Goal: Contribute content: Contribute content

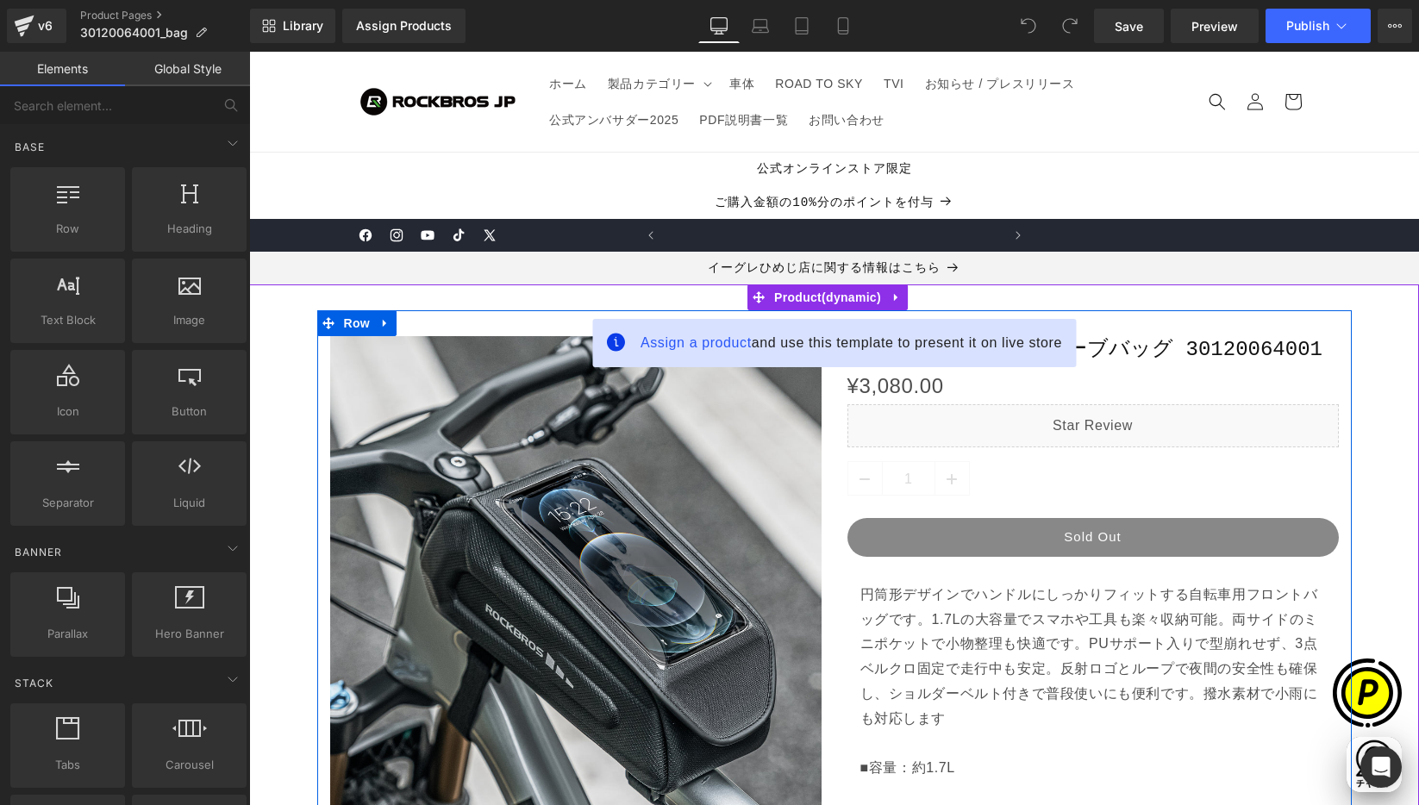
scroll to position [0, 672]
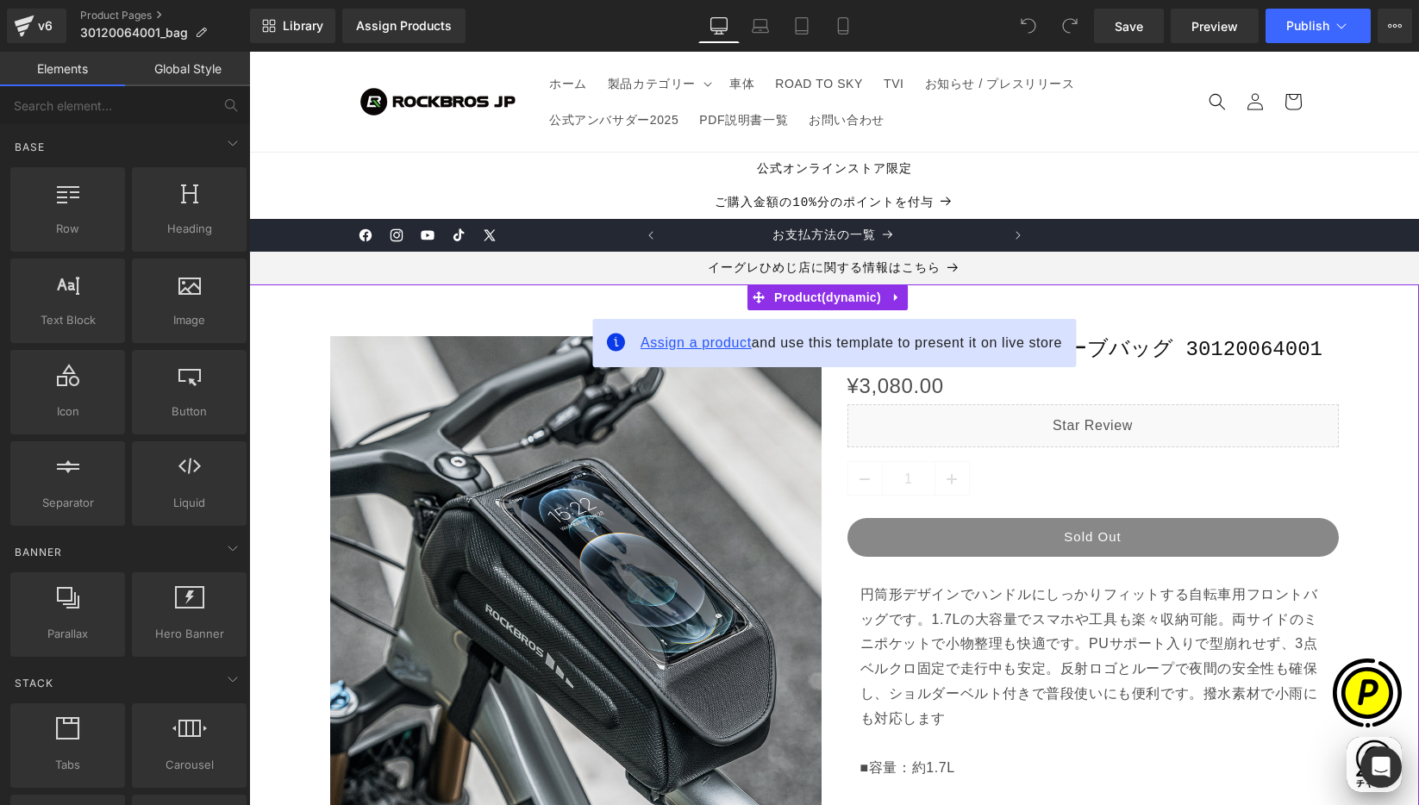
click at [717, 343] on span "Assign a product" at bounding box center [695, 342] width 111 height 15
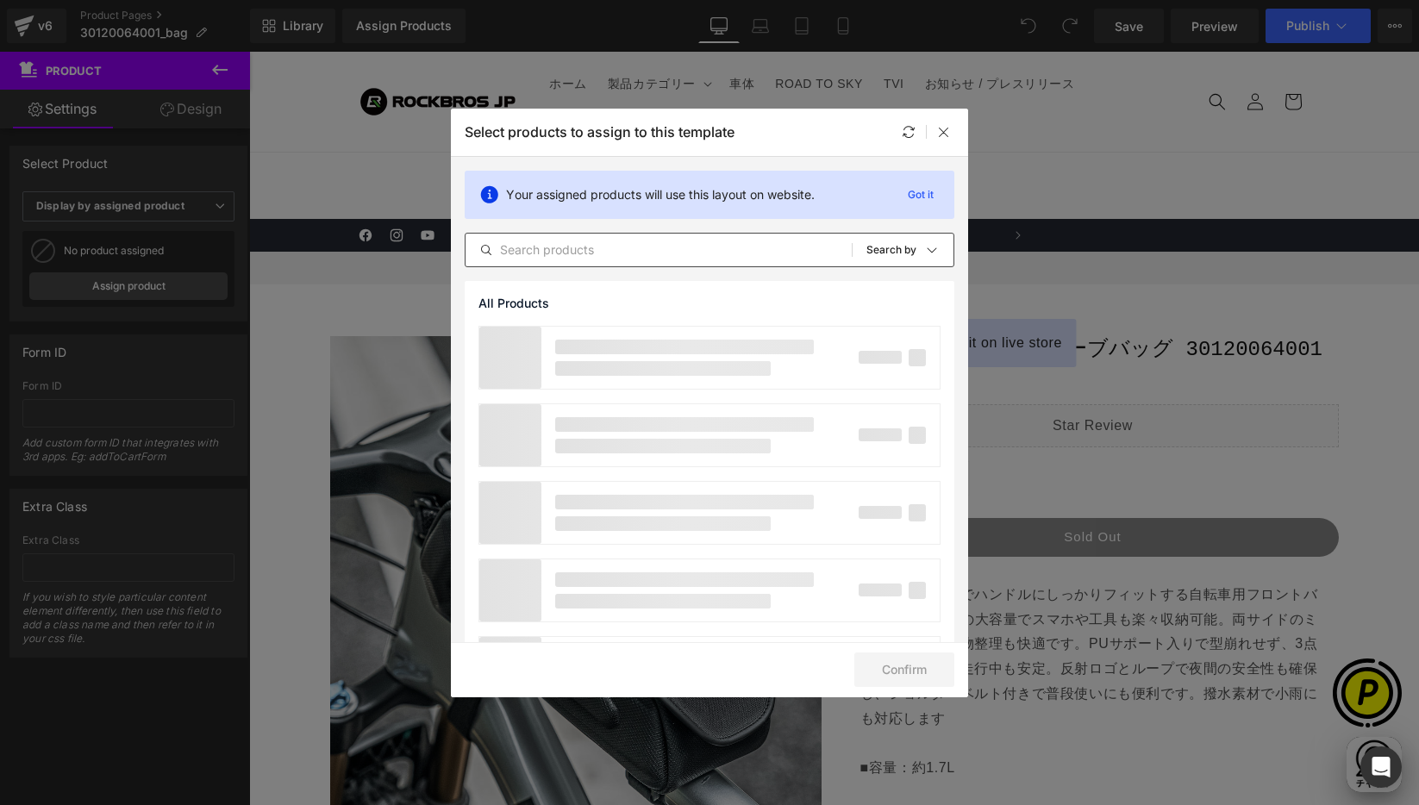
scroll to position [0, 1008]
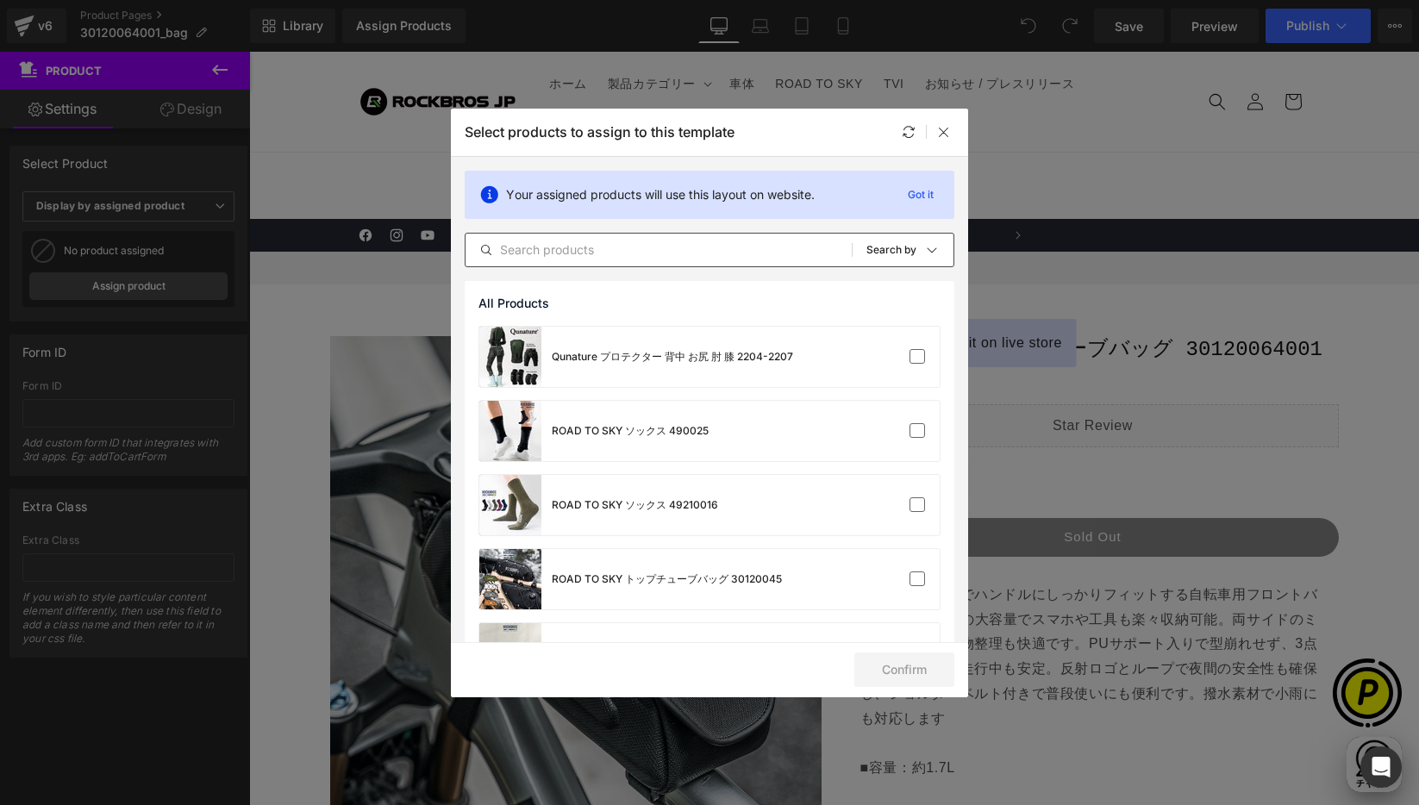
click at [620, 252] on input "text" at bounding box center [658, 250] width 386 height 21
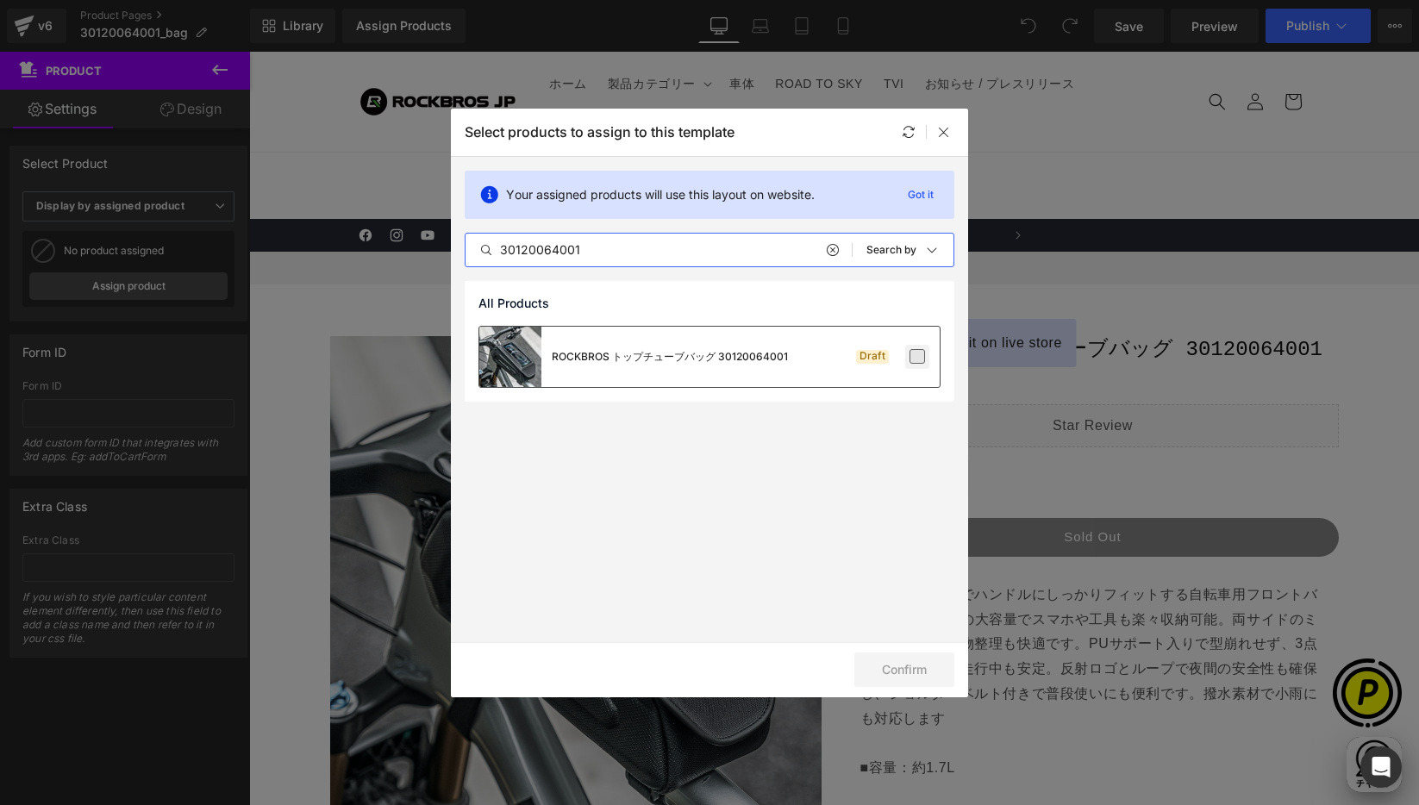
type input "30120064001"
click at [925, 359] on label at bounding box center [917, 357] width 16 height 16
click at [917, 357] on input "checkbox" at bounding box center [917, 357] width 0 height 0
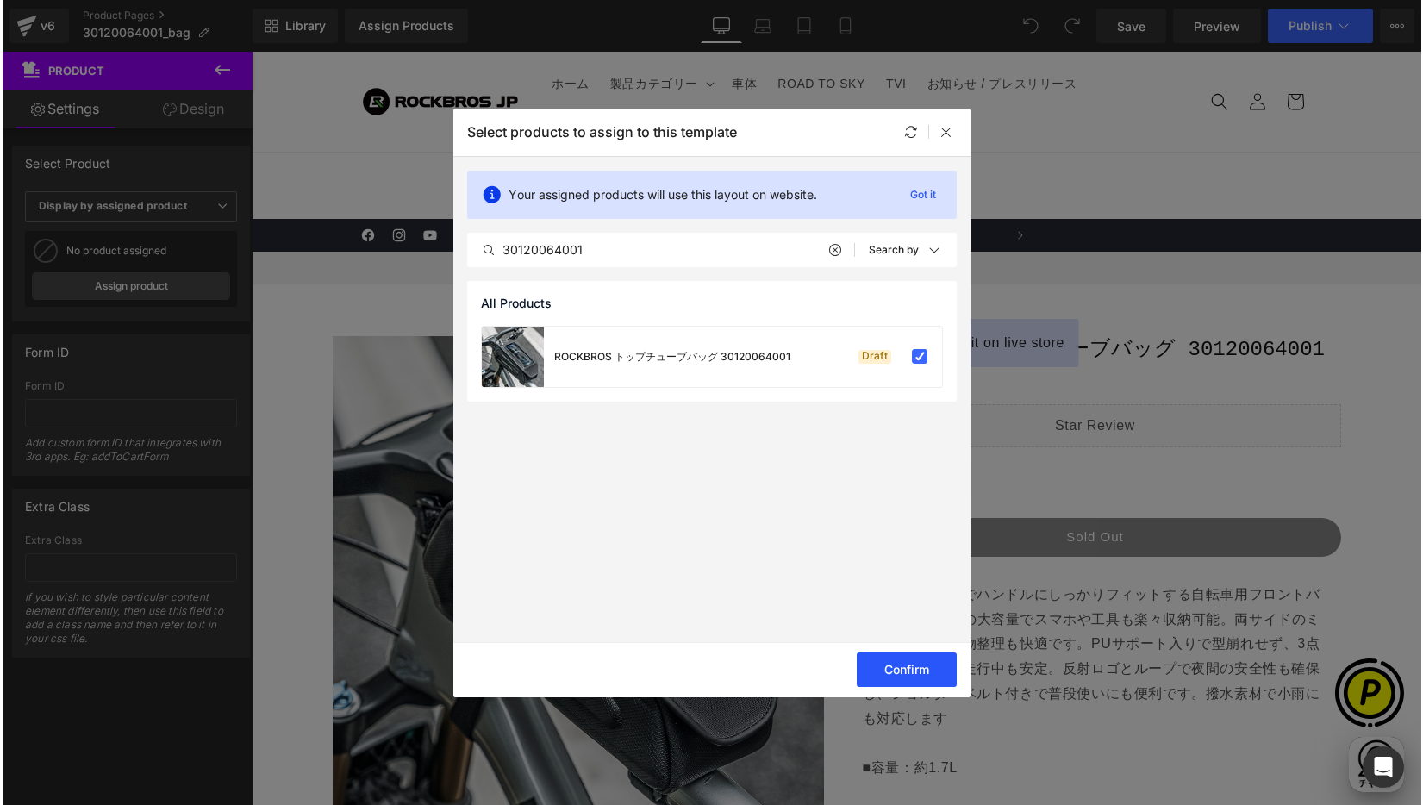
scroll to position [0, 0]
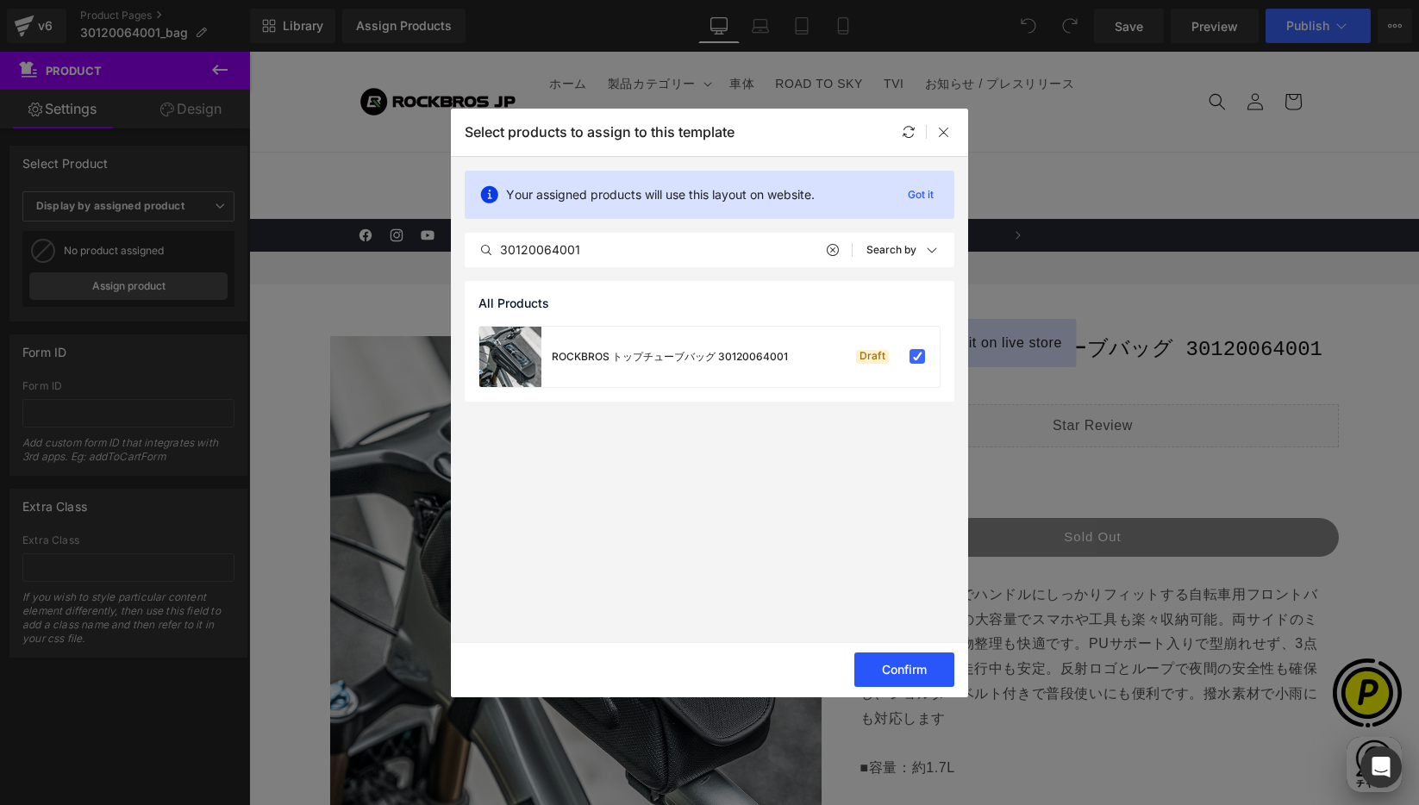
click at [883, 676] on button "Confirm" at bounding box center [904, 669] width 100 height 34
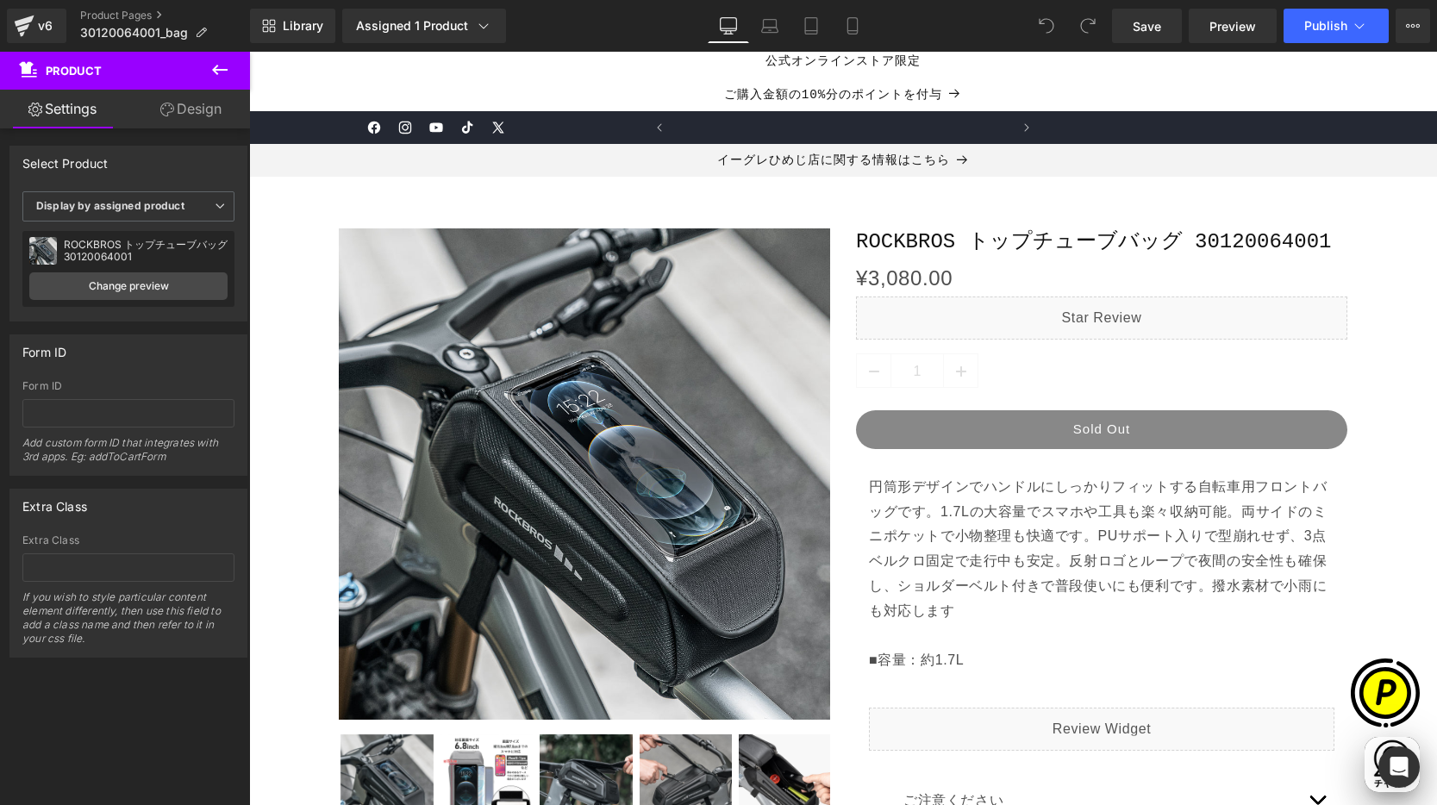
scroll to position [0, 672]
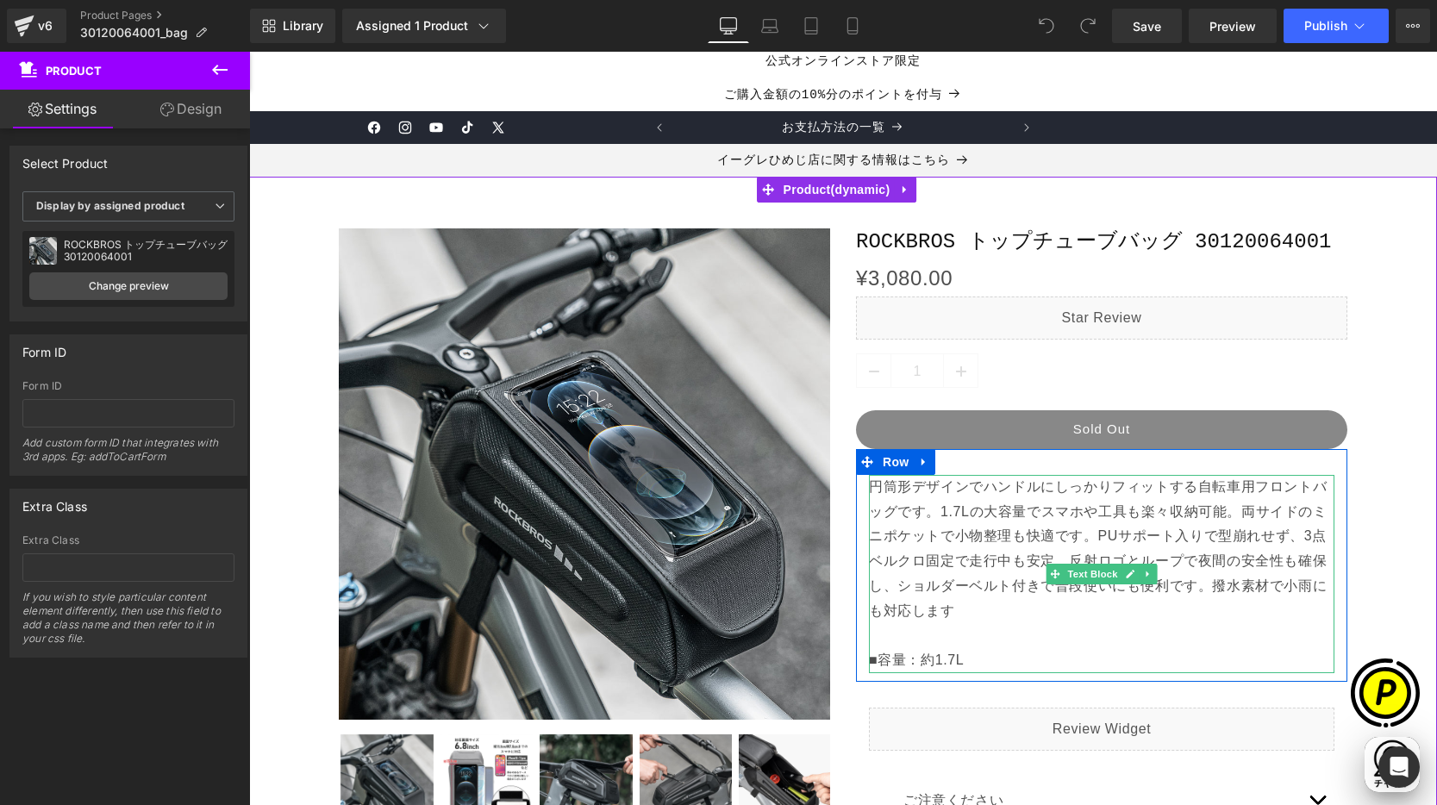
drag, startPoint x: 914, startPoint y: 505, endPoint x: 857, endPoint y: 526, distance: 60.5
click at [914, 505] on p "円筒形デザインでハンドルにしっかりフィットする自転車用フロントバッグです。1.7Lの大容量でスマホや工具も楽々収納可能。両サイドのミニポケットで小物整理も快適…" at bounding box center [1101, 574] width 465 height 198
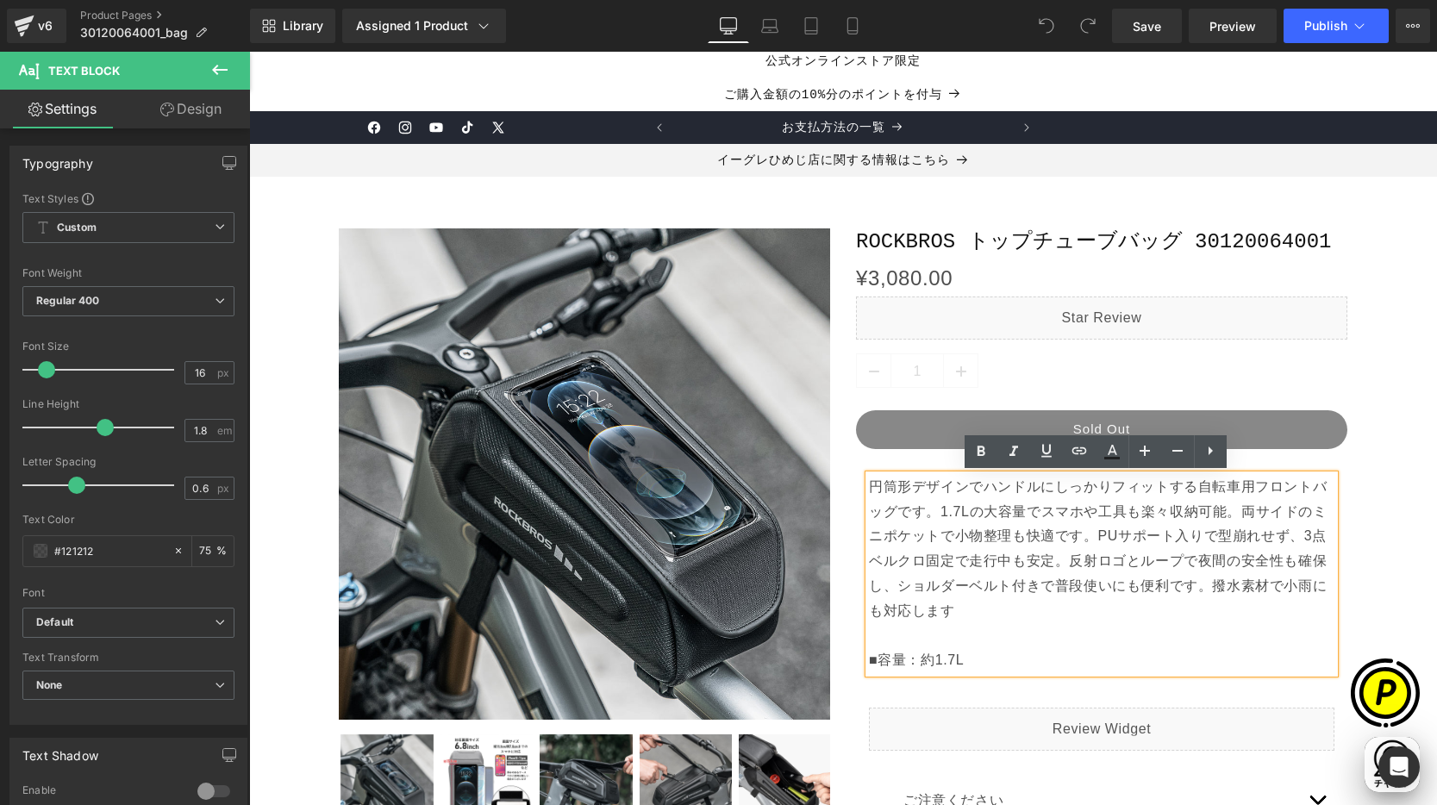
drag, startPoint x: 861, startPoint y: 481, endPoint x: 977, endPoint y: 613, distance: 175.9
click at [982, 614] on p "円筒形デザインでハンドルにしっかりフィットする自転車用フロントバッグです。1.7Lの大容量でスマホや工具も楽々収納可能。両サイドのミニポケットで小物整理も快適…" at bounding box center [1101, 574] width 465 height 198
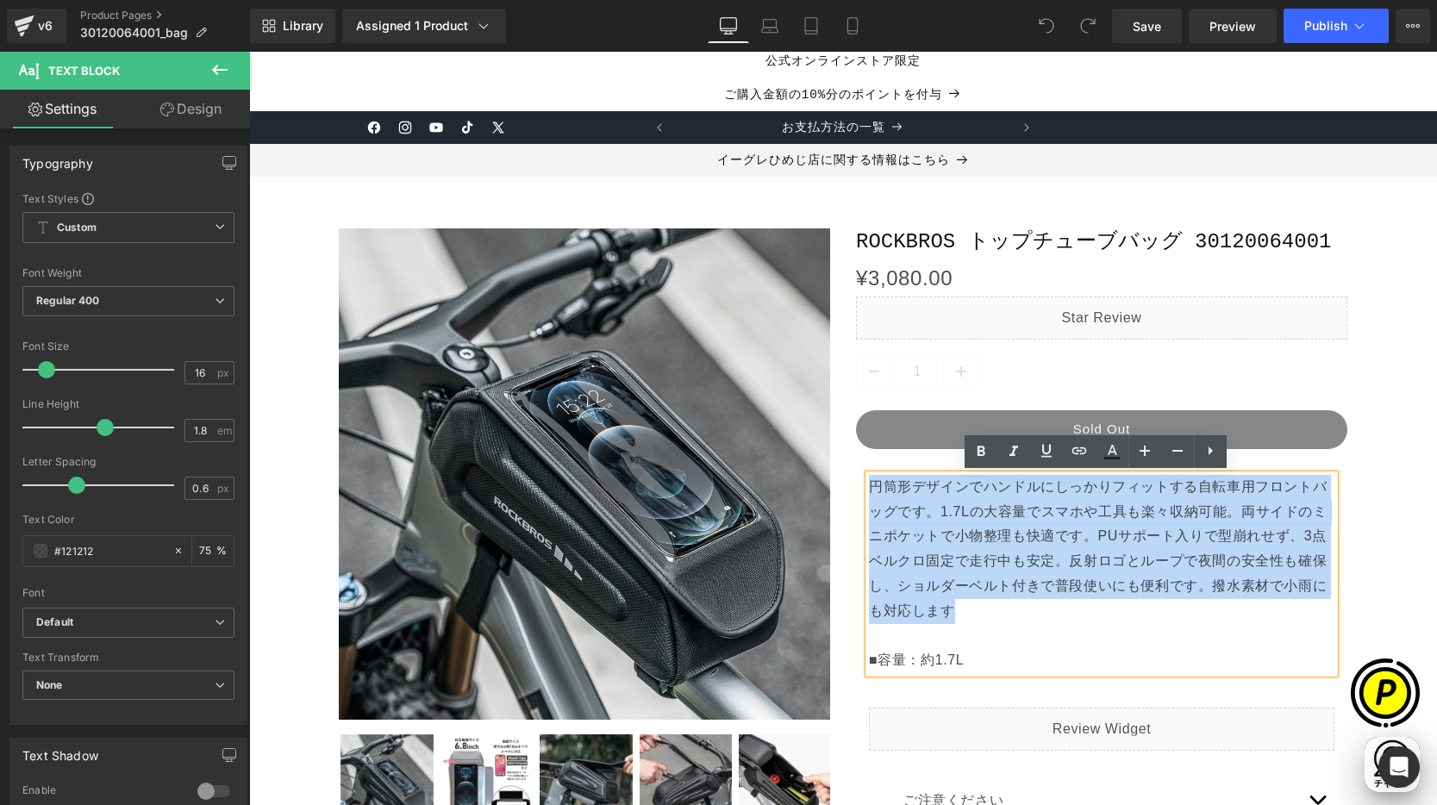
drag, startPoint x: 956, startPoint y: 608, endPoint x: 853, endPoint y: 493, distance: 154.5
click at [856, 493] on div "円筒形デザインでハンドルにしっかりフィットする自転車用フロントバッグです。1.7Lの大容量でスマホや工具も楽々収納可能。両サイドのミニポケットで小物整理も快適…" at bounding box center [1101, 574] width 491 height 198
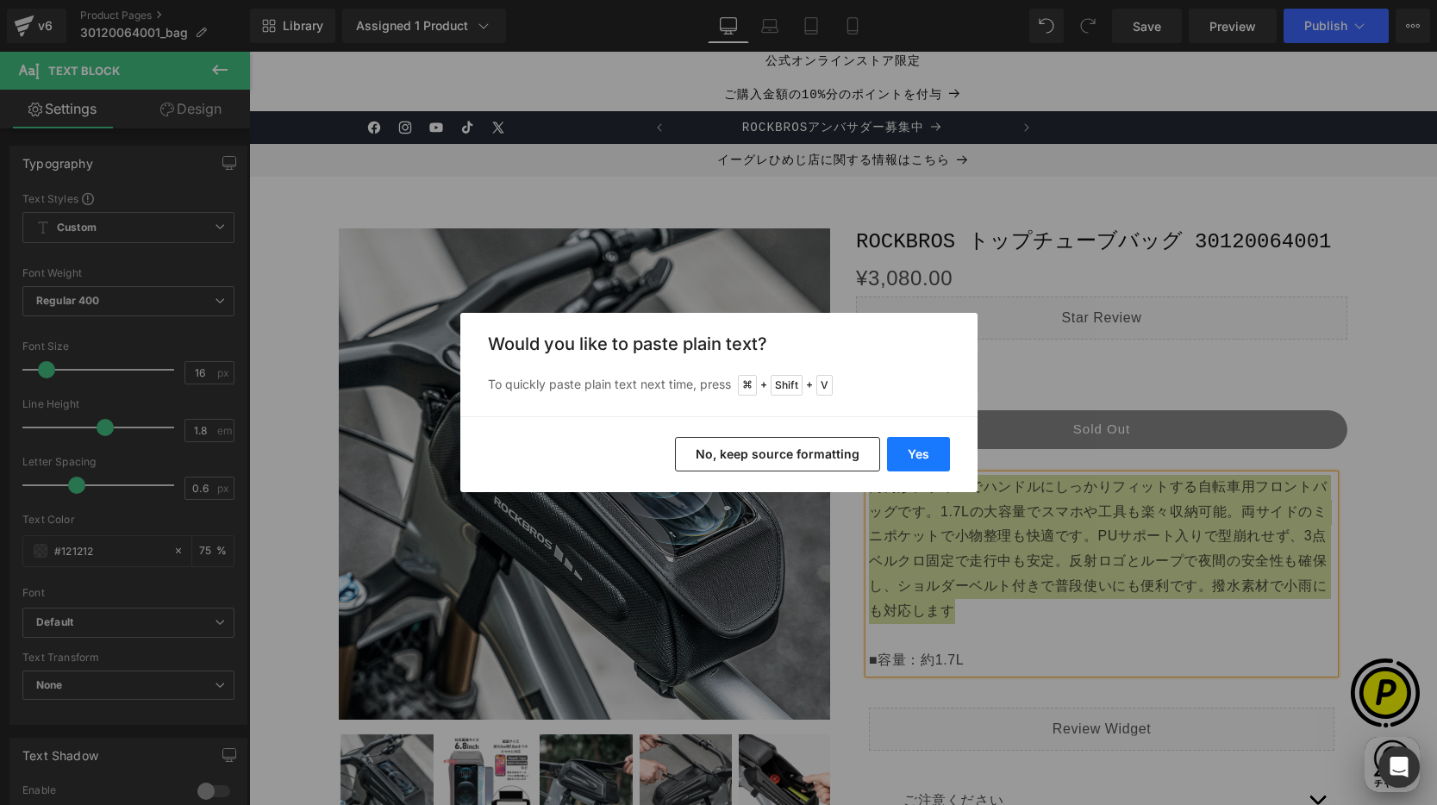
drag, startPoint x: 908, startPoint y: 460, endPoint x: 834, endPoint y: 506, distance: 87.1
click at [908, 460] on button "Yes" at bounding box center [918, 454] width 63 height 34
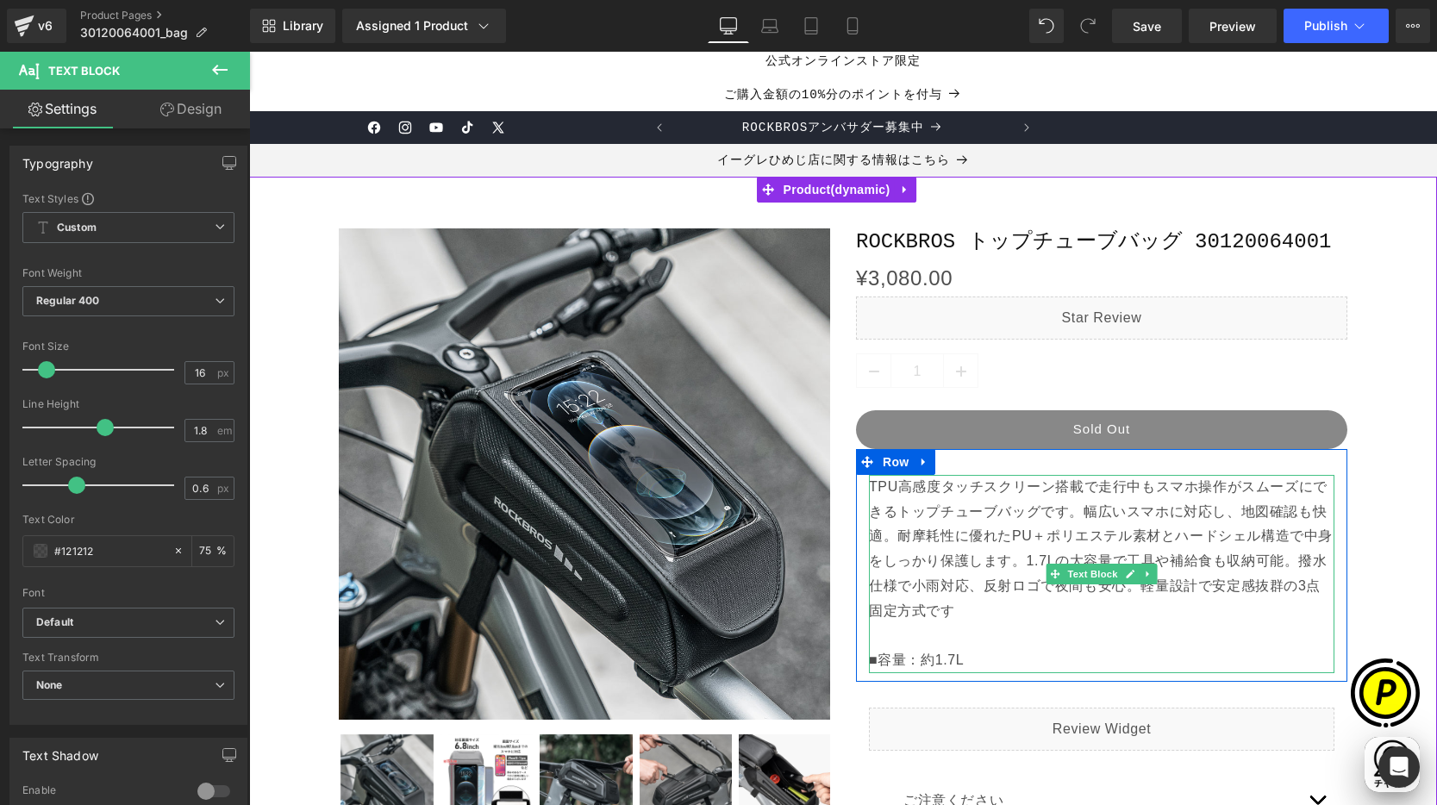
click at [1147, 526] on p "TPU高感度タッチスクリーン搭載で走行中もスマホ操作がスムーズにできるトップチューブバッグです。幅広いスマホに対応し、地図確認も快適。耐摩耗性に優れたPU＋ポ…" at bounding box center [1101, 574] width 465 height 198
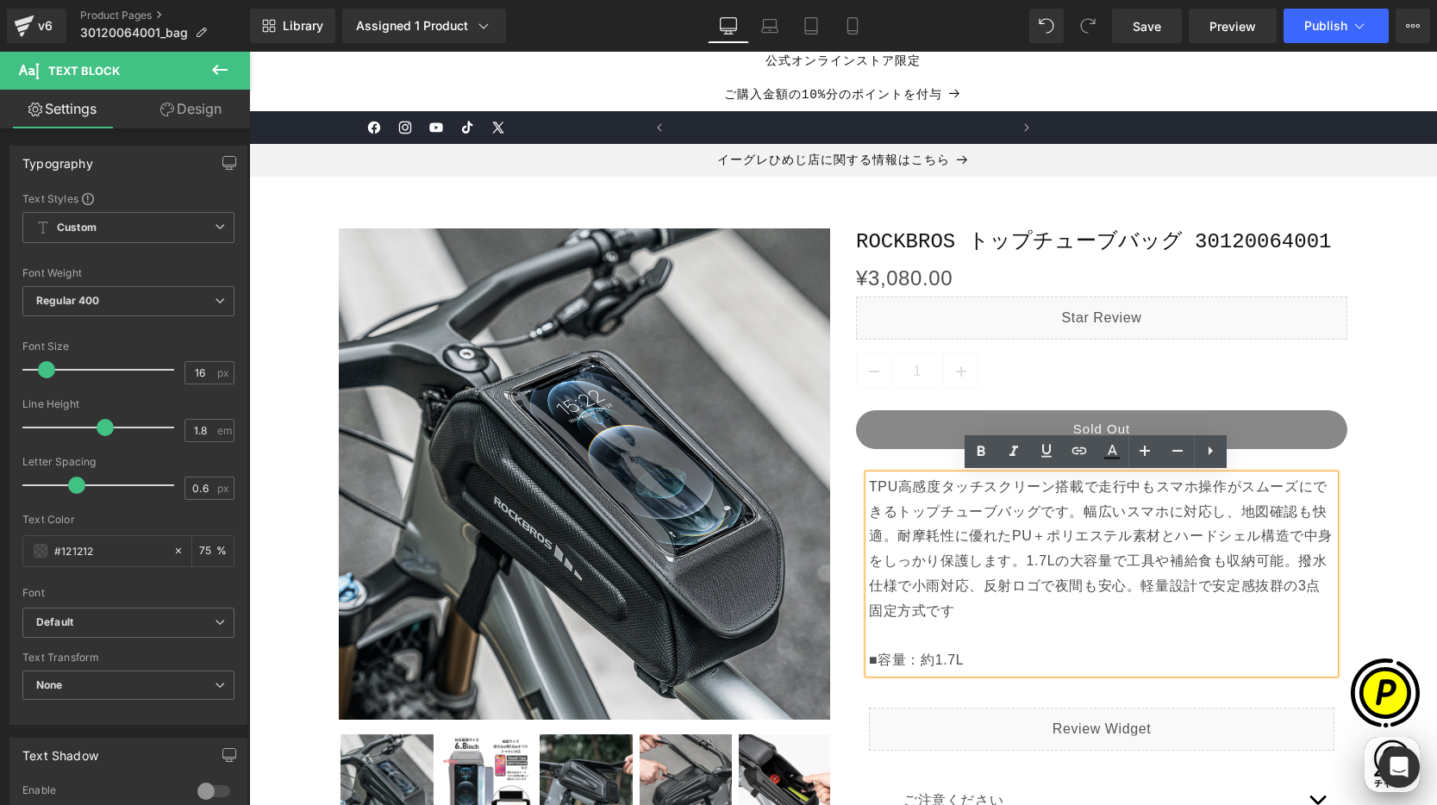
scroll to position [0, 0]
click at [1116, 491] on p "TPU高感度タッチスクリーン搭載で走行中もスマホ操作がスムーズにできるトップチューブバッグです。幅広いスマホに対応し、地図確認も快適。耐摩耗性に優れたPU＋ポ…" at bounding box center [1101, 574] width 465 height 198
drag, startPoint x: 1089, startPoint y: 485, endPoint x: 1151, endPoint y: 492, distance: 62.4
click at [1151, 492] on p "TPU高感度タッチスクリーン搭載で走行中もスマホ操作がスムーズにできるトップチューブバッグです。幅広いスマホに対応し、地図確認も快適。耐摩耗性に優れたPU＋ポ…" at bounding box center [1101, 574] width 465 height 198
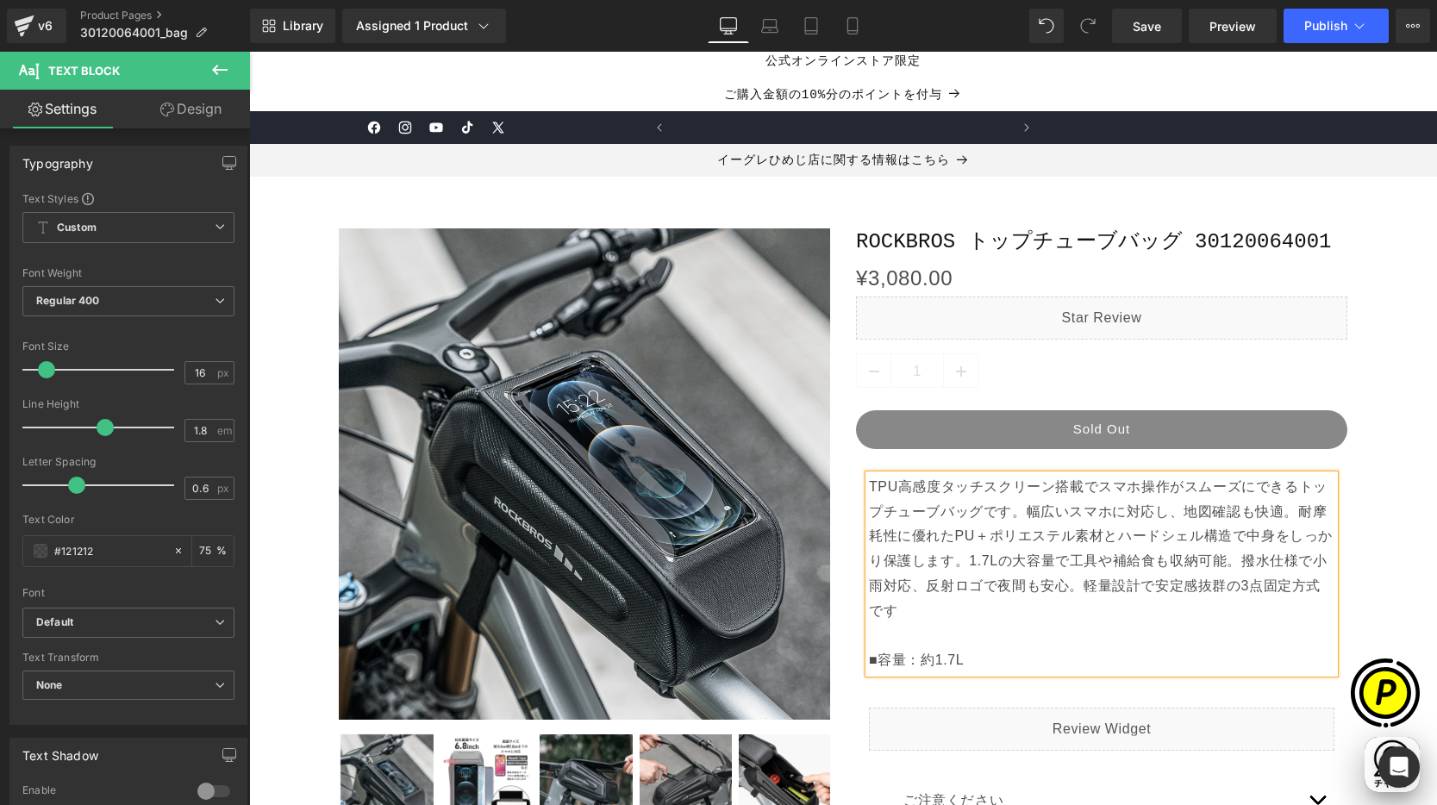
scroll to position [0, 1008]
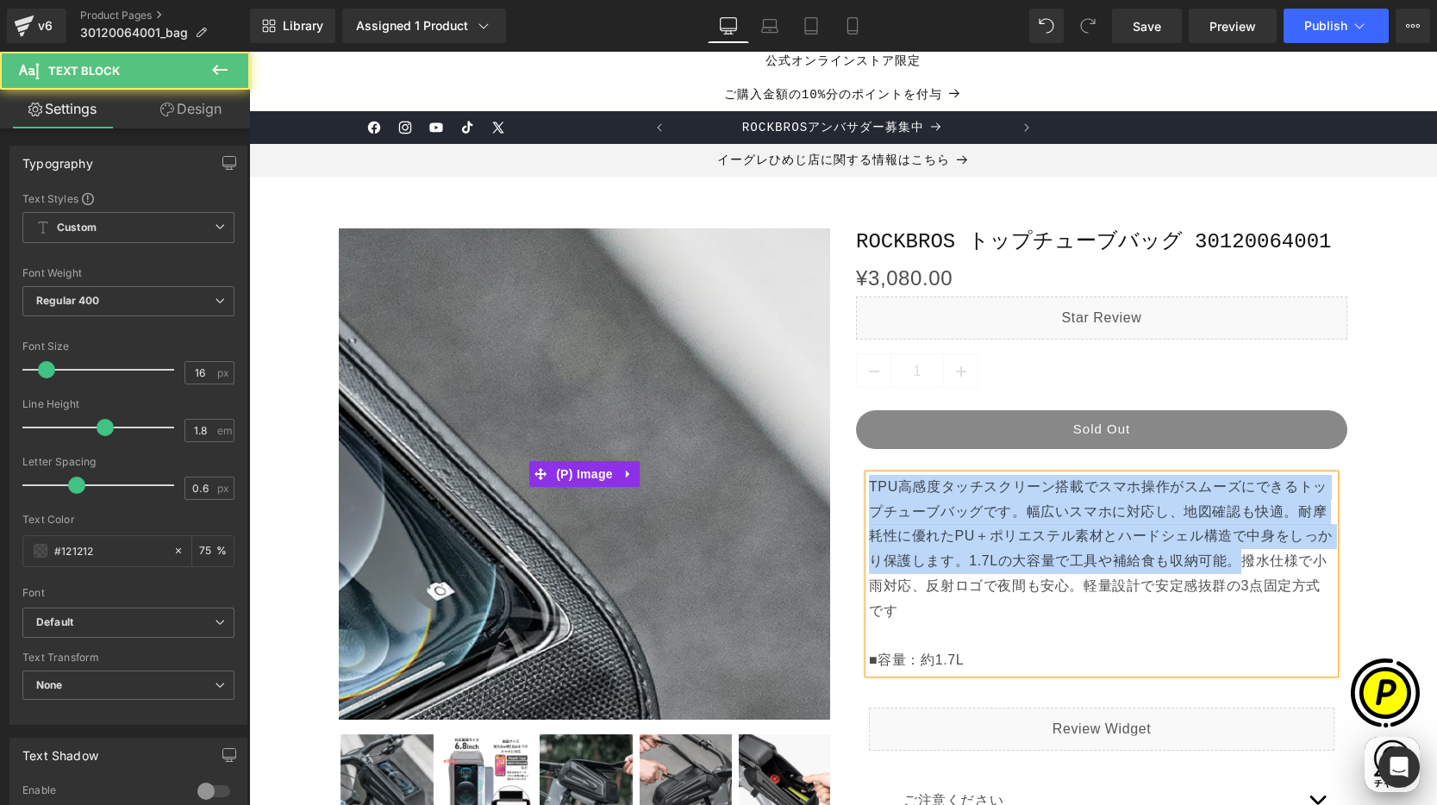
drag, startPoint x: 1226, startPoint y: 560, endPoint x: 952, endPoint y: 493, distance: 282.2
click at [818, 480] on div "Sale Off (P) Image" at bounding box center [843, 676] width 1034 height 947
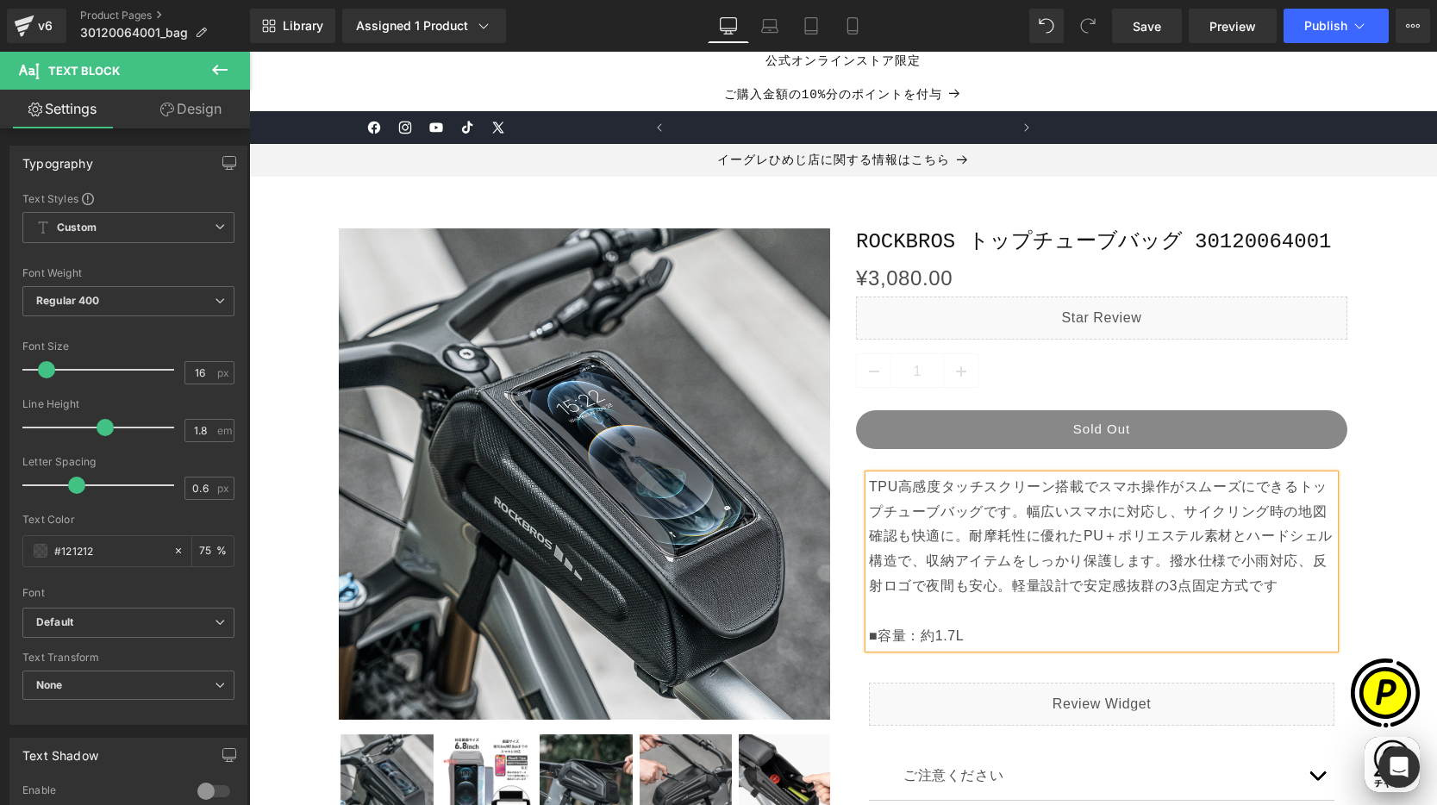
scroll to position [0, 0]
click at [1091, 488] on p "TPU高感度タッチスクリーン搭載でスマホ操作がスムーズにできるトップチューブバッグです。幅広いスマホに対応し、サイクリング時の地図確認も快適に。耐摩耗性に優れ…" at bounding box center [1101, 562] width 465 height 174
drag, startPoint x: 920, startPoint y: 538, endPoint x: 1003, endPoint y: 559, distance: 85.5
click at [921, 538] on p "TPU高感度タッチスクリーン搭載で、スマホ操作がスムーズにできるトップチューブバッグです。幅広いスマホに対応し、サイクリング時の地図確認も快適に。耐摩耗性に優…" at bounding box center [1101, 562] width 465 height 174
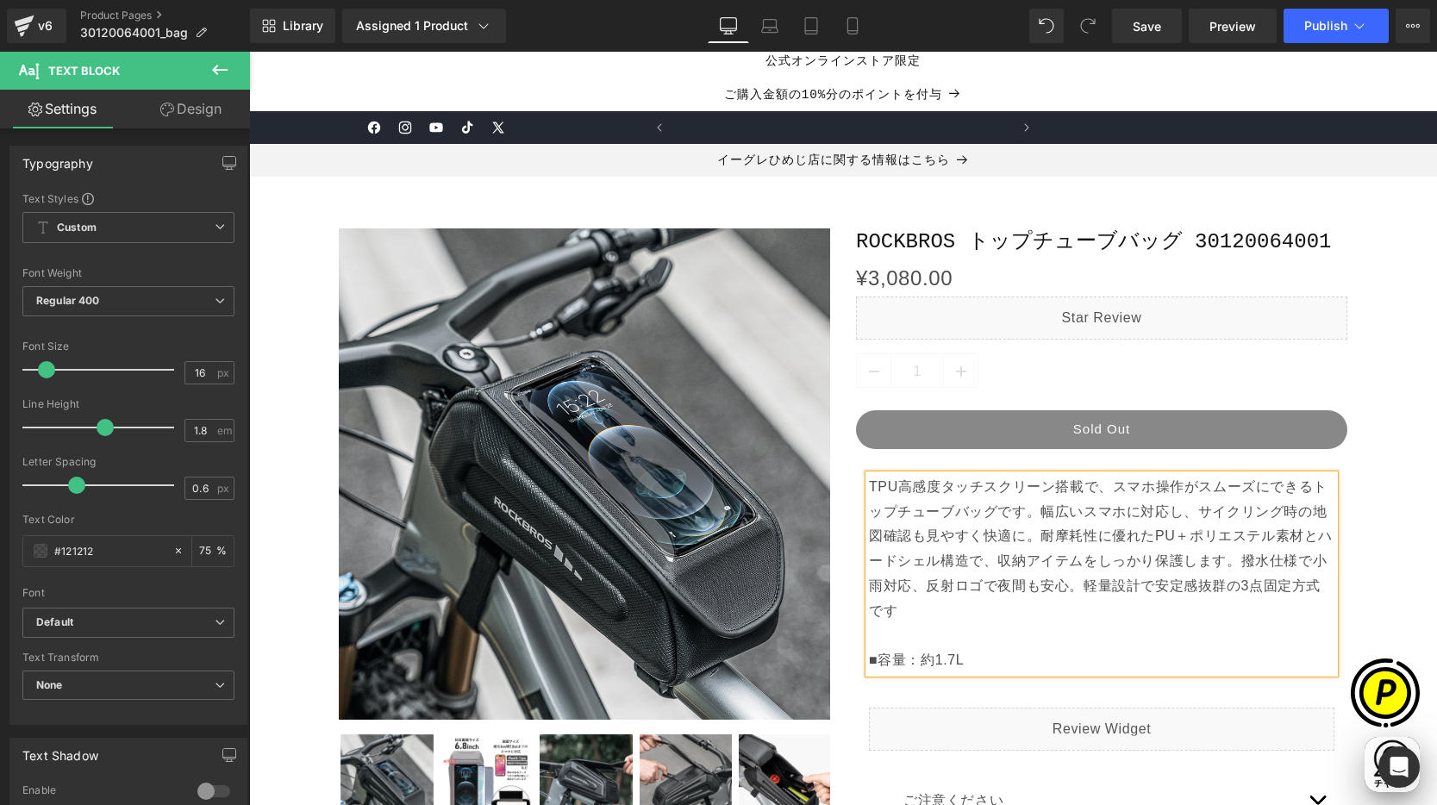
scroll to position [0, 0]
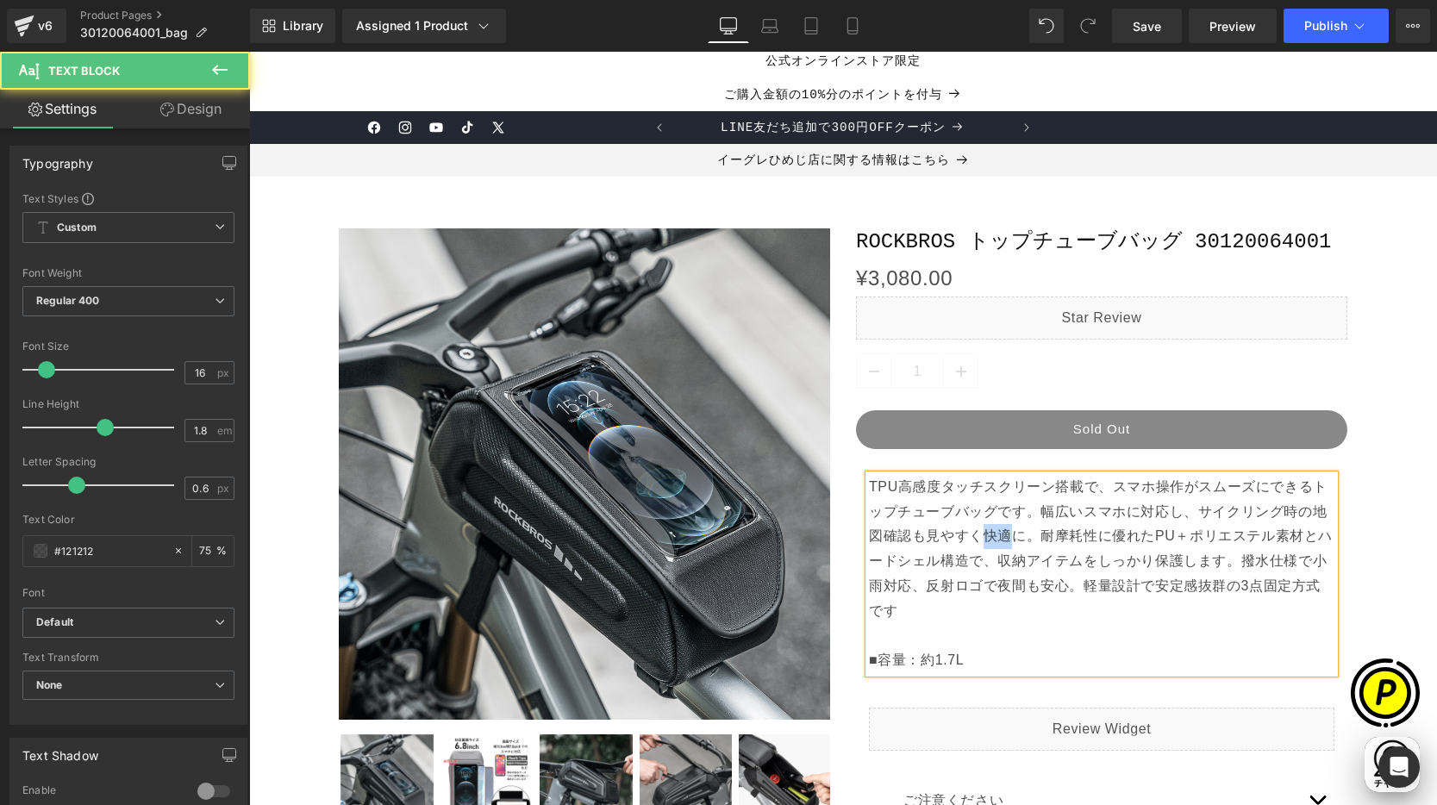
drag, startPoint x: 976, startPoint y: 536, endPoint x: 993, endPoint y: 532, distance: 17.8
click at [1001, 533] on p "TPU高感度タッチスクリーン搭載で、スマホ操作がスムーズにできるトップチューブバッグです。幅広いスマホに対応し、サイクリング時の地図確認も見やすく快適に。耐摩…" at bounding box center [1101, 574] width 465 height 198
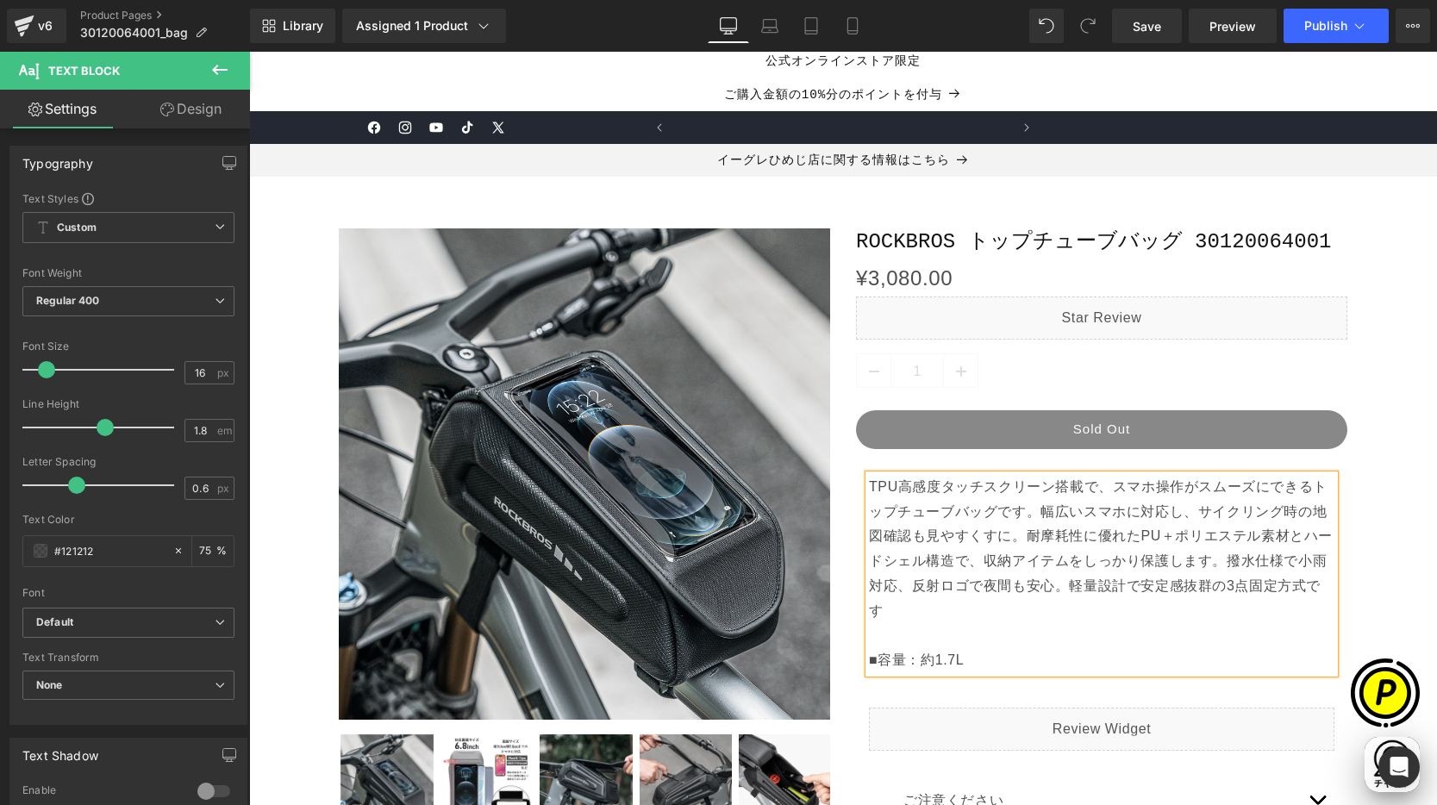
scroll to position [0, 336]
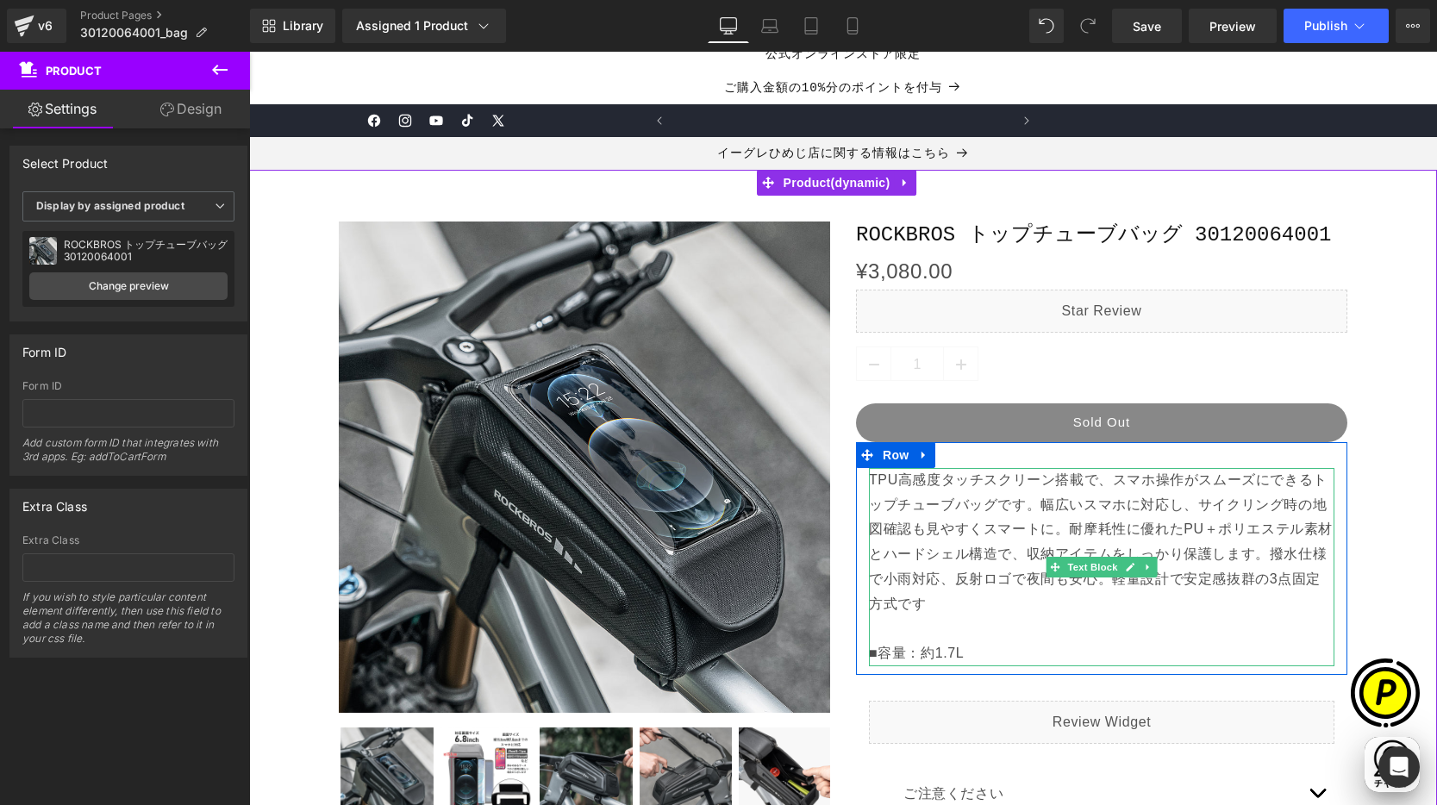
click at [899, 637] on p "TPU高感度タッチスクリーン搭載で、スマホ操作がスムーズにできるトップチューブバッグです。幅広いスマホに対応し、サイクリング時の地図確認も見やすくスマートに。…" at bounding box center [1101, 567] width 465 height 198
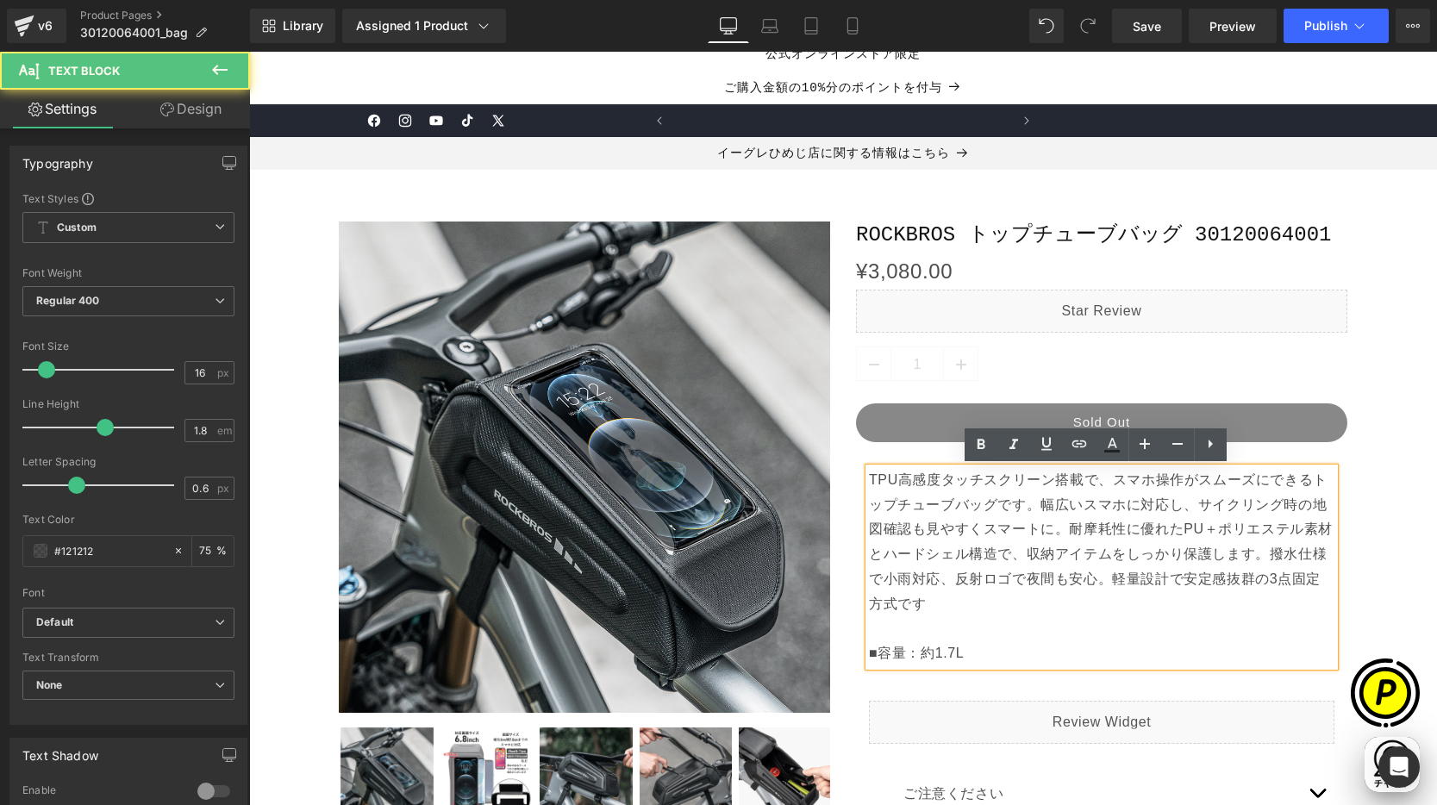
scroll to position [0, 672]
drag, startPoint x: 865, startPoint y: 652, endPoint x: 978, endPoint y: 652, distance: 112.9
click at [978, 652] on p "TPU高感度タッチスクリーン搭載で、スマホ操作がスムーズにできるトップチューブバッグです。幅広いスマホに対応し、サイクリング時の地図確認も見やすくスマートに。…" at bounding box center [1101, 567] width 465 height 198
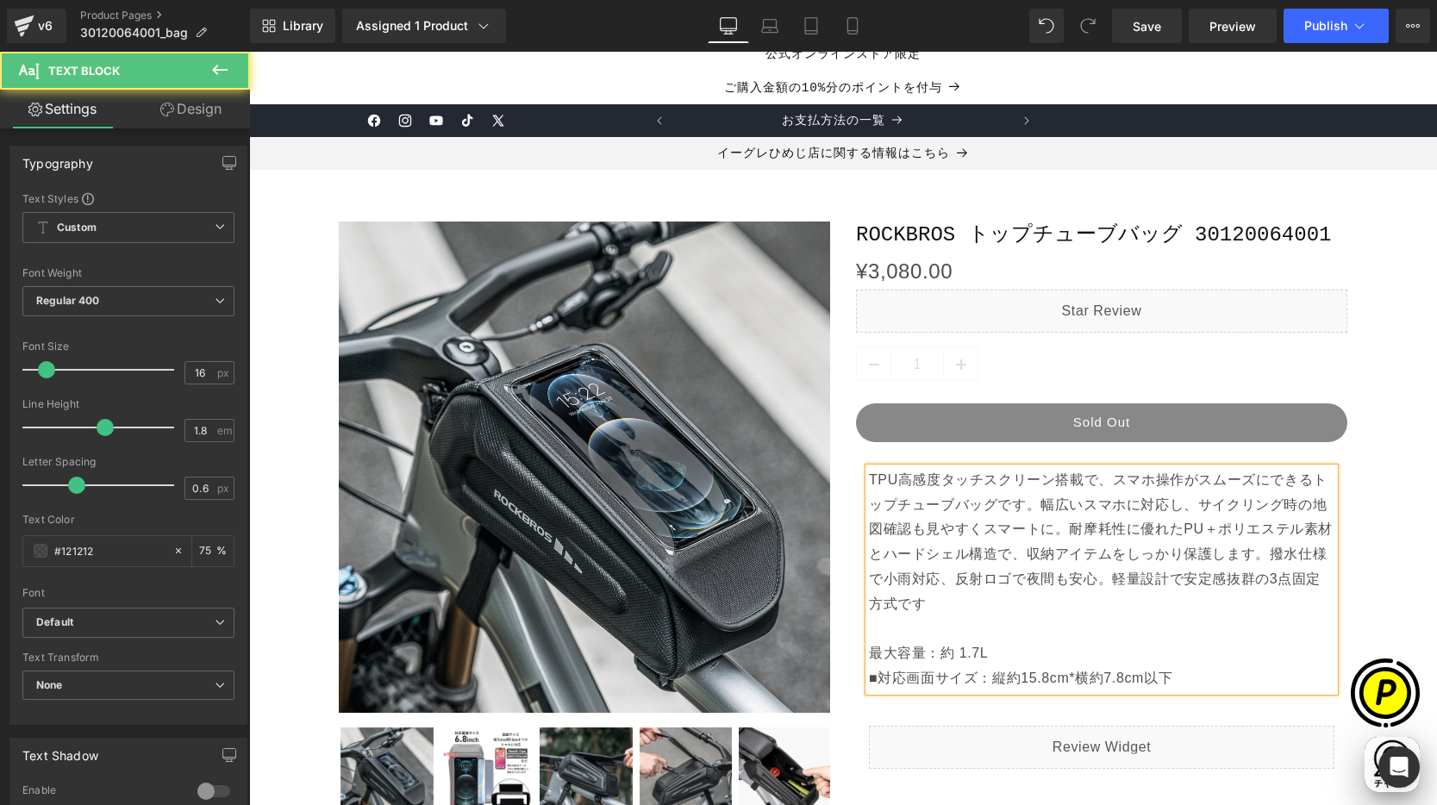
drag, startPoint x: 876, startPoint y: 680, endPoint x: 867, endPoint y: 677, distance: 9.3
click at [869, 677] on p "■対応画面サイズ：縦約15.8cm*横約7.8cm以下" at bounding box center [1101, 678] width 465 height 25
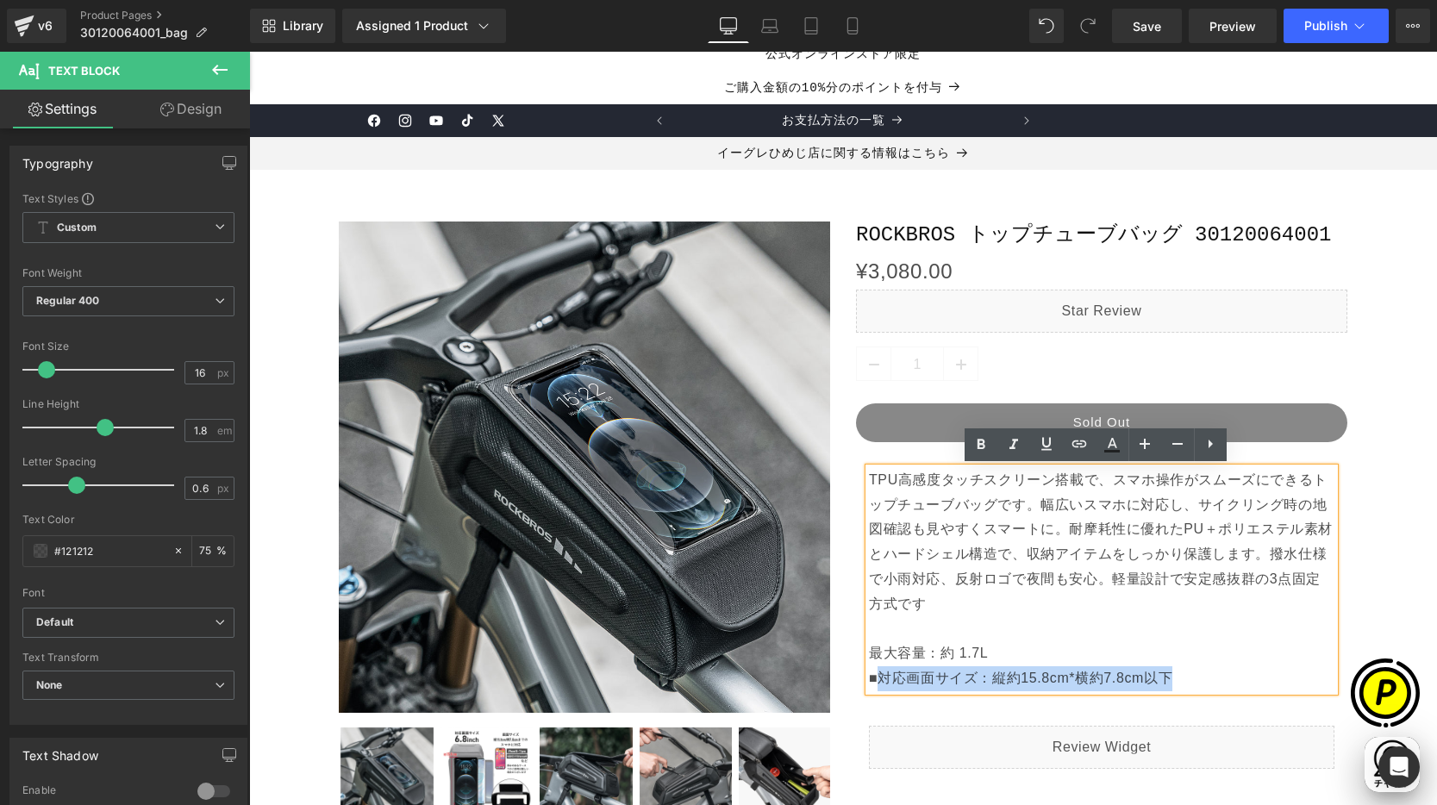
click at [869, 676] on div "TPU高感度タッチスクリーン搭載で、スマホ操作がスムーズにできるトップチューブバッグです。幅広いスマホに対応し、サイクリング時の地図確認も見やすくスマートに。…" at bounding box center [1101, 579] width 465 height 223
copy p "対応画面サイズ：縦約15.8cm*横約7.8cm以下"
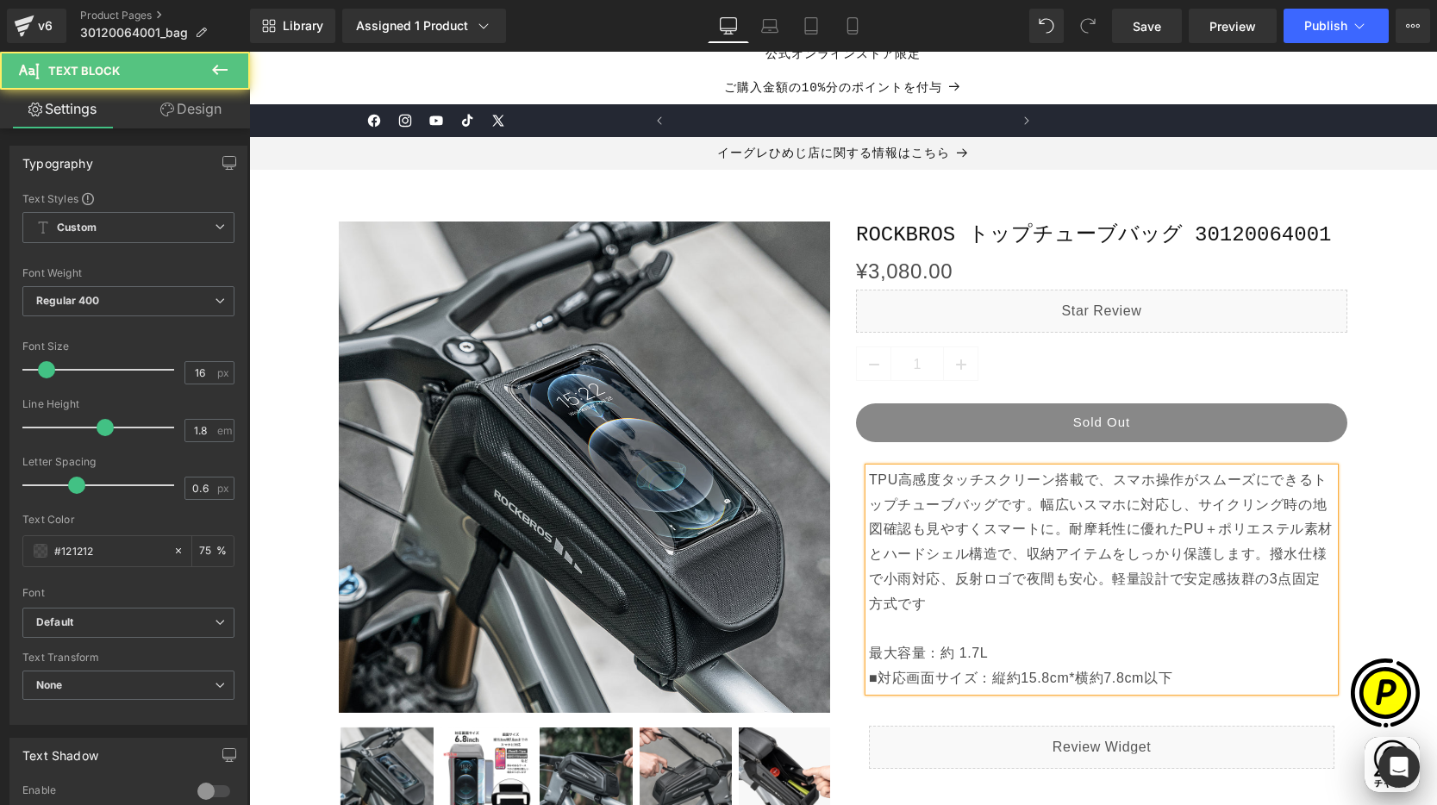
scroll to position [0, 1008]
drag, startPoint x: 873, startPoint y: 683, endPoint x: 863, endPoint y: 681, distance: 10.7
click at [869, 681] on p "■対応画面サイズ：縦約15.8cm*横約7.8cm以下" at bounding box center [1101, 678] width 465 height 25
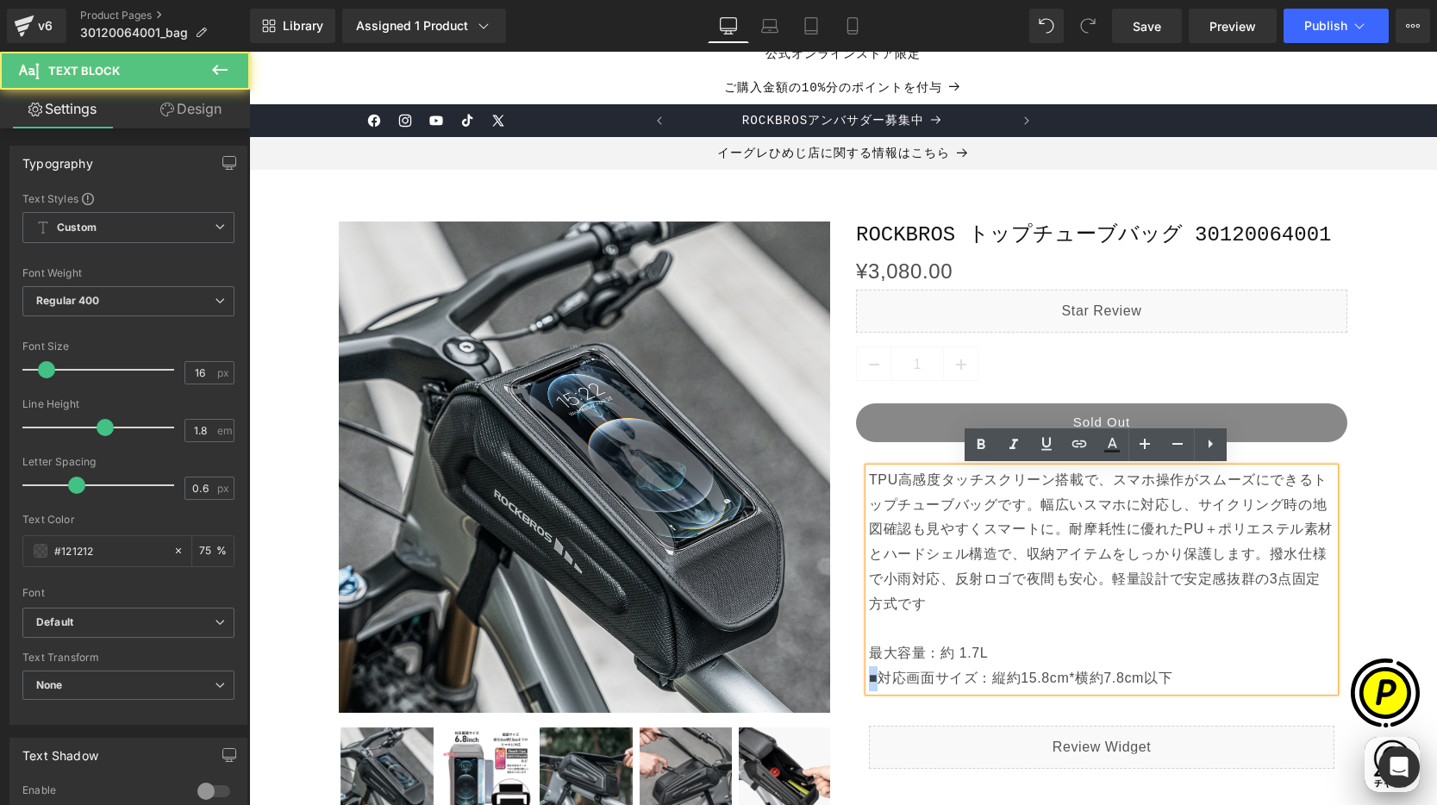
copy p "■"
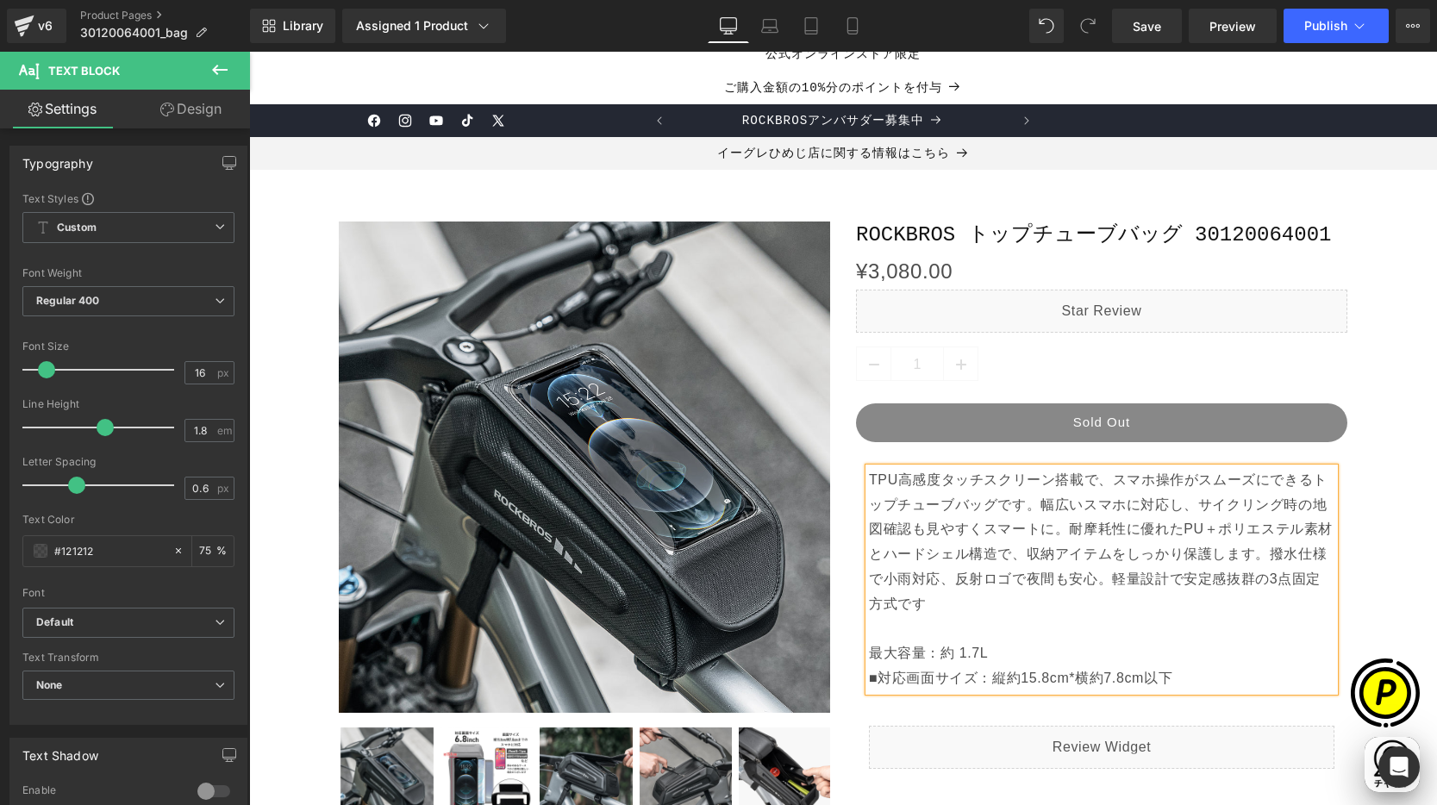
click at [869, 652] on p "TPU高感度タッチスクリーン搭載で、スマホ操作がスムーズにできるトップチューブバッグです。幅広いスマホに対応し、サイクリング時の地図確認も見やすくスマートに。…" at bounding box center [1101, 567] width 465 height 198
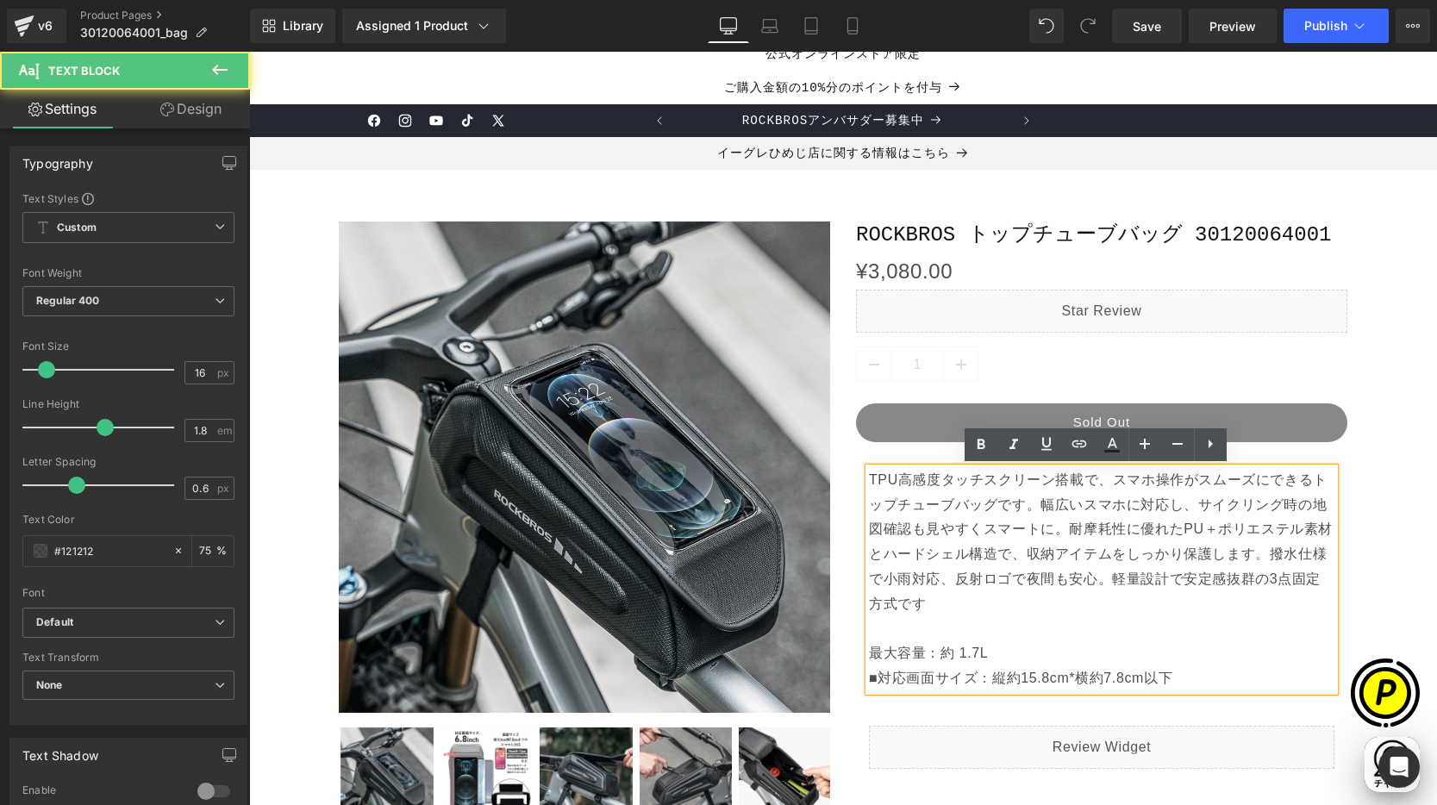
click at [869, 652] on p "TPU高感度タッチスクリーン搭載で、スマホ操作がスムーズにできるトップチューブバッグです。幅広いスマホに対応し、サイクリング時の地図確認も見やすくスマートに。…" at bounding box center [1101, 567] width 465 height 198
click at [1041, 655] on p "TPU高感度タッチスクリーン搭載で、スマホ操作がスムーズにできるトップチューブバッグです。幅広いスマホに対応し、サイクリング時の地図確認も見やすくスマートに。…" at bounding box center [1101, 567] width 465 height 198
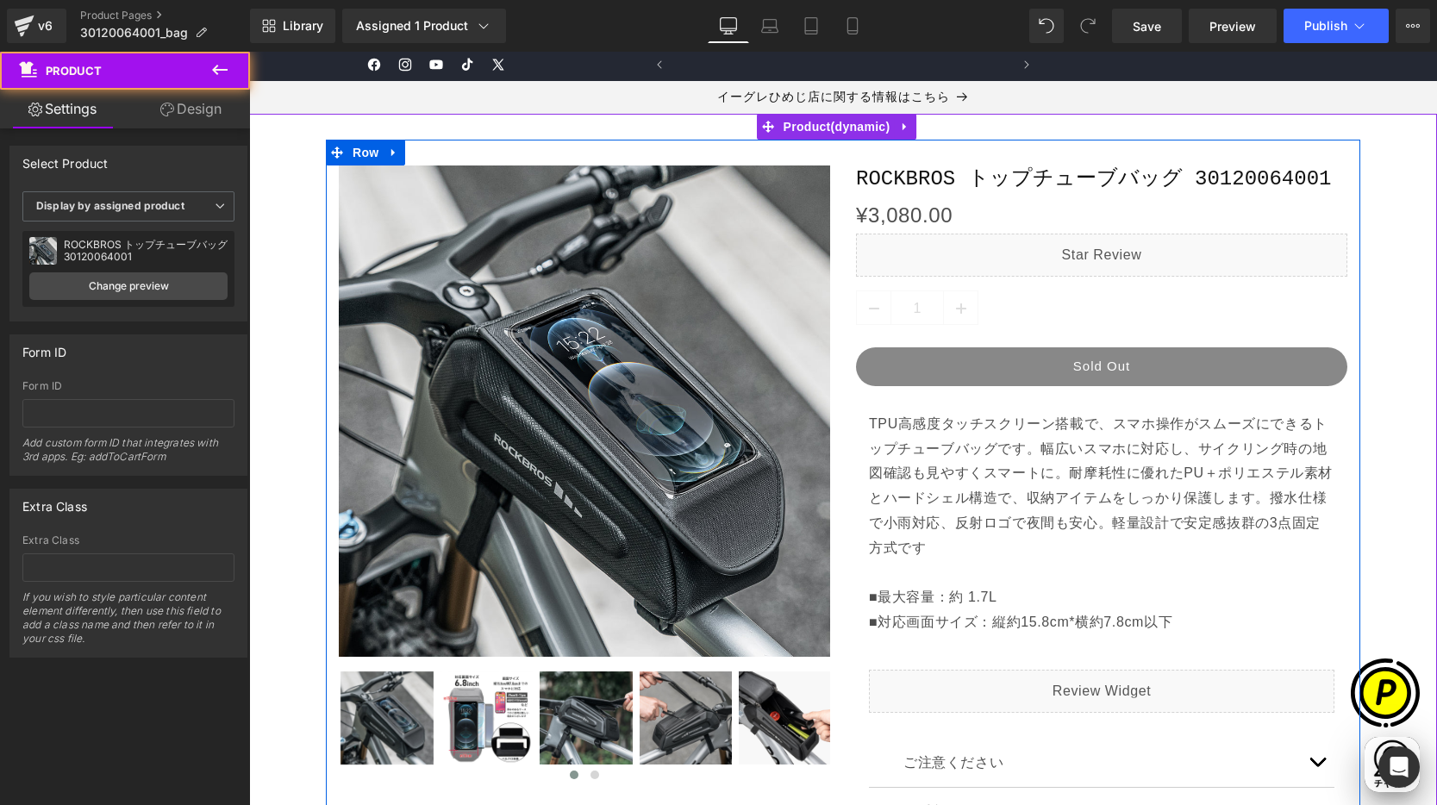
scroll to position [0, 0]
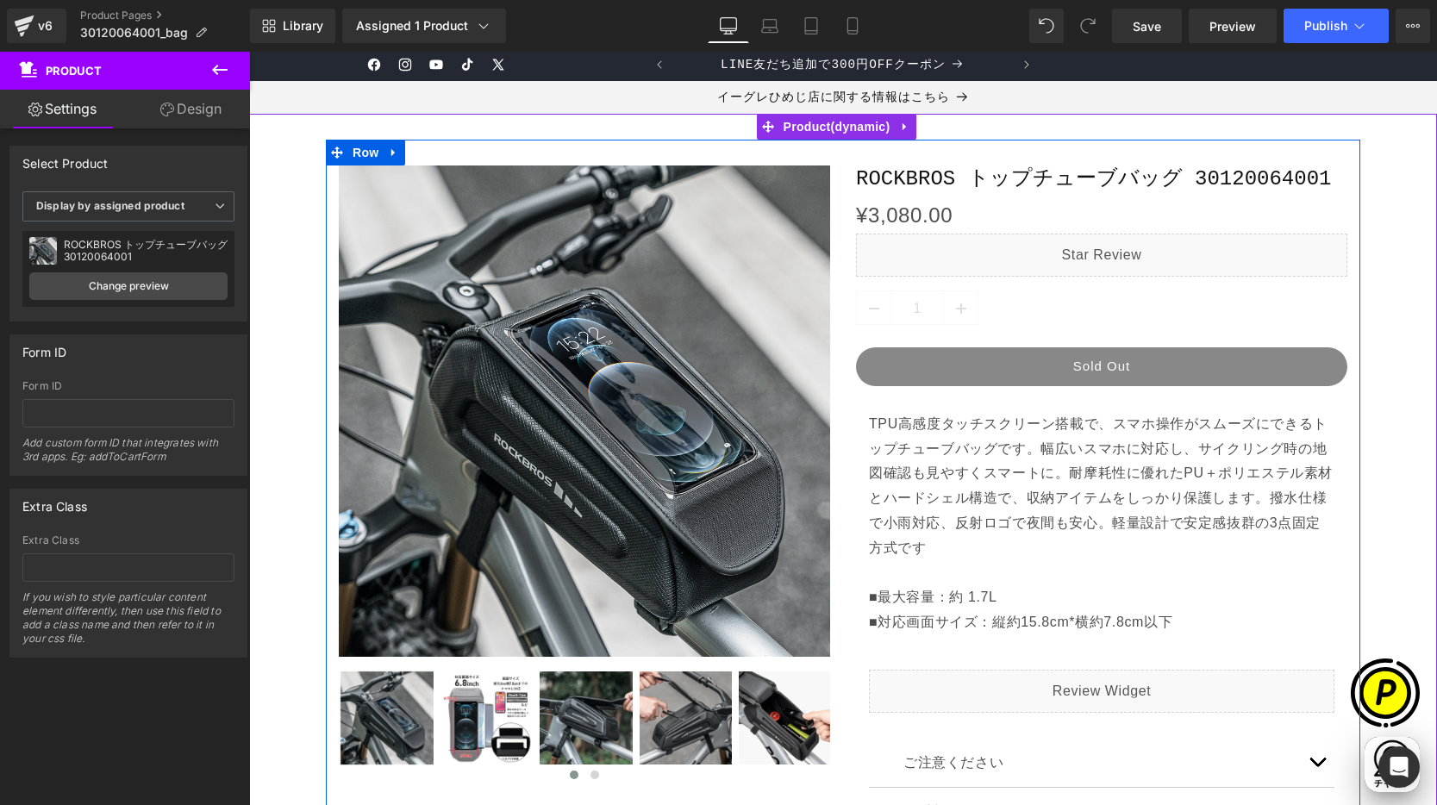
click at [892, 602] on p "TPU高感度タッチスクリーン搭載で、スマホ操作がスムーズにできるトップチューブバッグです。幅広いスマホに対応し、サイクリング時の地図確認も見やすくスマートに。…" at bounding box center [1101, 511] width 465 height 198
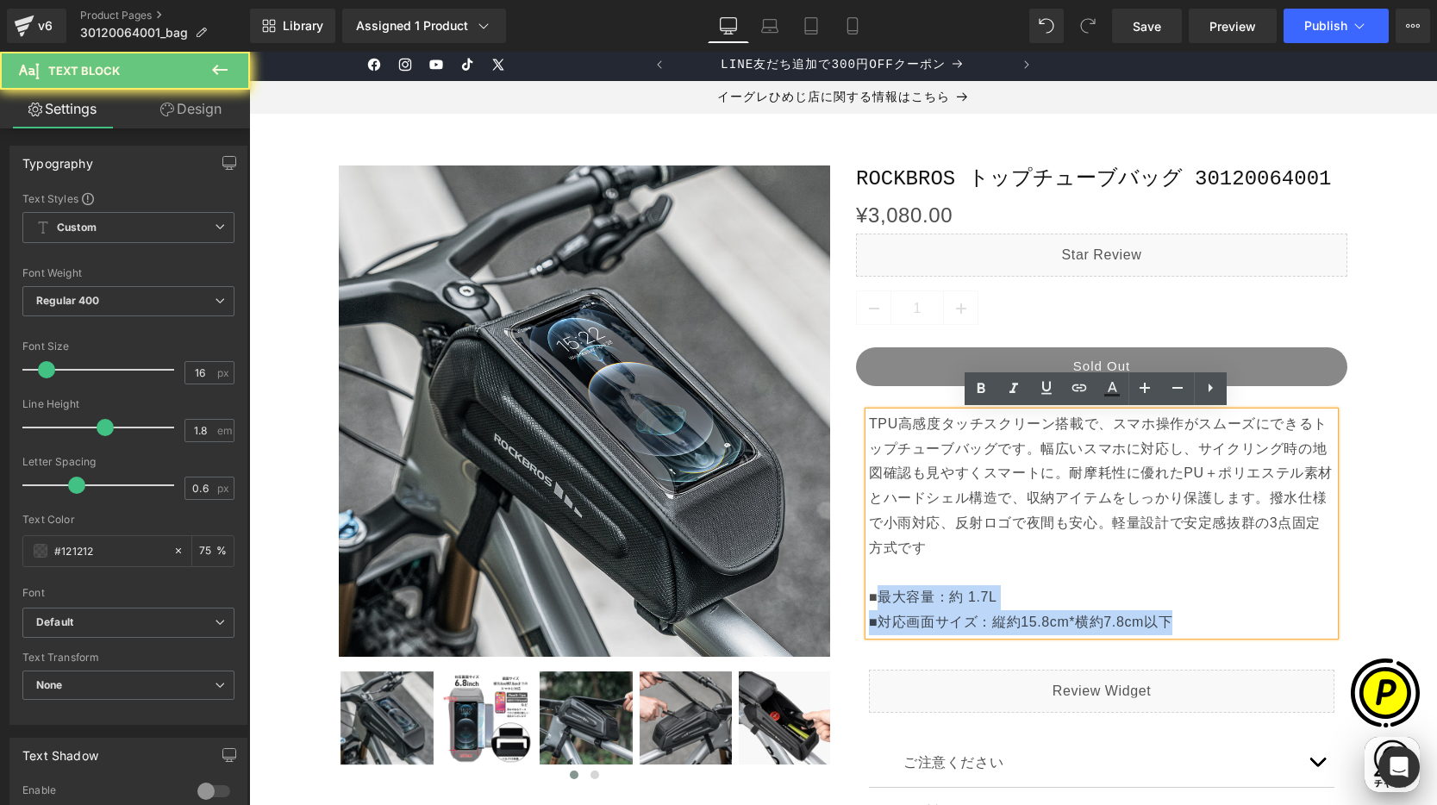
drag, startPoint x: 870, startPoint y: 596, endPoint x: 858, endPoint y: 596, distance: 12.1
click at [869, 596] on div "TPU高感度タッチスクリーン搭載で、スマホ操作がスムーズにできるトップチューブバッグです。幅広いスマホに対応し、サイクリング時の地図確認も見やすくスマートに。…" at bounding box center [1101, 523] width 465 height 223
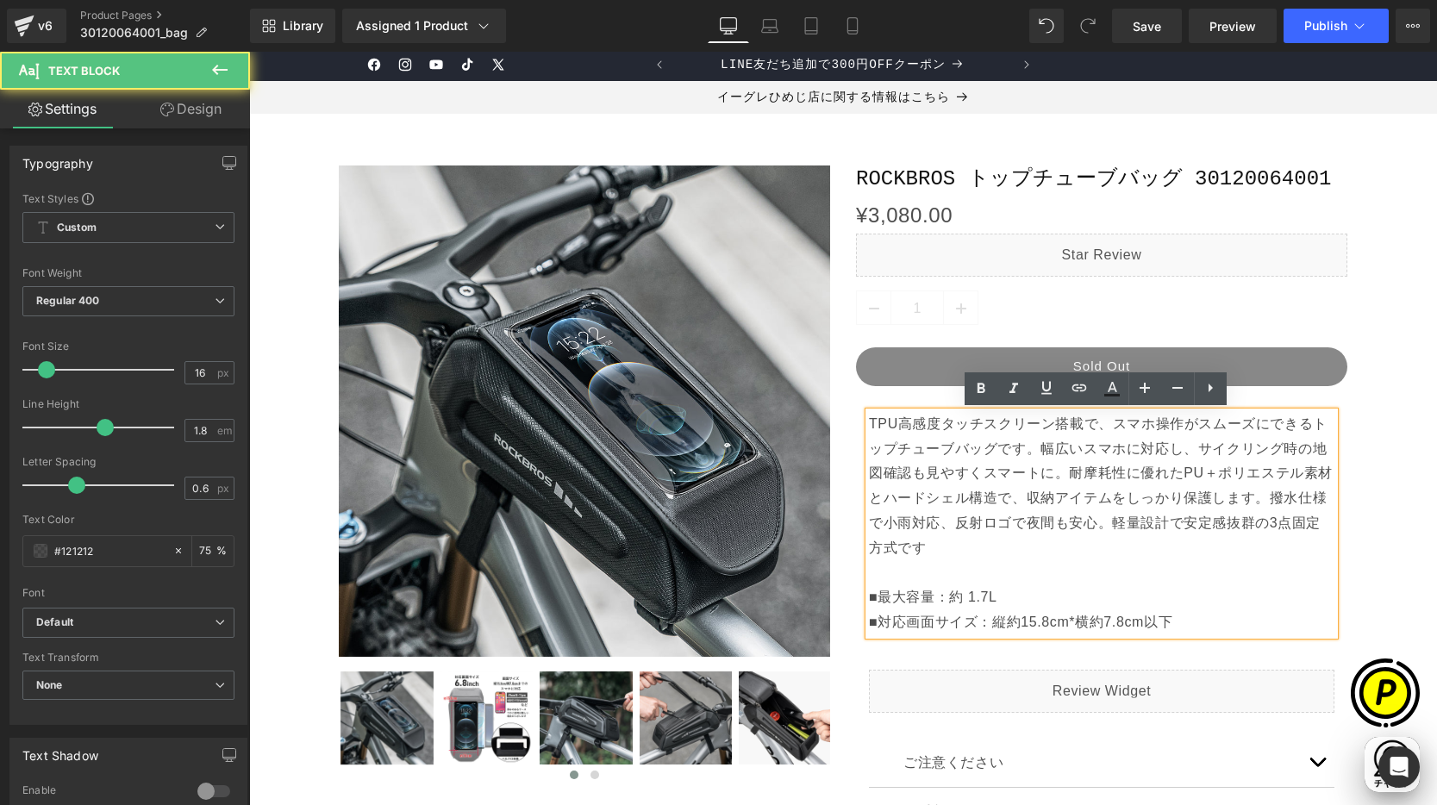
click at [876, 598] on p "TPU高感度タッチスクリーン搭載で、スマホ操作がスムーズにできるトップチューブバッグです。幅広いスマホに対応し、サイクリング時の地図確認も見やすくスマートに。…" at bounding box center [1101, 511] width 465 height 198
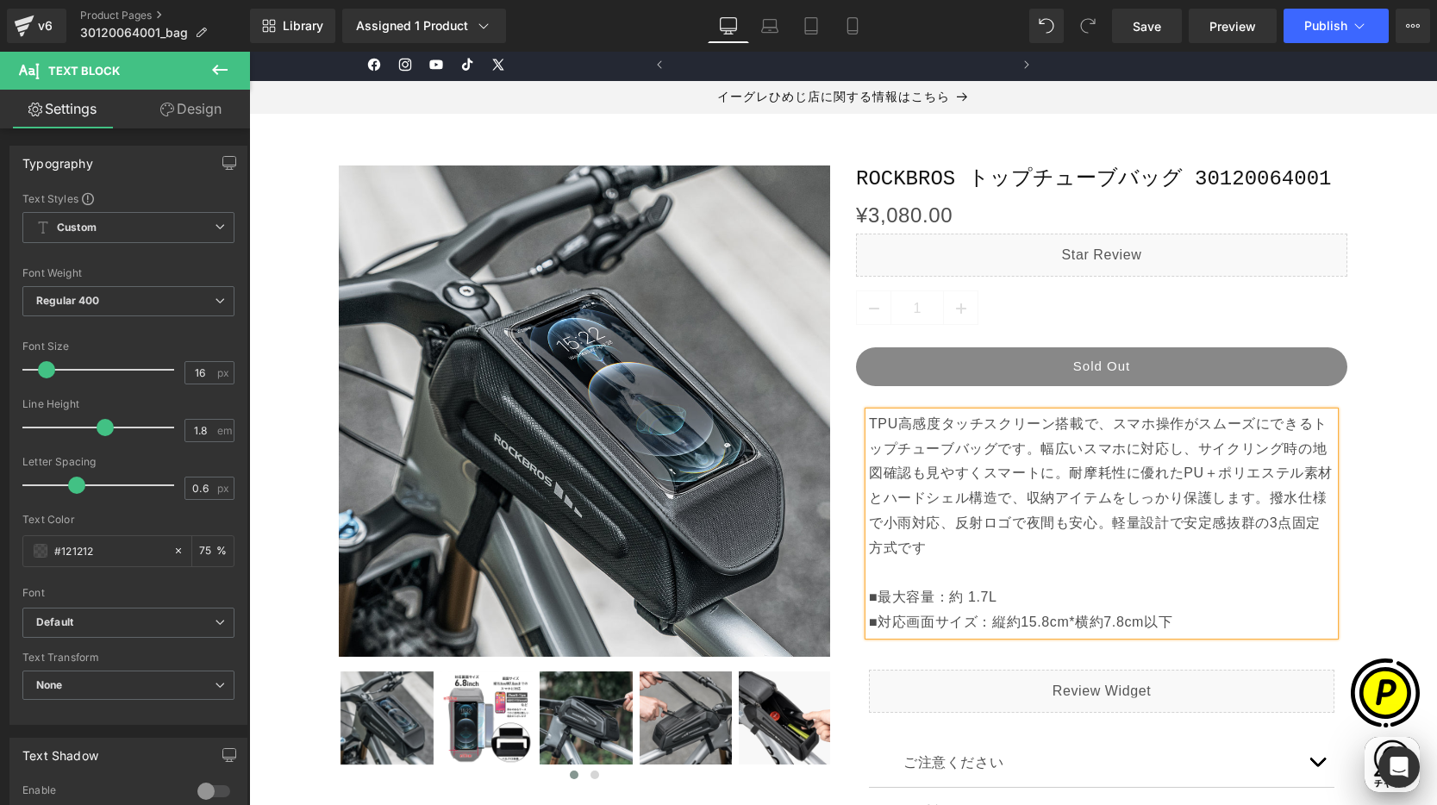
scroll to position [0, 336]
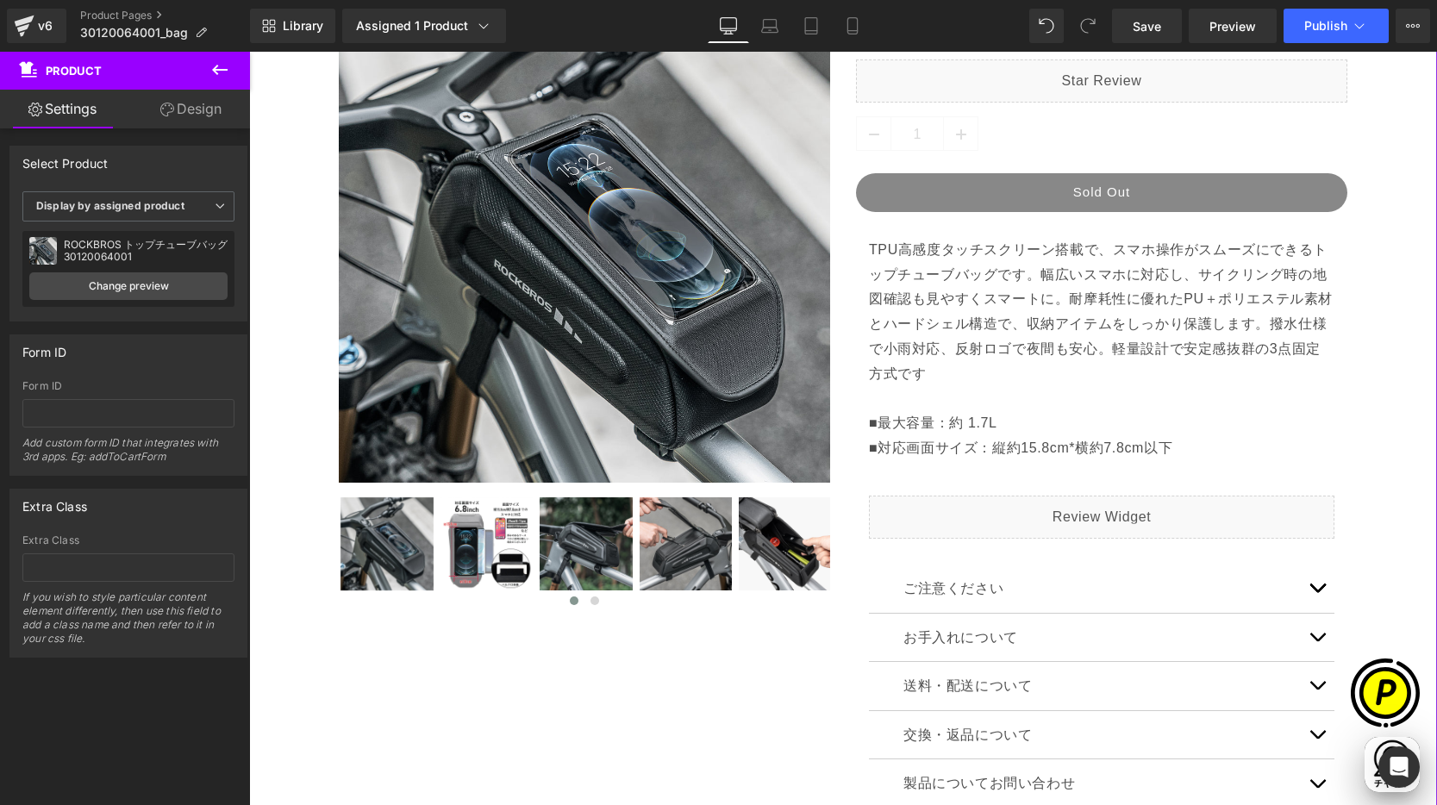
drag, startPoint x: 1307, startPoint y: 583, endPoint x: 1316, endPoint y: 581, distance: 9.0
click at [1307, 583] on button "button" at bounding box center [1317, 589] width 34 height 48
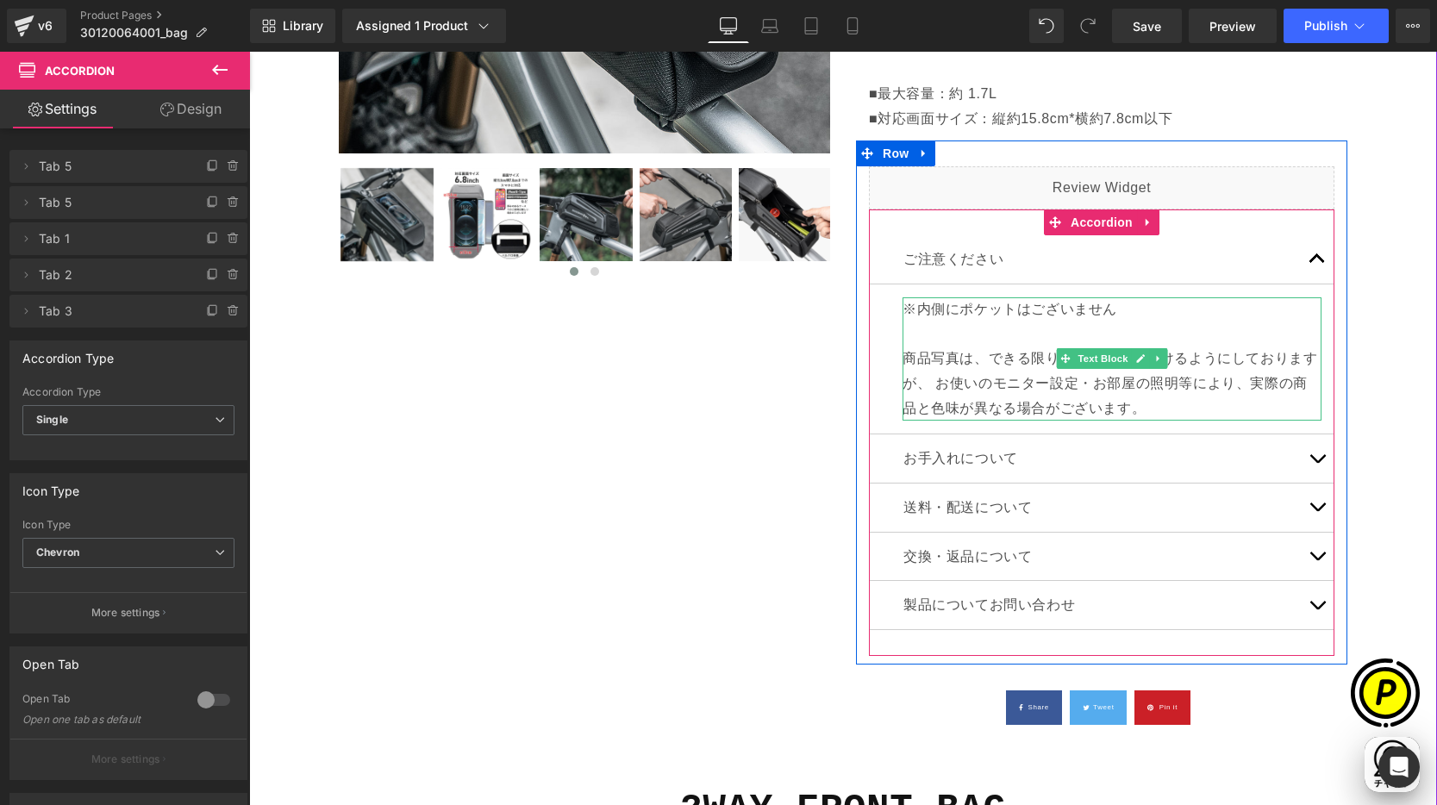
scroll to position [0, 0]
click at [911, 328] on p "商品写真は、できる限り実物の色に近づけるようにしておりますが、 お使いのモニター設定・お部屋の照明等により、実際の商品と色味が異なる場合がございます。" at bounding box center [1111, 370] width 419 height 99
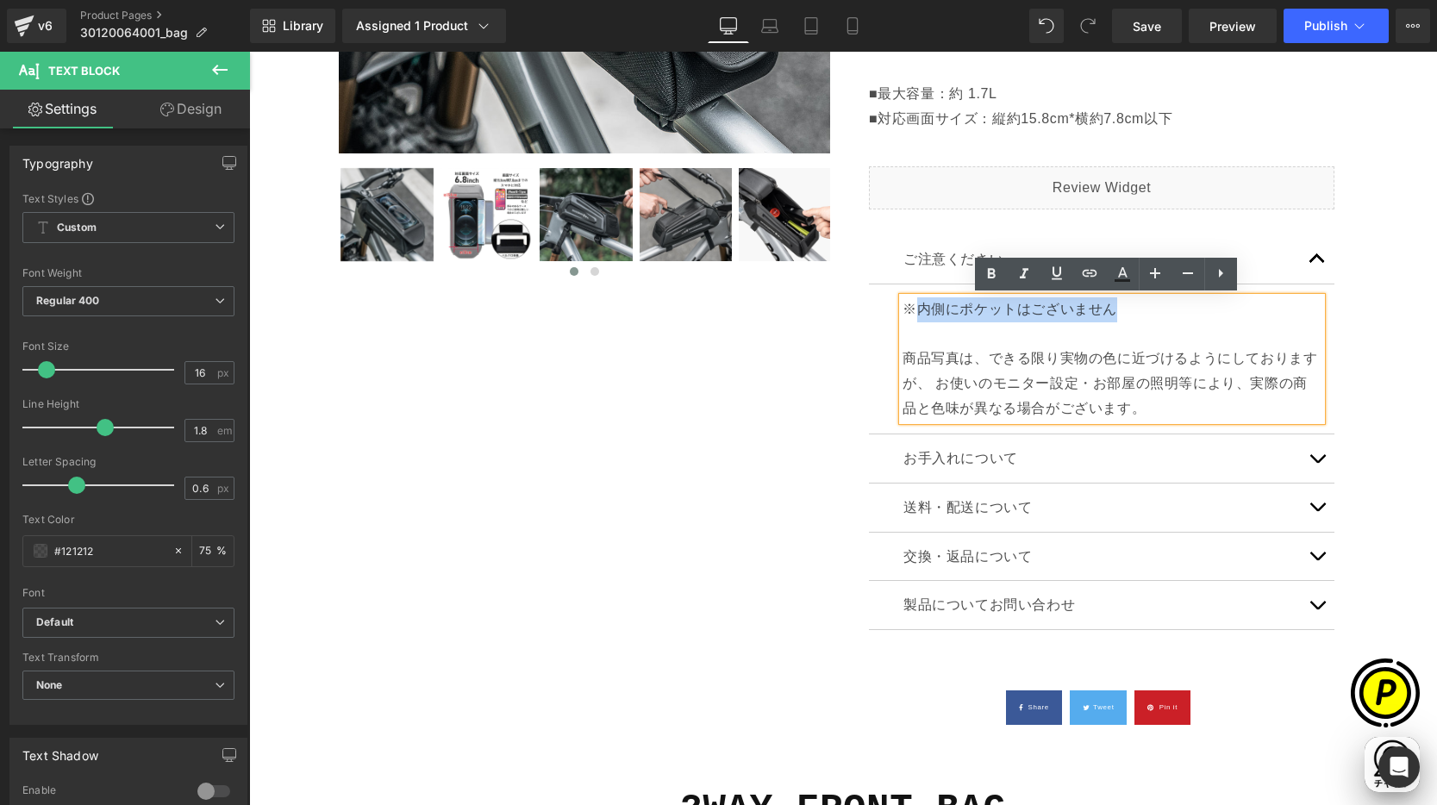
drag, startPoint x: 906, startPoint y: 309, endPoint x: 1106, endPoint y: 315, distance: 200.0
click at [1106, 315] on p "※内側にポケットはございません" at bounding box center [1111, 309] width 419 height 25
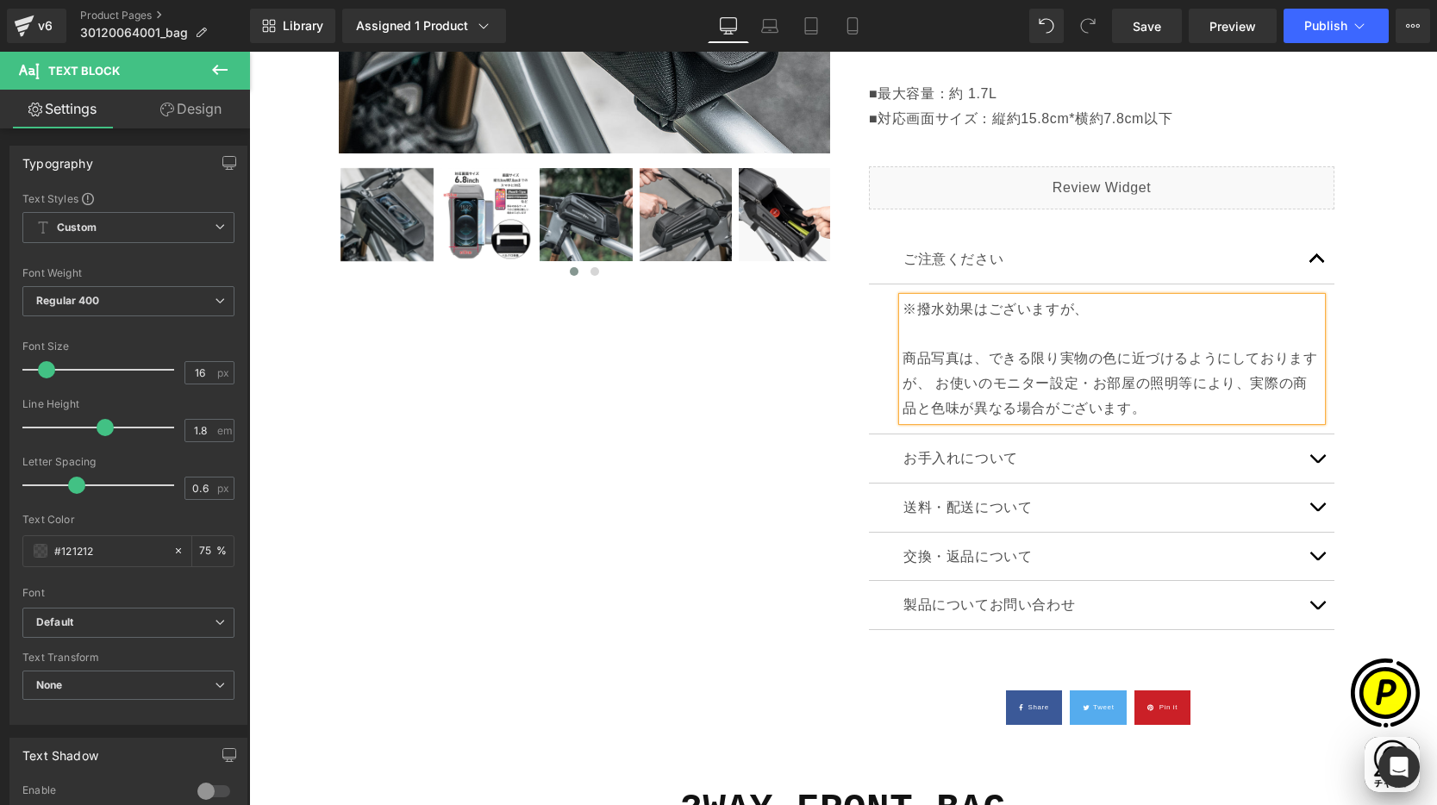
scroll to position [0, 1008]
click at [1089, 305] on p "※撥水効果はございますが、" at bounding box center [1111, 309] width 419 height 25
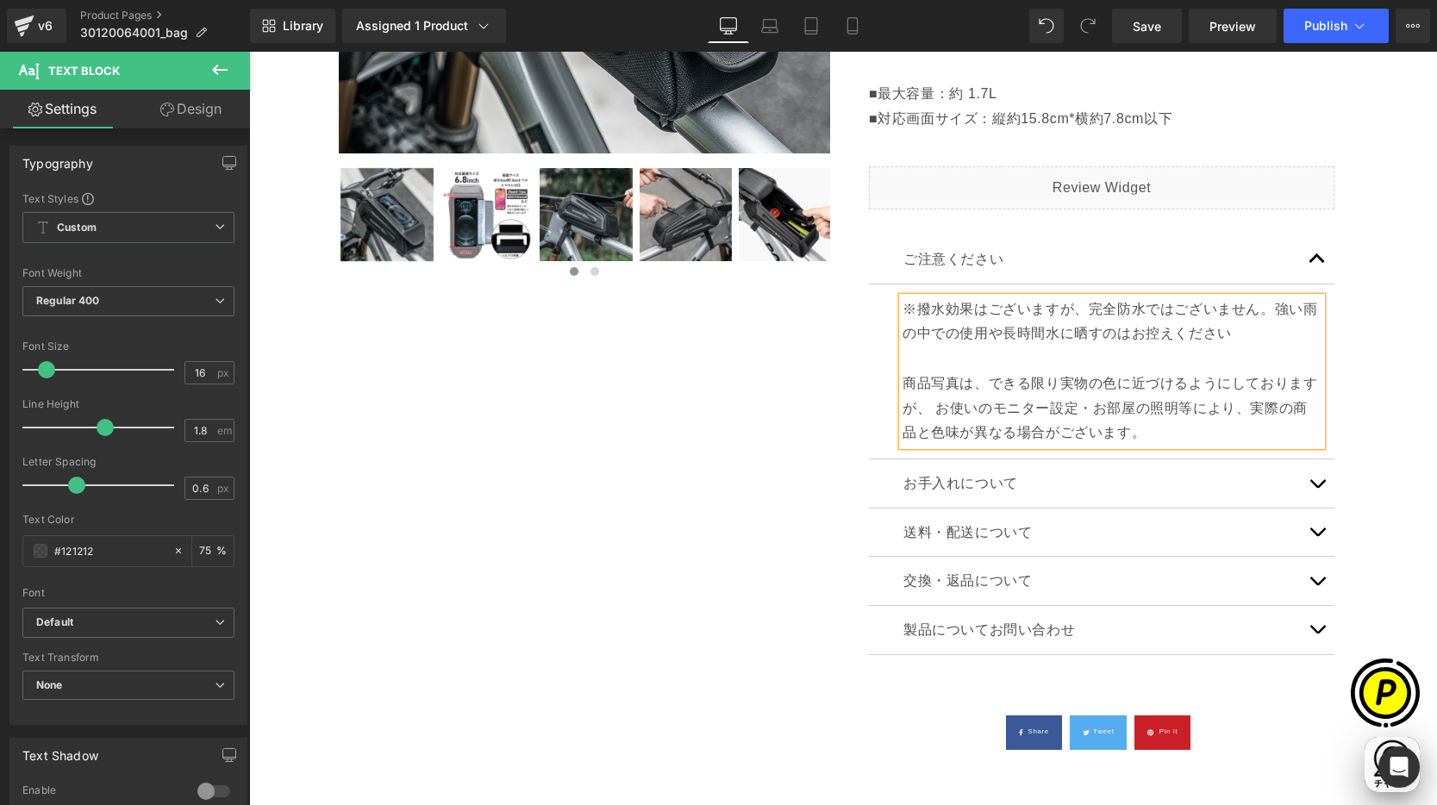
click at [1111, 309] on p "※撥水効果はございますが、完全防水ではございません。強い雨の中での使用や長時間水に晒すのはお控えください" at bounding box center [1111, 322] width 419 height 50
click at [1260, 309] on p "※撥水効果はございますが、完全防水ではございません。強い雨の中での使用や長時間水に晒すのはお控えください" at bounding box center [1111, 322] width 419 height 50
click at [1294, 332] on p "※撥水効果はございますが、完全防水ではございません。その為、強い雨の中での使用や長時間水に晒すのはお控えください" at bounding box center [1111, 322] width 419 height 50
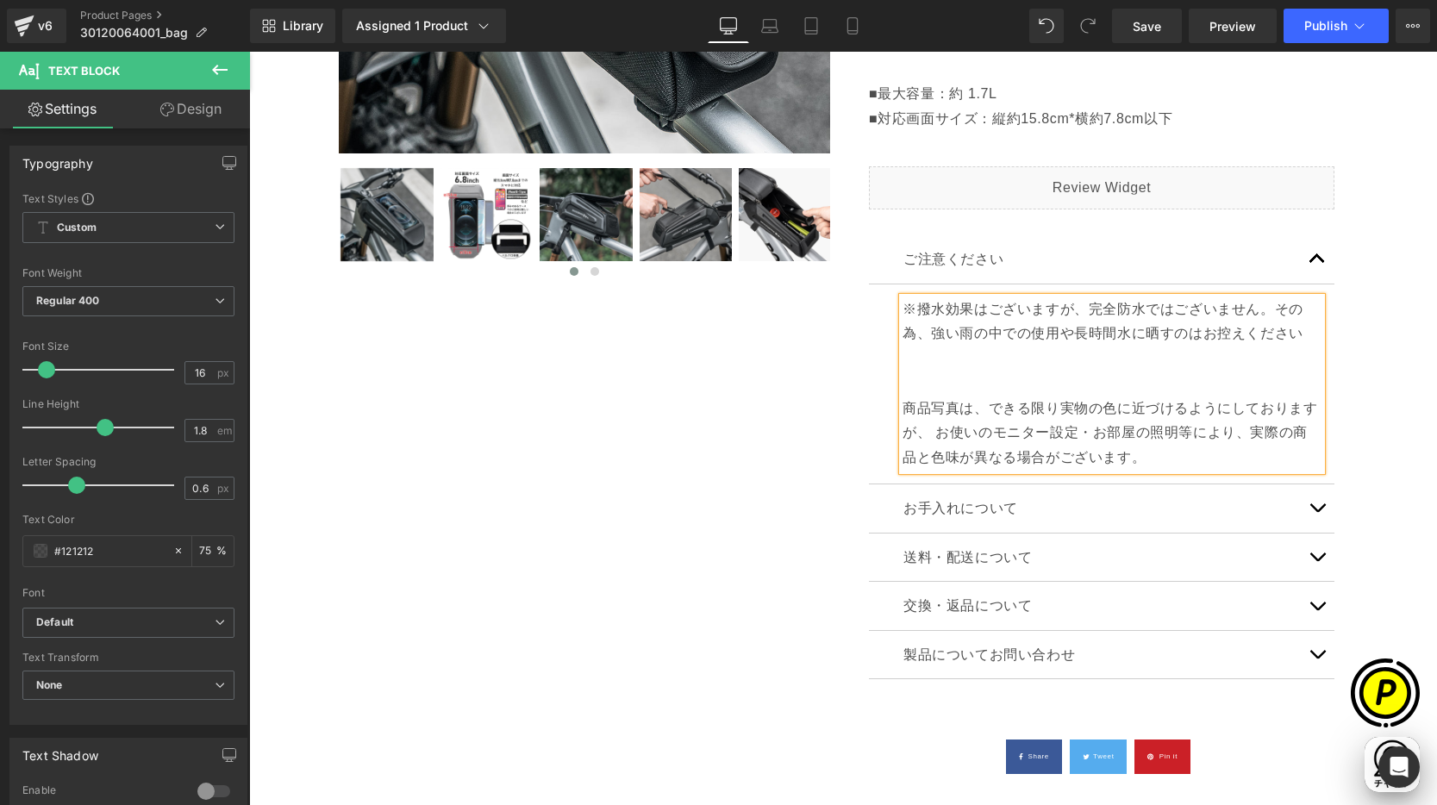
scroll to position [0, 1008]
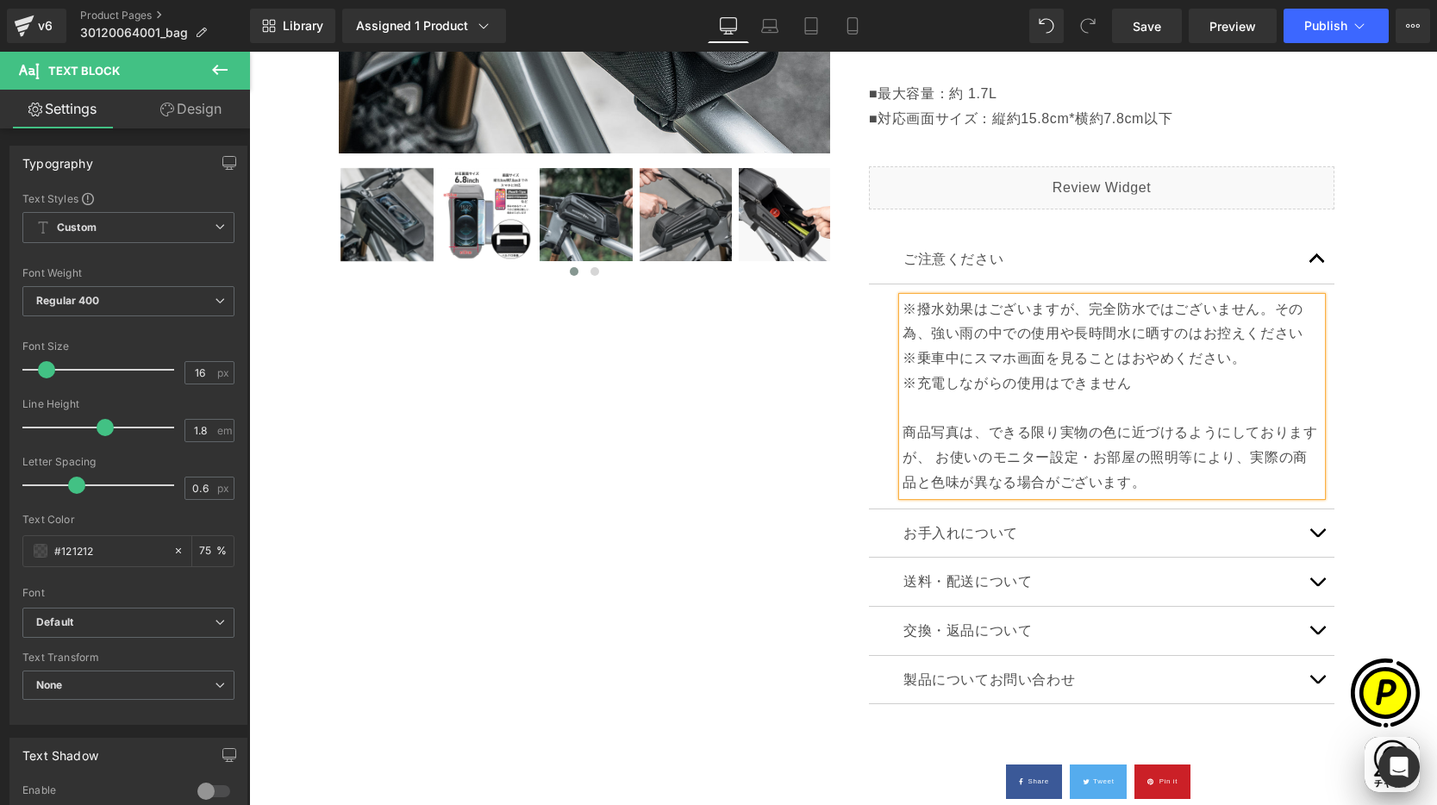
click at [1244, 361] on p "※撥水効果はございますが、完全防水ではございません。その為、強い雨の中での使用や長時間水に晒すのはお控えください ※乗車中にスマホ画面を見ることはおやめくださ…" at bounding box center [1111, 334] width 419 height 74
click at [956, 364] on p "※撥水効果はございますが、完全防水ではございません。その為、強い雨の中での使用や長時間水に晒すのはお控えください ※乗車中にスマホ画面を見ることはおやめください" at bounding box center [1111, 334] width 419 height 74
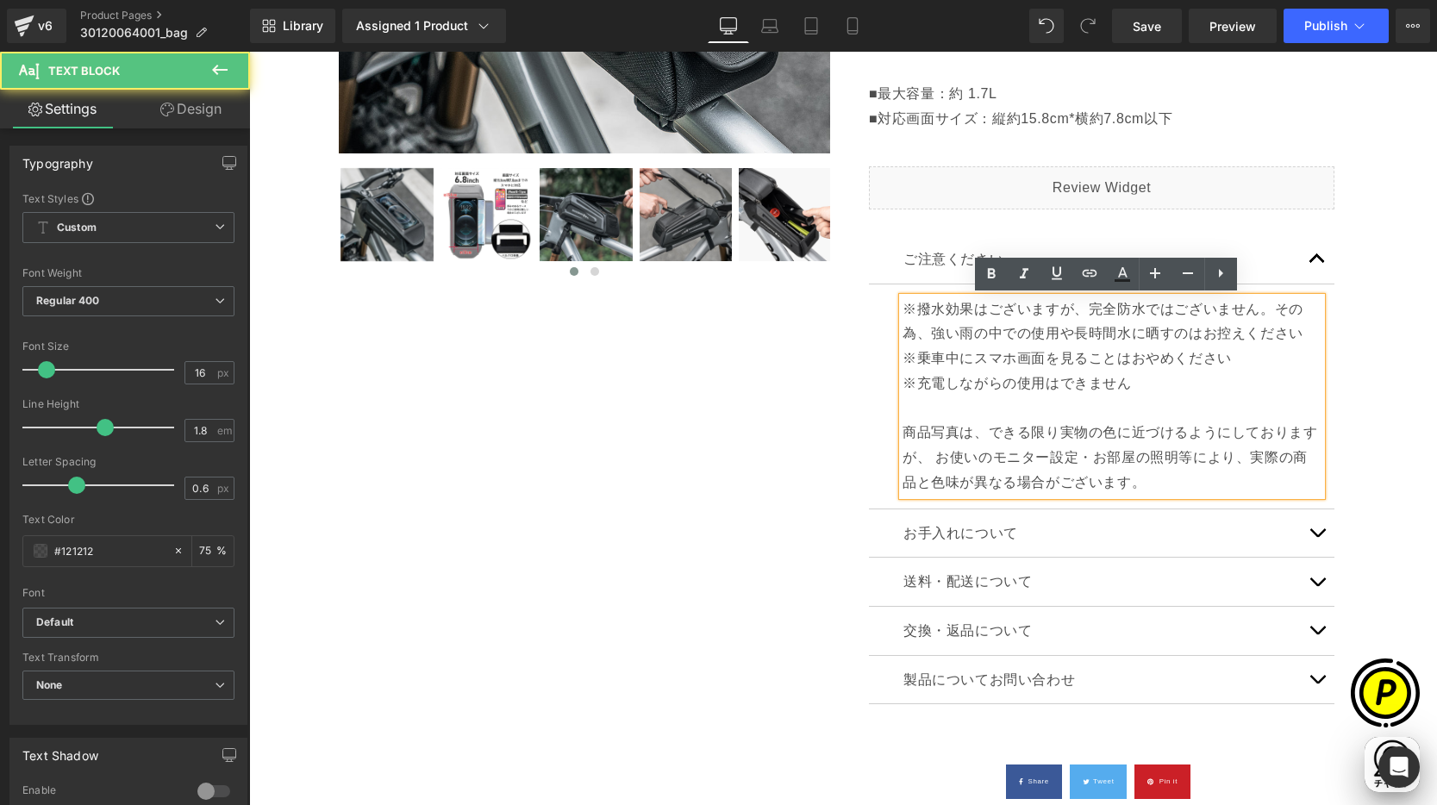
scroll to position [0, 336]
click at [955, 359] on p "※撥水効果はございますが、完全防水ではございません。その為、強い雨の中での使用や長時間水に晒すのはお控えください ※乗車中にスマホ画面を見ることはおやめください" at bounding box center [1111, 334] width 419 height 74
click at [1056, 352] on p "※撥水効果はございますが、完全防水ではございません。その為、強い雨の中での使用や長時間水に晒すのはお控えください ※乗車中のスマホ画面を見ることはおやめください" at bounding box center [1111, 334] width 419 height 74
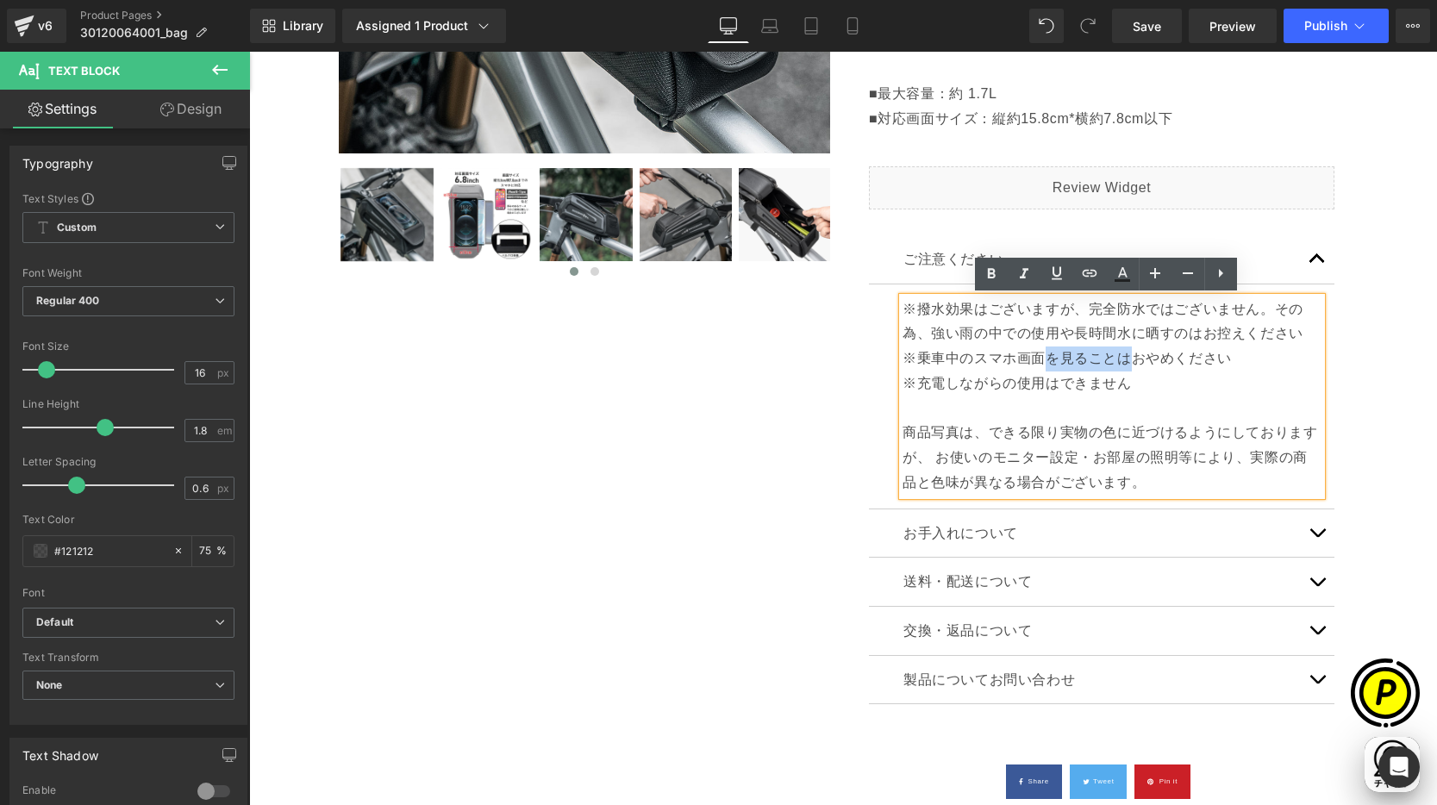
scroll to position [0, 672]
drag, startPoint x: 1036, startPoint y: 357, endPoint x: 1221, endPoint y: 361, distance: 185.3
click at [1221, 361] on p "※撥水効果はございますが、完全防水ではございません。その為、強い雨の中での使用や長時間水に晒すのはお控えください ※乗車中のスマホ画面を見ることはおやめください" at bounding box center [1111, 334] width 419 height 74
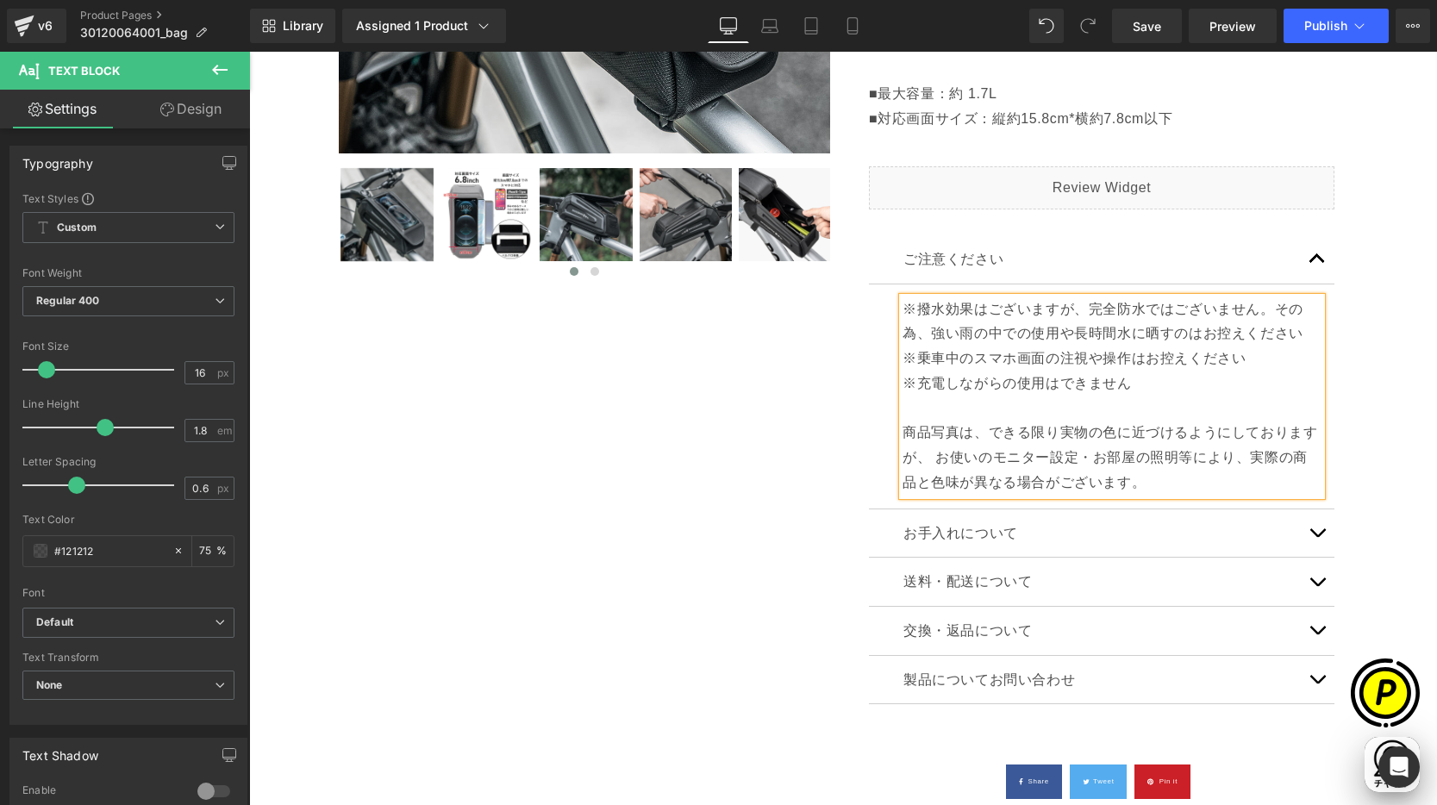
click at [1130, 359] on p "※撥水効果はございますが、完全防水ではございません。その為、強い雨の中での使用や長時間水に晒すのはお控えください ※乗車中のスマホ画面の注視や操作はお控えくだ…" at bounding box center [1111, 334] width 419 height 74
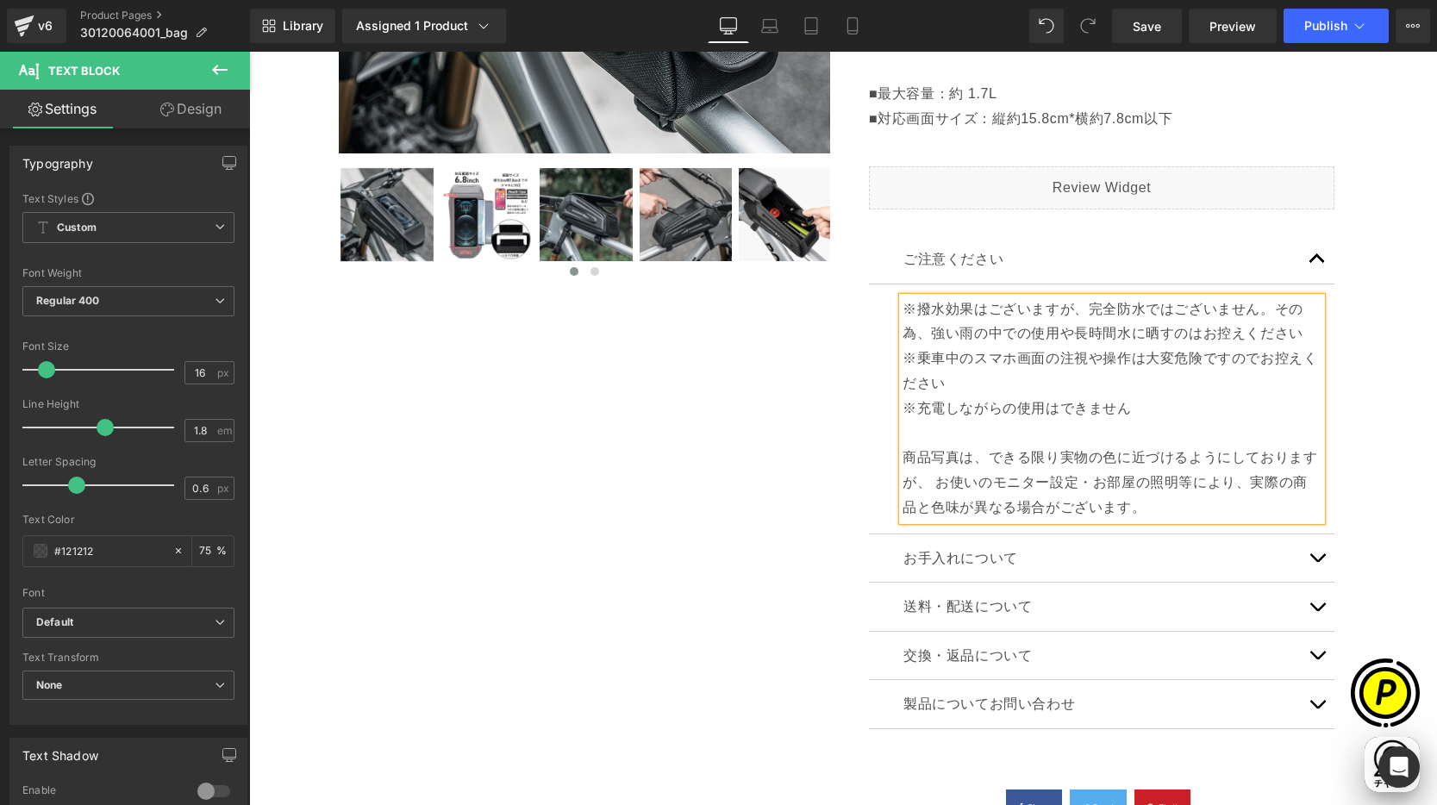
scroll to position [0, 0]
click at [997, 377] on p "※撥水効果はございますが、完全防水ではございません。その為、強い雨の中での使用や長時間水に晒すのはお控えください ※乗車中のスマホ画面の注視や操作は大変危険で…" at bounding box center [1111, 346] width 419 height 99
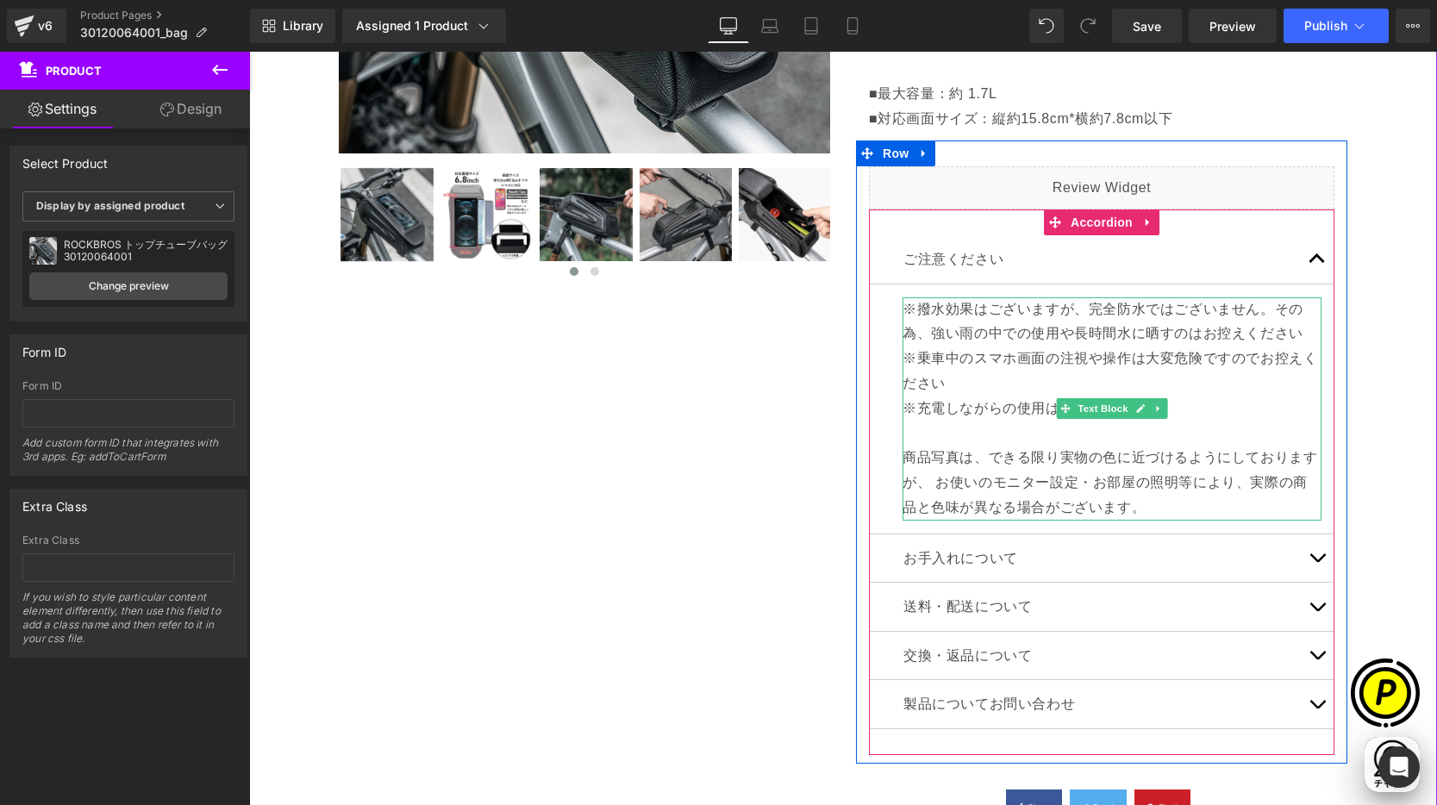
click at [995, 407] on p "※充電しながらの使用はできません" at bounding box center [1111, 408] width 419 height 25
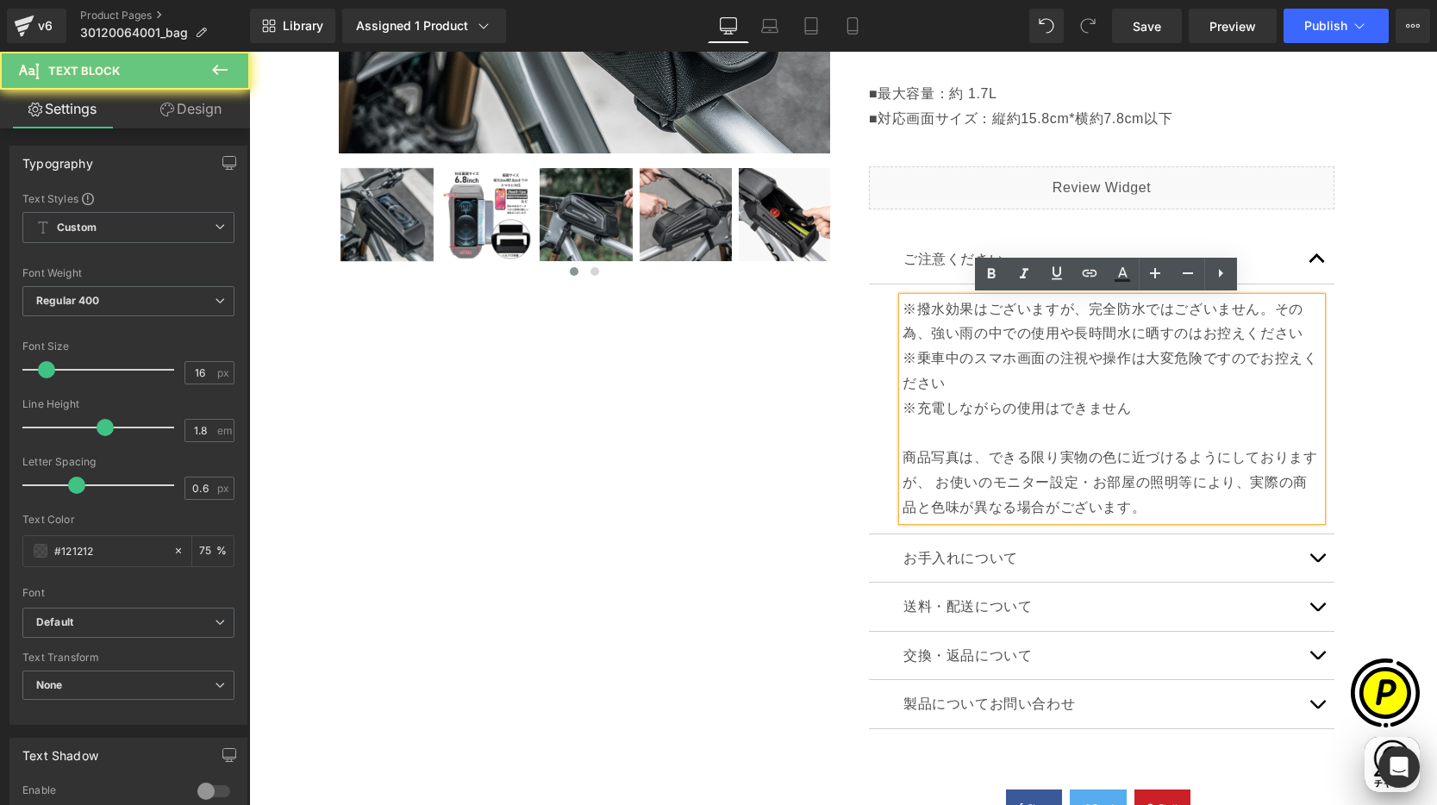
click at [1001, 402] on p "※充電しながらの使用はできません" at bounding box center [1111, 408] width 419 height 25
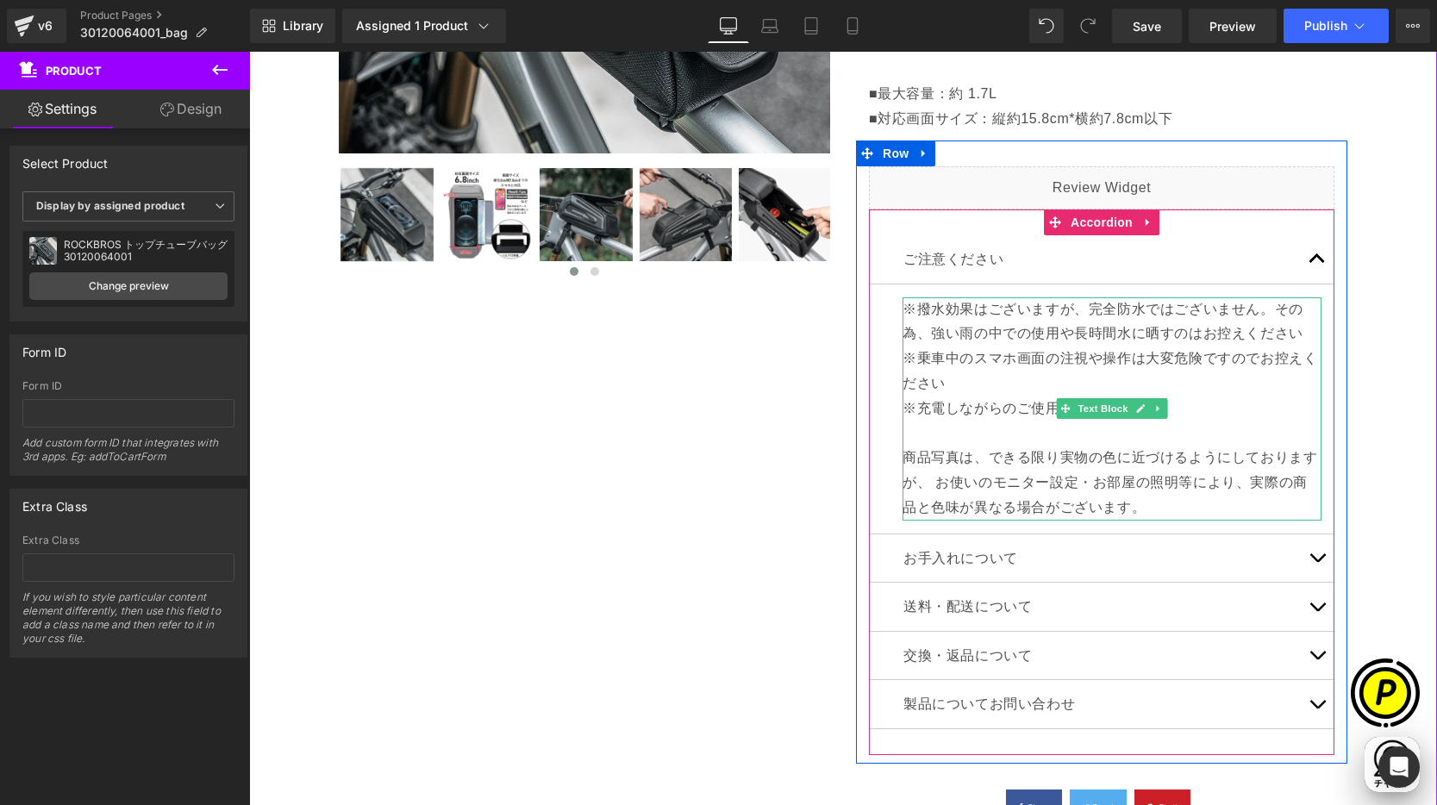
click at [958, 355] on p "※撥水効果はございますが、完全防水ではございません。その為、強い雨の中での使用や長時間水に晒すのはお控えください ※乗車中のスマホ画面の注視や操作は大変危険で…" at bounding box center [1111, 346] width 419 height 99
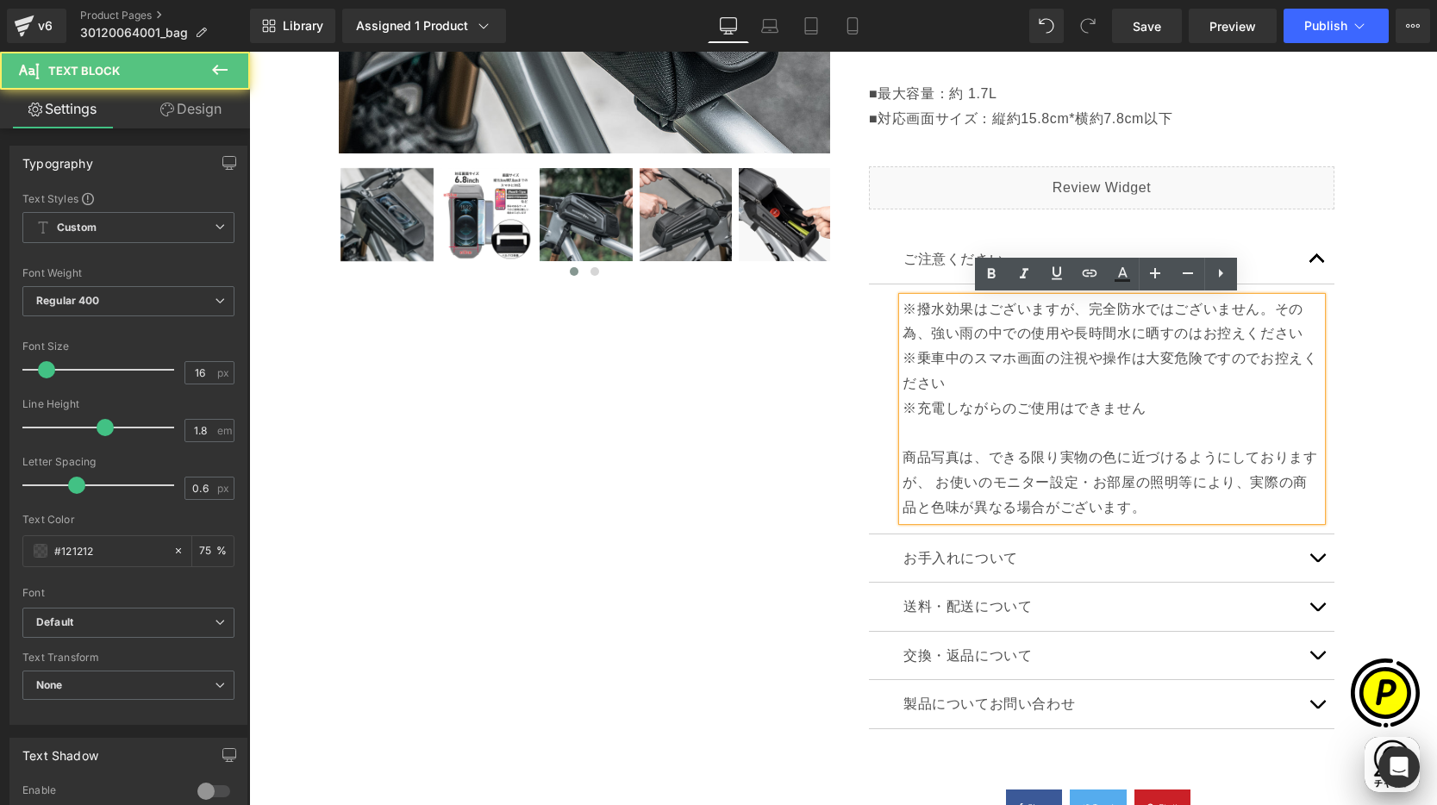
scroll to position [0, 672]
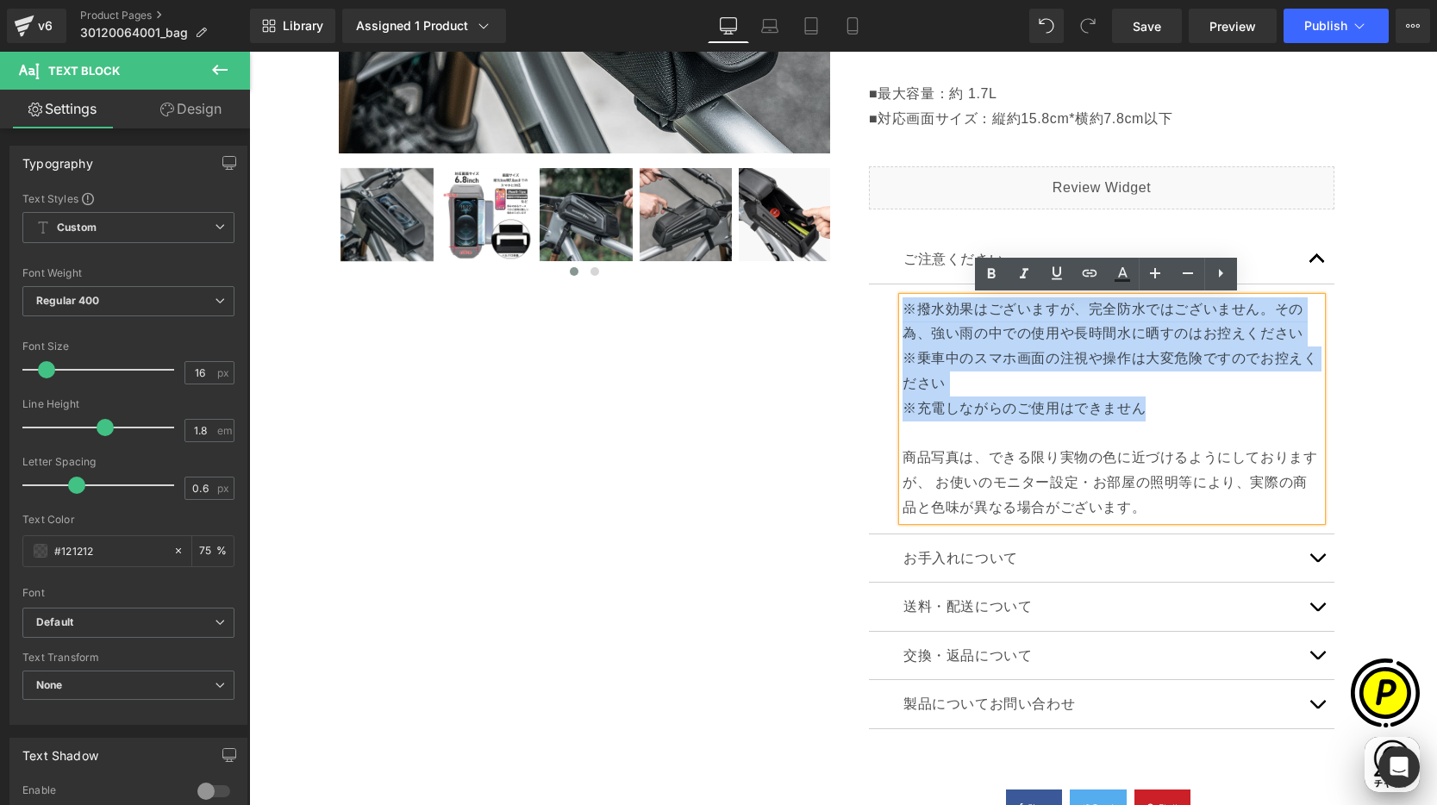
drag, startPoint x: 950, startPoint y: 312, endPoint x: 1249, endPoint y: 394, distance: 310.1
click at [1138, 401] on div "※撥水効果はございますが、完全防水ではございません。その為、強い雨の中での使用や長時間水に晒すのはお控えください ※乗車中のスマホ画面の注視や操作は大変危険で…" at bounding box center [1111, 408] width 419 height 223
copy div "※撥水効果はございますが、完全防水ではございません。その為、強い雨の中での使用や長時間水に晒すのはお控えください ※乗車中のスマホ画面の注視や操作は大変危険で…"
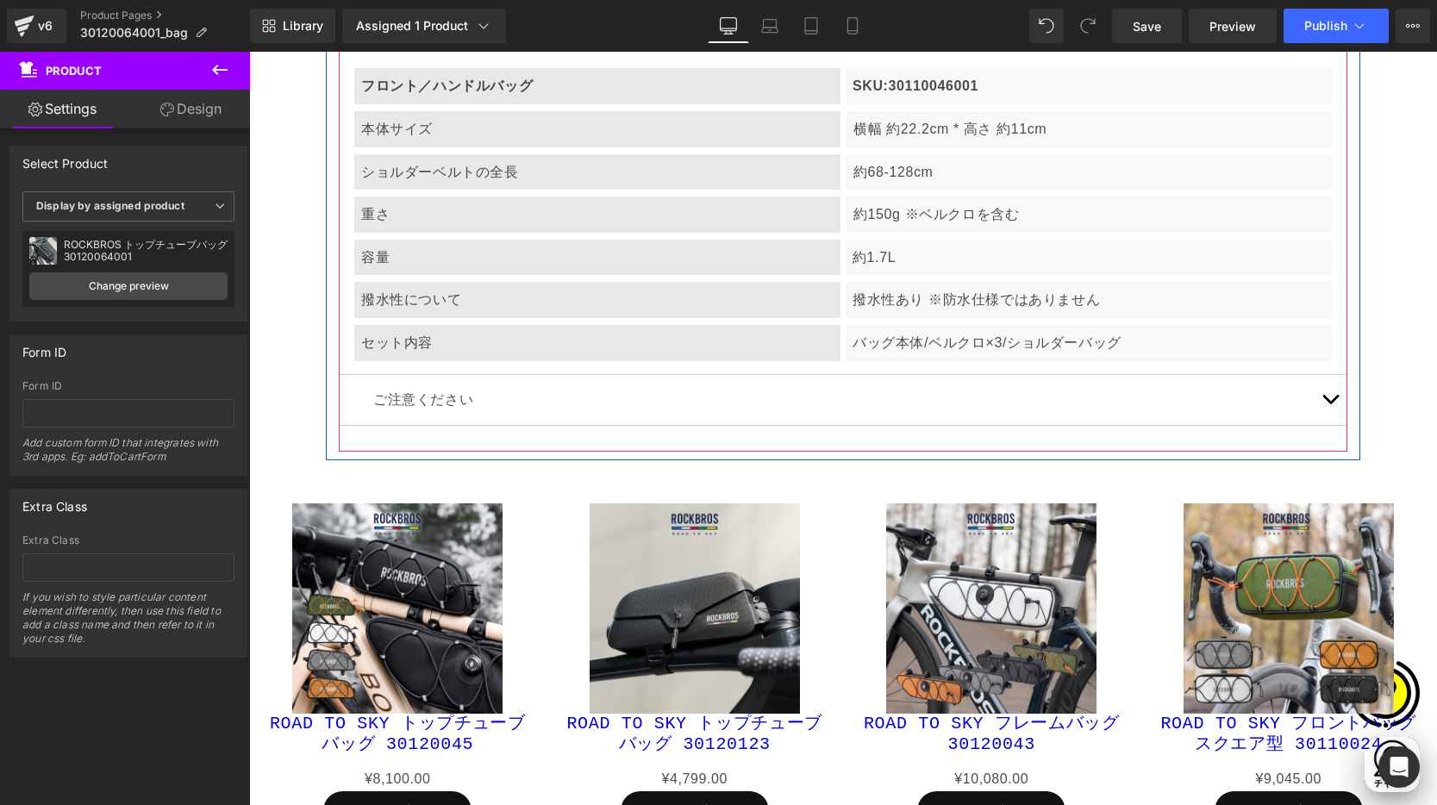
scroll to position [0, 1008]
click at [1330, 403] on span "button" at bounding box center [1330, 403] width 0 height 0
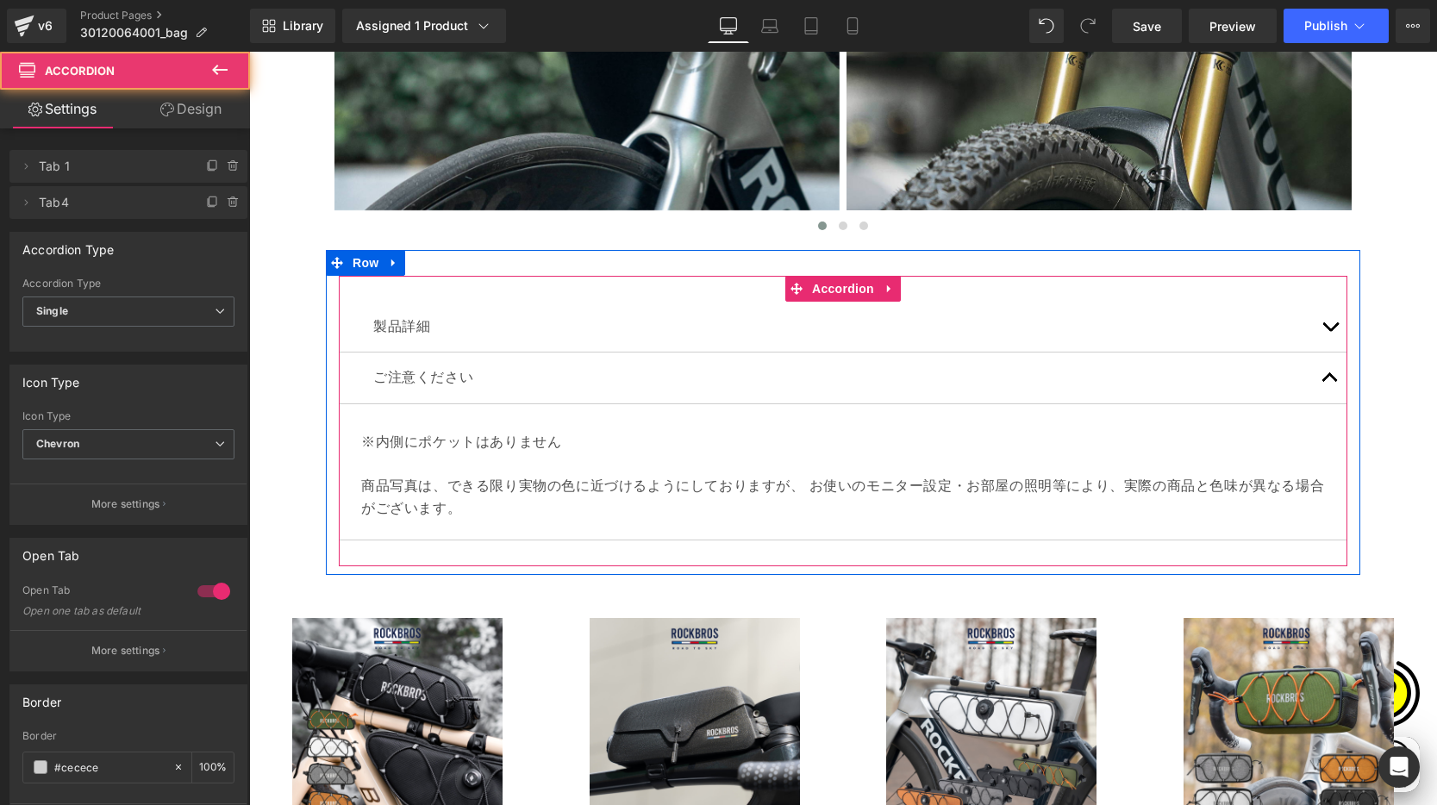
scroll to position [6192, 0]
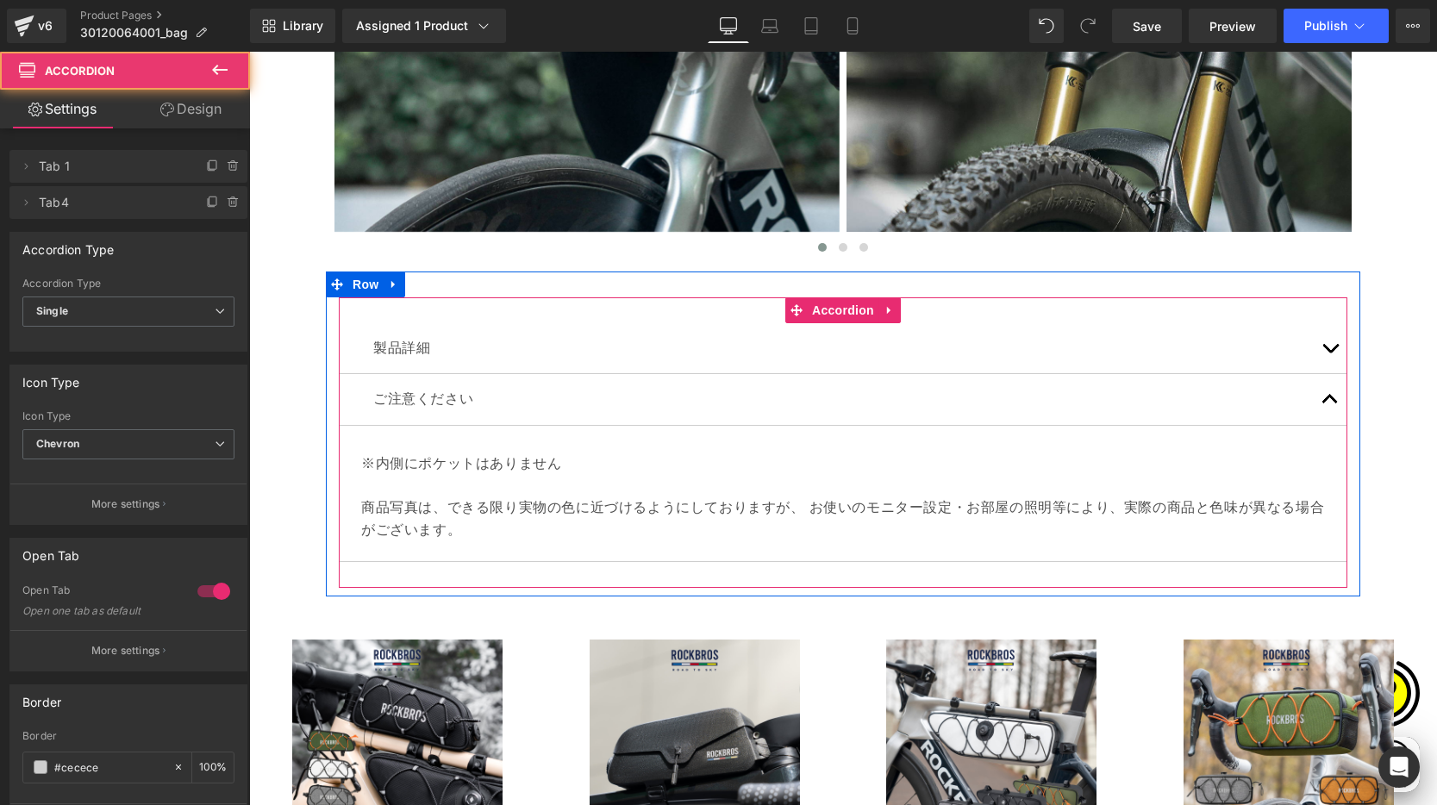
click at [401, 464] on div "※内側にポケットはありません 商品写真は、できる限り実物の色に近づけるようにしておりますが、 お使いのモニター設定・お部屋の照明等により、実際の商品と色味が異…" at bounding box center [843, 493] width 982 height 109
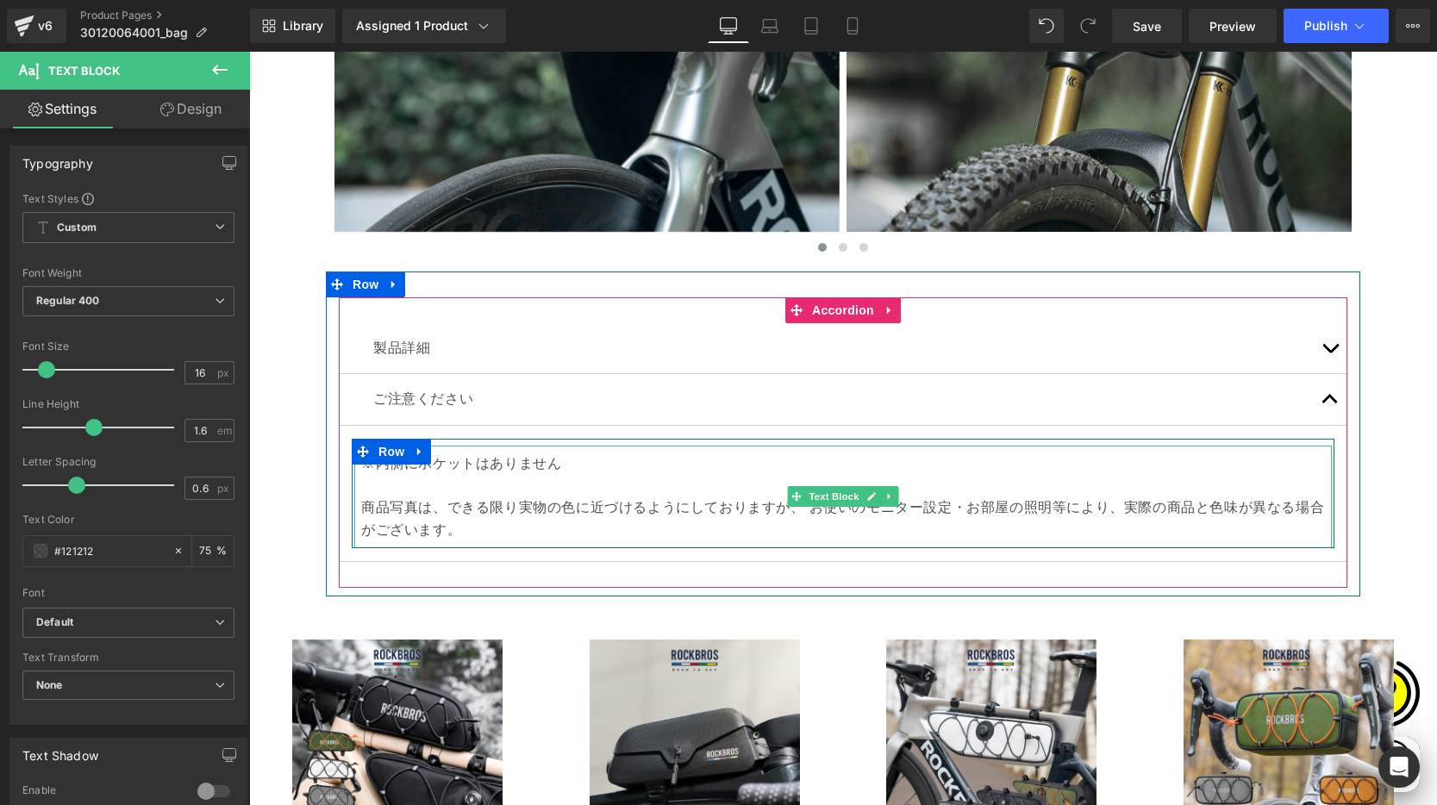
click at [423, 479] on p "商品写真は、できる限り実物の色に近づけるようにしておりますが、 お使いのモニター設定・お部屋の照明等により、実際の商品と色味が異なる場合がございます。" at bounding box center [843, 508] width 964 height 66
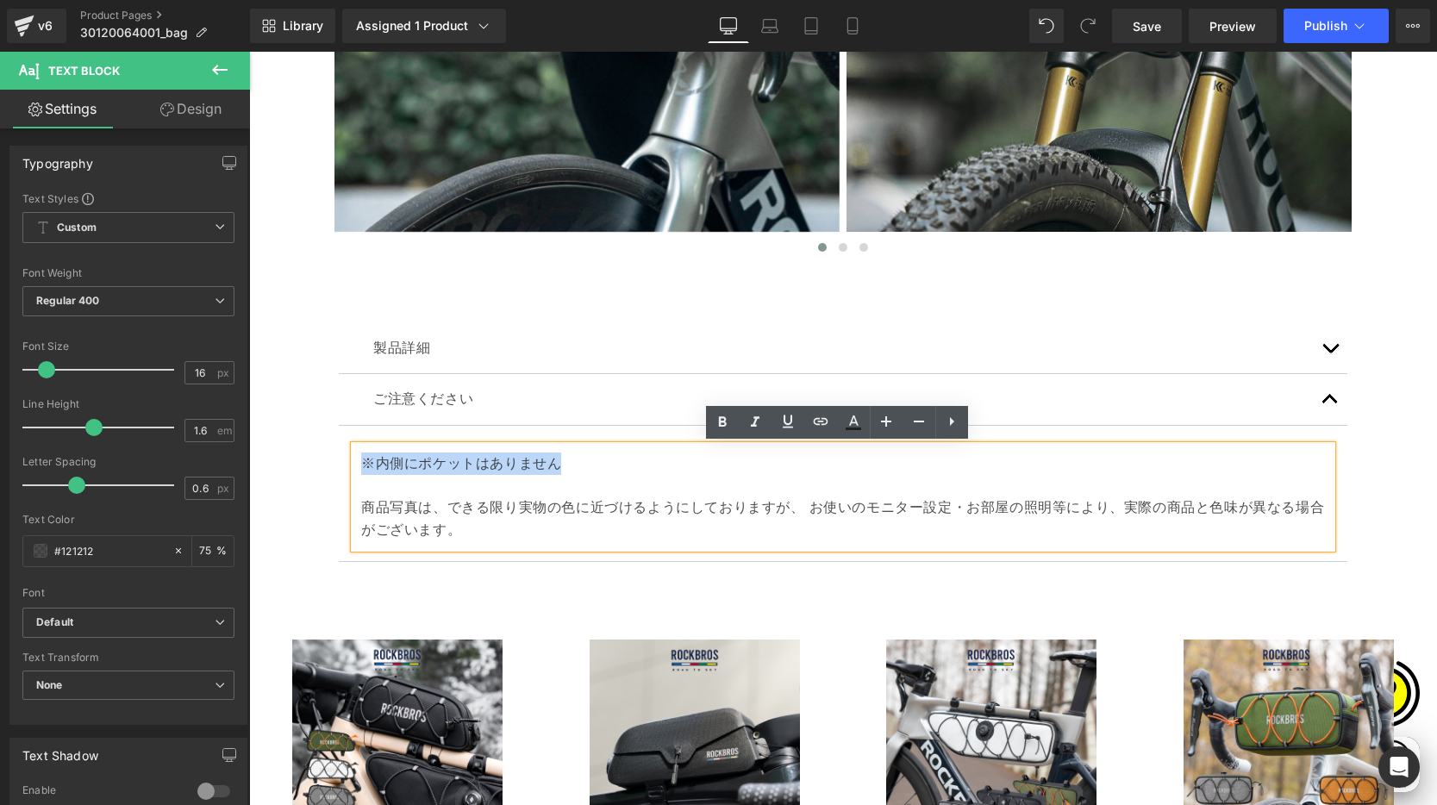
drag, startPoint x: 354, startPoint y: 463, endPoint x: 571, endPoint y: 468, distance: 217.2
click at [571, 468] on p "※内側にポケットはありません" at bounding box center [843, 463] width 964 height 22
paste div
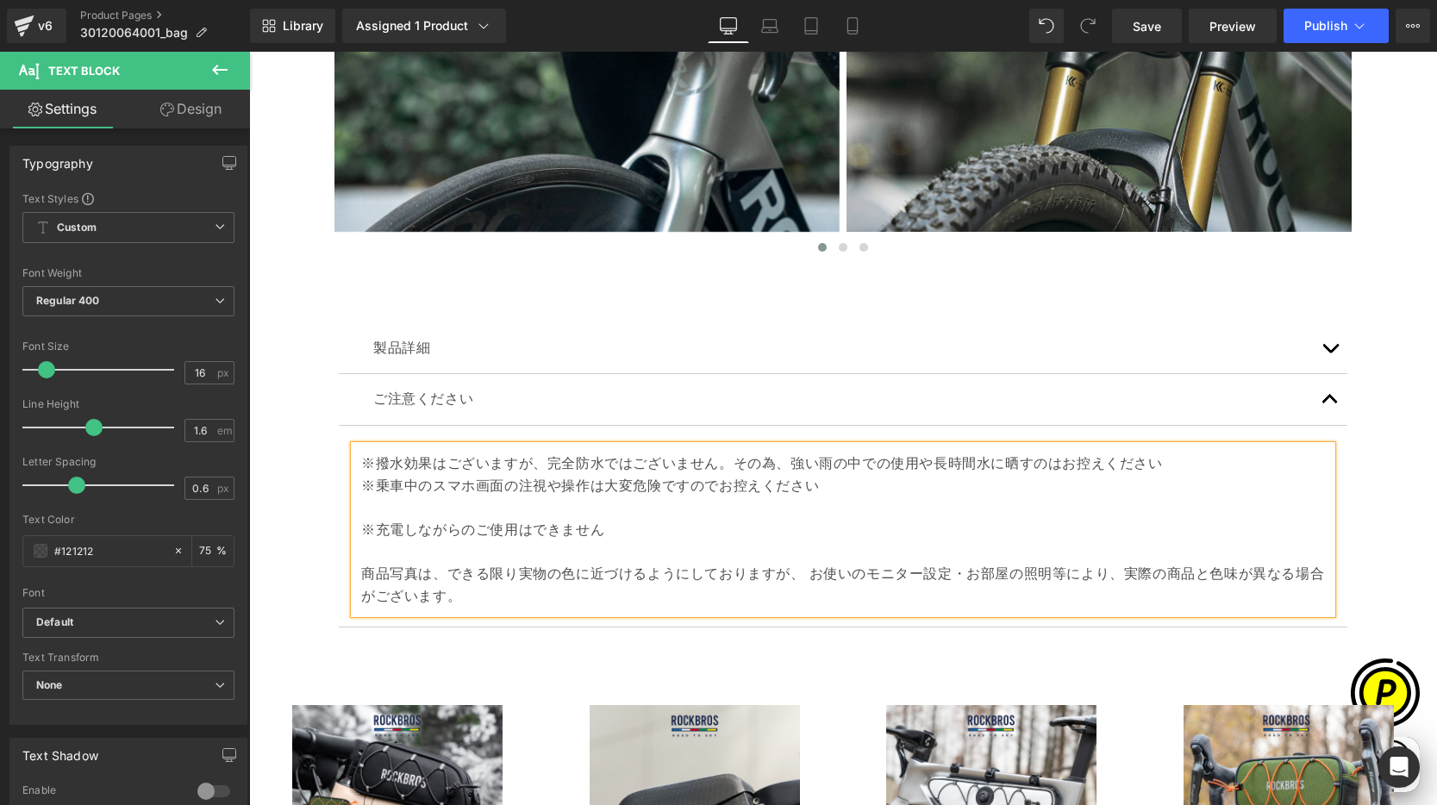
click at [354, 527] on div "※撥水効果はございますが、完全防水ではございません。その為、強い雨の中での使用や長時間水に晒すのはお控えください ※乗車中のスマホ画面の注視や操作は大変危険で…" at bounding box center [842, 530] width 977 height 168
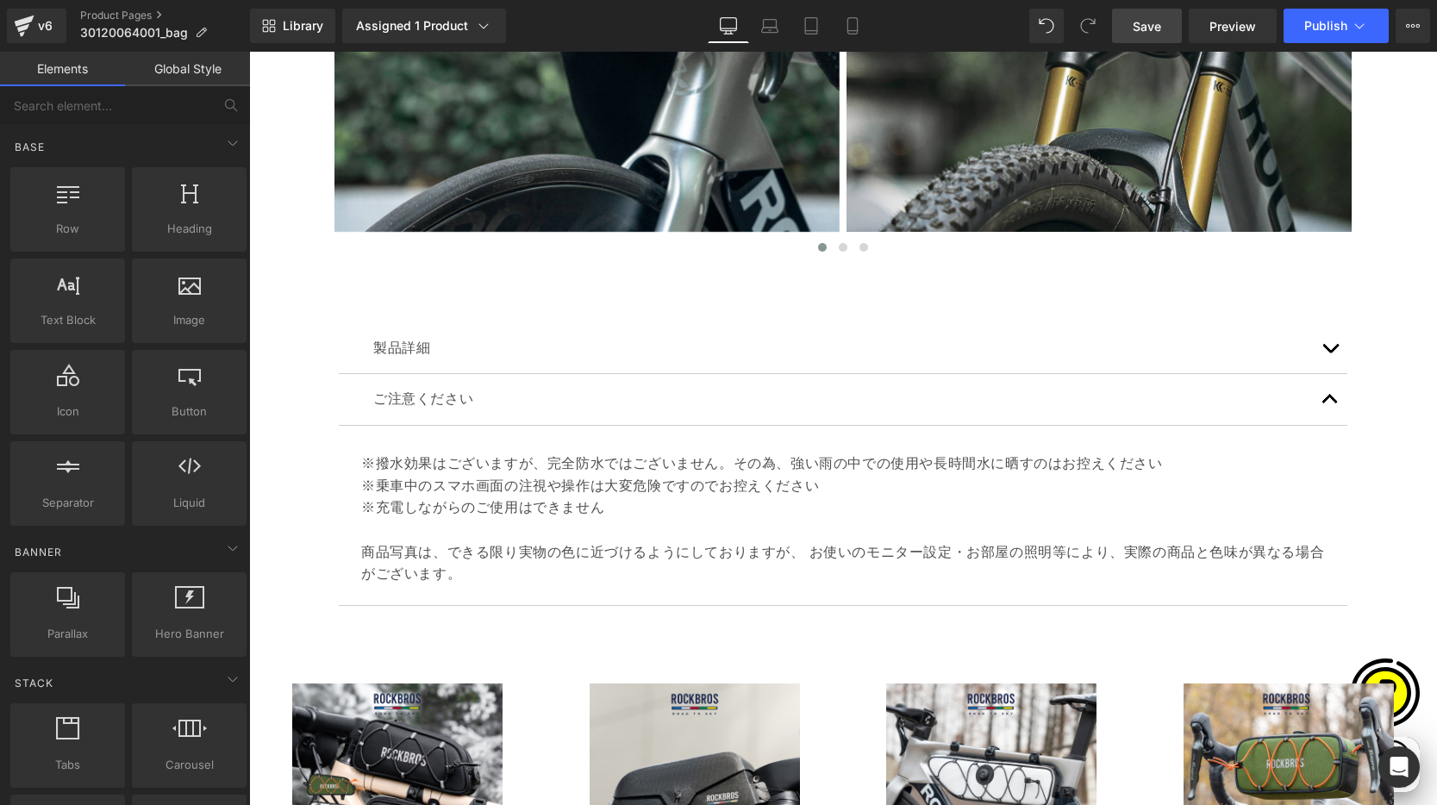
click at [1156, 31] on span "Save" at bounding box center [1146, 26] width 28 height 18
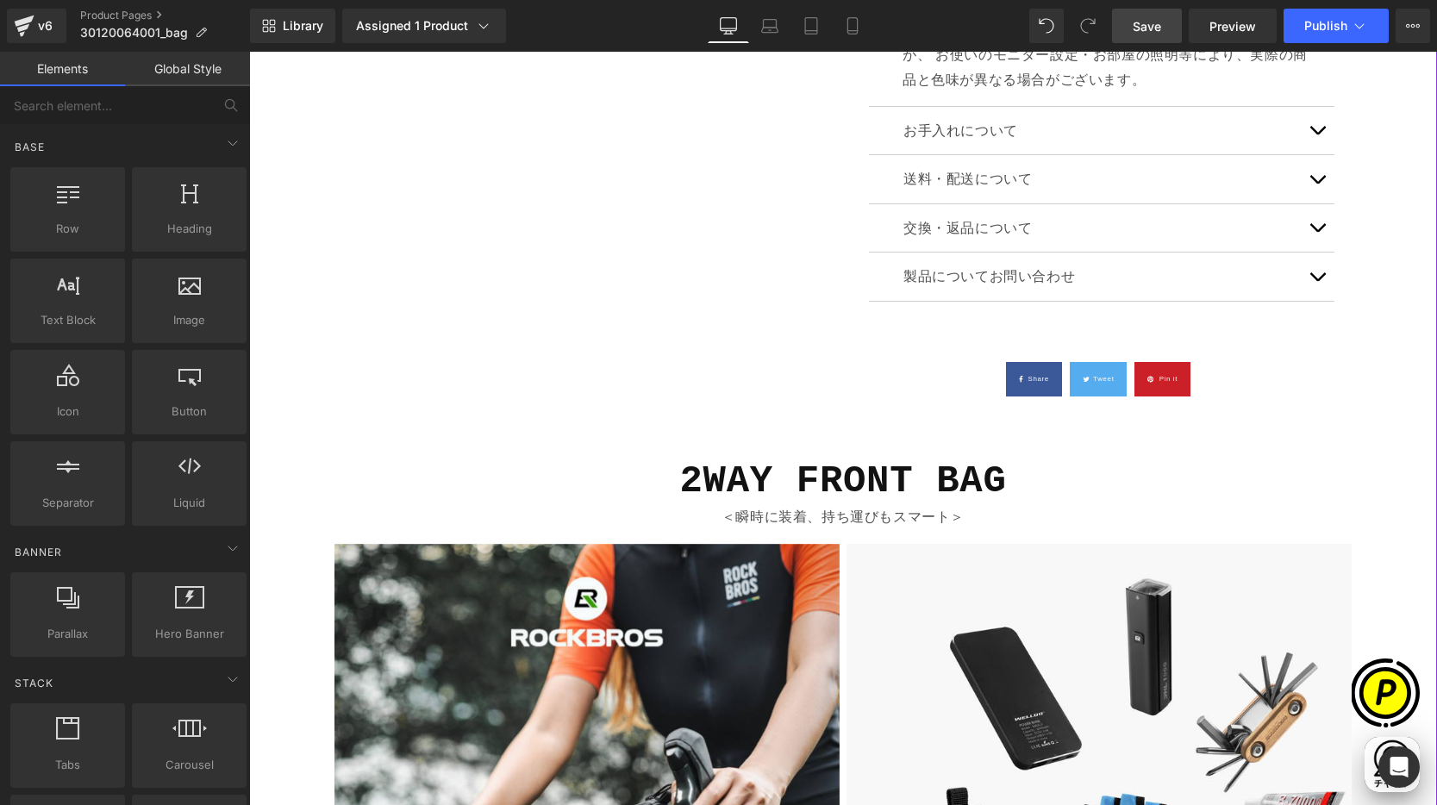
scroll to position [1157, 0]
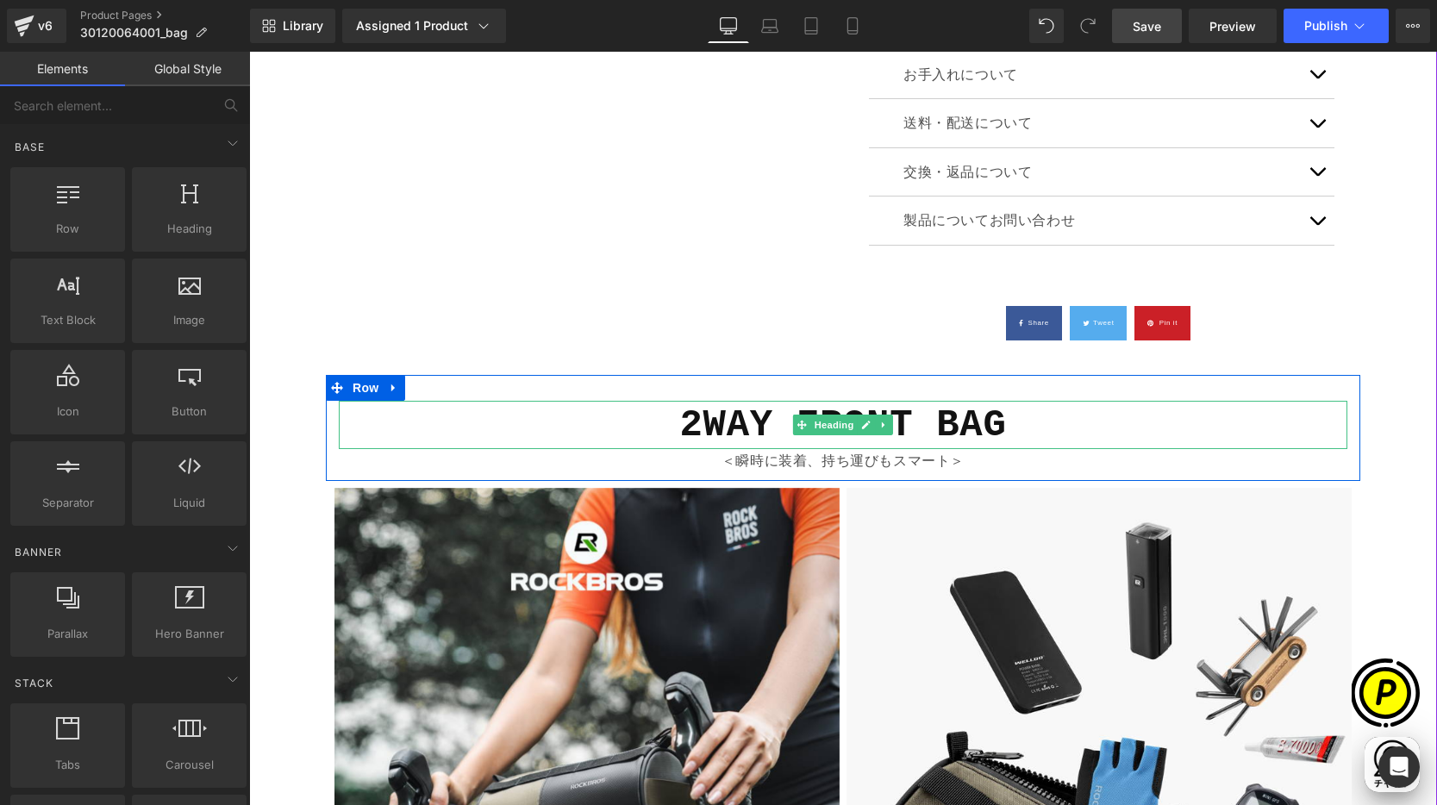
click at [741, 421] on b "2WAY FRONT BAG" at bounding box center [843, 424] width 327 height 43
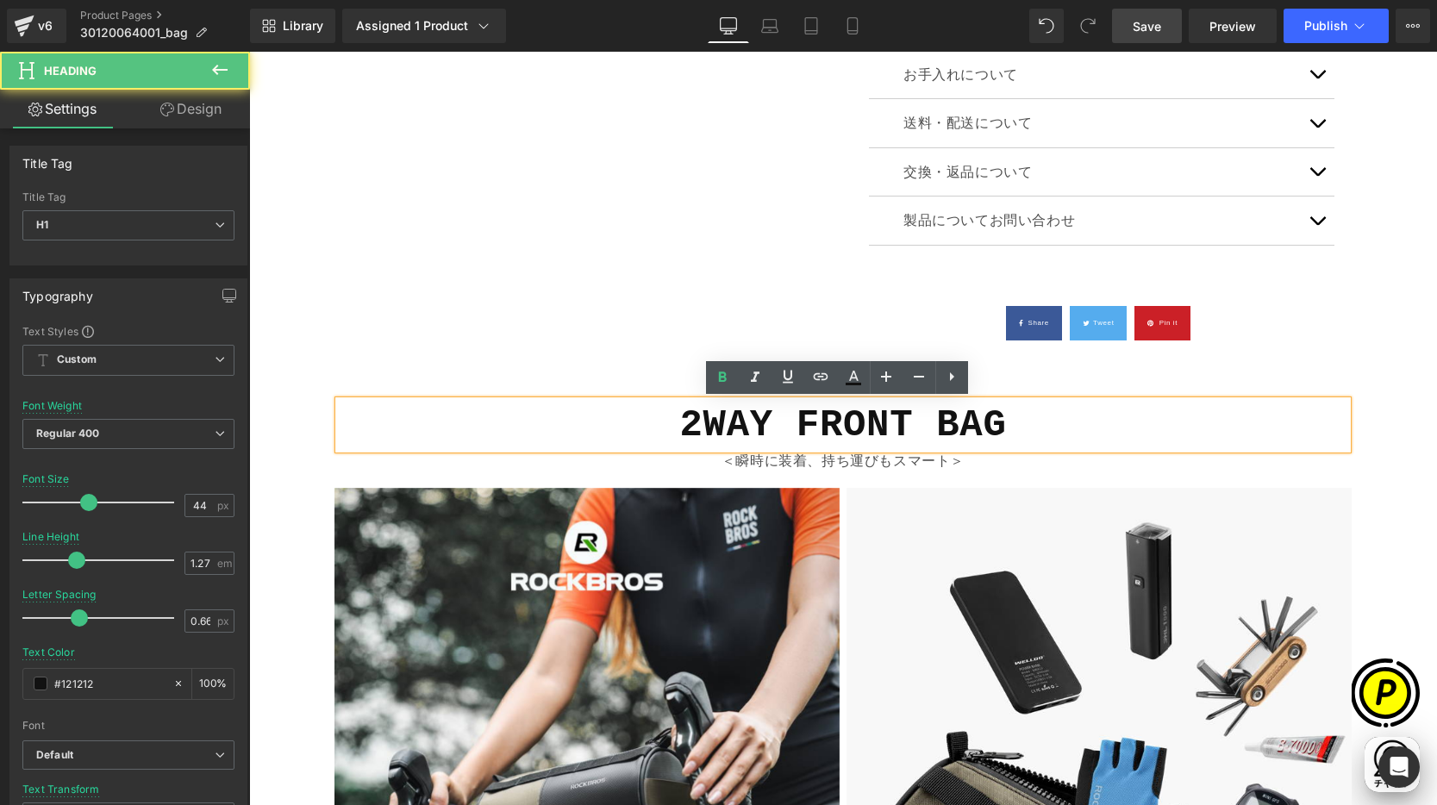
click at [746, 433] on b "2WAY FRONT BAG" at bounding box center [843, 424] width 327 height 43
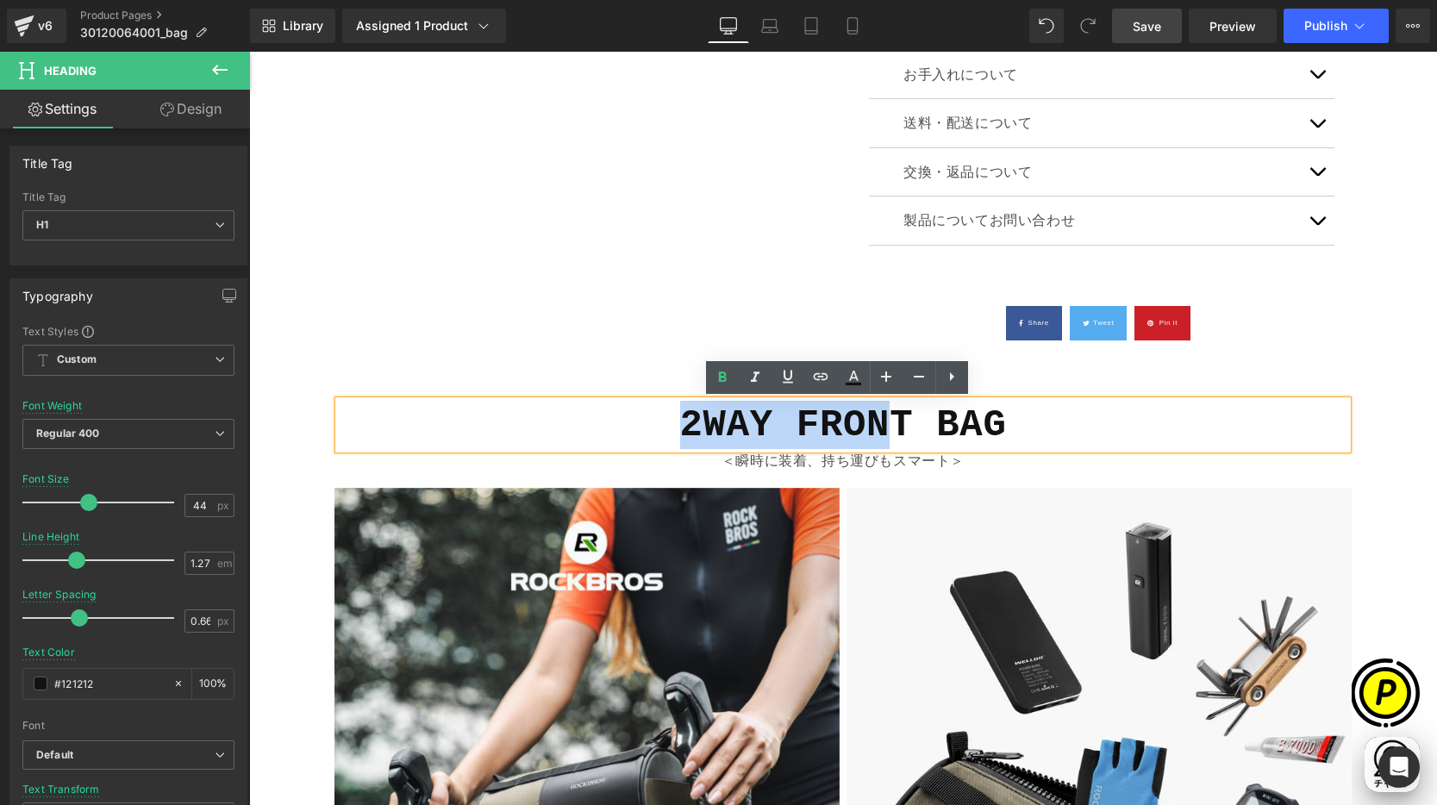
scroll to position [0, 1008]
drag, startPoint x: 689, startPoint y: 427, endPoint x: 896, endPoint y: 437, distance: 207.9
click at [896, 437] on b "2WAY FRONT BAG" at bounding box center [843, 424] width 327 height 43
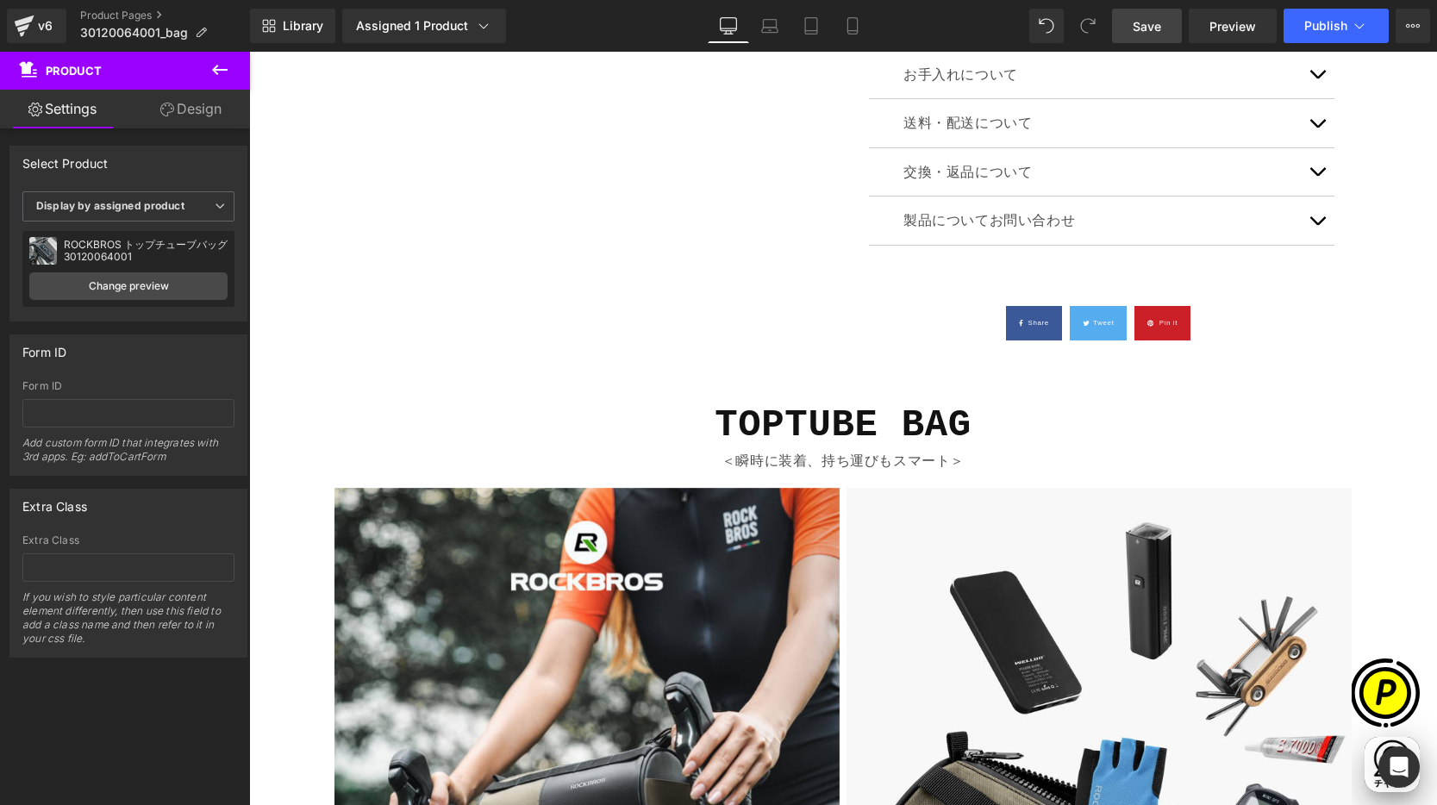
scroll to position [0, 336]
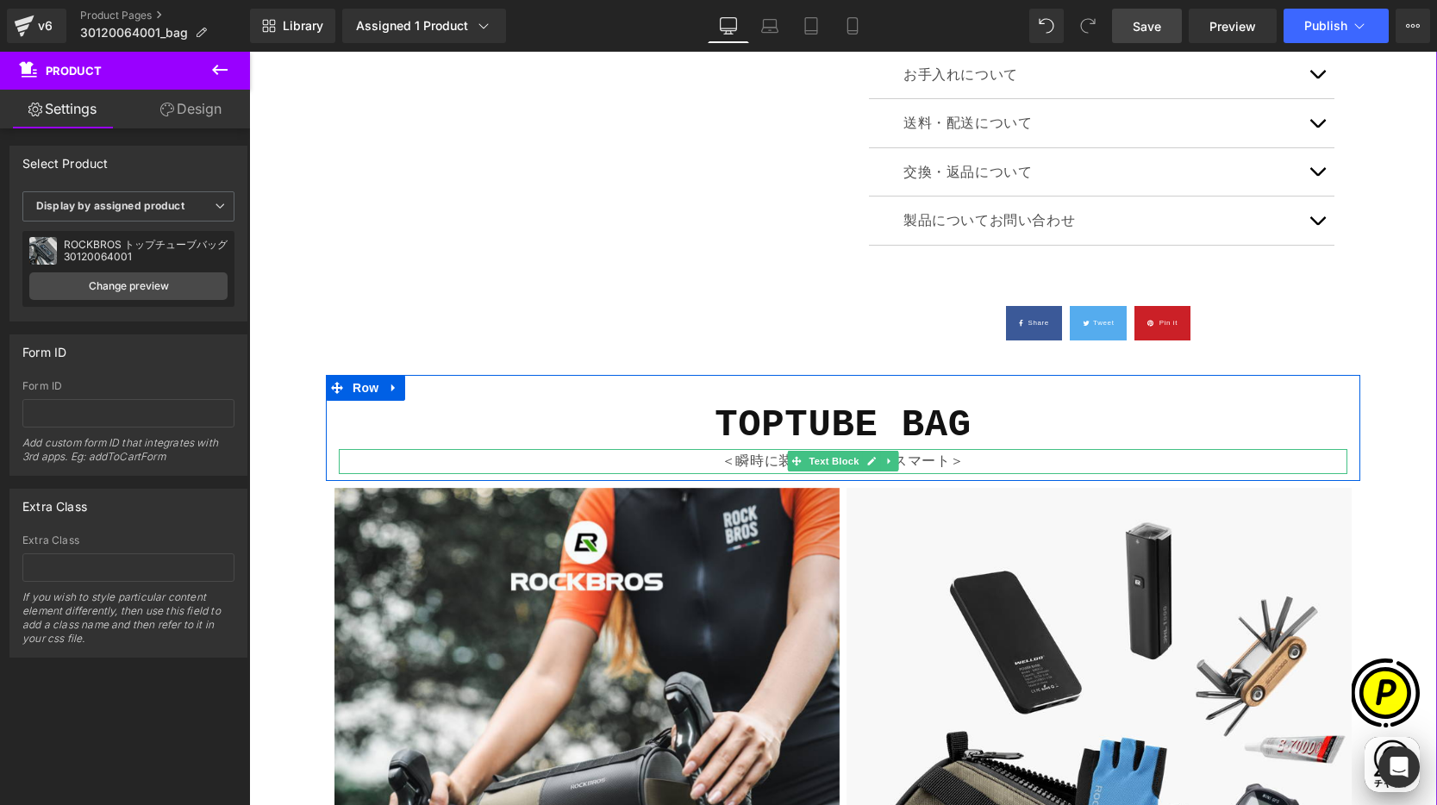
click at [758, 460] on p "＜瞬時に装着、持ち運びもスマート＞" at bounding box center [843, 461] width 1008 height 25
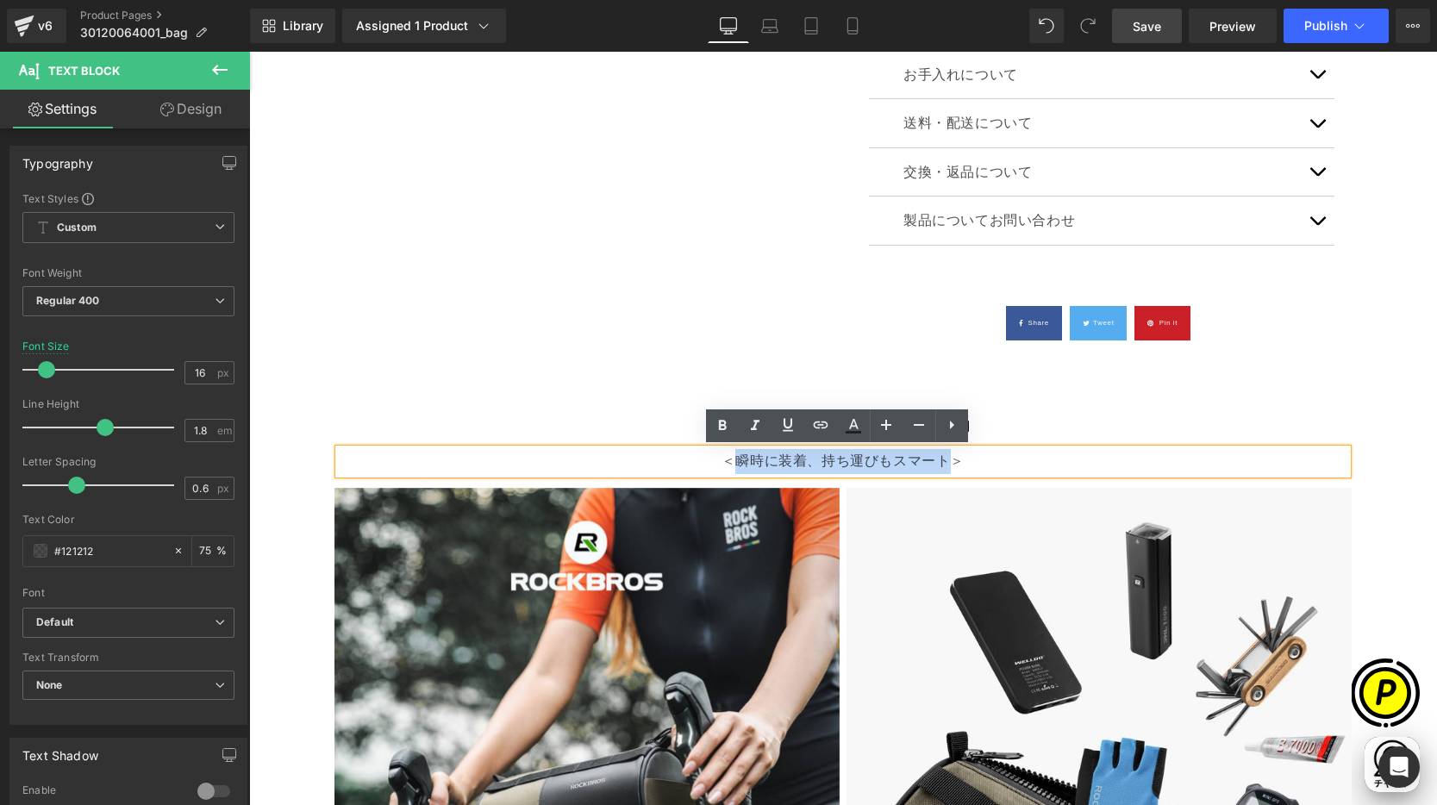
drag, startPoint x: 729, startPoint y: 460, endPoint x: 945, endPoint y: 463, distance: 215.5
click at [945, 463] on p "＜瞬時に装着、持ち運びもスマート＞" at bounding box center [843, 461] width 1008 height 25
paste div
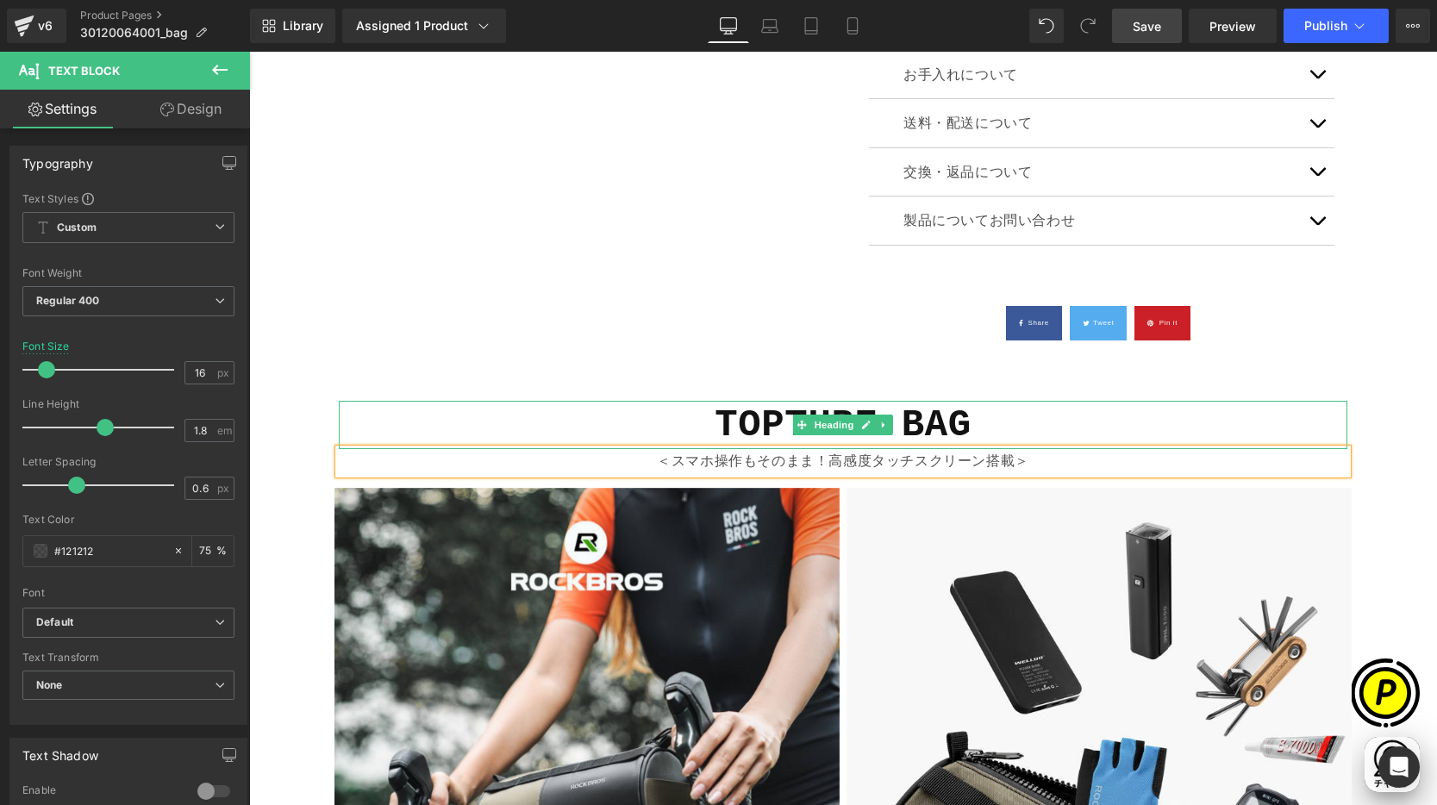
scroll to position [0, 672]
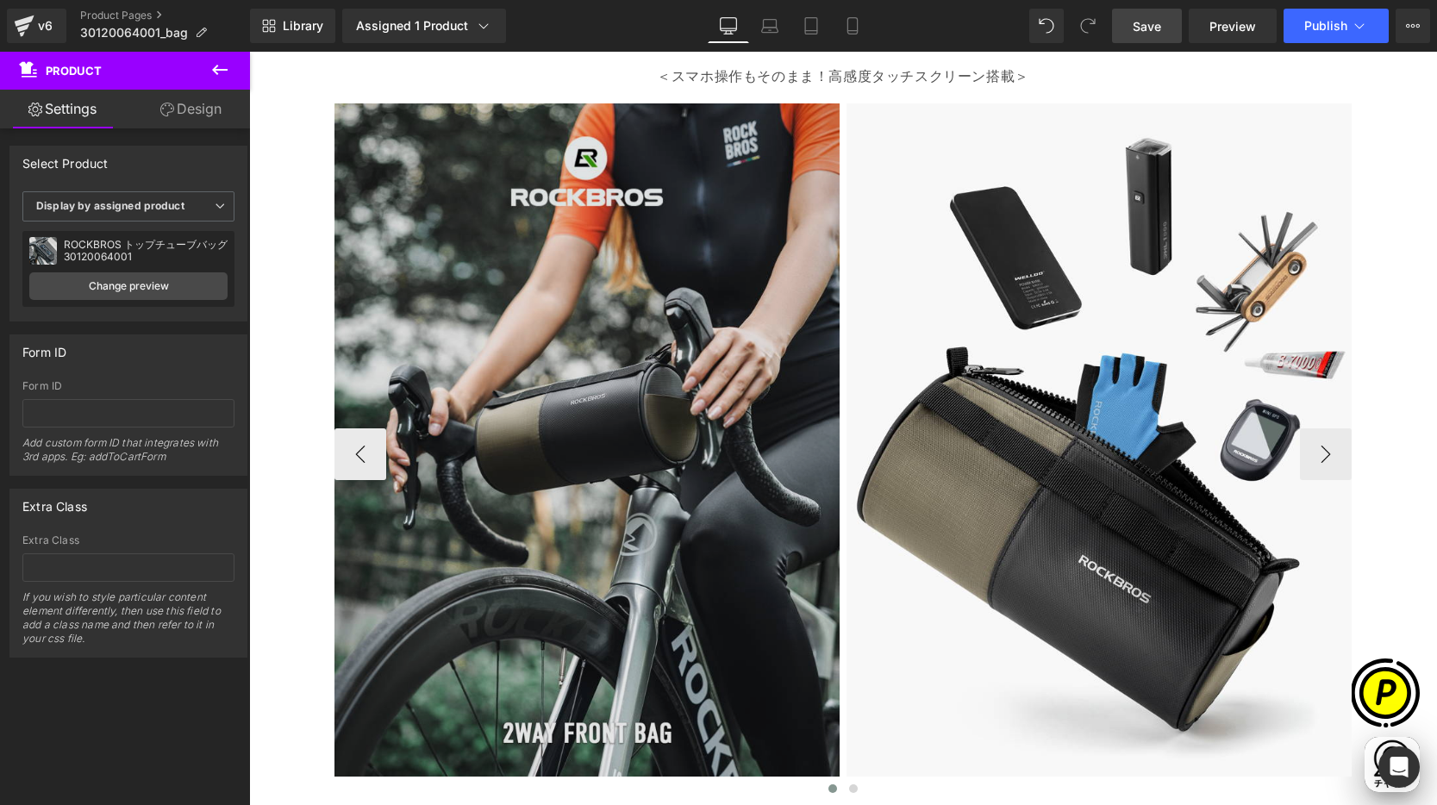
scroll to position [1541, 0]
click at [614, 302] on img at bounding box center [586, 454] width 505 height 701
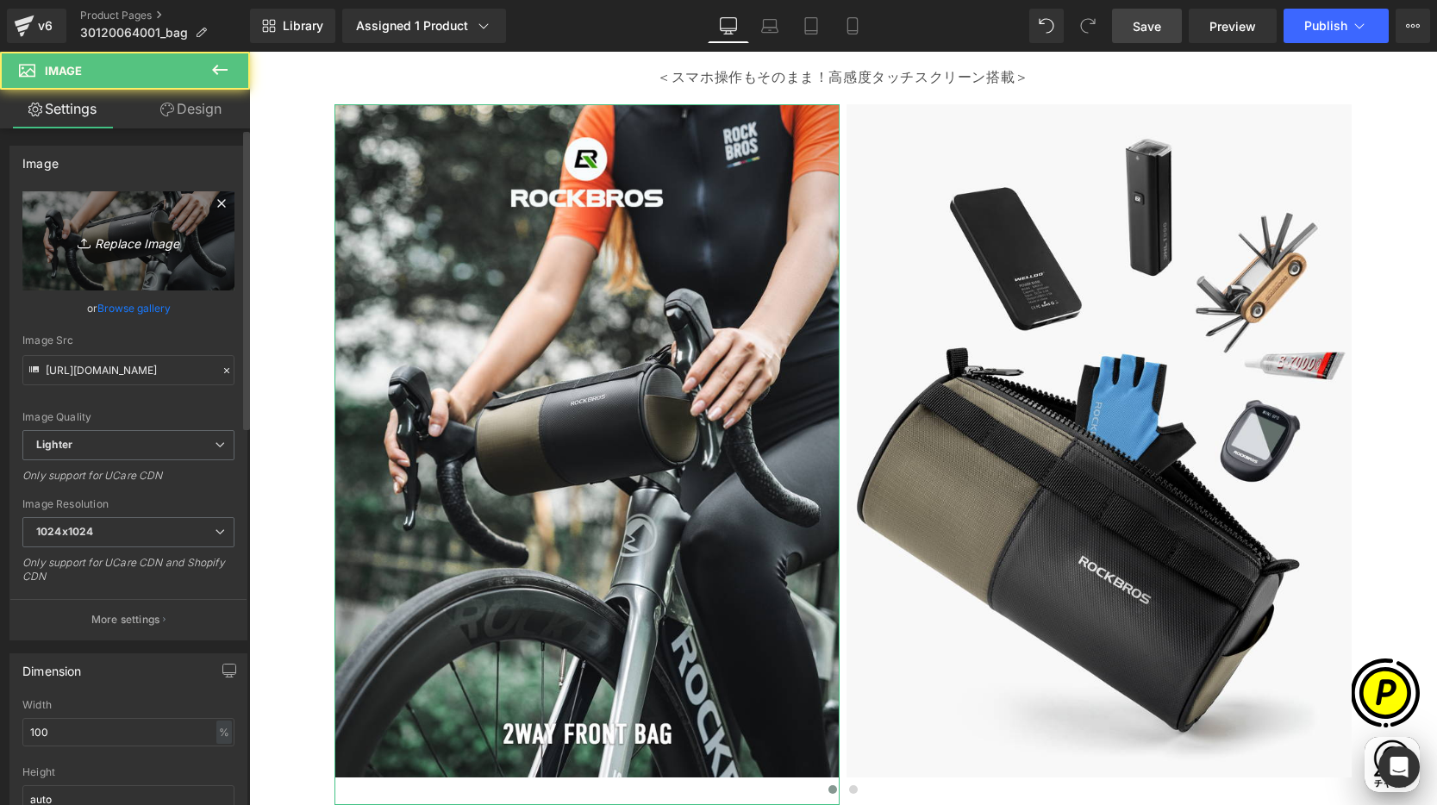
scroll to position [0, 1008]
click at [130, 253] on link "Replace Image" at bounding box center [128, 240] width 212 height 99
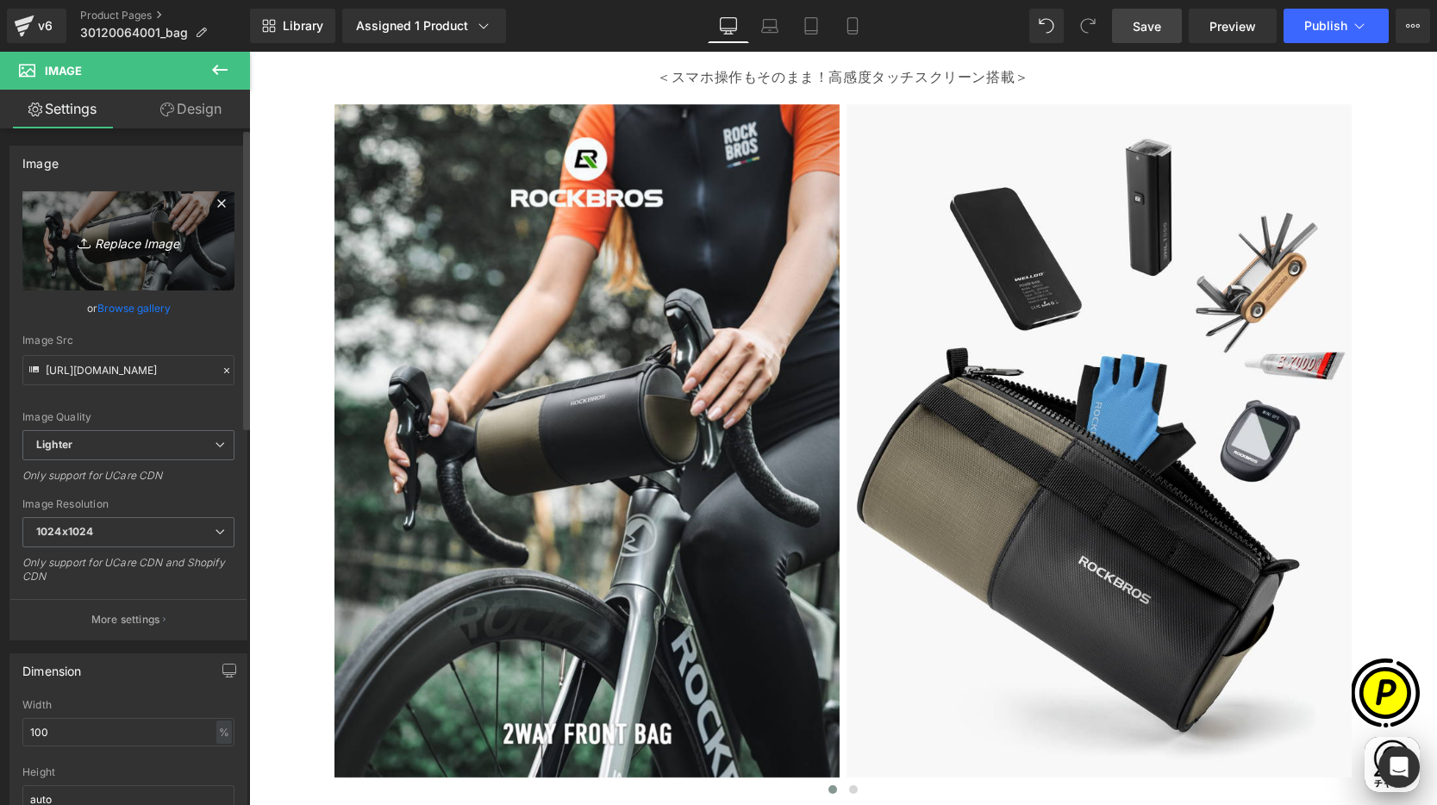
type input "C:\fakepath\shopify-LP-30120064001_01-1.jpg"
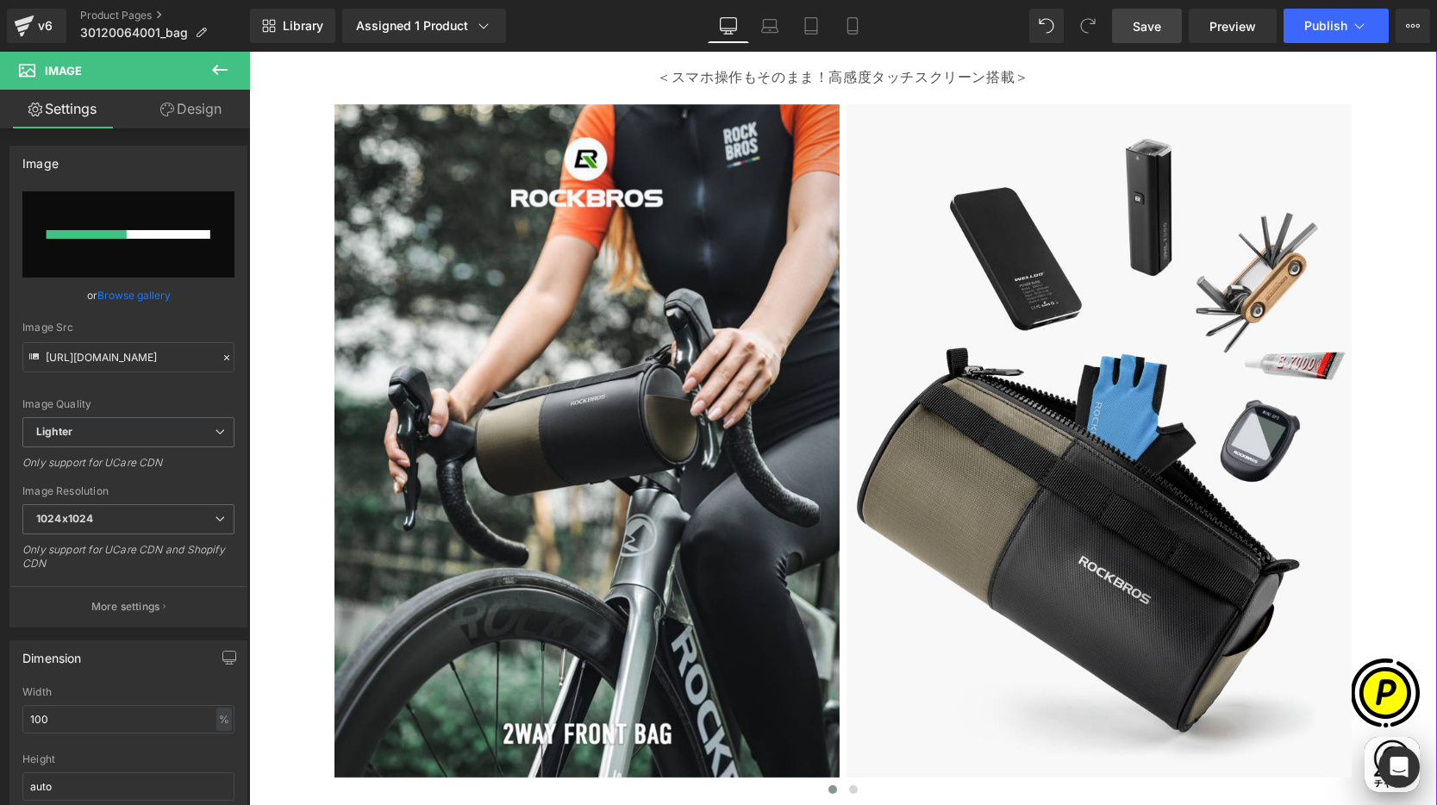
scroll to position [0, 0]
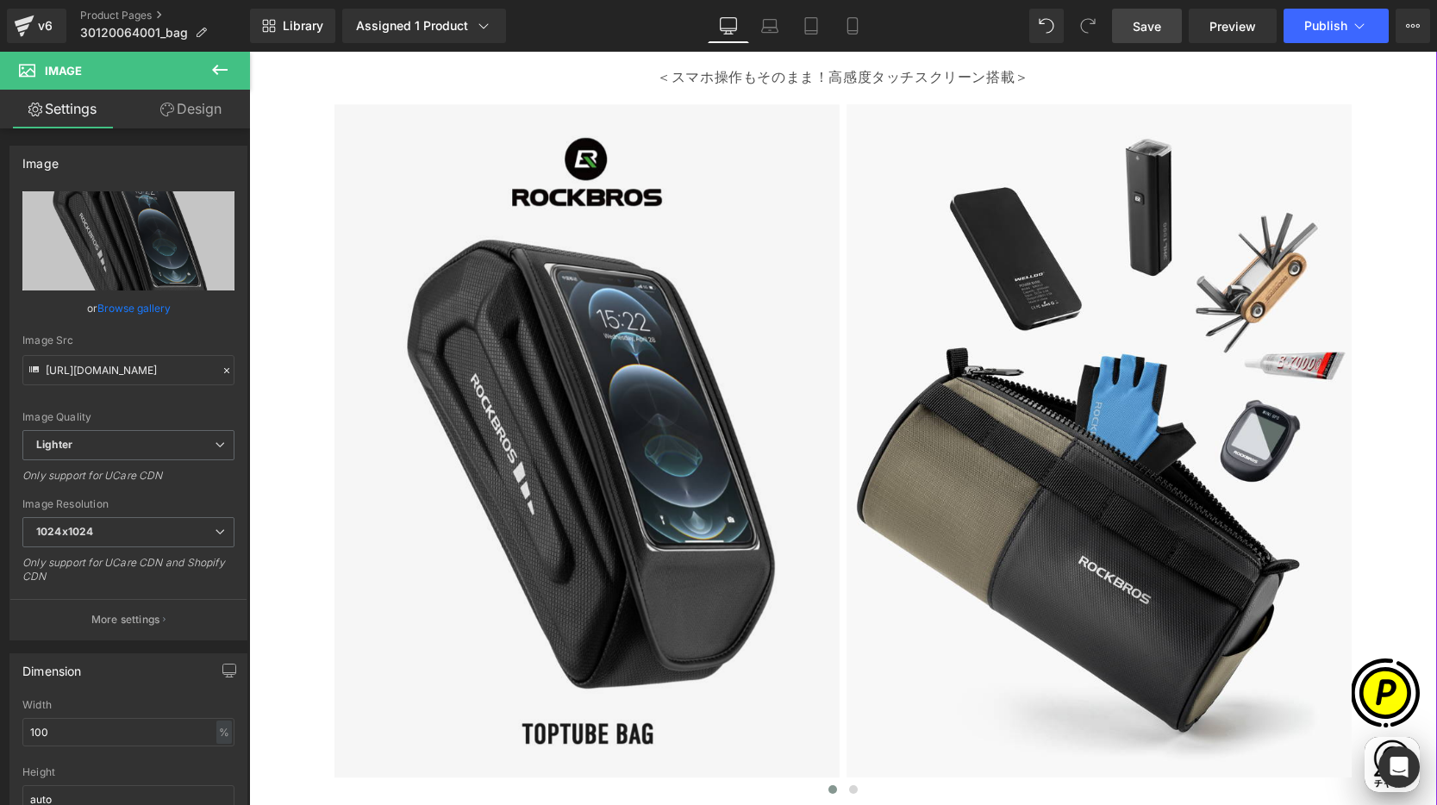
type input "[URL][DOMAIN_NAME]"
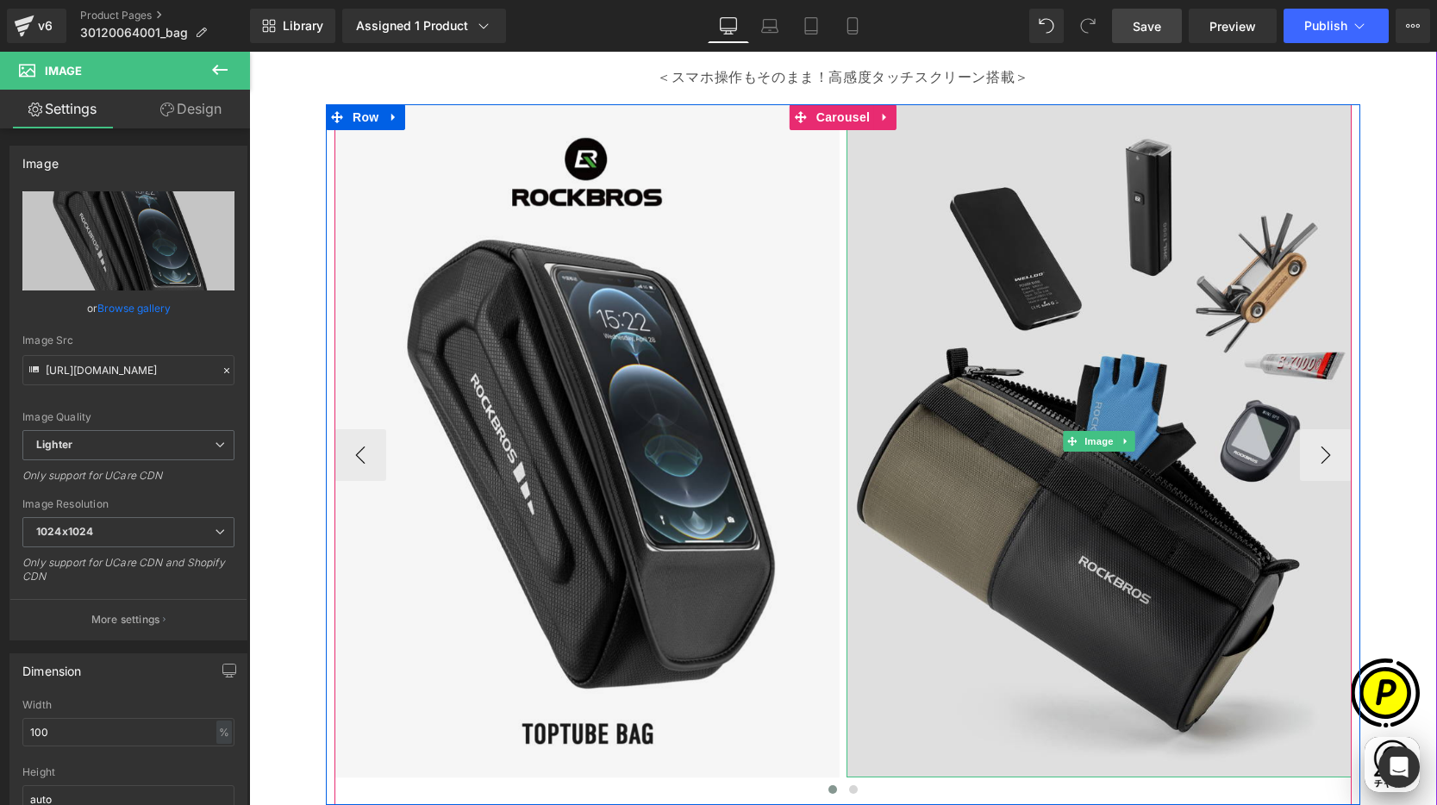
click at [982, 311] on img at bounding box center [1098, 440] width 505 height 673
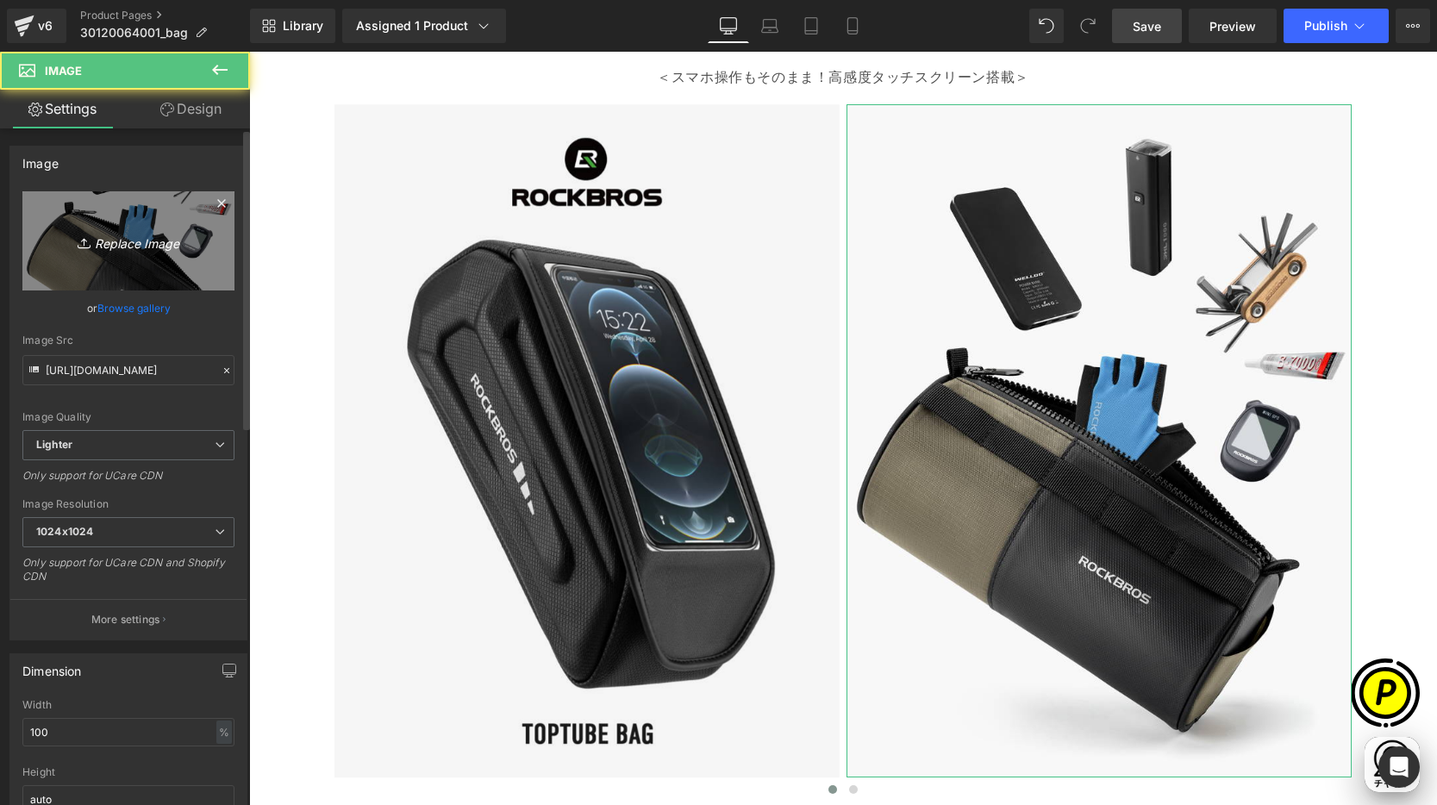
click at [105, 230] on icon "Replace Image" at bounding box center [128, 241] width 138 height 22
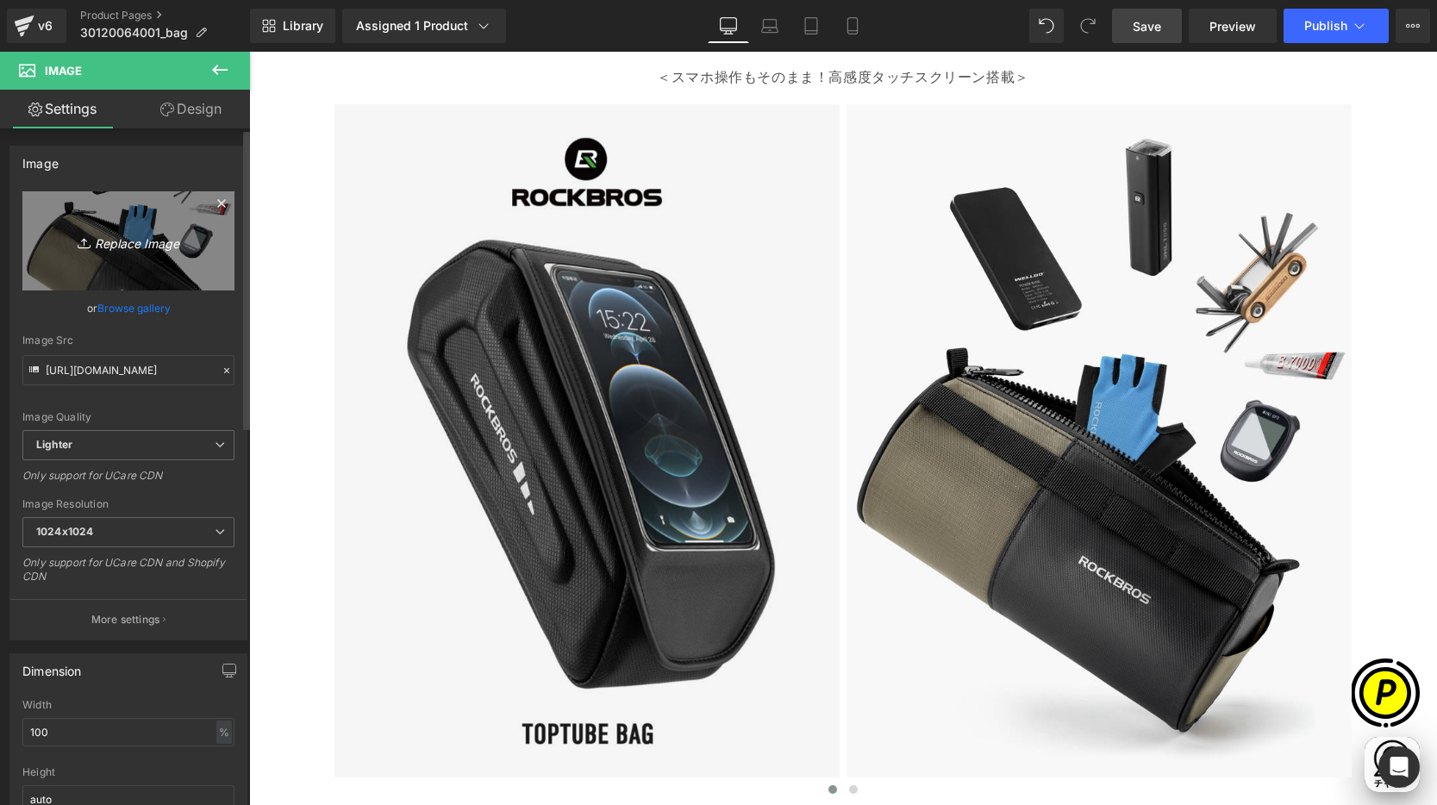
type input "C:\fakepath\shopify-LP-30120064001_01-2.jpg"
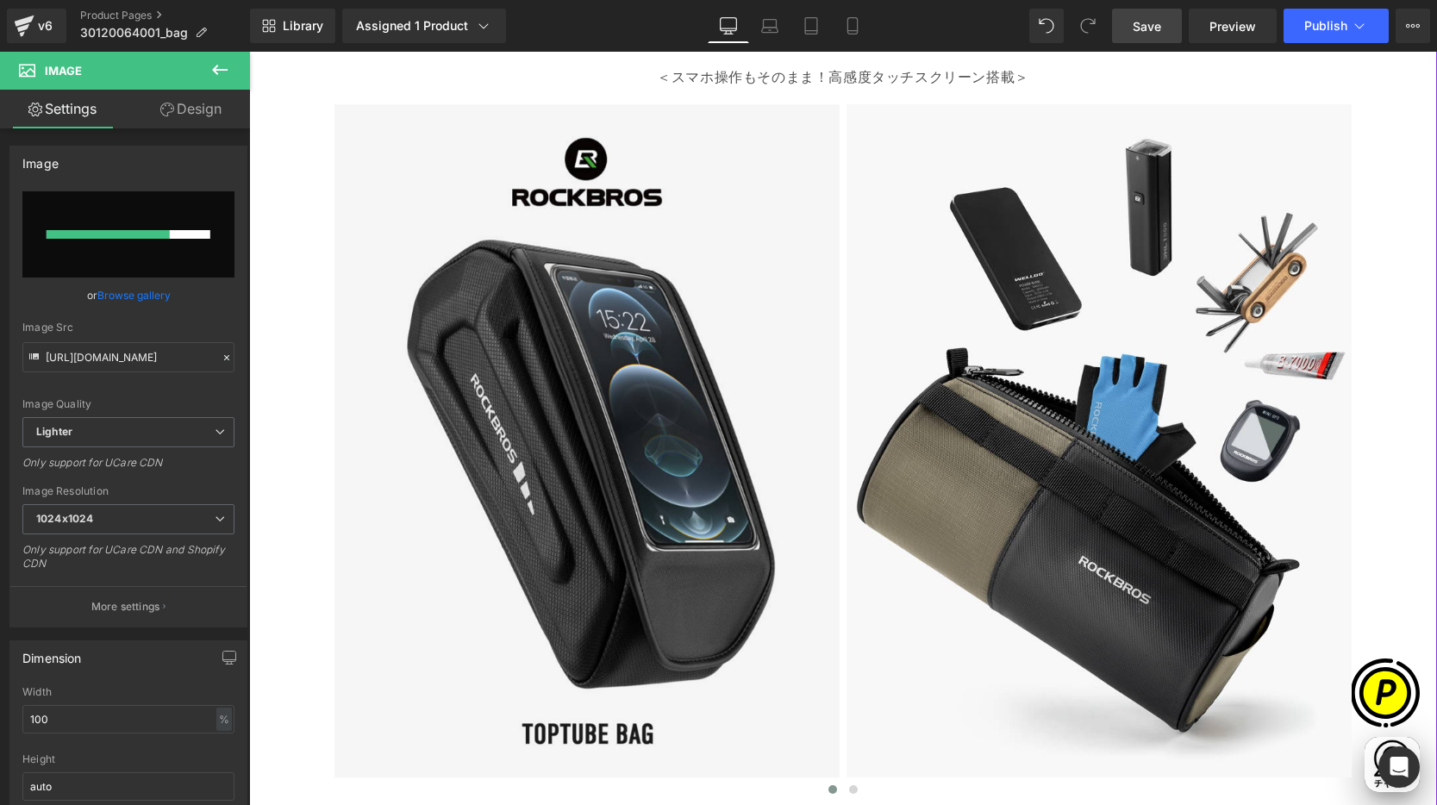
scroll to position [0, 1008]
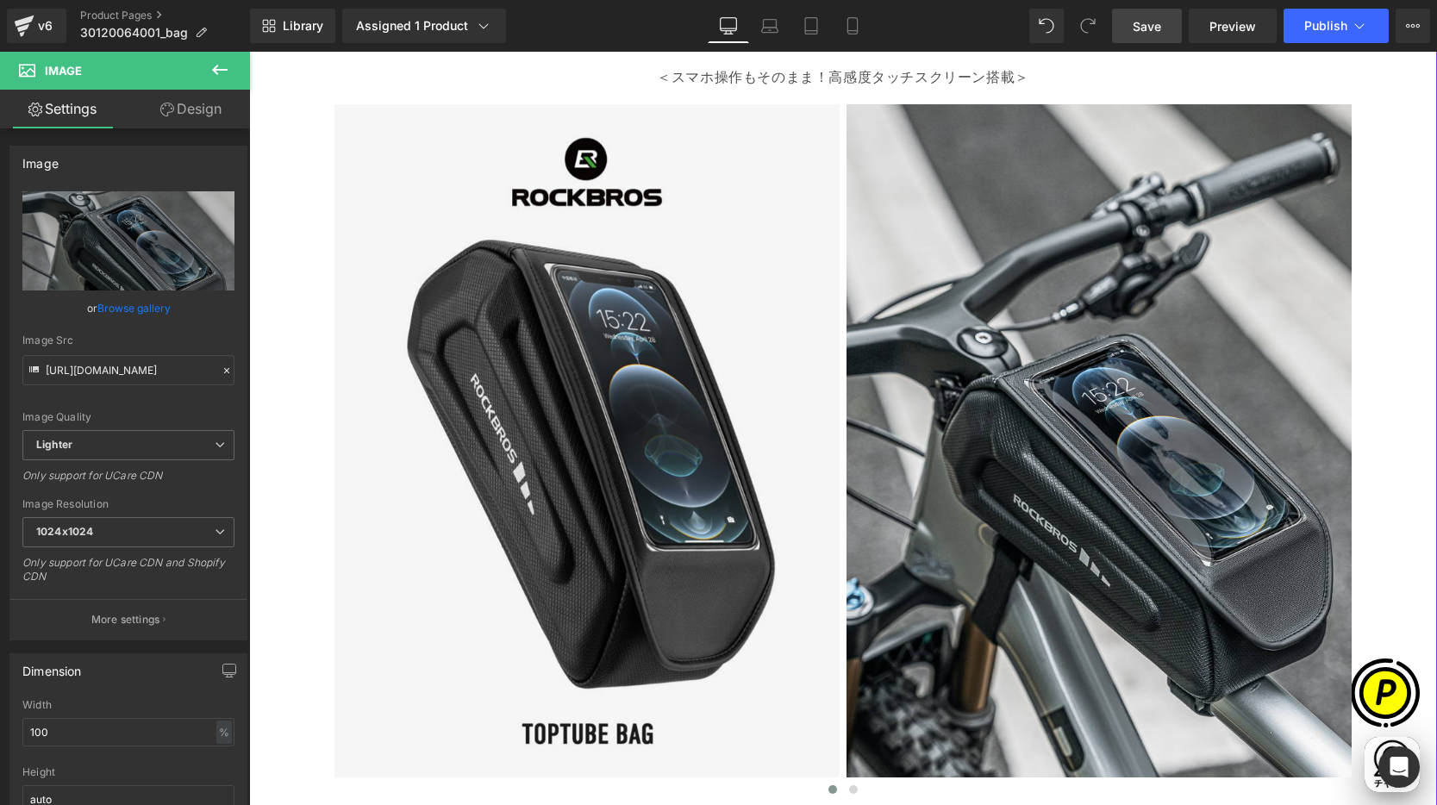
type input "[URL][DOMAIN_NAME]"
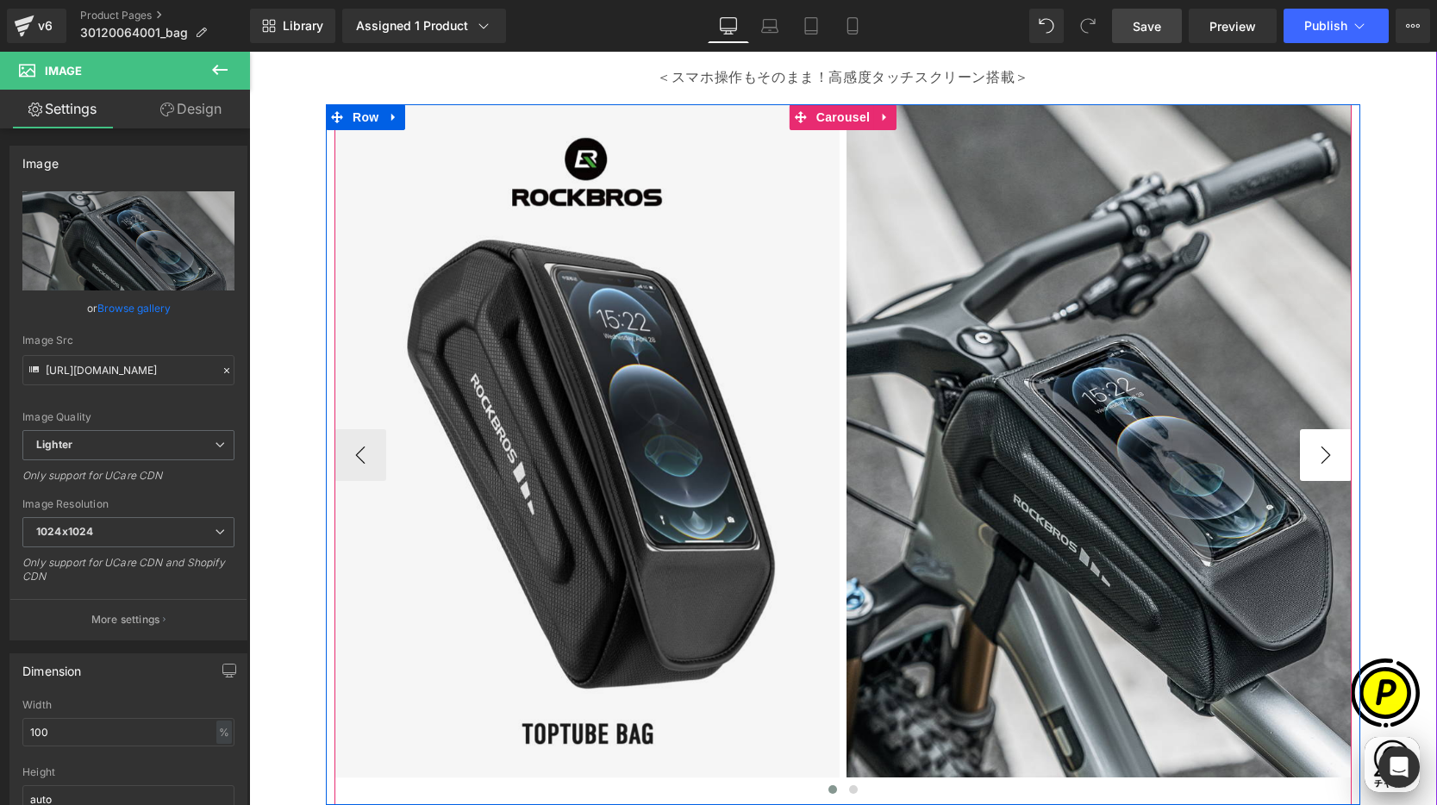
click at [1319, 464] on button "›" at bounding box center [1326, 455] width 52 height 52
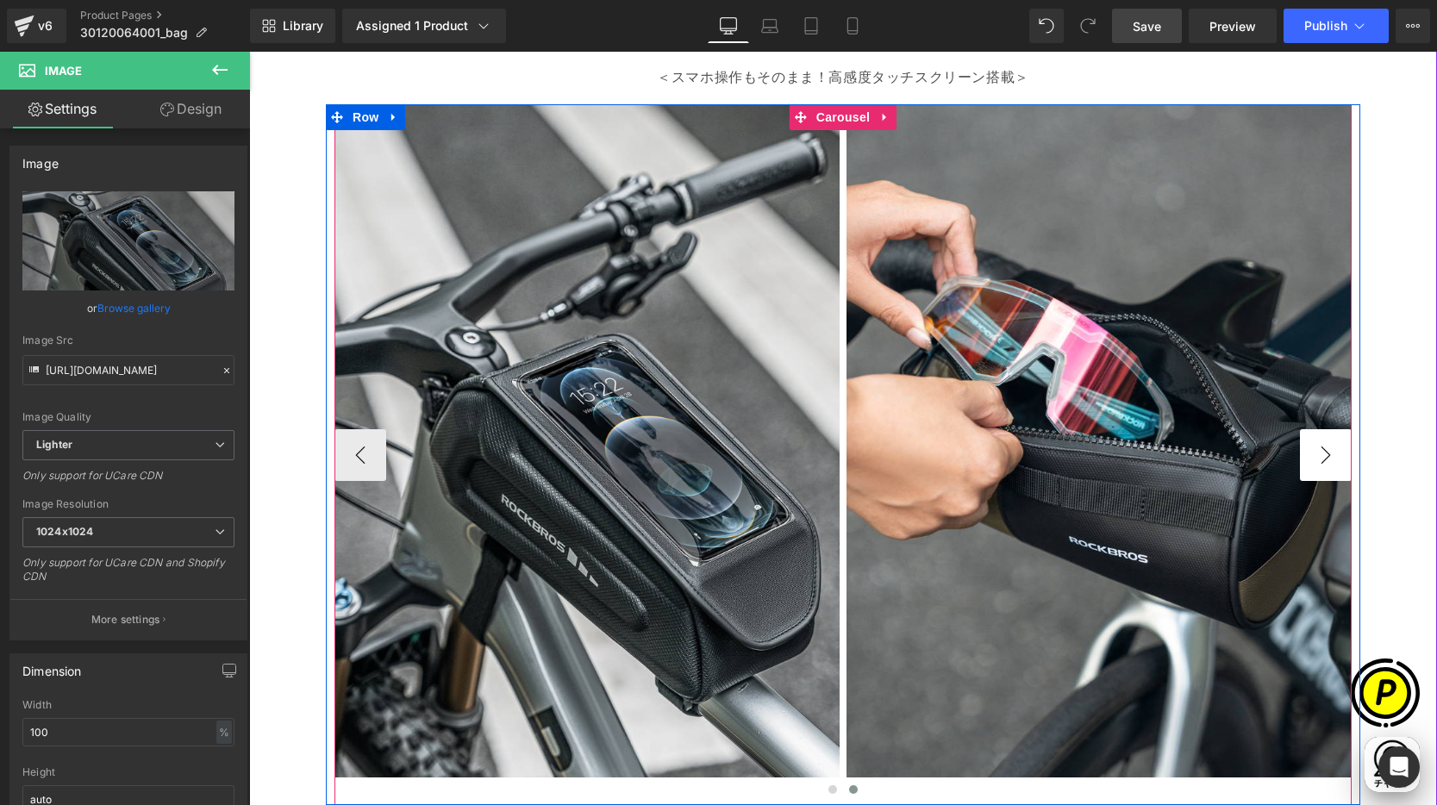
click at [1316, 458] on button "›" at bounding box center [1326, 455] width 52 height 52
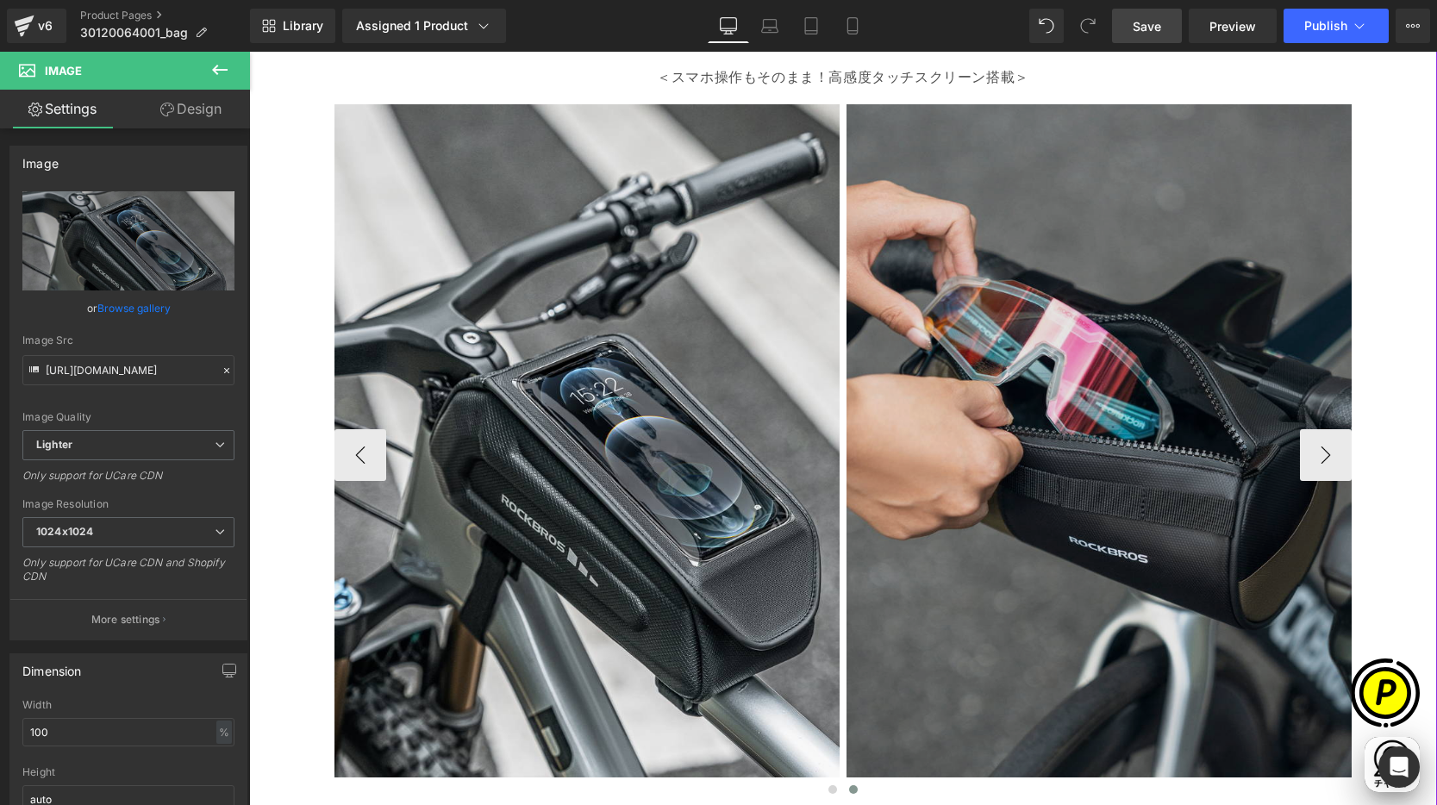
scroll to position [0, 0]
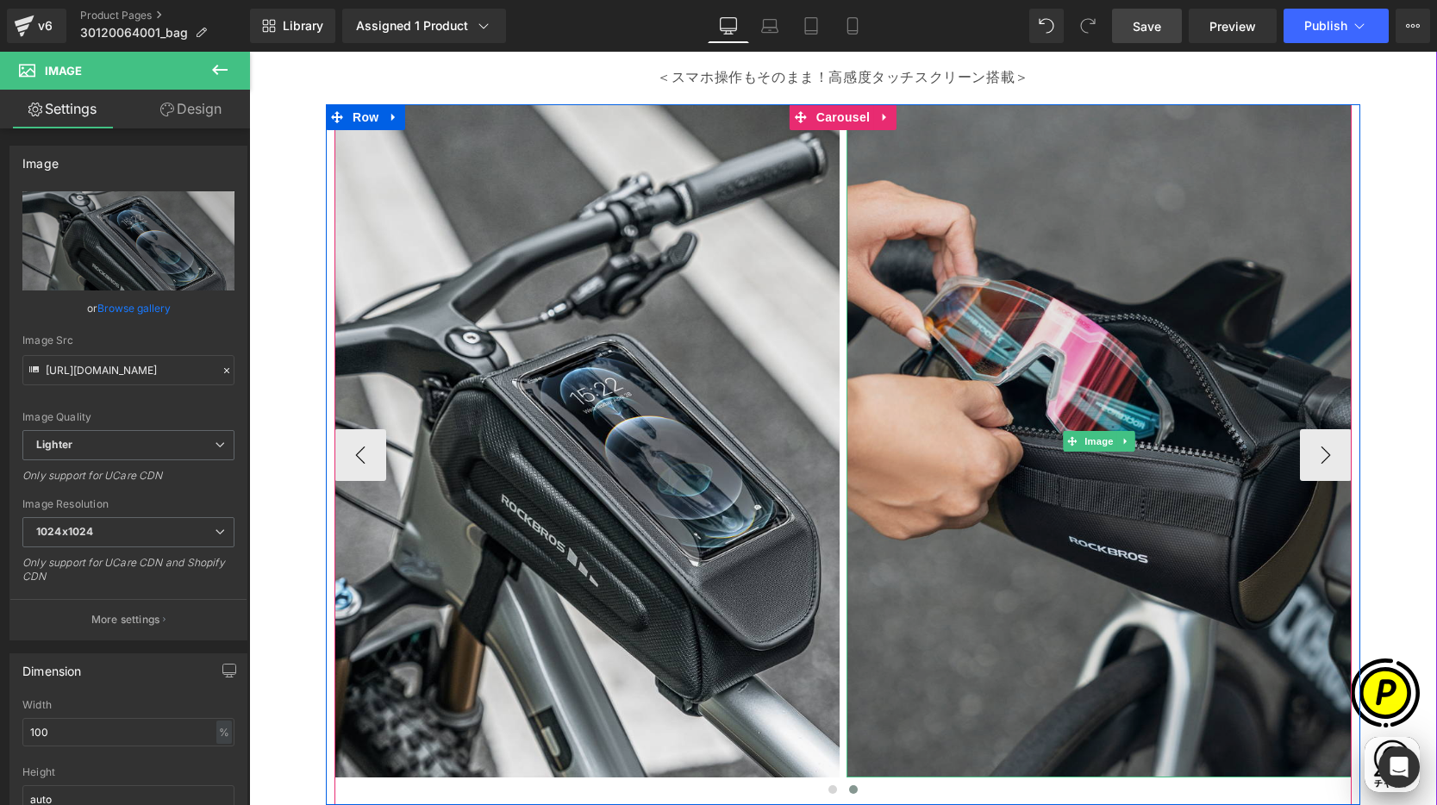
click at [1050, 322] on img at bounding box center [1098, 440] width 505 height 673
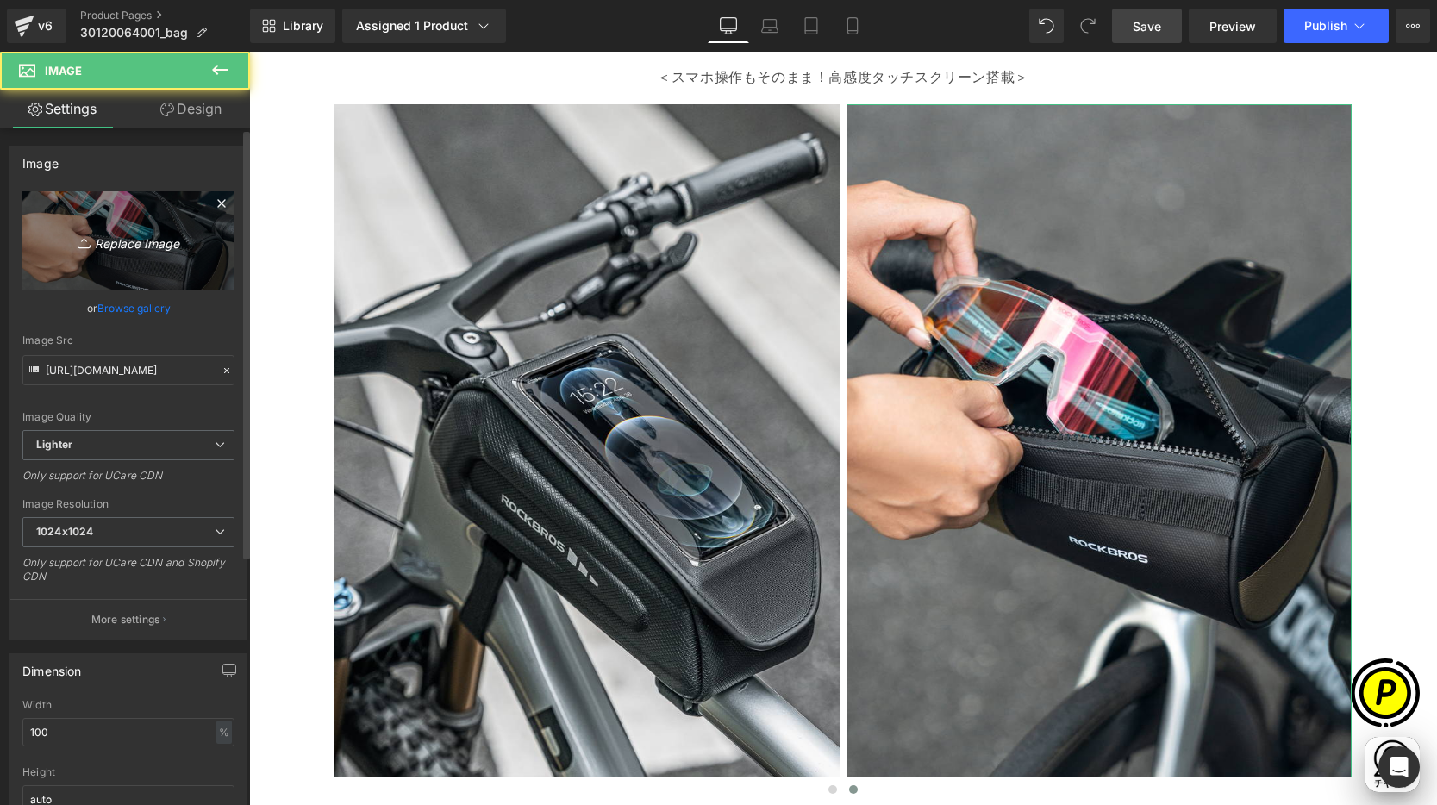
click at [129, 230] on icon "Replace Image" at bounding box center [128, 241] width 138 height 22
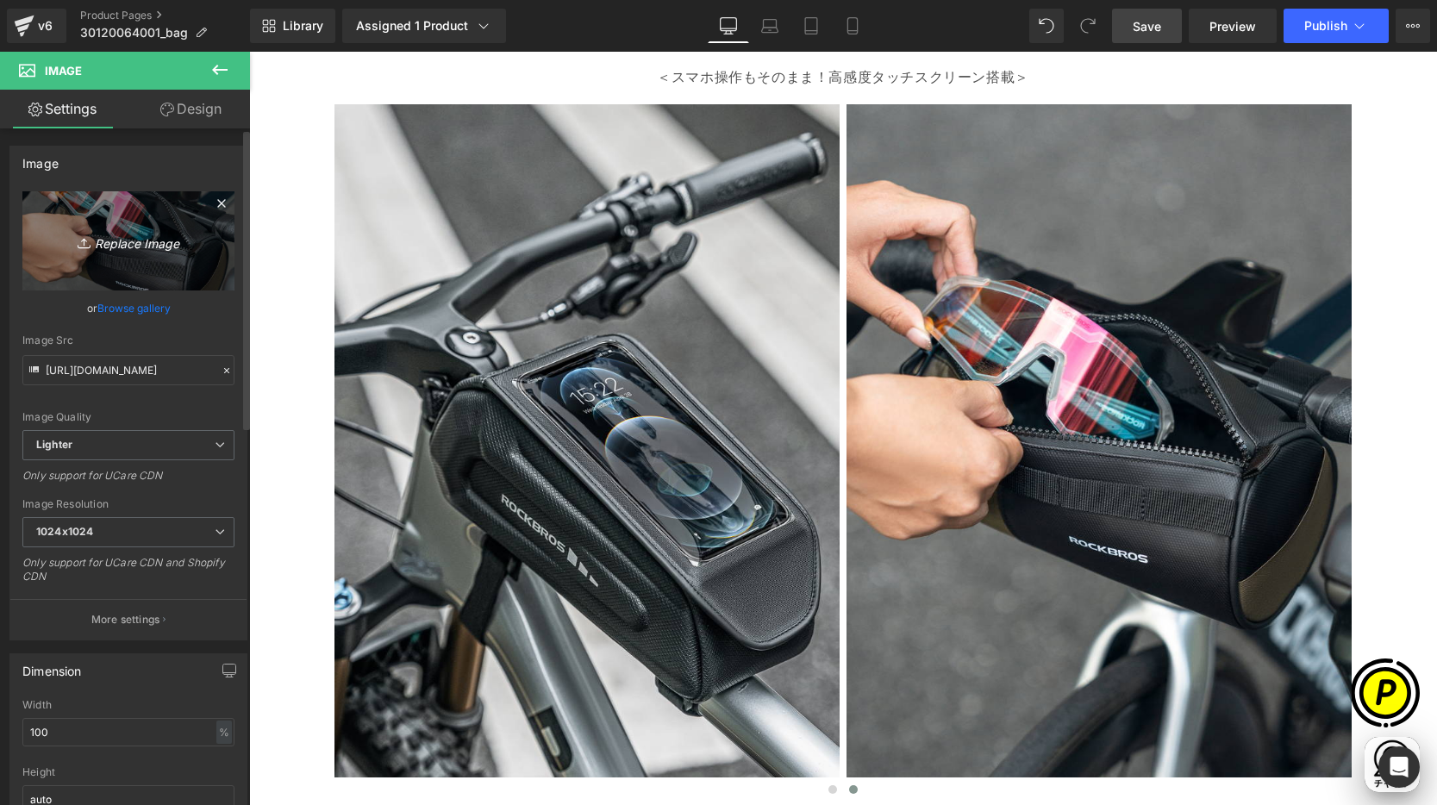
type input "C:\fakepath\shopify-LP-30120064001_01-3.jpg"
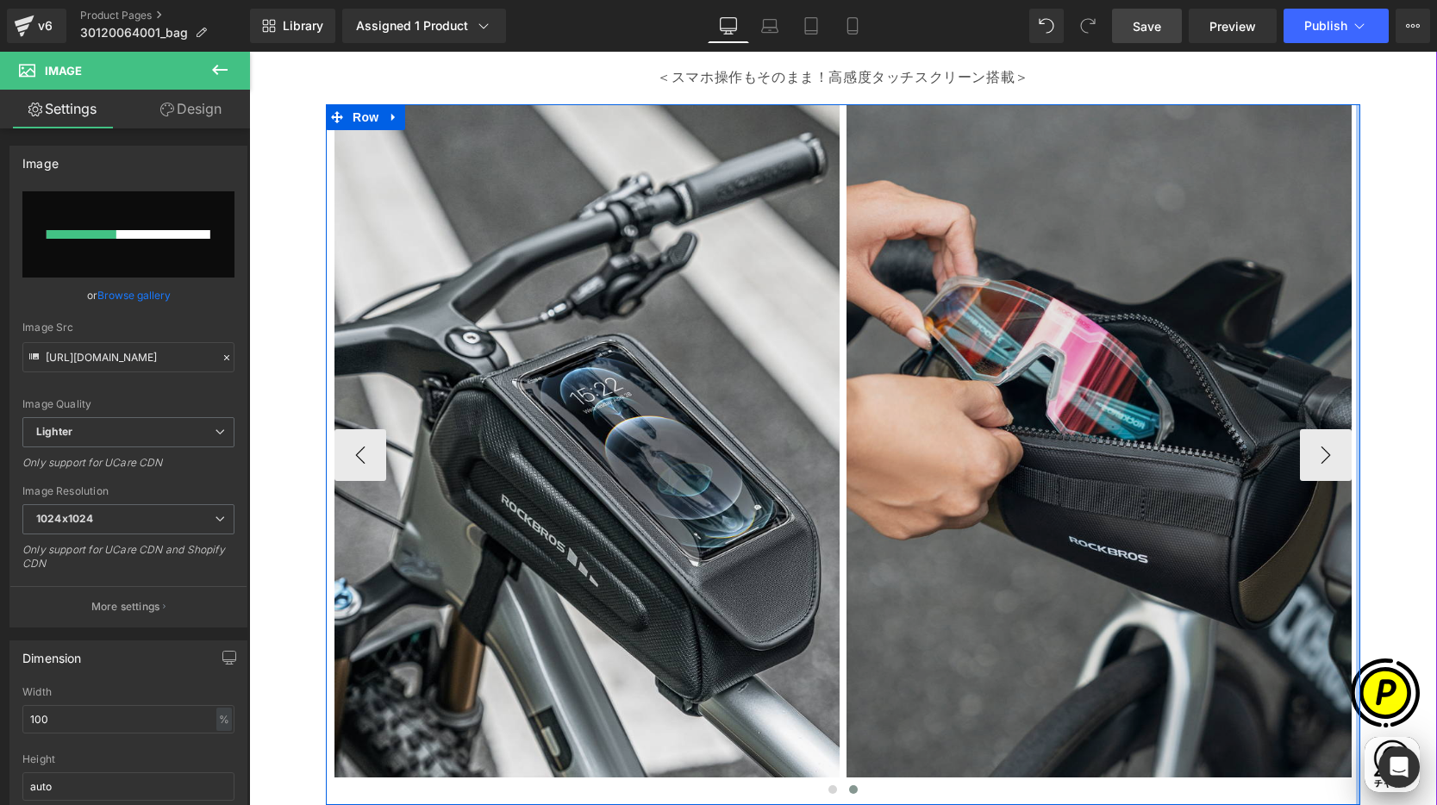
scroll to position [0, 336]
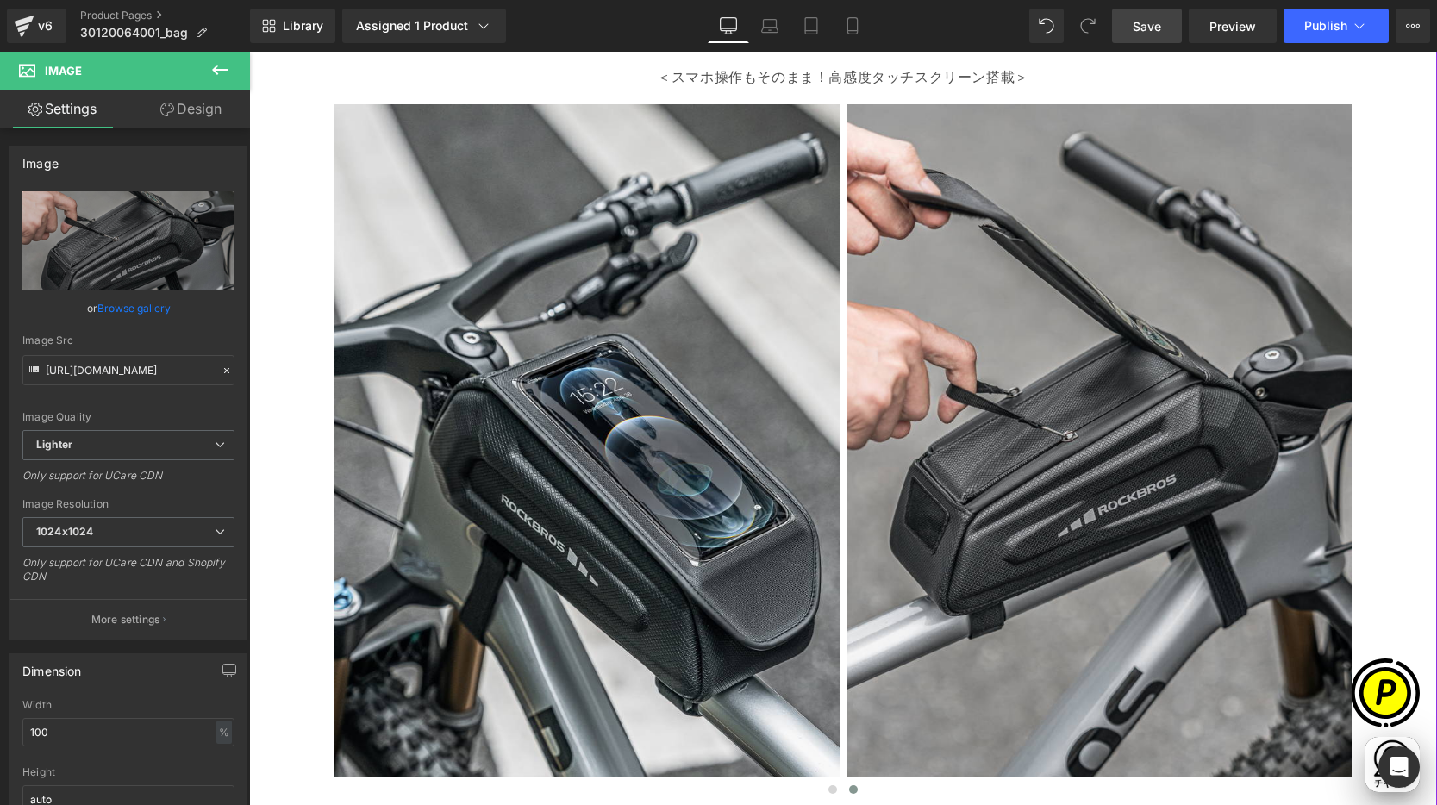
type input "[URL][DOMAIN_NAME]"
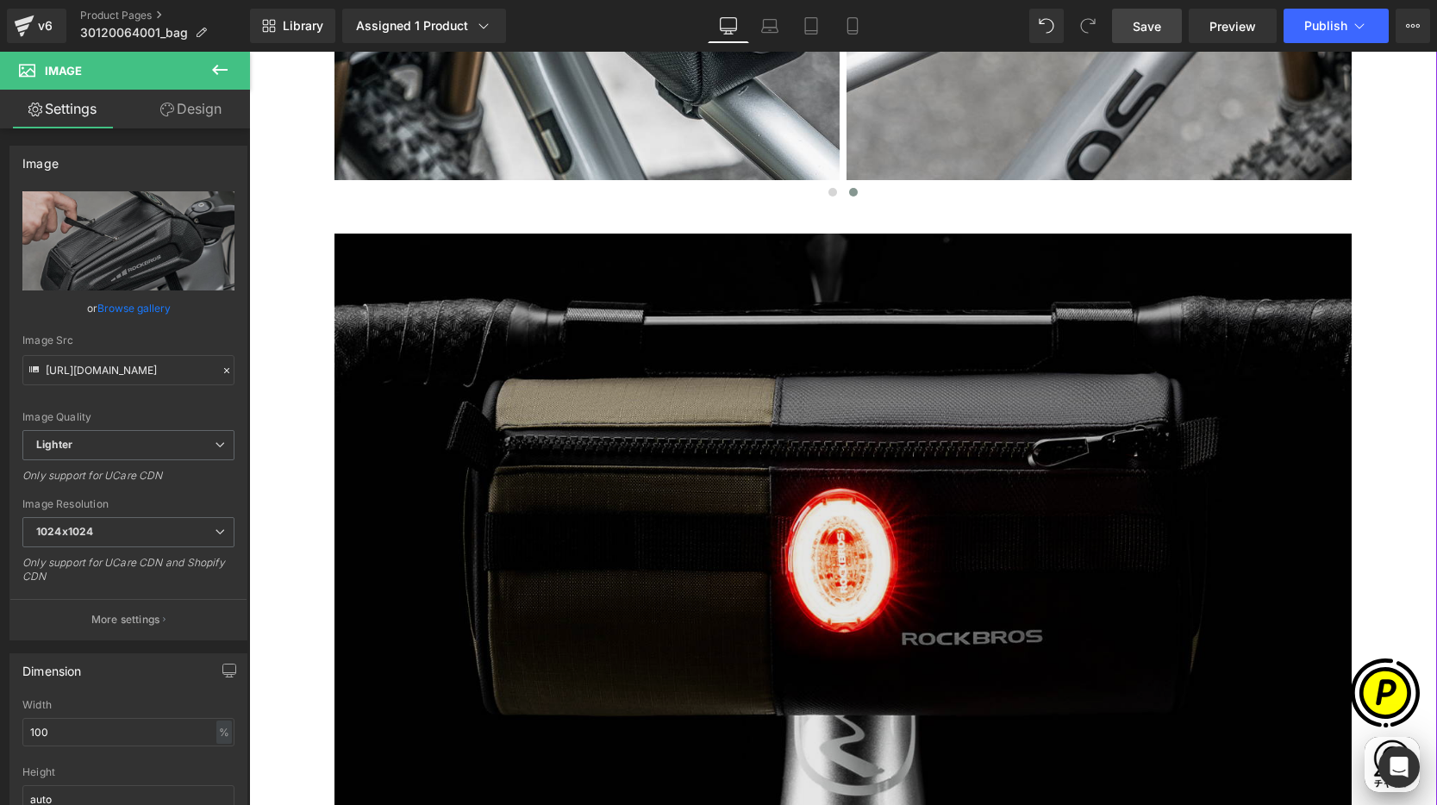
scroll to position [2196, 0]
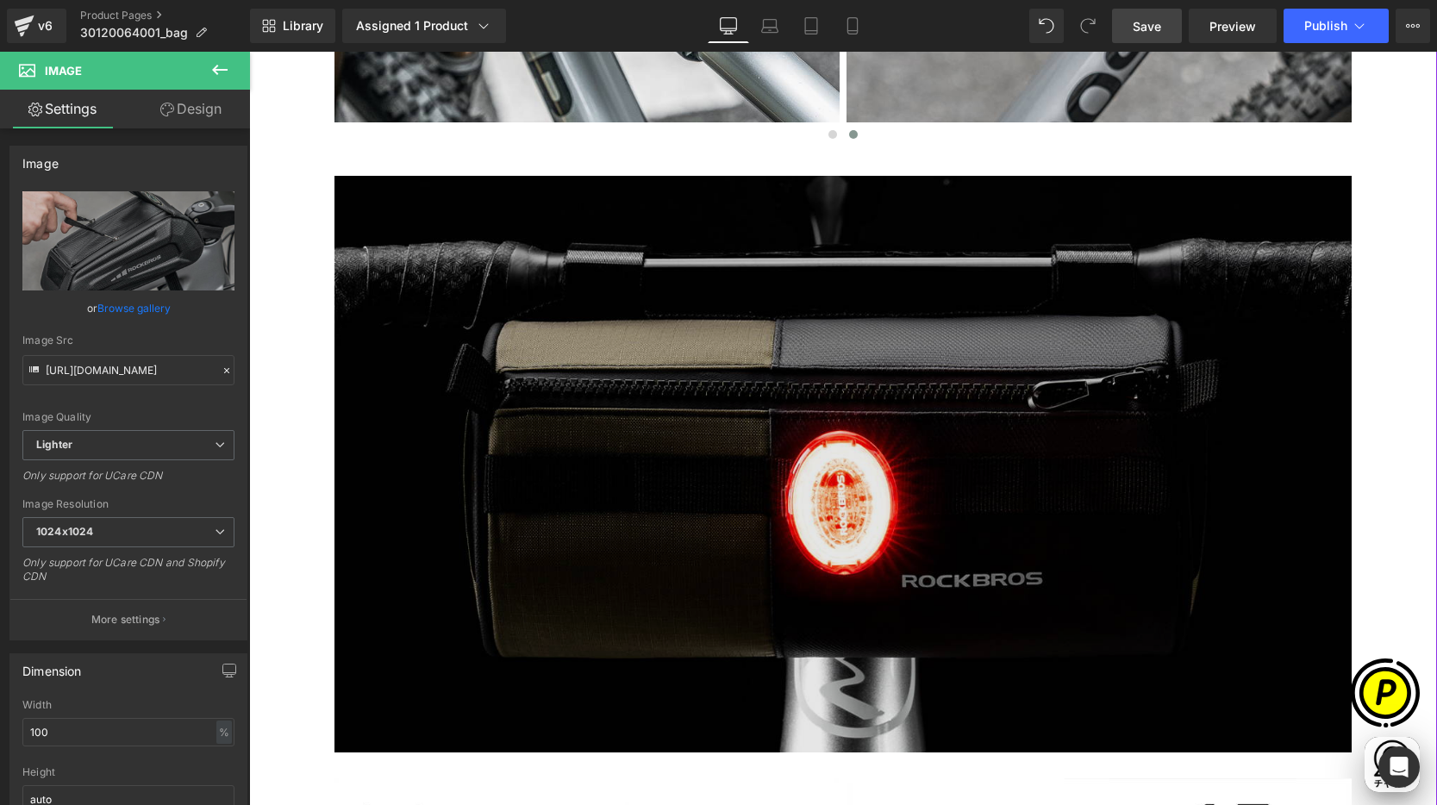
click at [939, 383] on img at bounding box center [842, 464] width 1017 height 577
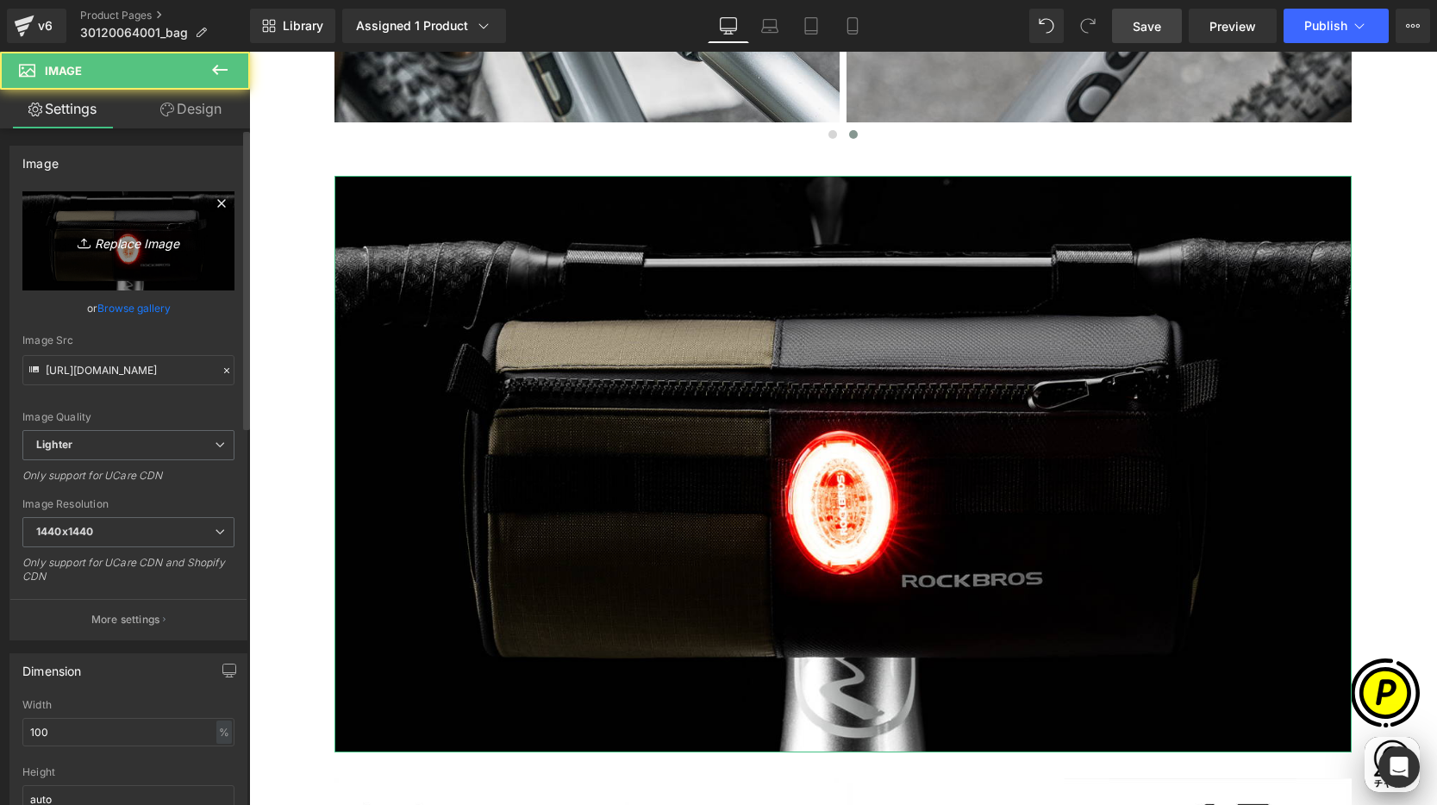
click at [124, 256] on link "Replace Image" at bounding box center [128, 240] width 212 height 99
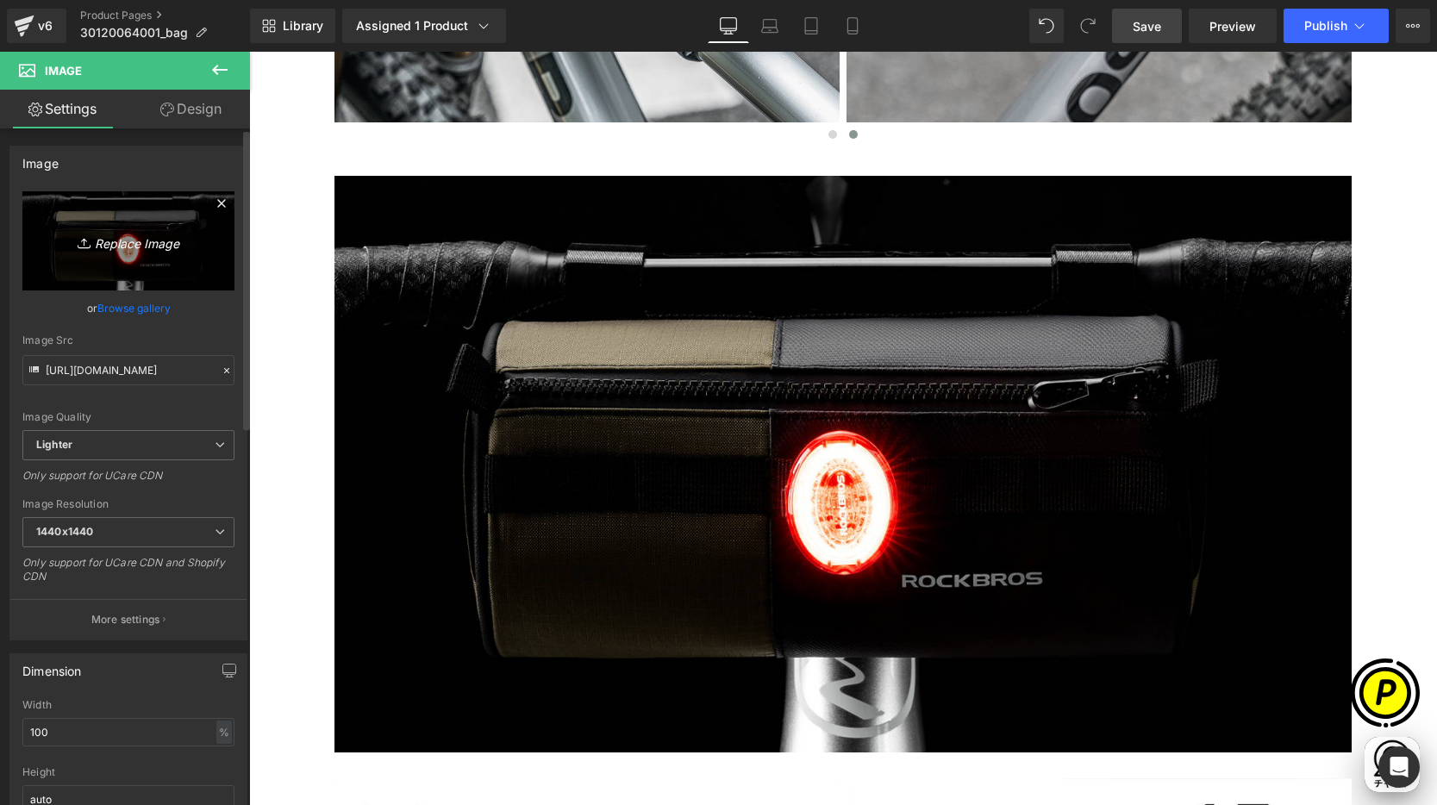
type input "C:\fakepath\shopify-LP-30120064001_02.jpg"
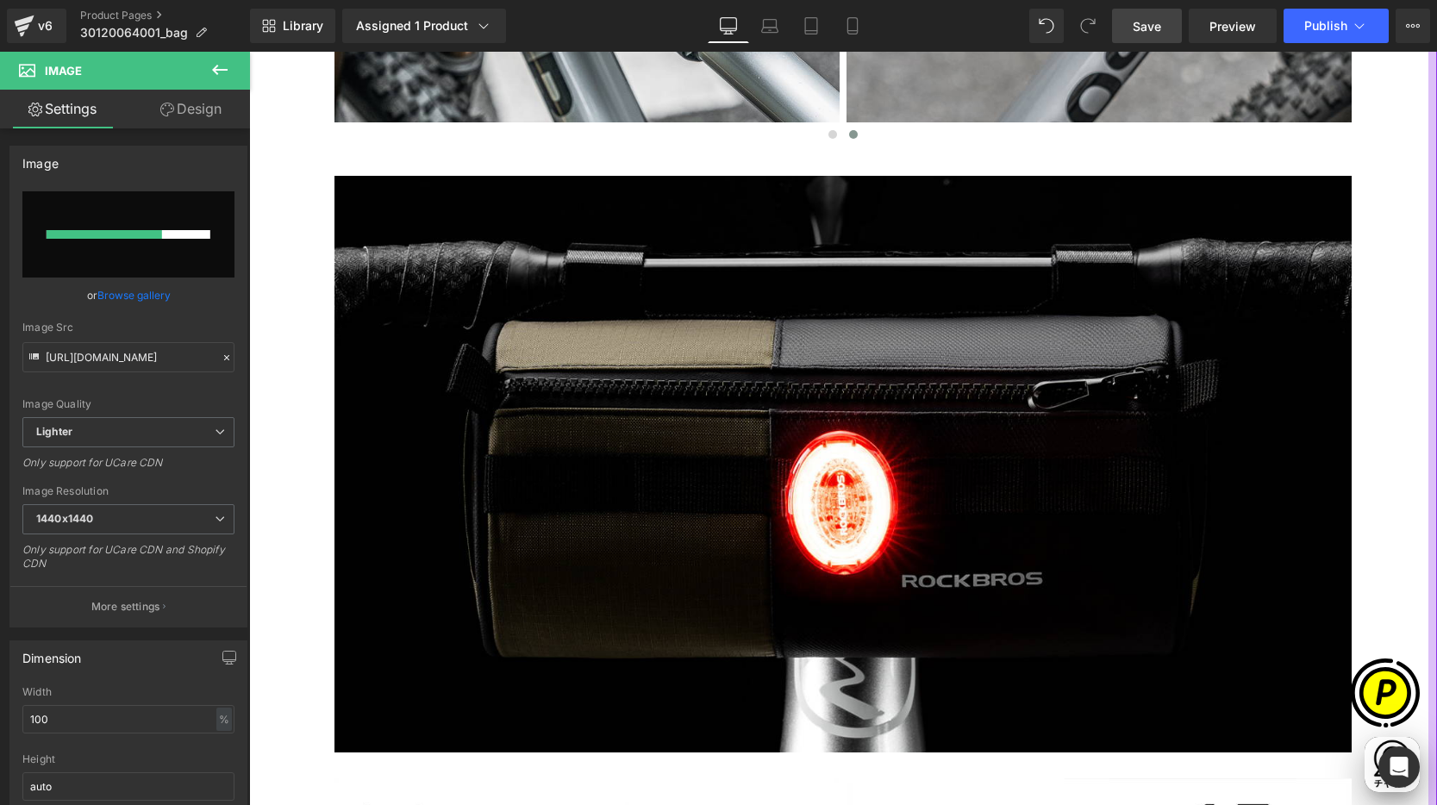
scroll to position [0, 0]
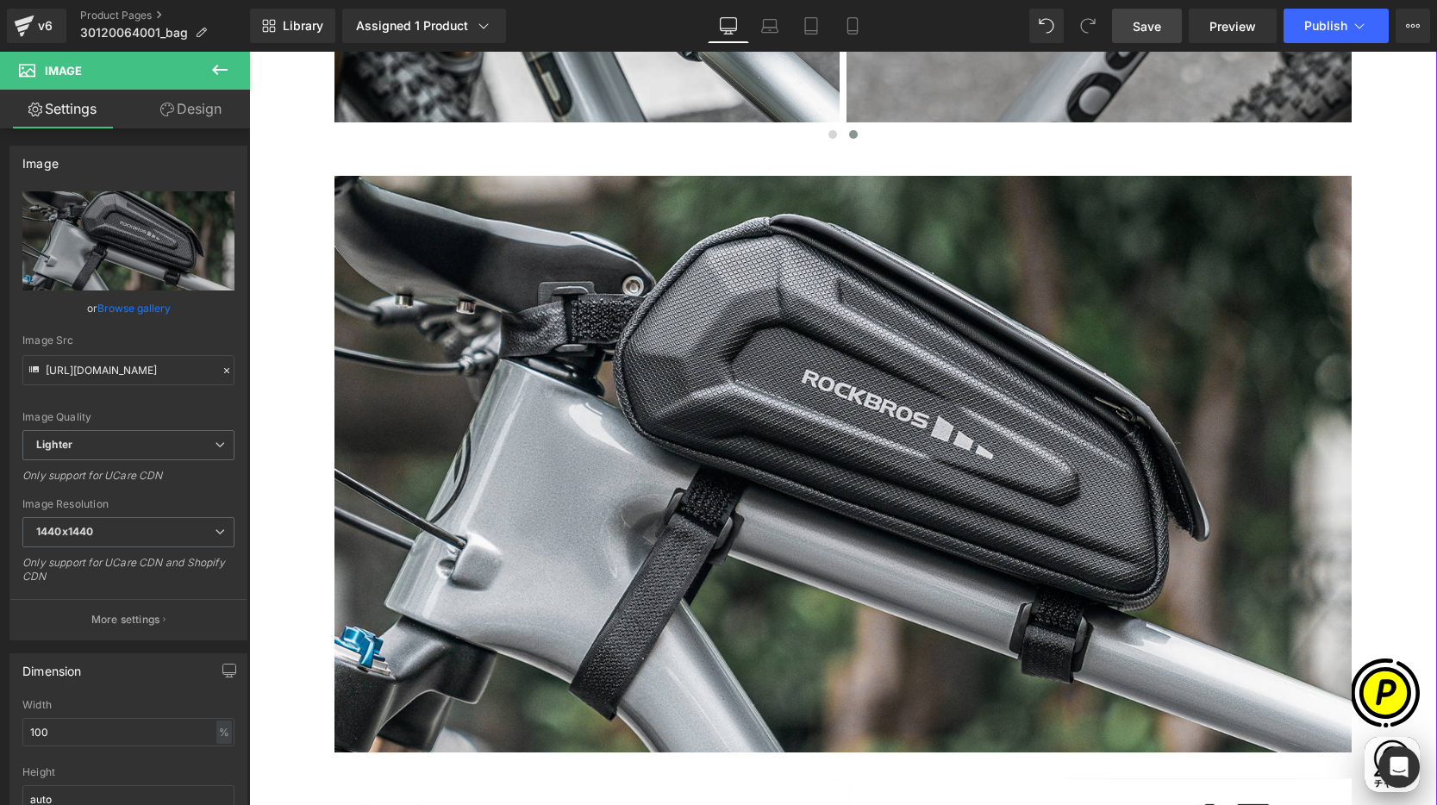
type input "[URL][DOMAIN_NAME]"
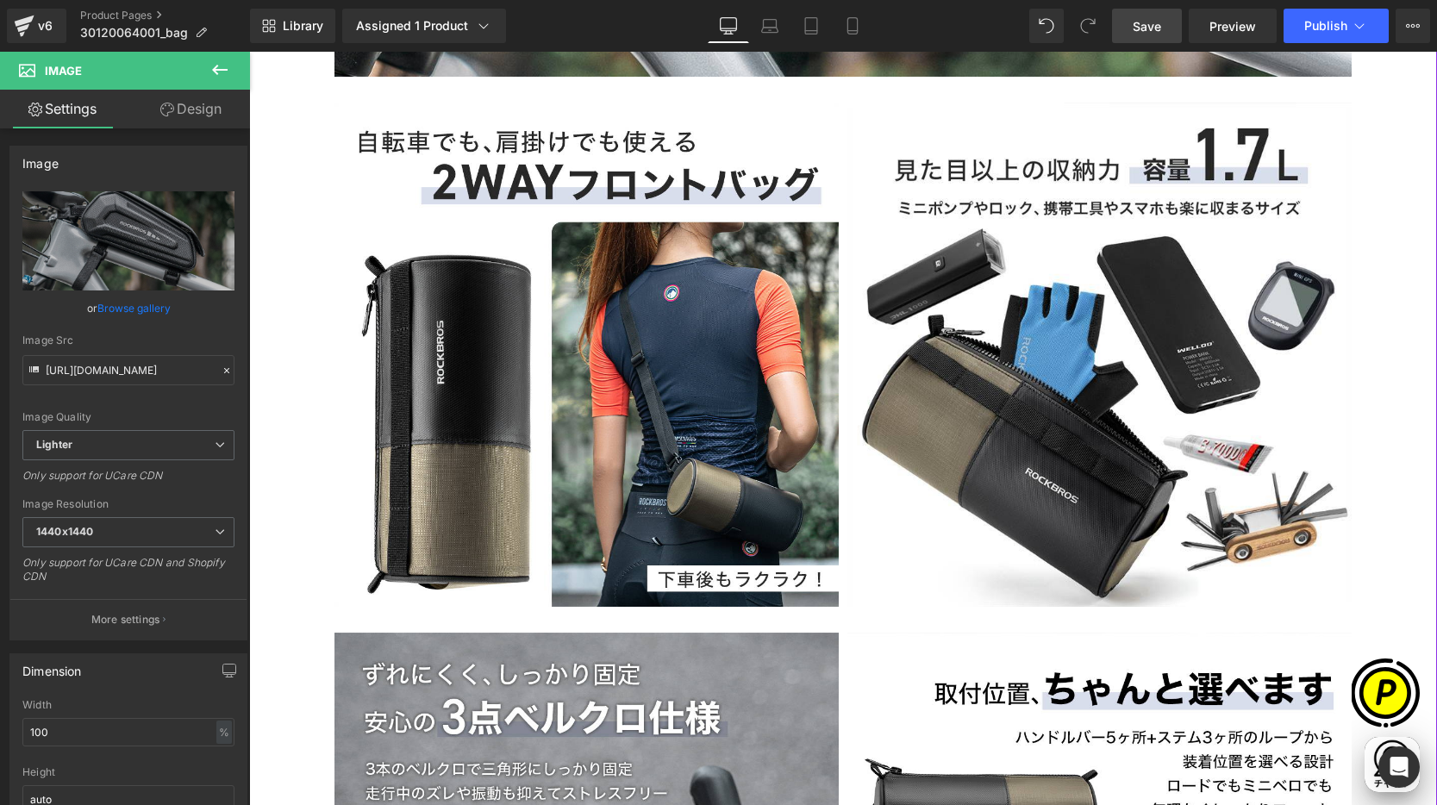
scroll to position [2870, 0]
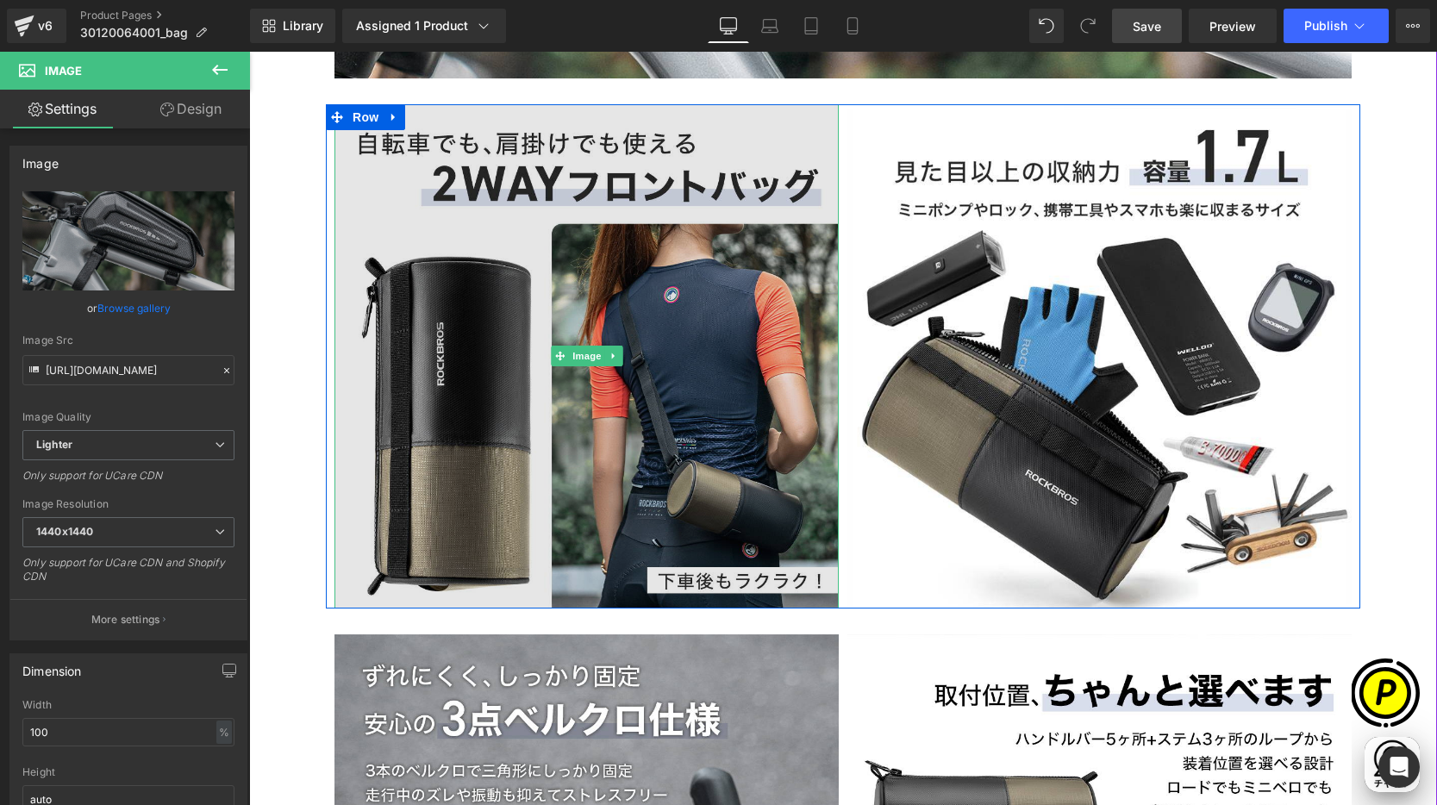
click at [539, 359] on img at bounding box center [586, 356] width 504 height 504
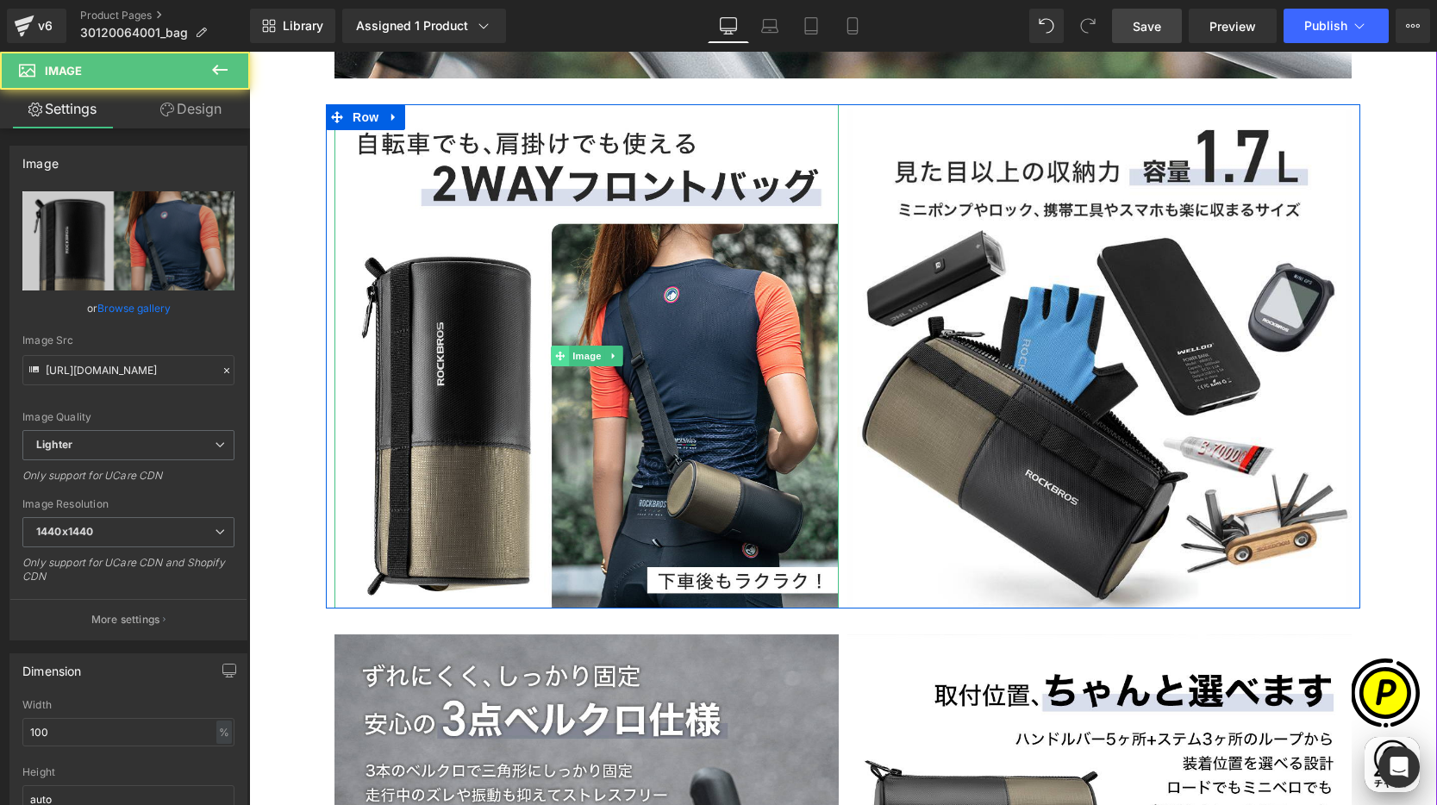
scroll to position [0, 672]
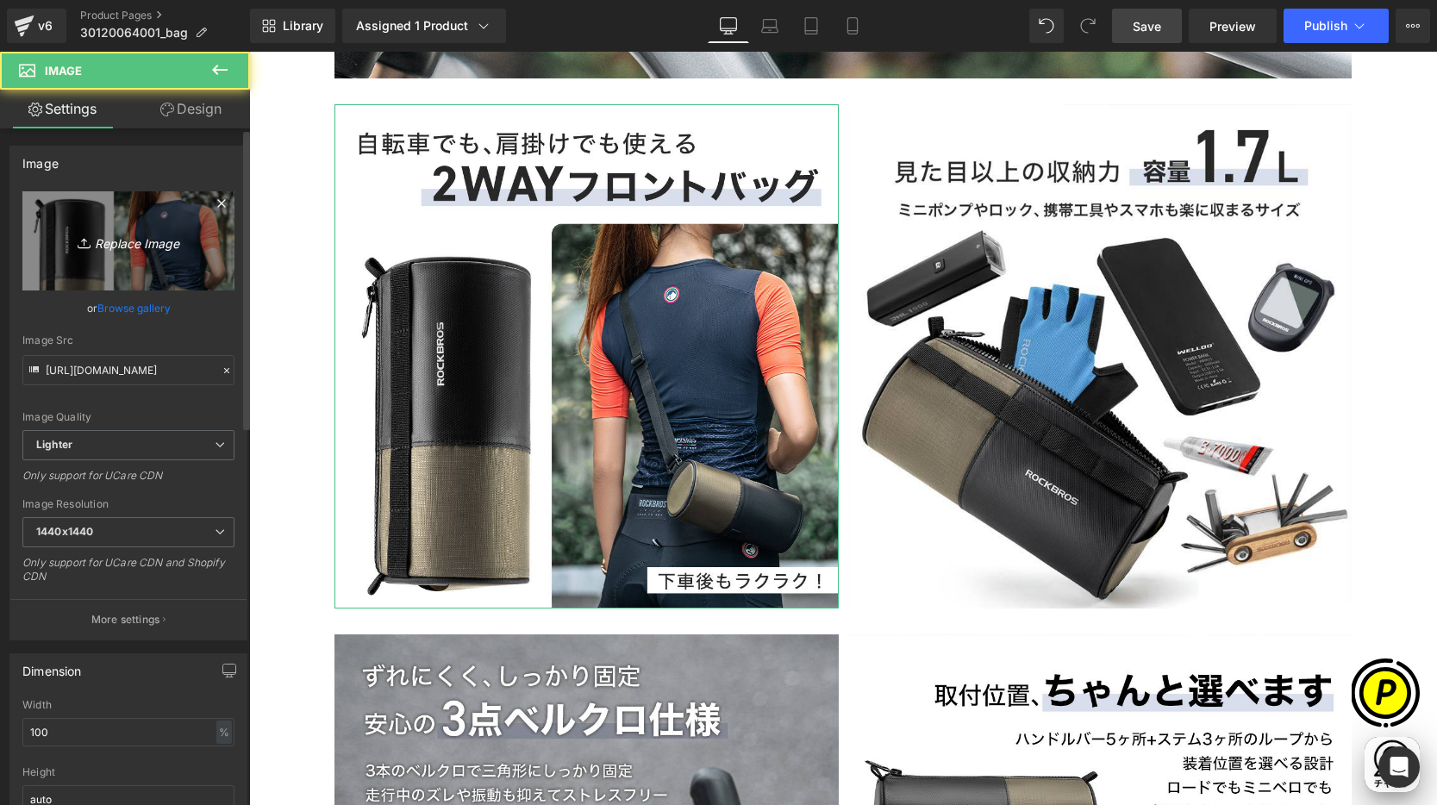
click at [156, 253] on link "Replace Image" at bounding box center [128, 240] width 212 height 99
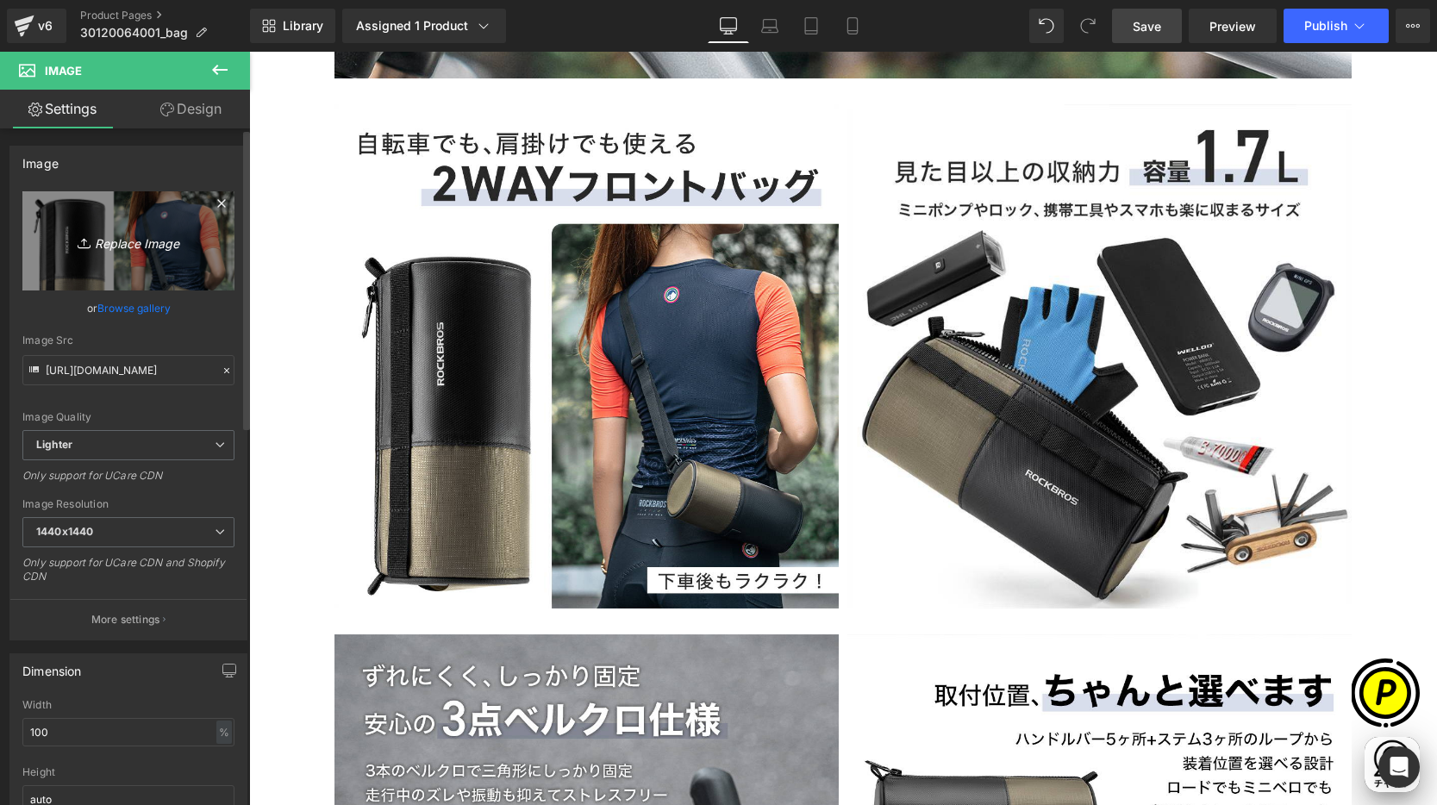
type input "C:\fakepath\30120064001_2.jpg"
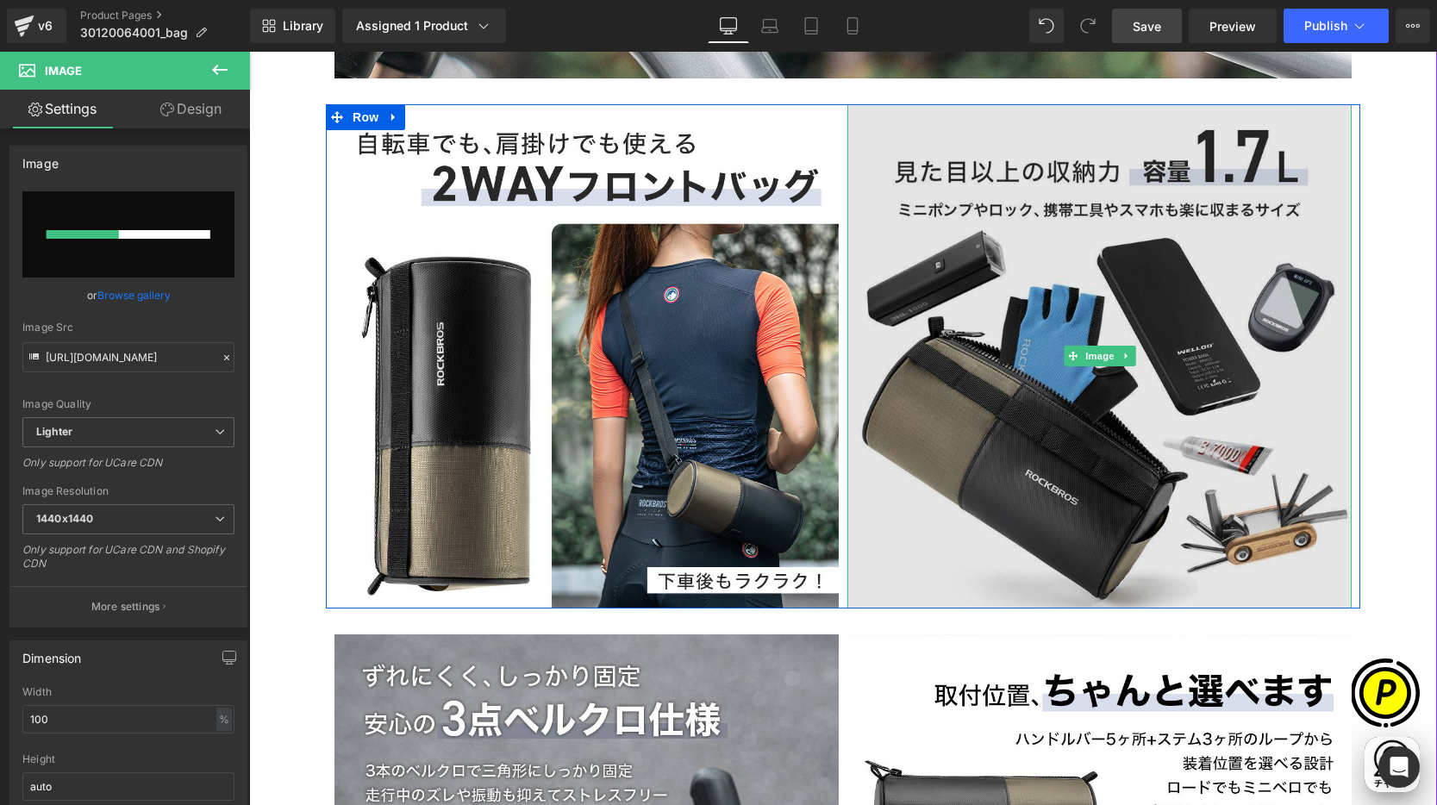
scroll to position [0, 1008]
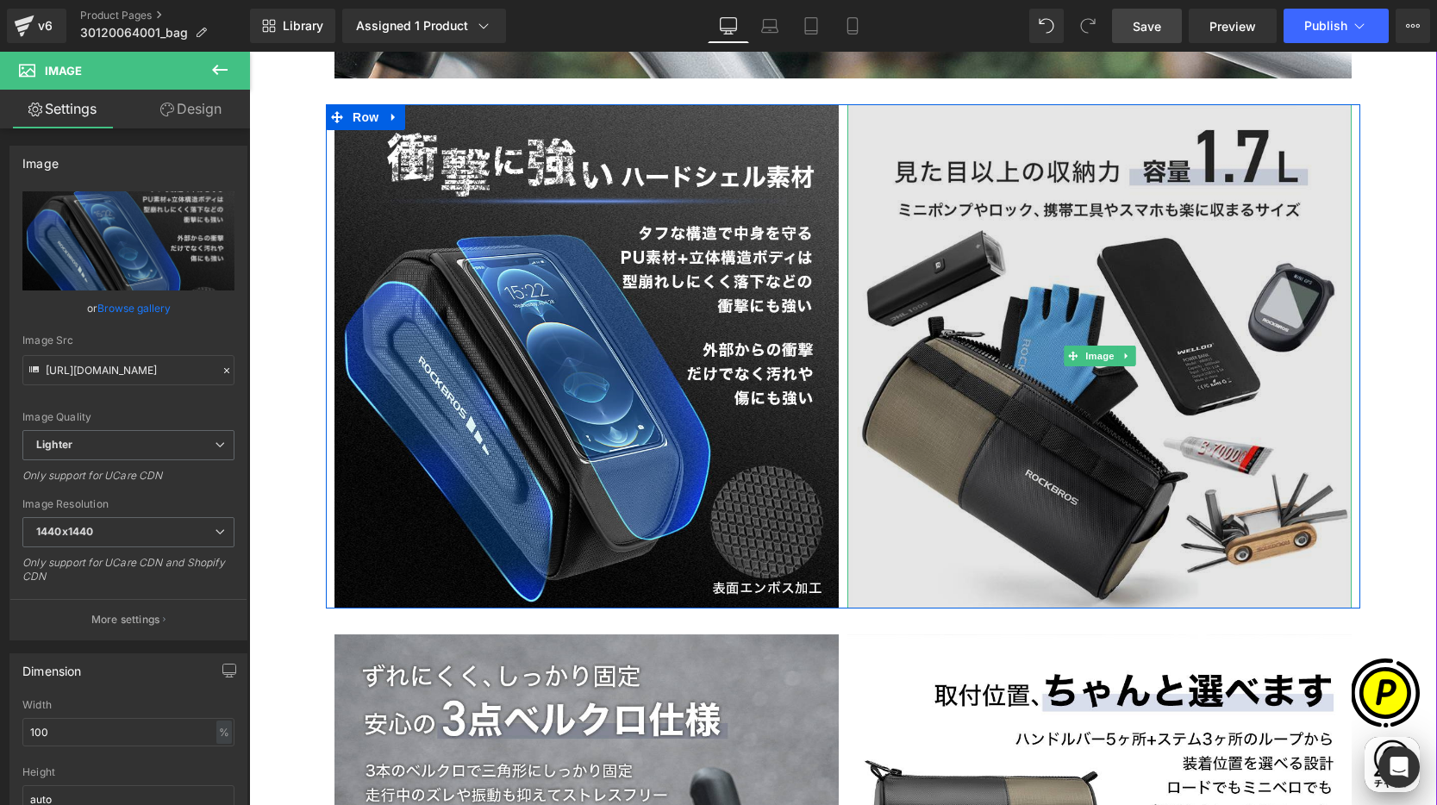
type input "[URL][DOMAIN_NAME]"
click at [993, 265] on img at bounding box center [1099, 356] width 504 height 504
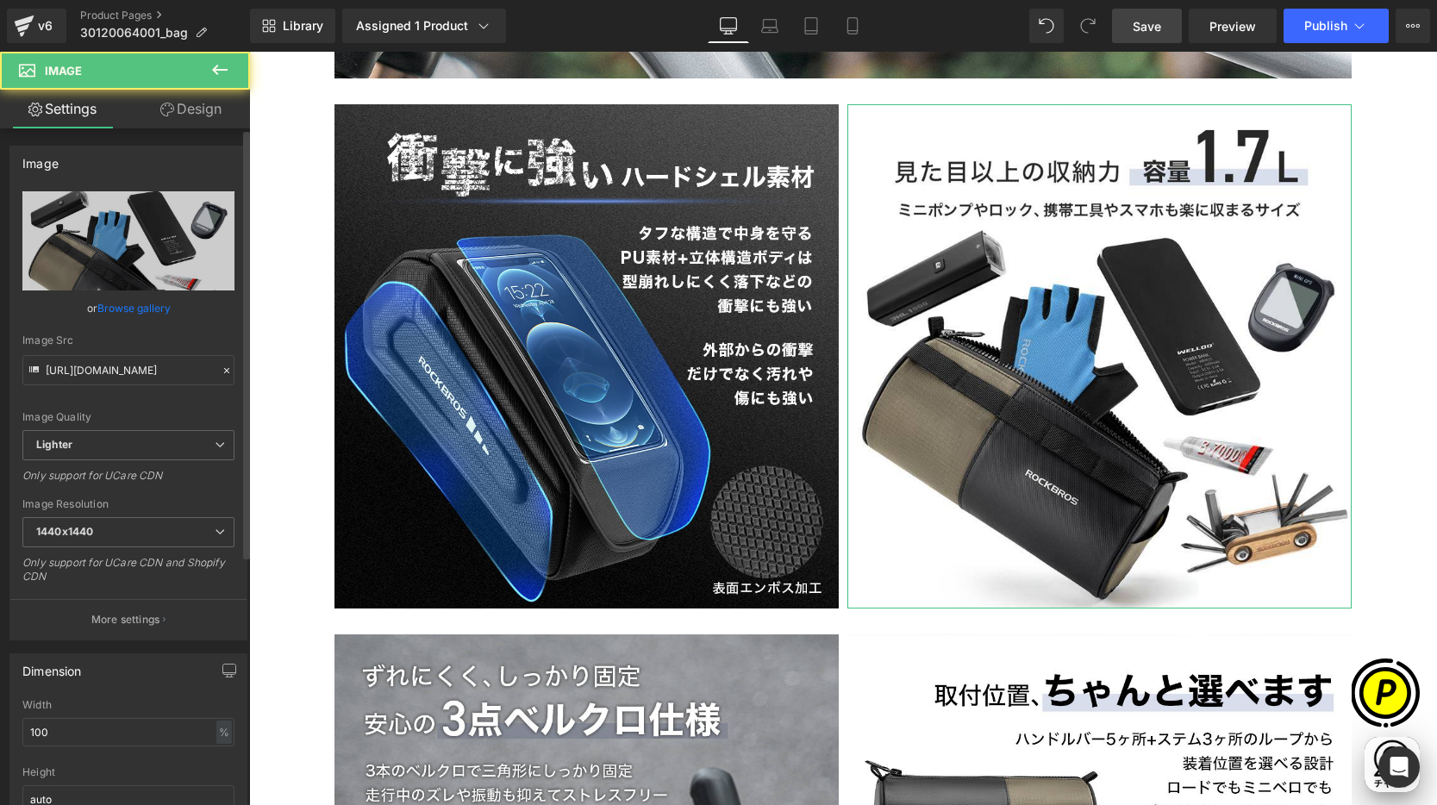
scroll to position [0, 0]
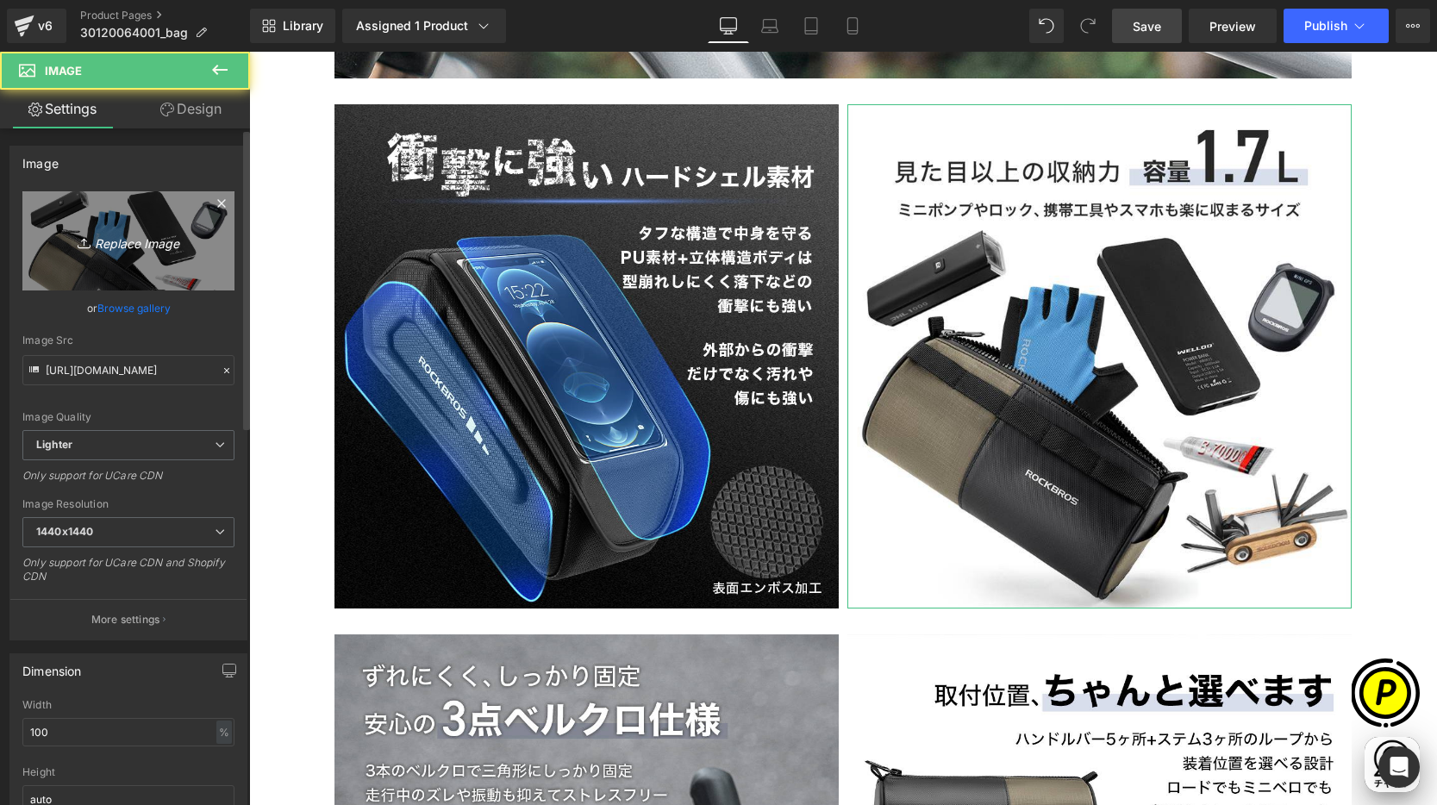
click at [116, 228] on link "Replace Image" at bounding box center [128, 240] width 212 height 99
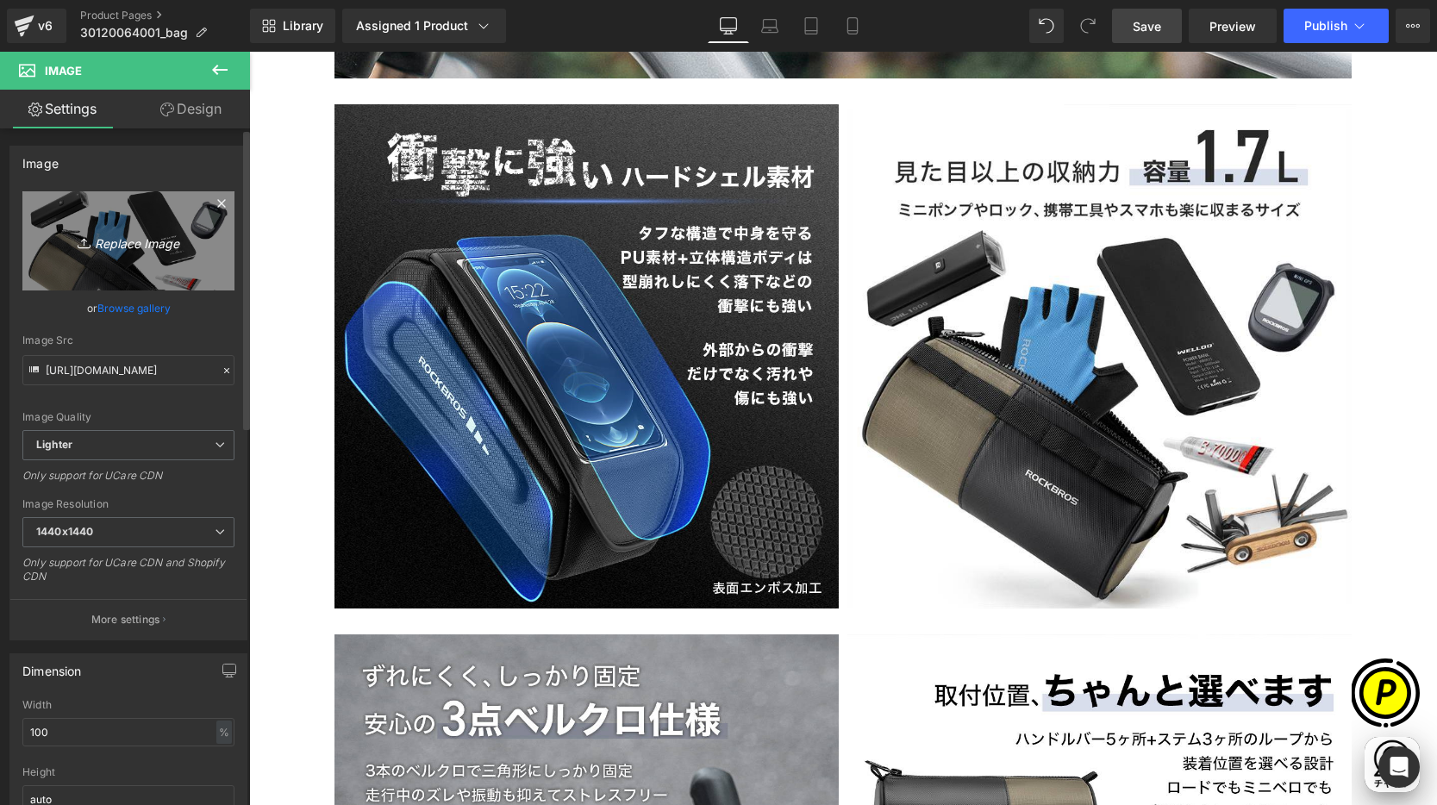
type input "C:\fakepath\30120064001_3.jpg"
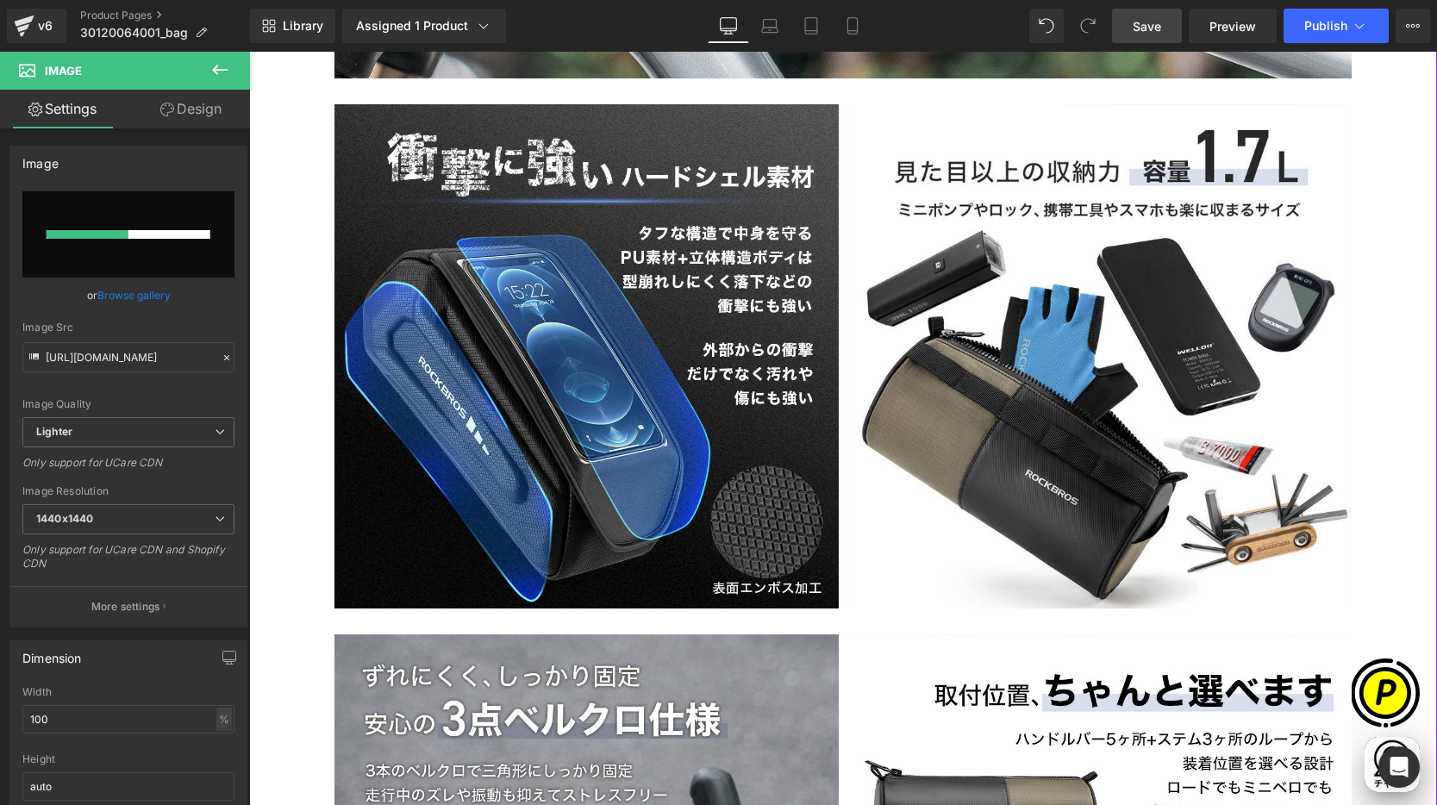
scroll to position [0, 336]
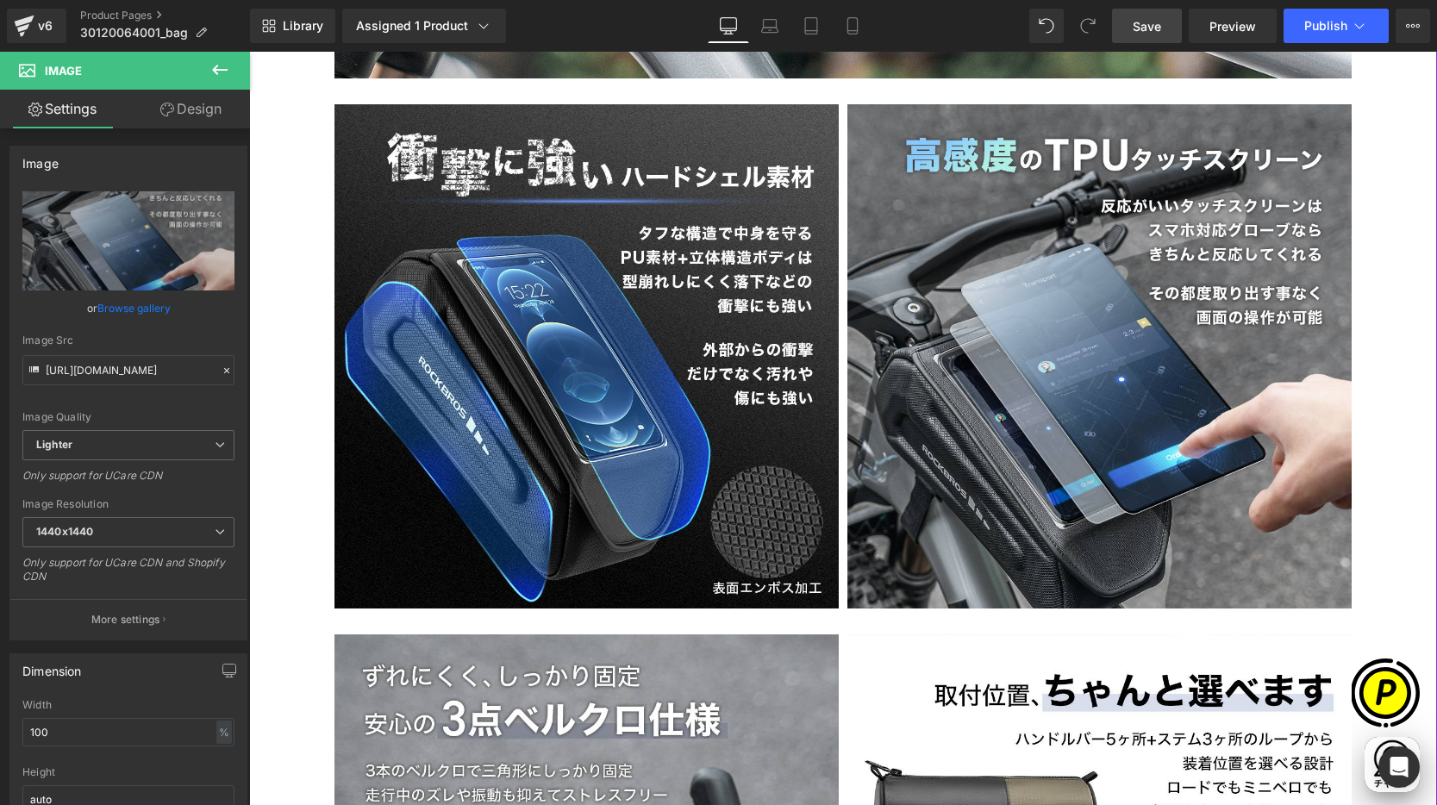
type input "[URL][DOMAIN_NAME]"
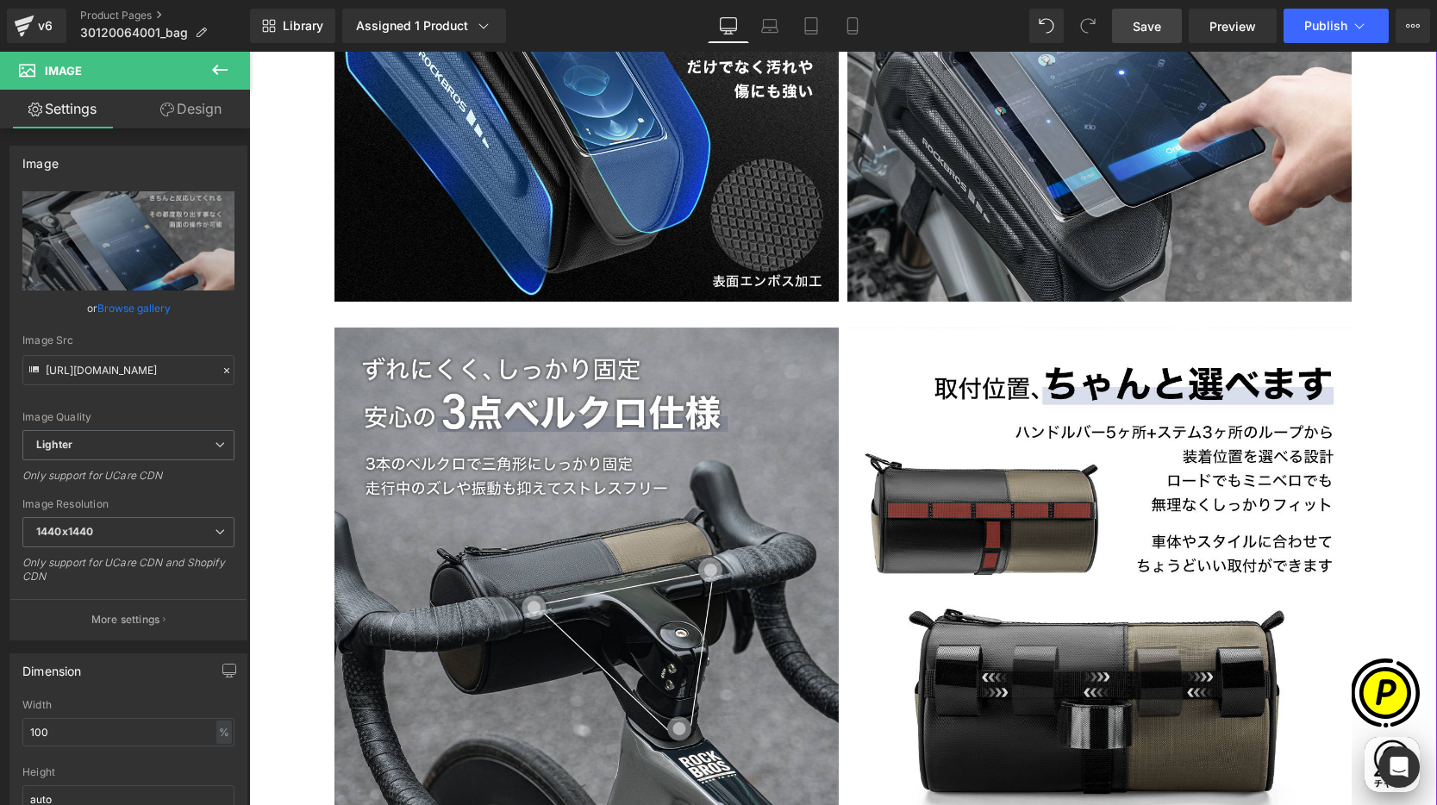
scroll to position [3253, 0]
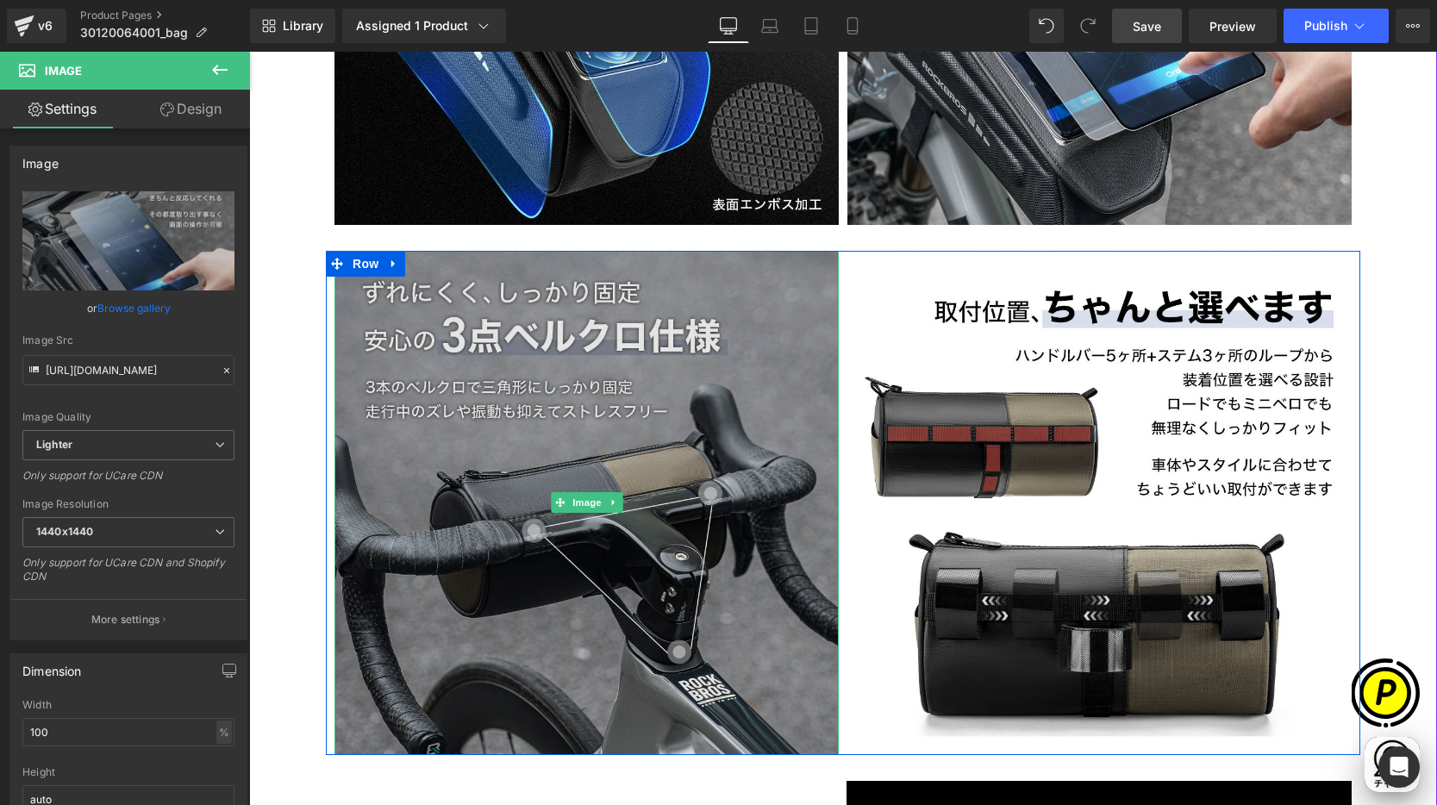
click at [593, 336] on img at bounding box center [586, 503] width 504 height 504
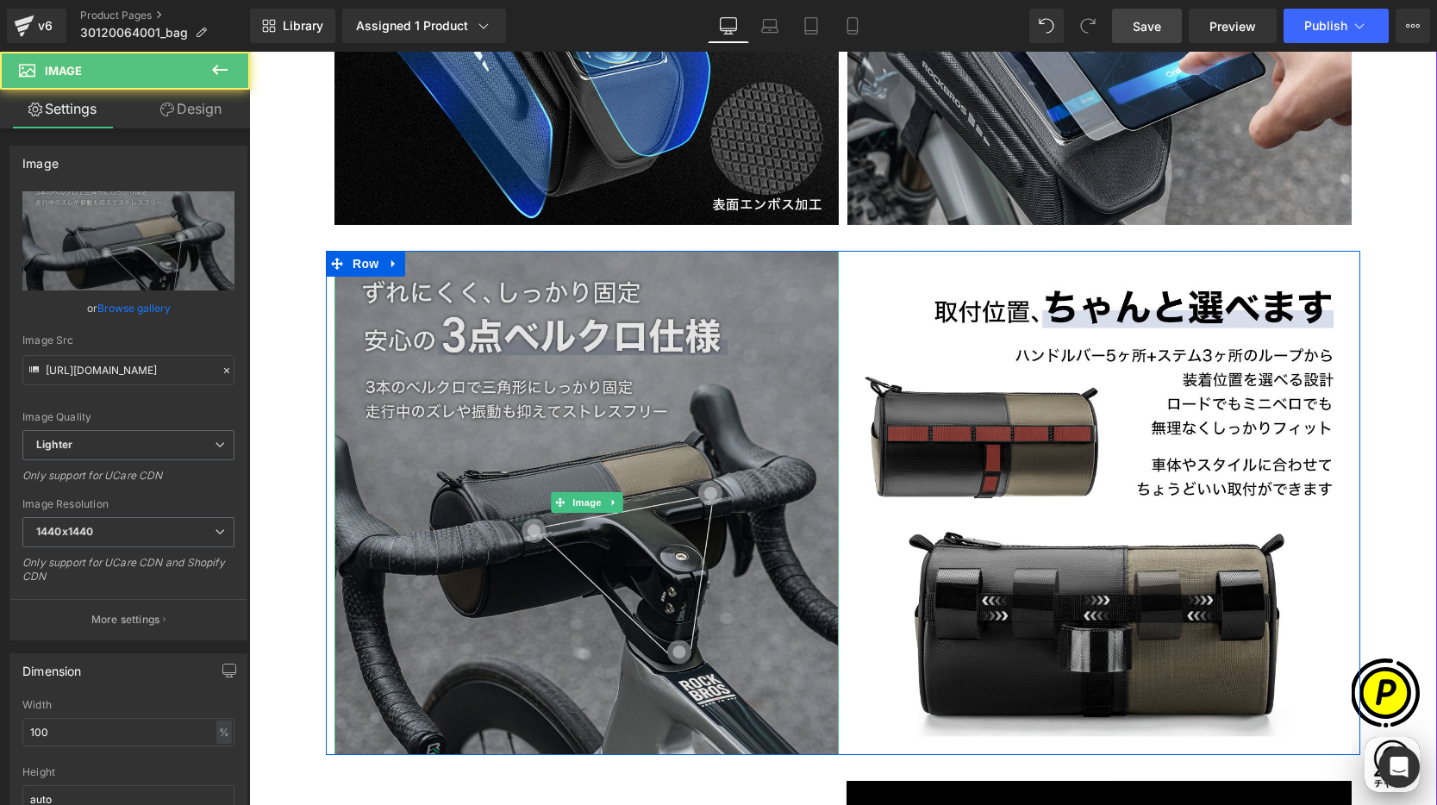
scroll to position [0, 672]
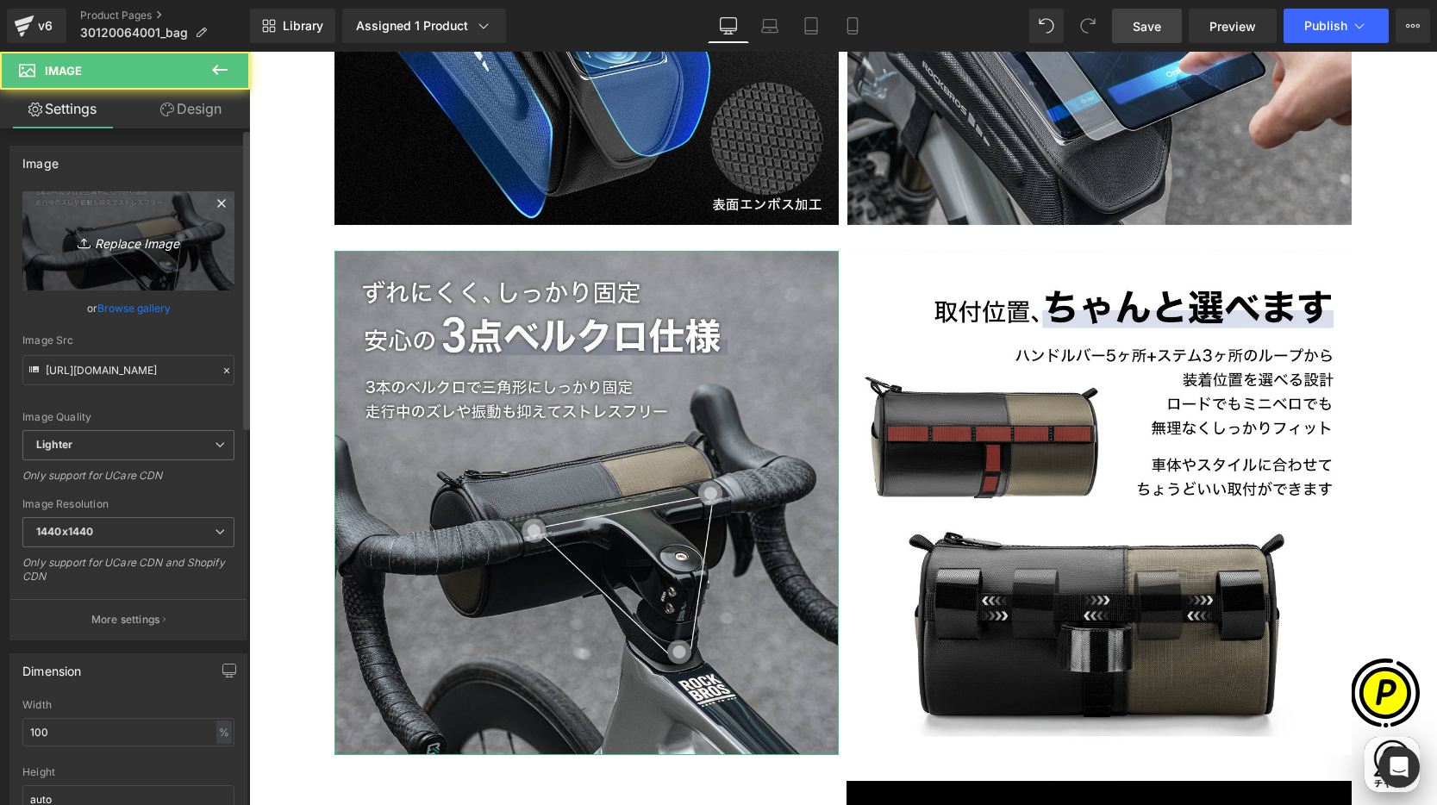
click at [184, 241] on icon "Replace Image" at bounding box center [128, 241] width 138 height 22
type input "C:\fakepath\30120064001_4.jpg"
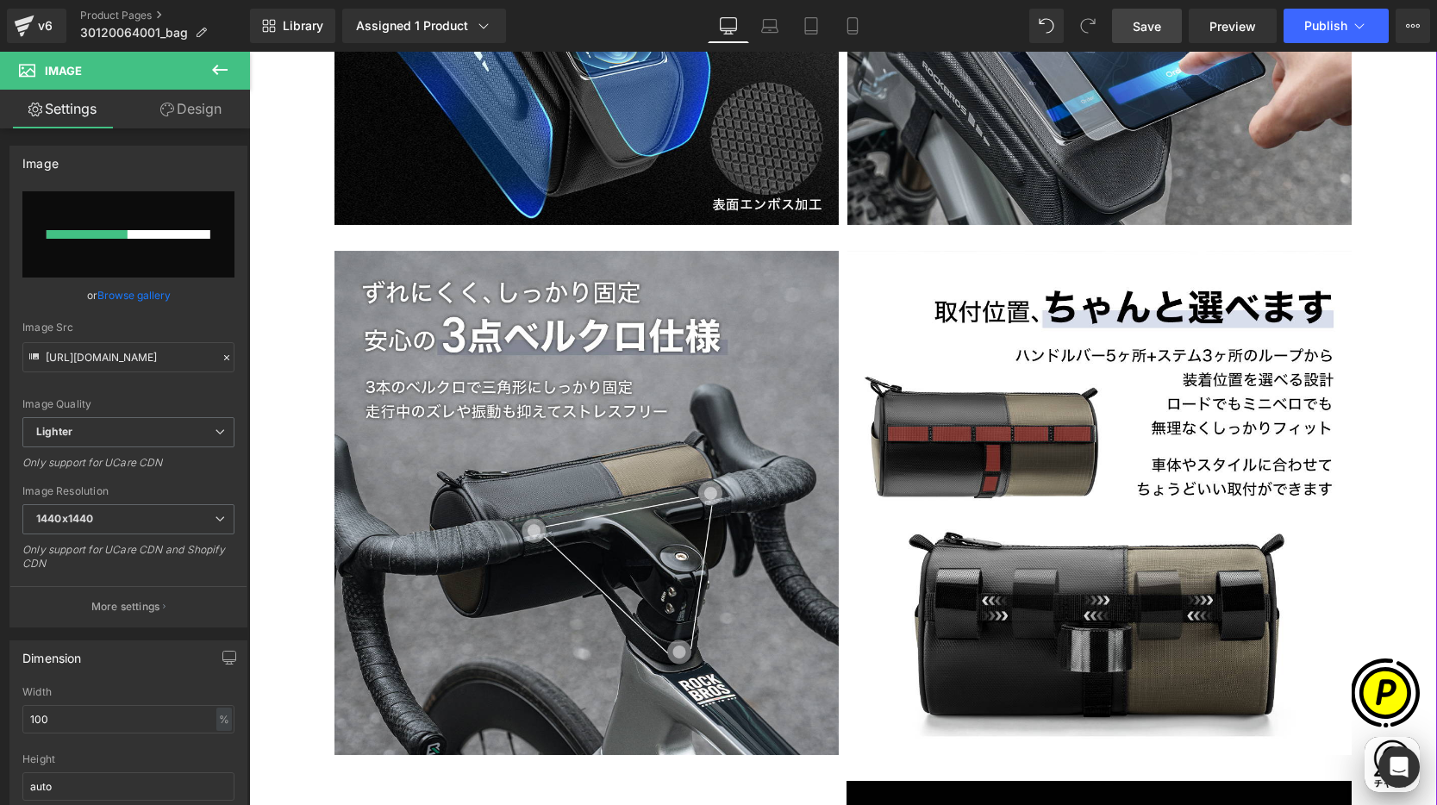
scroll to position [0, 1008]
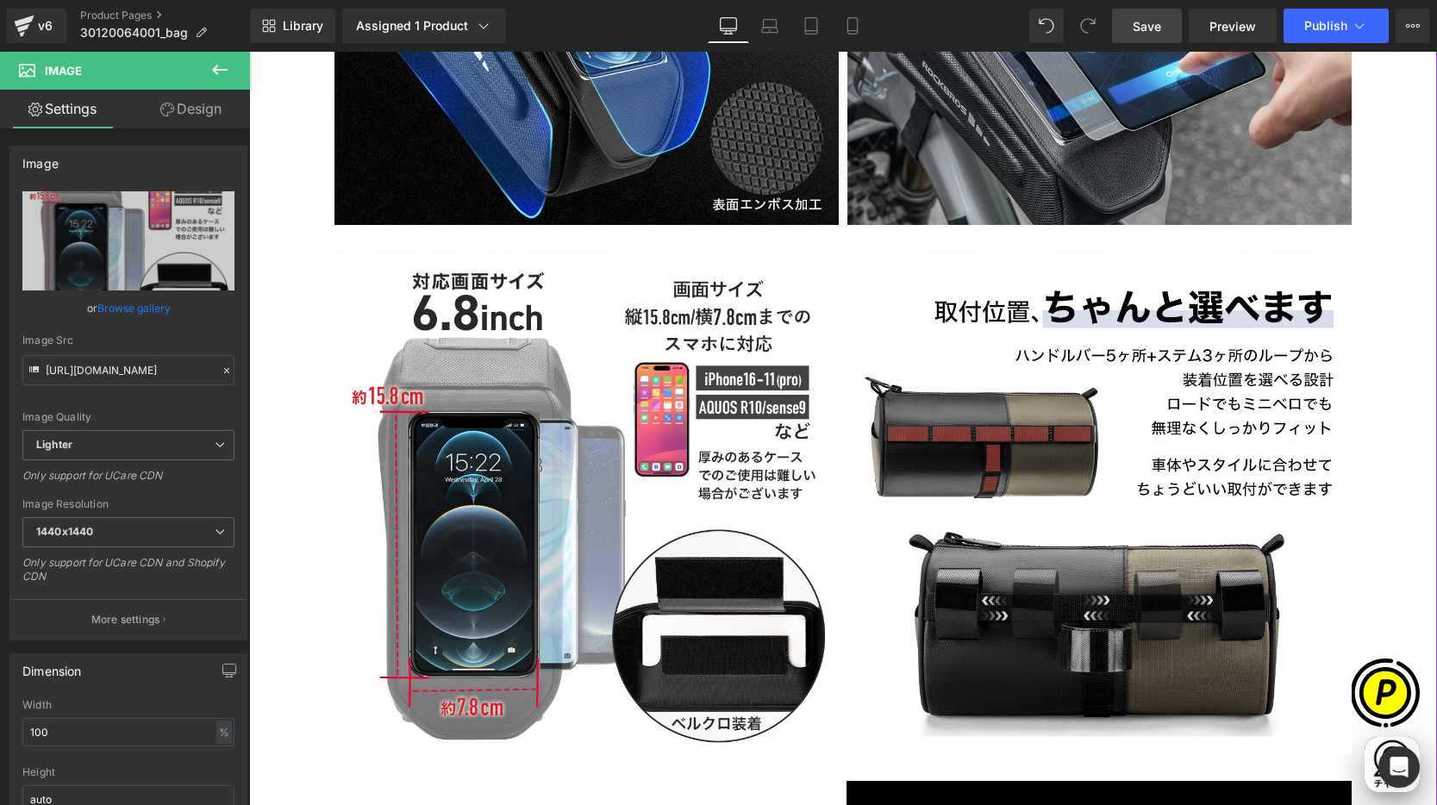
type input "[URL][DOMAIN_NAME]"
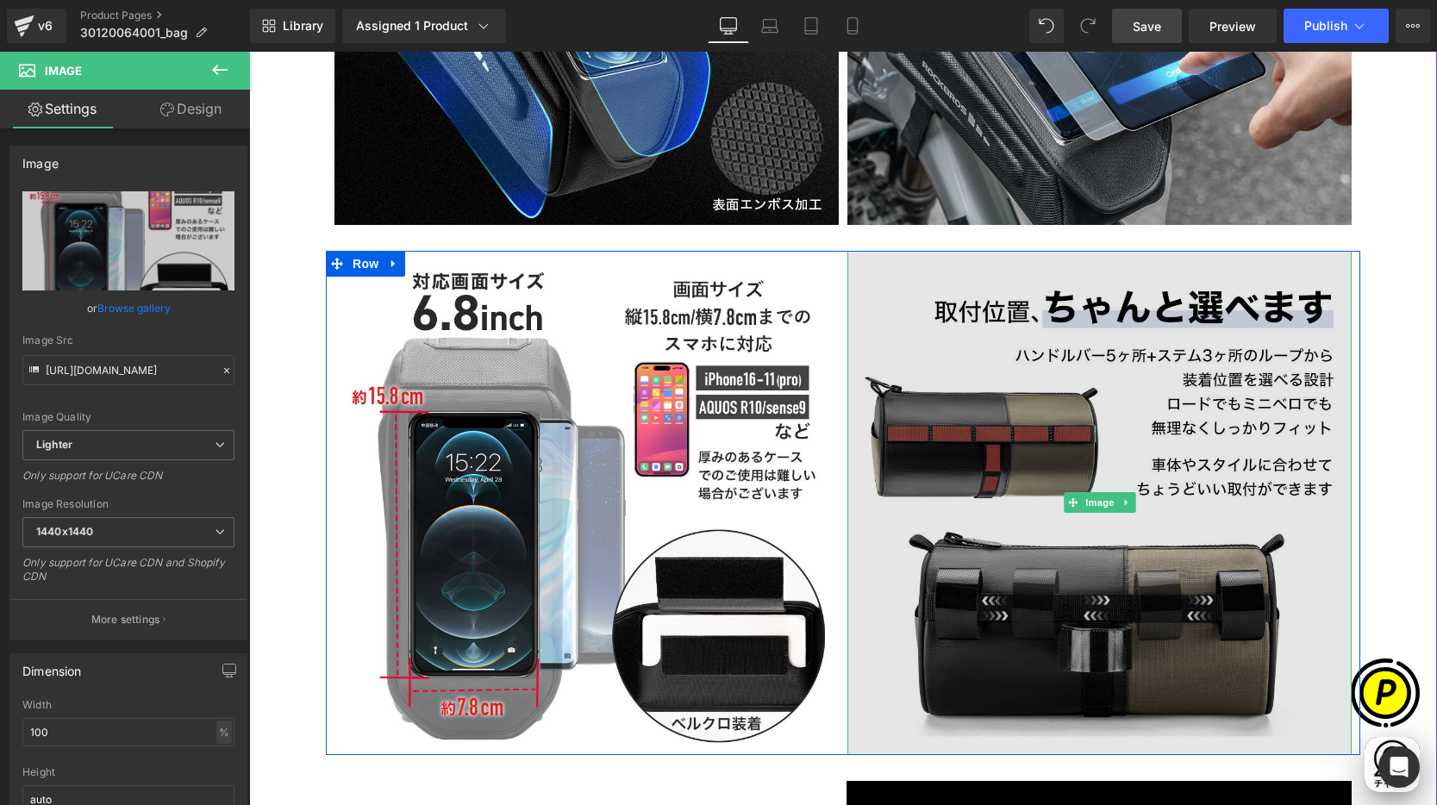
click at [1056, 382] on img at bounding box center [1099, 503] width 504 height 504
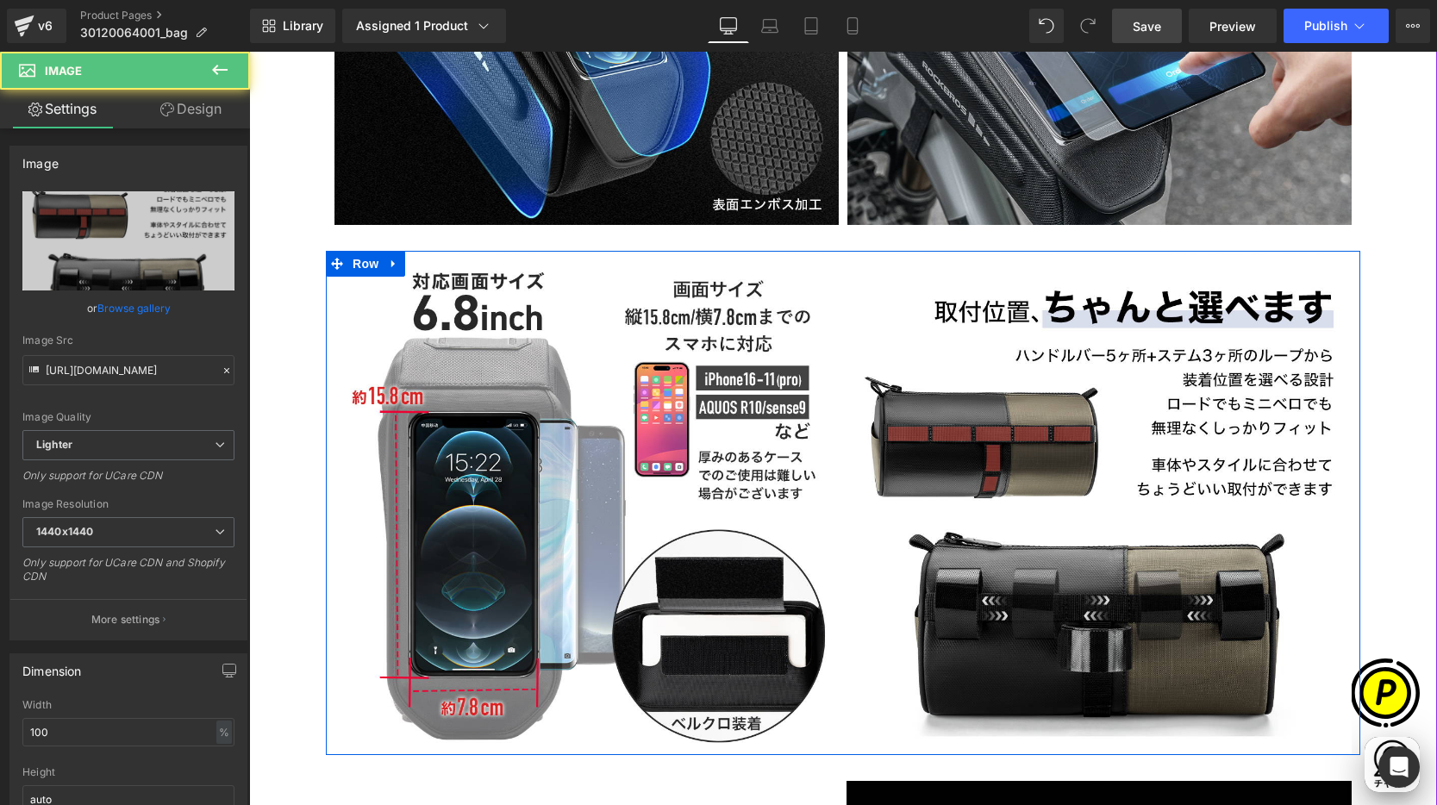
scroll to position [0, 0]
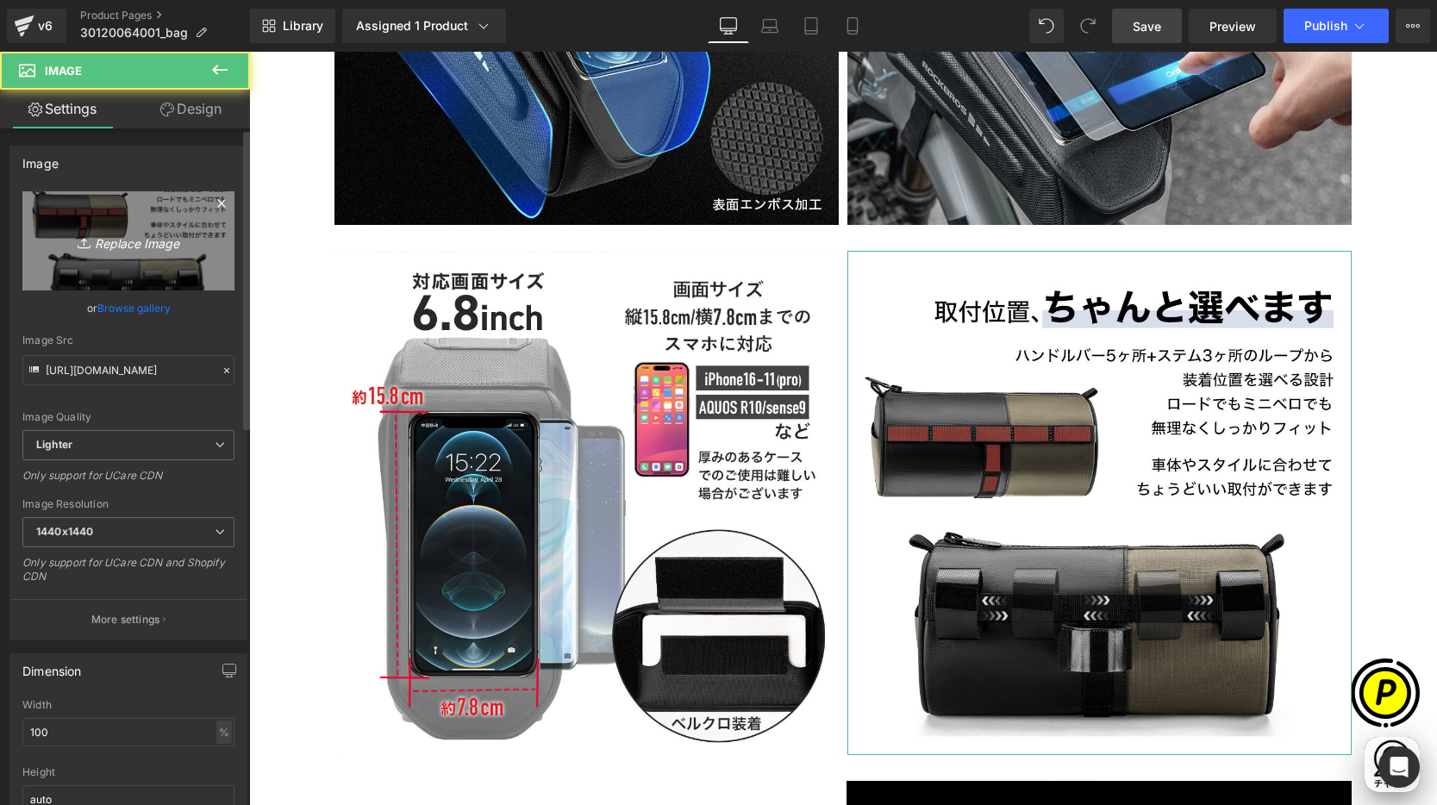
click at [123, 244] on icon "Replace Image" at bounding box center [128, 241] width 138 height 22
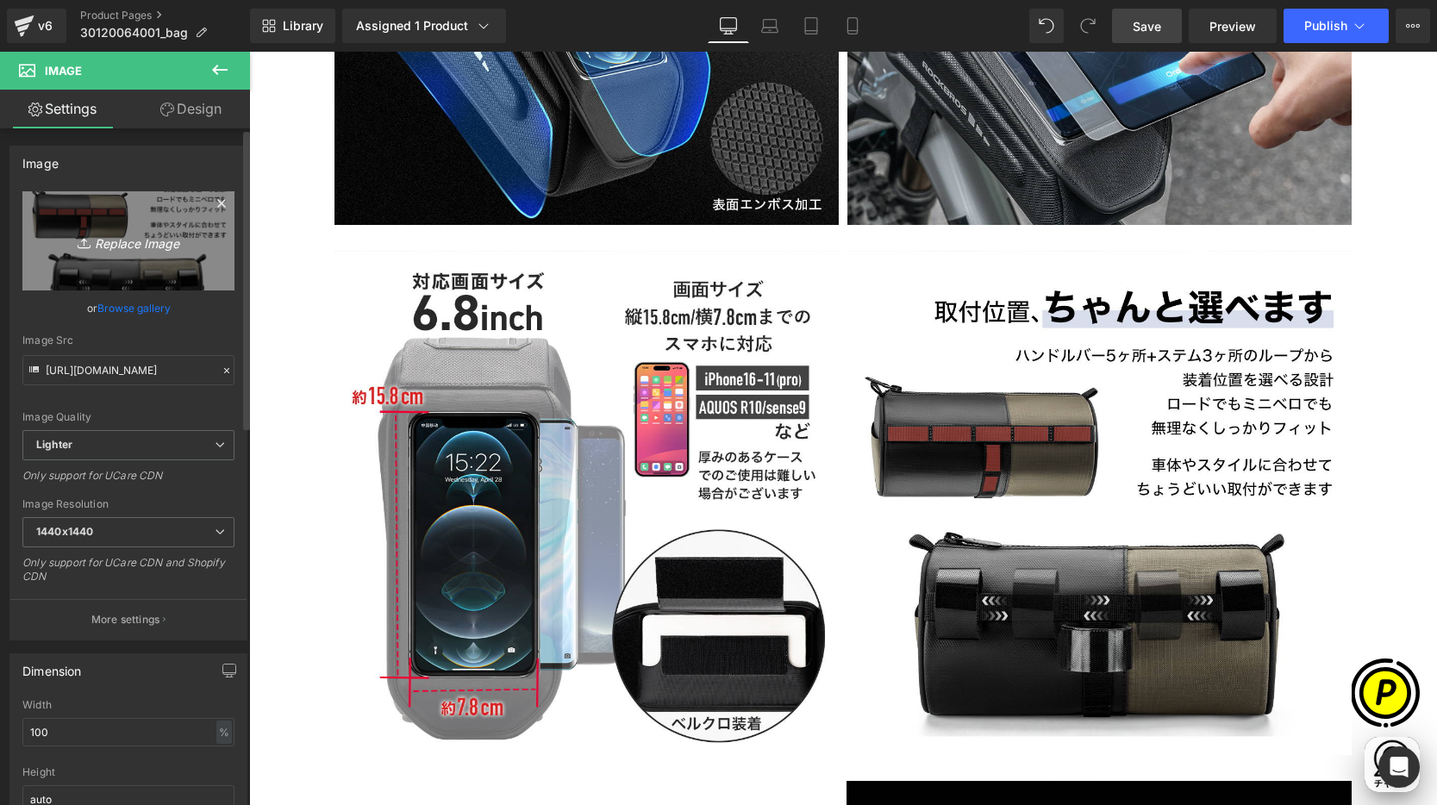
type input "C:\fakepath\30120064001_5.jpg"
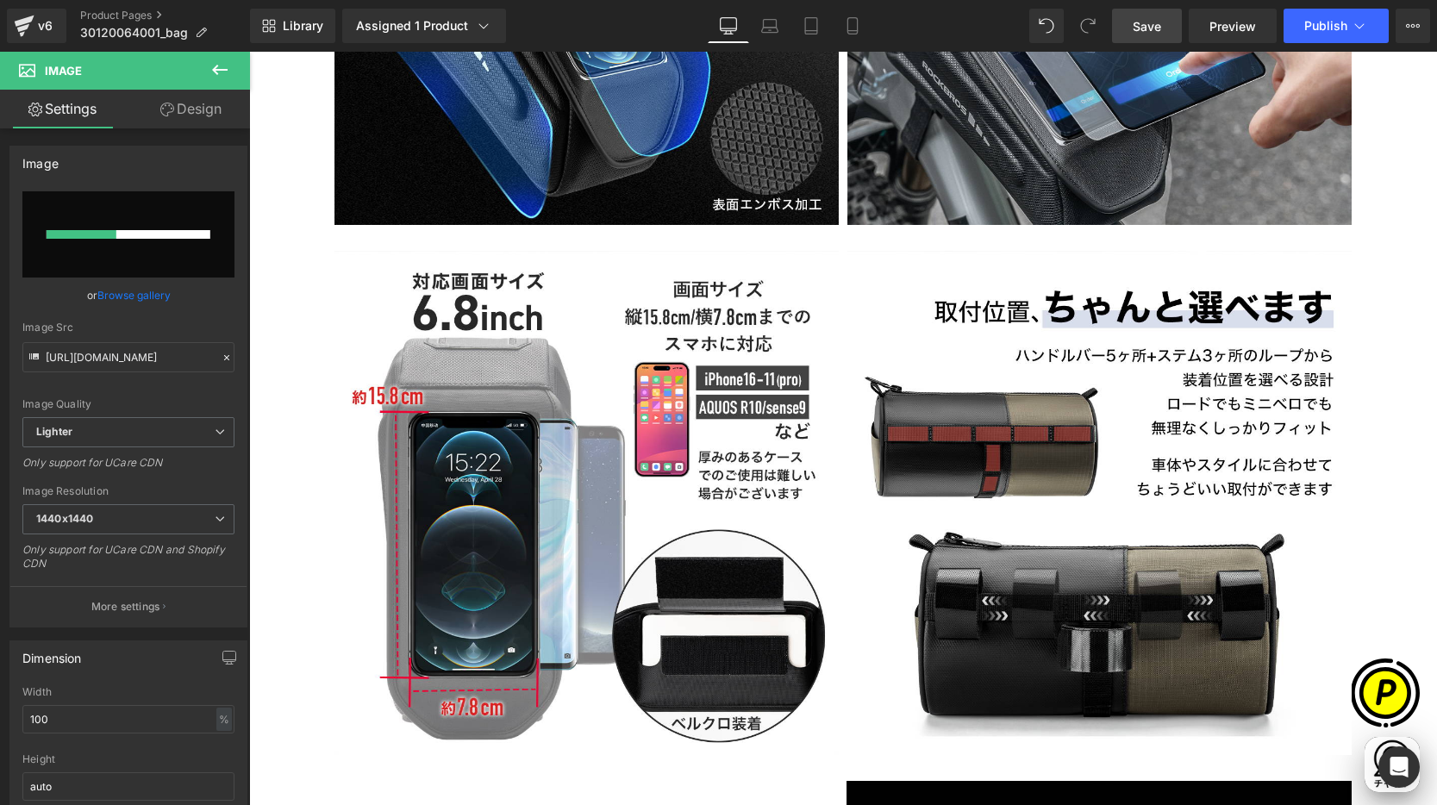
scroll to position [0, 336]
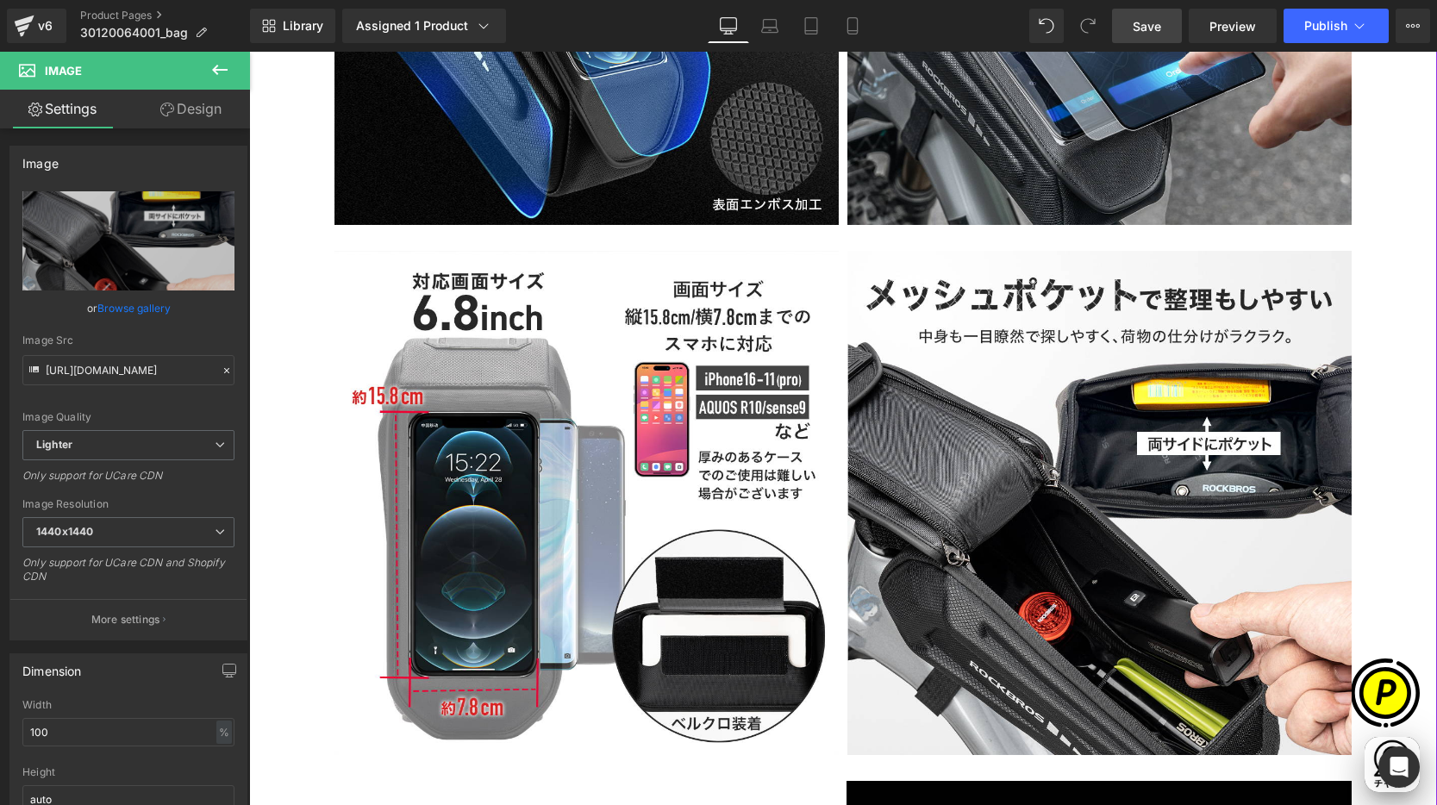
type input "[URL][DOMAIN_NAME]"
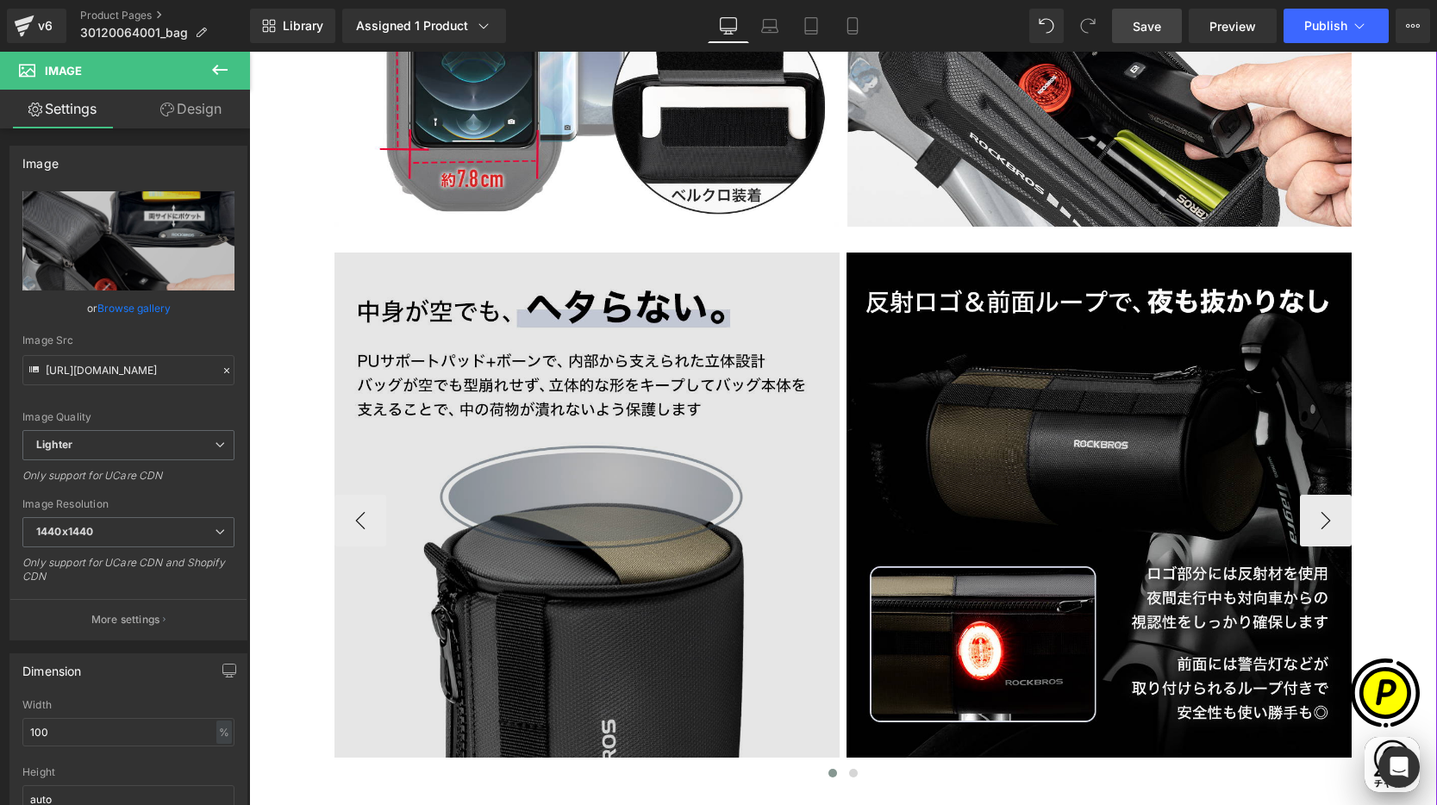
scroll to position [3781, 0]
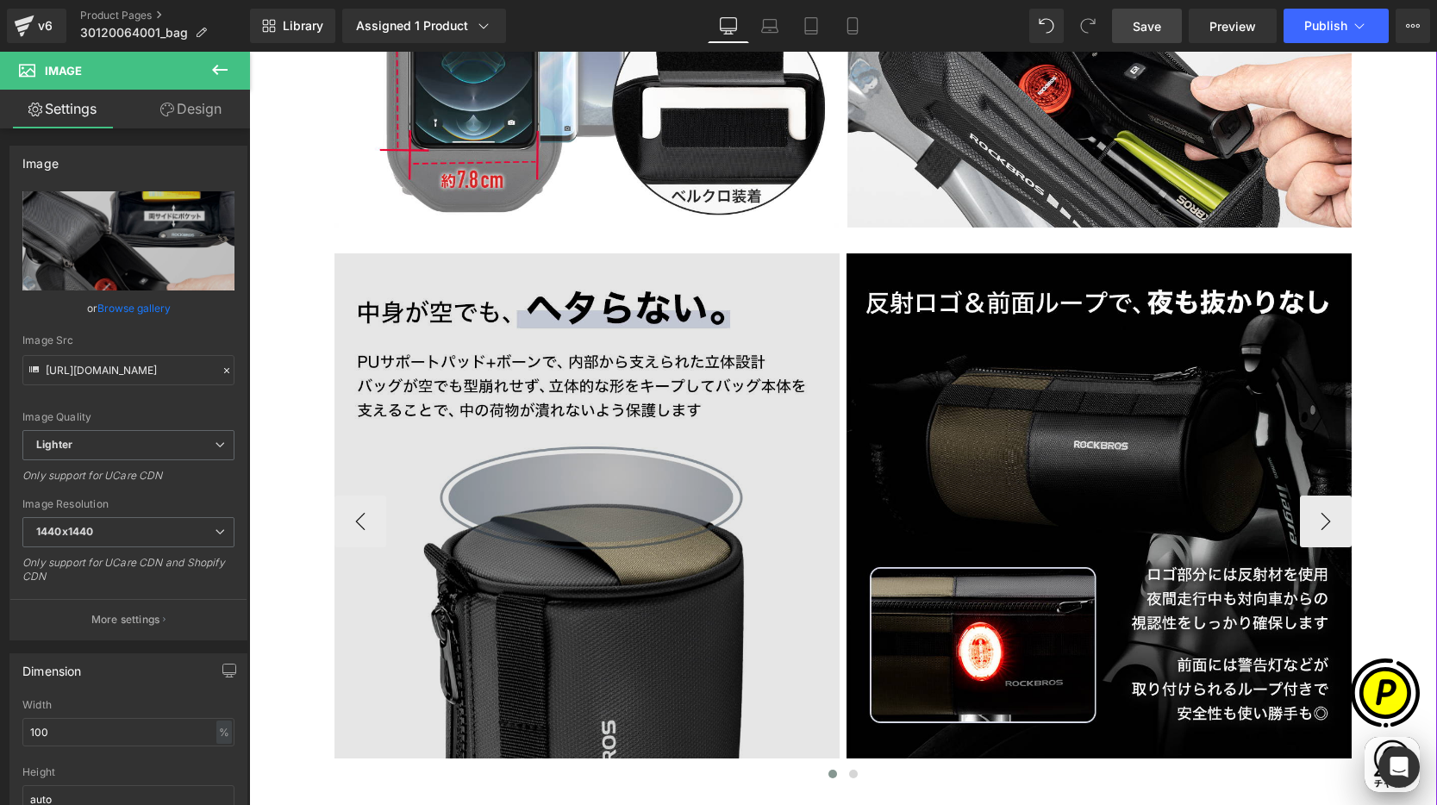
click at [626, 421] on img at bounding box center [586, 521] width 505 height 536
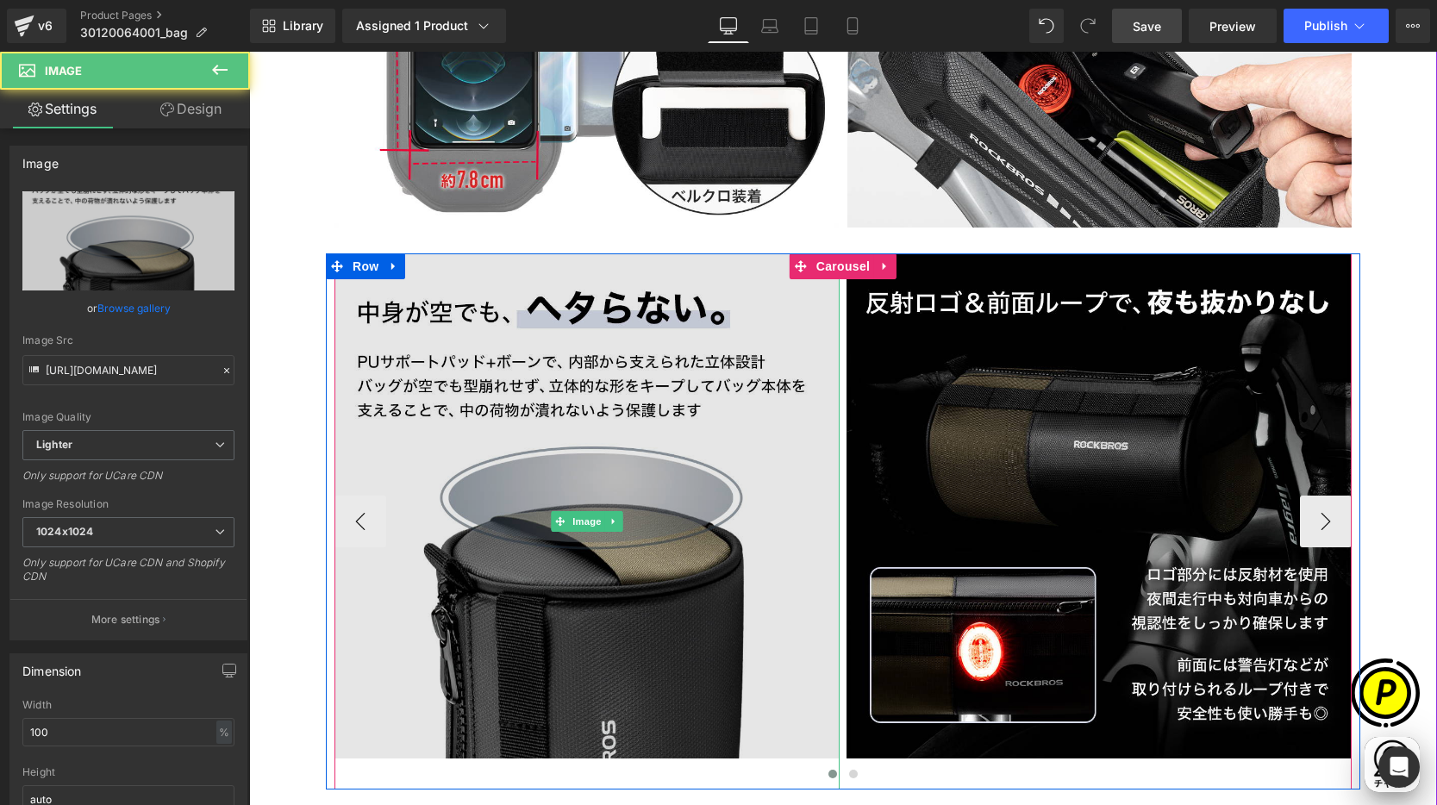
scroll to position [0, 336]
drag, startPoint x: 590, startPoint y: 445, endPoint x: 468, endPoint y: 353, distance: 152.7
click at [590, 445] on img at bounding box center [586, 521] width 505 height 536
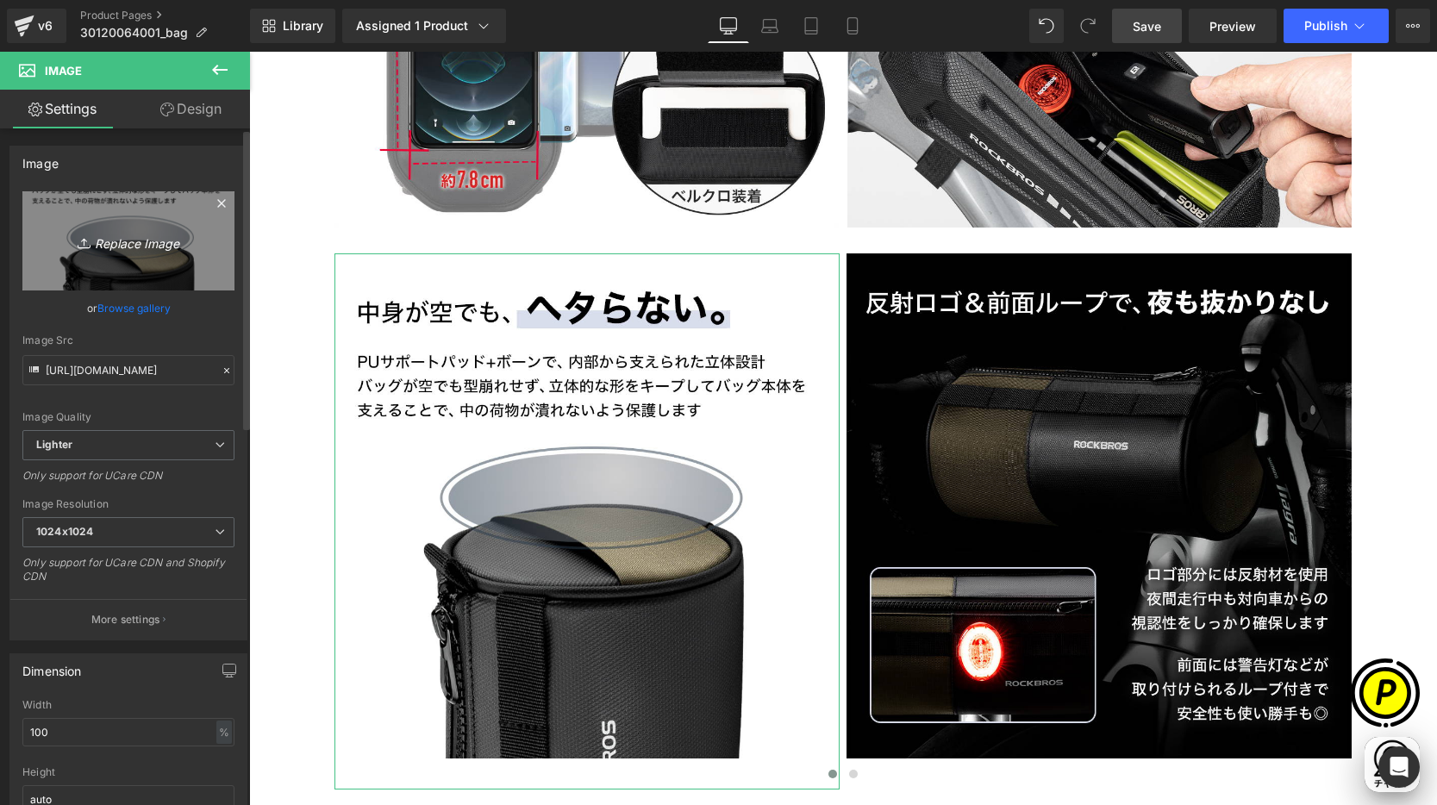
click at [139, 257] on link "Replace Image" at bounding box center [128, 240] width 212 height 99
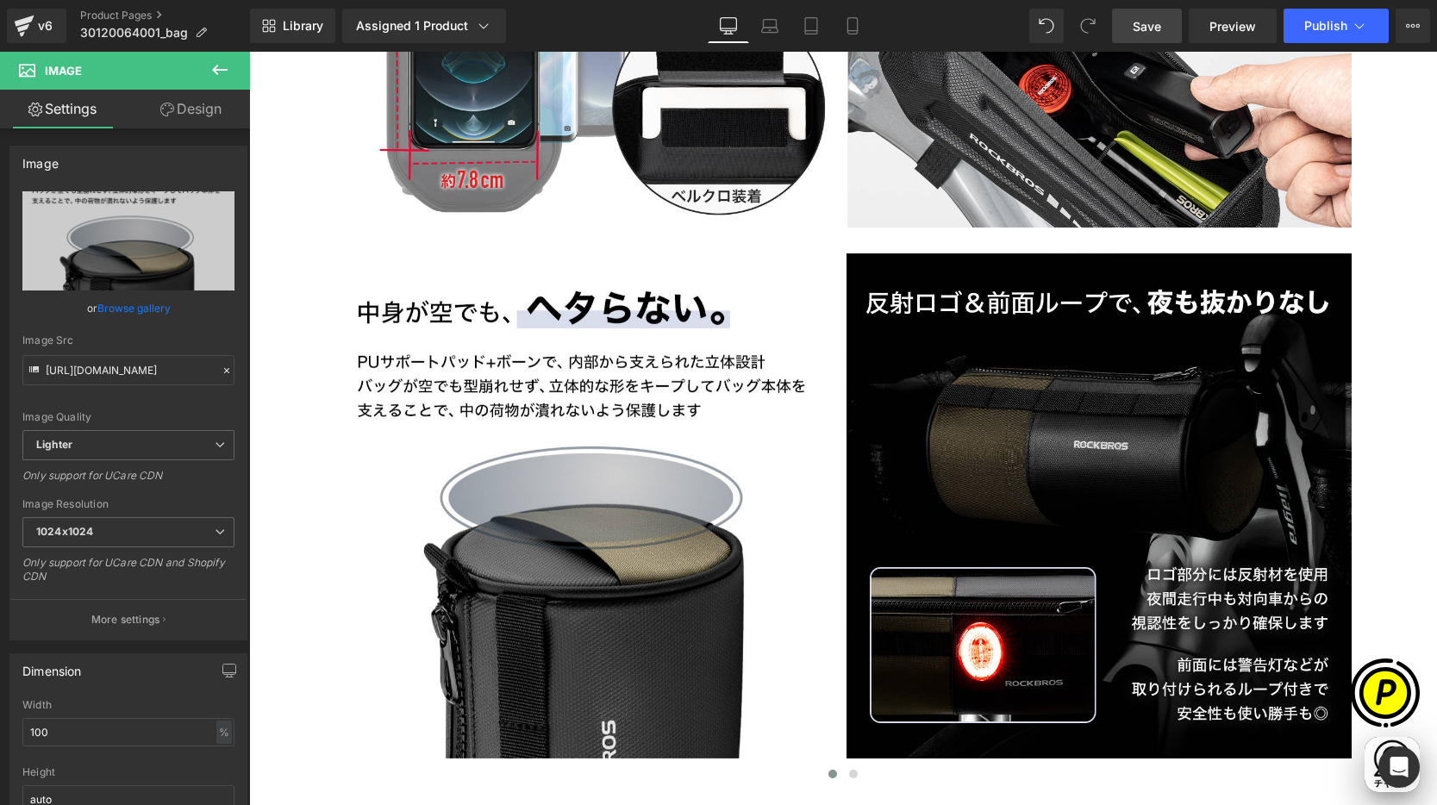
type input "C:\fakepath\30120064001_6.jpg"
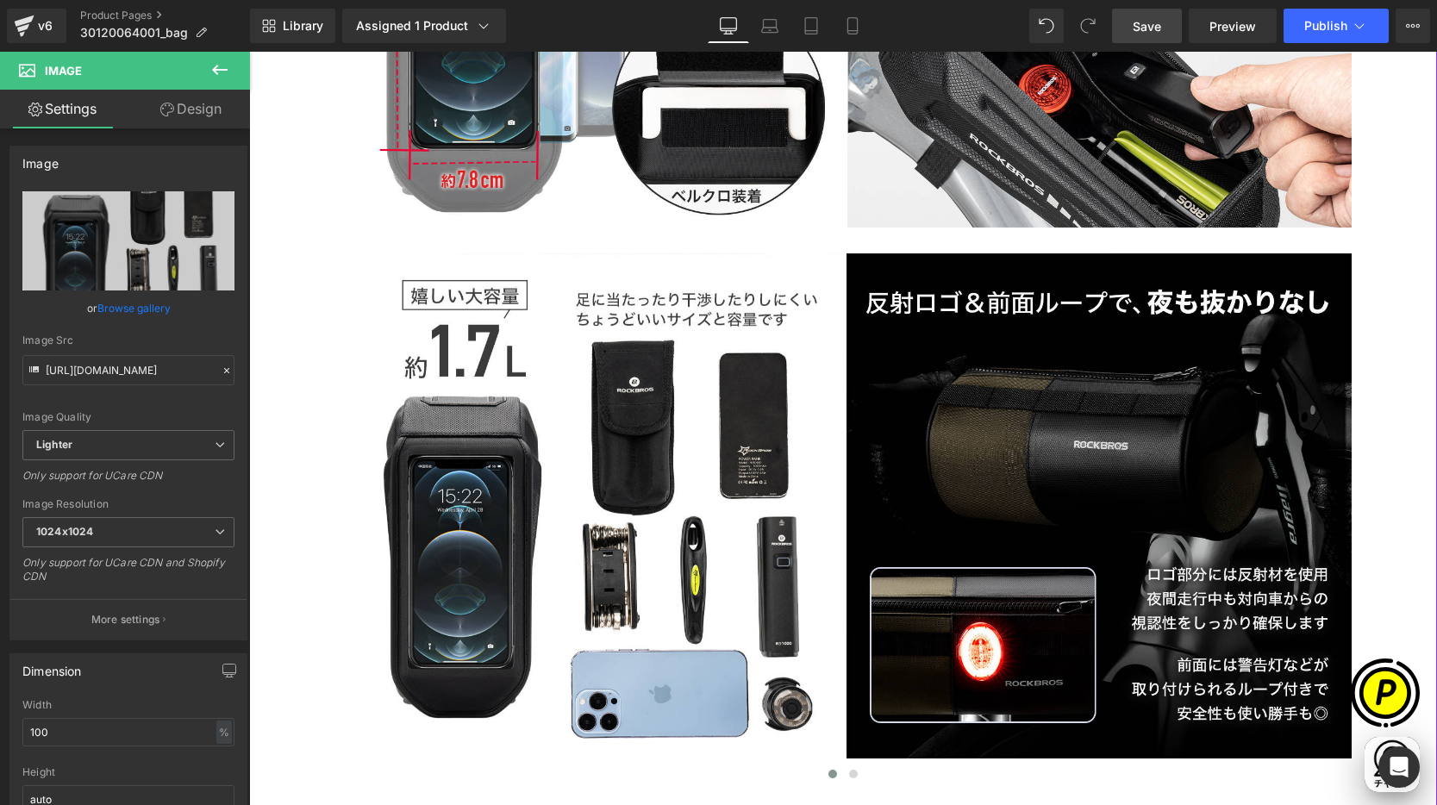
scroll to position [0, 1008]
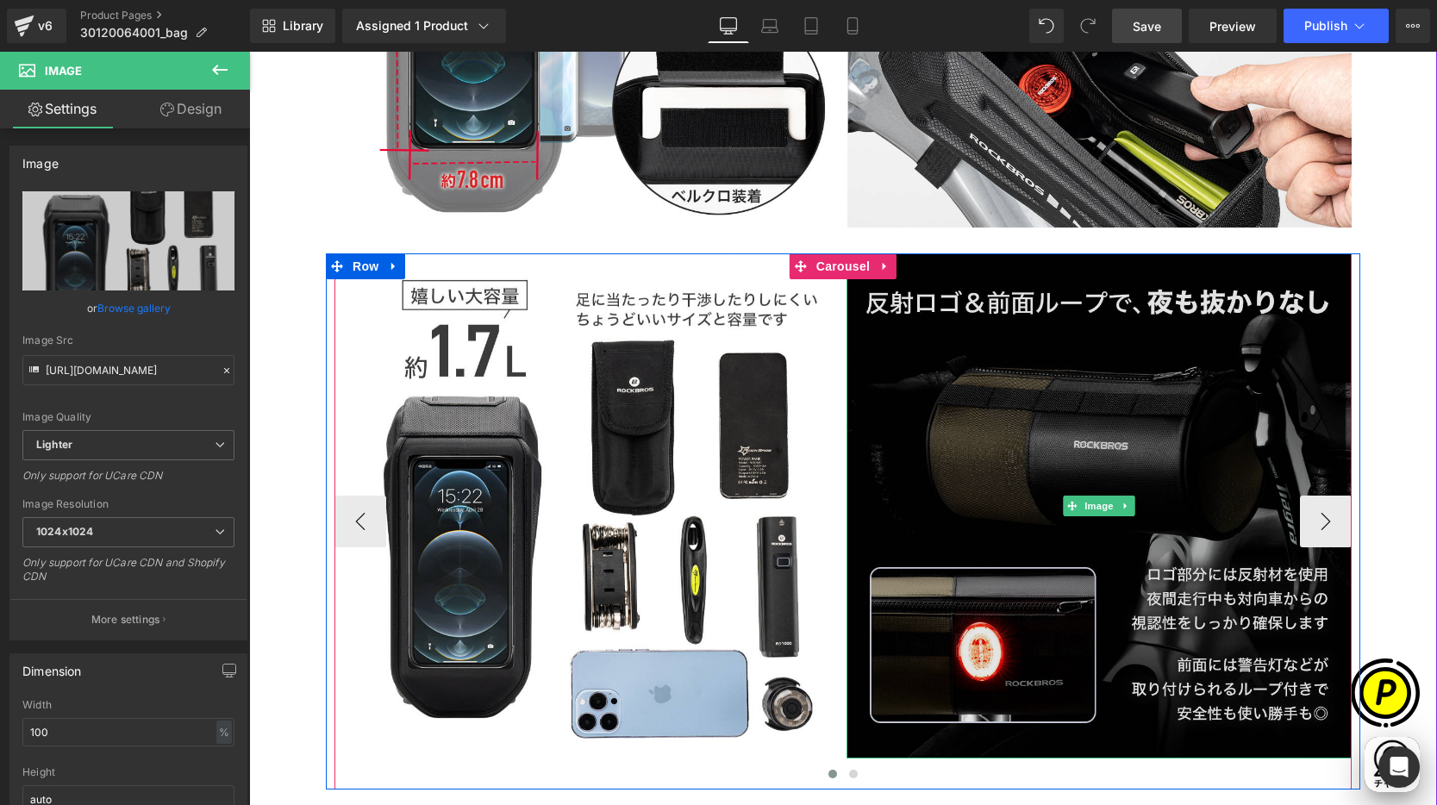
type input "[URL][DOMAIN_NAME]"
click at [1001, 384] on img at bounding box center [1098, 505] width 505 height 505
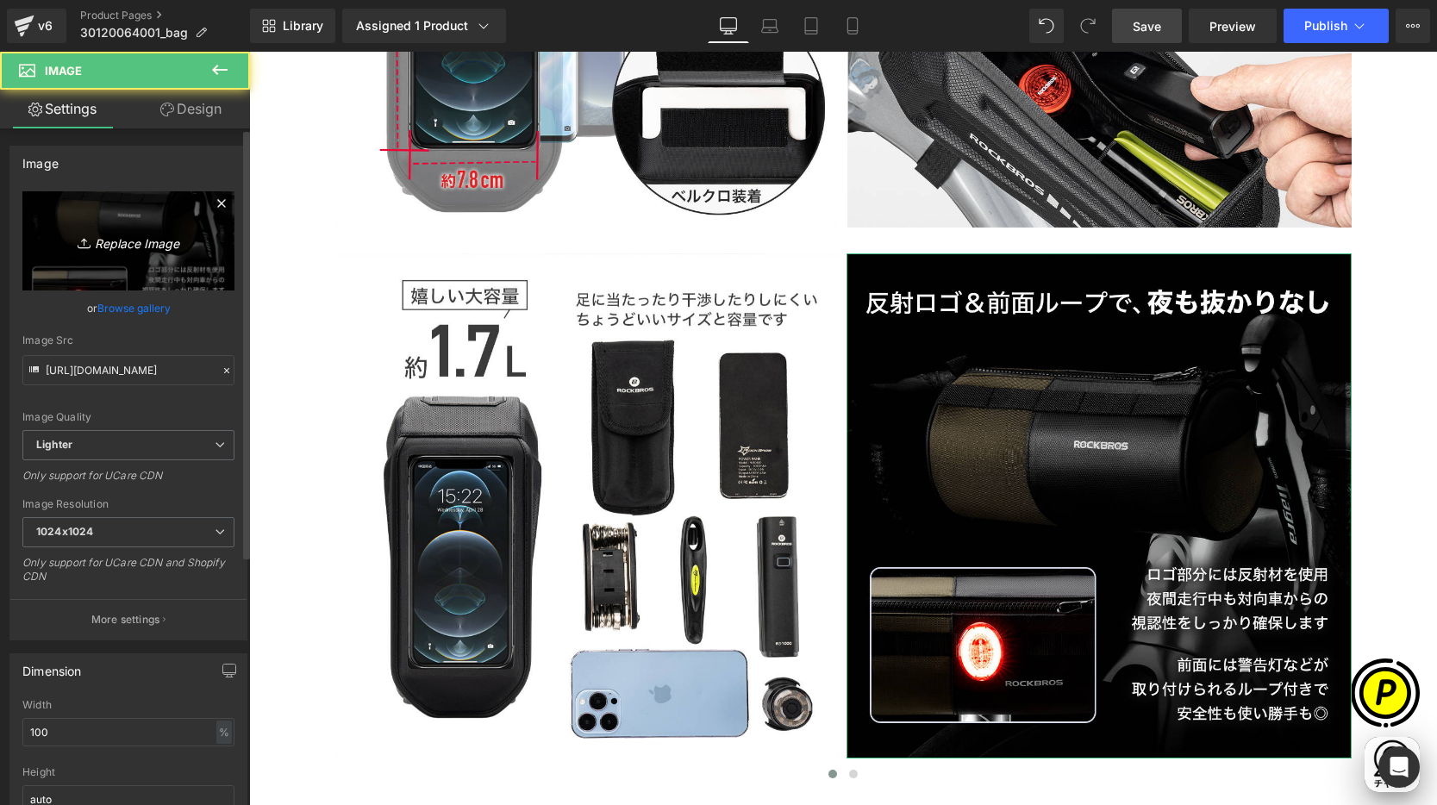
click at [140, 223] on link "Replace Image" at bounding box center [128, 240] width 212 height 99
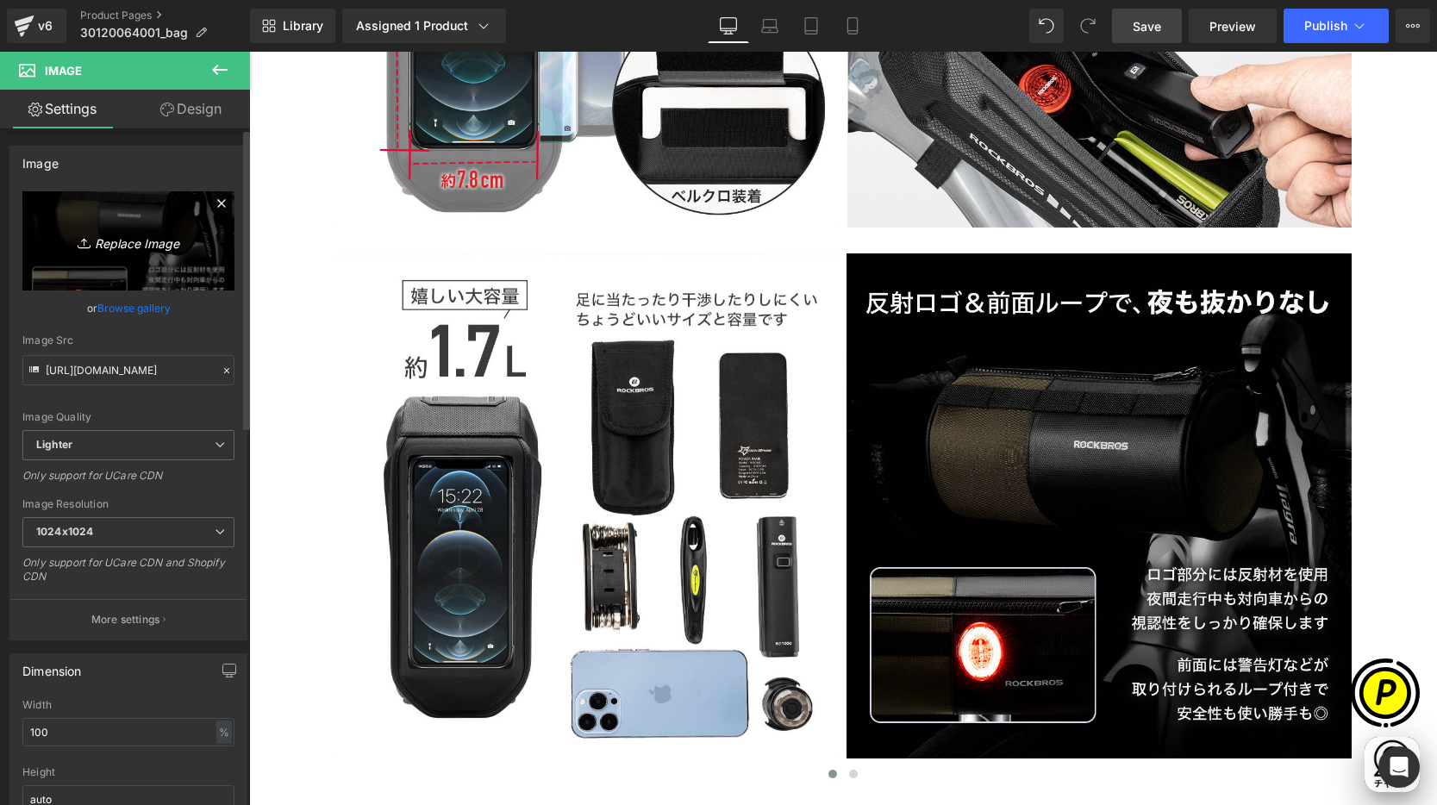
scroll to position [0, 0]
type input "C:\fakepath\30120064001_7.jpg"
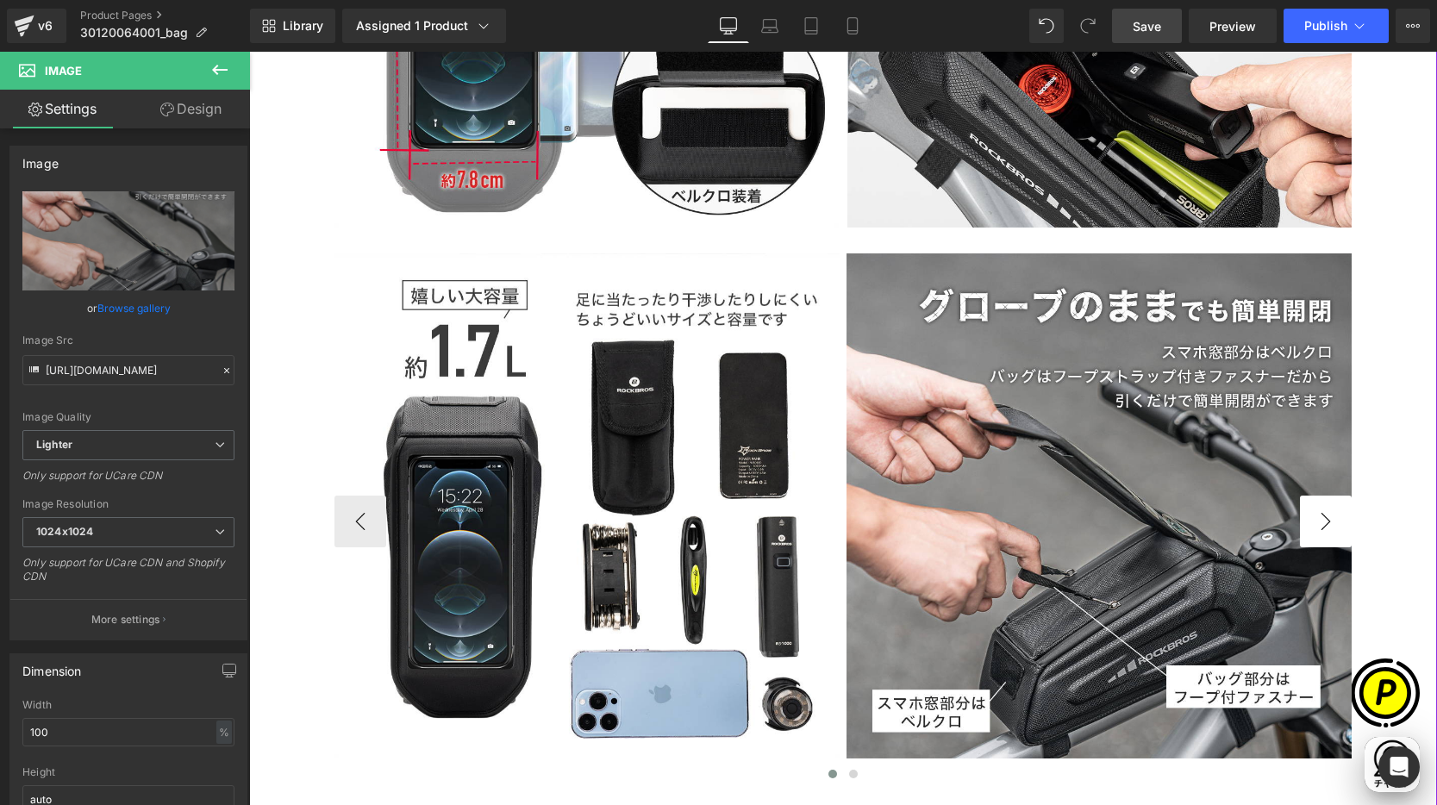
scroll to position [0, 336]
type input "[URL][DOMAIN_NAME]"
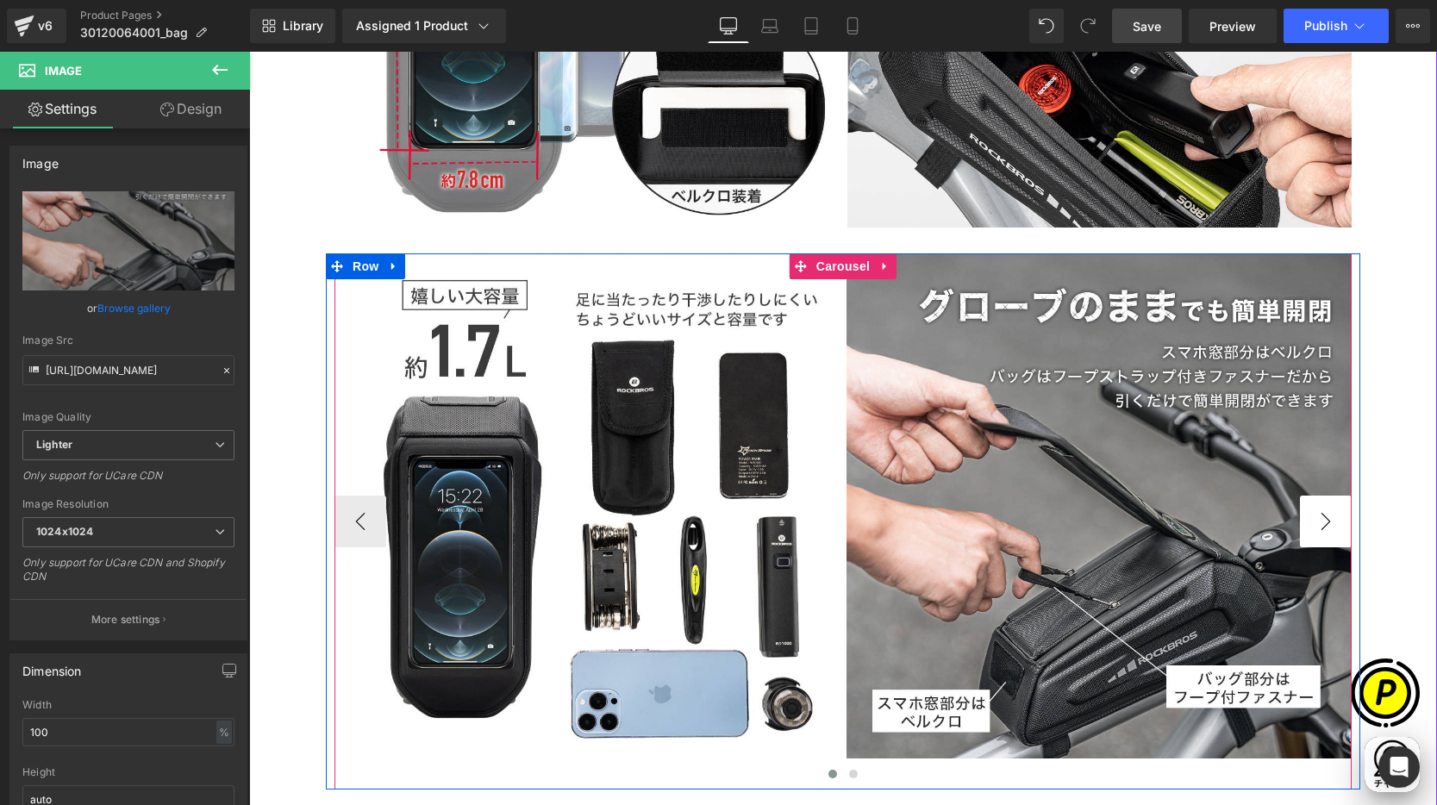
click at [1324, 518] on button "›" at bounding box center [1326, 522] width 52 height 52
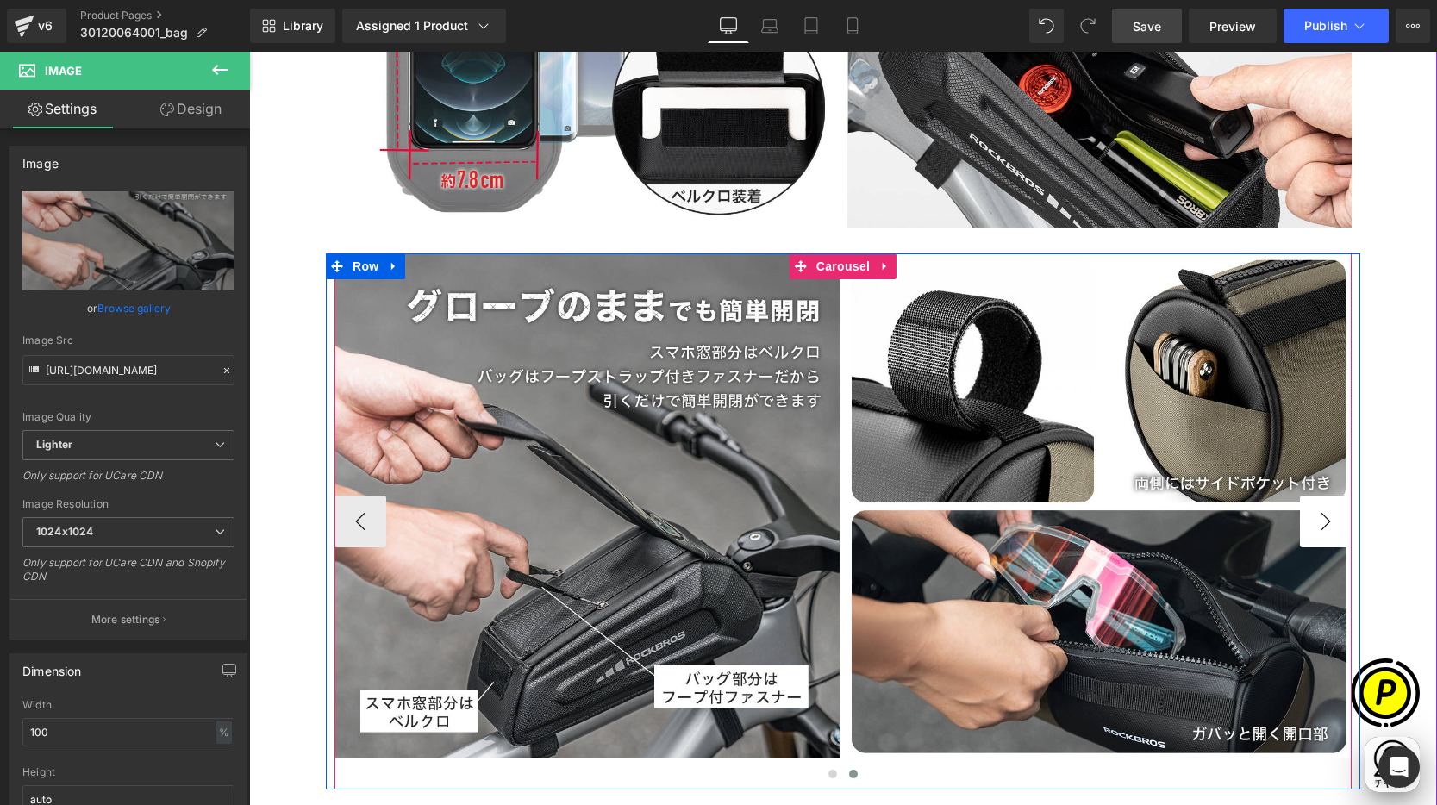
click at [1316, 518] on button "›" at bounding box center [1326, 522] width 52 height 52
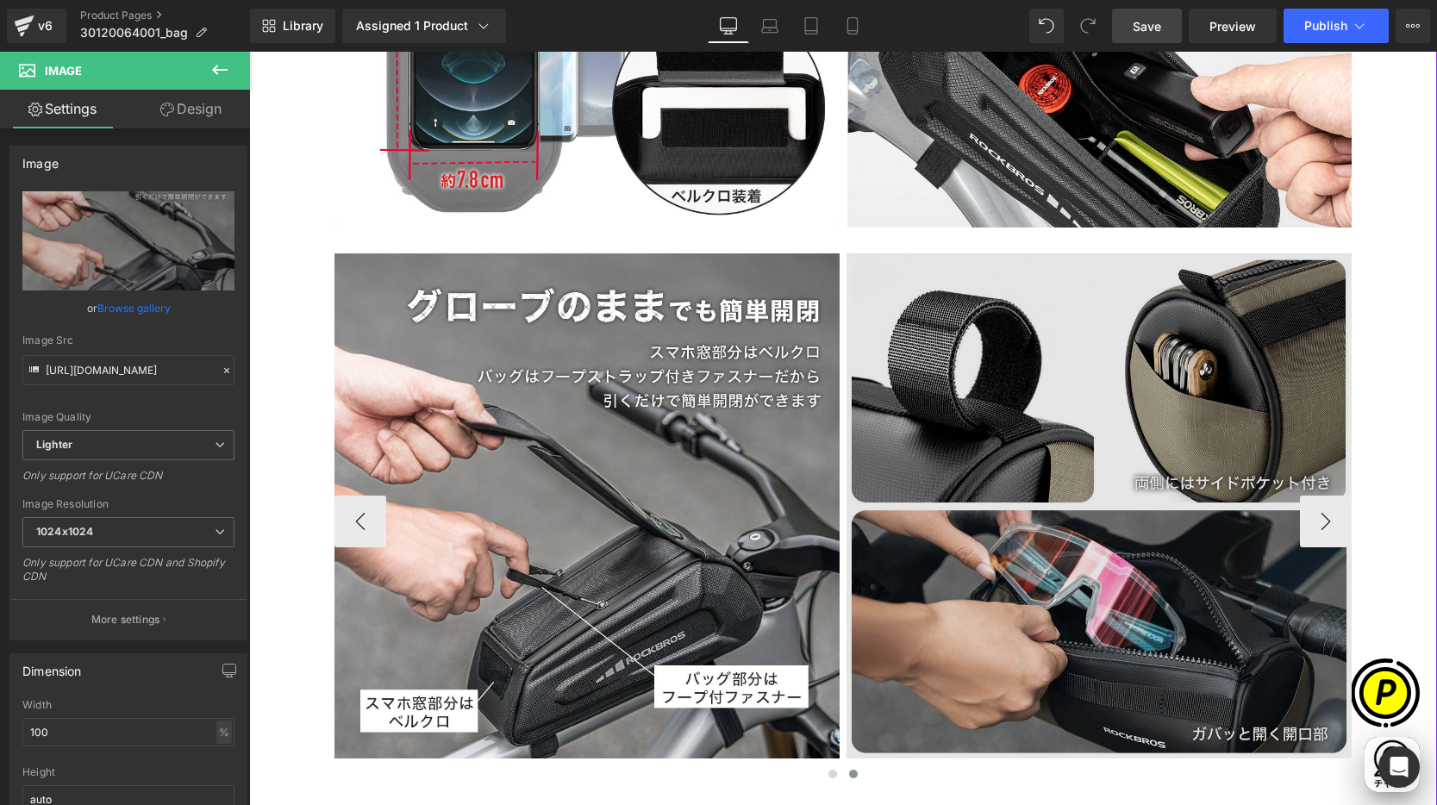
click at [1052, 390] on img at bounding box center [1098, 505] width 505 height 505
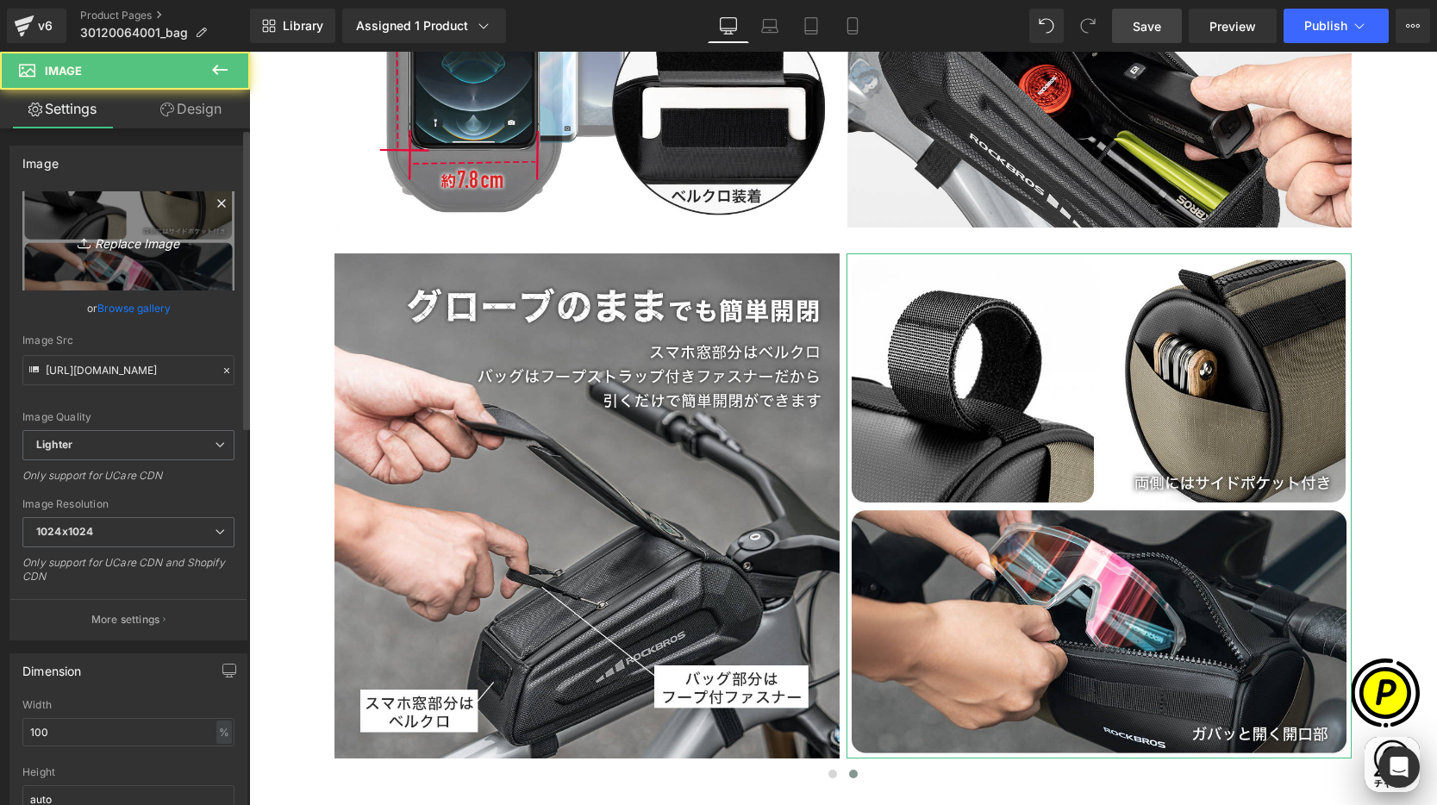
click at [121, 241] on icon "Replace Image" at bounding box center [128, 241] width 138 height 22
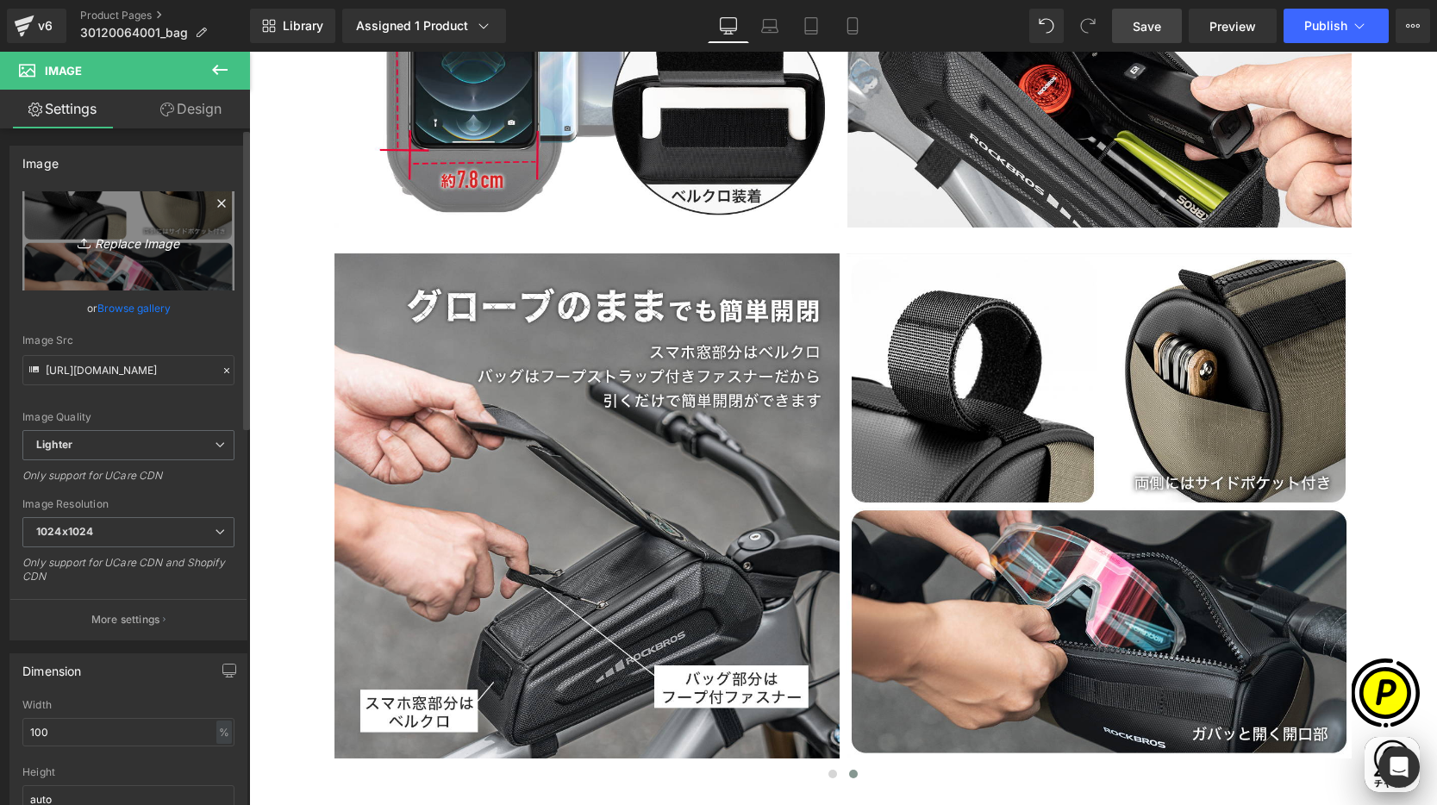
scroll to position [0, 672]
type input "C:\fakepath\30120064001_8.jpg"
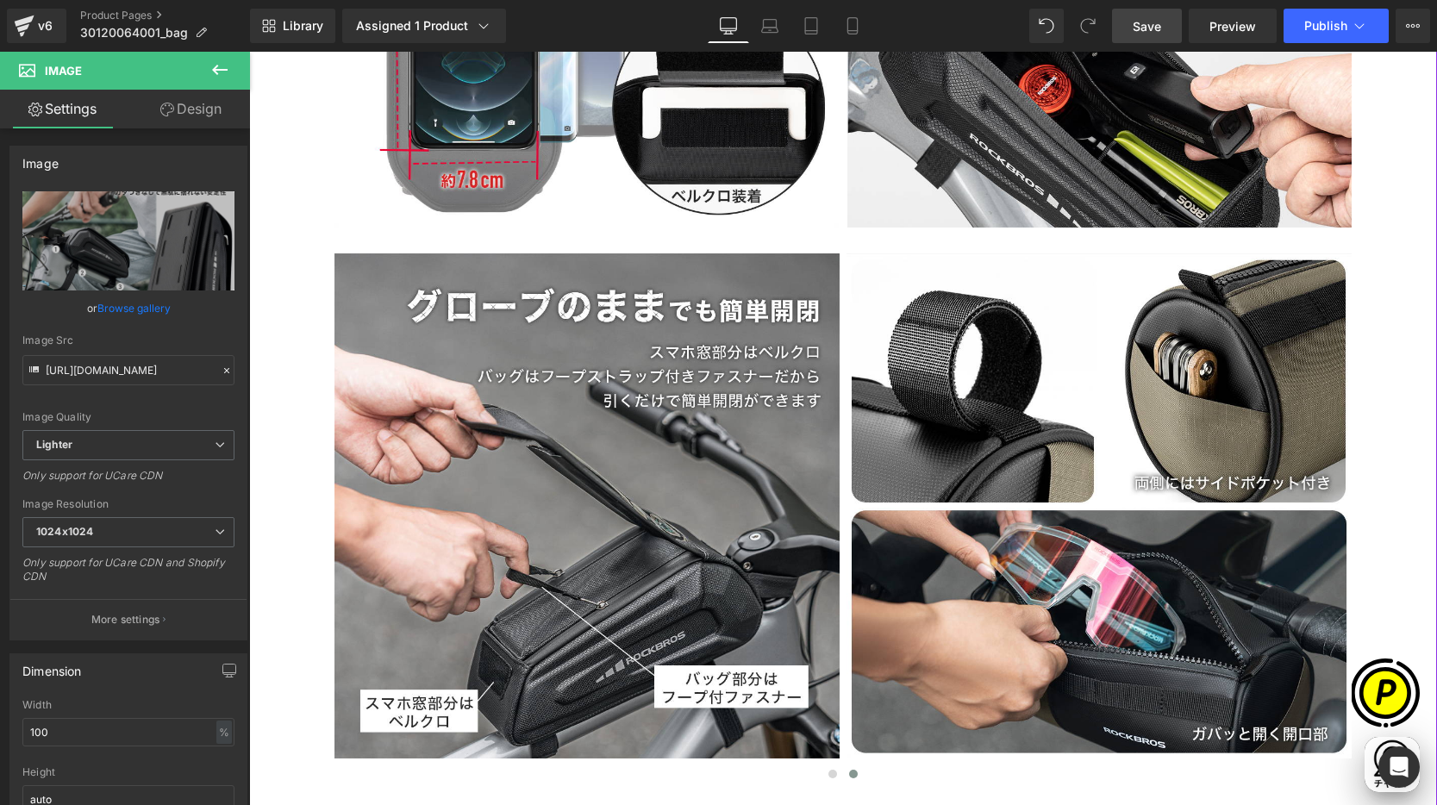
scroll to position [0, 1008]
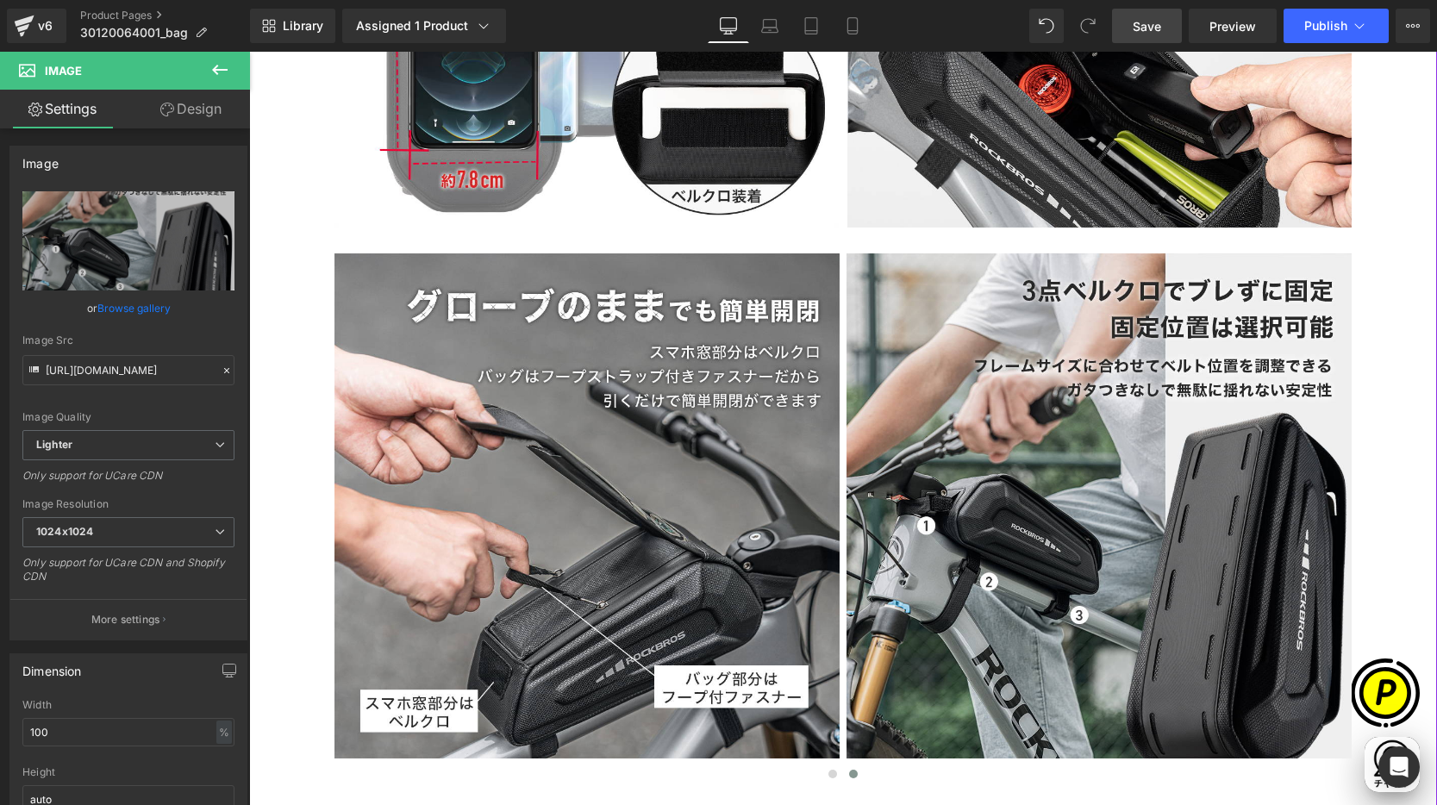
type input "[URL][DOMAIN_NAME]"
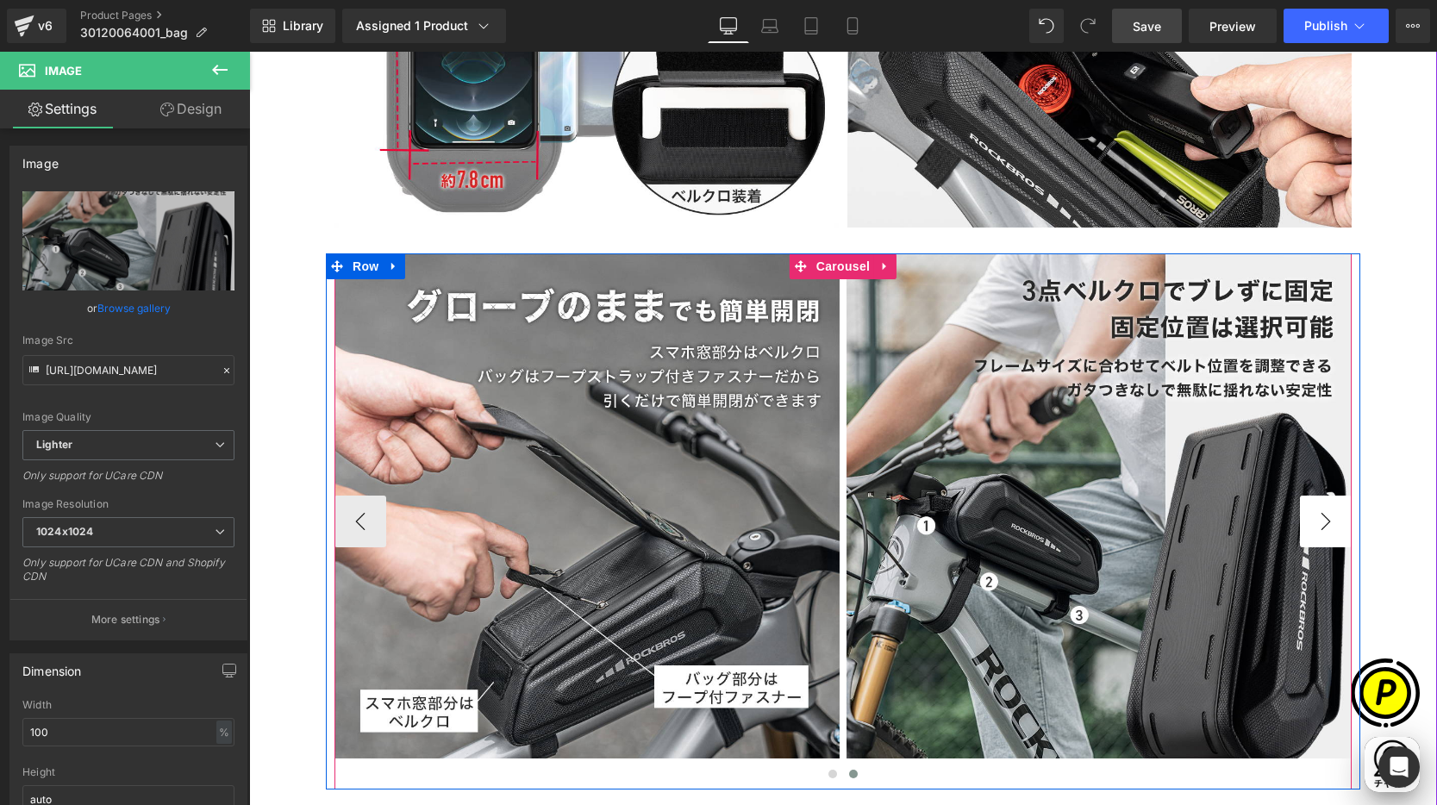
click at [1323, 517] on button "›" at bounding box center [1326, 522] width 52 height 52
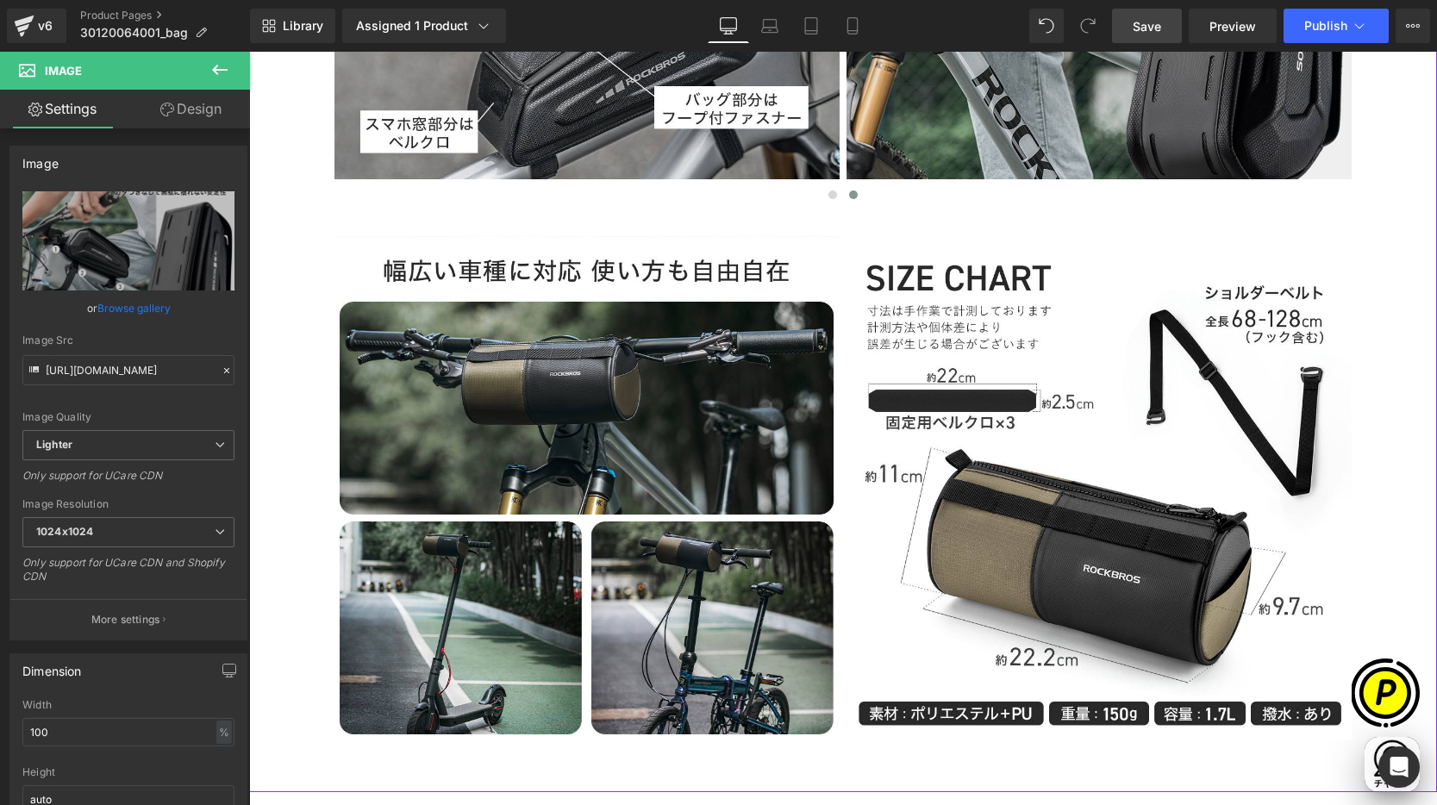
scroll to position [4380, 0]
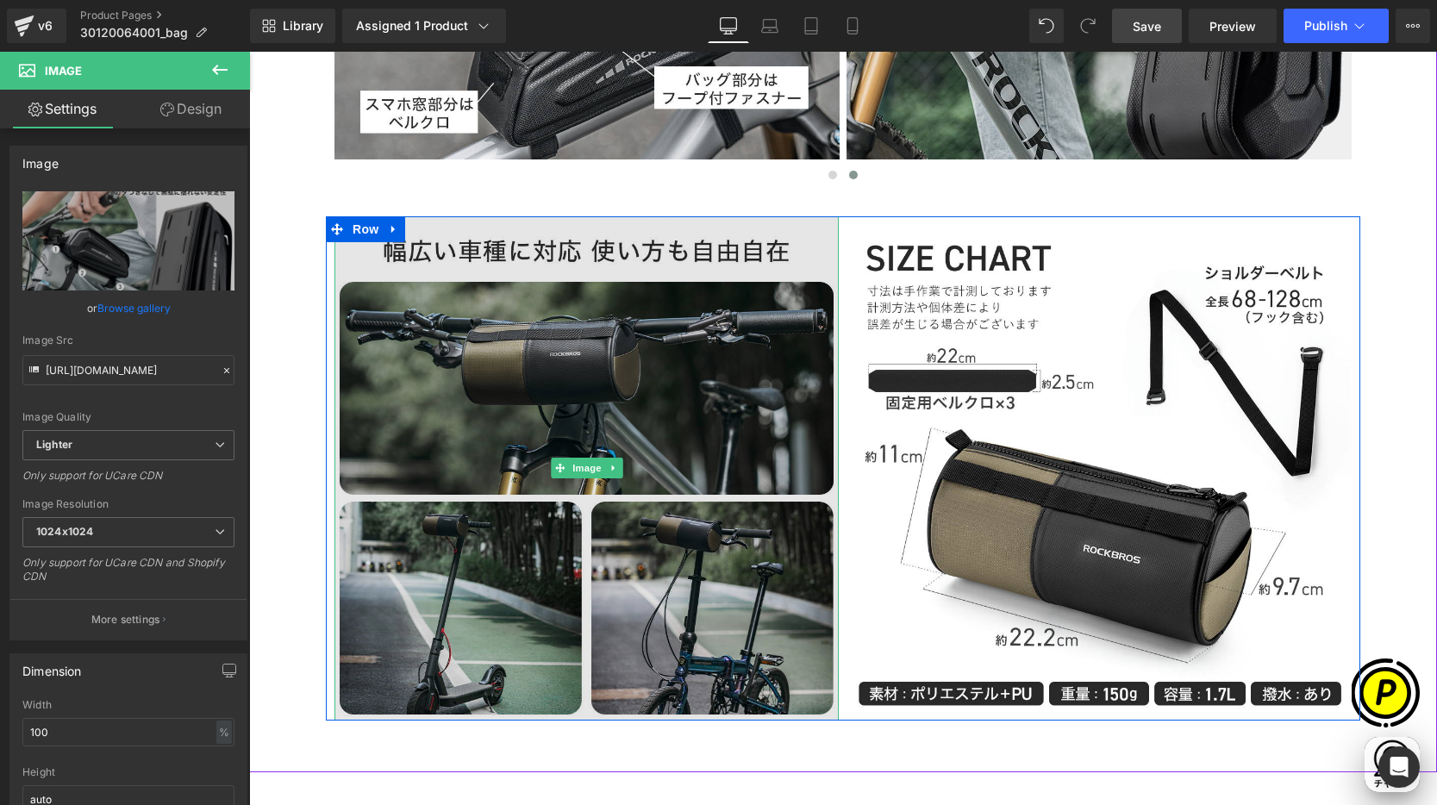
click at [654, 360] on img at bounding box center [586, 468] width 504 height 504
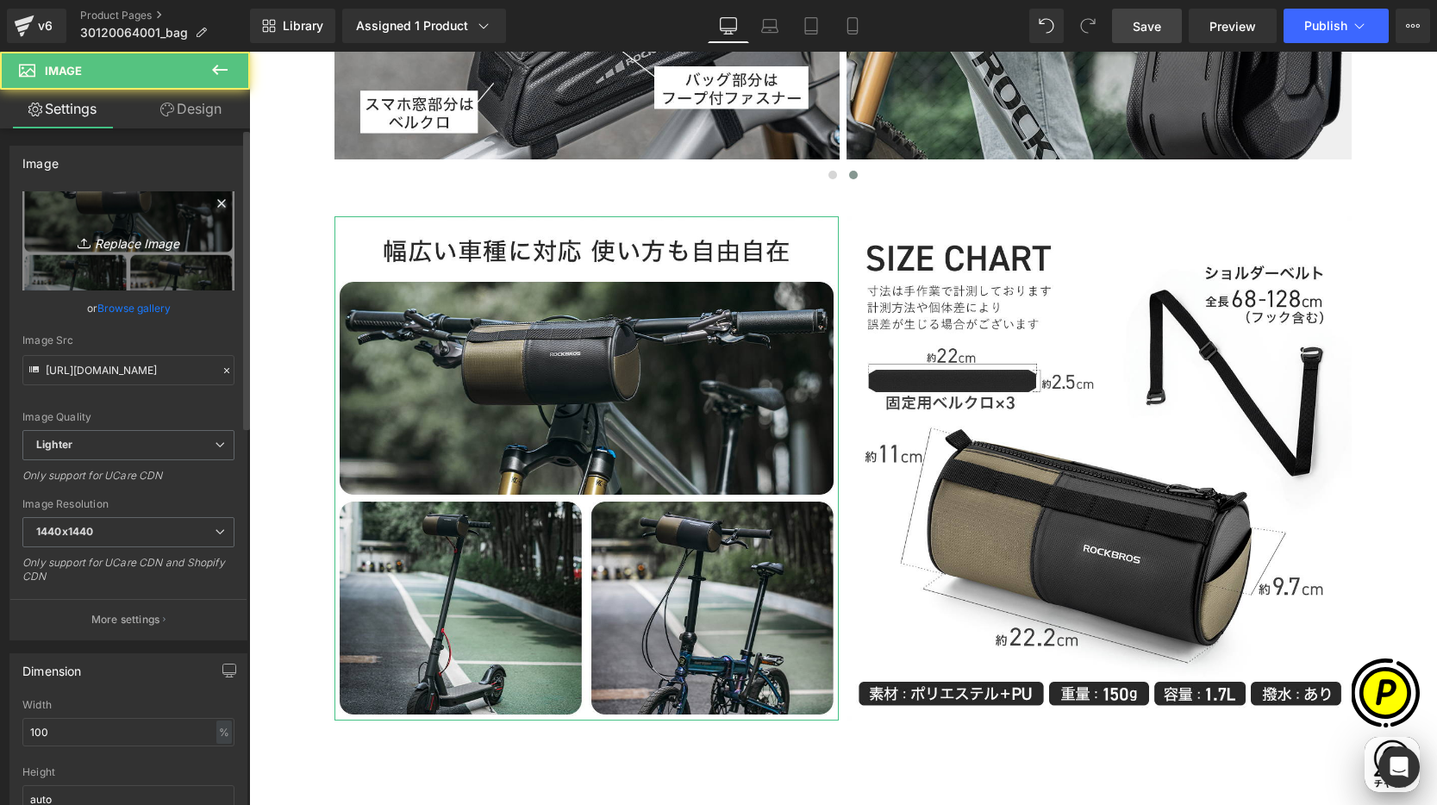
click at [180, 241] on icon "Replace Image" at bounding box center [128, 241] width 138 height 22
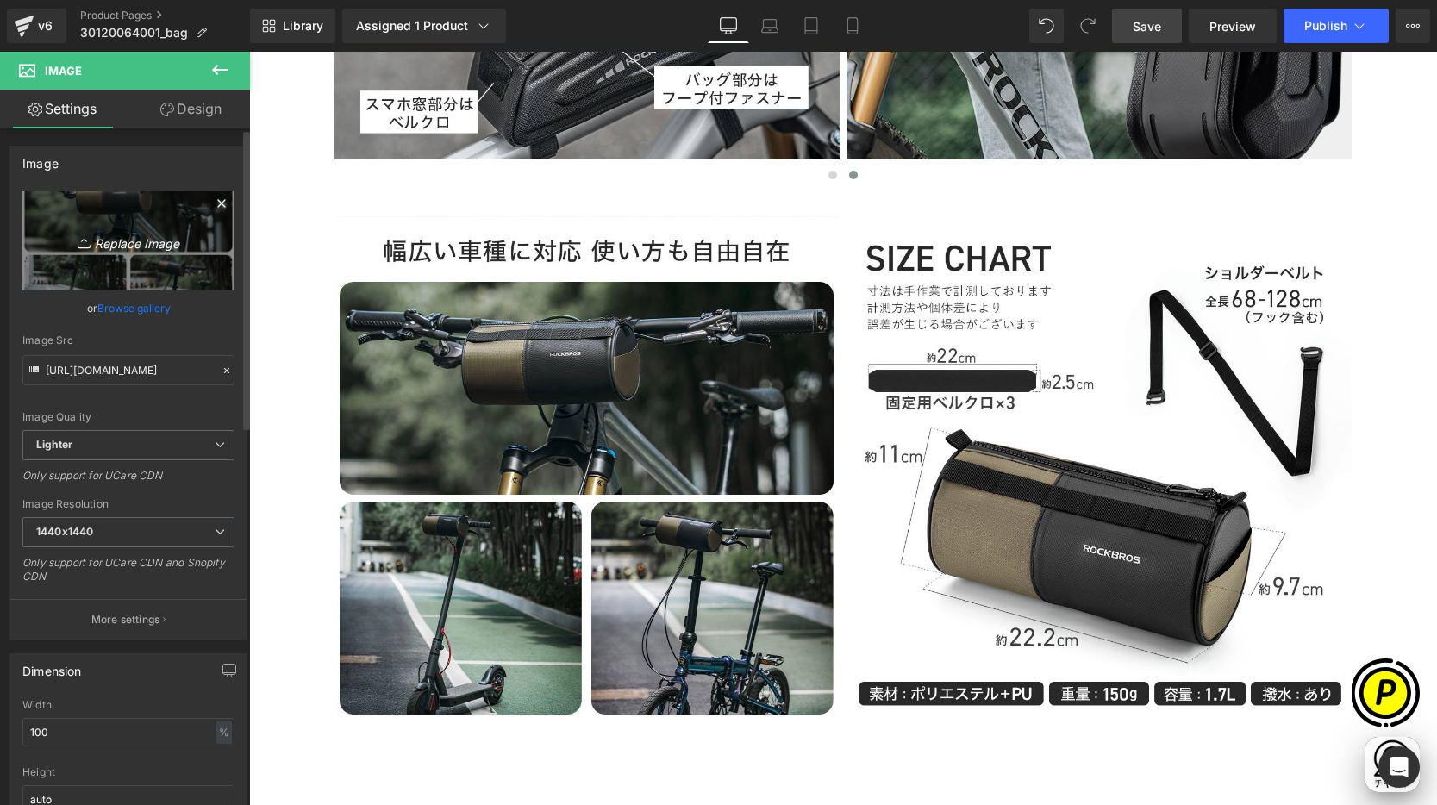
scroll to position [0, 0]
type input "C:\fakepath\30120064001_19.jpg"
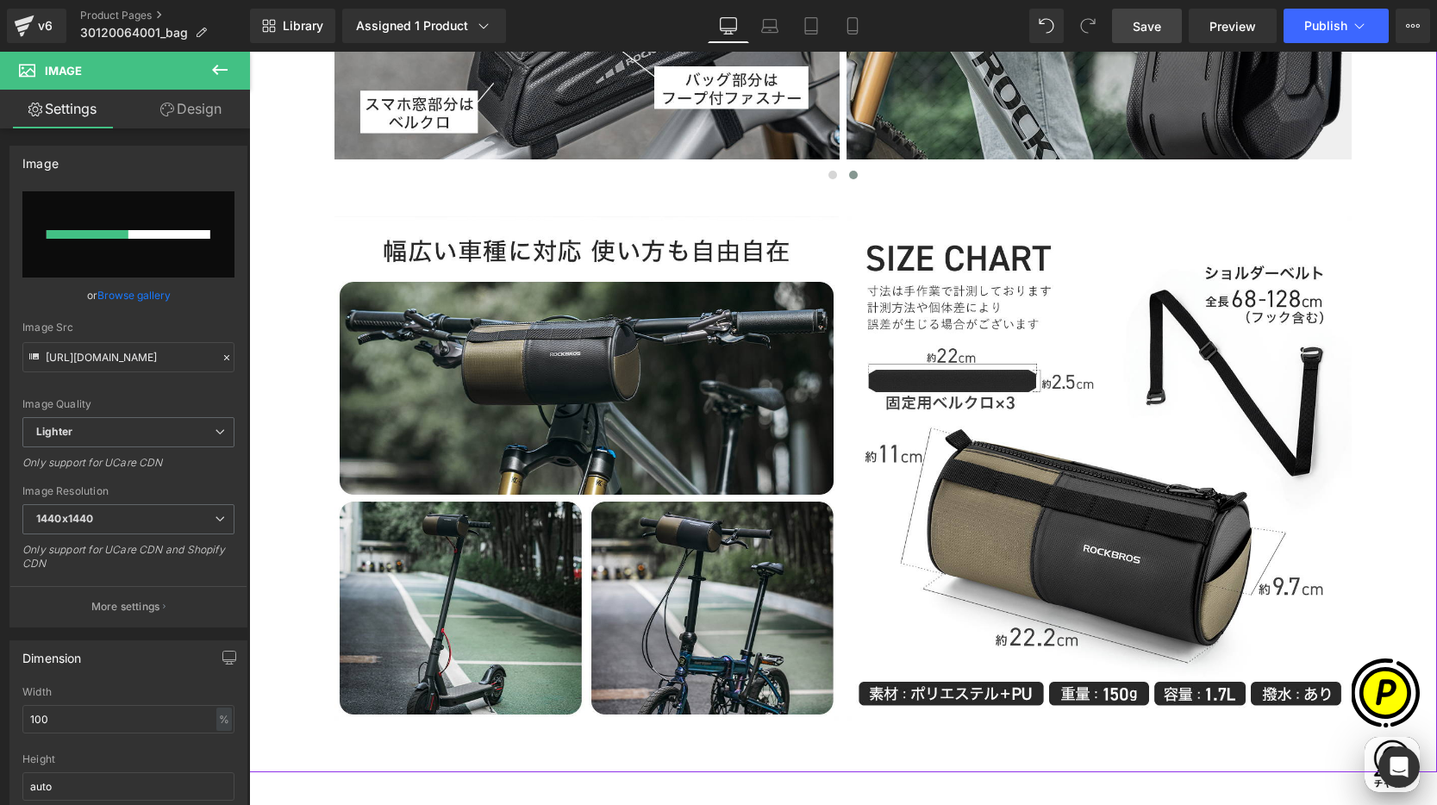
scroll to position [0, 336]
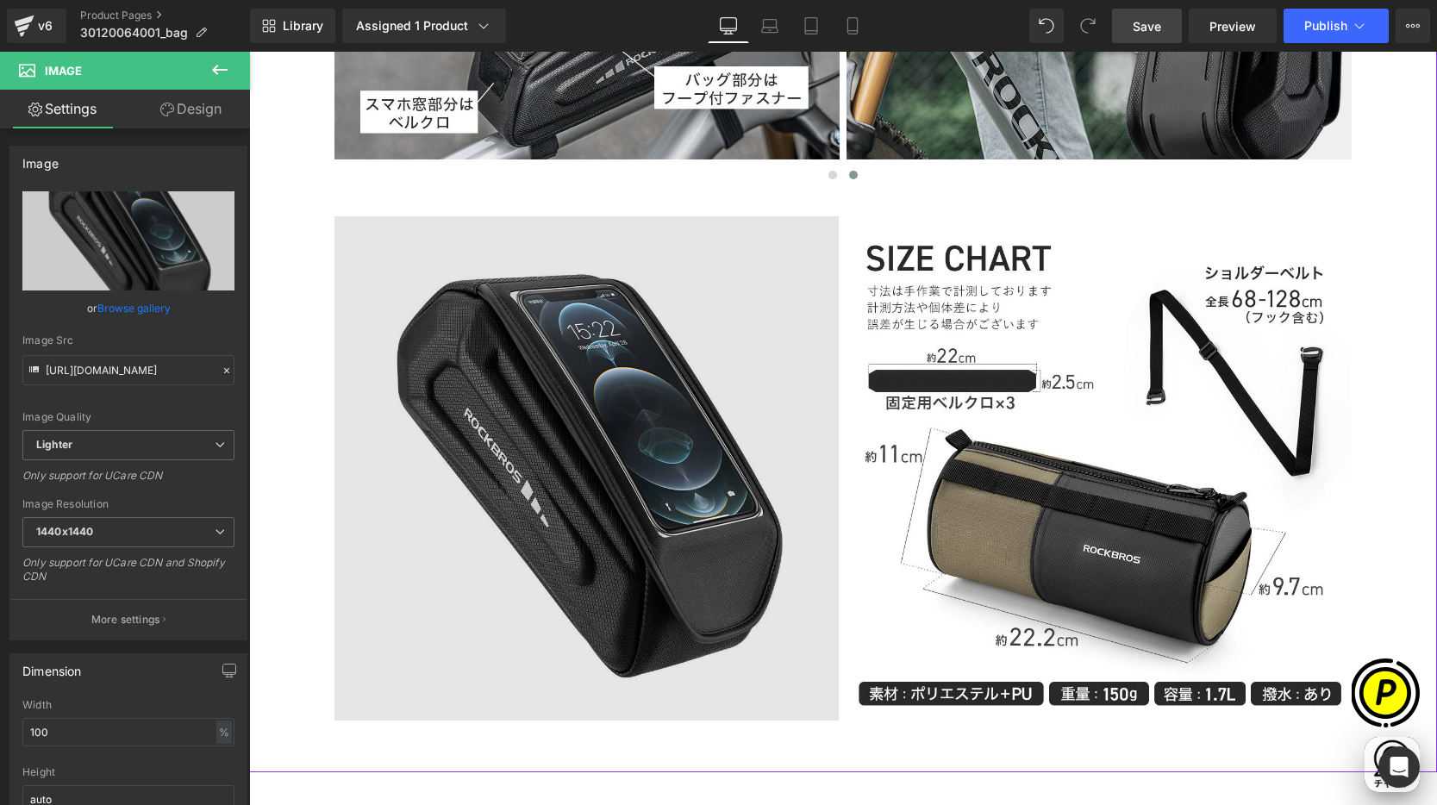
type input "[URL][DOMAIN_NAME]"
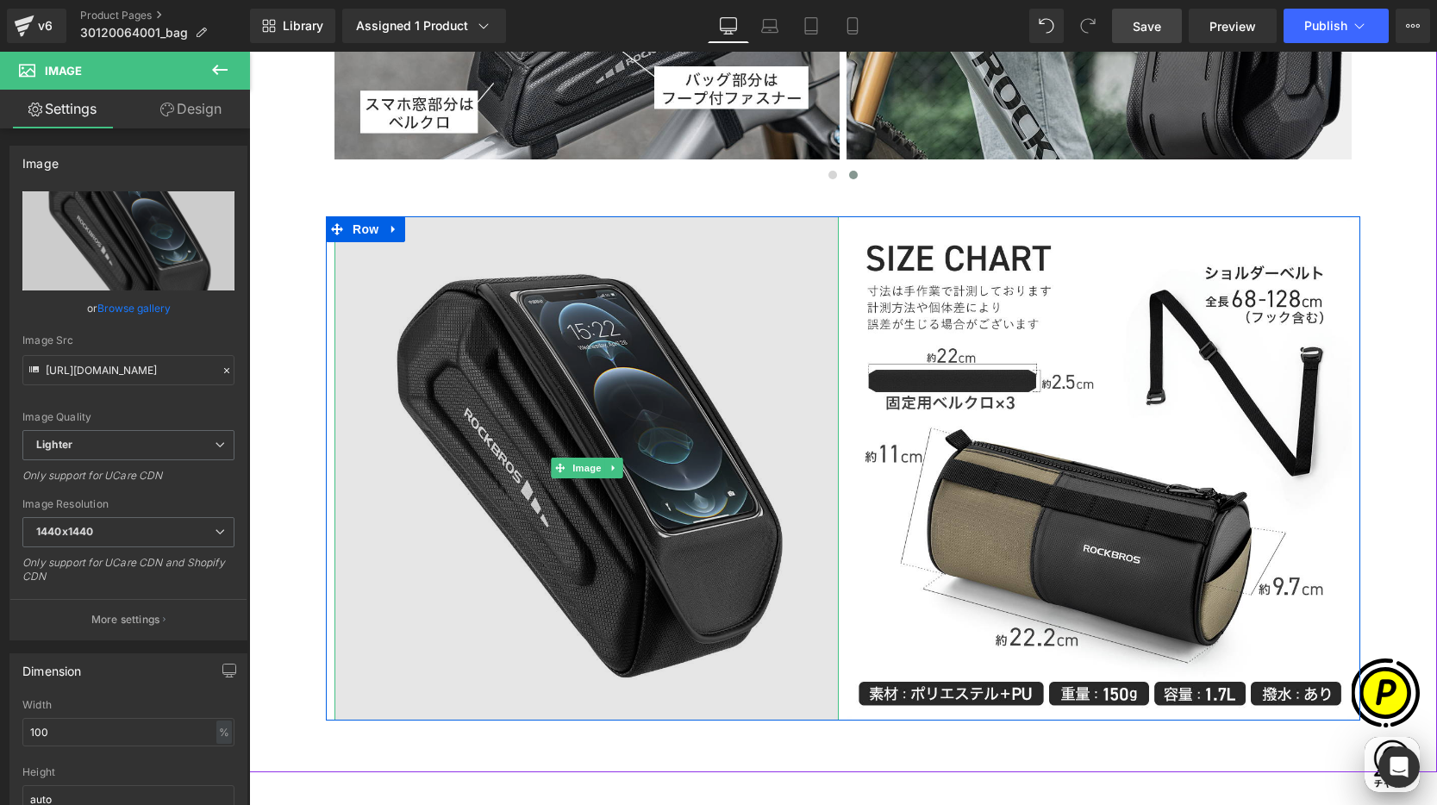
click at [574, 366] on img at bounding box center [586, 468] width 504 height 504
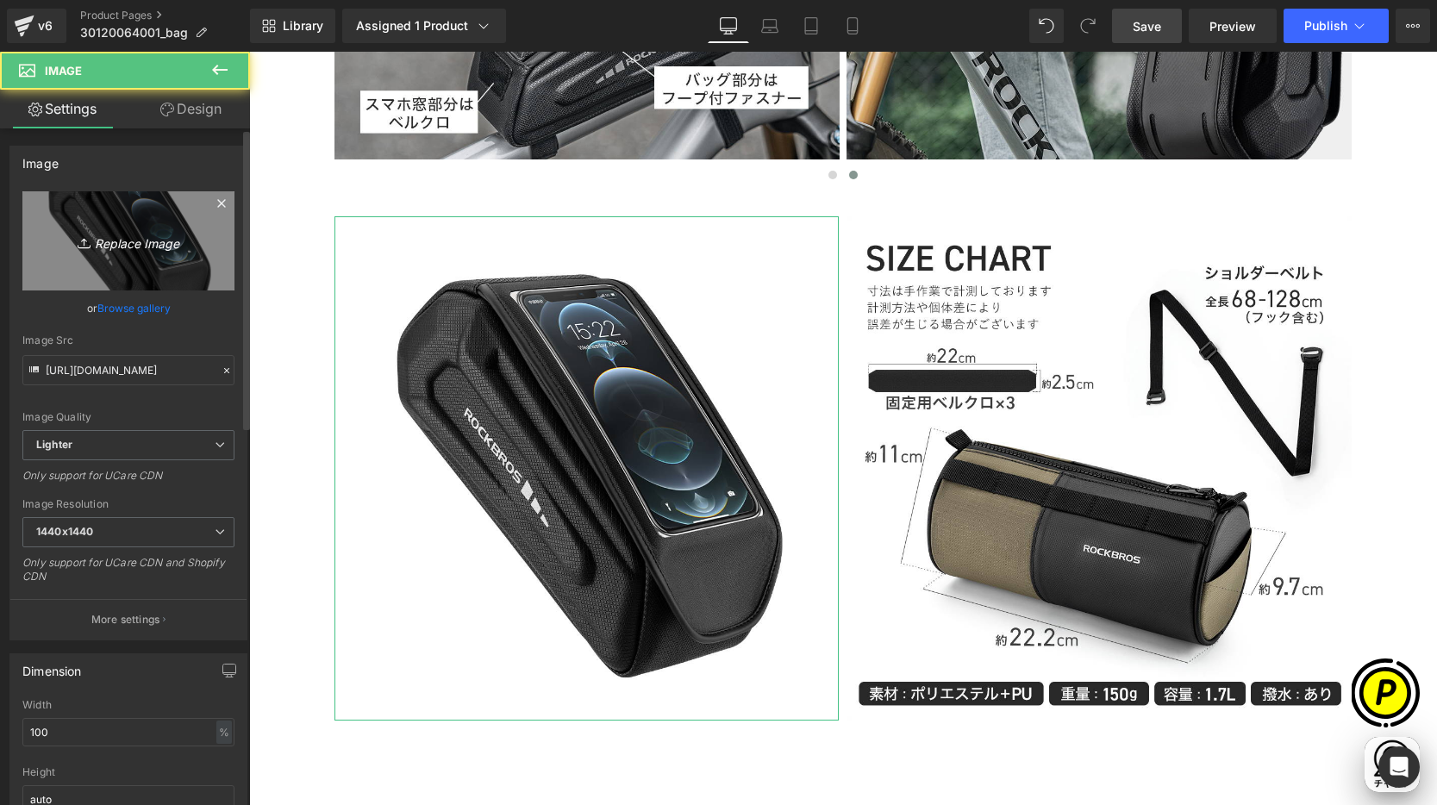
click at [110, 241] on icon "Replace Image" at bounding box center [128, 241] width 138 height 22
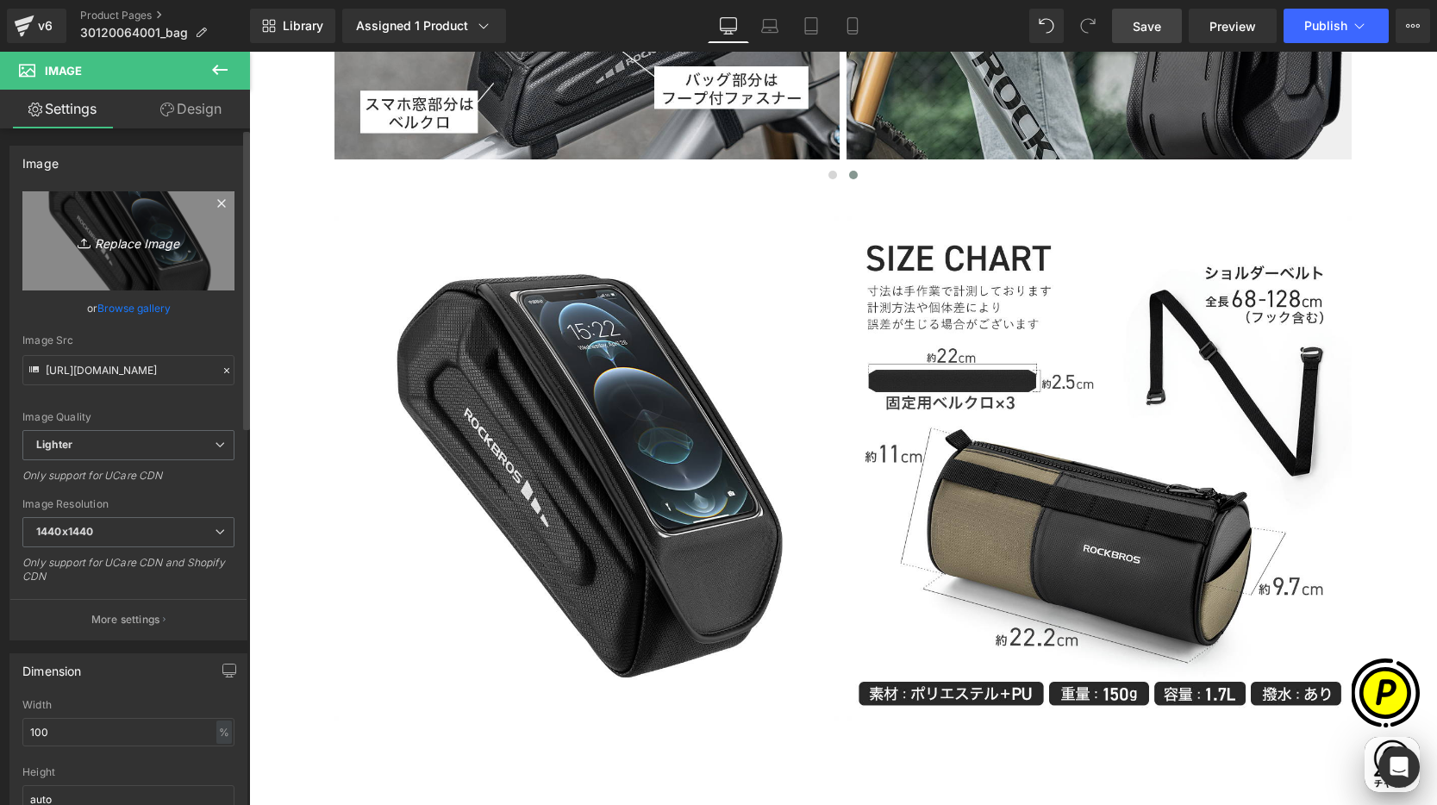
scroll to position [0, 0]
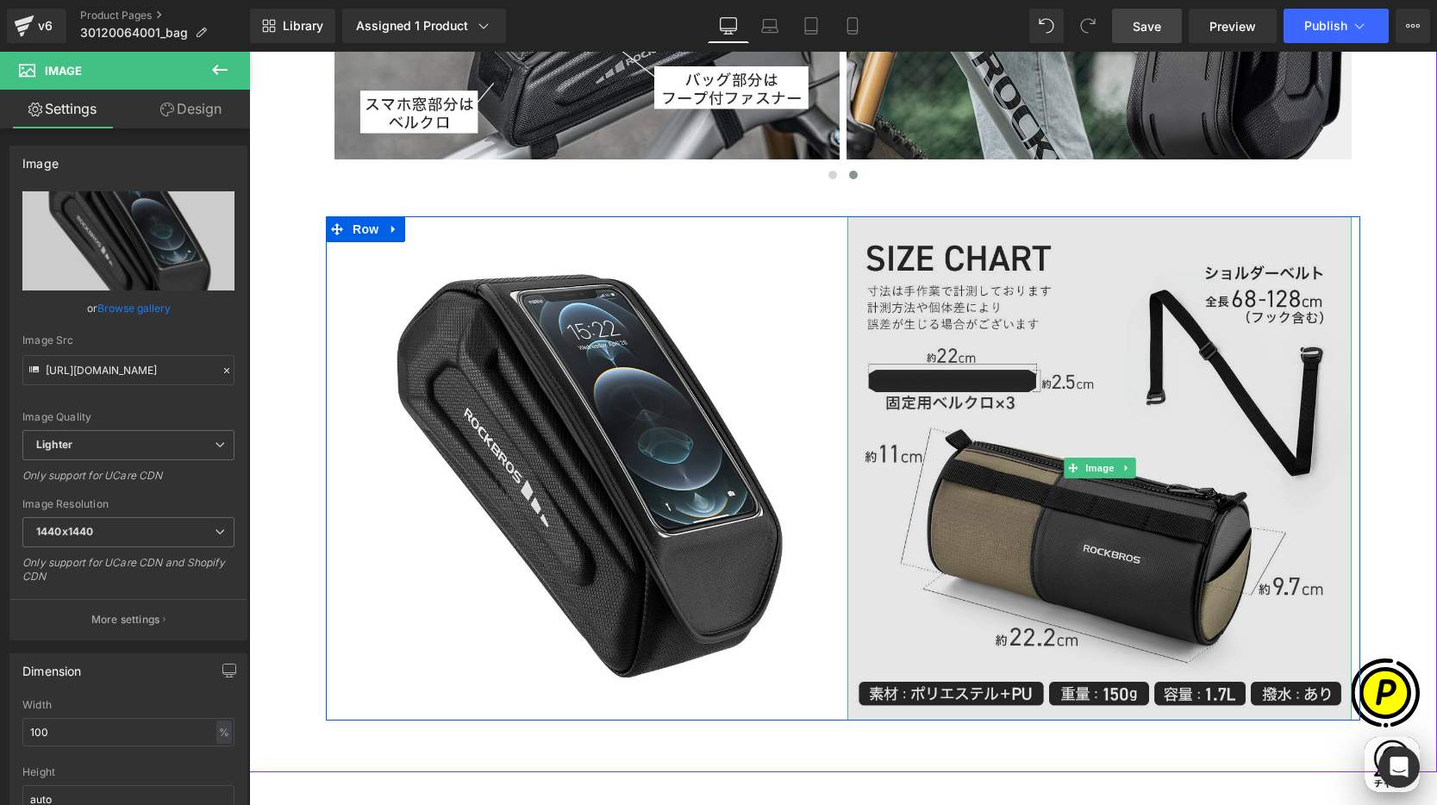
click at [951, 378] on img at bounding box center [1099, 468] width 504 height 504
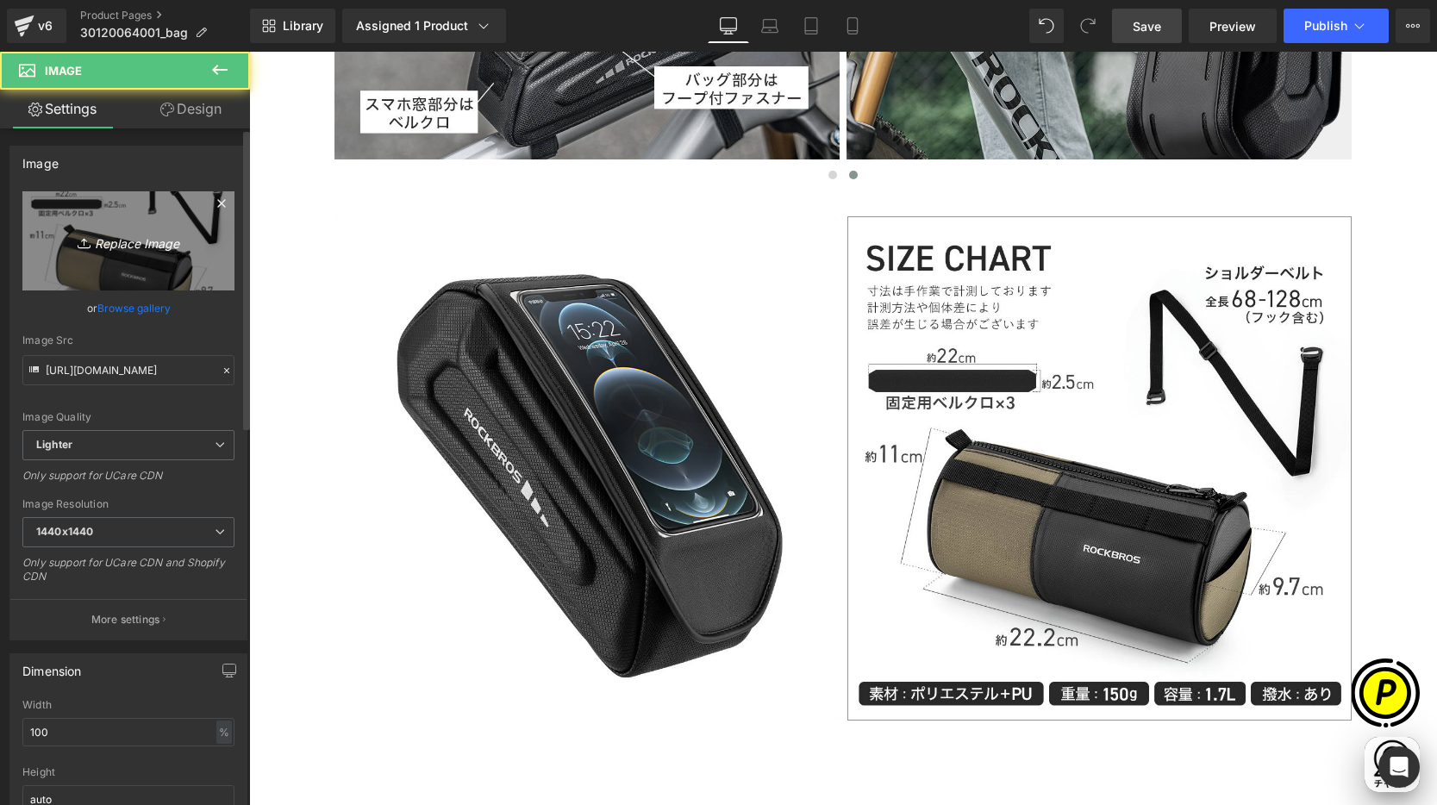
click at [86, 233] on icon "Replace Image" at bounding box center [128, 241] width 138 height 22
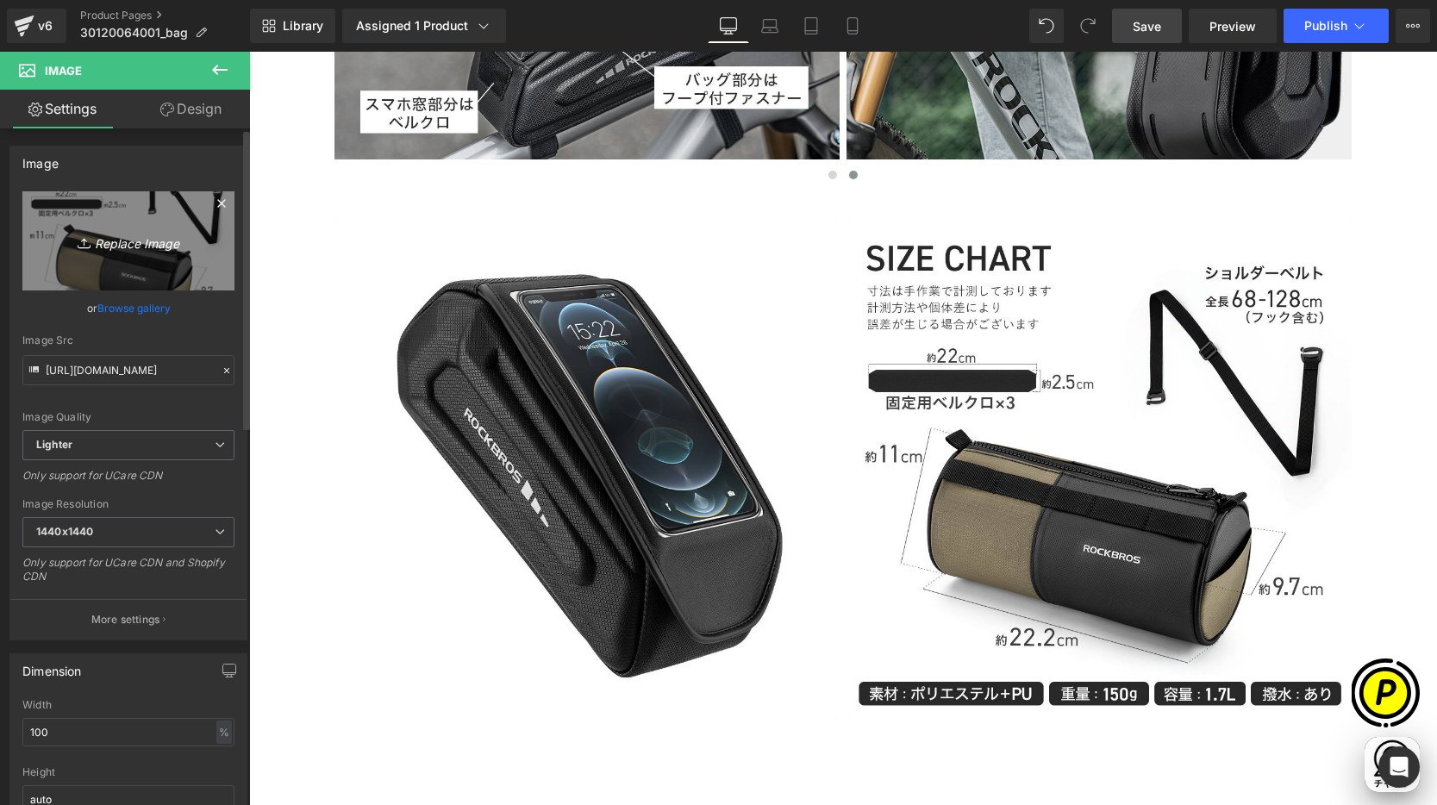
scroll to position [0, 336]
type input "C:\fakepath\30120064001_9.jpg"
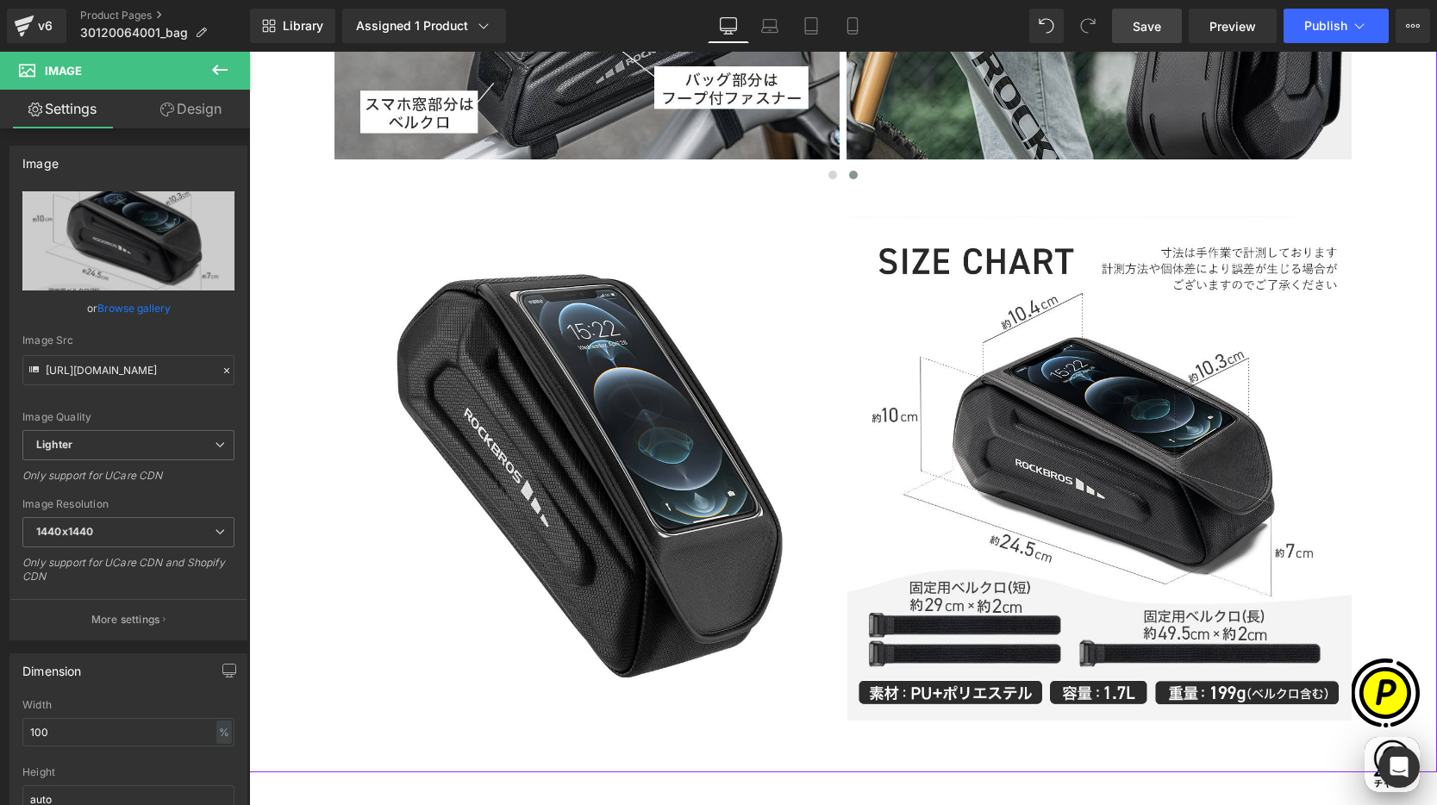
scroll to position [0, 672]
type input "[URL][DOMAIN_NAME]"
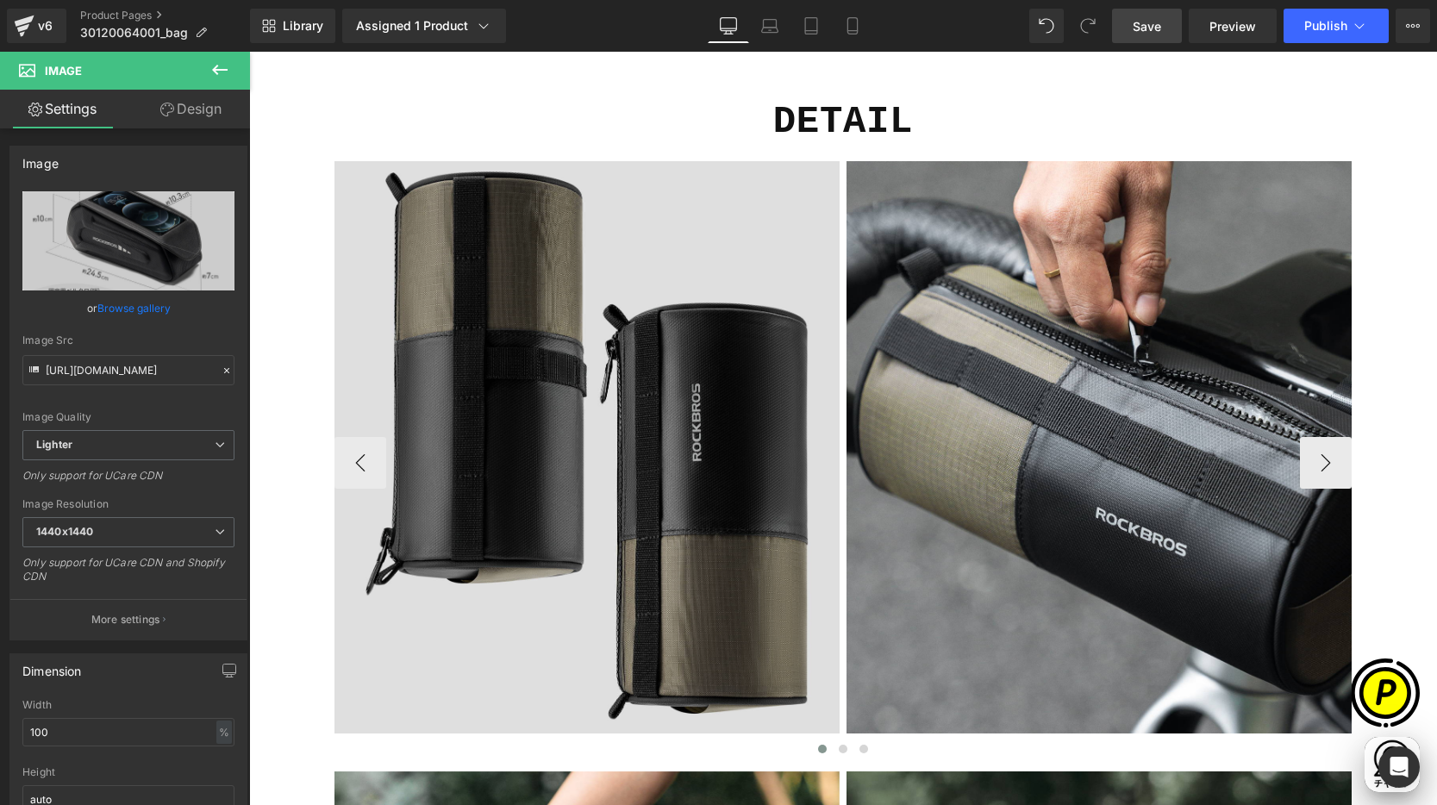
scroll to position [5082, 0]
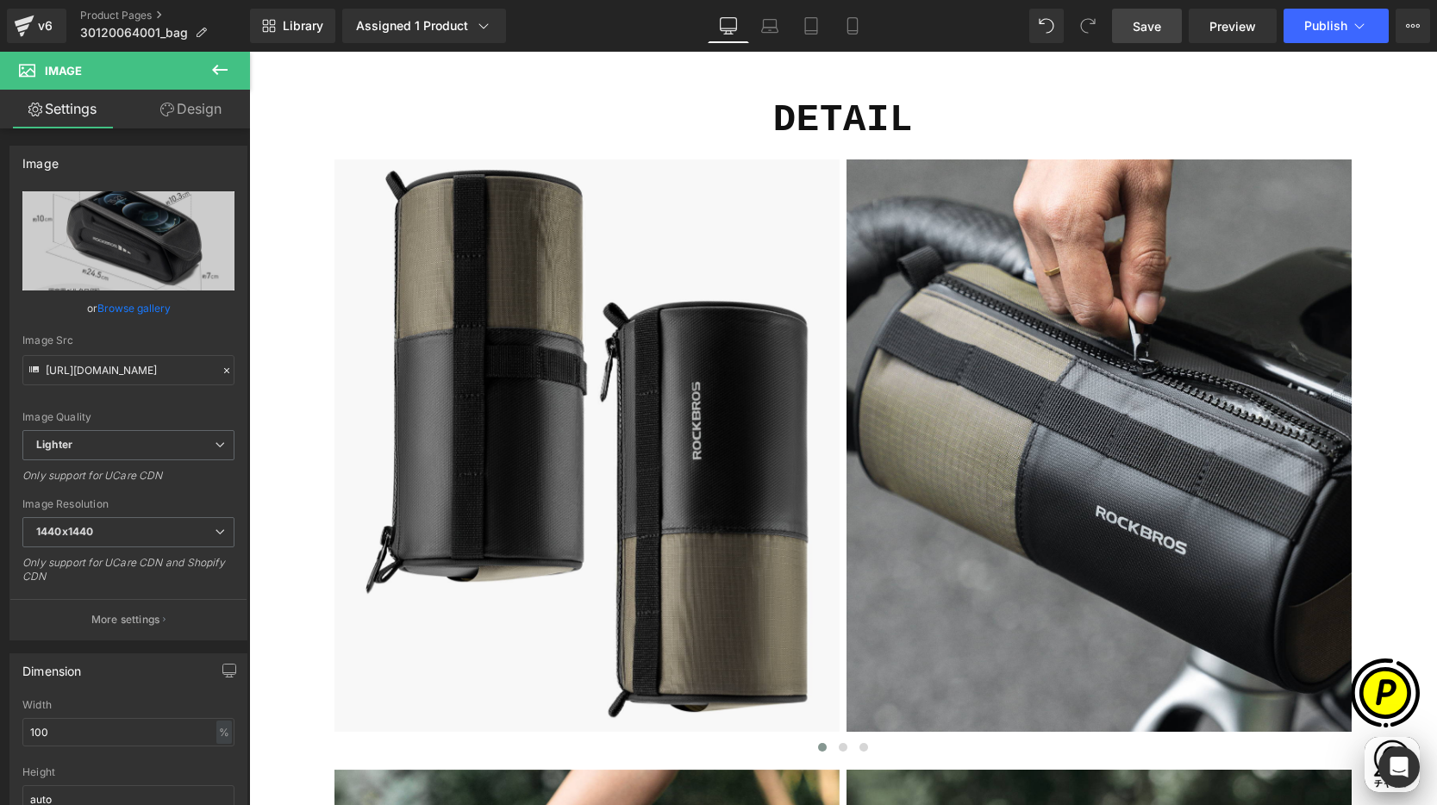
drag, startPoint x: 582, startPoint y: 319, endPoint x: 299, endPoint y: 283, distance: 285.0
click at [582, 319] on img at bounding box center [586, 460] width 505 height 603
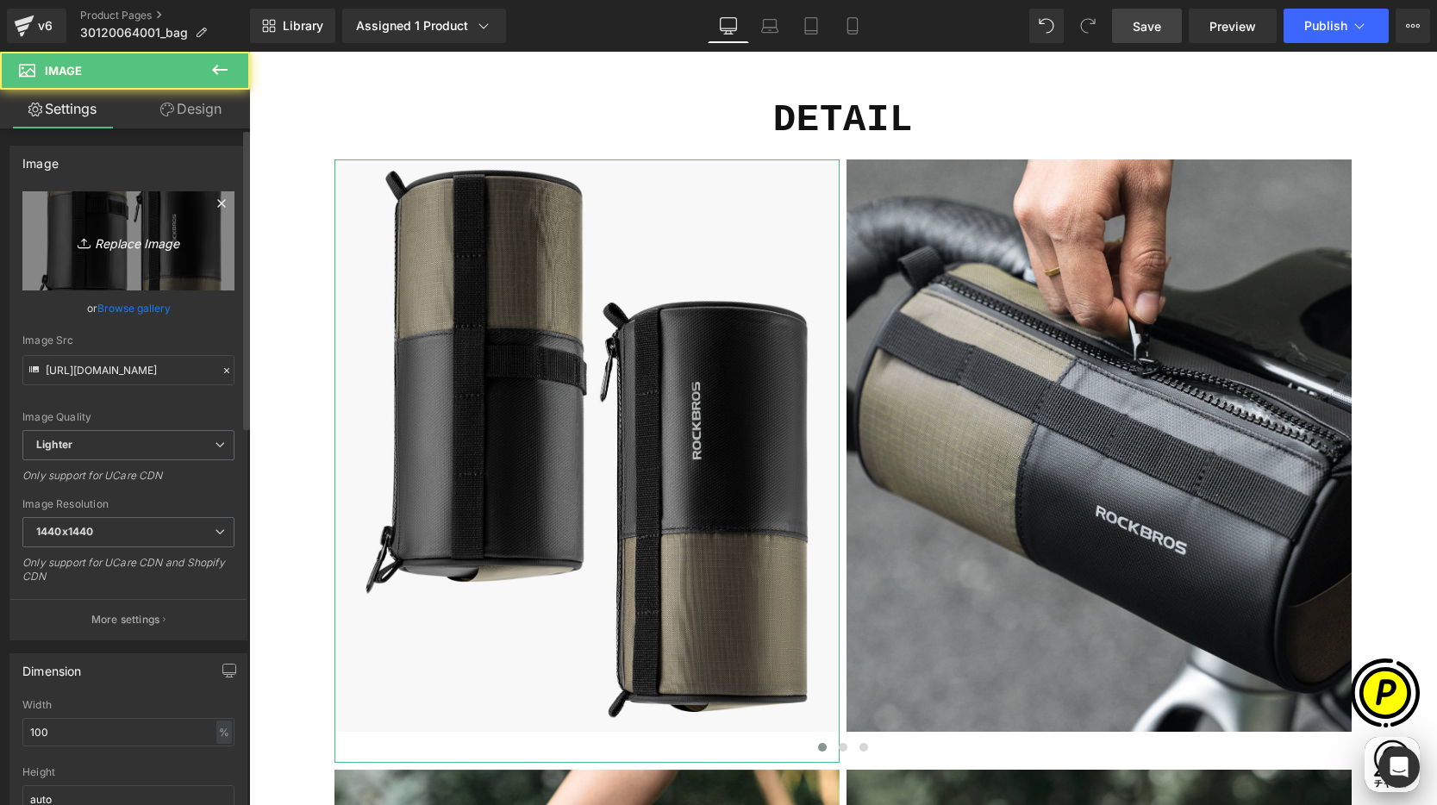
click at [59, 223] on link "Replace Image" at bounding box center [128, 240] width 212 height 99
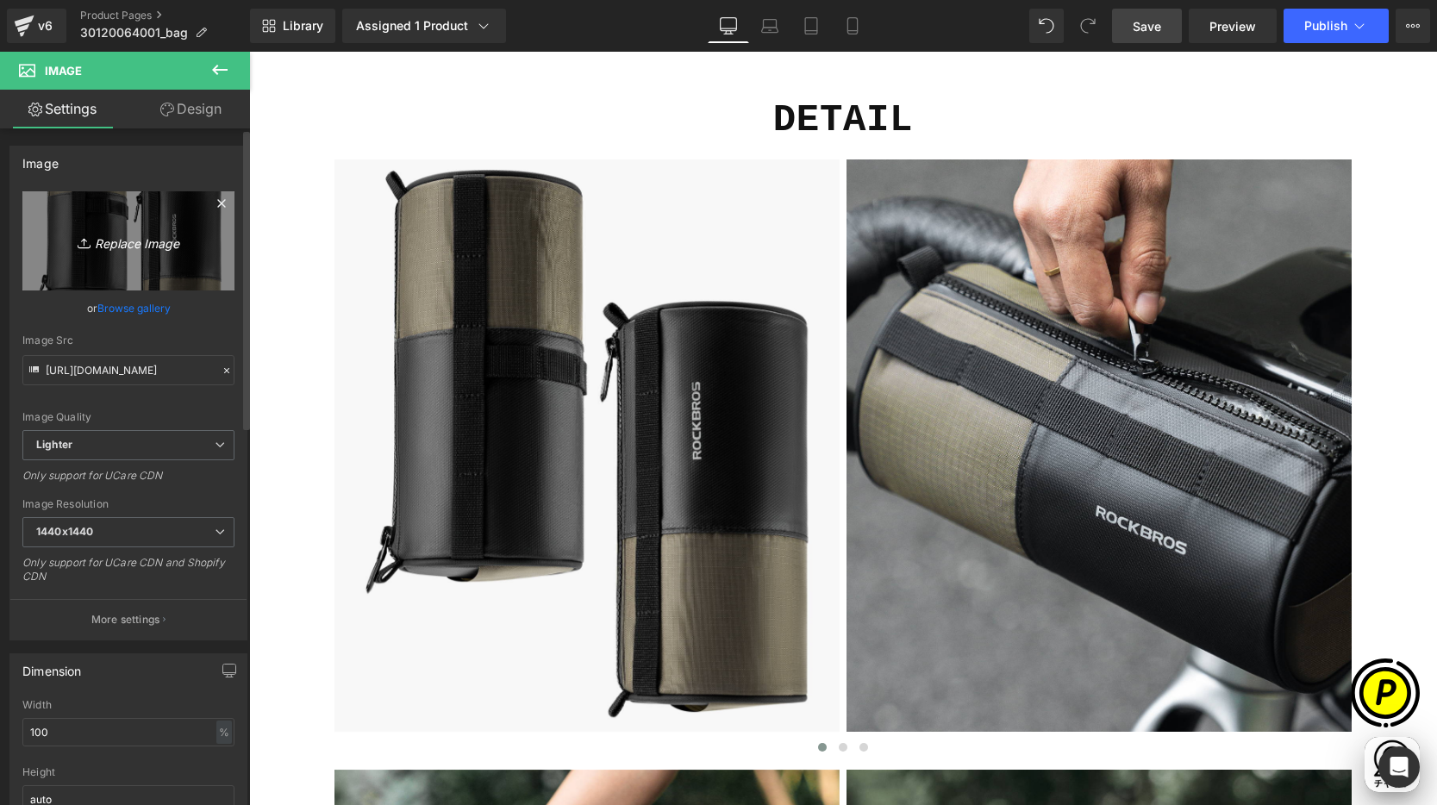
type input "C:\fakepath\shopify-LP-30120064001_04-1.jpg"
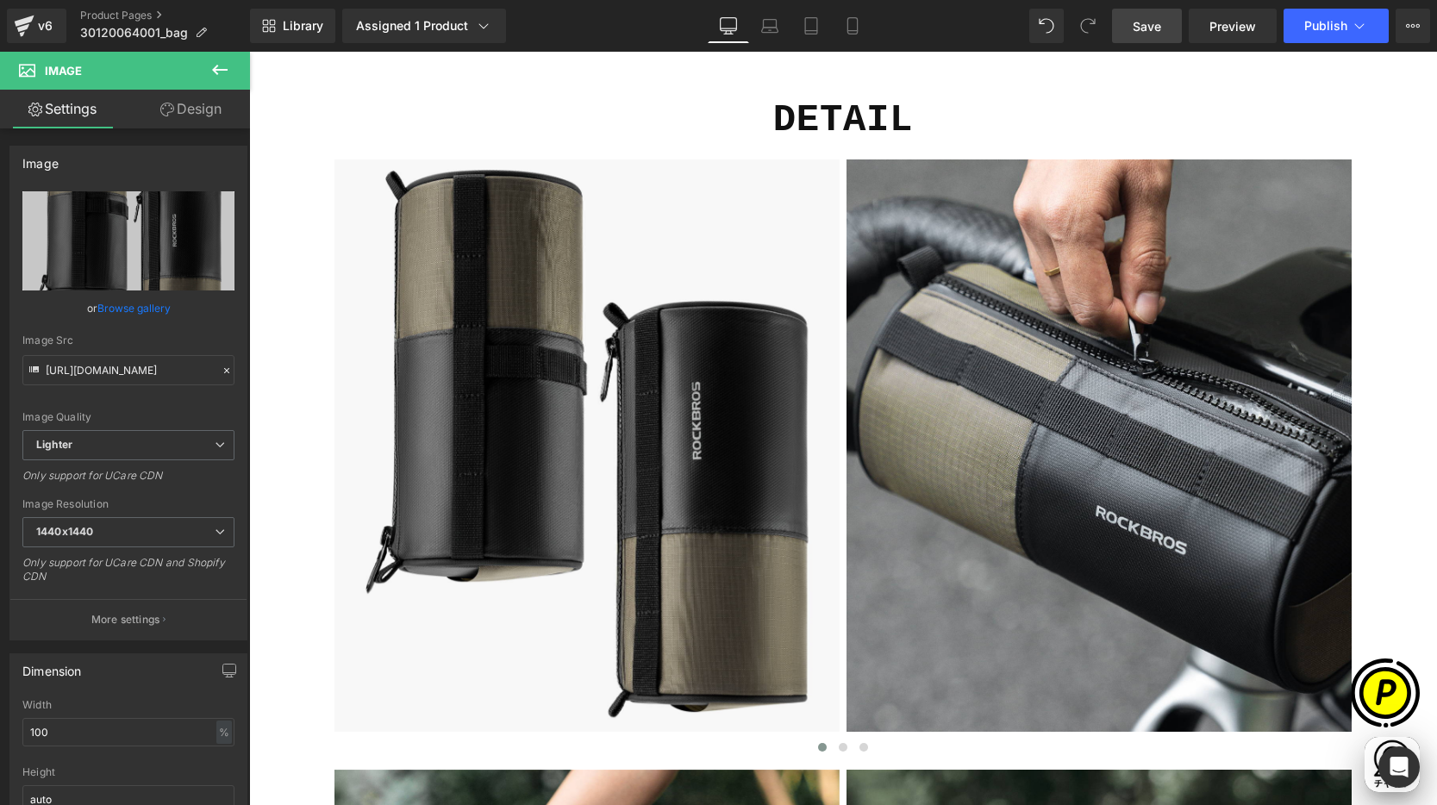
scroll to position [0, 1008]
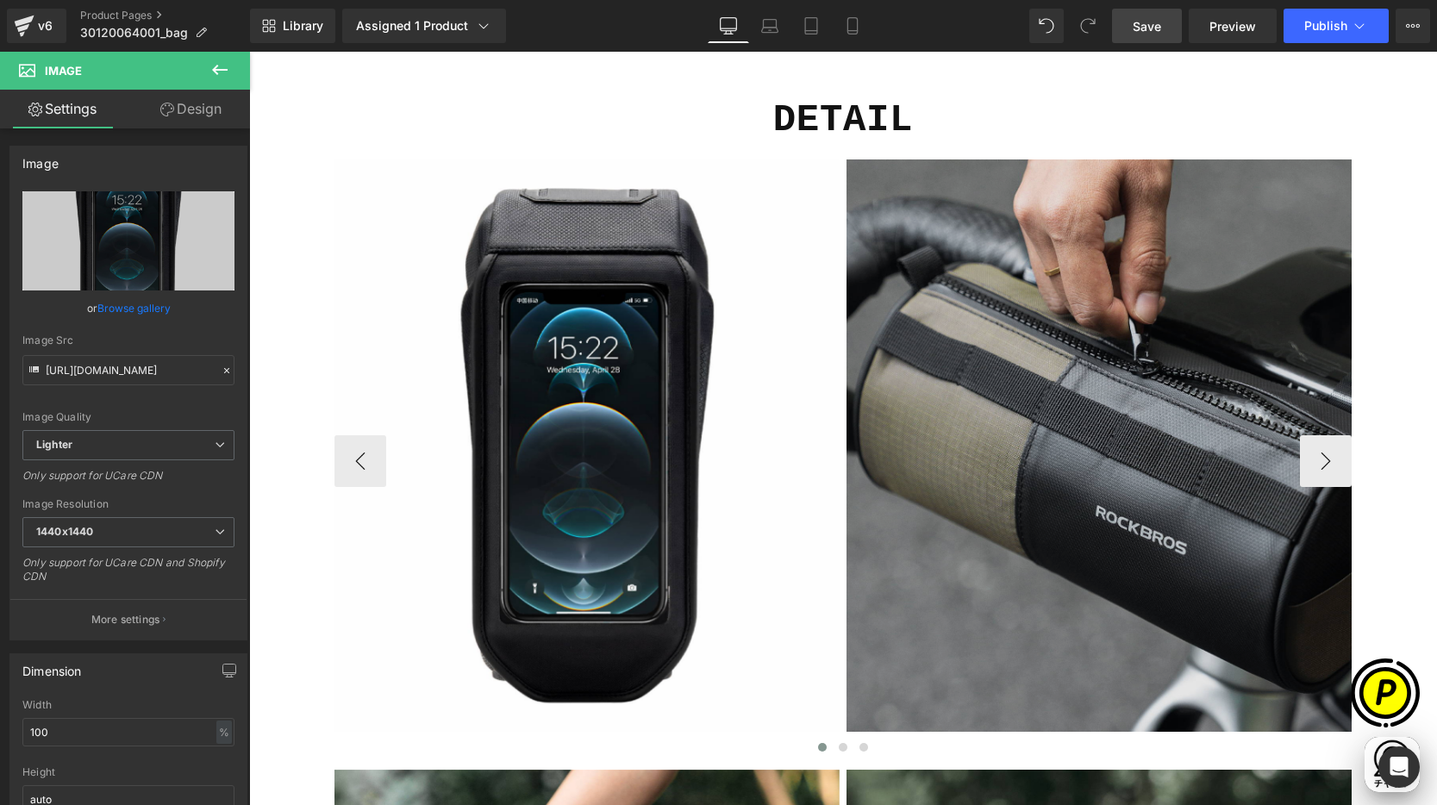
type input "[URL][DOMAIN_NAME]"
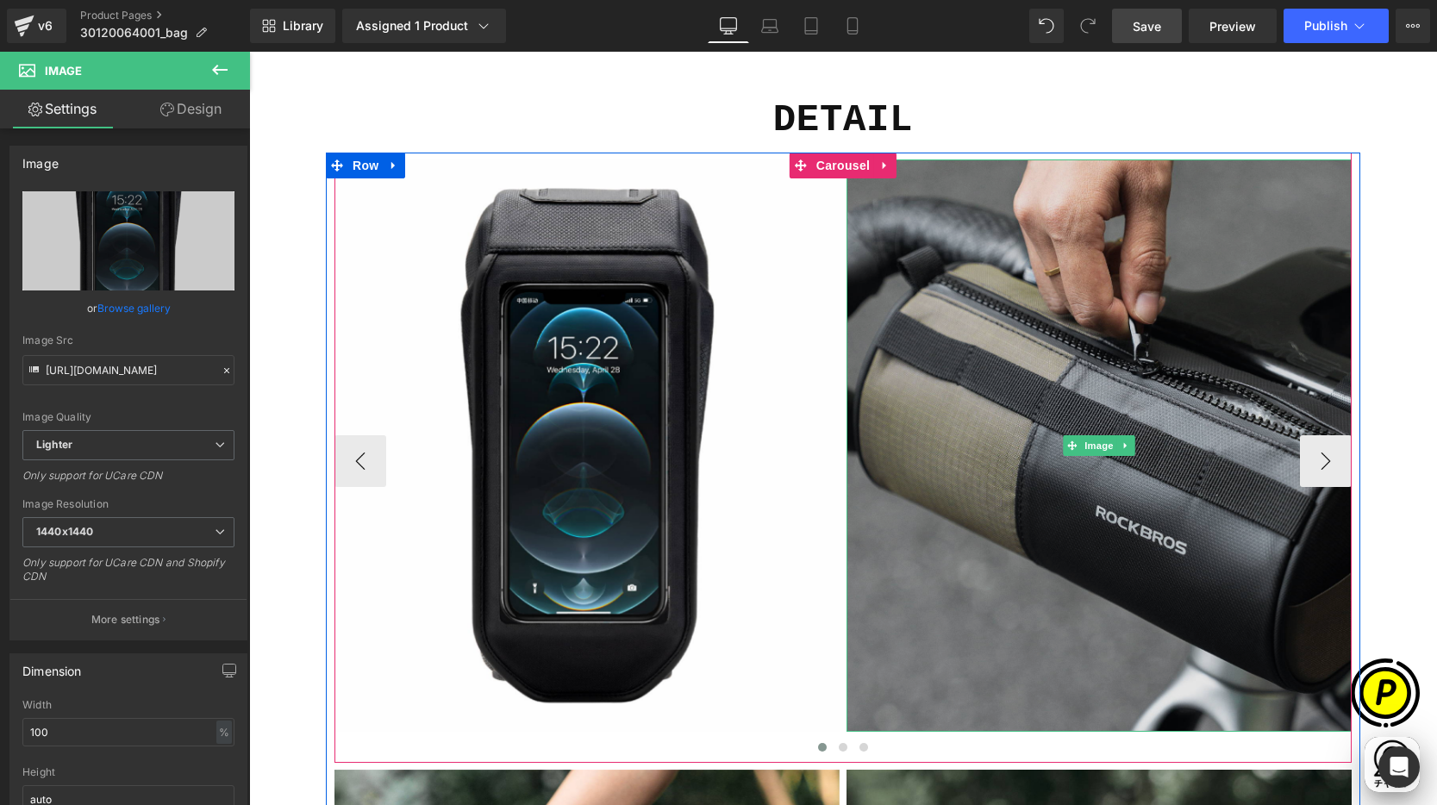
scroll to position [0, 0]
click at [914, 346] on img at bounding box center [1098, 445] width 505 height 572
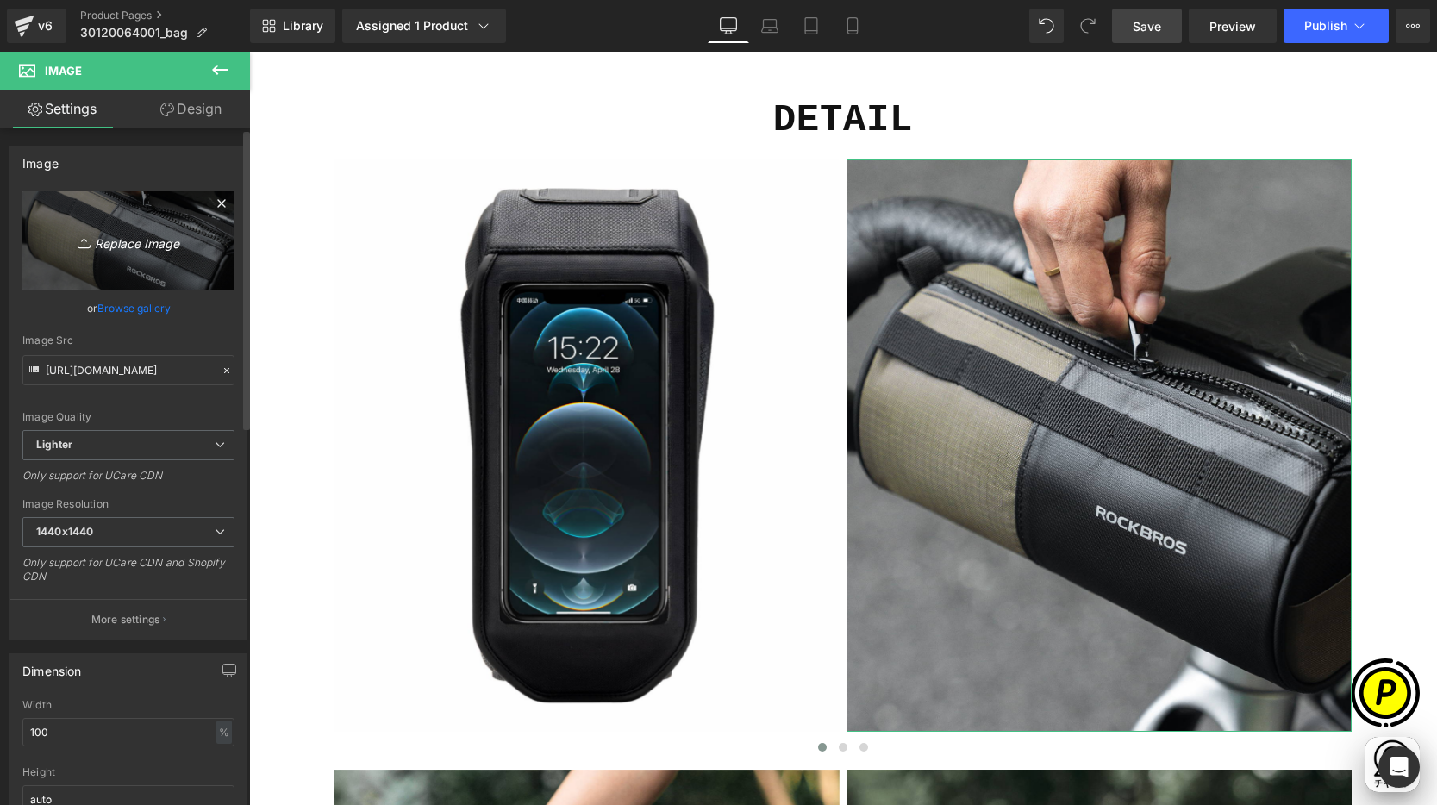
click at [122, 234] on icon "Replace Image" at bounding box center [128, 241] width 138 height 22
type input "C:\fakepath\shopify-LP-30120064001_04-2.jpg"
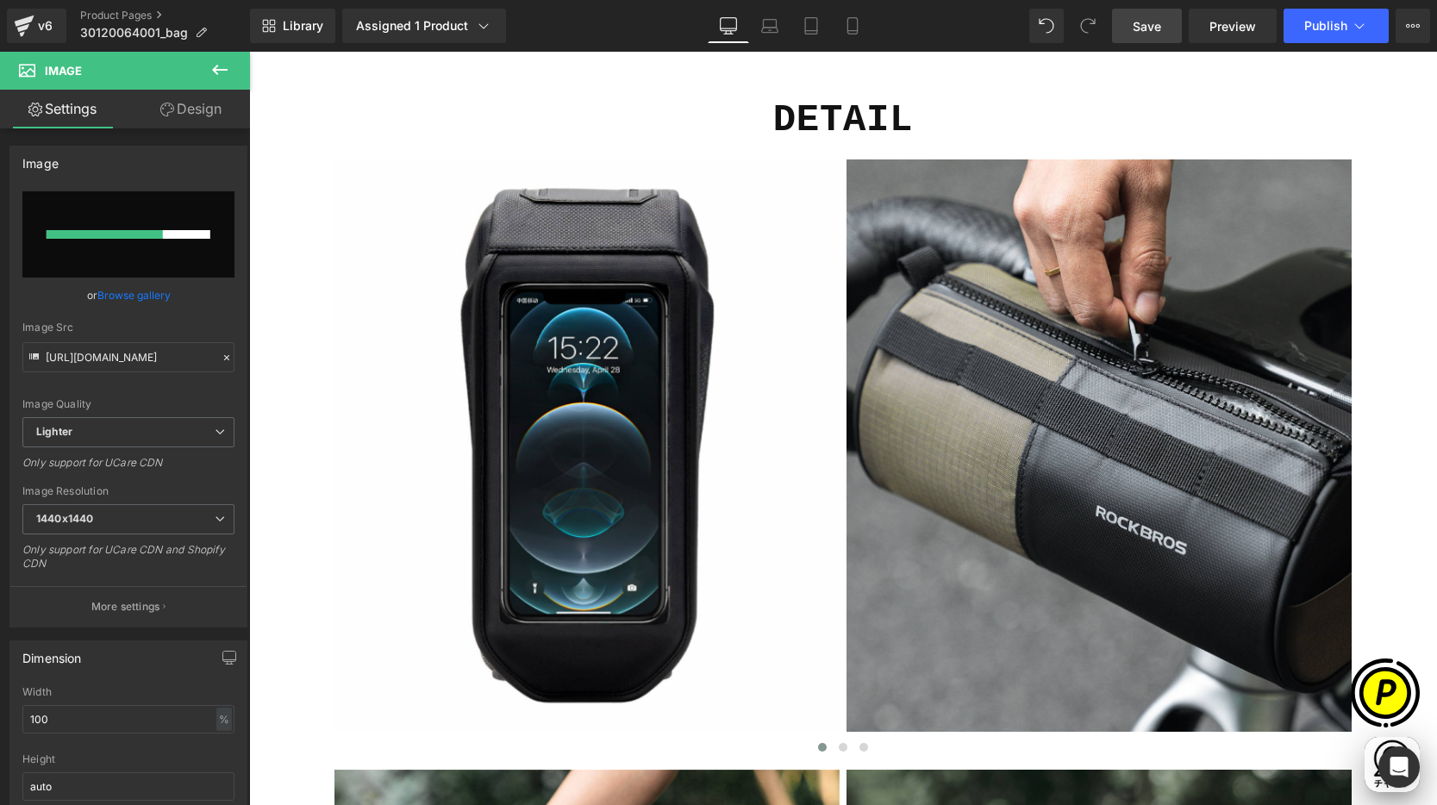
scroll to position [0, 672]
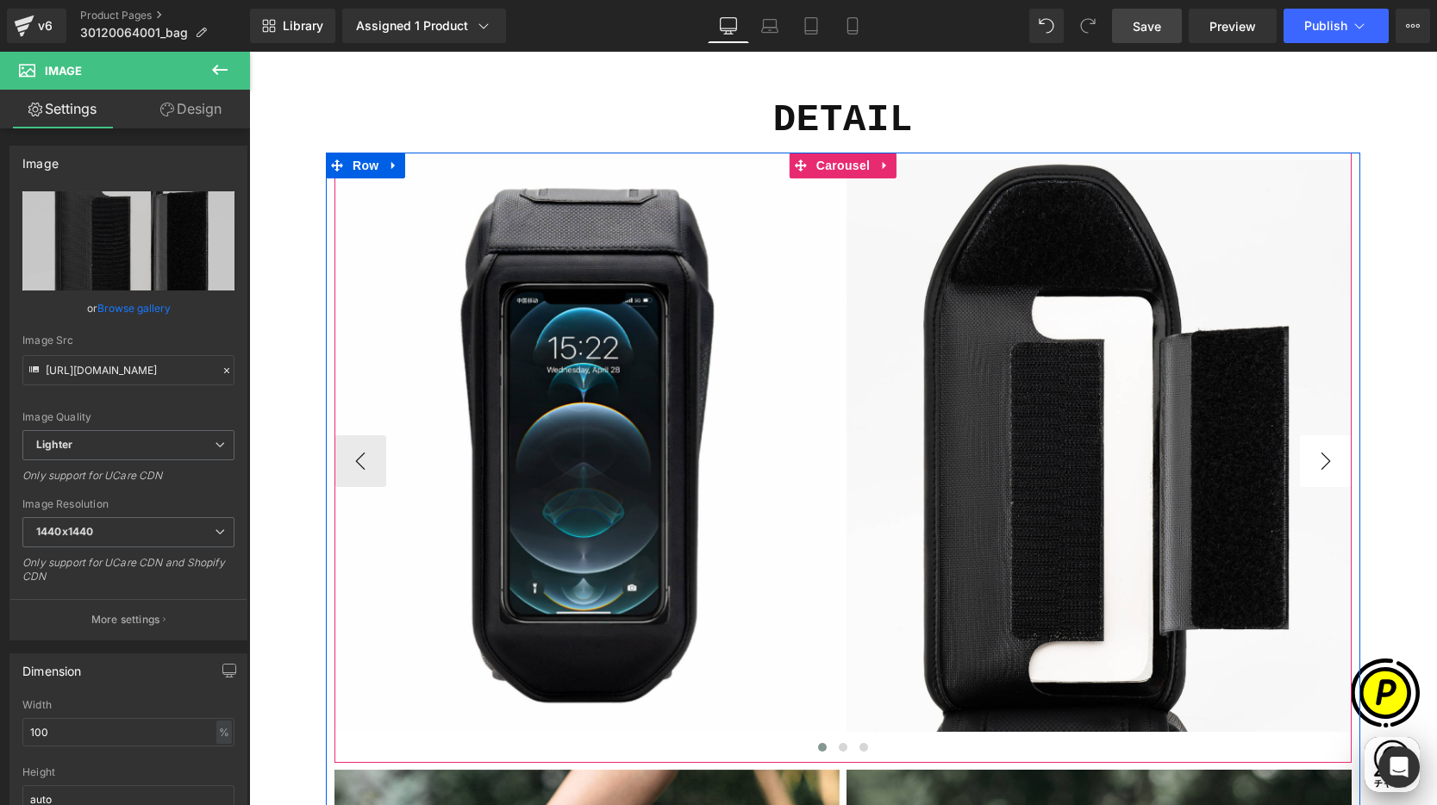
type input "[URL][DOMAIN_NAME]"
click at [1327, 469] on button "›" at bounding box center [1326, 461] width 52 height 52
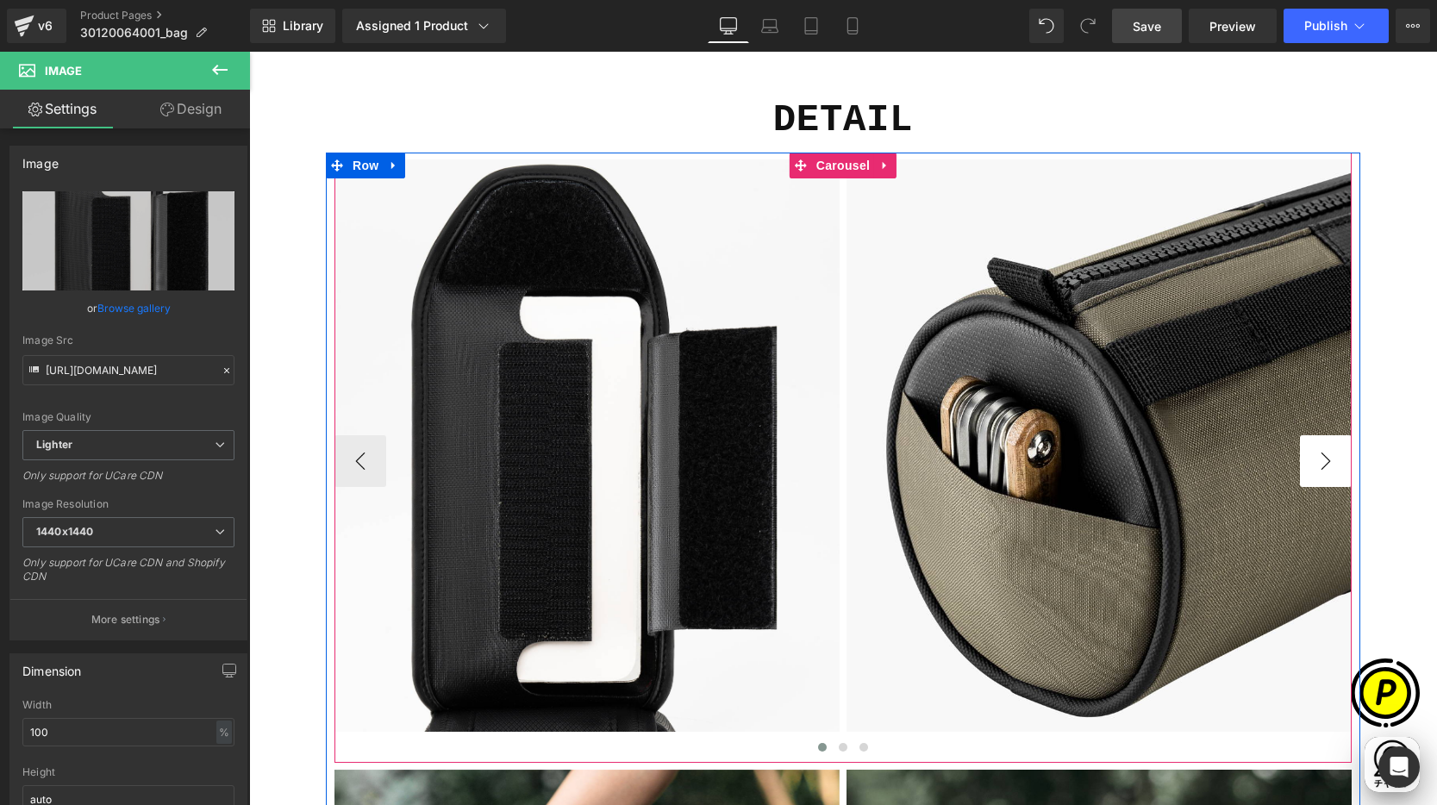
click at [1326, 467] on button "›" at bounding box center [1326, 461] width 52 height 52
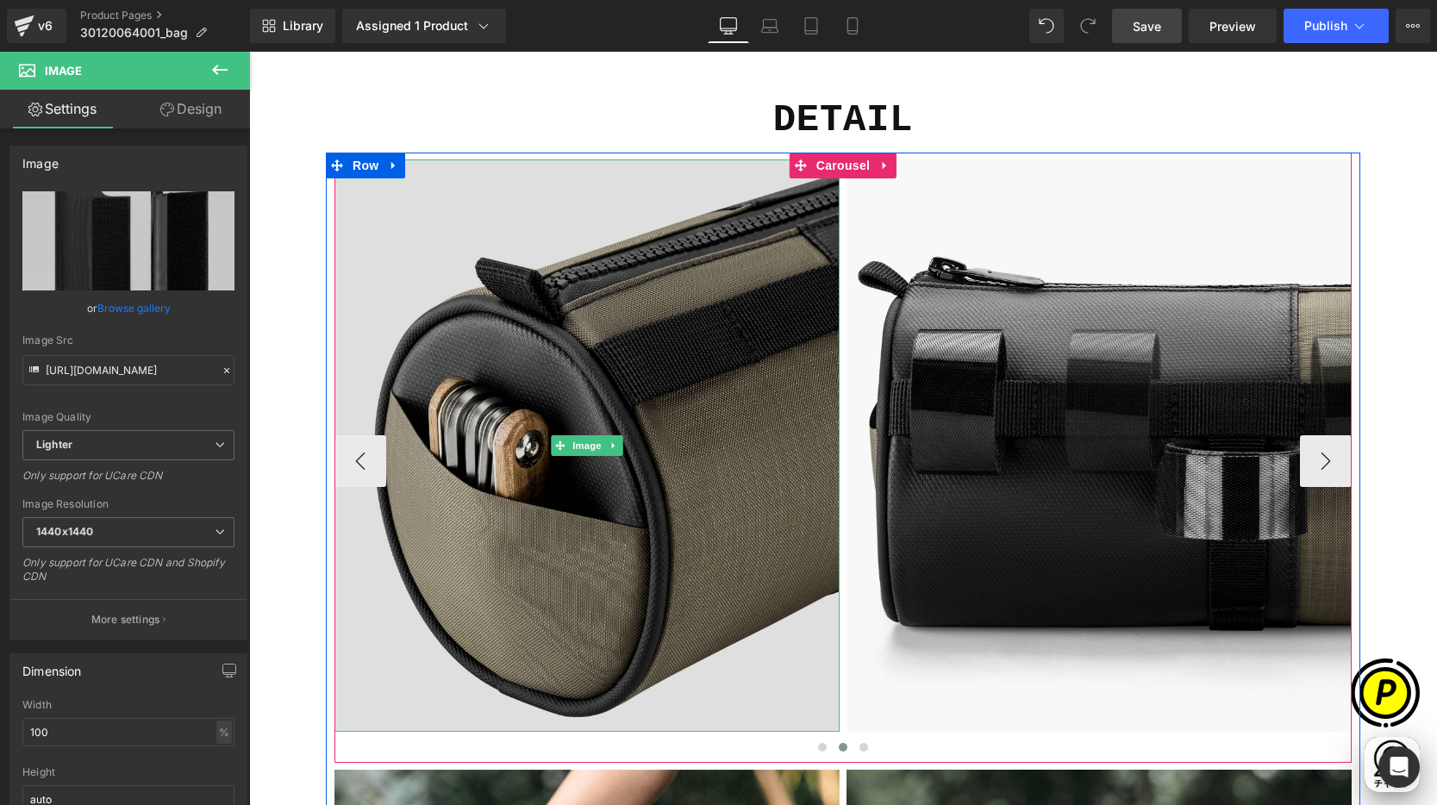
click at [584, 328] on img at bounding box center [586, 445] width 505 height 572
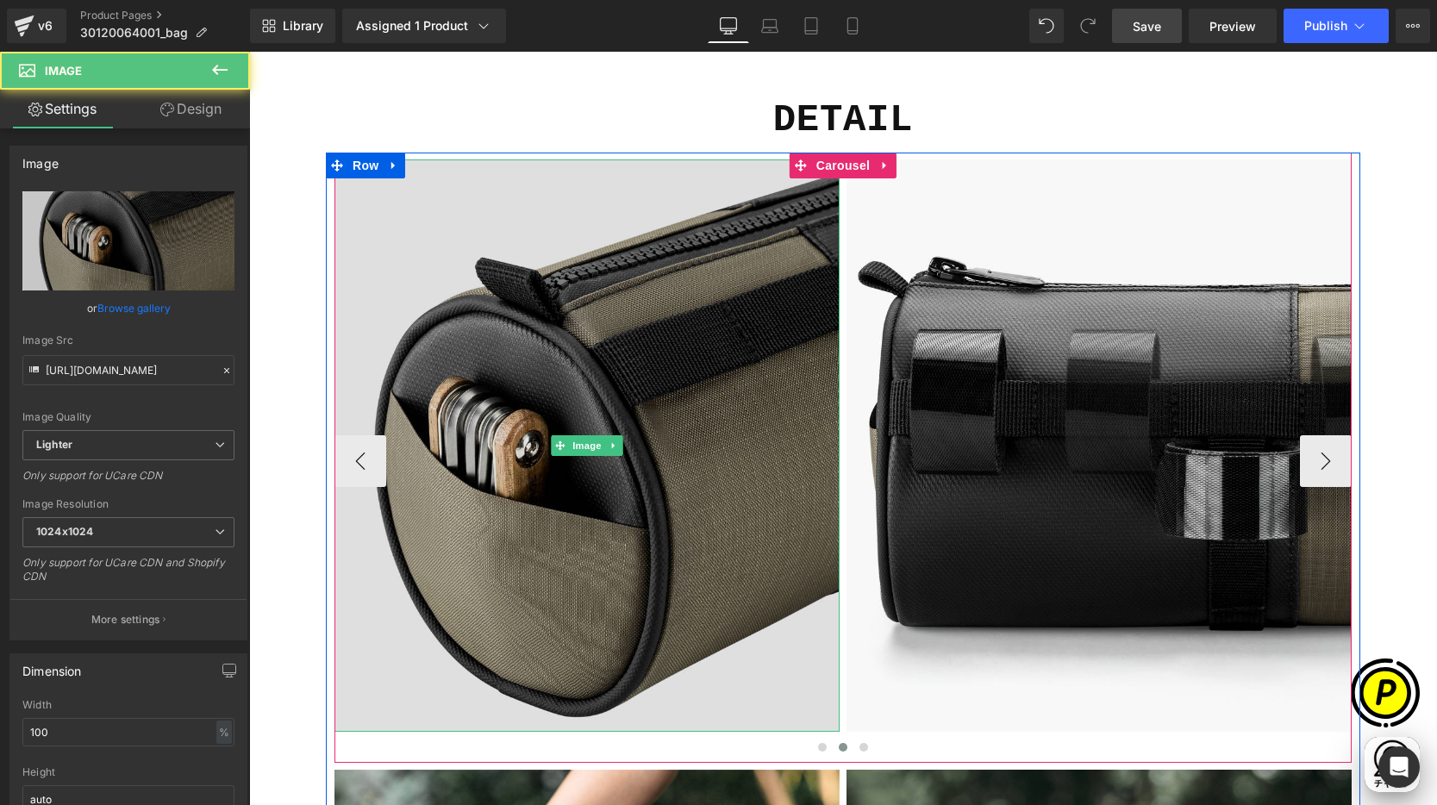
scroll to position [0, 1008]
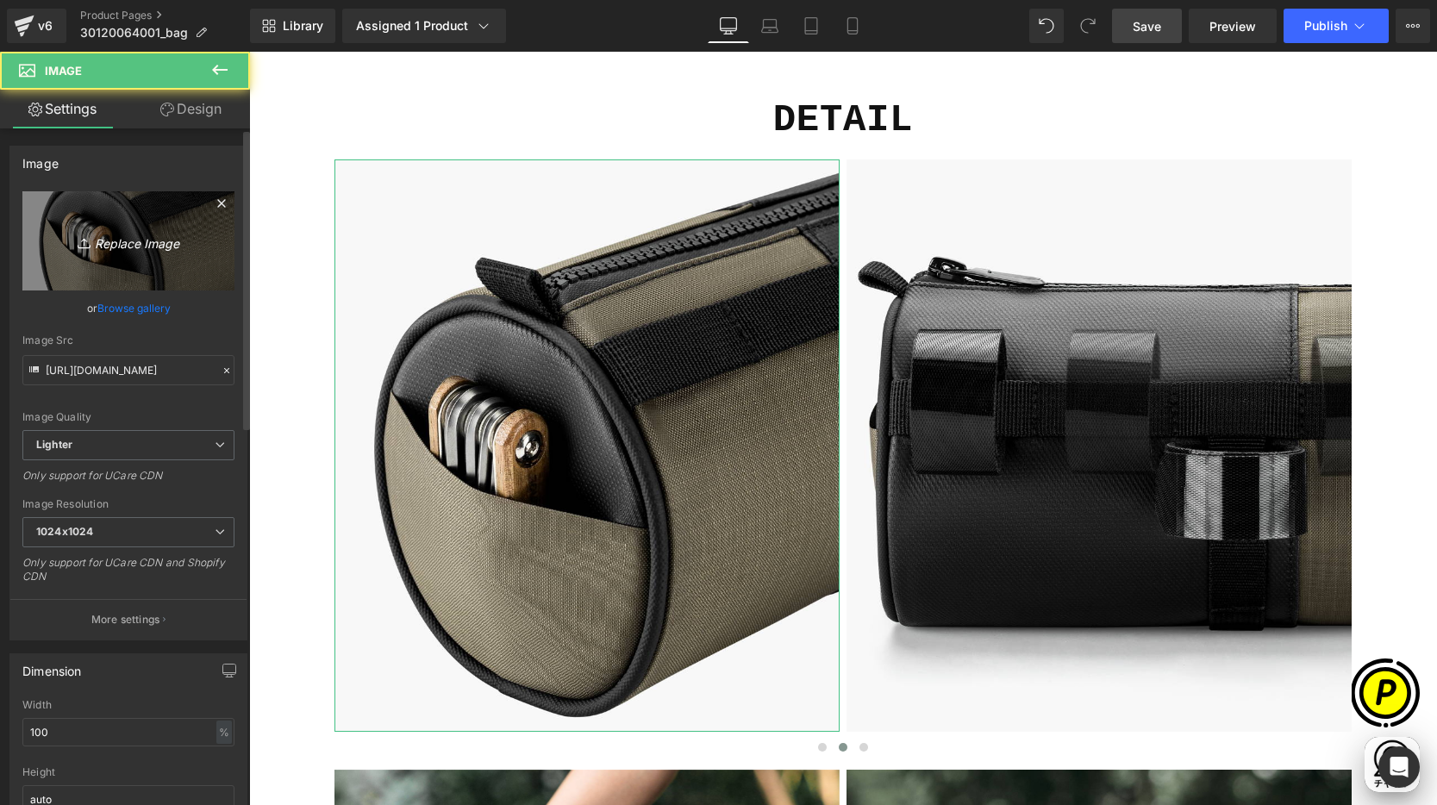
click at [102, 234] on icon "Replace Image" at bounding box center [128, 241] width 138 height 22
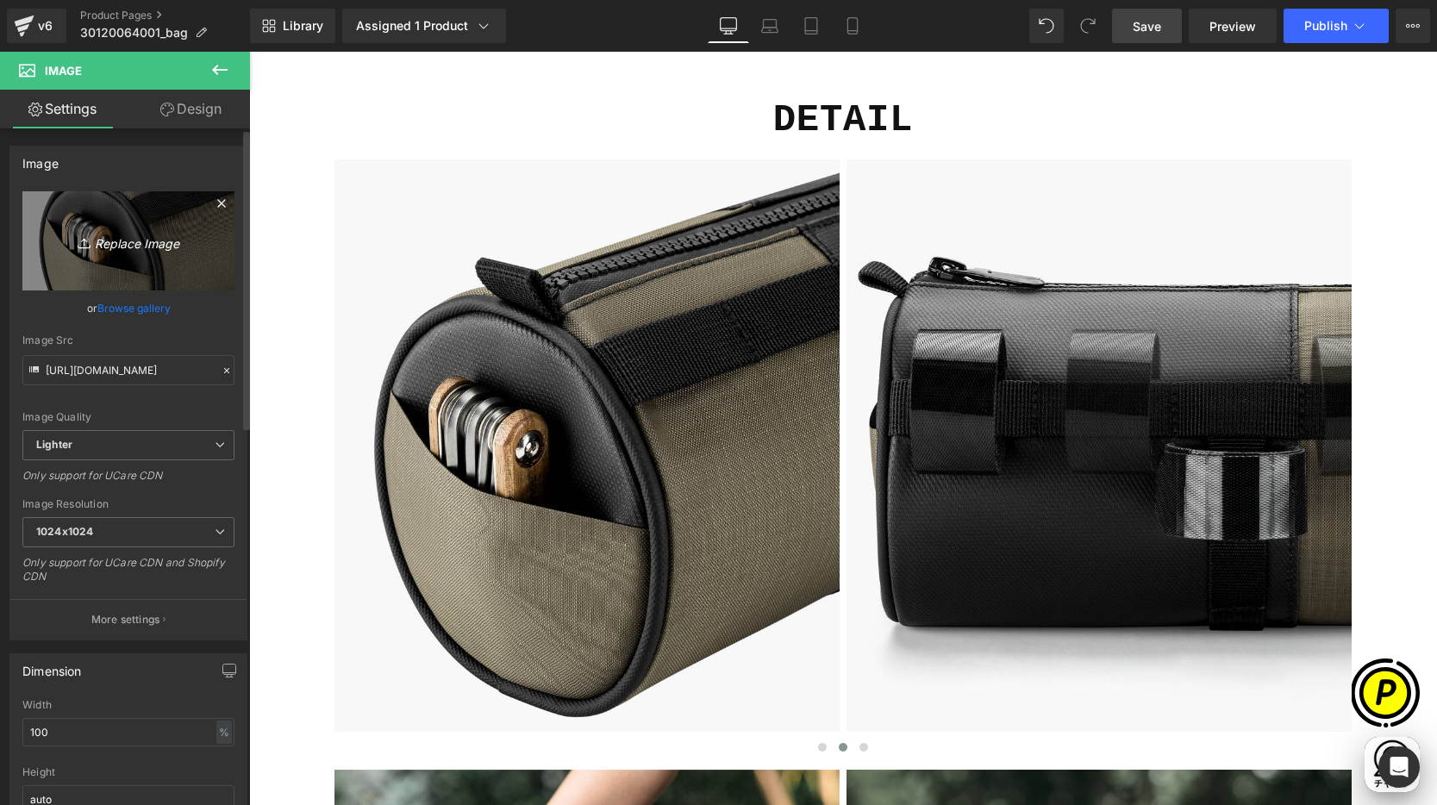
type input "C:\fakepath\shopify-LP-30120064001_04-3.jpg"
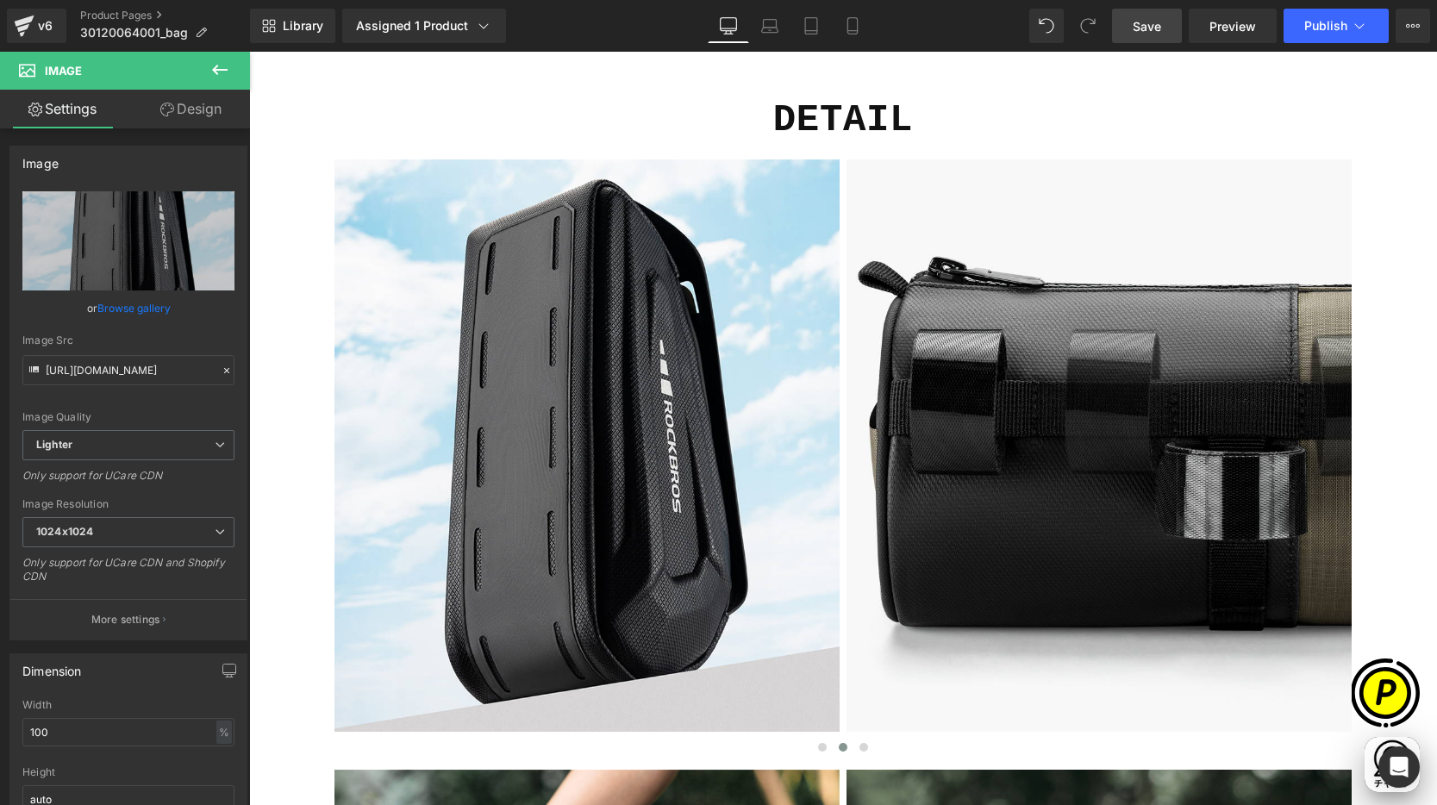
scroll to position [0, 336]
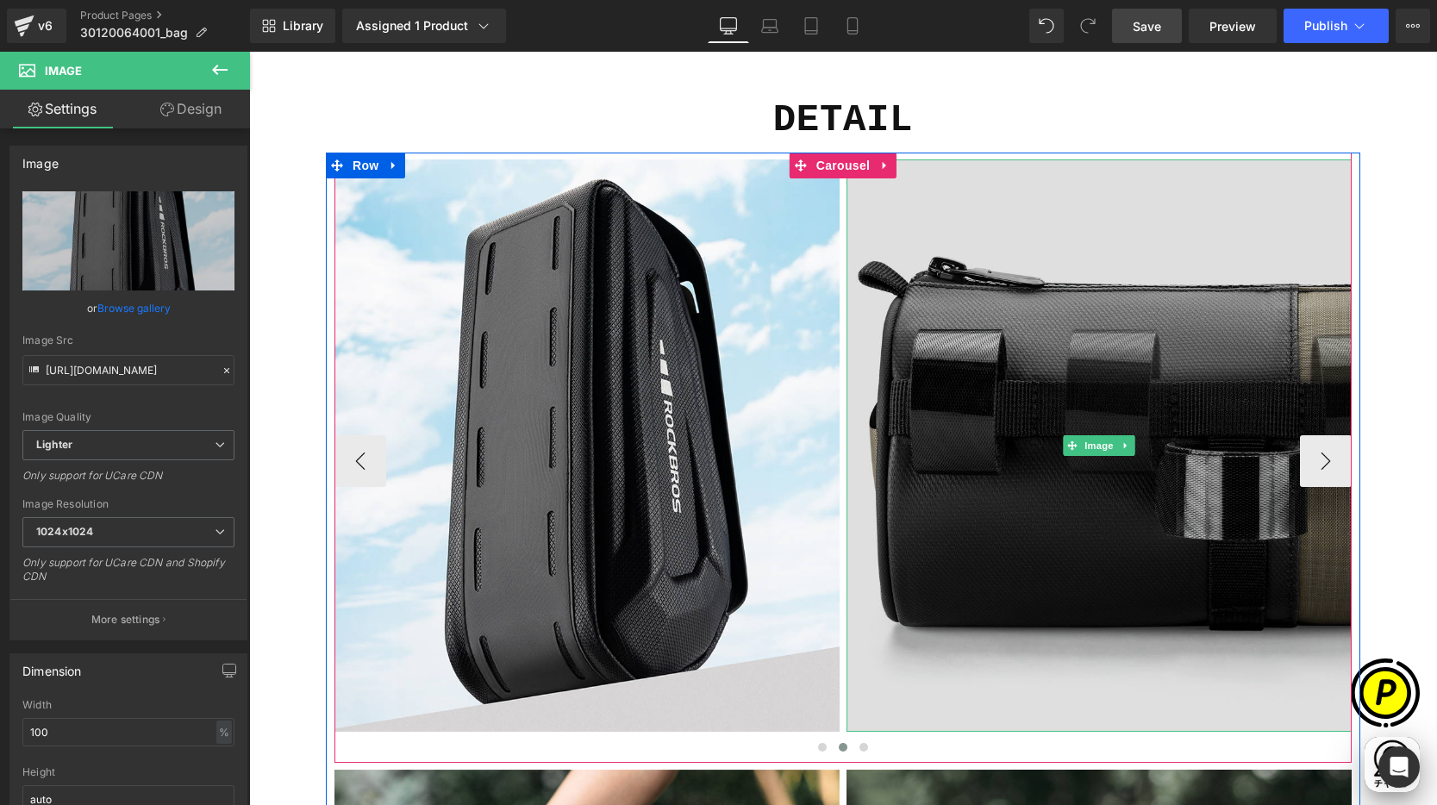
type input "[URL][DOMAIN_NAME]"
click at [1018, 348] on img at bounding box center [1098, 445] width 505 height 572
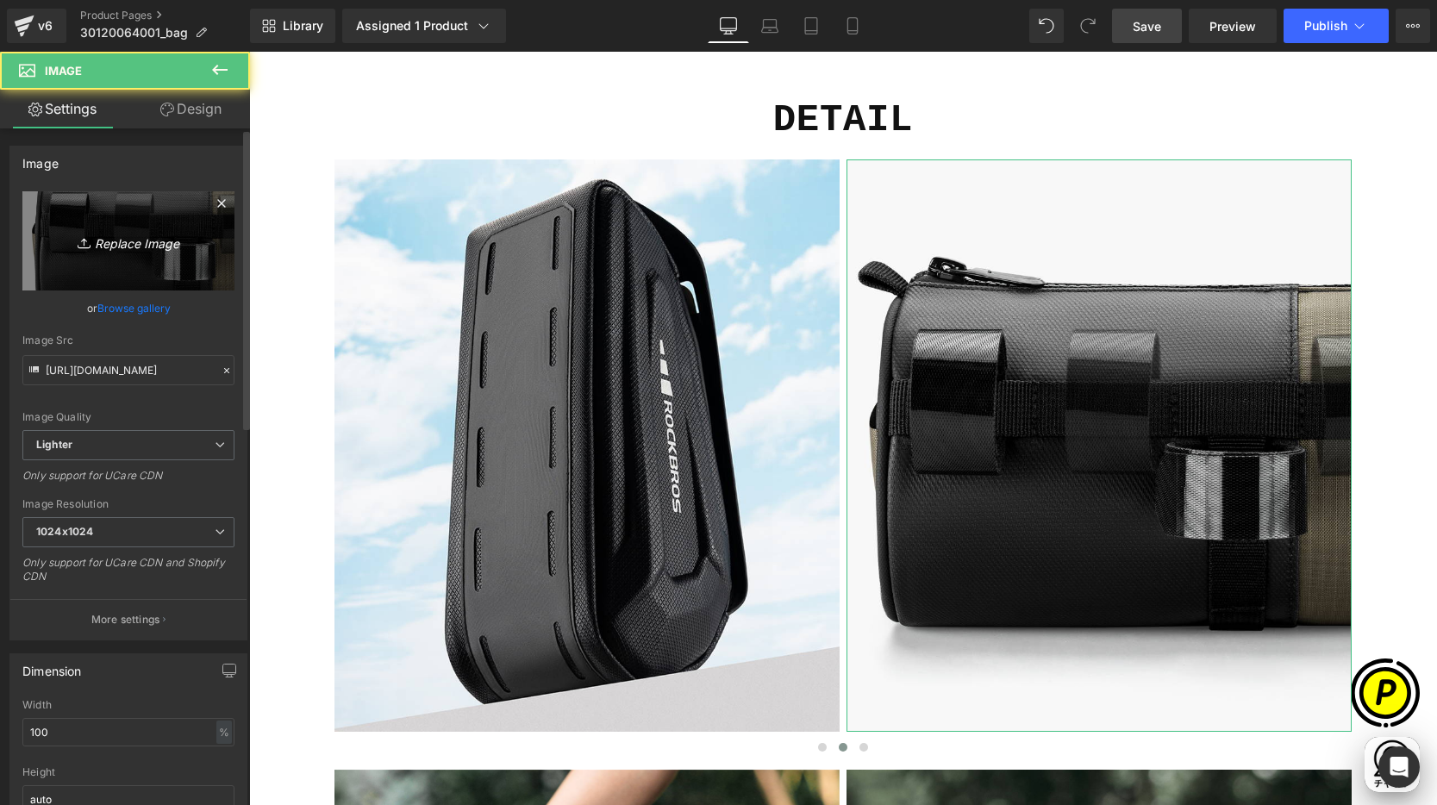
click at [118, 241] on icon "Replace Image" at bounding box center [128, 241] width 138 height 22
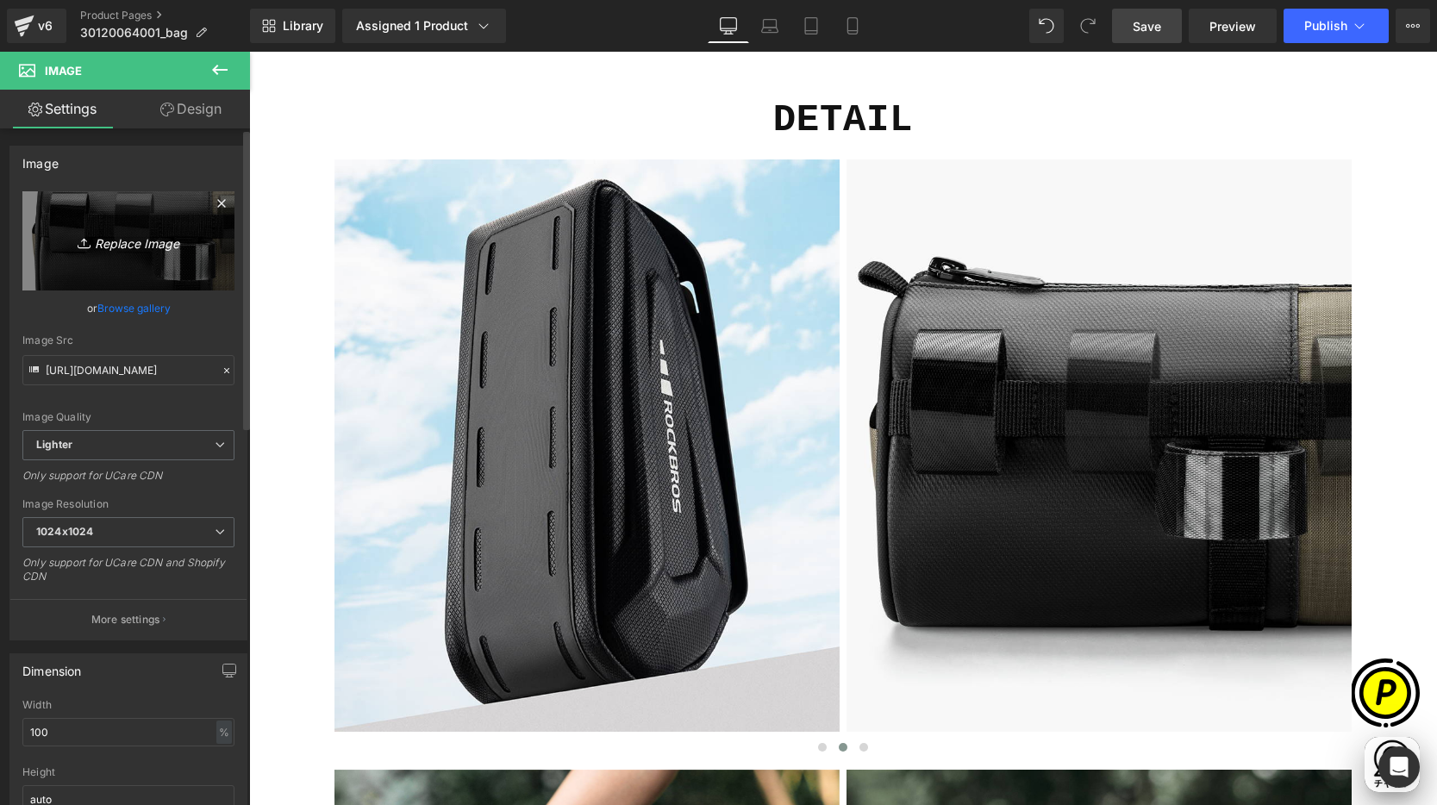
scroll to position [0, 672]
type input "C:\fakepath\shopify-LP-30120064001_04-4.jpg"
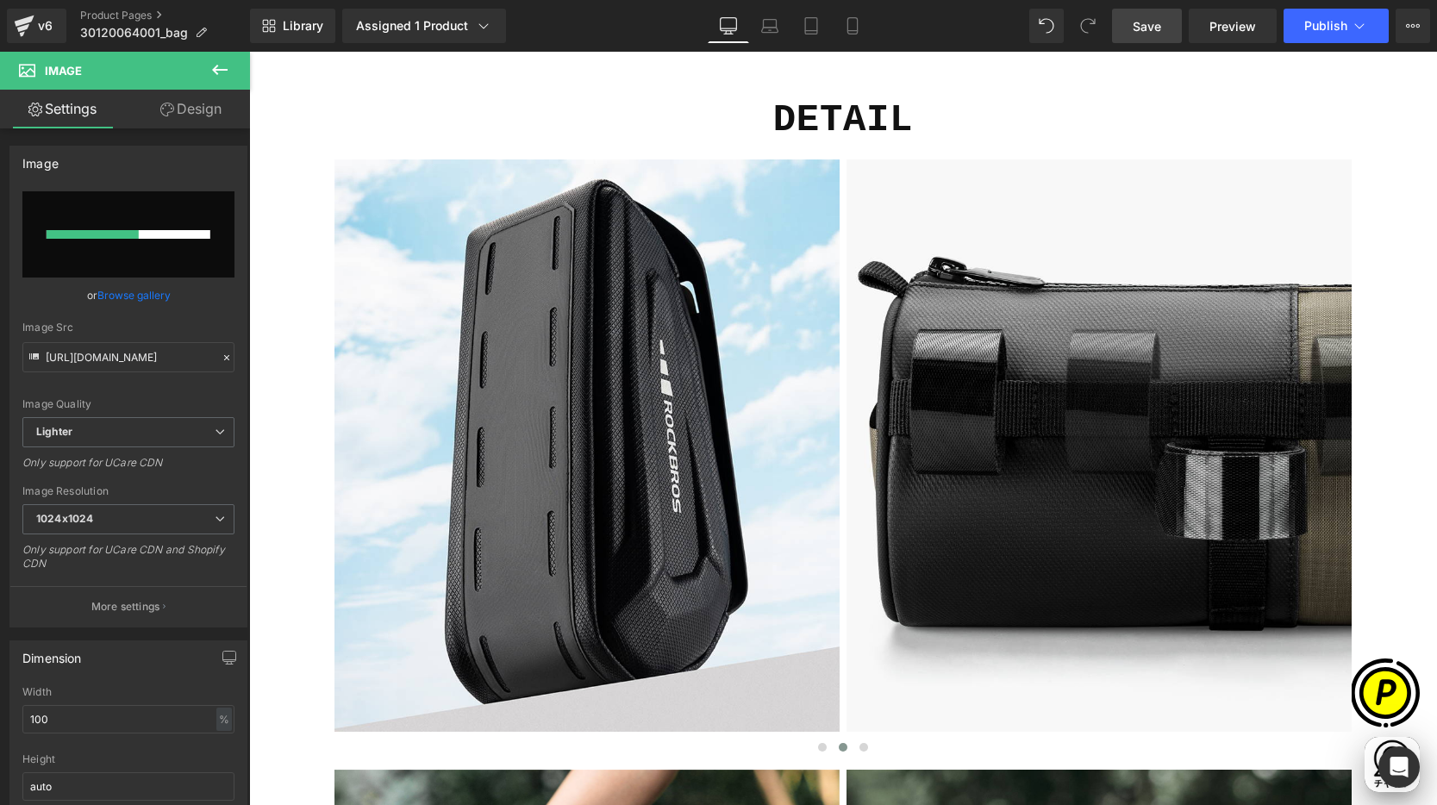
scroll to position [0, 1008]
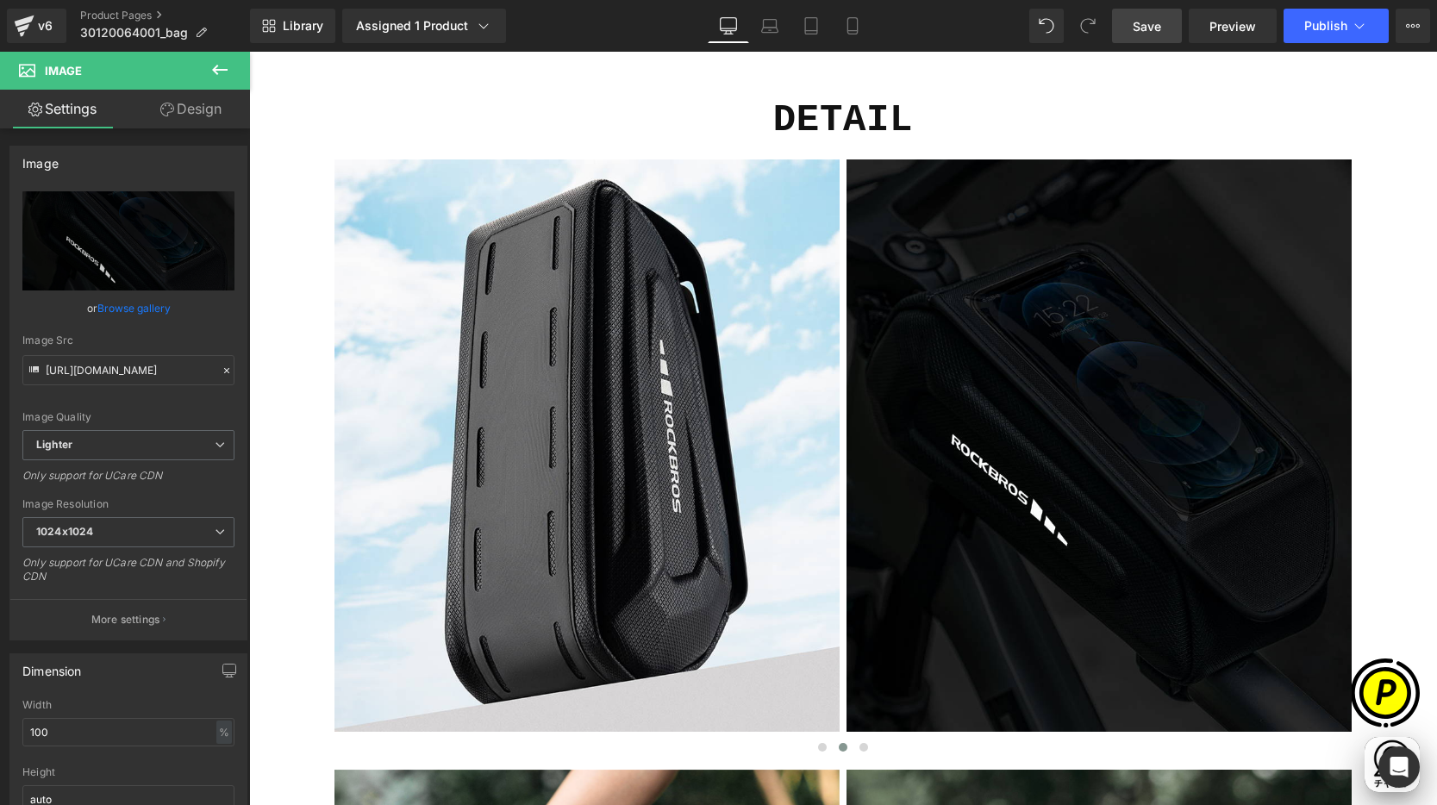
type input "[URL][DOMAIN_NAME]"
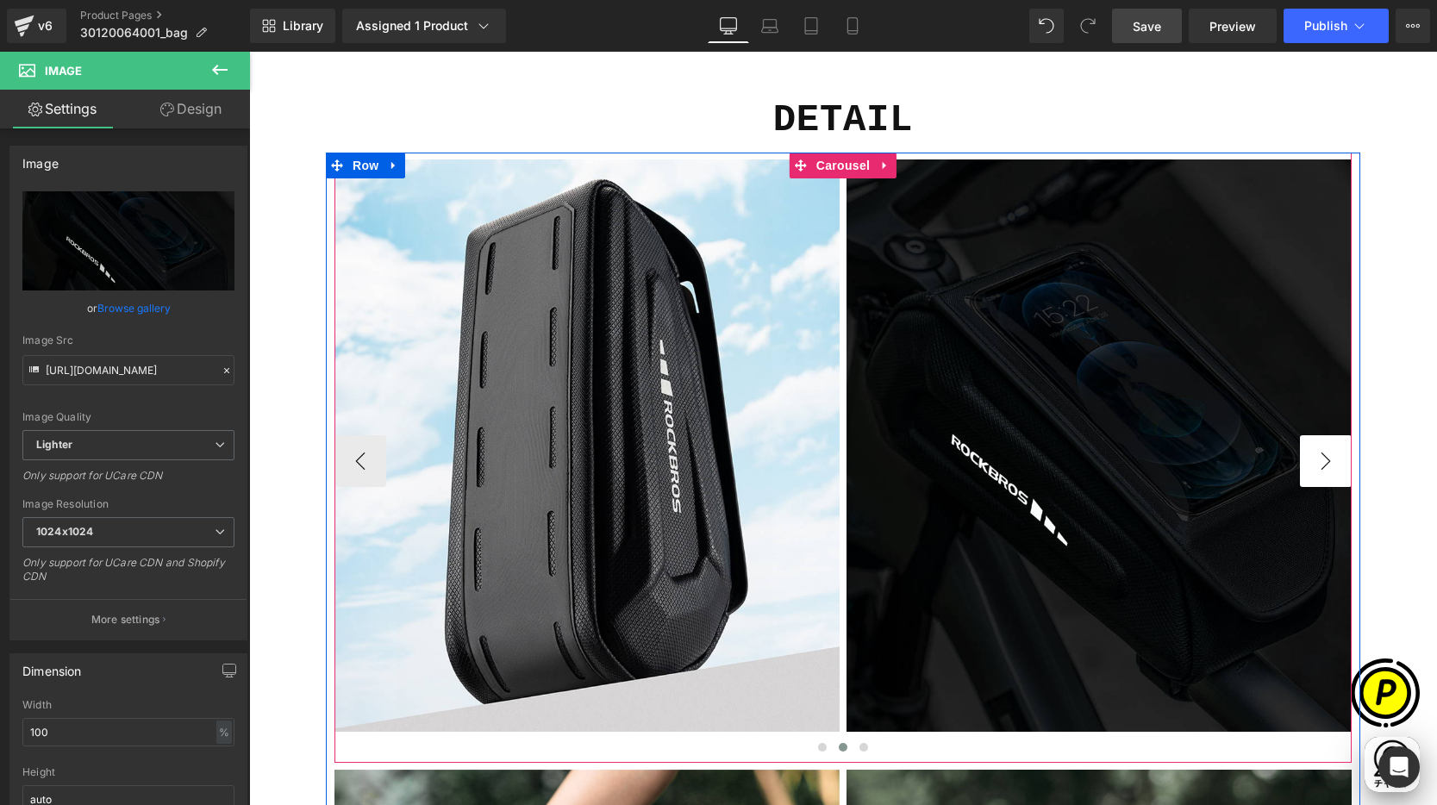
click at [1311, 467] on button "›" at bounding box center [1326, 461] width 52 height 52
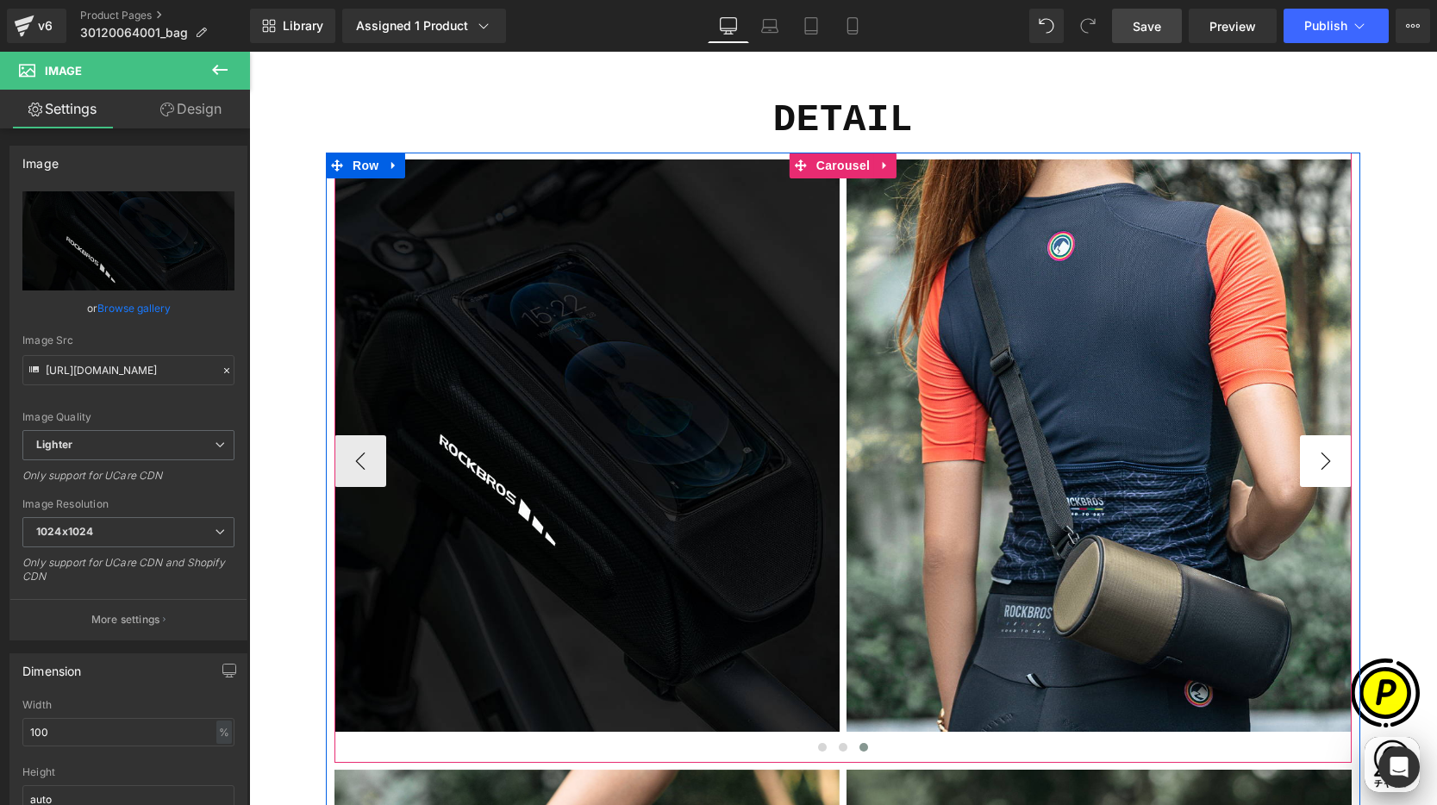
click at [1311, 466] on button "›" at bounding box center [1326, 461] width 52 height 52
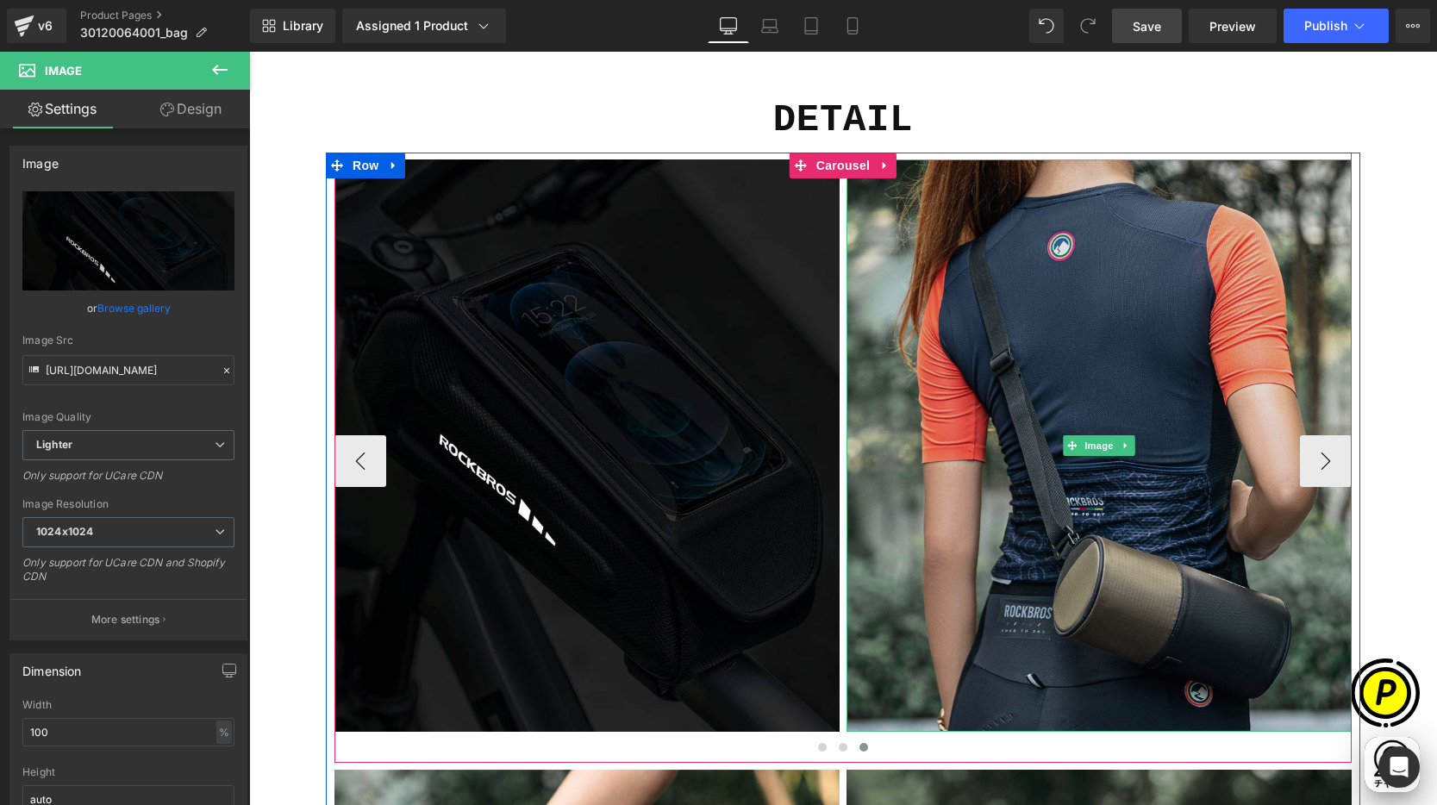
click at [995, 347] on img at bounding box center [1098, 445] width 505 height 572
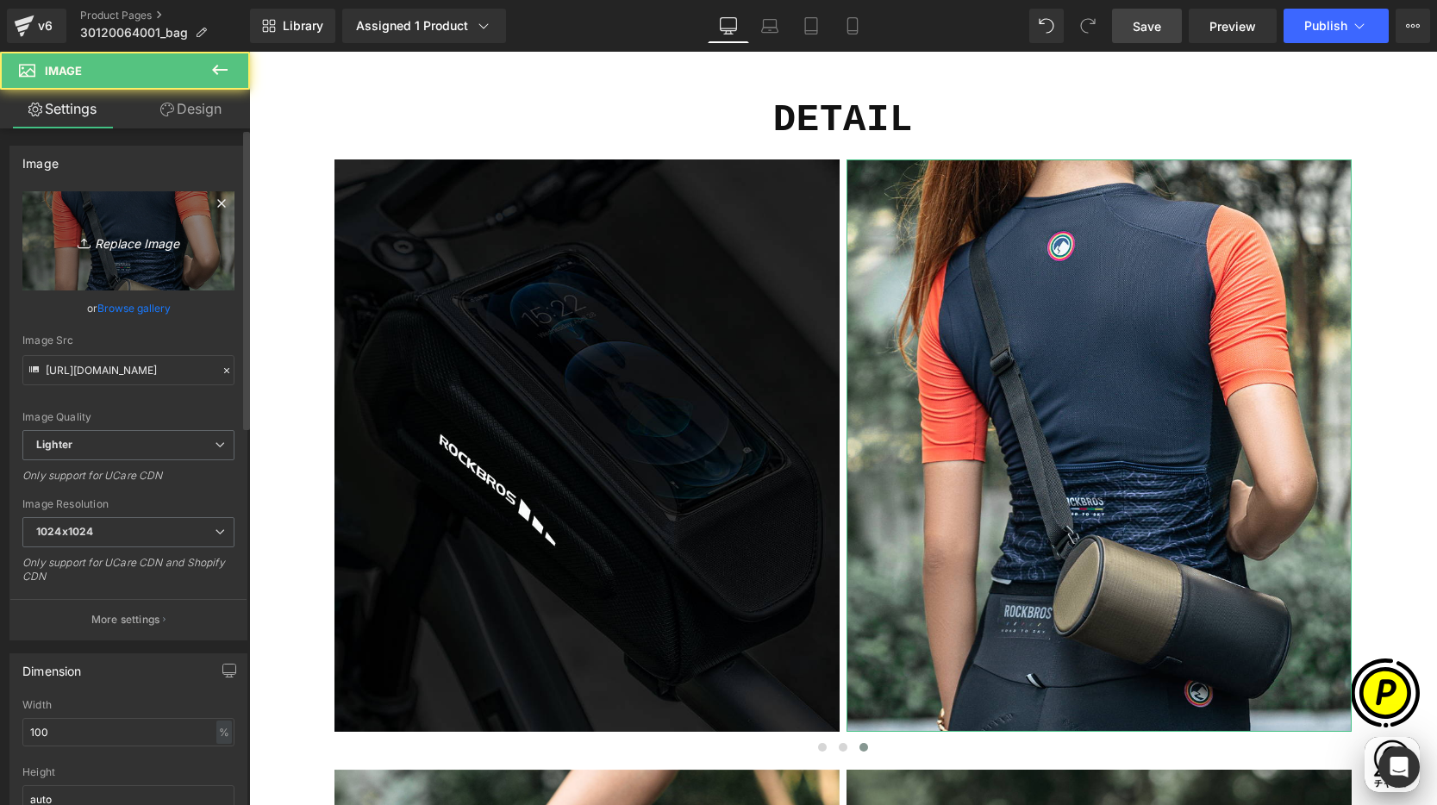
click at [153, 213] on link "Replace Image" at bounding box center [128, 240] width 212 height 99
type input "C:\fakepath\shopify-LP-30120064001_04-5.jpg"
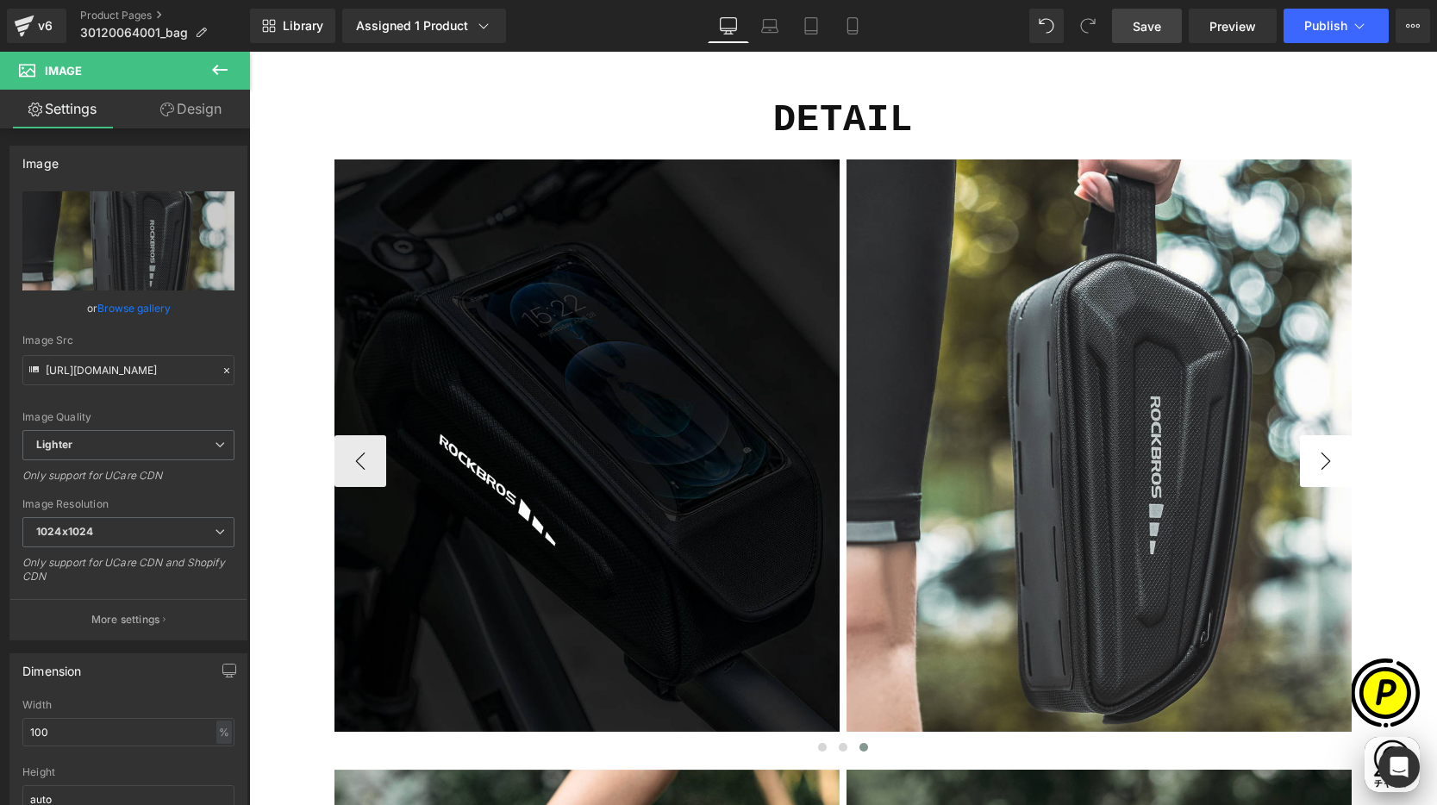
scroll to position [0, 1008]
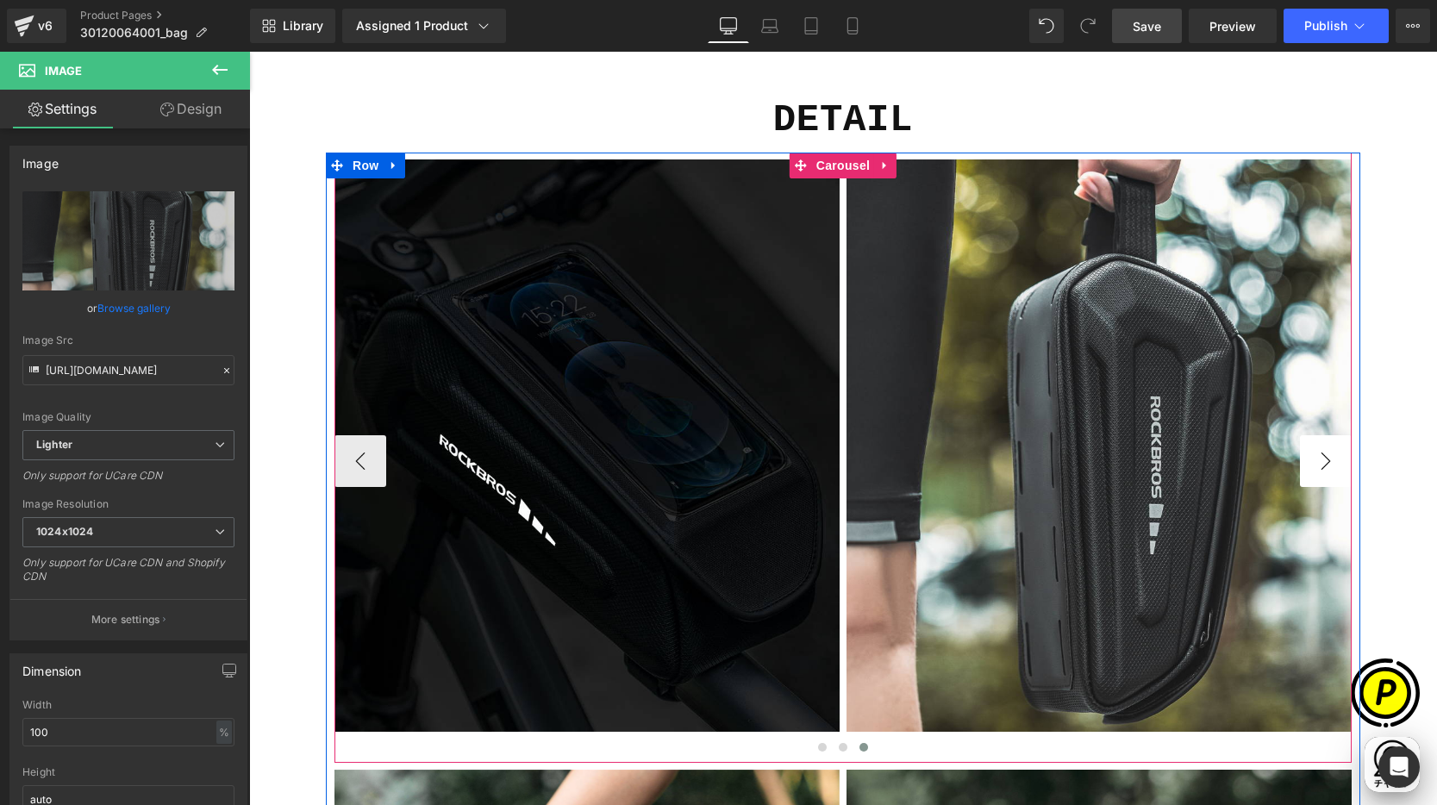
type input "[URL][DOMAIN_NAME]"
click at [1316, 465] on button "›" at bounding box center [1326, 461] width 52 height 52
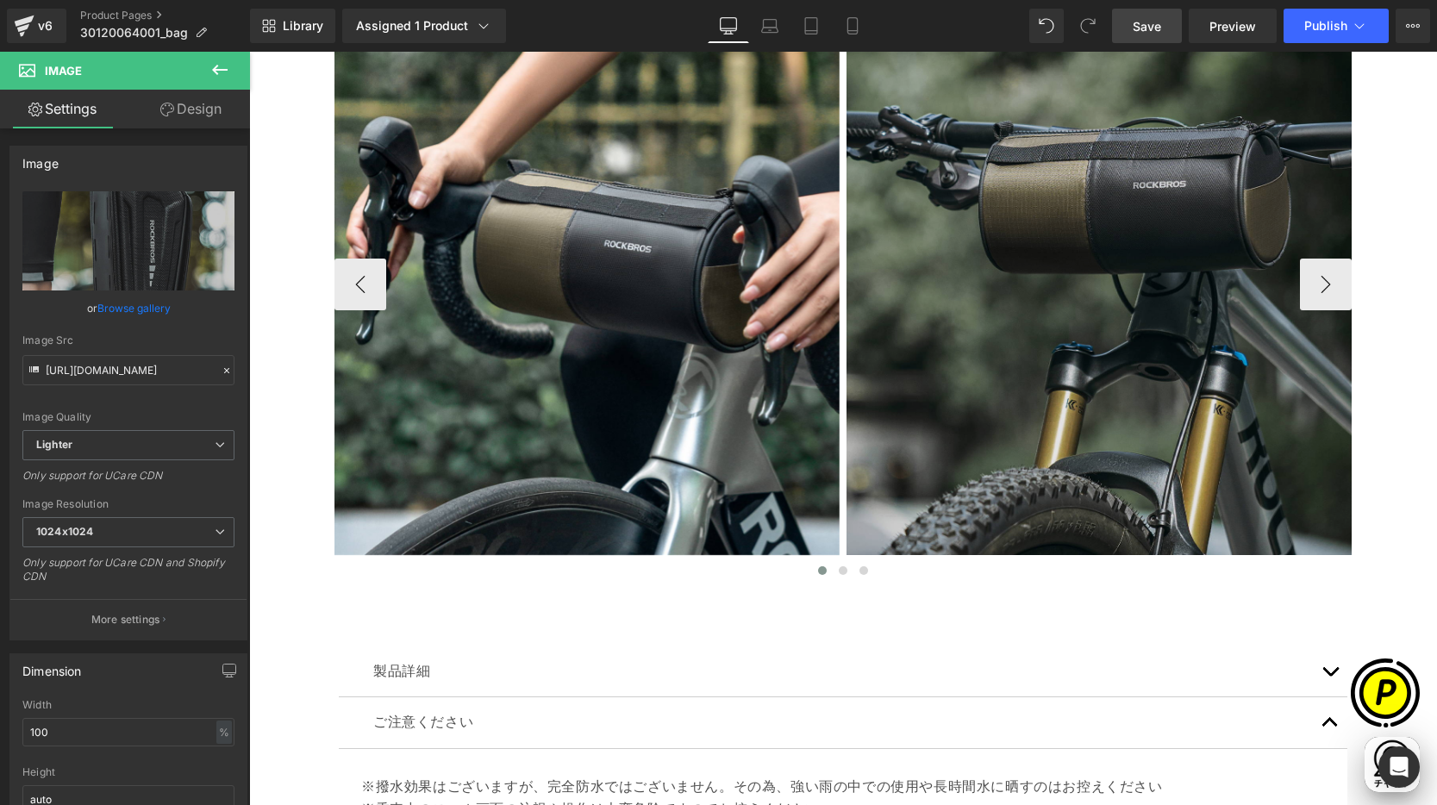
scroll to position [5870, 0]
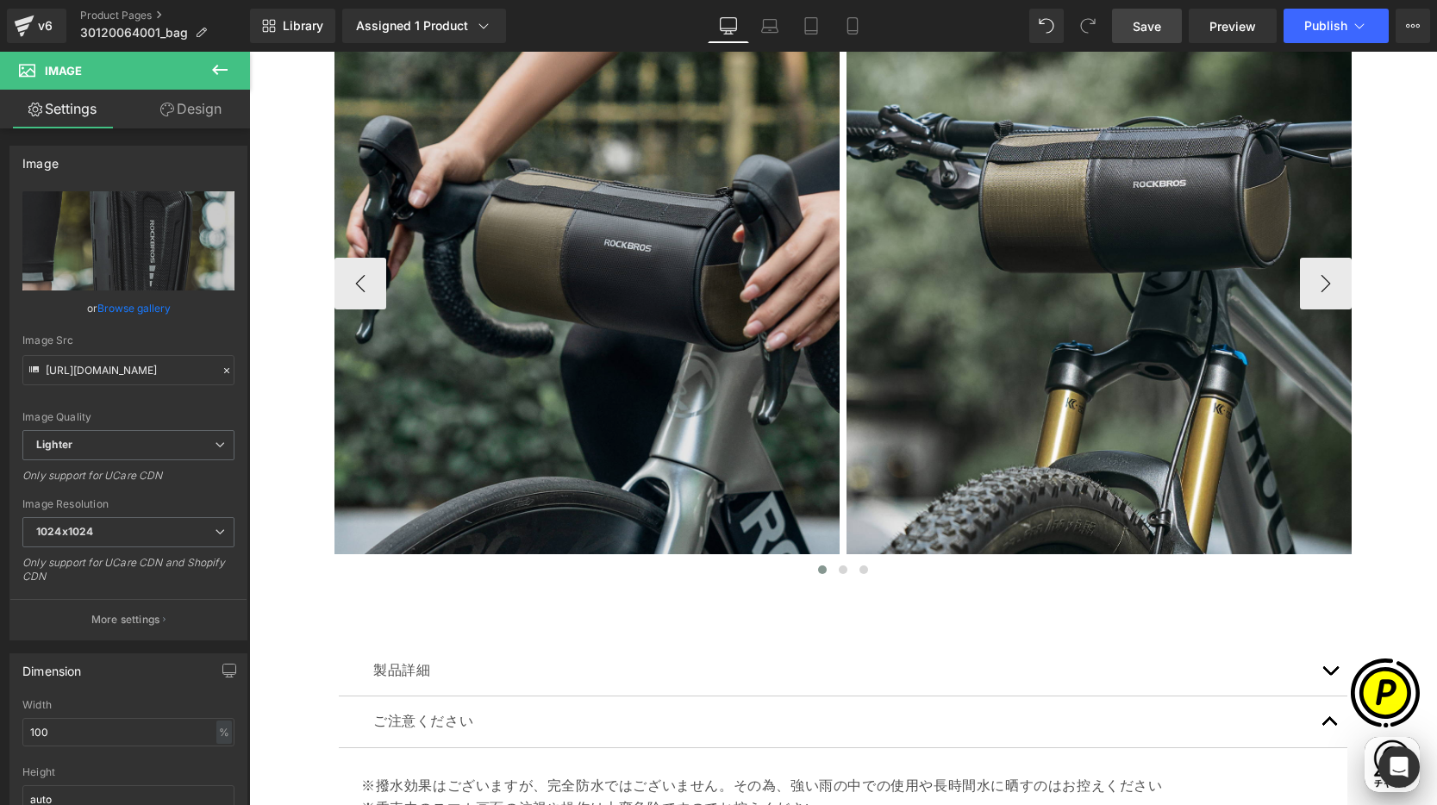
click at [596, 214] on img at bounding box center [586, 283] width 505 height 603
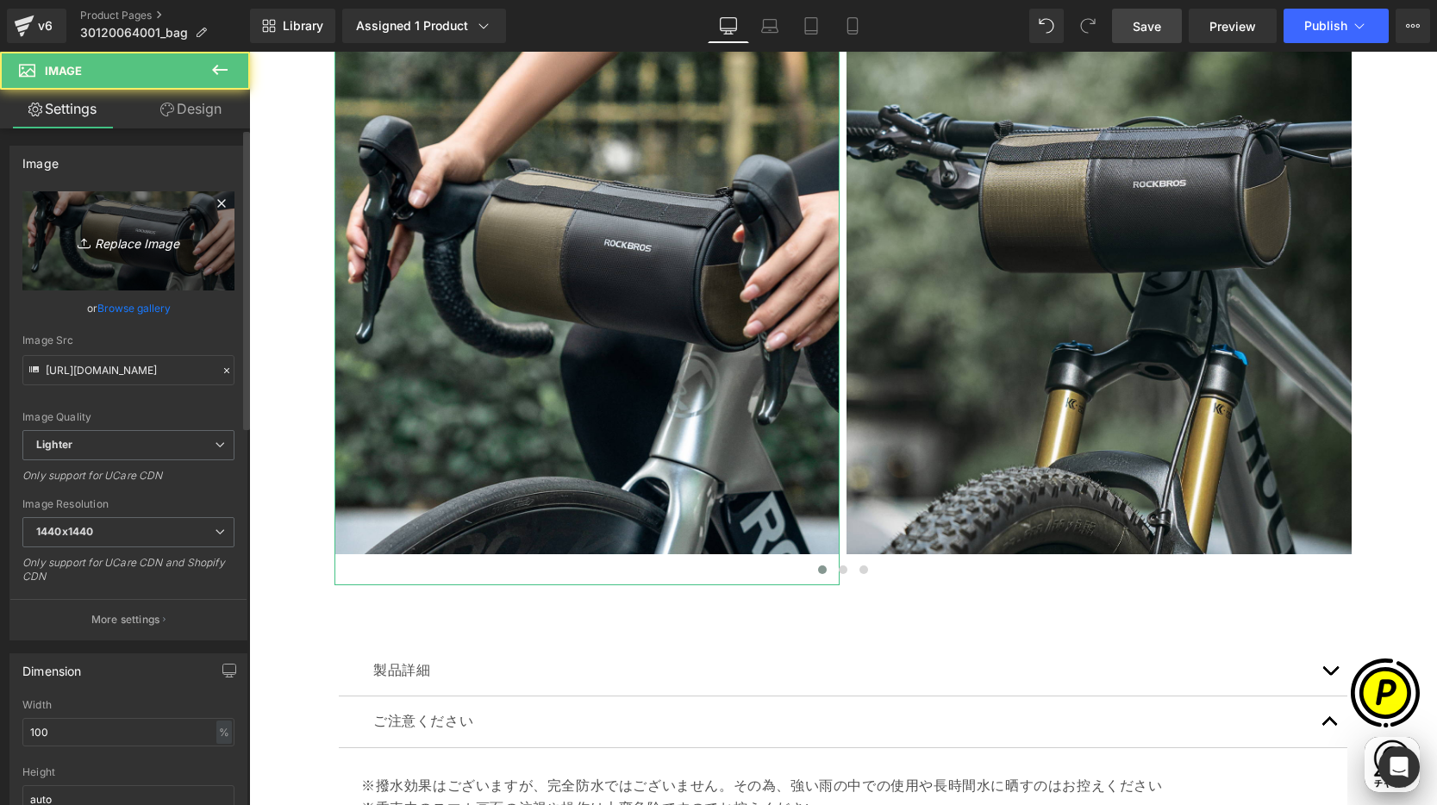
click at [130, 237] on icon "Replace Image" at bounding box center [128, 241] width 138 height 22
type input "C:\fakepath\shopify-LP-30120064001_05-1.jpg"
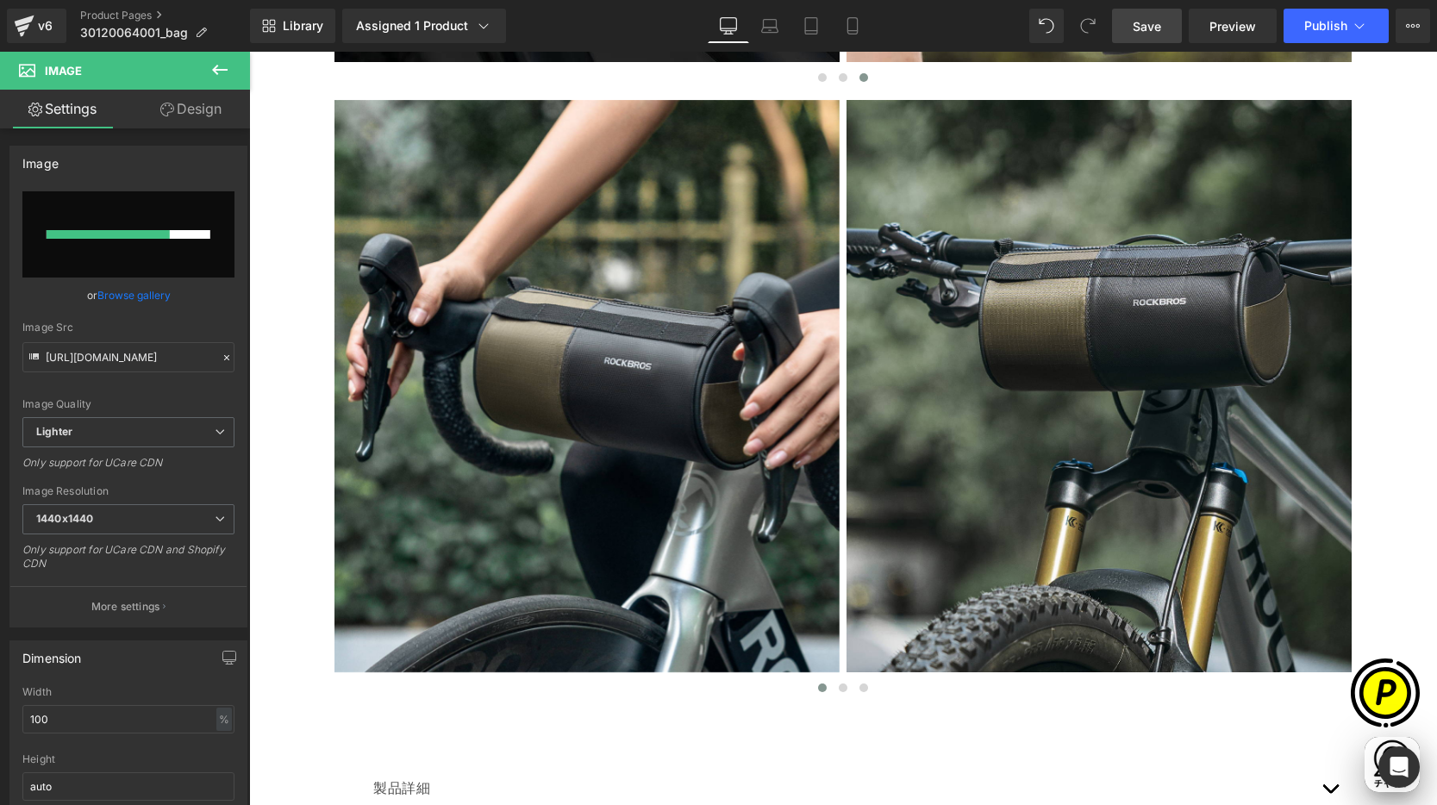
scroll to position [0, 672]
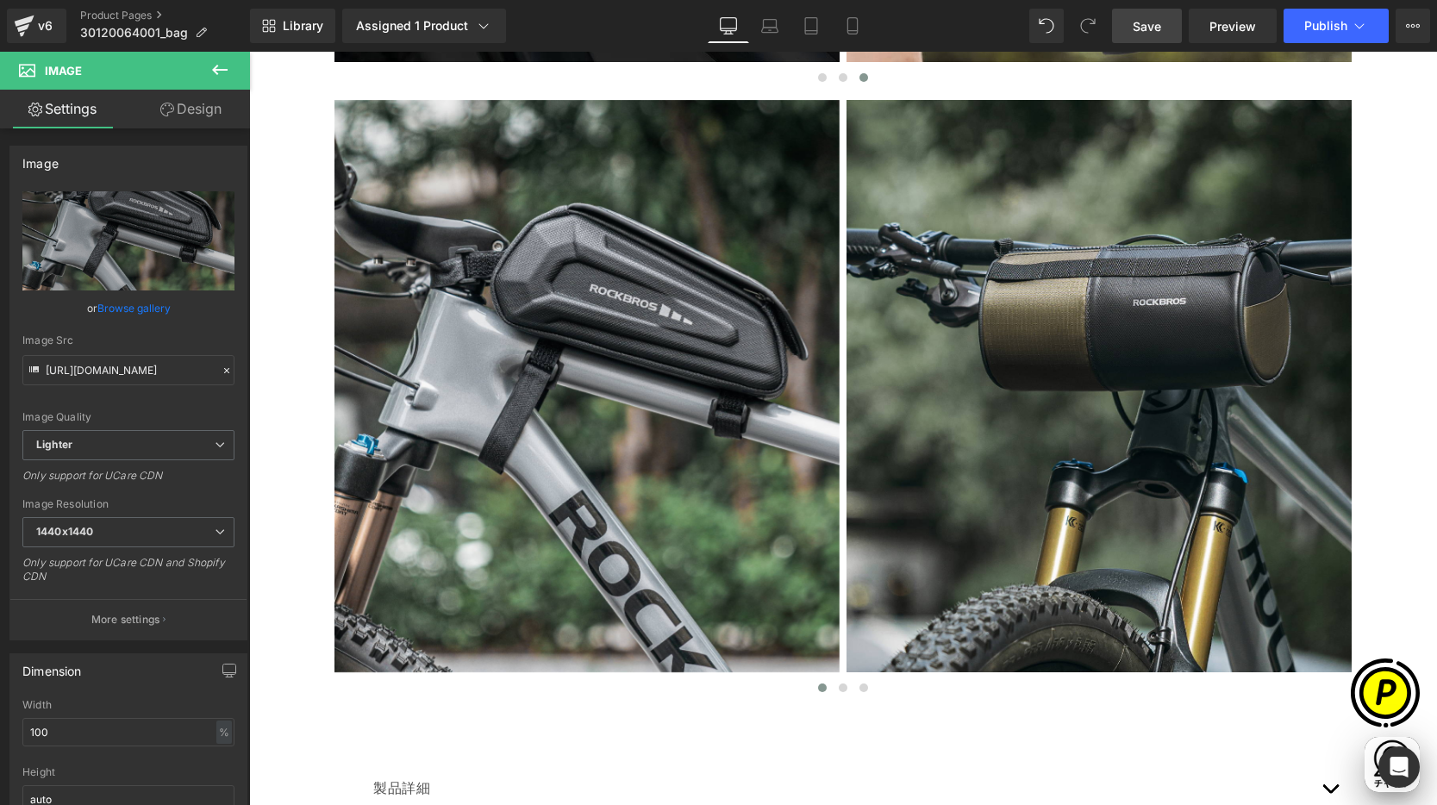
type input "[URL][DOMAIN_NAME]"
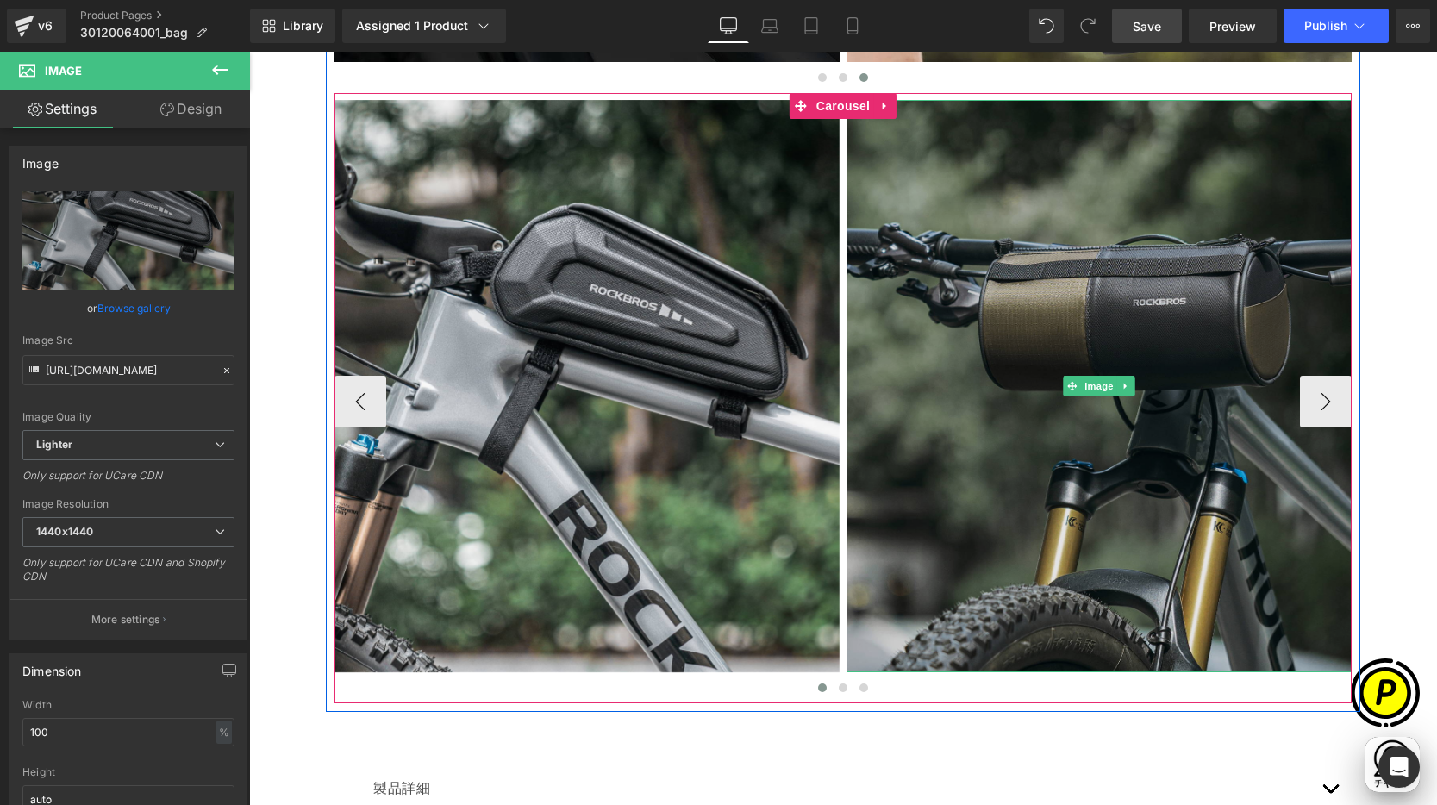
click at [1019, 321] on img at bounding box center [1098, 386] width 505 height 572
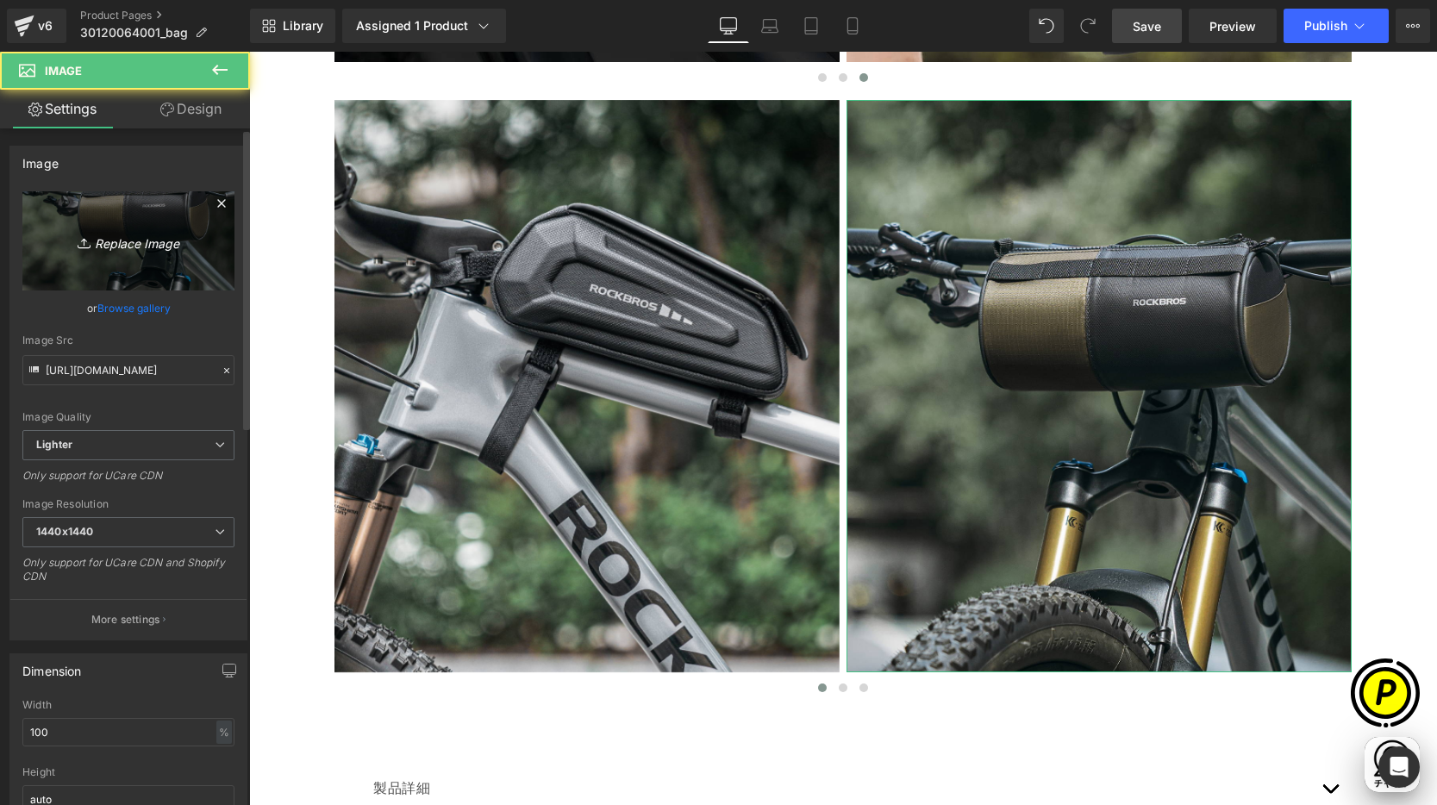
click at [147, 253] on link "Replace Image" at bounding box center [128, 240] width 212 height 99
type input "C:\fakepath\shopify-LP-30120064001_05-2.jpg"
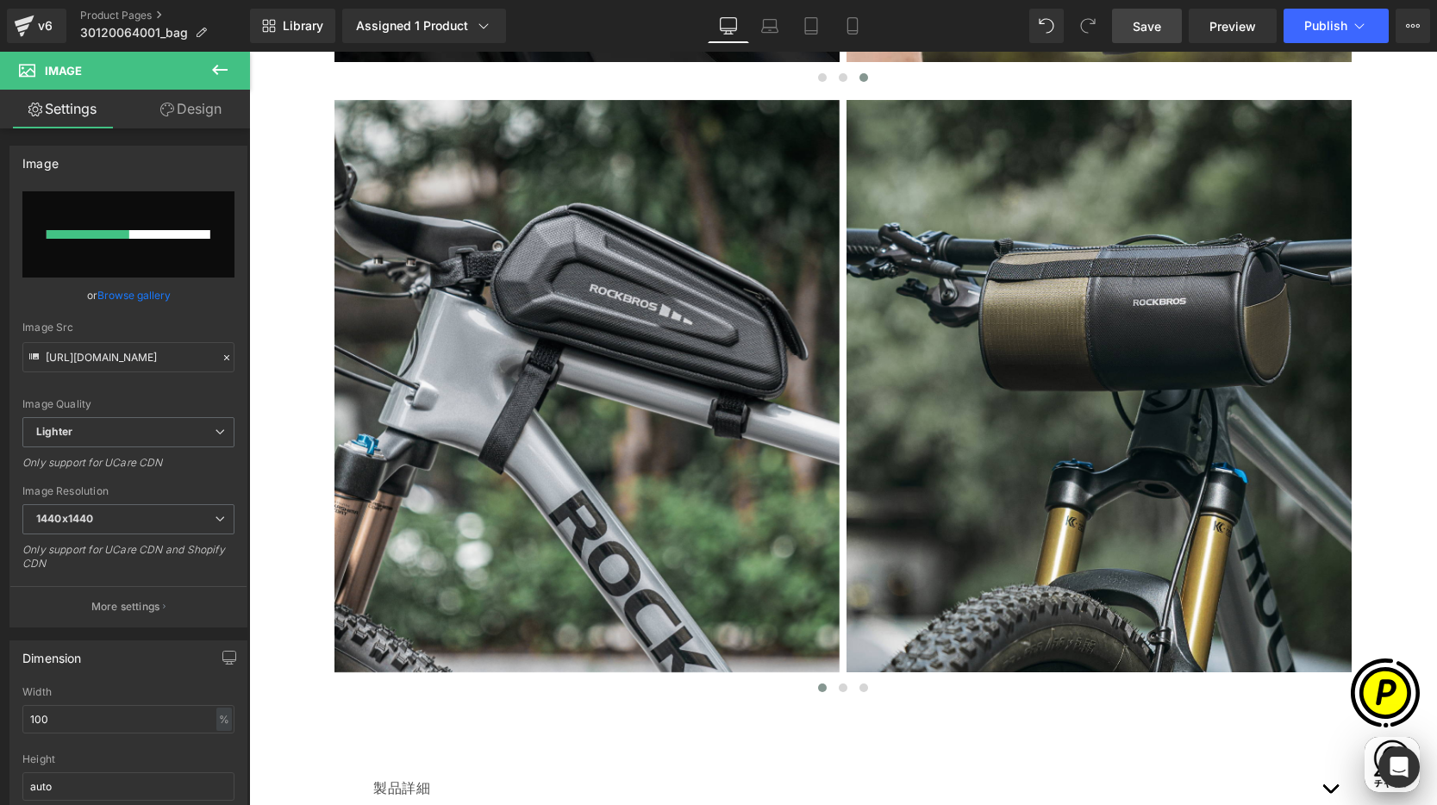
scroll to position [0, 0]
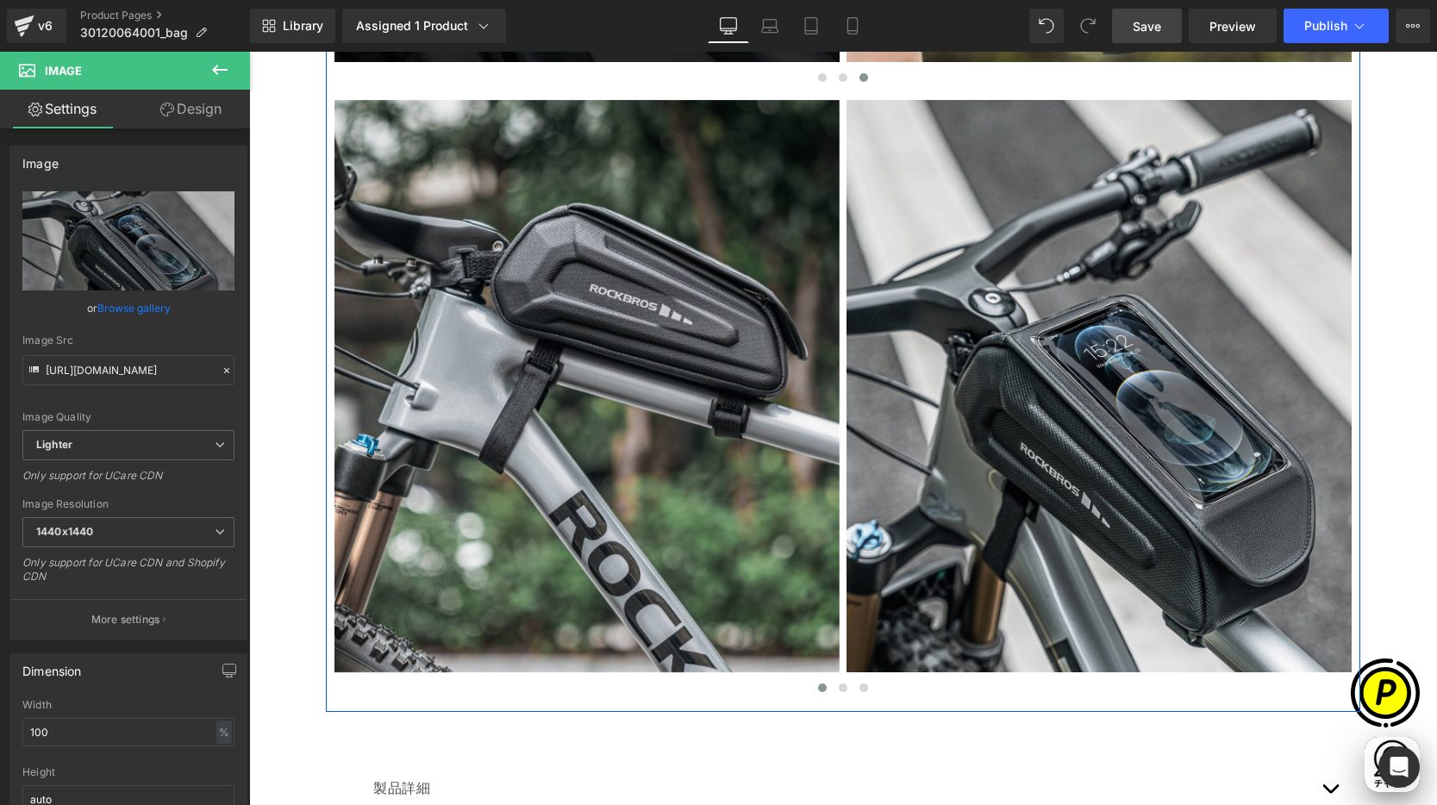
type input "[URL][DOMAIN_NAME]"
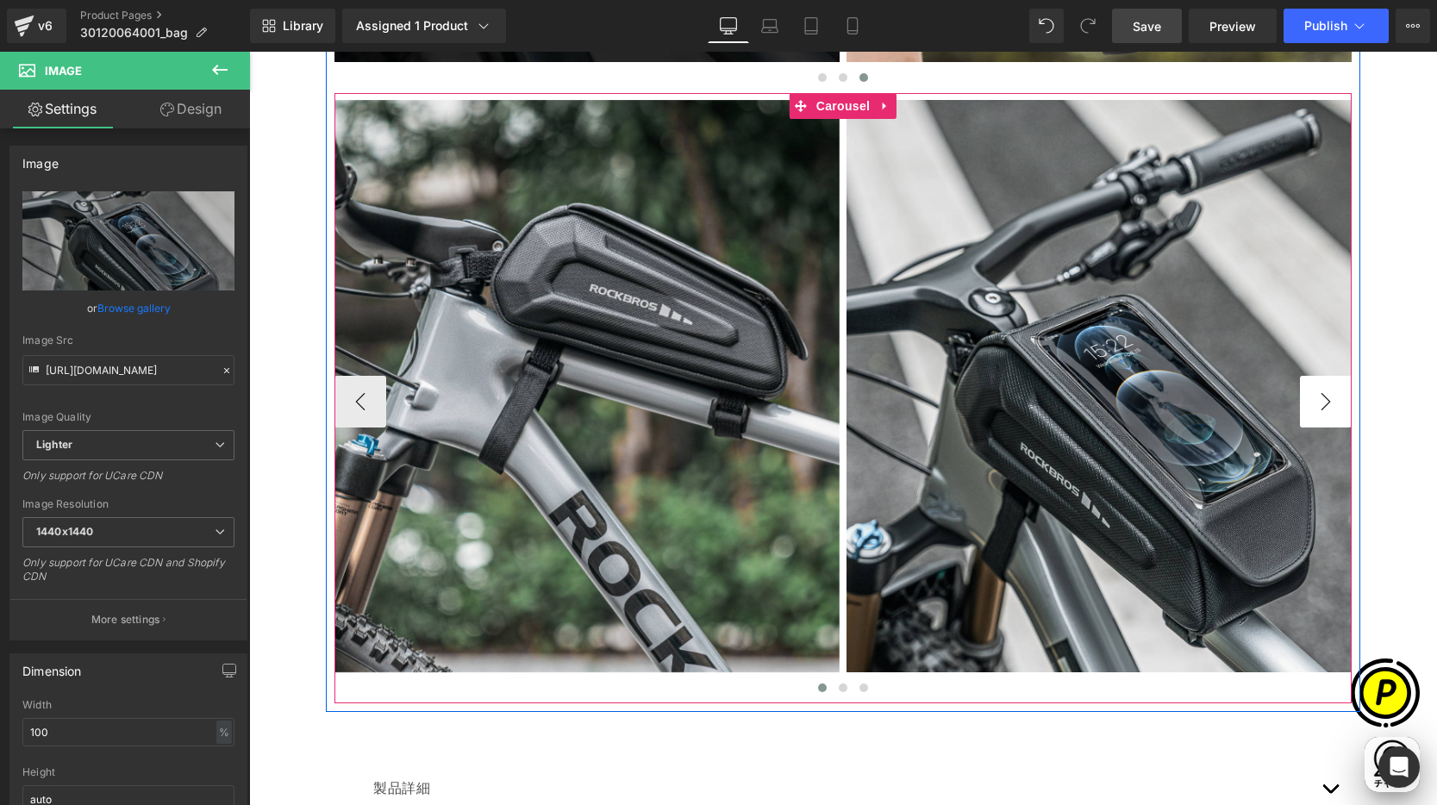
click at [1316, 400] on button "›" at bounding box center [1326, 402] width 52 height 52
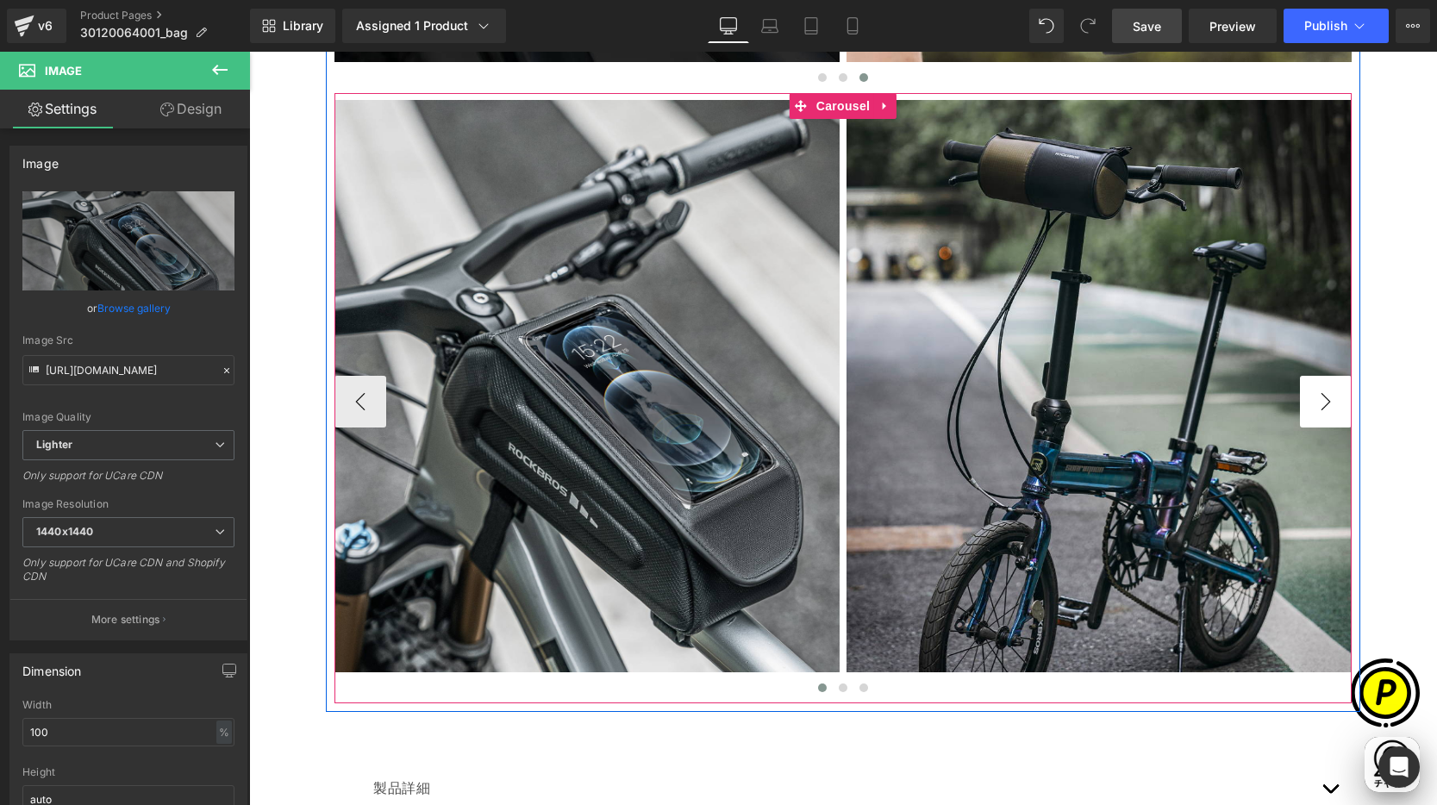
click at [1316, 400] on button "›" at bounding box center [1326, 402] width 52 height 52
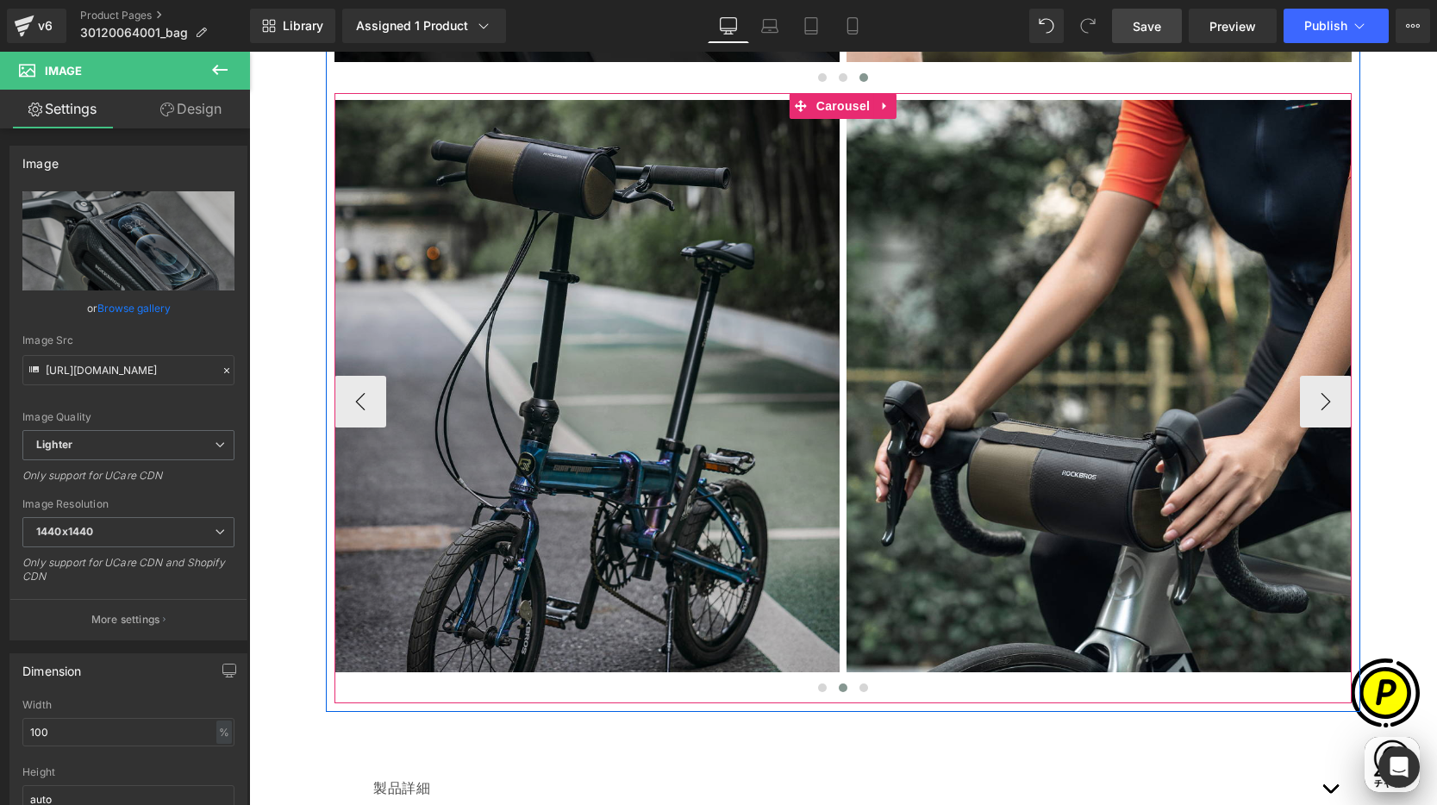
scroll to position [0, 336]
click at [587, 228] on img at bounding box center [586, 386] width 505 height 572
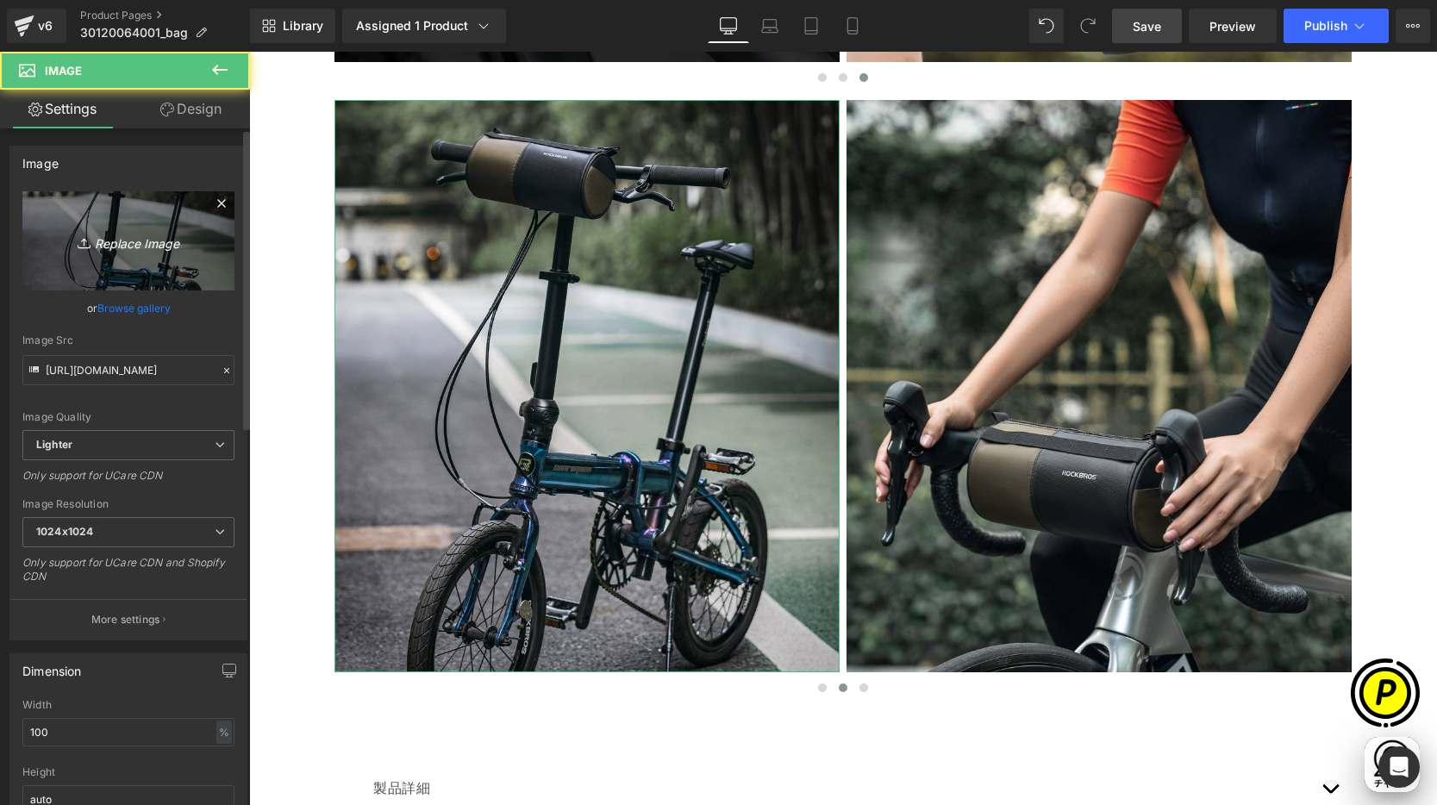
click at [136, 237] on icon "Replace Image" at bounding box center [128, 241] width 138 height 22
type input "C:\fakepath\shopify-LP-30120064001_05-3.jpg"
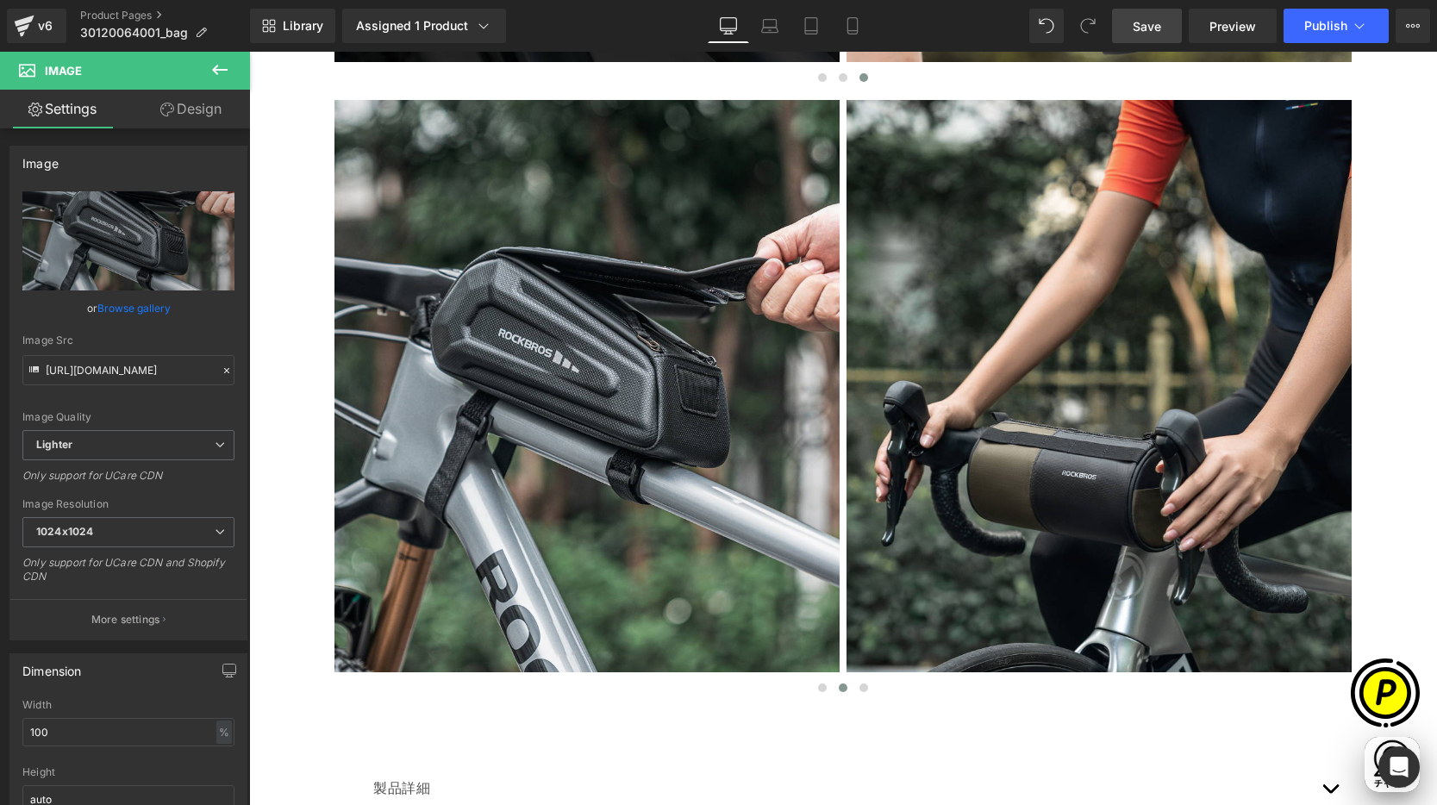
scroll to position [0, 0]
type input "[URL][DOMAIN_NAME]"
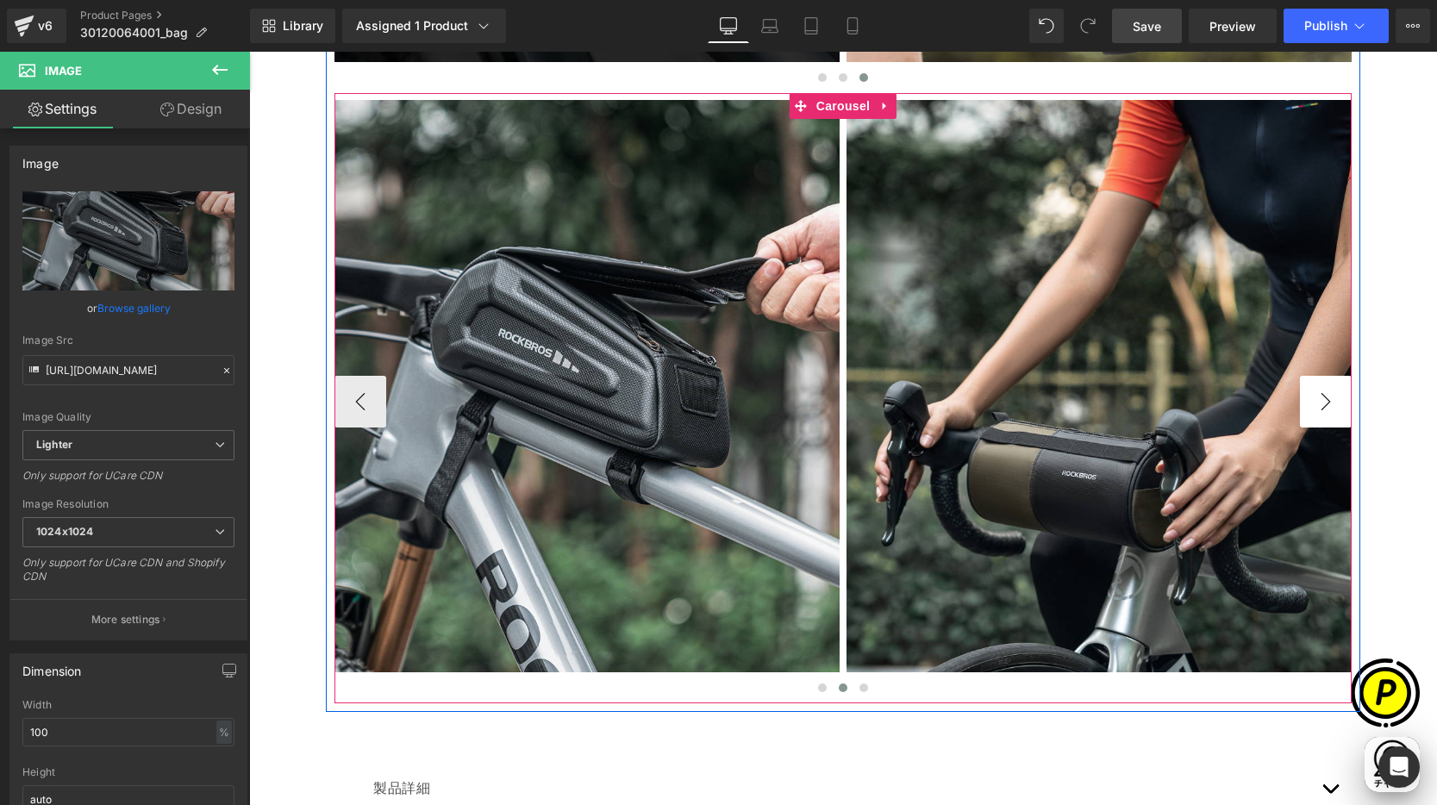
click at [1315, 405] on button "›" at bounding box center [1326, 402] width 52 height 52
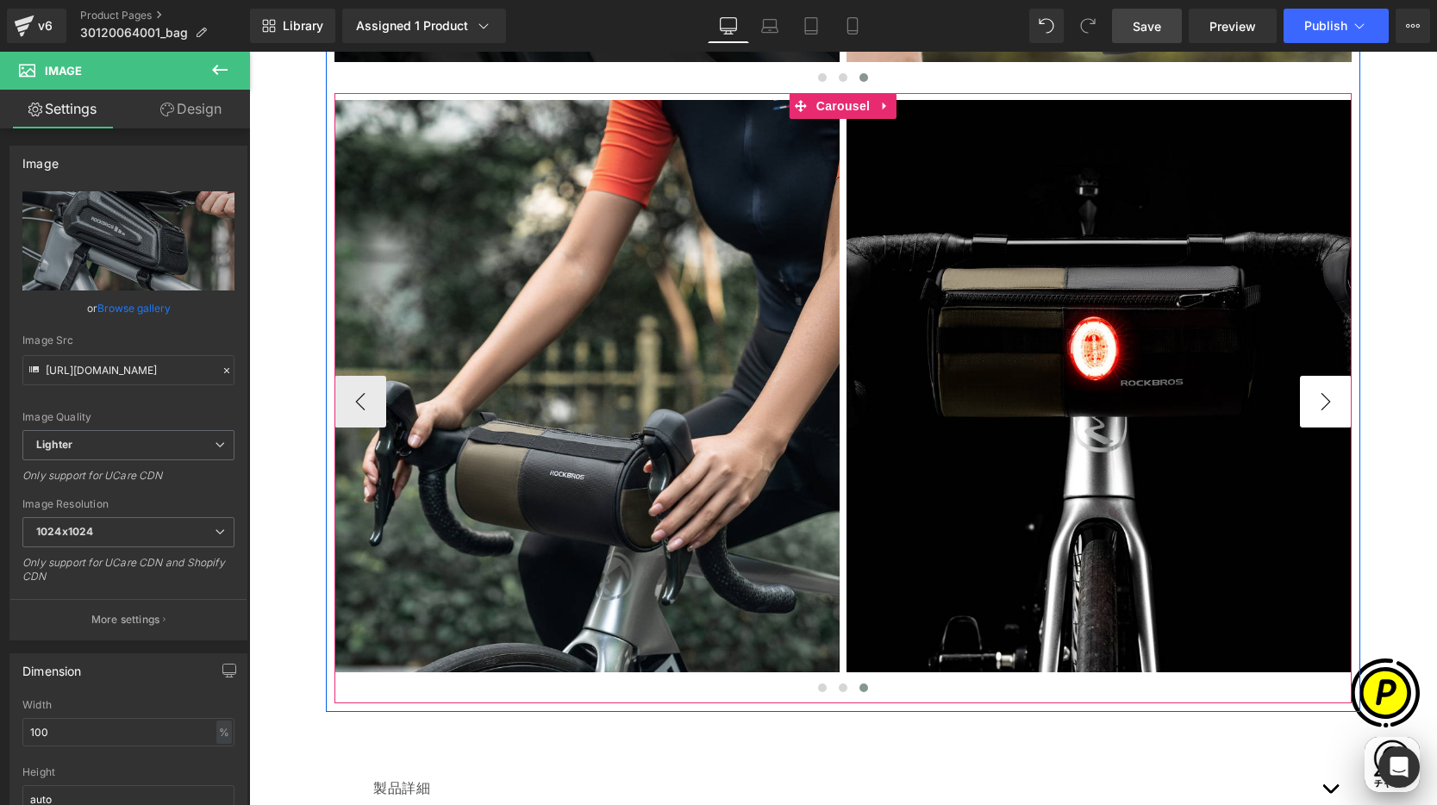
click at [1315, 405] on button "›" at bounding box center [1326, 402] width 52 height 52
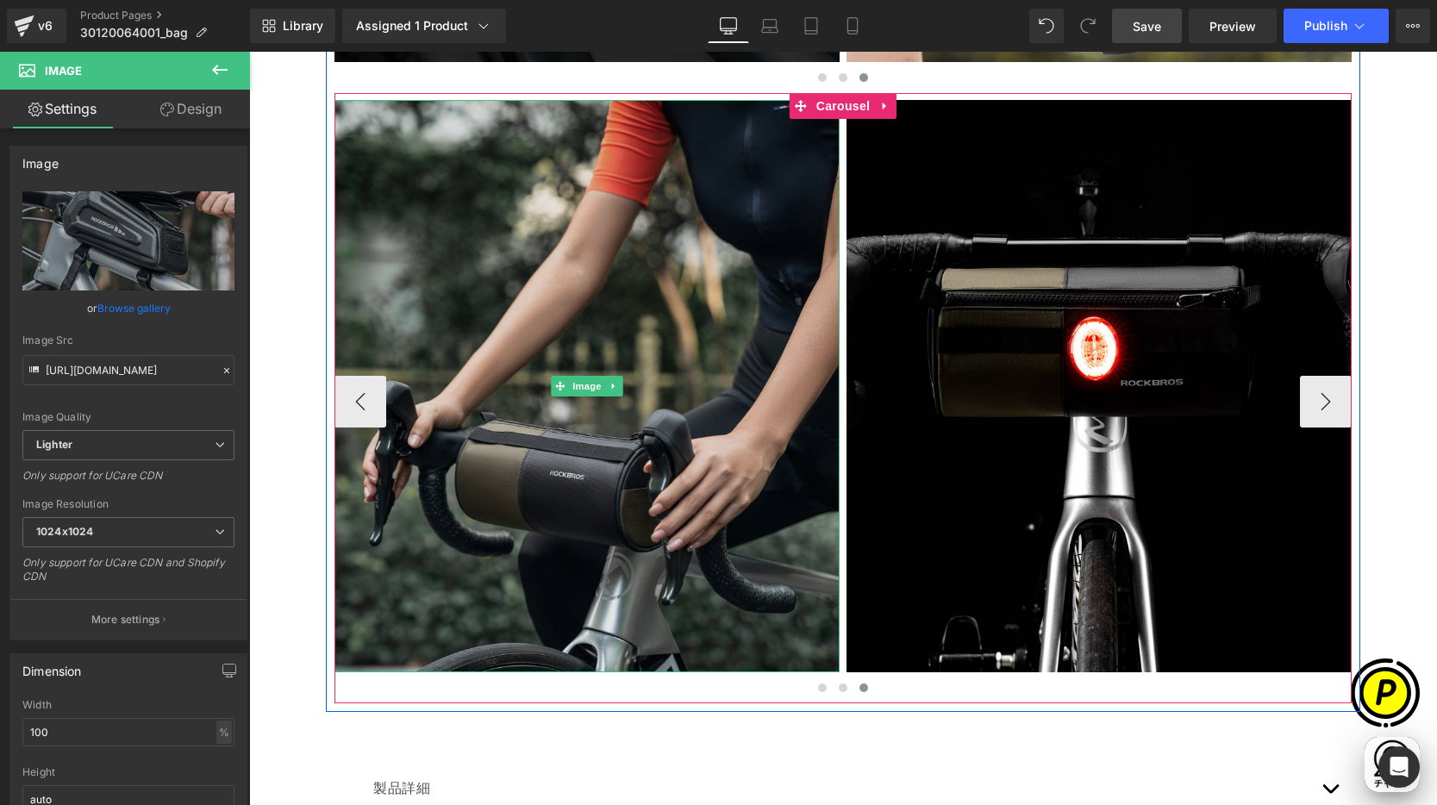
click at [622, 260] on img at bounding box center [586, 386] width 505 height 572
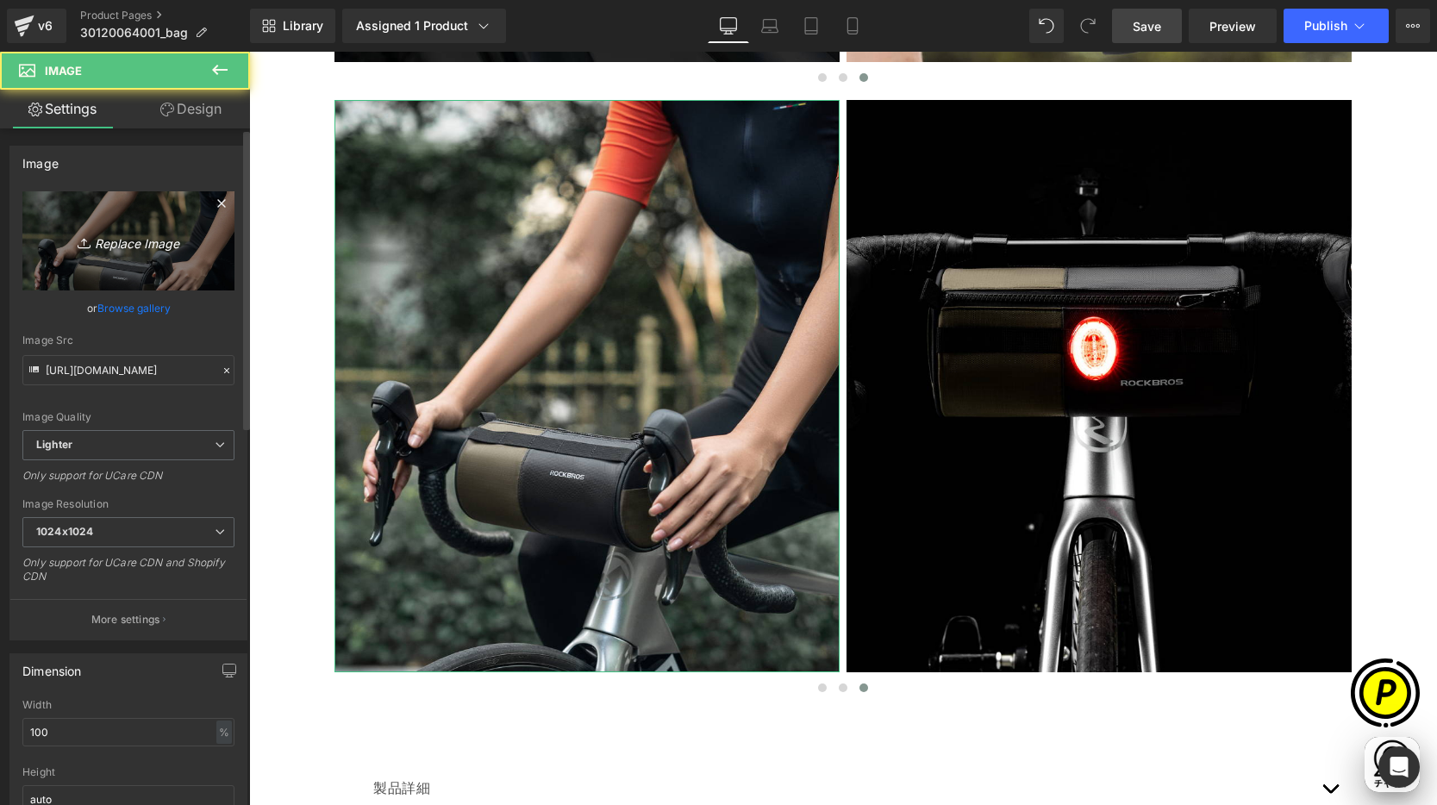
click at [185, 242] on icon "Replace Image" at bounding box center [128, 241] width 138 height 22
type input "C:\fakepath\shopify-LP-30120064001_05-4.jpg"
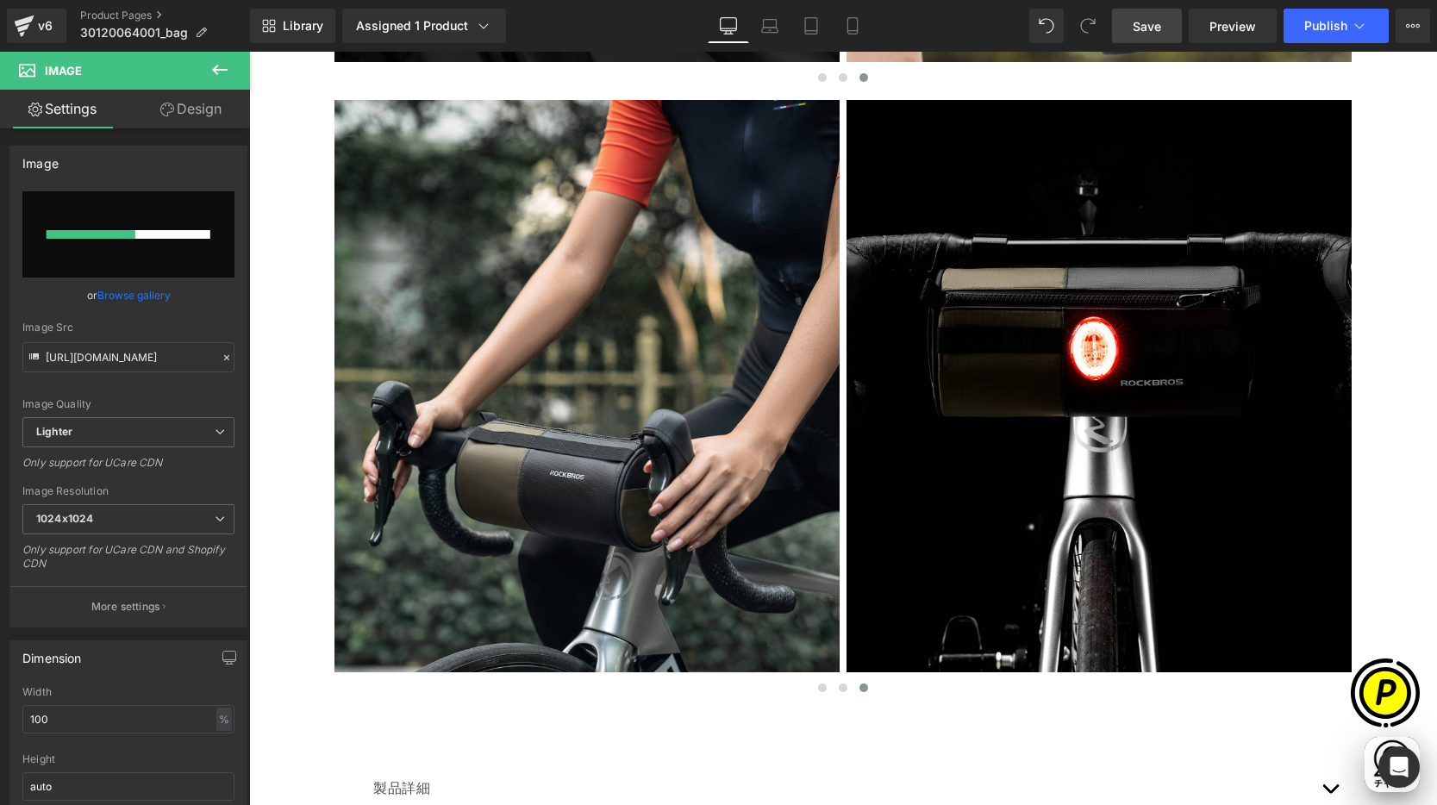
scroll to position [0, 672]
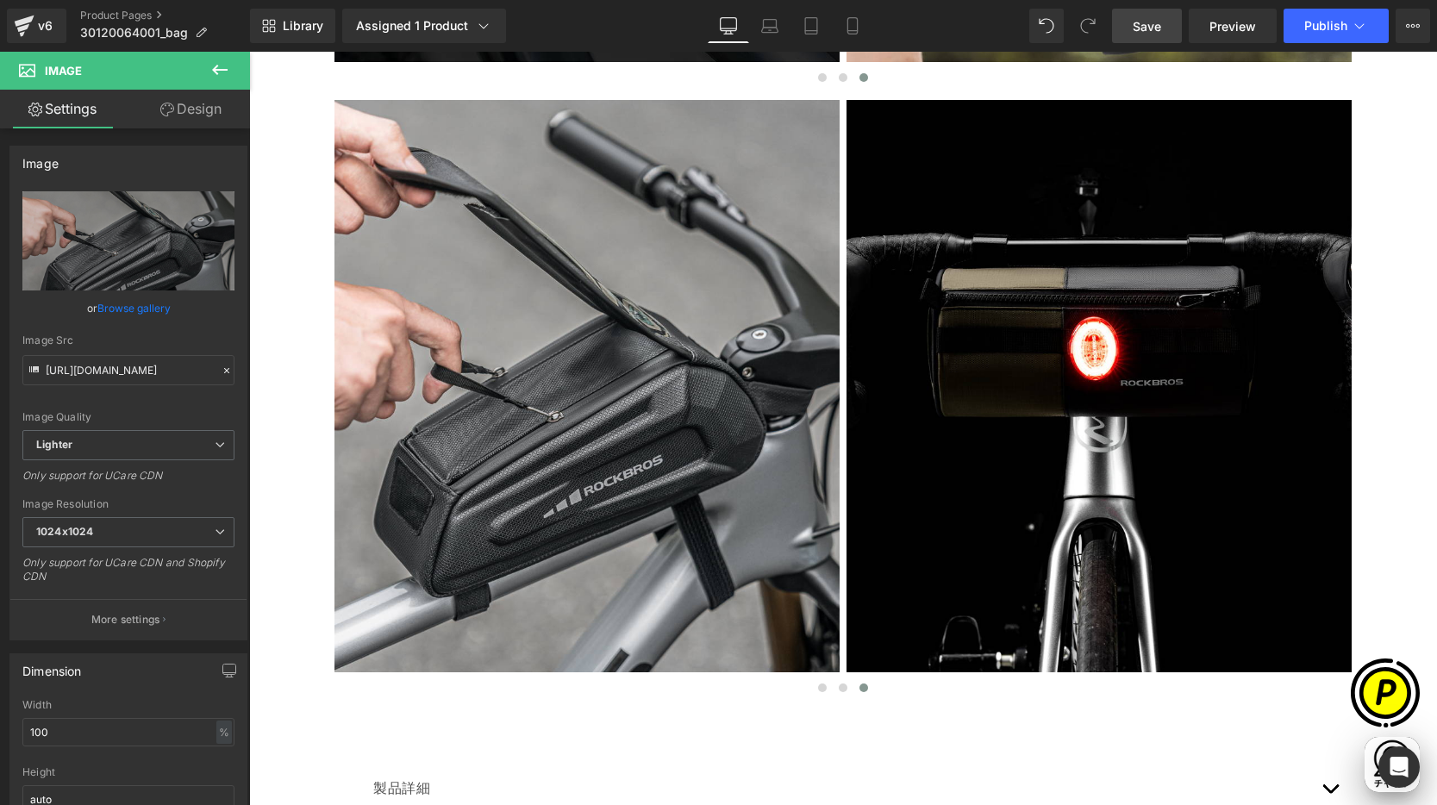
type input "[URL][DOMAIN_NAME]"
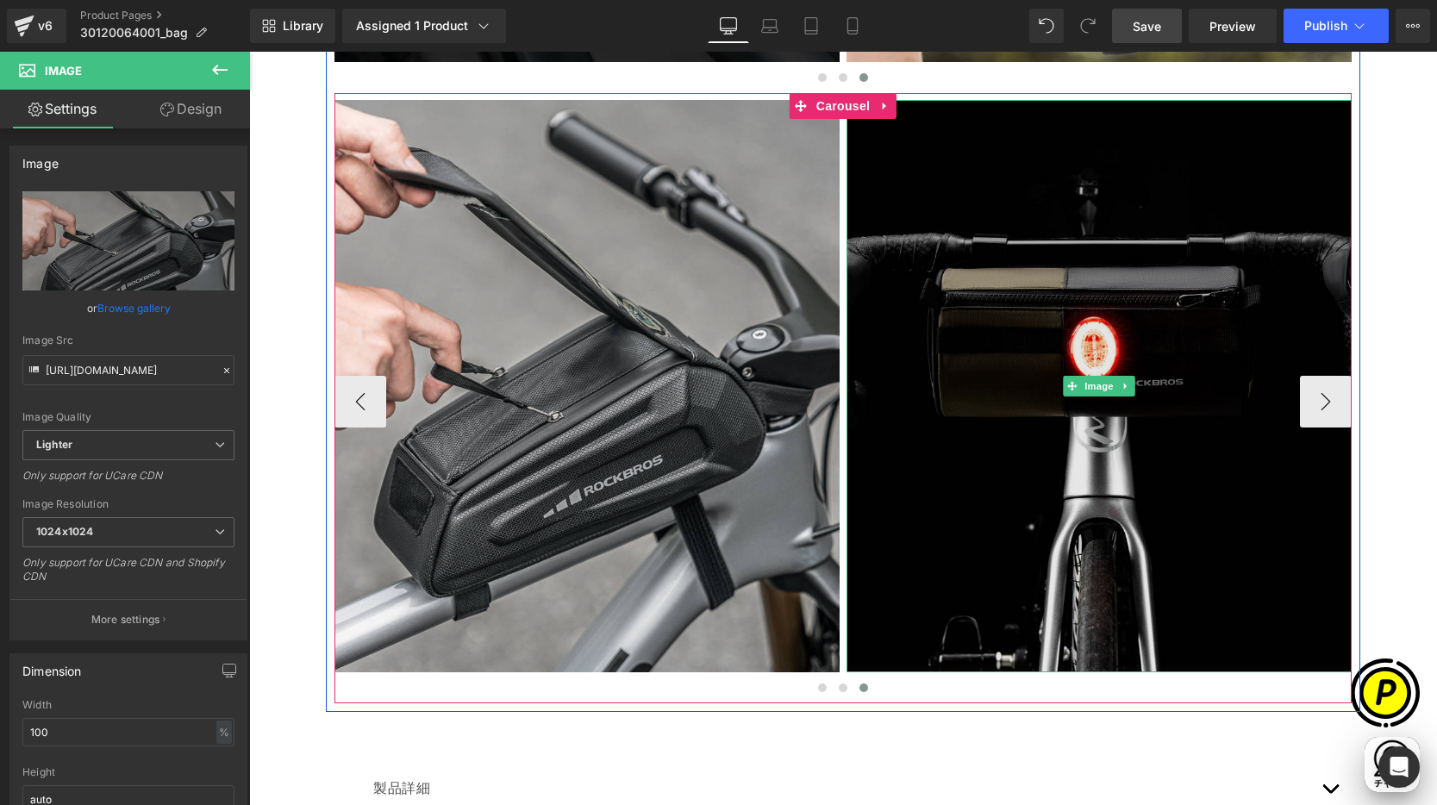
click at [989, 328] on img at bounding box center [1098, 386] width 505 height 572
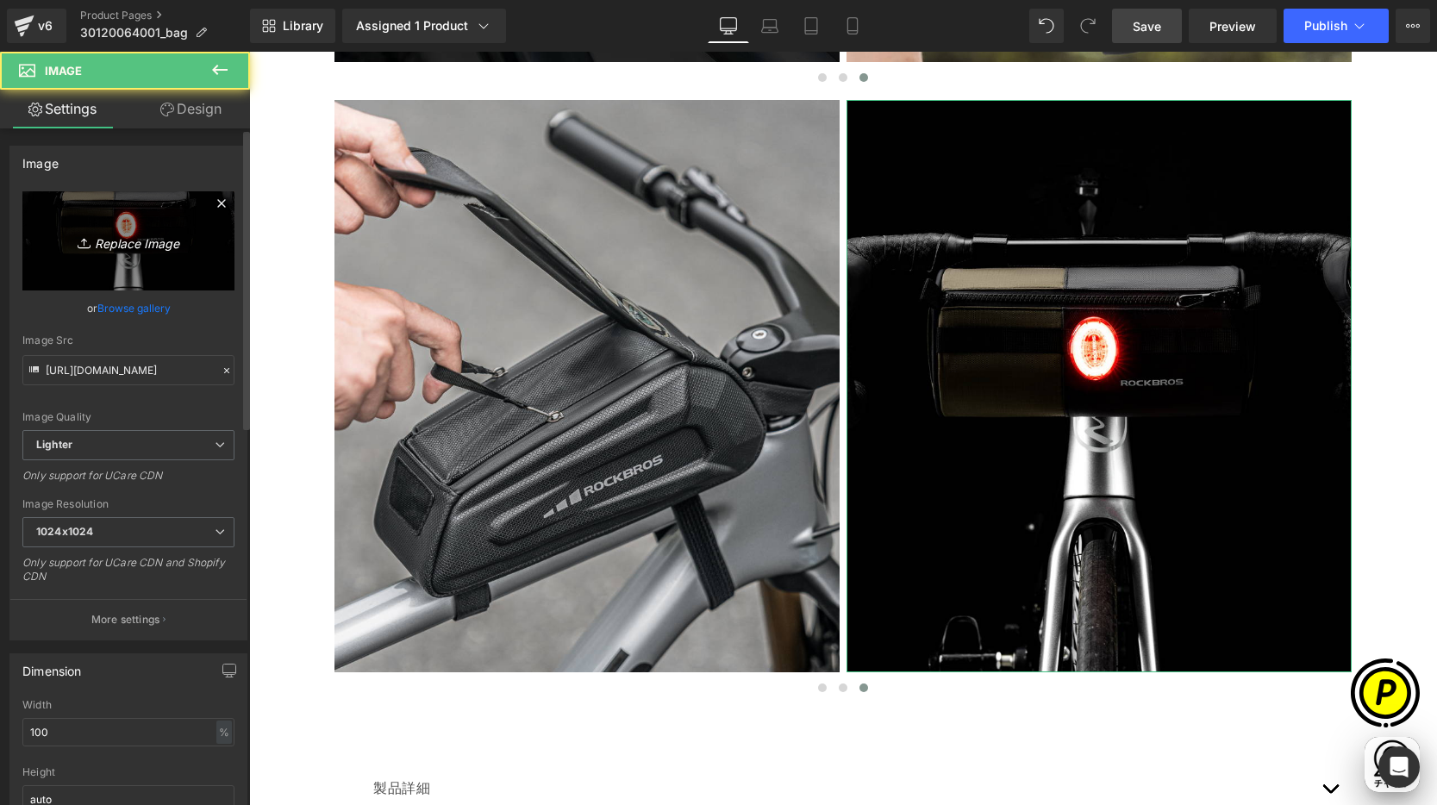
click at [158, 249] on icon "Replace Image" at bounding box center [128, 241] width 138 height 22
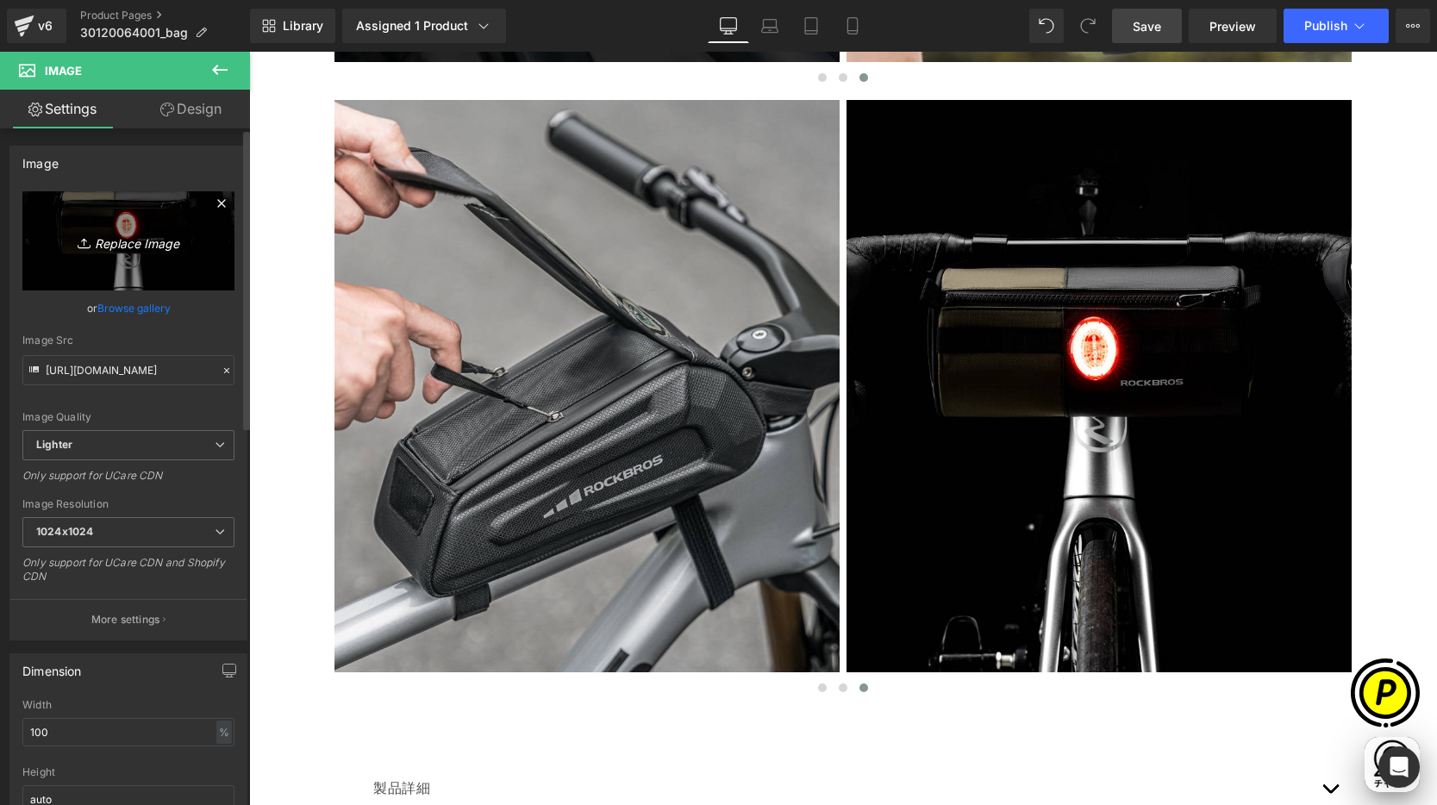
scroll to position [0, 1008]
type input "C:\fakepath\shopify-LP-30120064001_05-5.jpg"
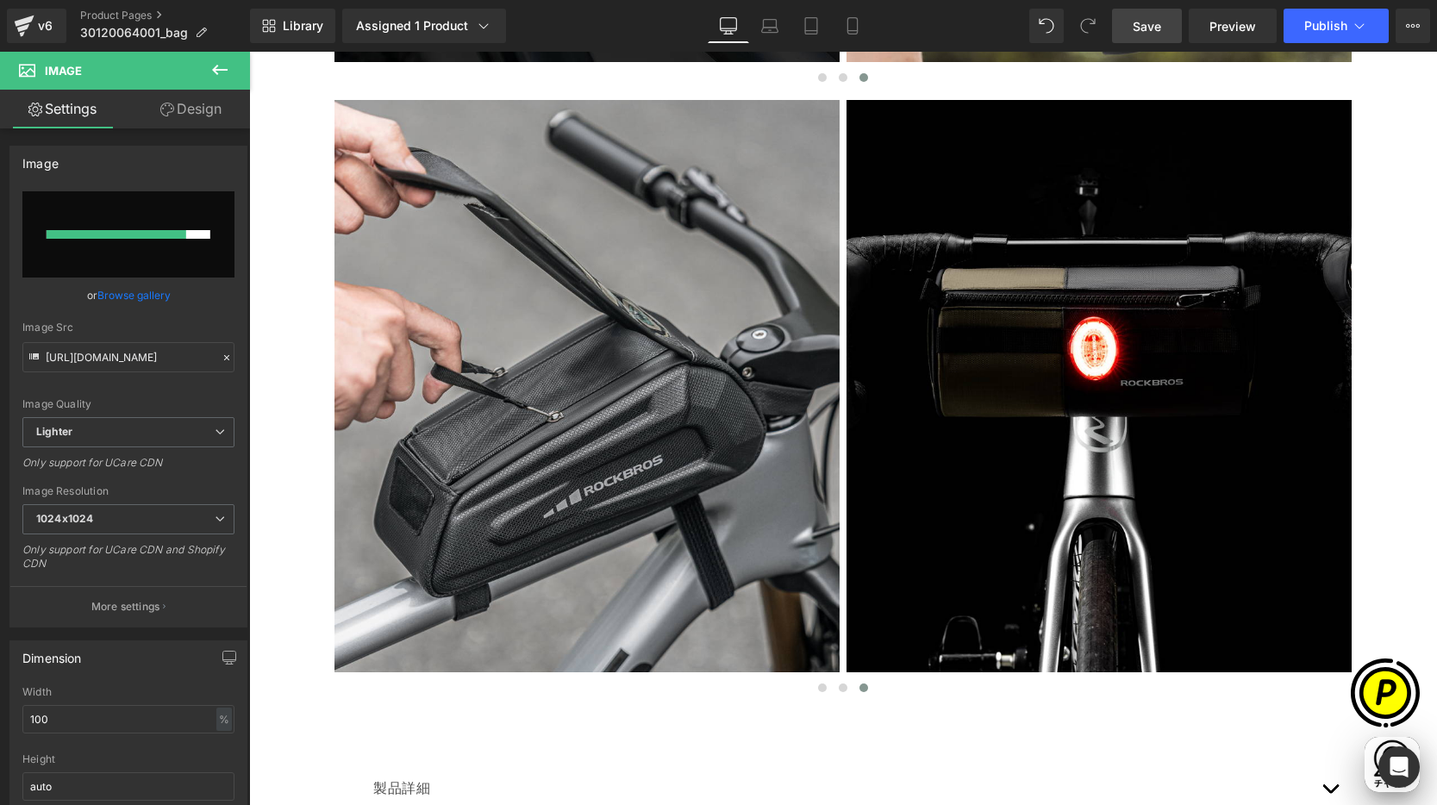
scroll to position [0, 672]
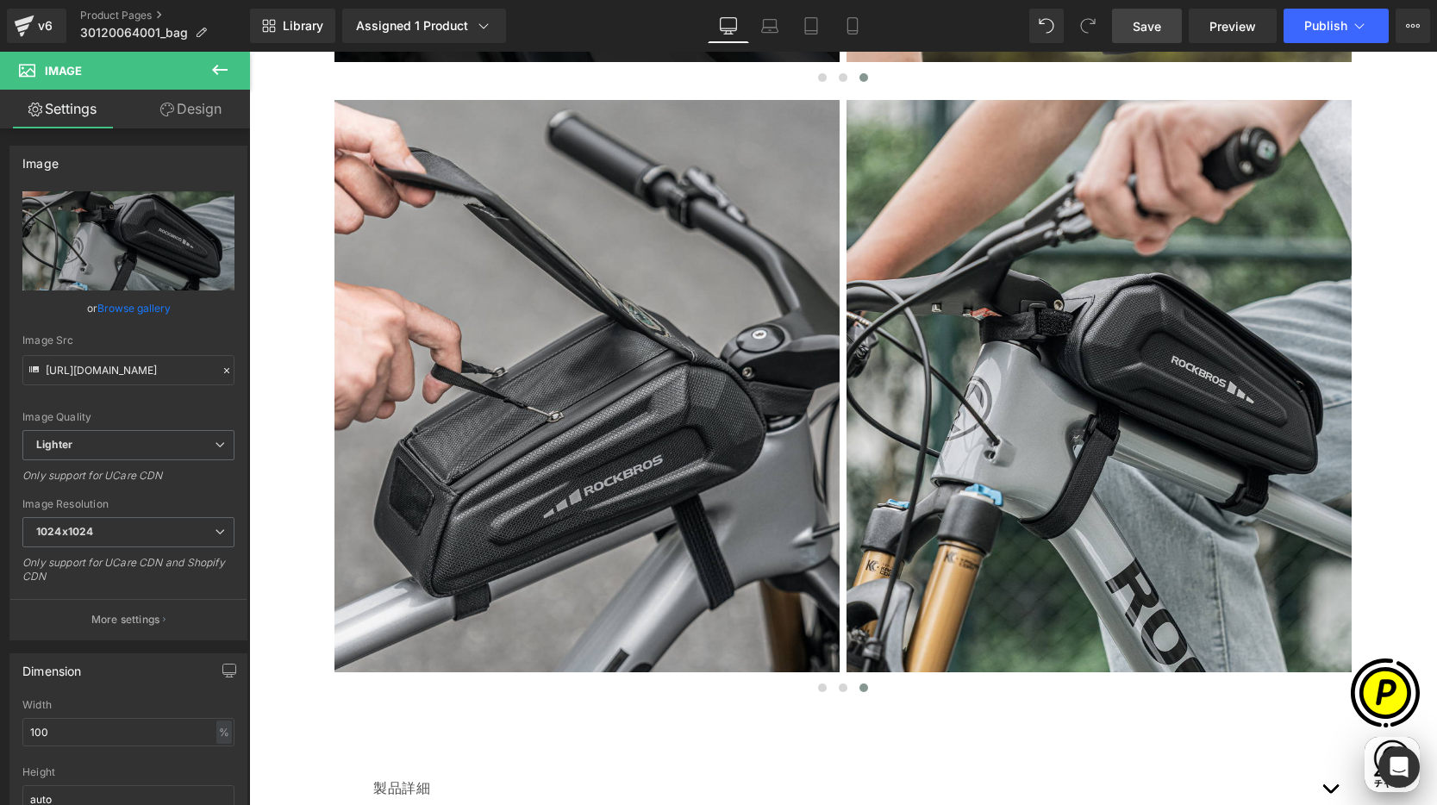
type input "[URL][DOMAIN_NAME]"
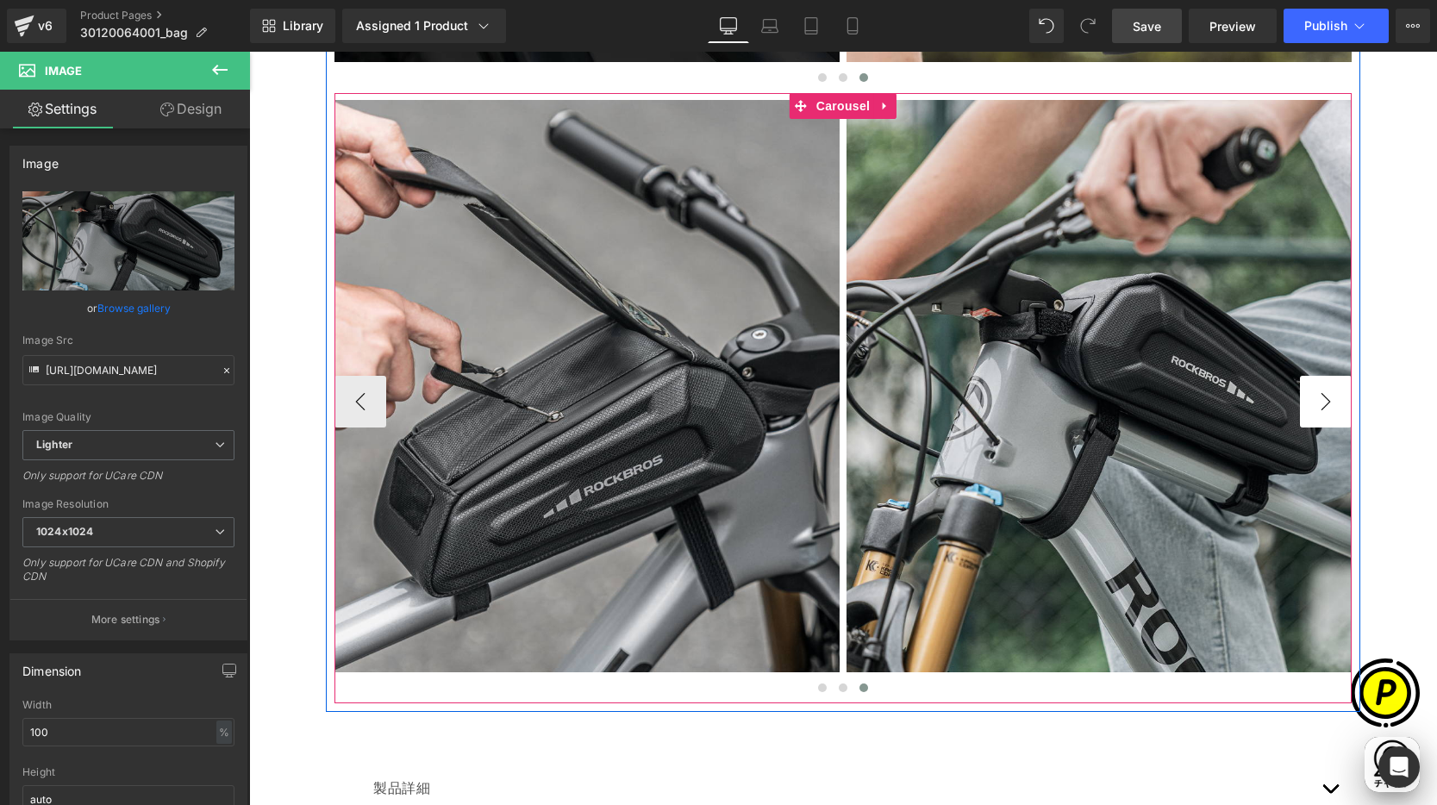
click at [1318, 409] on button "›" at bounding box center [1326, 402] width 52 height 52
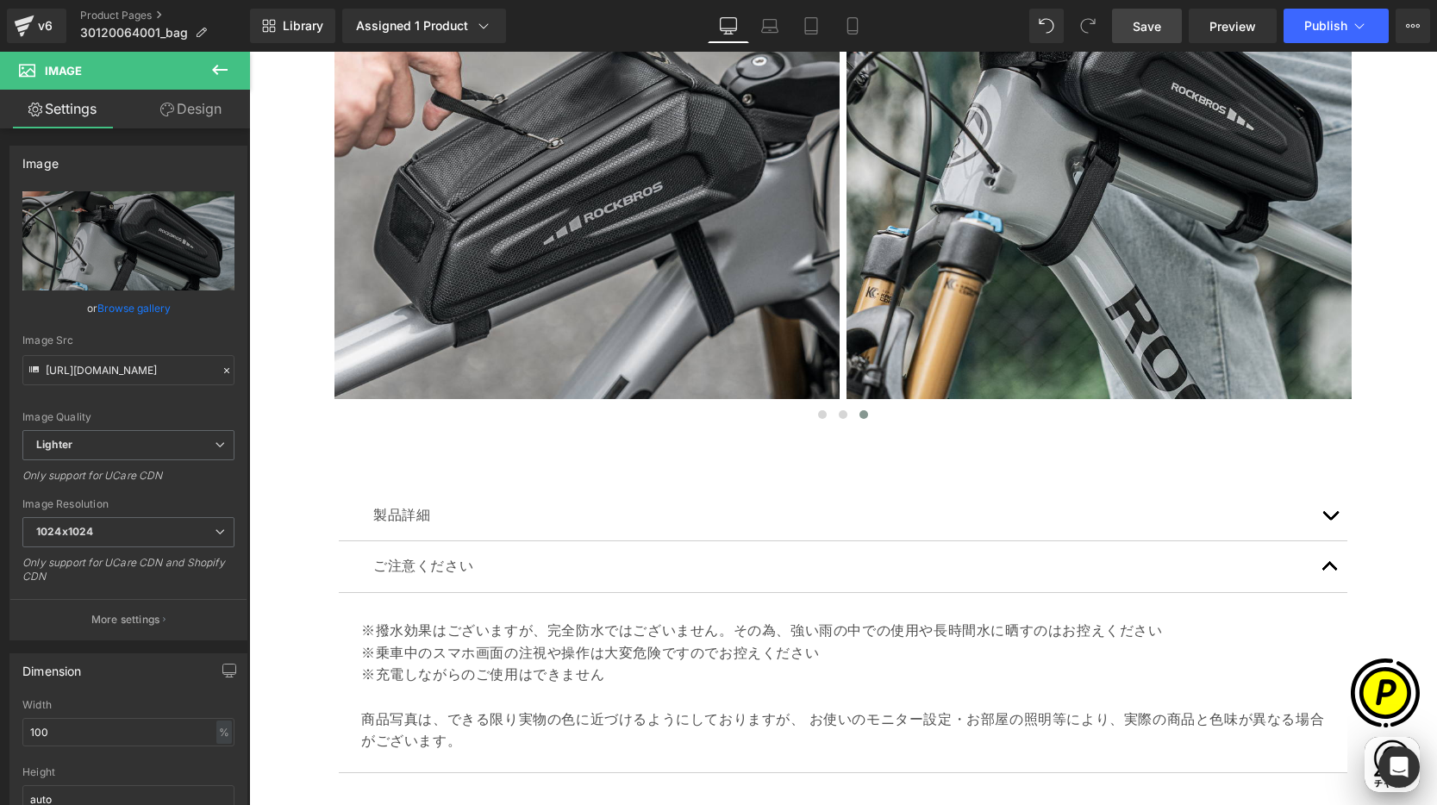
scroll to position [6230, 0]
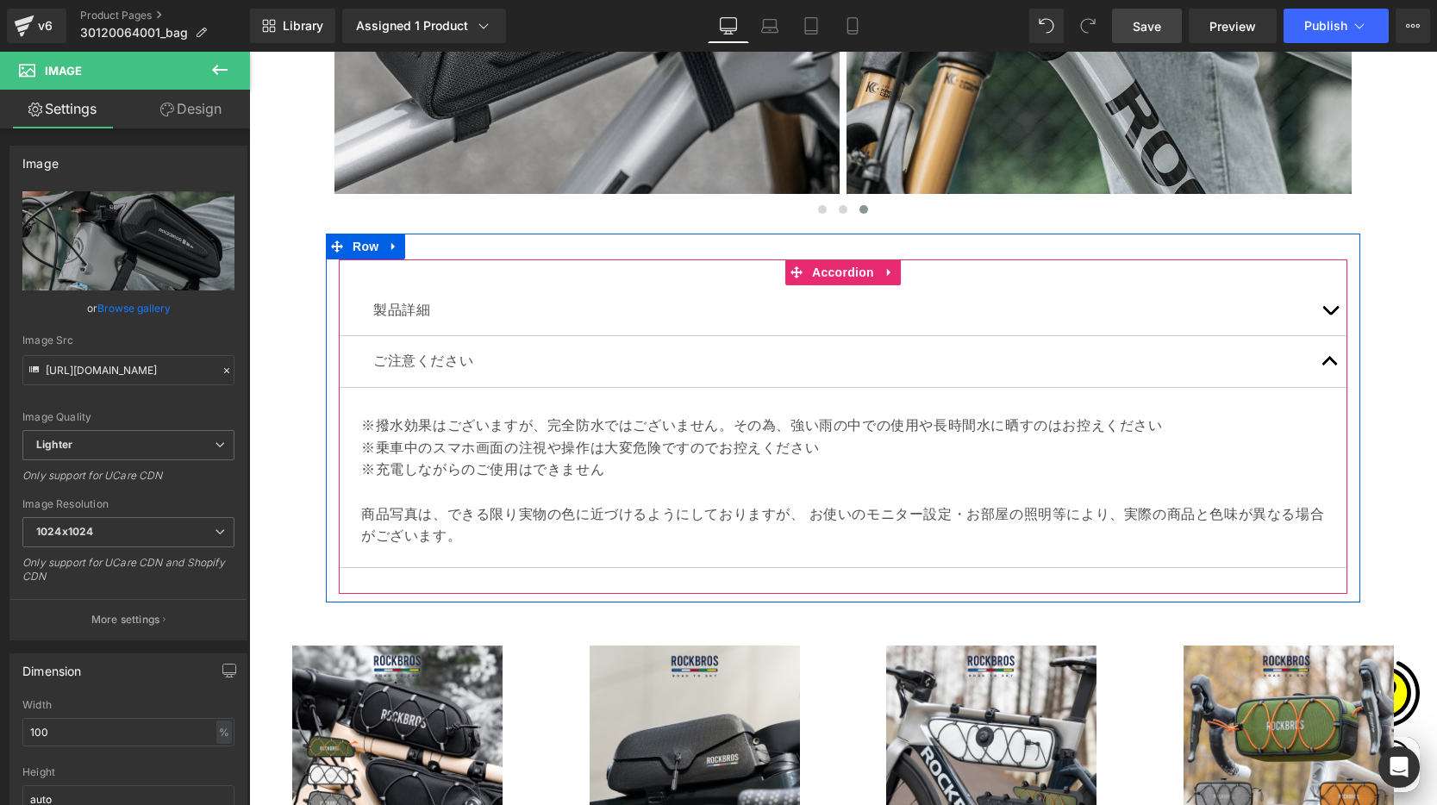
click at [1318, 312] on button "button" at bounding box center [1330, 310] width 34 height 51
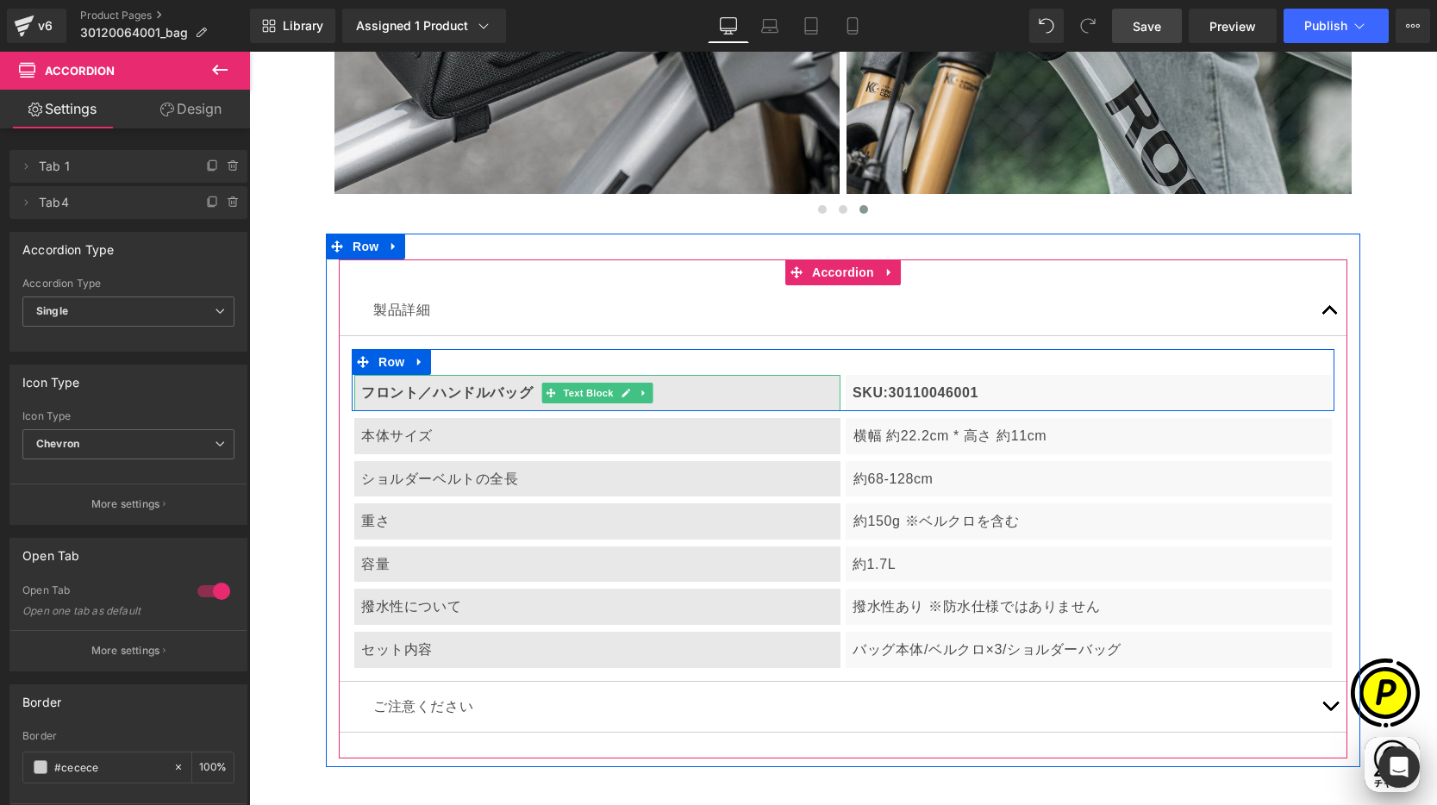
scroll to position [0, 0]
click at [448, 392] on b "フロント／ハンドルバッグ" at bounding box center [447, 392] width 172 height 15
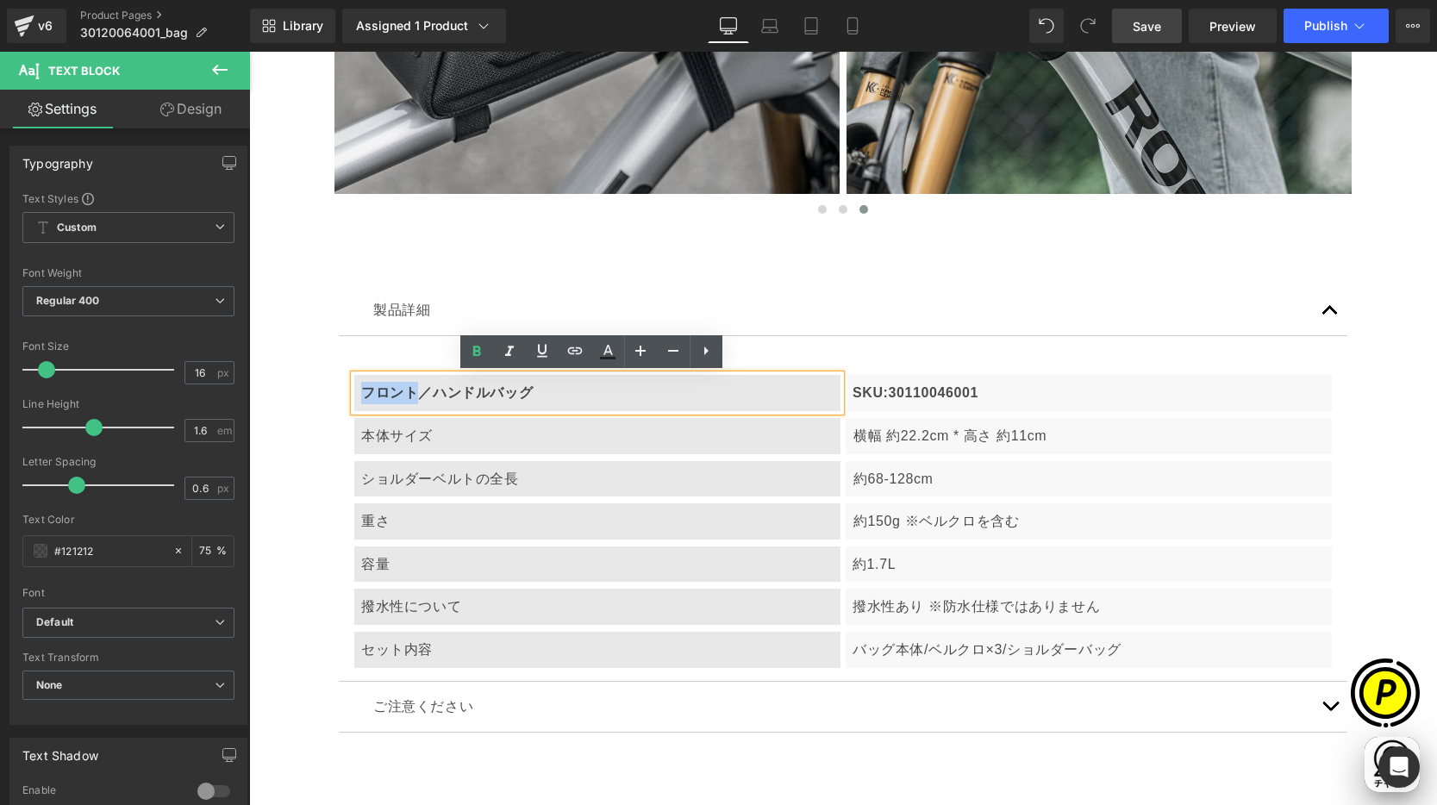
drag, startPoint x: 359, startPoint y: 390, endPoint x: 408, endPoint y: 396, distance: 48.5
click at [408, 396] on div "フロント／ハンドルバッグ" at bounding box center [597, 393] width 486 height 36
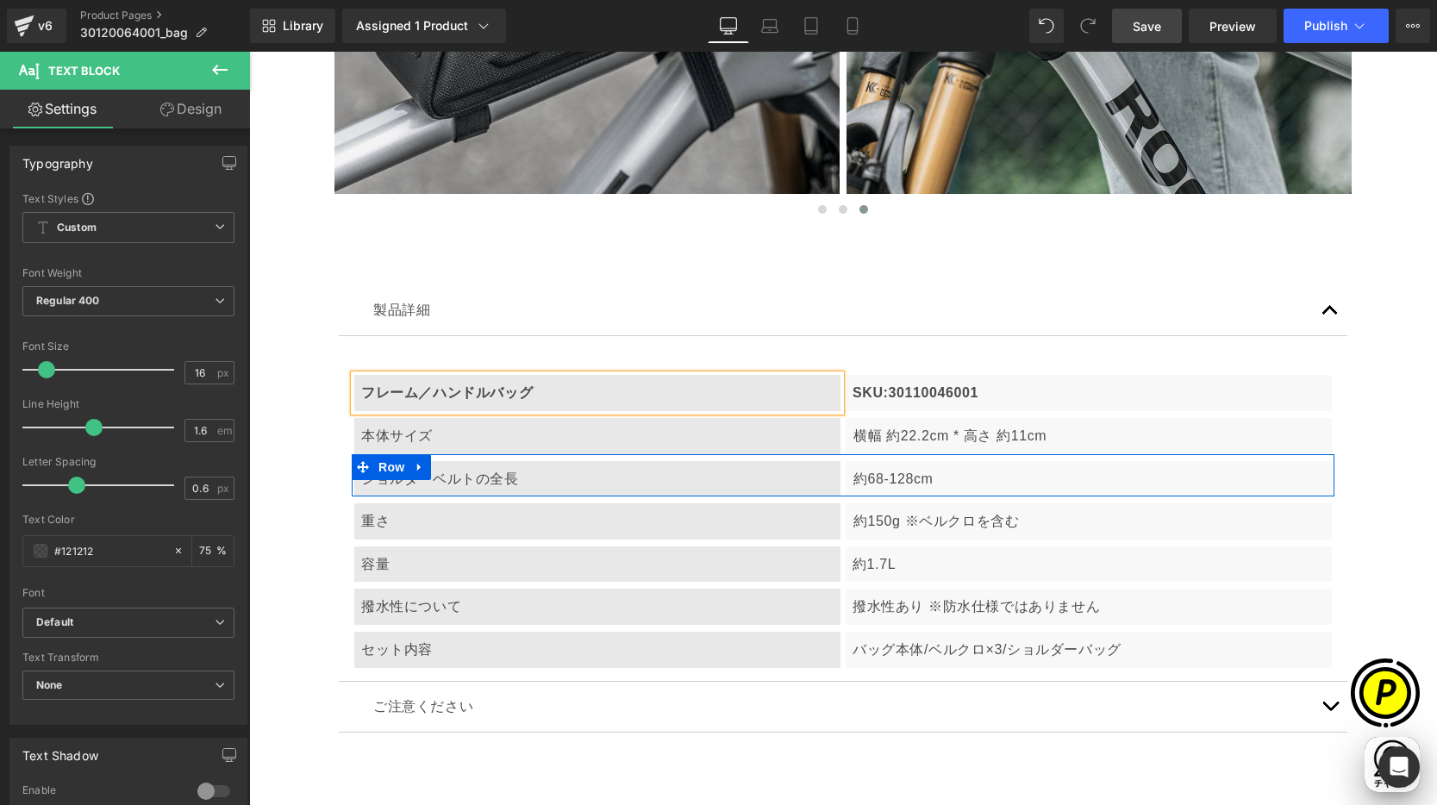
scroll to position [0, 336]
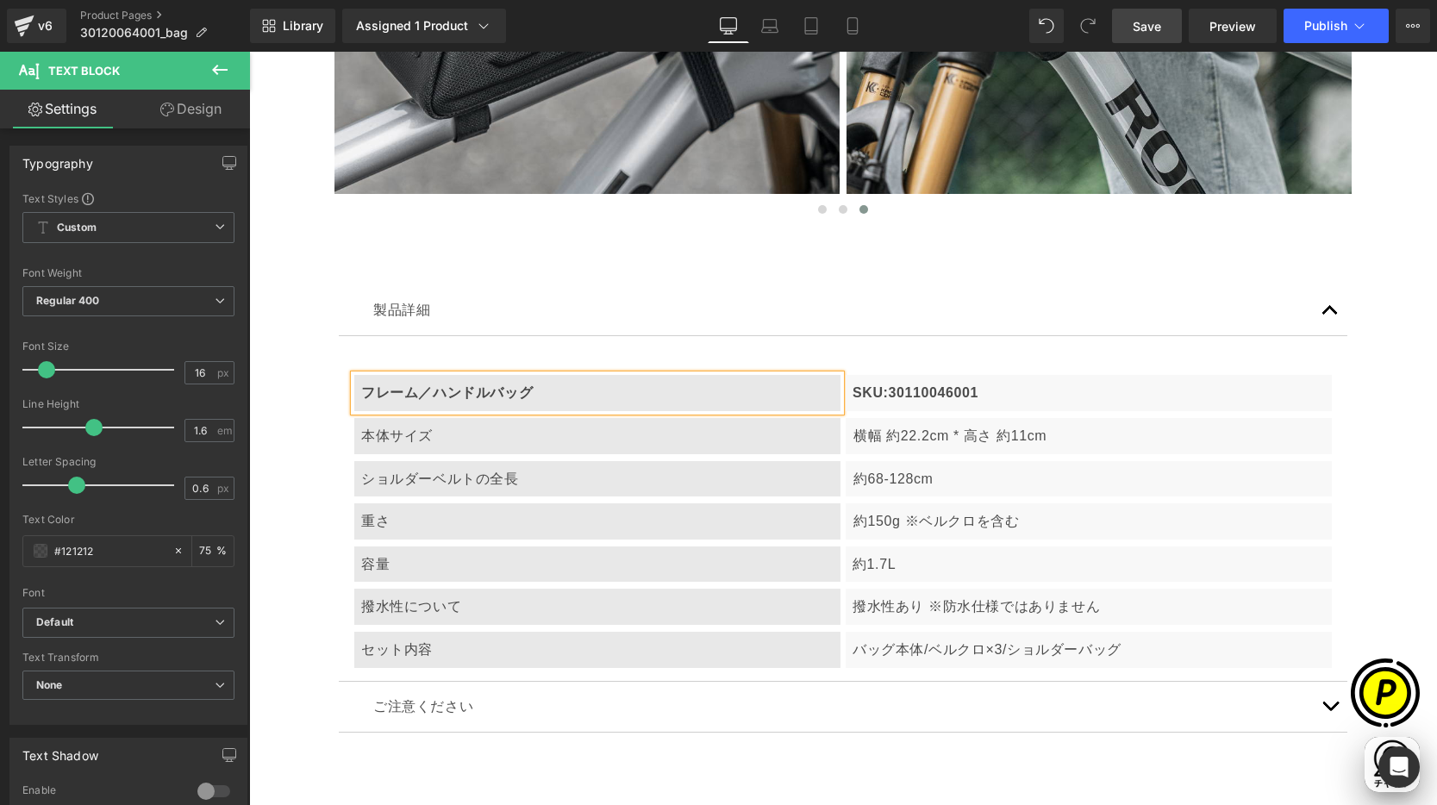
click at [487, 394] on b "フレーム／ハンドルバッグ" at bounding box center [447, 392] width 172 height 15
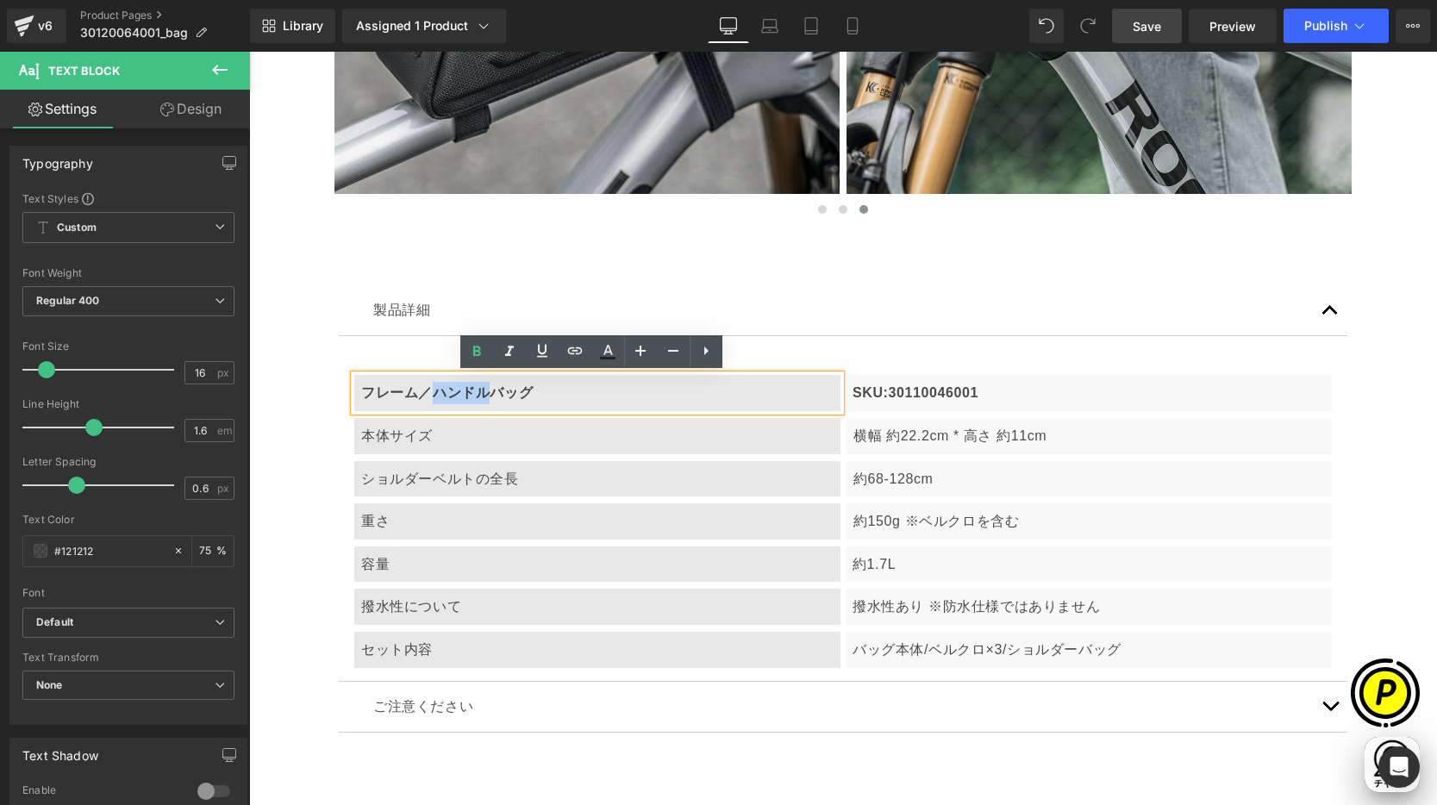
drag, startPoint x: 421, startPoint y: 390, endPoint x: 476, endPoint y: 390, distance: 55.2
click at [476, 390] on b "フレーム／ハンドルバッグ" at bounding box center [447, 392] width 172 height 15
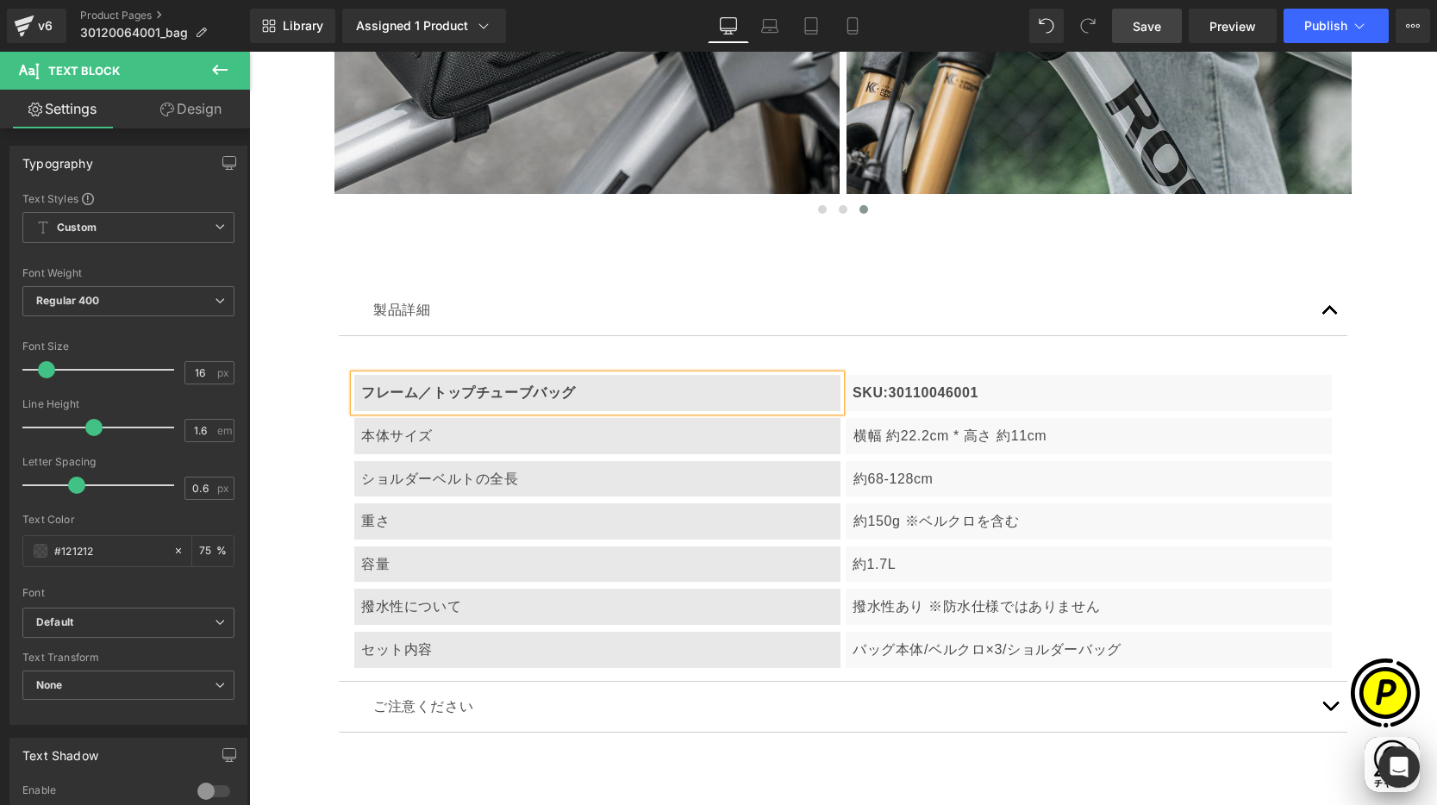
scroll to position [0, 1008]
click at [893, 390] on p "SKU:30110046001" at bounding box center [1088, 393] width 472 height 22
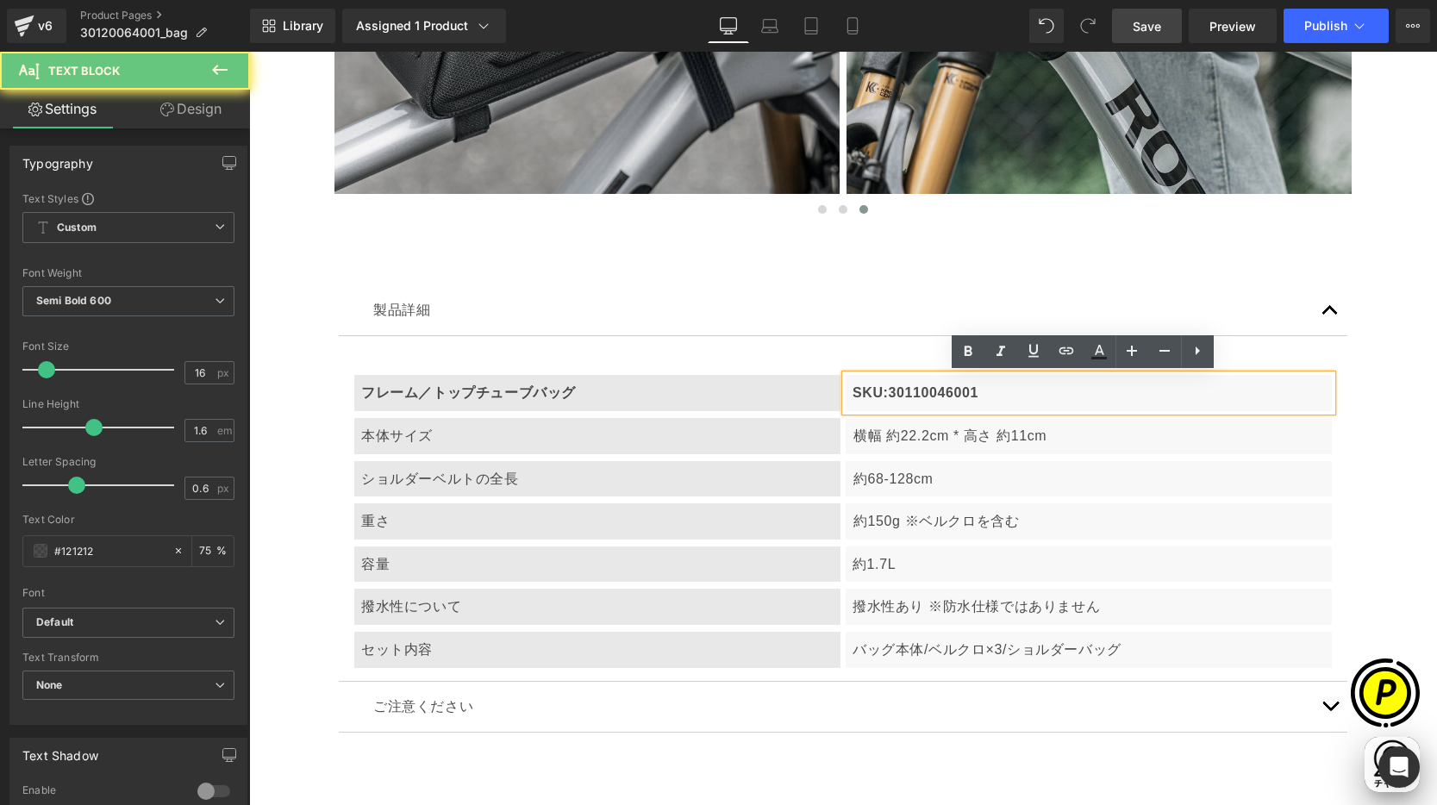
click at [920, 395] on p "SKU:30110046001" at bounding box center [1088, 393] width 472 height 22
drag, startPoint x: 883, startPoint y: 390, endPoint x: 1037, endPoint y: 402, distance: 154.0
click at [1037, 402] on p "SKU:30110046001" at bounding box center [1088, 393] width 472 height 22
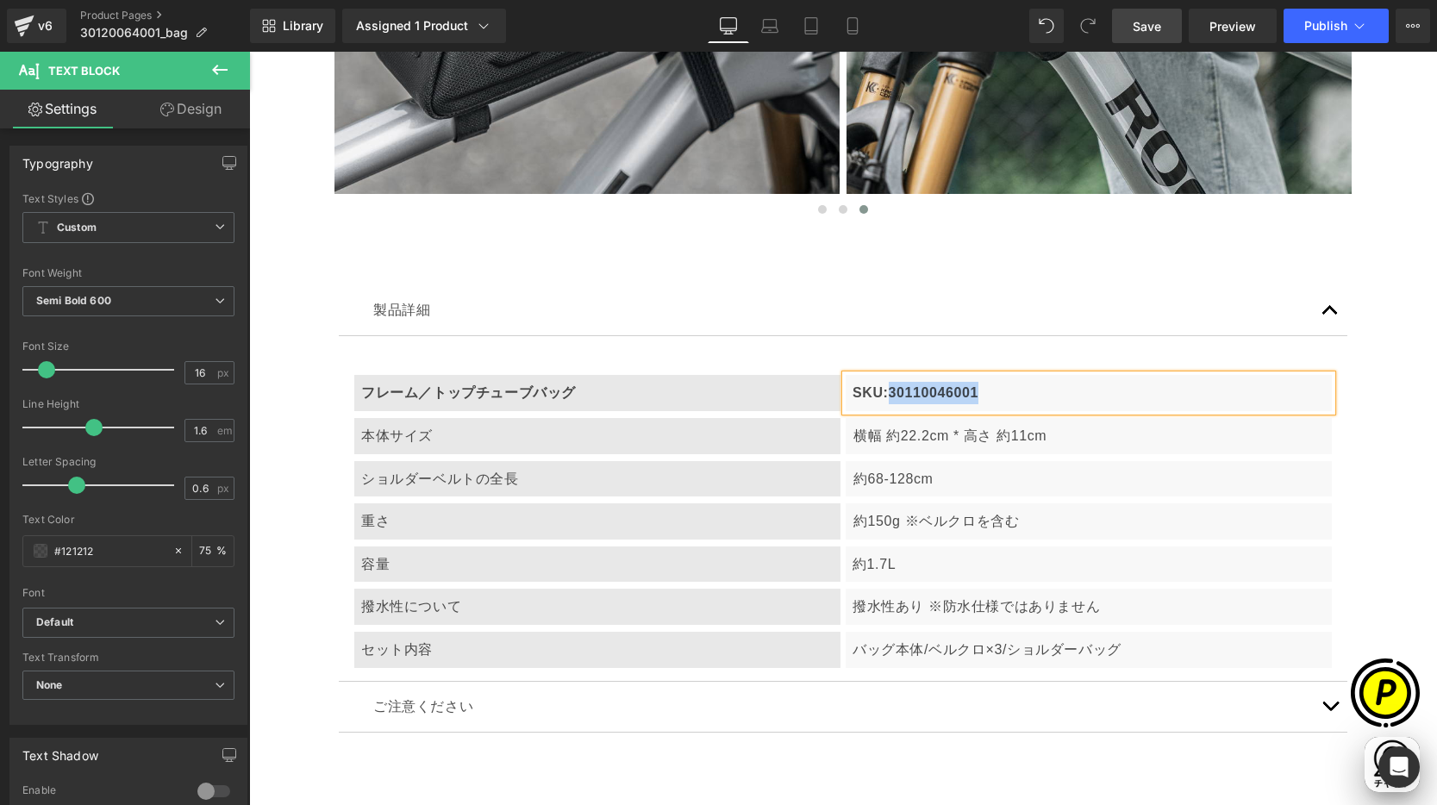
paste div
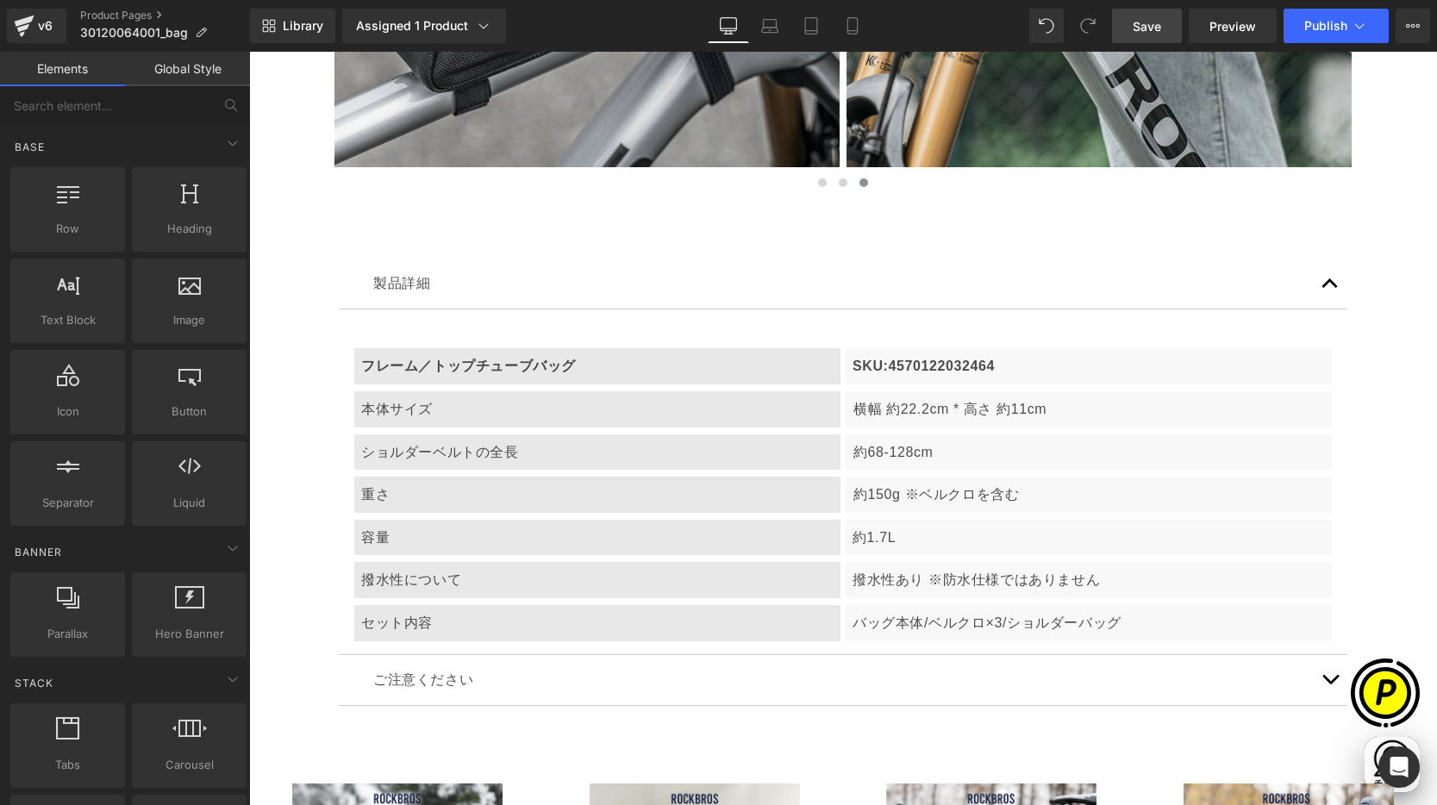
scroll to position [6286, 0]
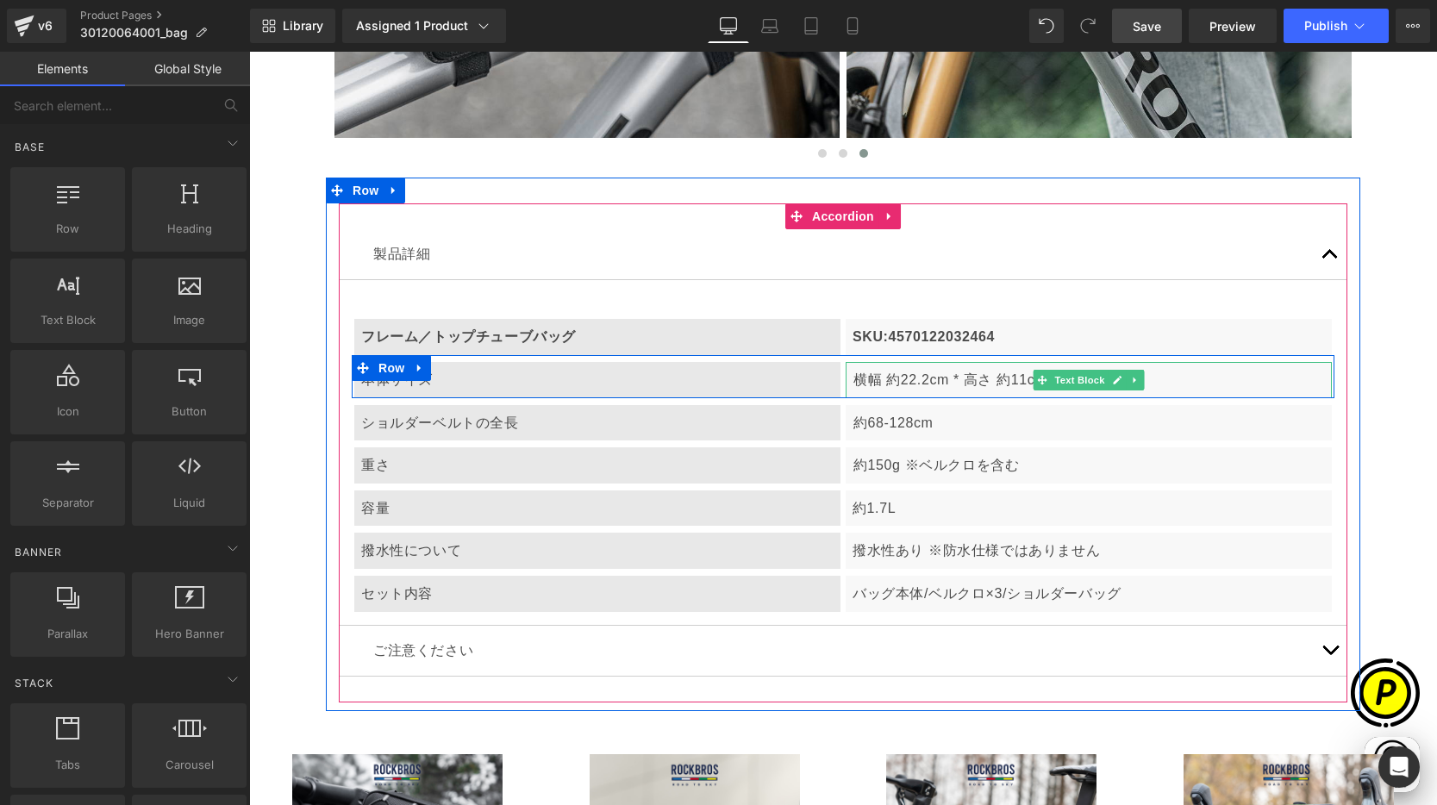
click at [882, 384] on p "横幅 約22.2cm * 高さ 約11cm" at bounding box center [1088, 380] width 471 height 22
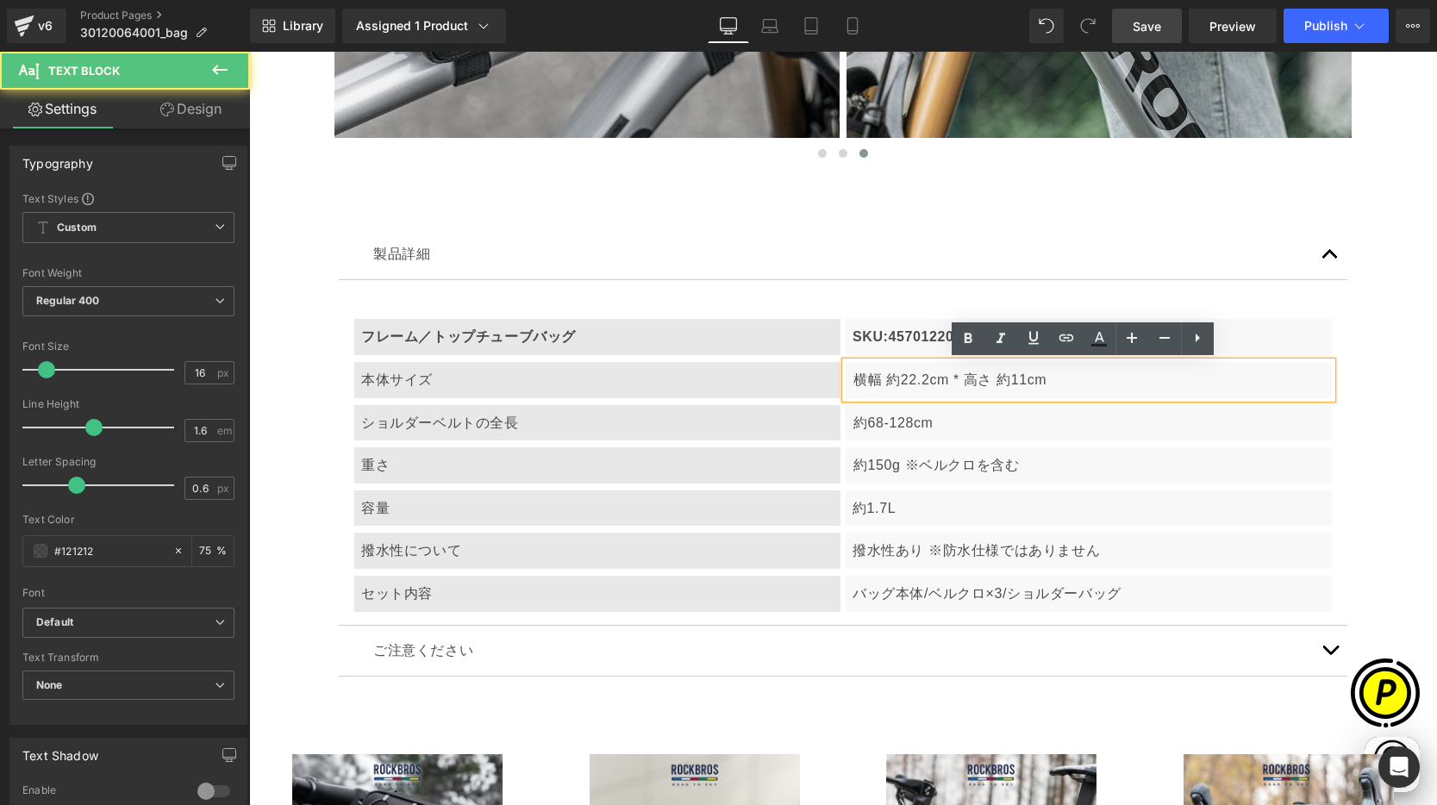
scroll to position [0, 672]
drag, startPoint x: 855, startPoint y: 376, endPoint x: 869, endPoint y: 376, distance: 13.8
click at [869, 376] on p "横幅 約22.2cm * 高さ 約11cm" at bounding box center [1088, 380] width 471 height 22
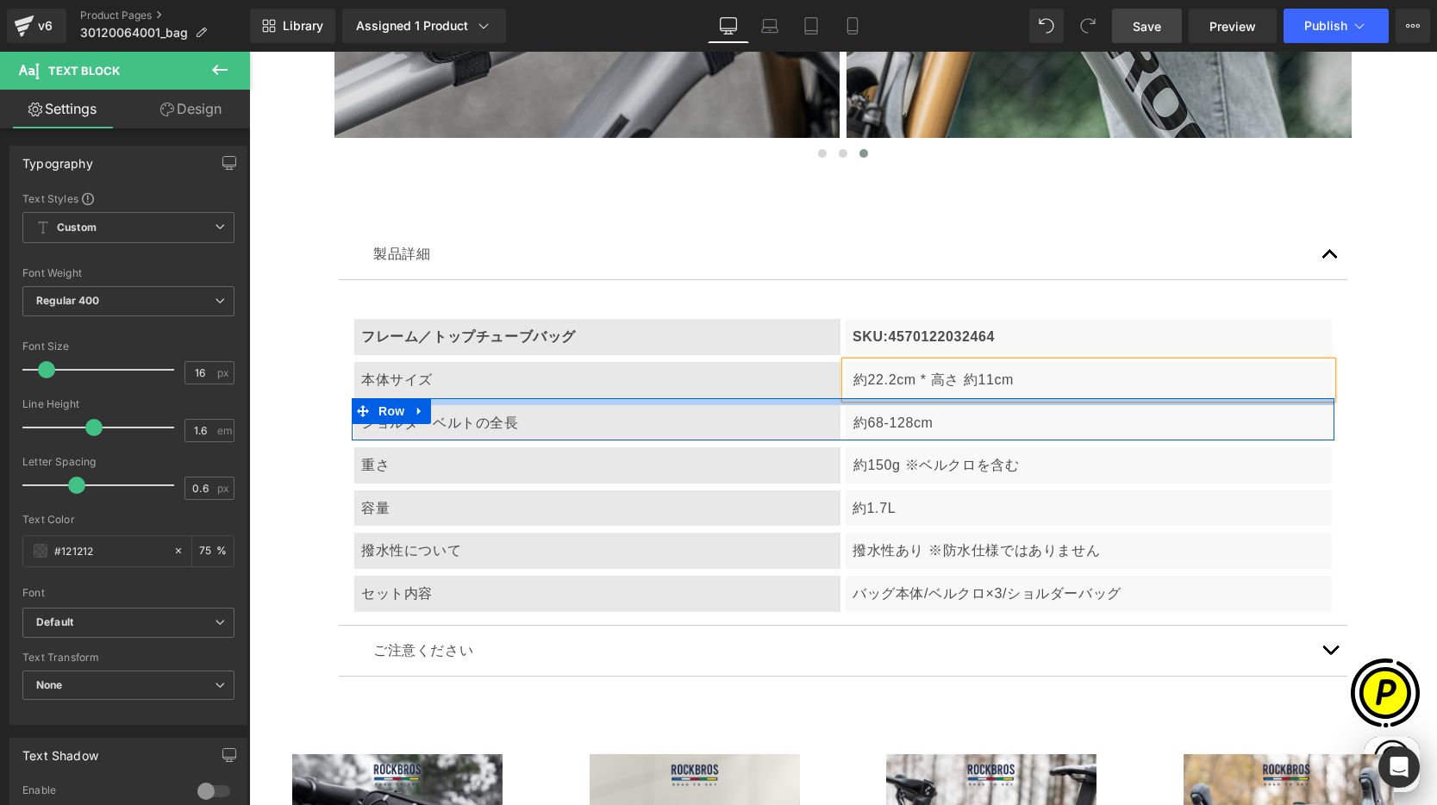
scroll to position [0, 1008]
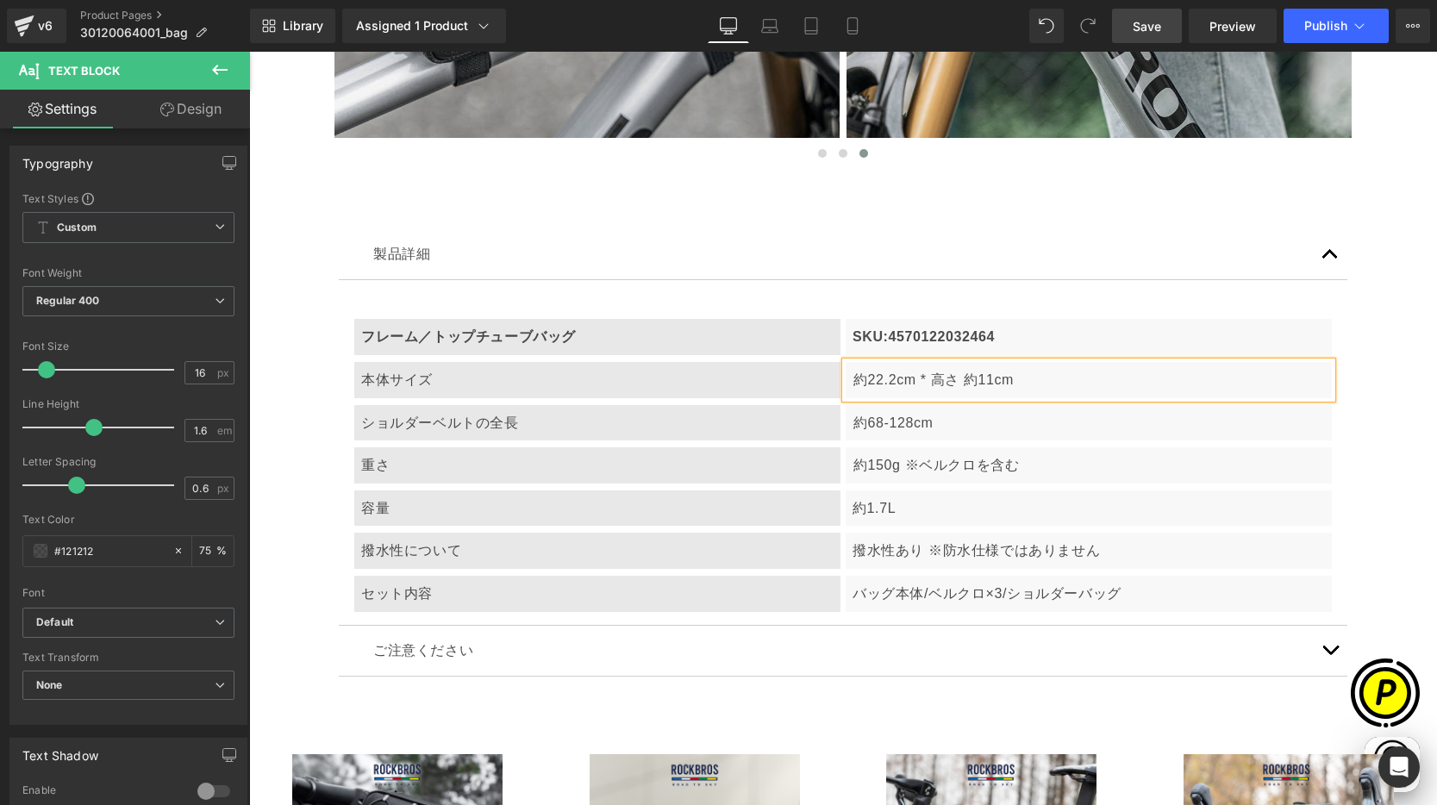
click at [878, 222] on div "製品詳細 Text Block フレーム／トップチューブバッグ Text Block SKU:4570122032464 Text Block Row 本体サ…" at bounding box center [843, 453] width 1008 height 500
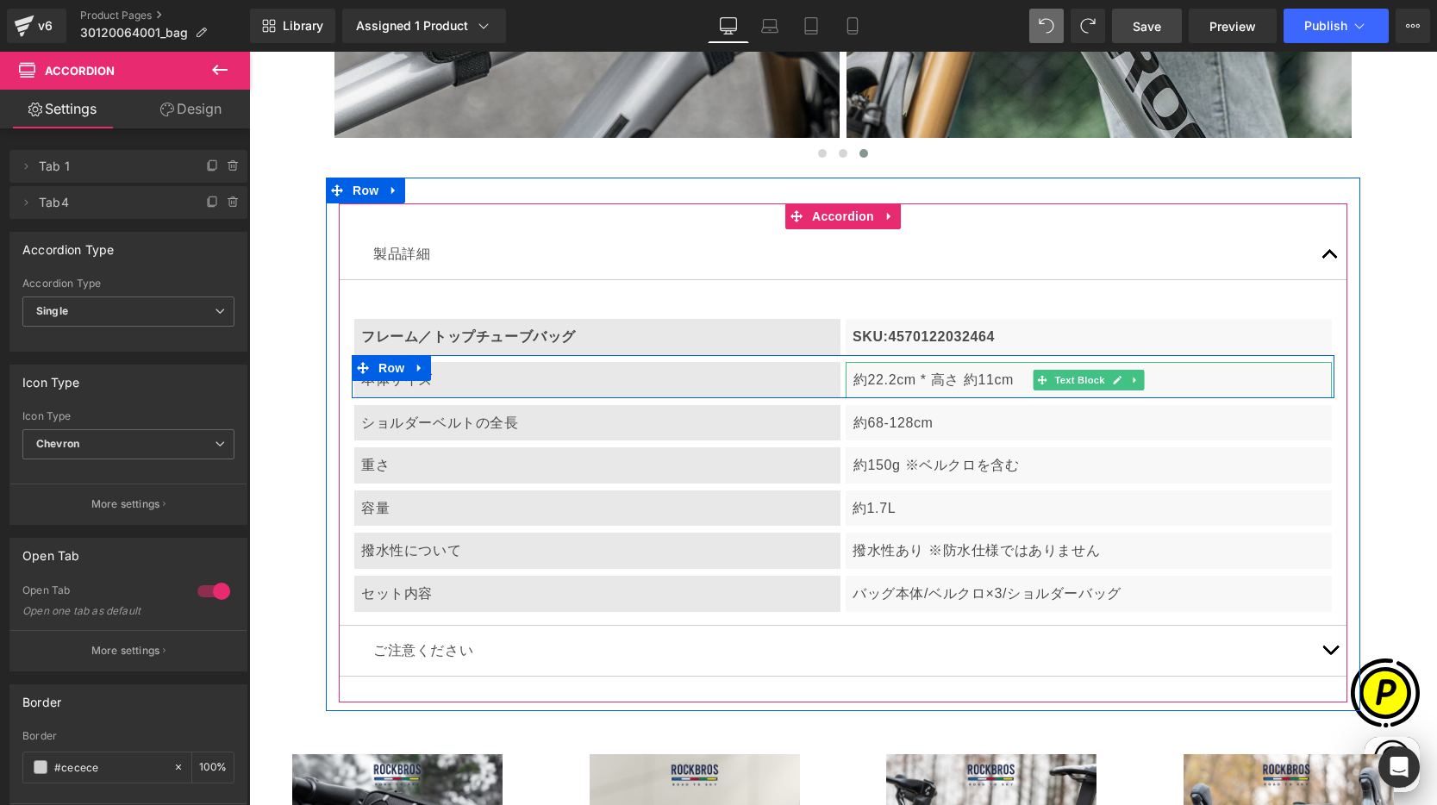
click at [870, 387] on p "約22.2cm * 高さ 約11cm" at bounding box center [1088, 380] width 471 height 22
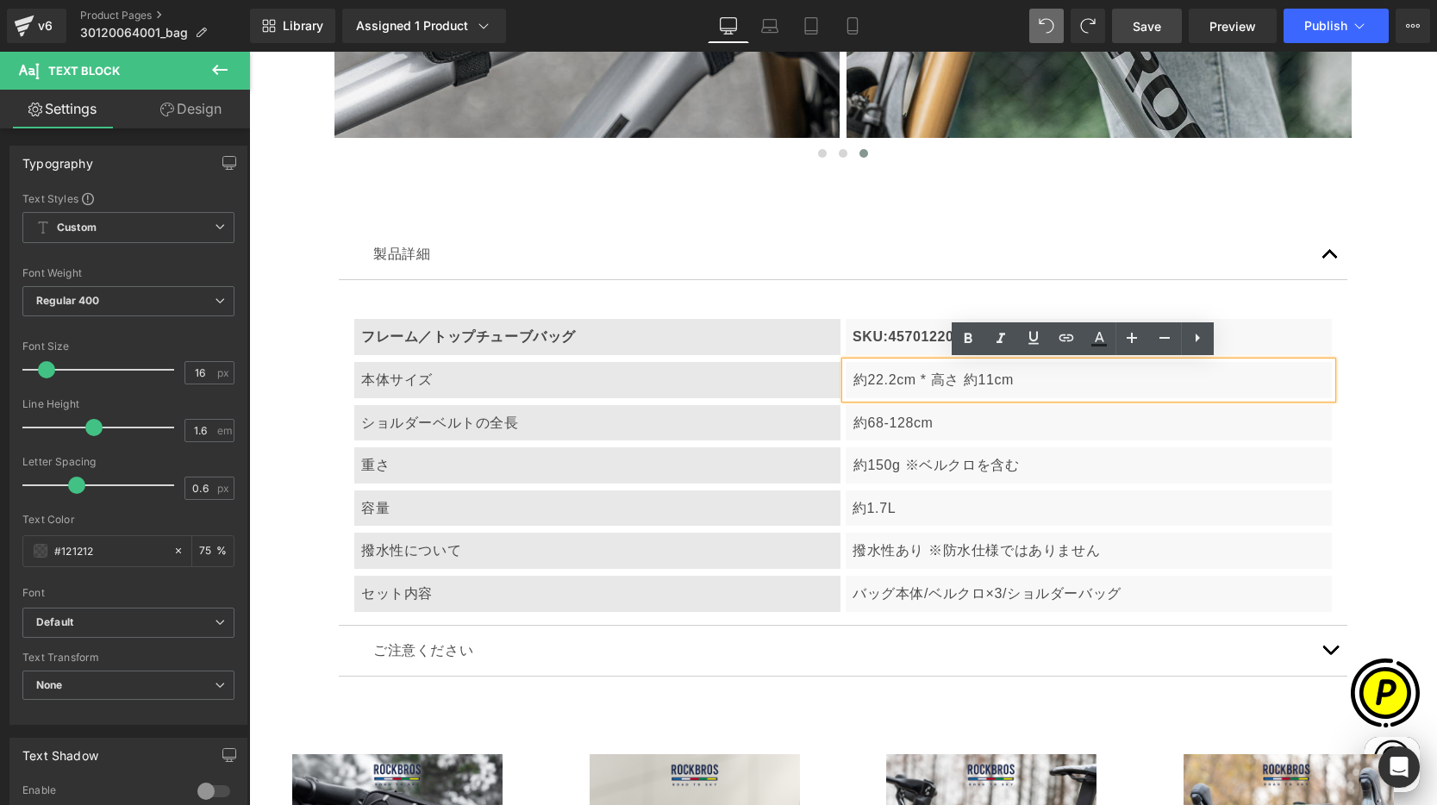
scroll to position [0, 336]
click at [922, 350] on div "フレーム／トップチューブバッグ Text Block SKU:4570122032464 Text Block Row" at bounding box center [843, 324] width 982 height 62
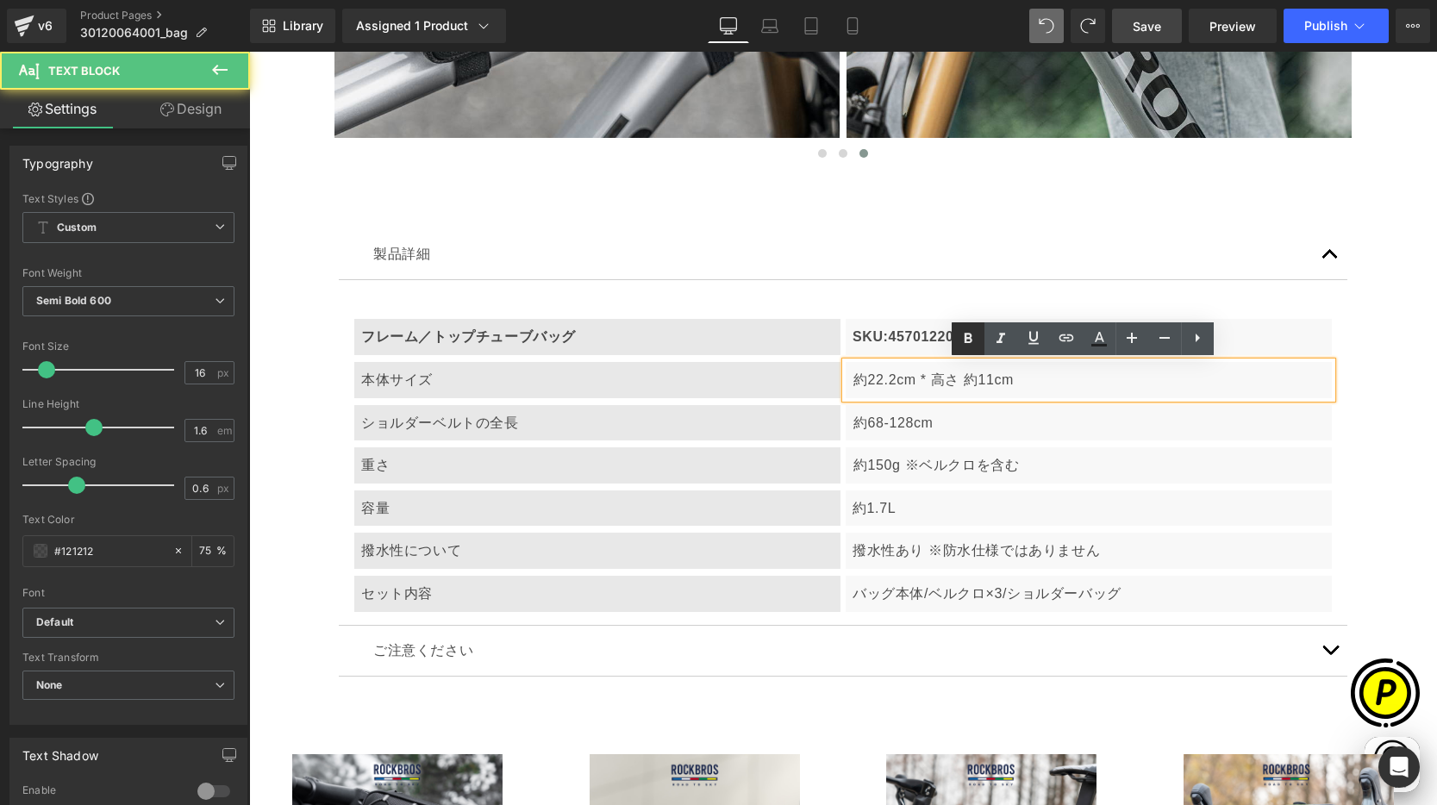
click at [967, 335] on icon at bounding box center [968, 338] width 21 height 21
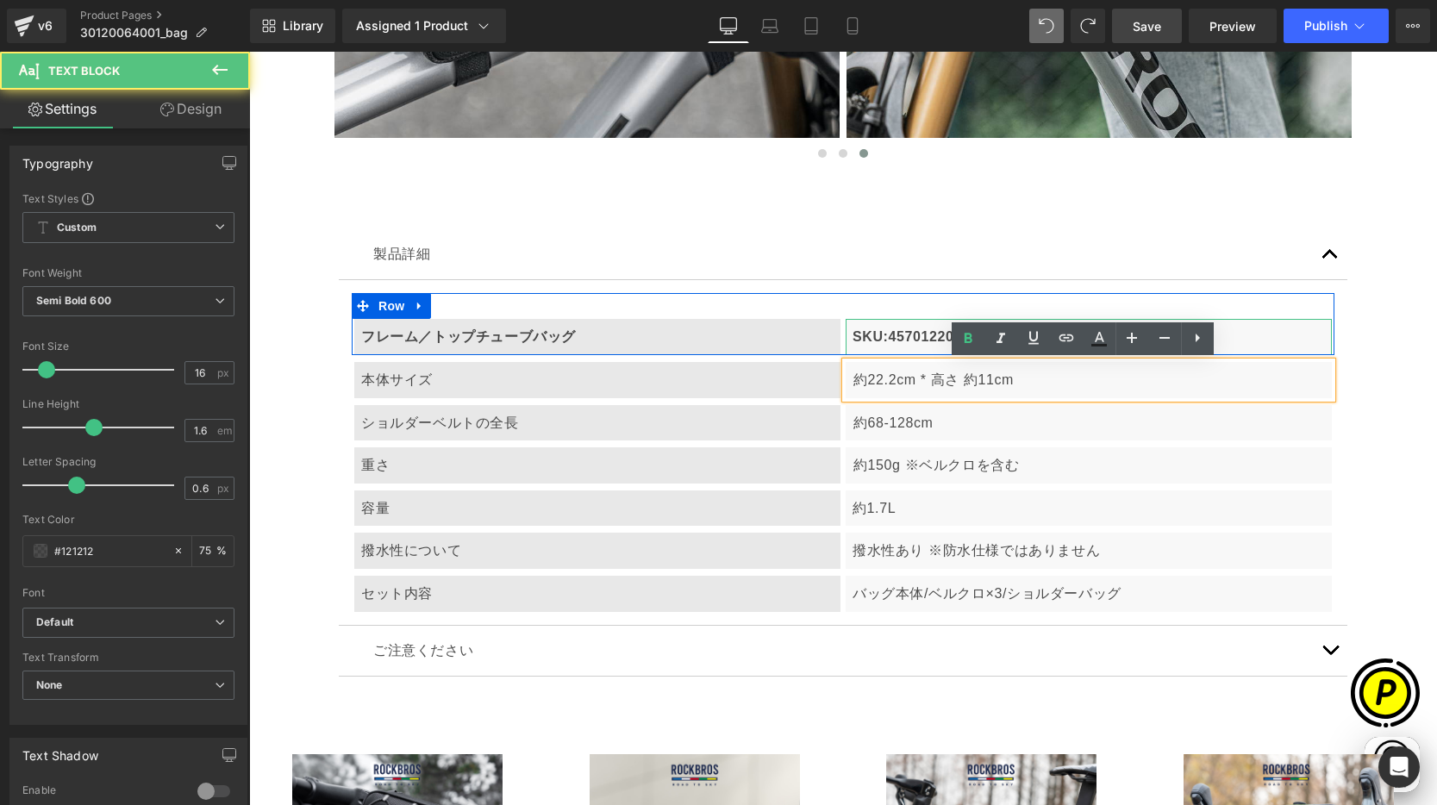
click at [909, 335] on p "SKU:4570122032464" at bounding box center [1088, 337] width 472 height 22
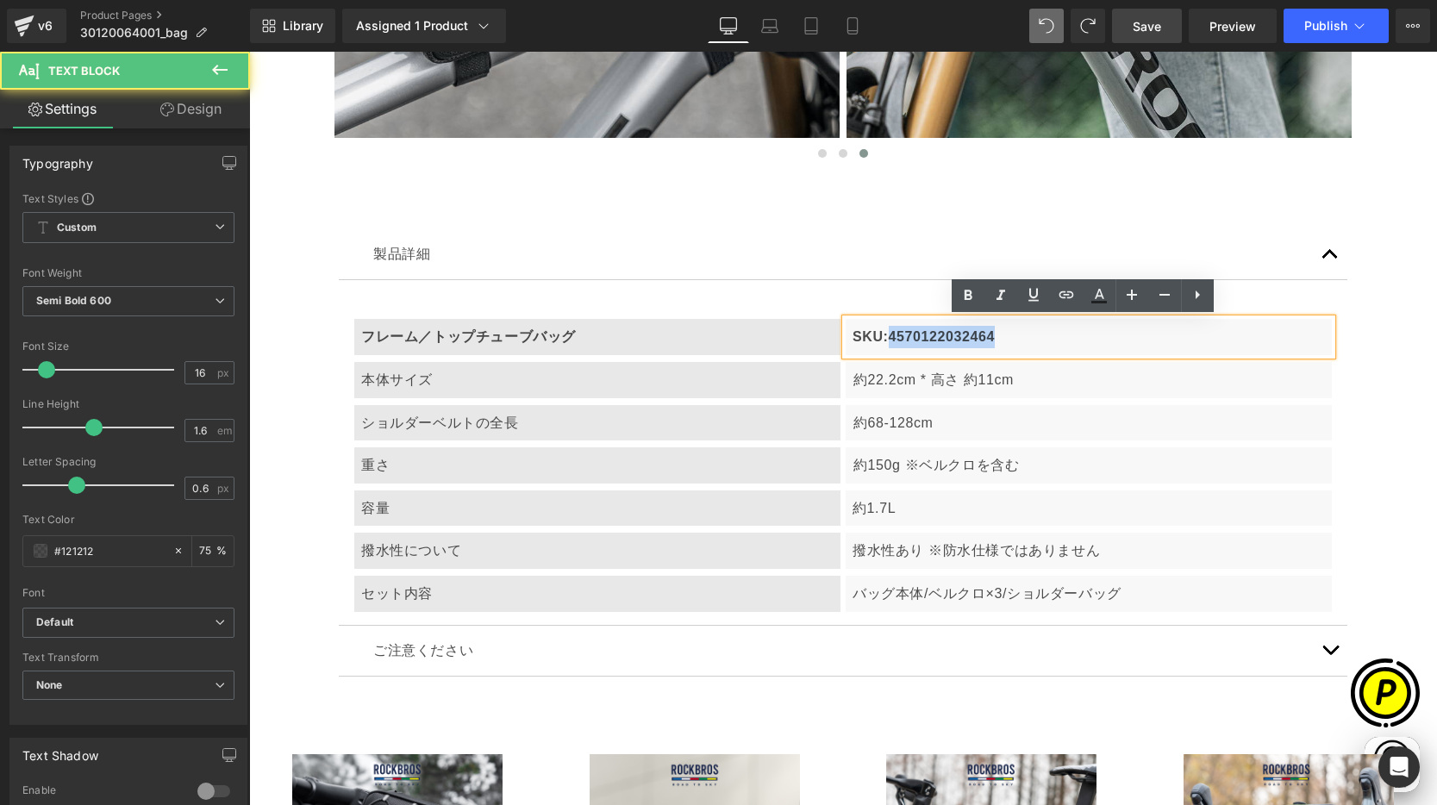
drag, startPoint x: 884, startPoint y: 337, endPoint x: 1036, endPoint y: 351, distance: 152.3
click at [1012, 349] on div "SKU:4570122032464" at bounding box center [1088, 337] width 486 height 36
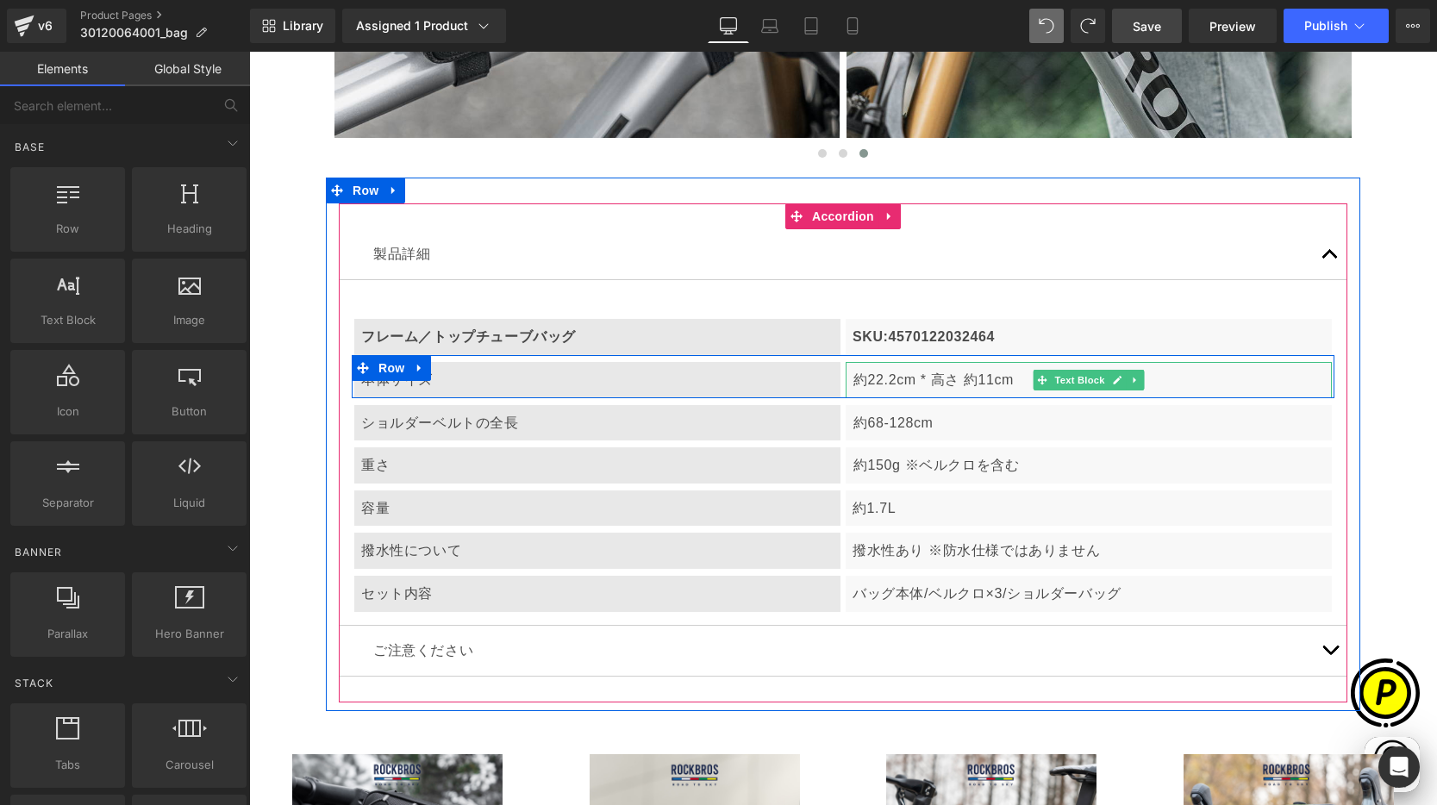
click at [860, 378] on p "約22.2cm * 高さ 約11cm" at bounding box center [1088, 380] width 471 height 22
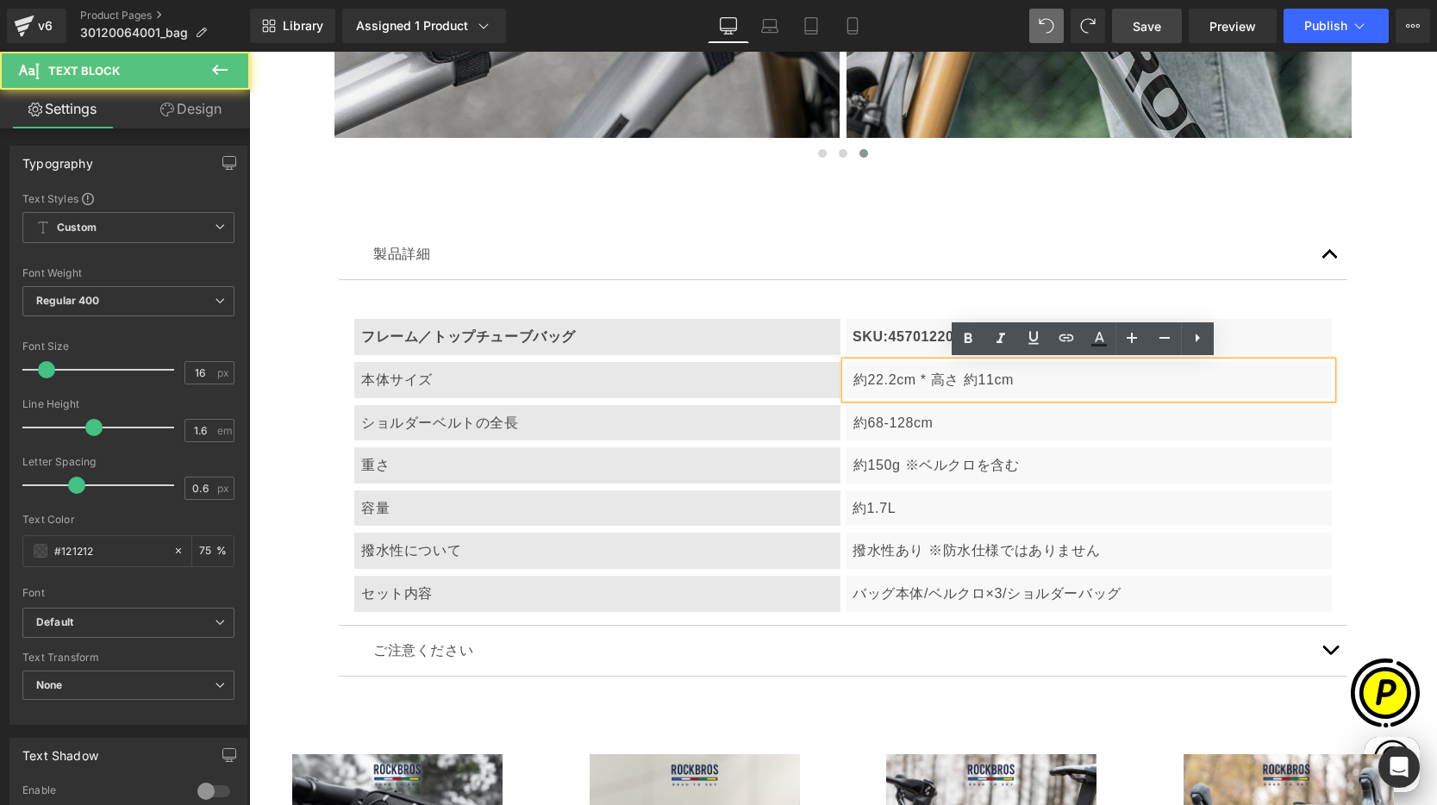
click at [853, 374] on p "約22.2cm * 高さ 約11cm" at bounding box center [1088, 380] width 471 height 22
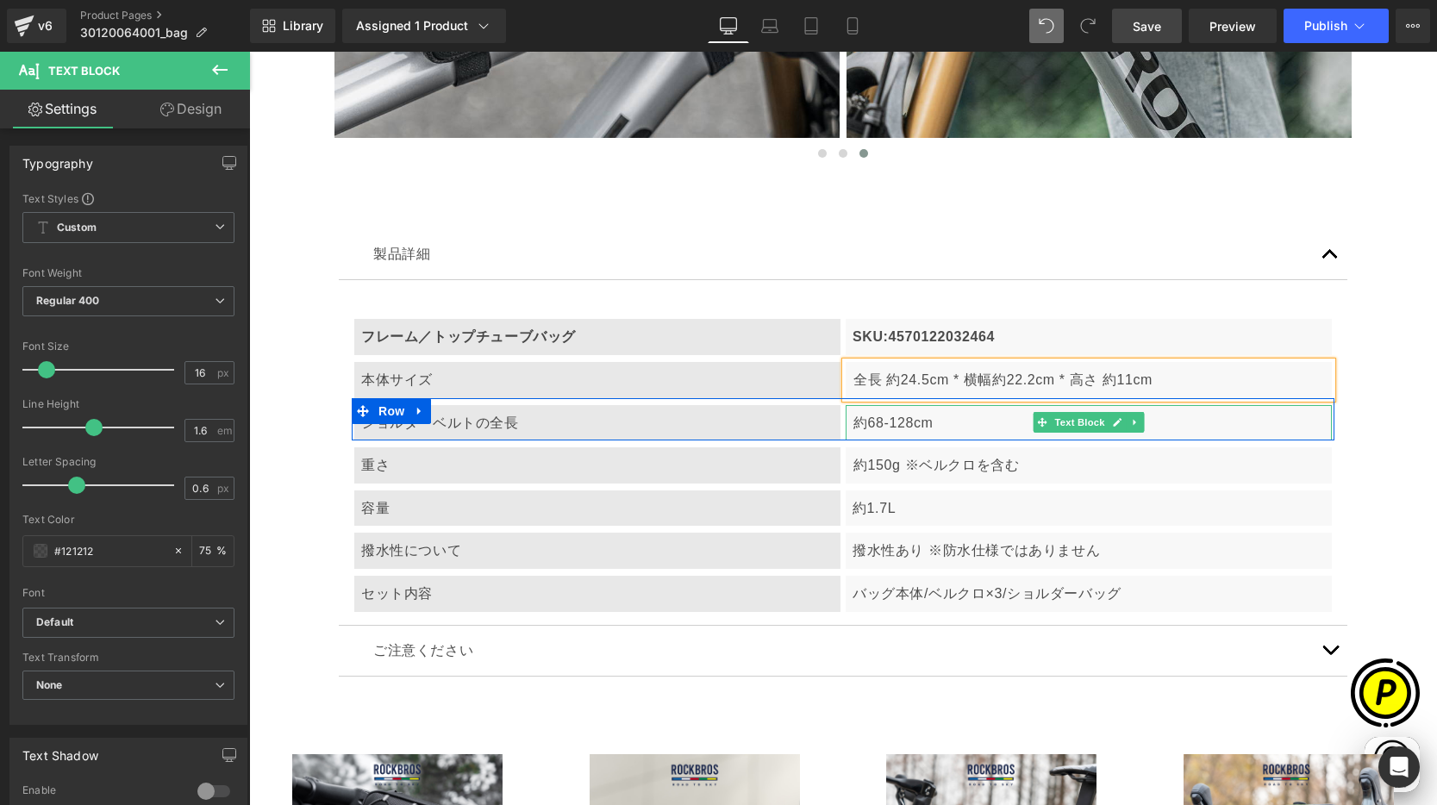
scroll to position [0, 672]
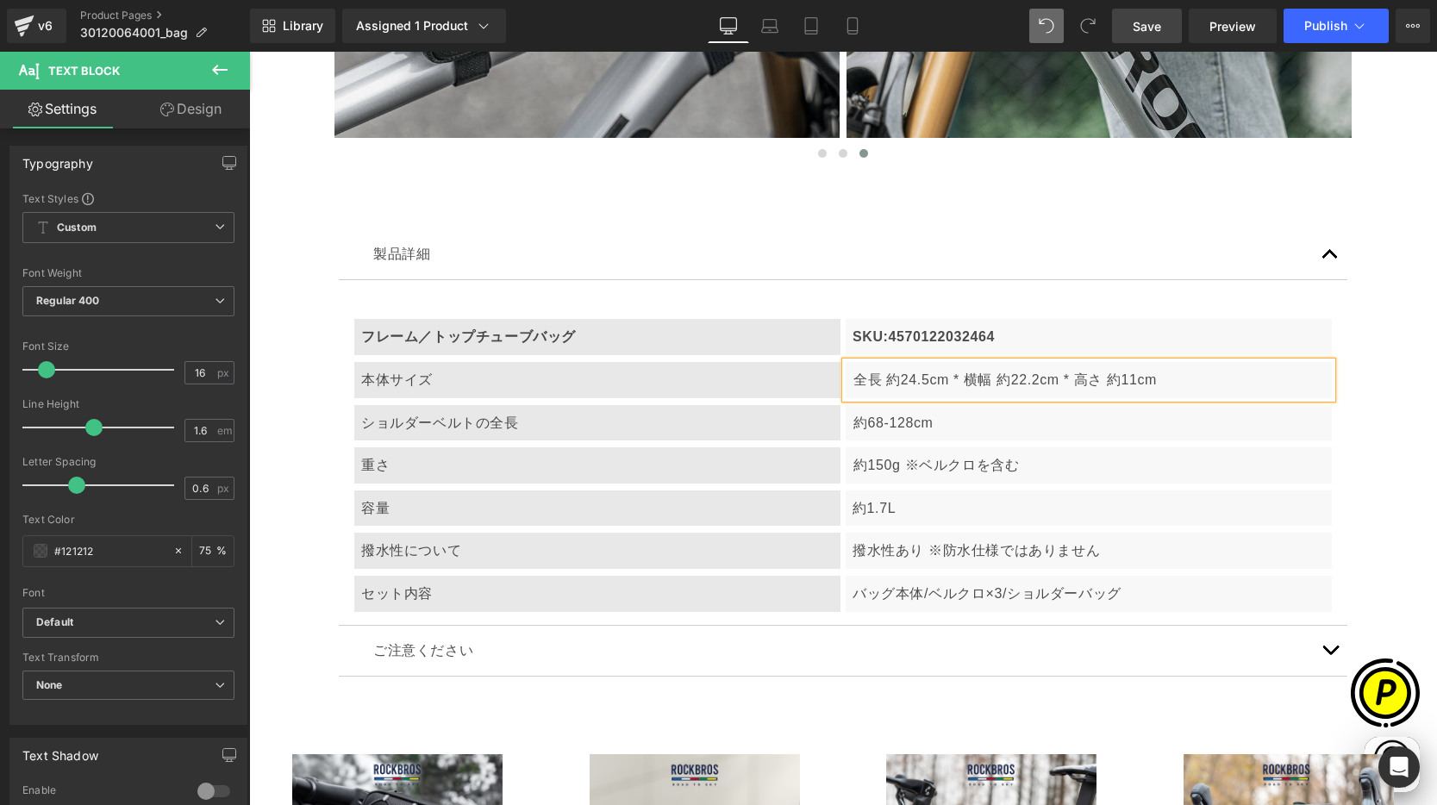
click at [1010, 382] on p "全長 約24.5cm * 横幅 約22.2cm * 高さ 約11cm" at bounding box center [1088, 380] width 471 height 22
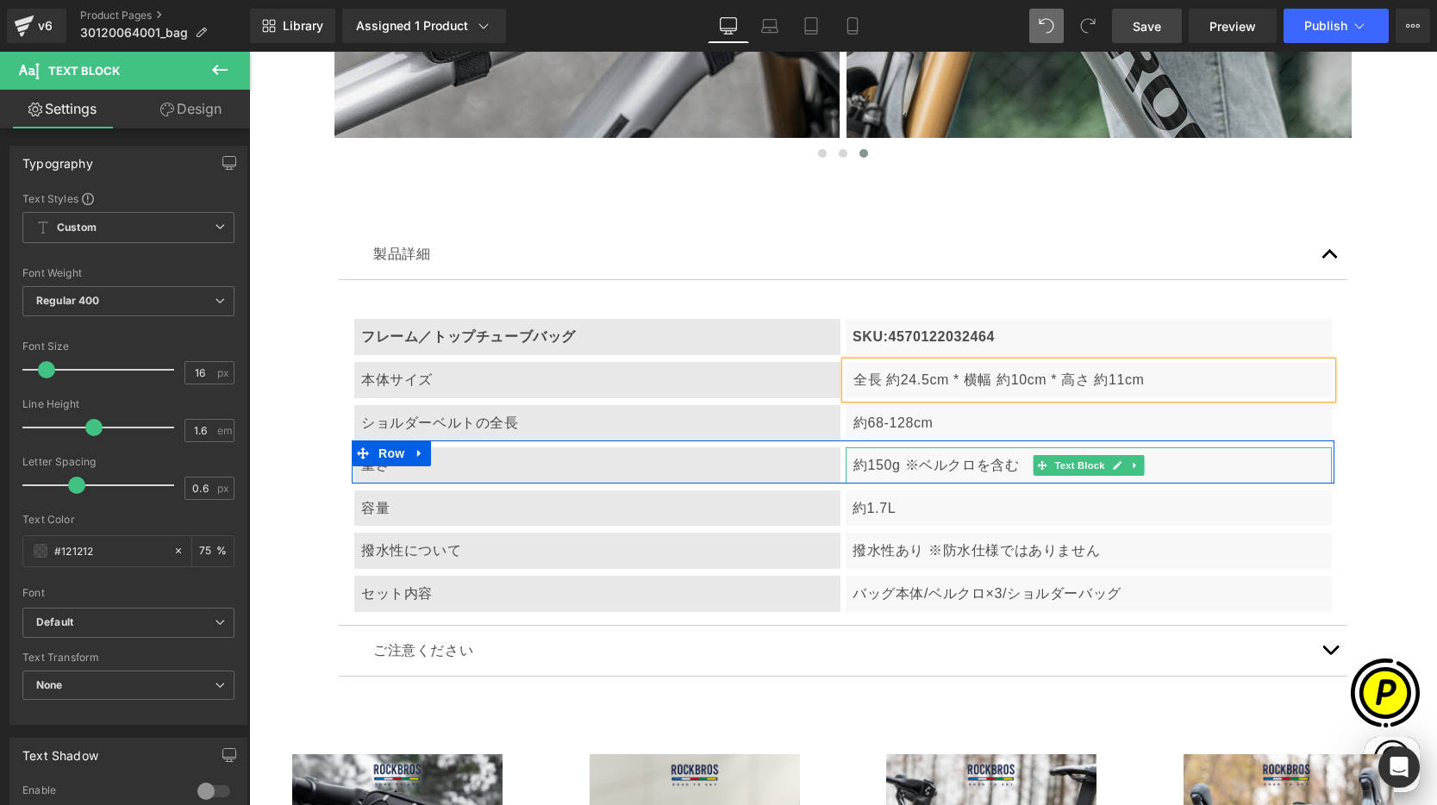
scroll to position [0, 0]
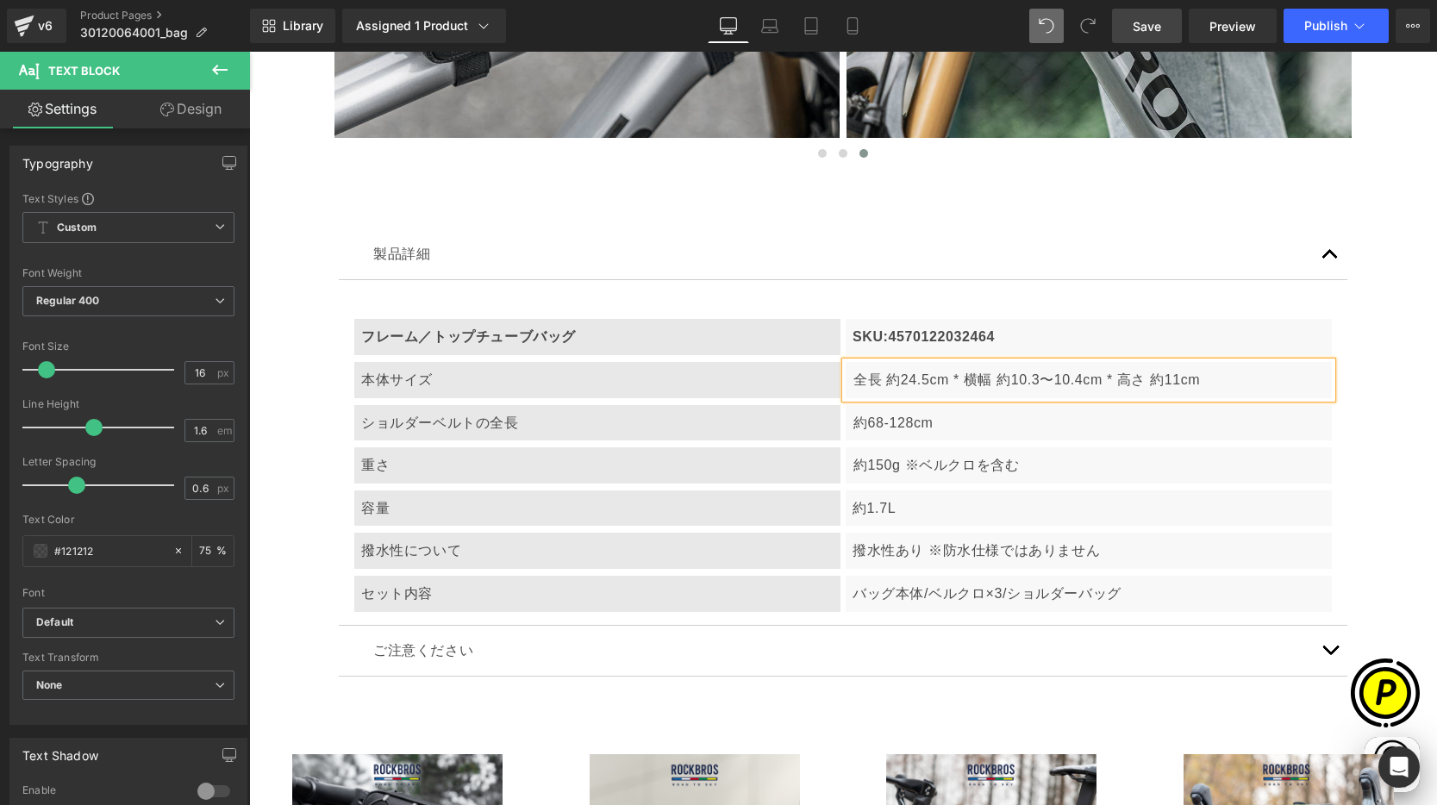
click at [1166, 378] on p "全長 約24.5cm * 横幅 約10.3〜10.4cm * 高さ 約11cm" at bounding box center [1088, 380] width 471 height 22
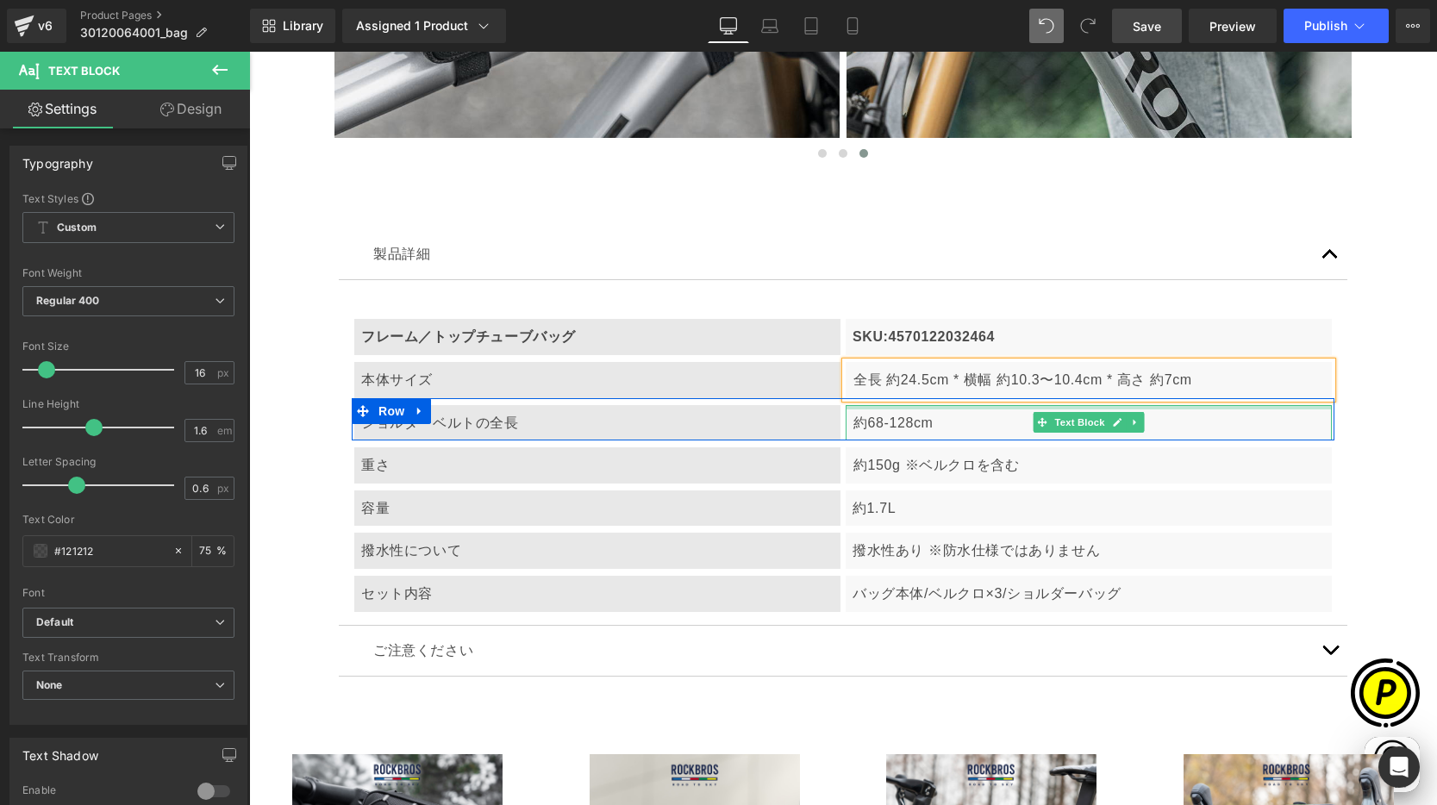
scroll to position [0, 672]
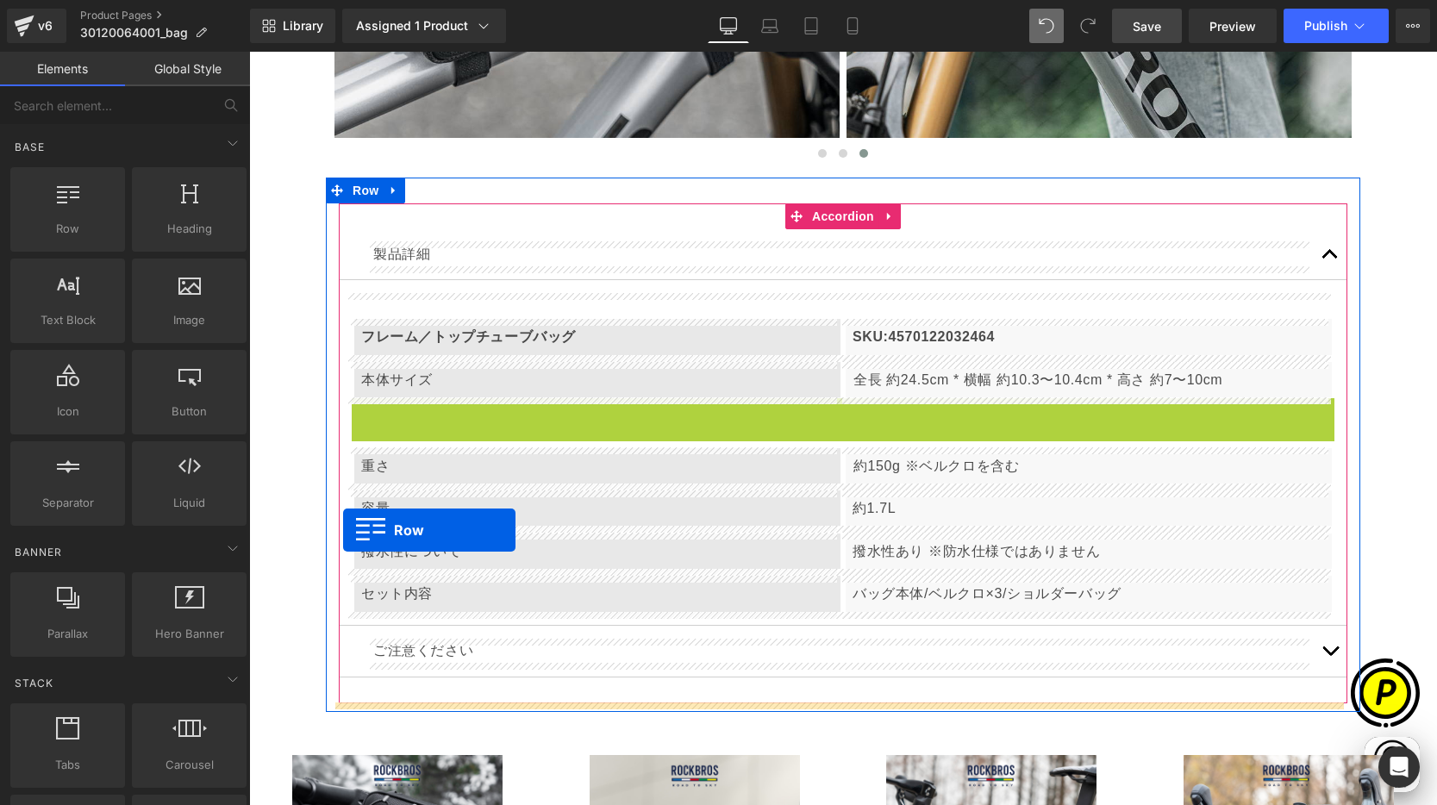
scroll to position [0, 336]
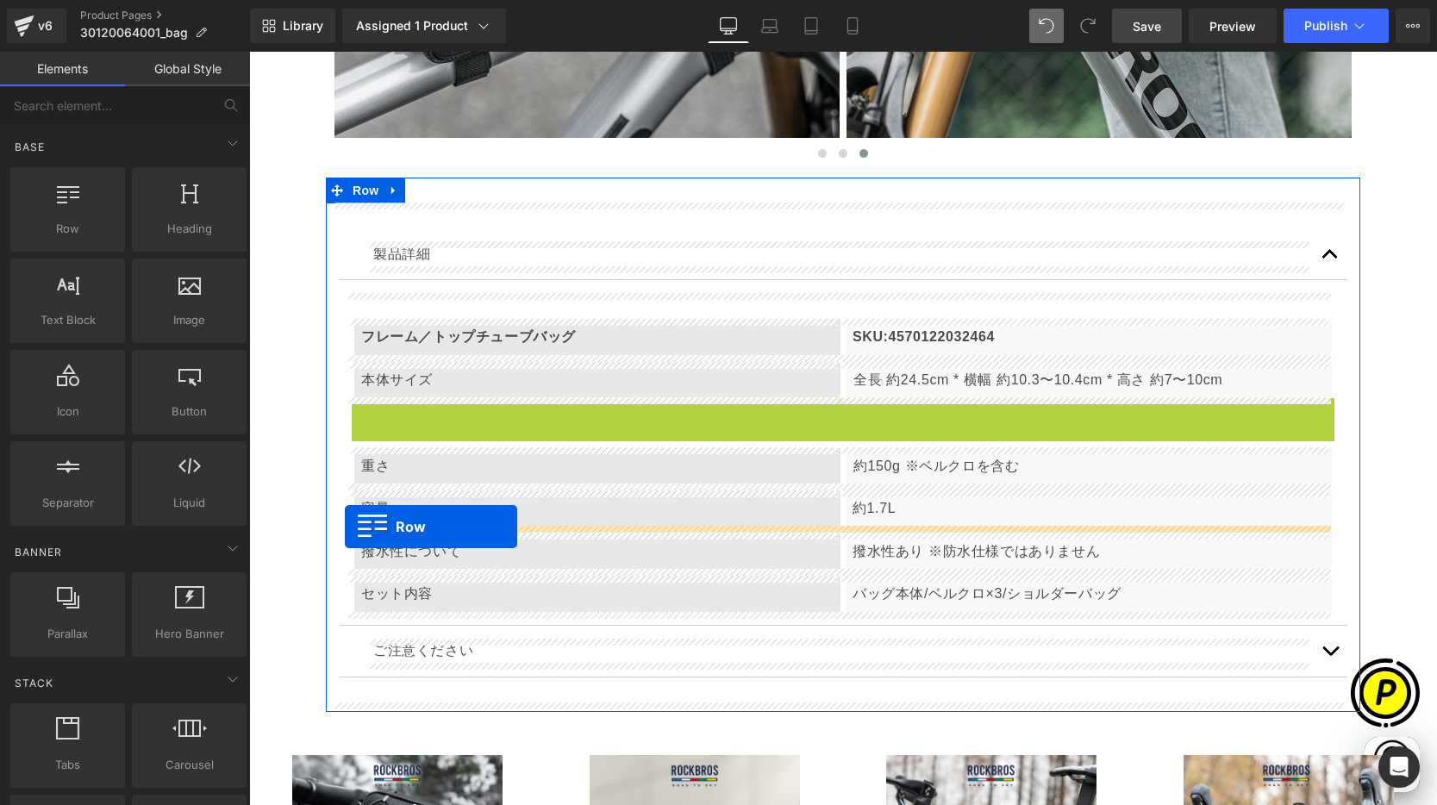
drag, startPoint x: 354, startPoint y: 410, endPoint x: 345, endPoint y: 527, distance: 116.7
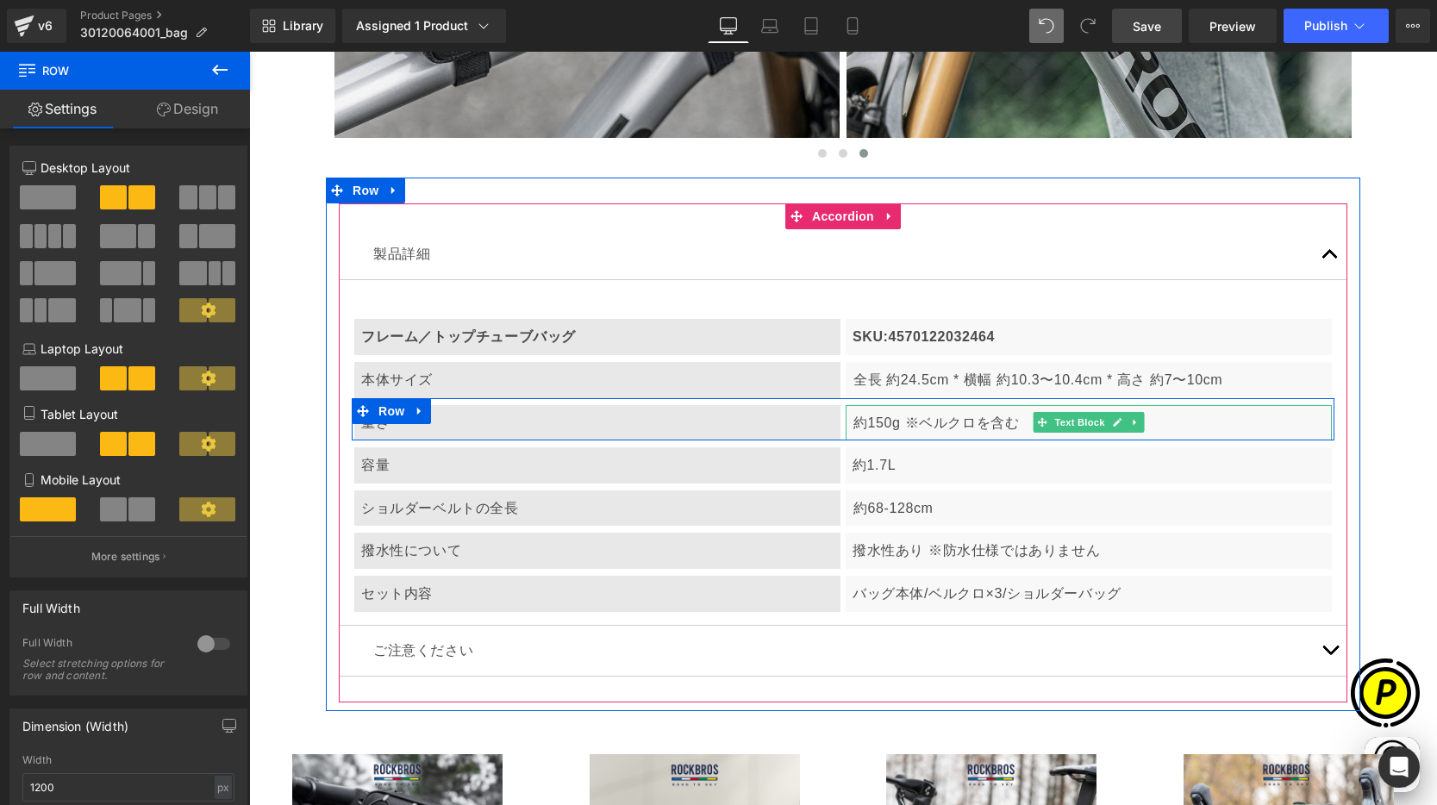
click at [895, 426] on p "約150g ※ベルクロを含む" at bounding box center [1088, 423] width 471 height 22
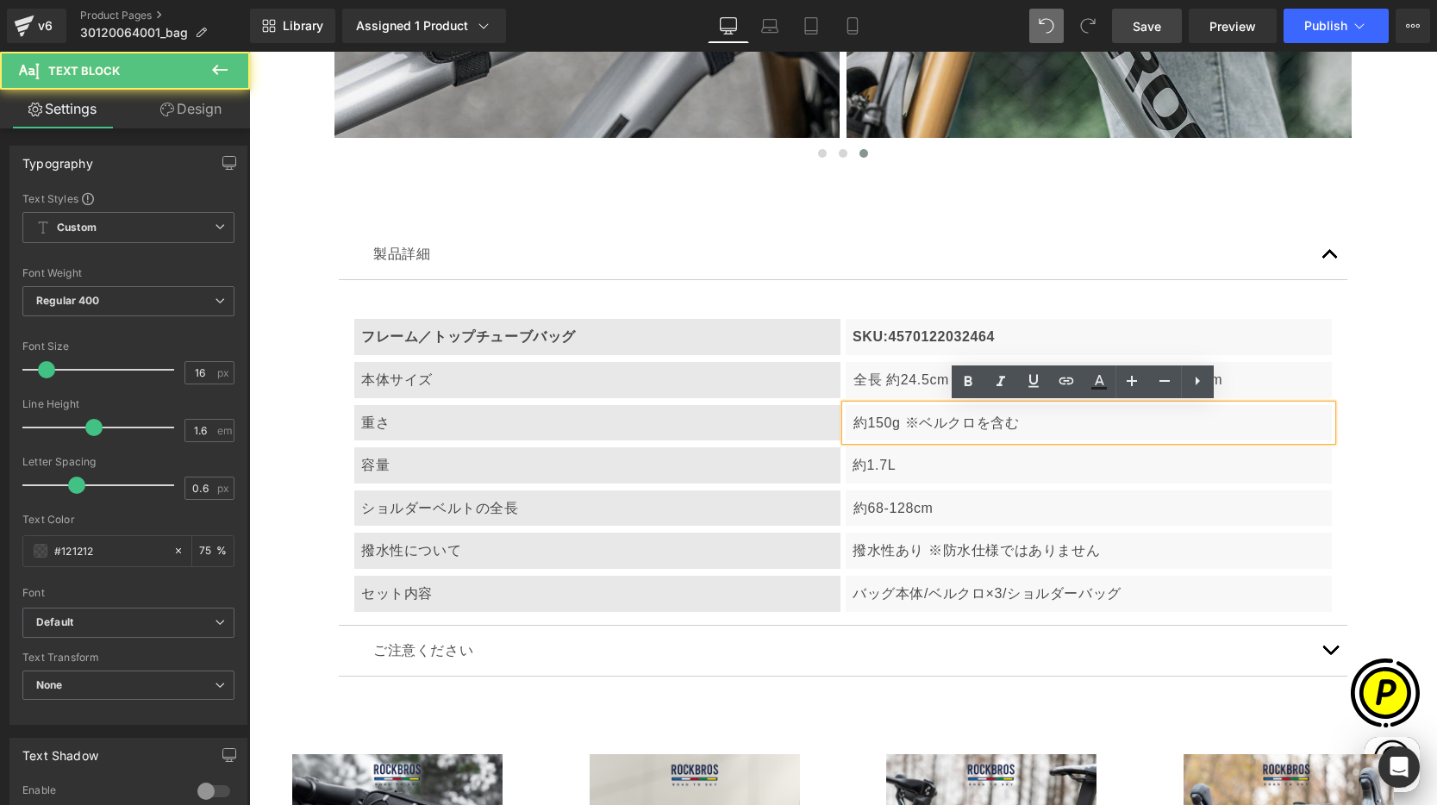
scroll to position [0, 672]
drag, startPoint x: 864, startPoint y: 421, endPoint x: 879, endPoint y: 429, distance: 17.7
click at [864, 421] on p "約150g ※ベルクロを含む" at bounding box center [1088, 423] width 471 height 22
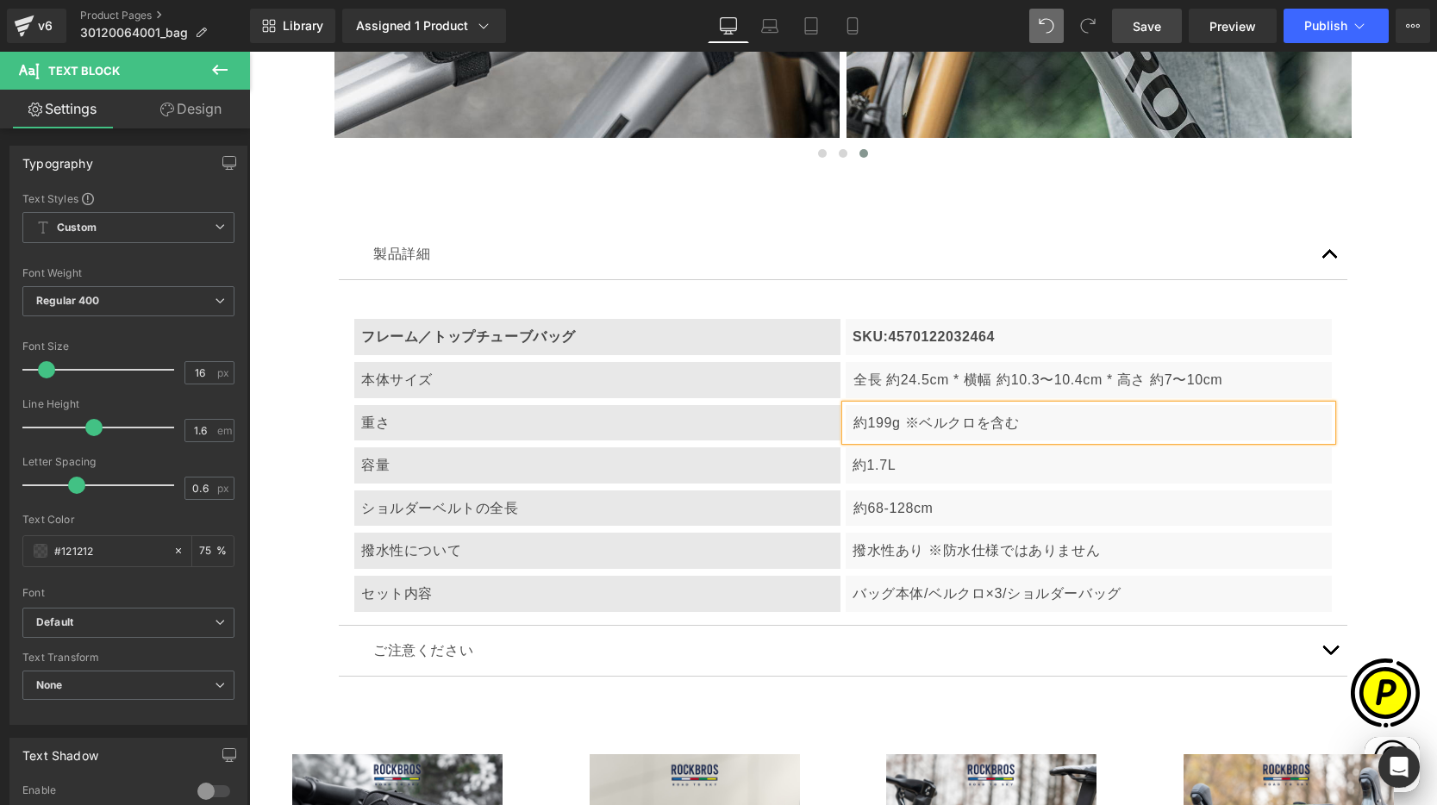
scroll to position [0, 1008]
click at [860, 417] on p "約199g ※ベルクロを含む" at bounding box center [1088, 423] width 471 height 22
click at [911, 423] on p "約 199g ※ベルクロを含む" at bounding box center [1088, 423] width 471 height 22
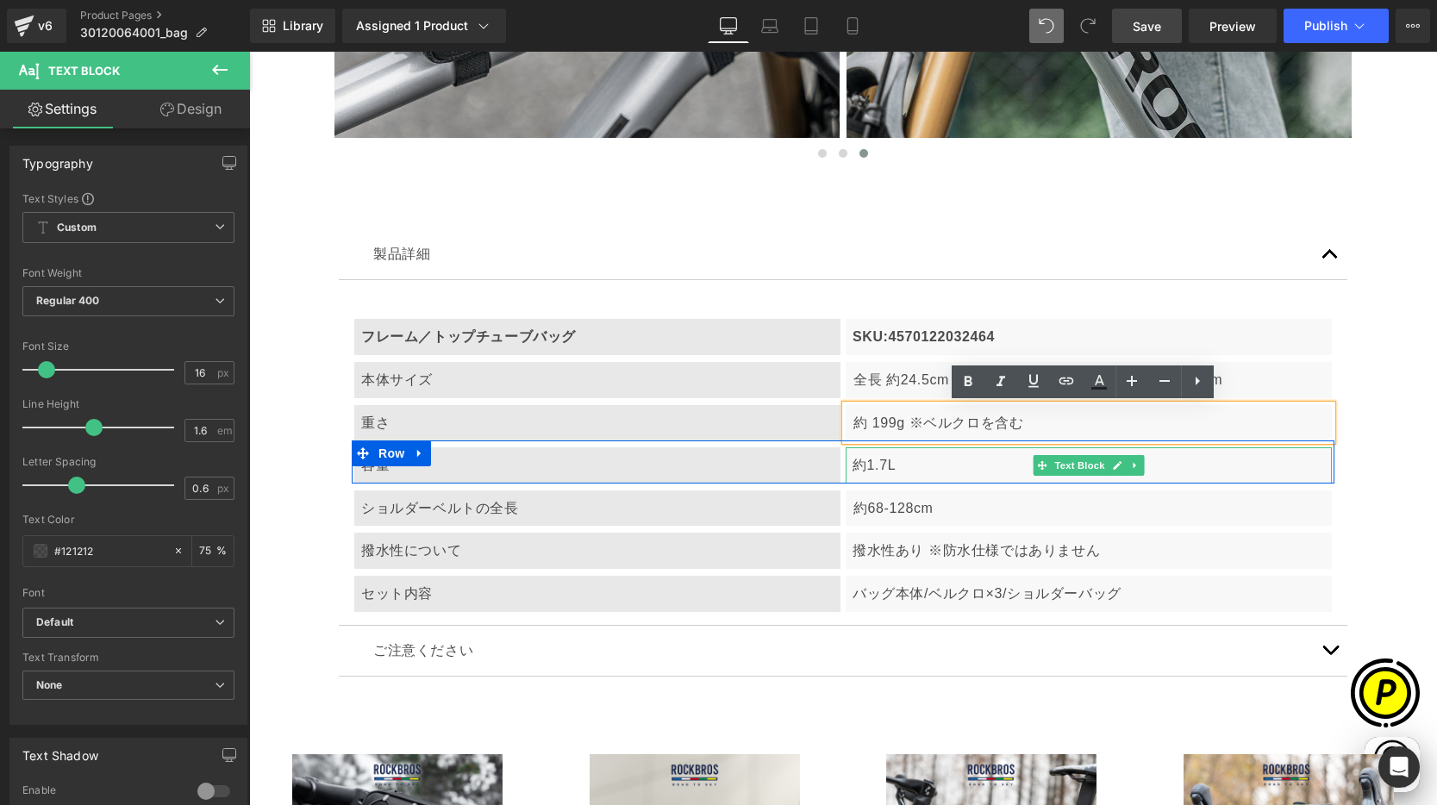
click at [860, 462] on p "約1.7L" at bounding box center [1088, 465] width 472 height 22
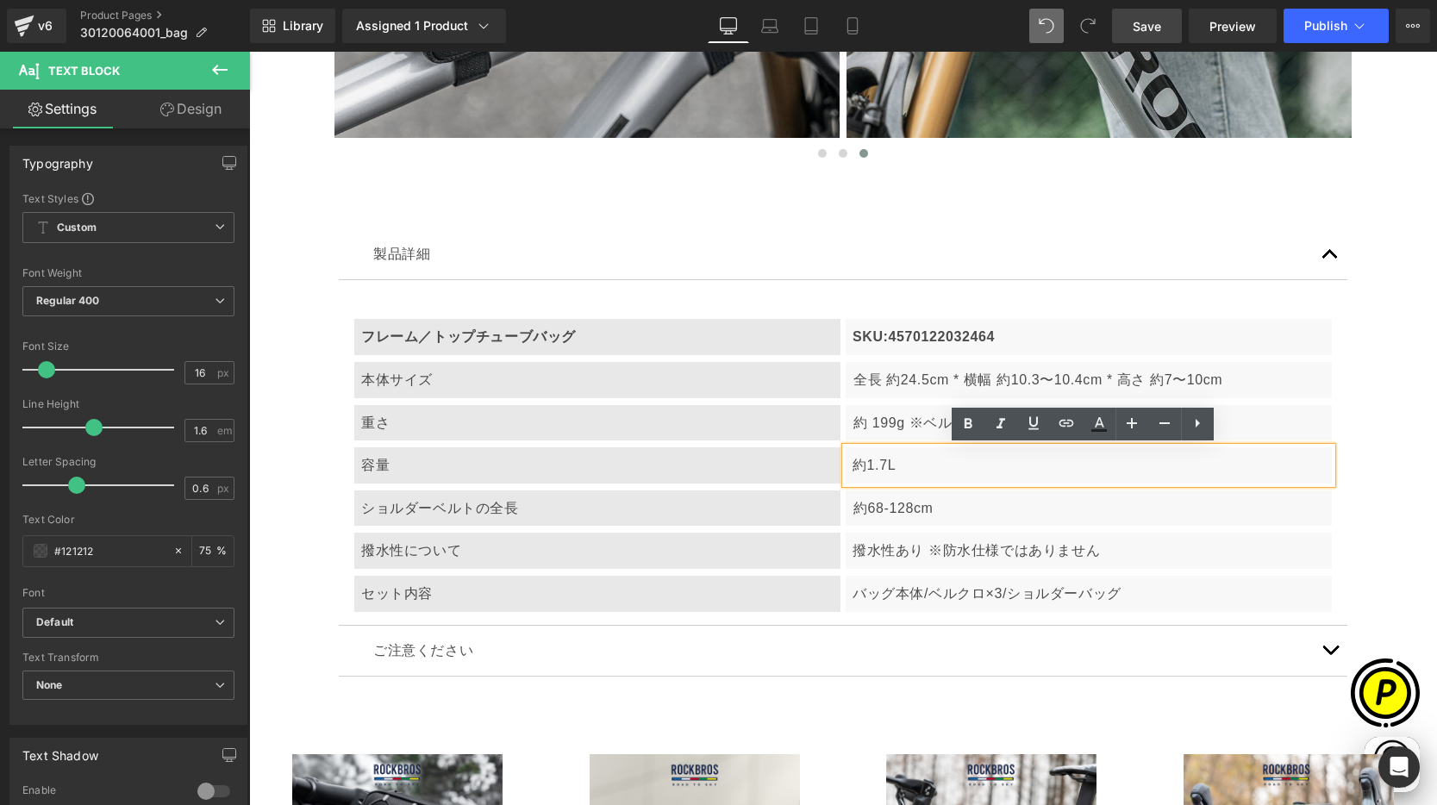
click at [858, 468] on p "約1.7L" at bounding box center [1088, 465] width 472 height 22
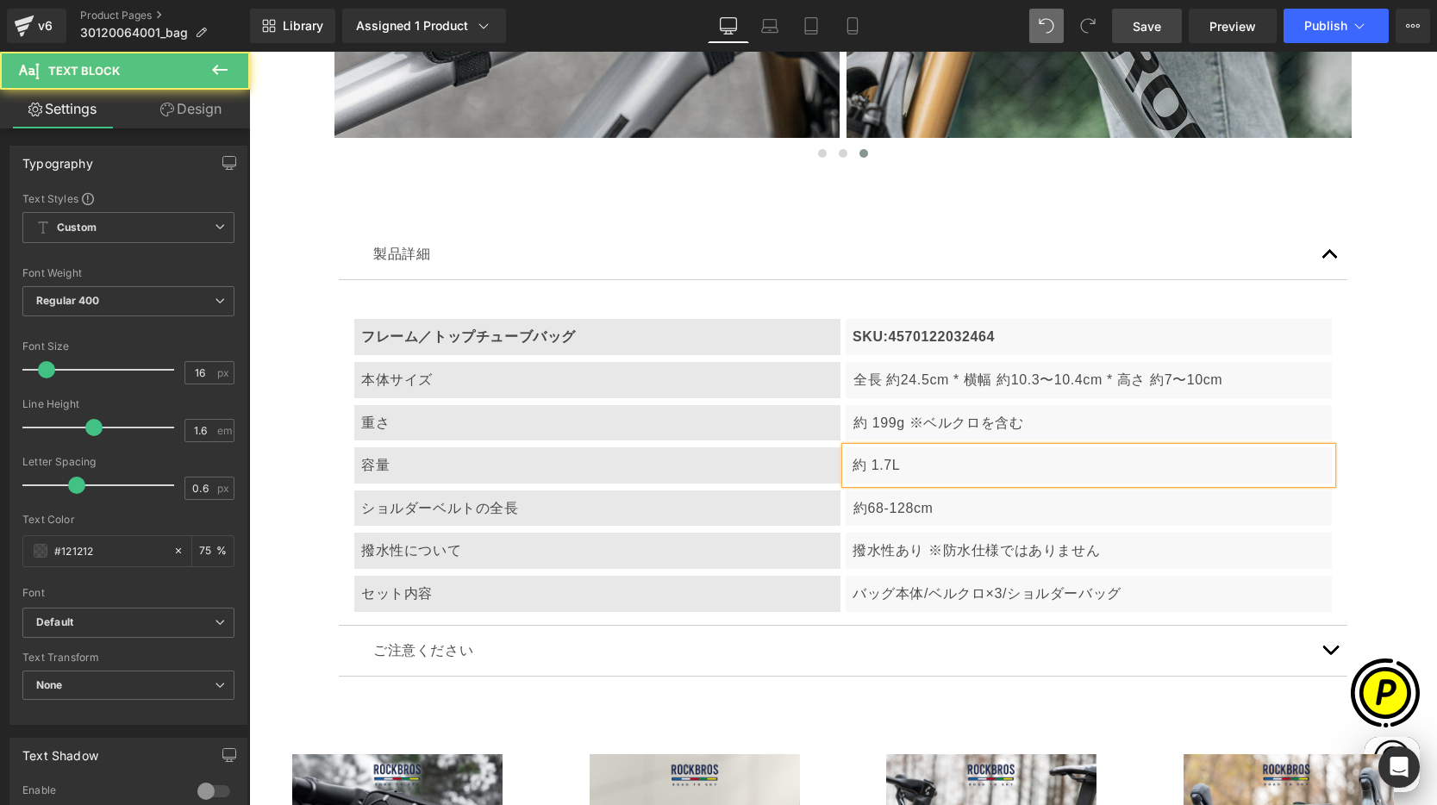
scroll to position [0, 0]
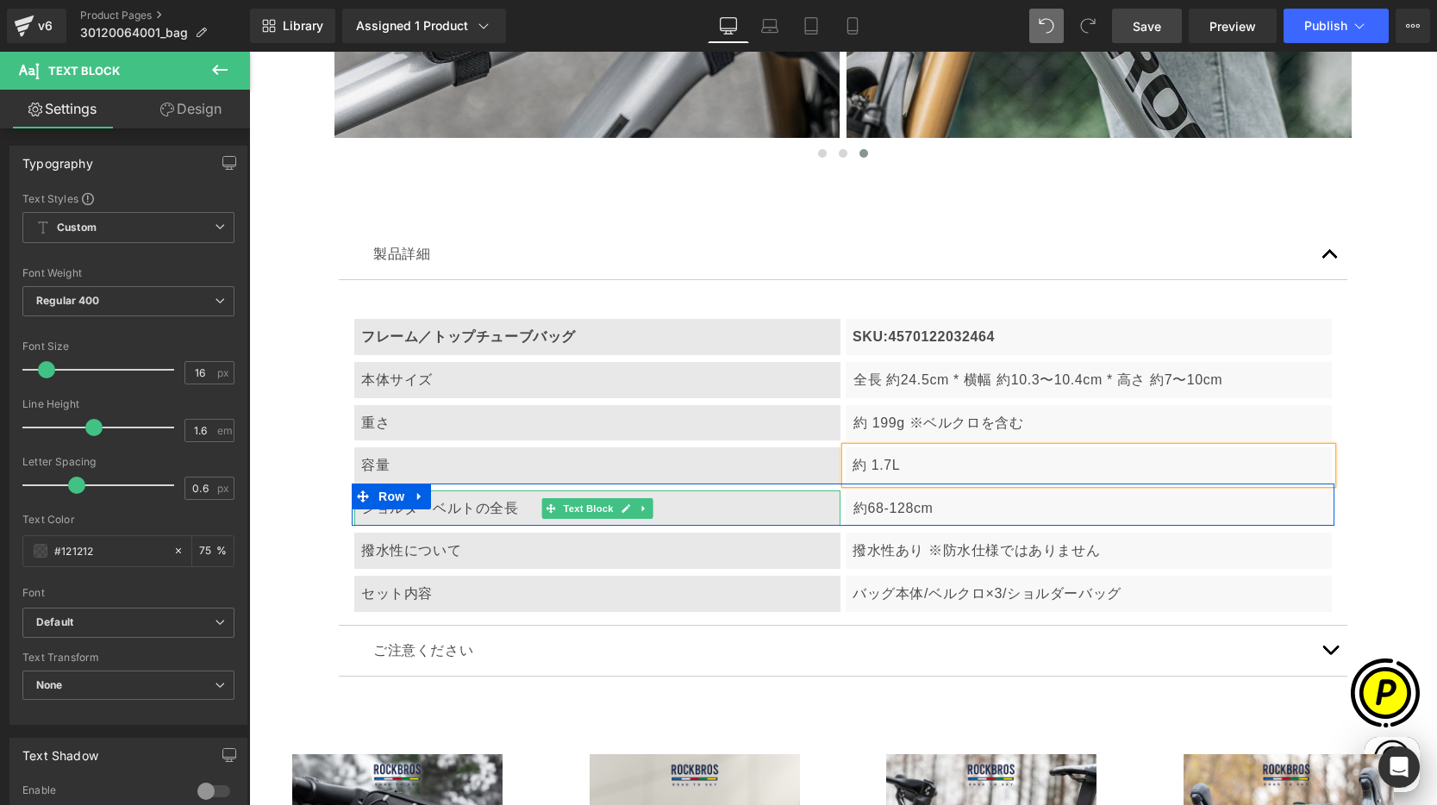
click at [482, 503] on div "ショルダーベルトの全長" at bounding box center [597, 508] width 486 height 36
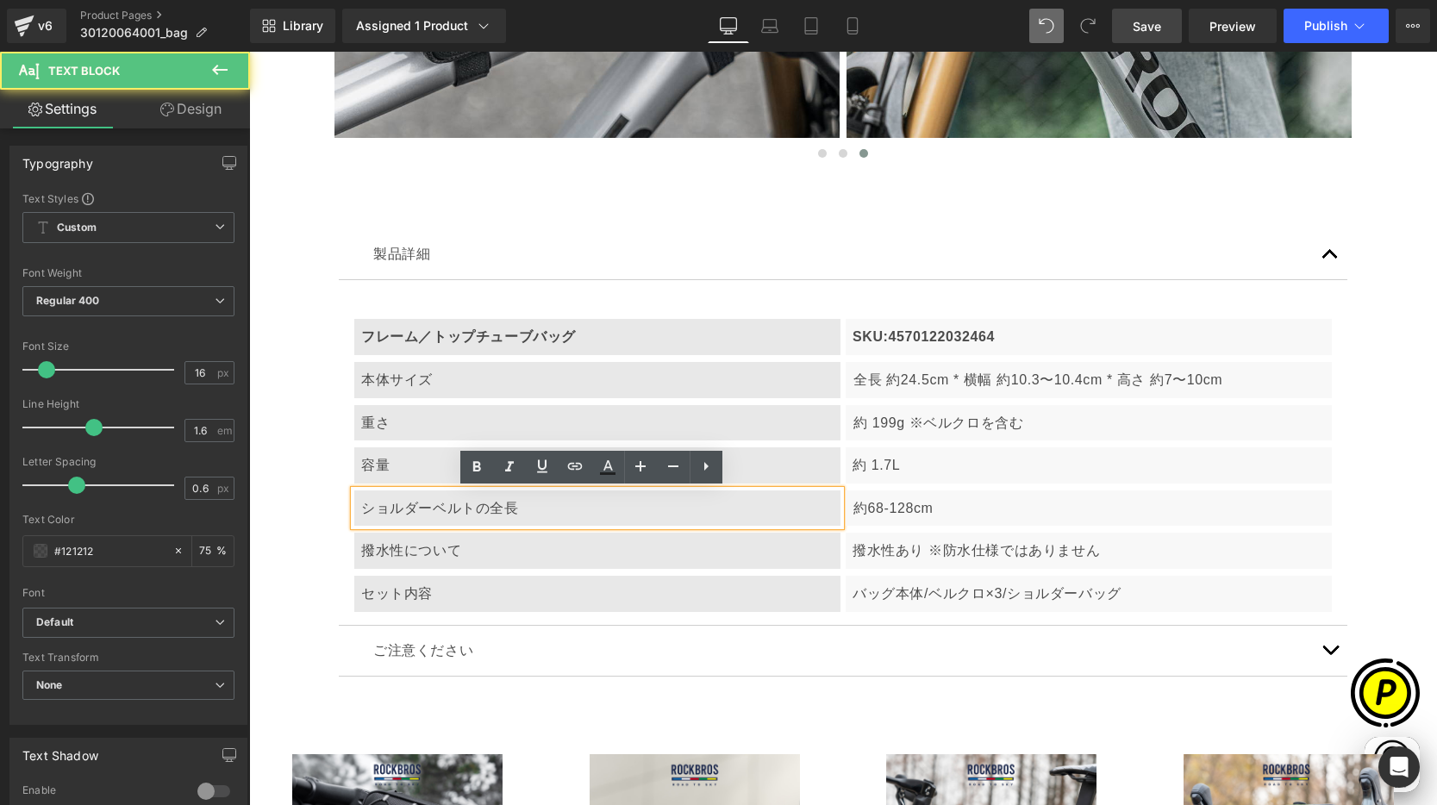
scroll to position [0, 336]
click at [411, 509] on div "ショルダーベルトの全長" at bounding box center [597, 508] width 486 height 36
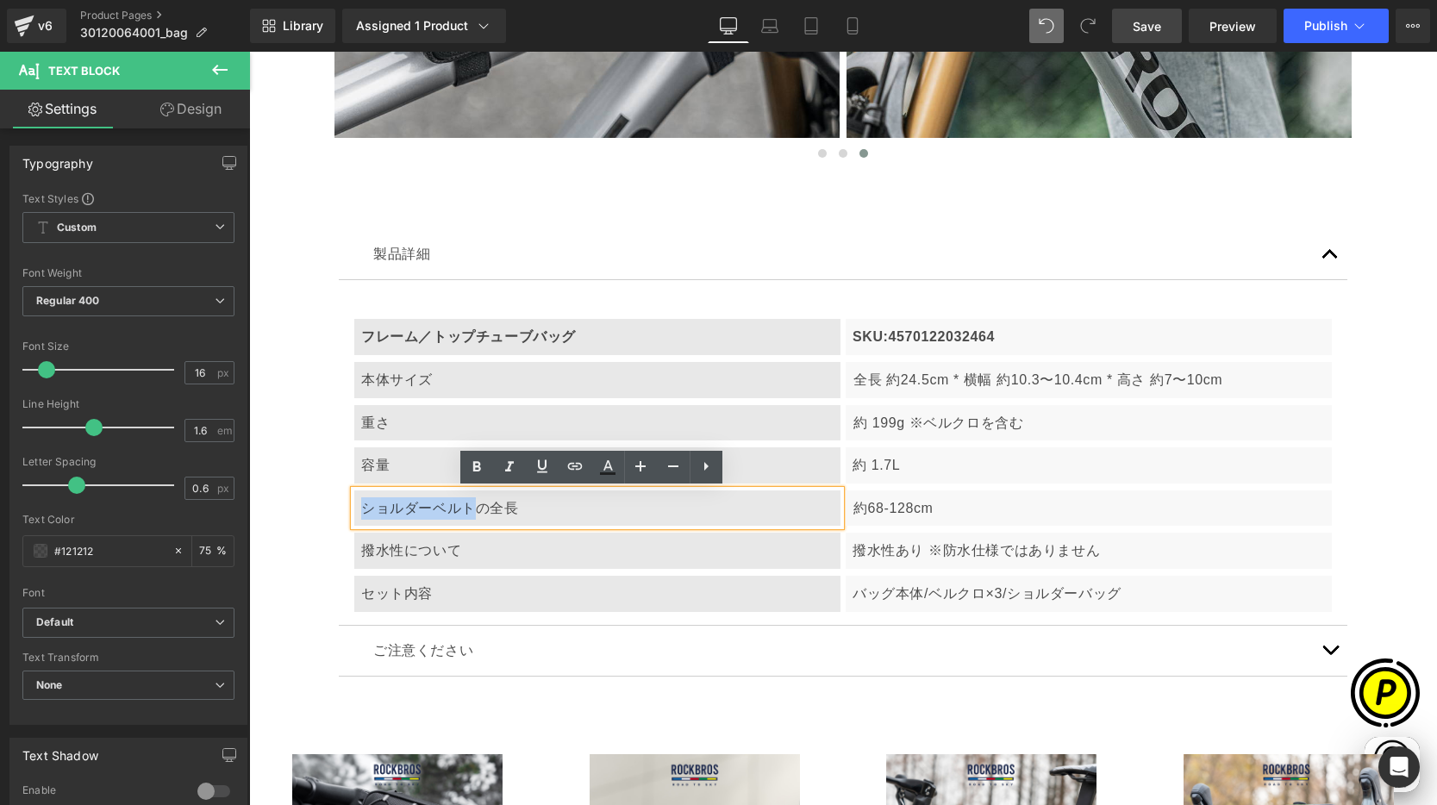
drag, startPoint x: 355, startPoint y: 506, endPoint x: 471, endPoint y: 511, distance: 115.6
click at [471, 511] on div "ショルダーベルトの全長" at bounding box center [597, 508] width 486 height 36
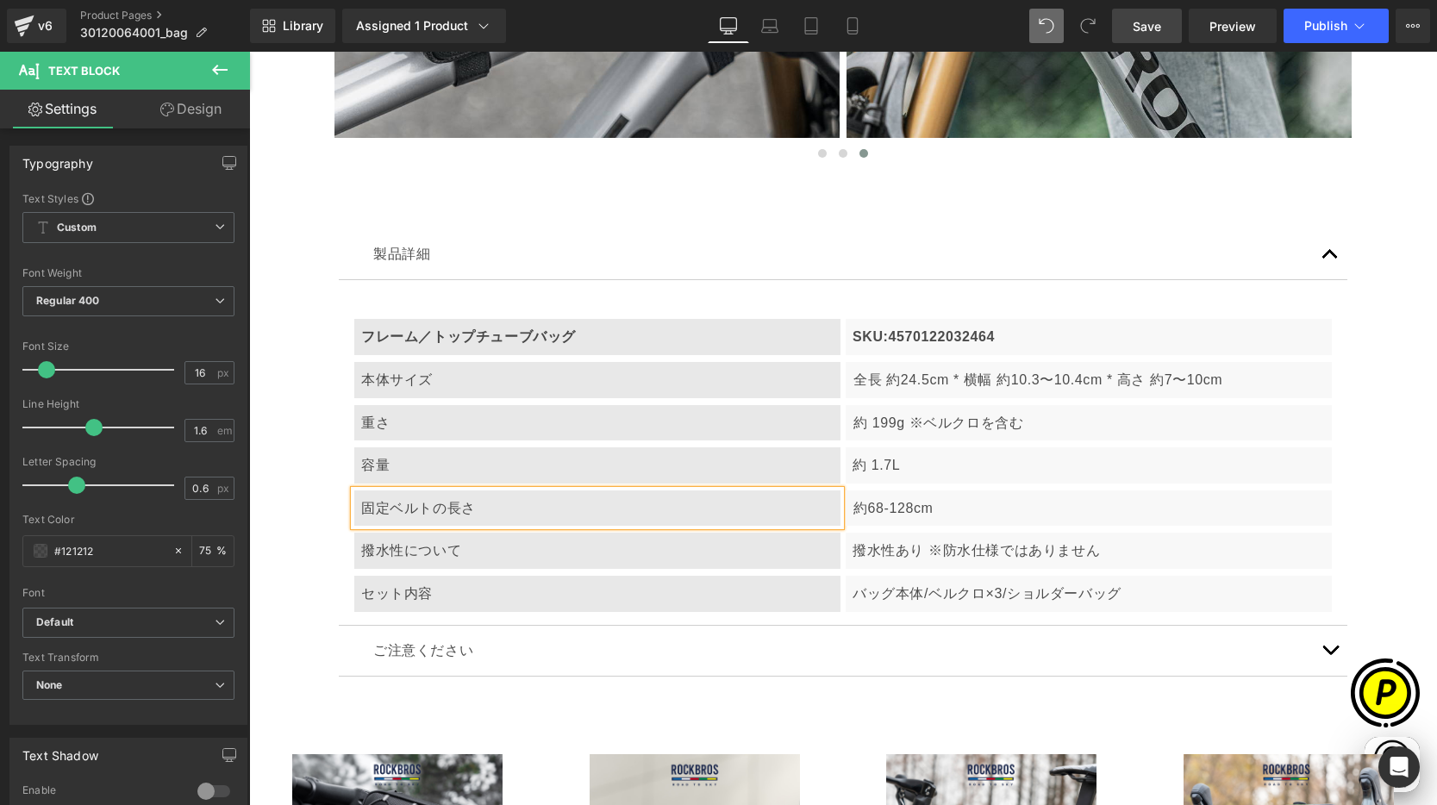
scroll to position [0, 1008]
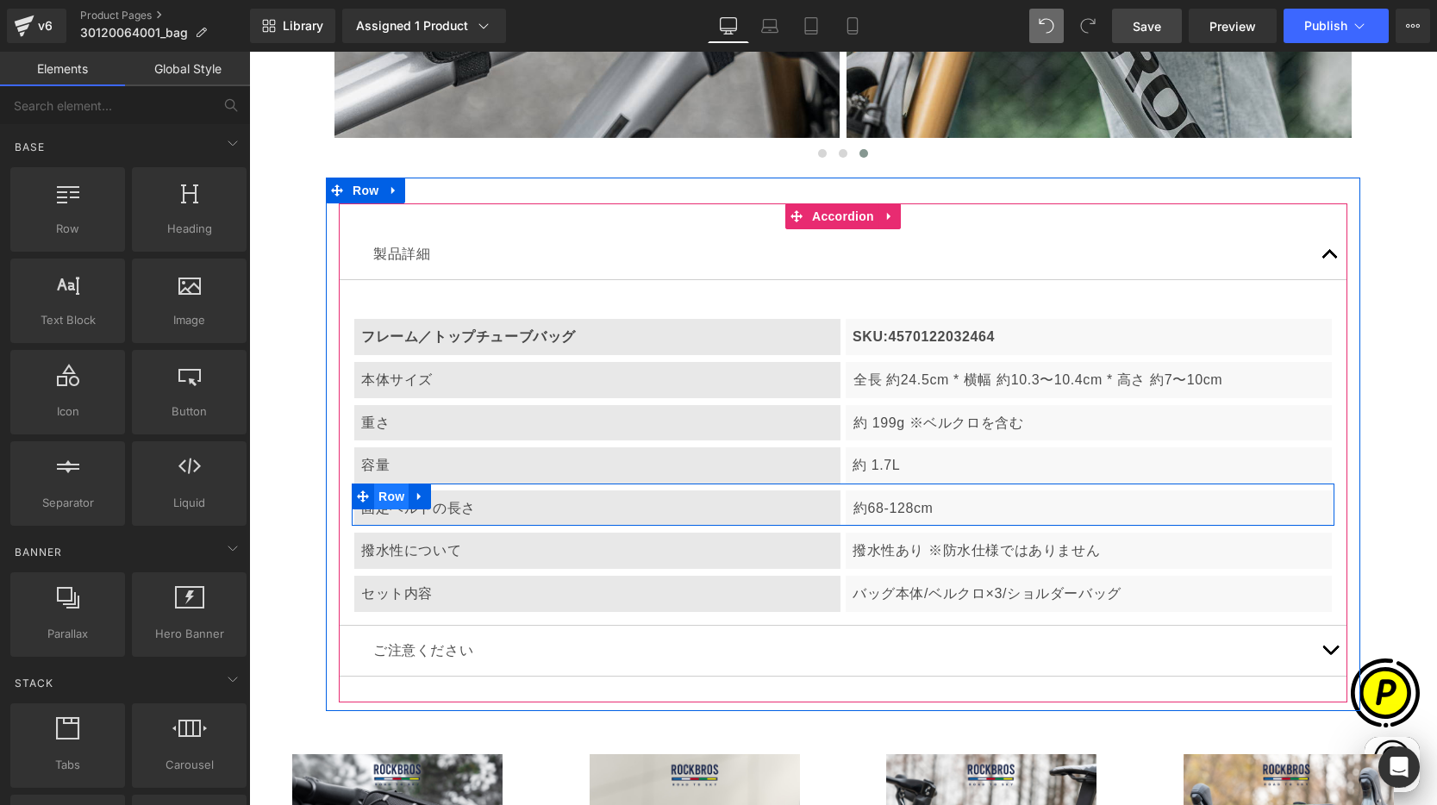
click at [387, 496] on span "Row" at bounding box center [391, 496] width 34 height 26
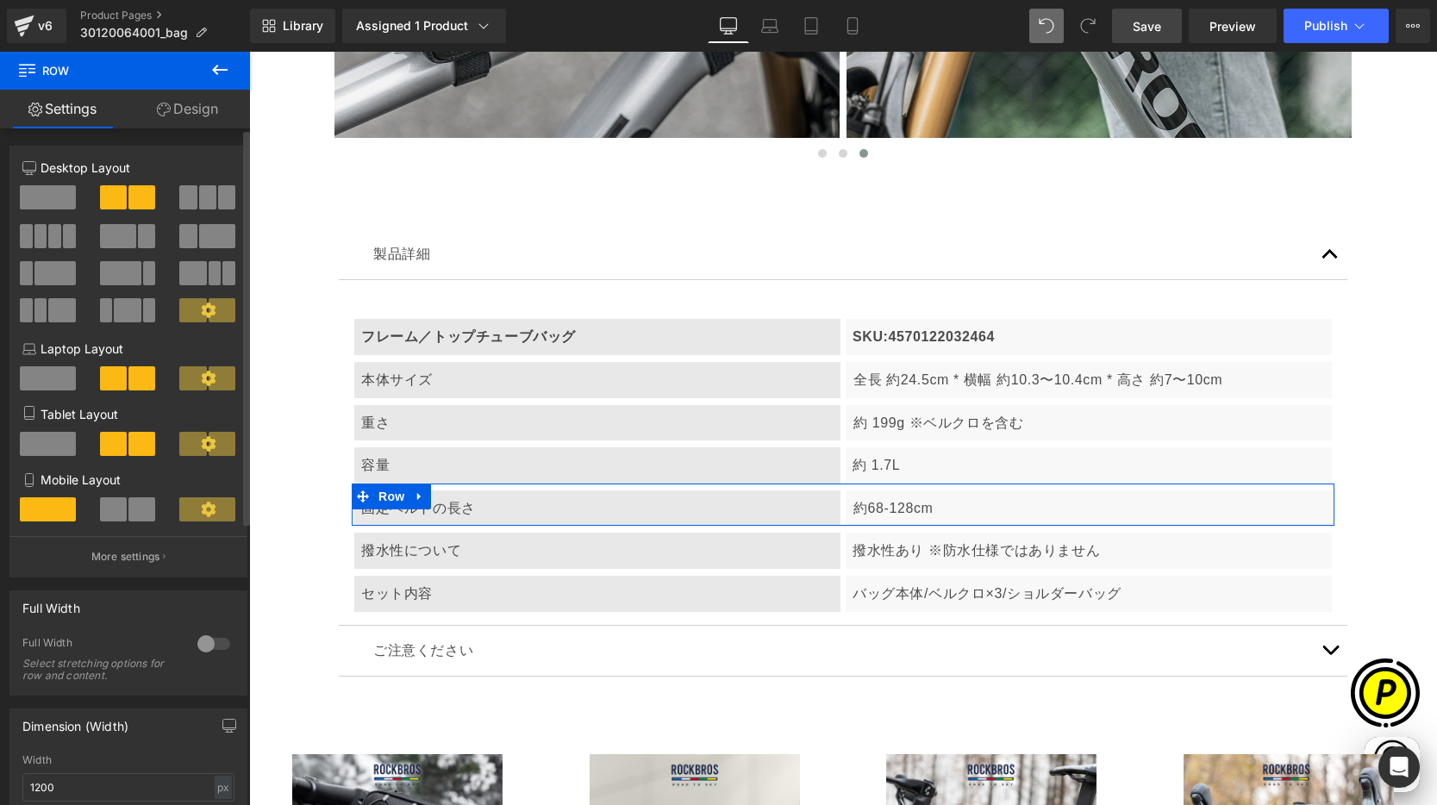
click at [51, 194] on span at bounding box center [48, 197] width 56 height 24
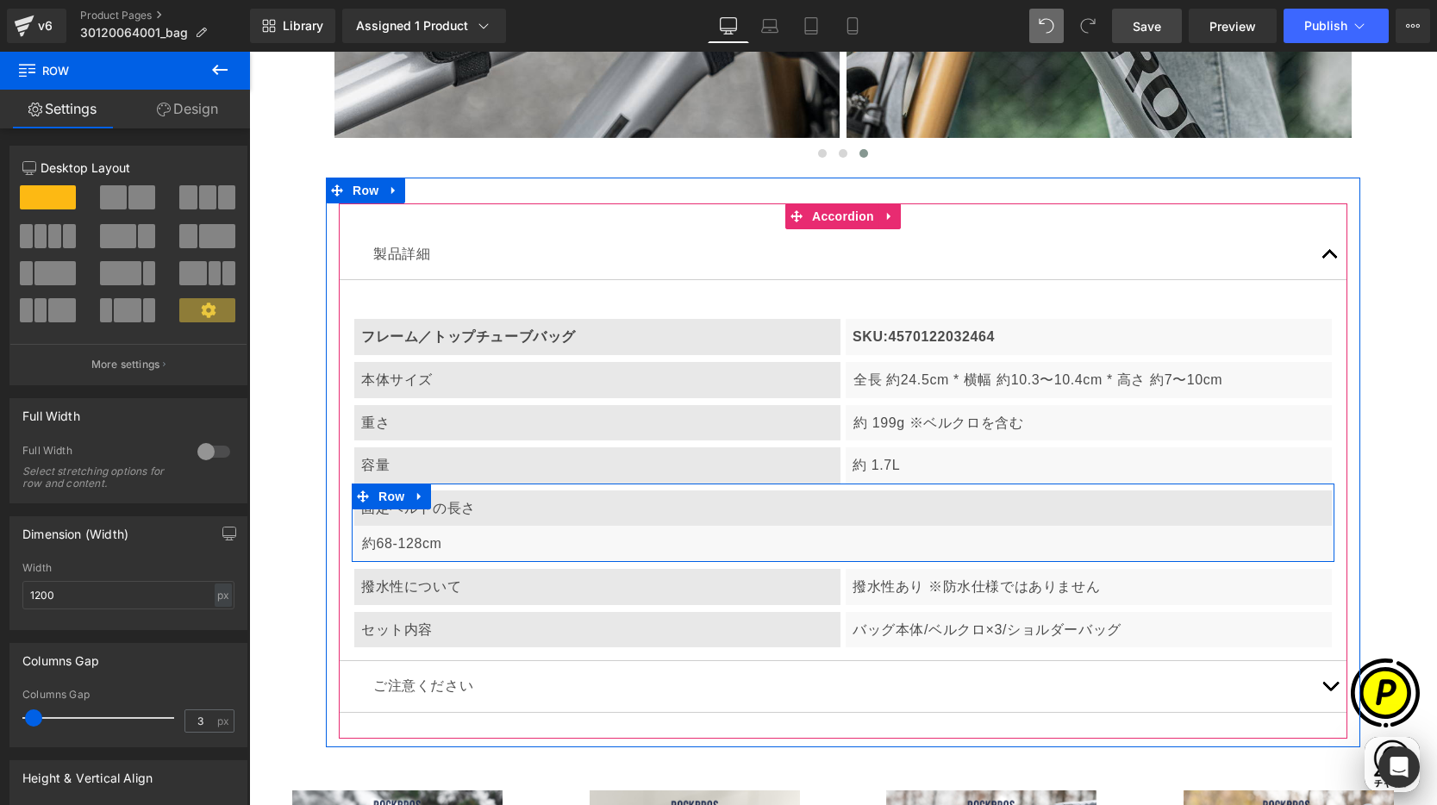
scroll to position [0, 0]
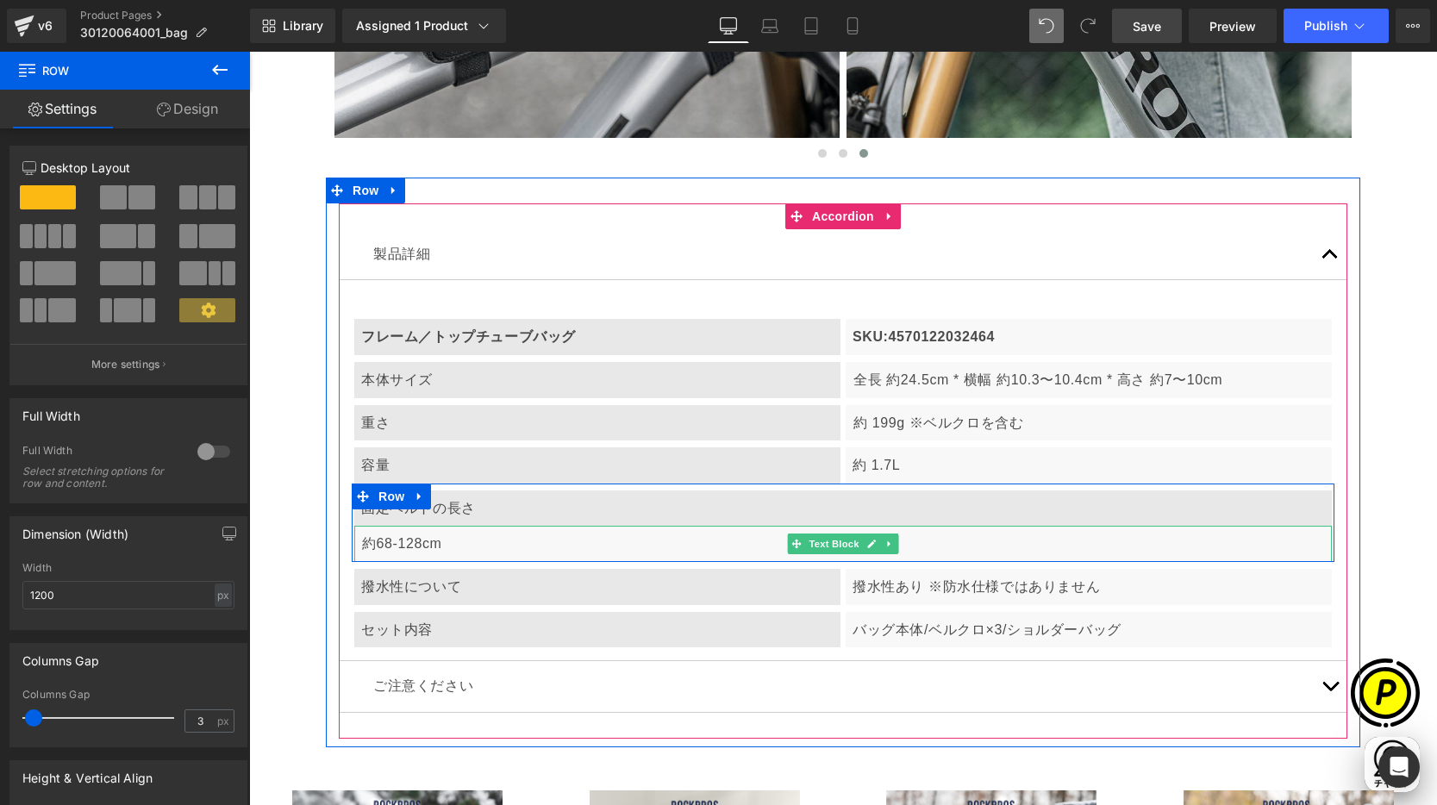
click at [471, 544] on p "約68-128cm" at bounding box center [843, 544] width 963 height 22
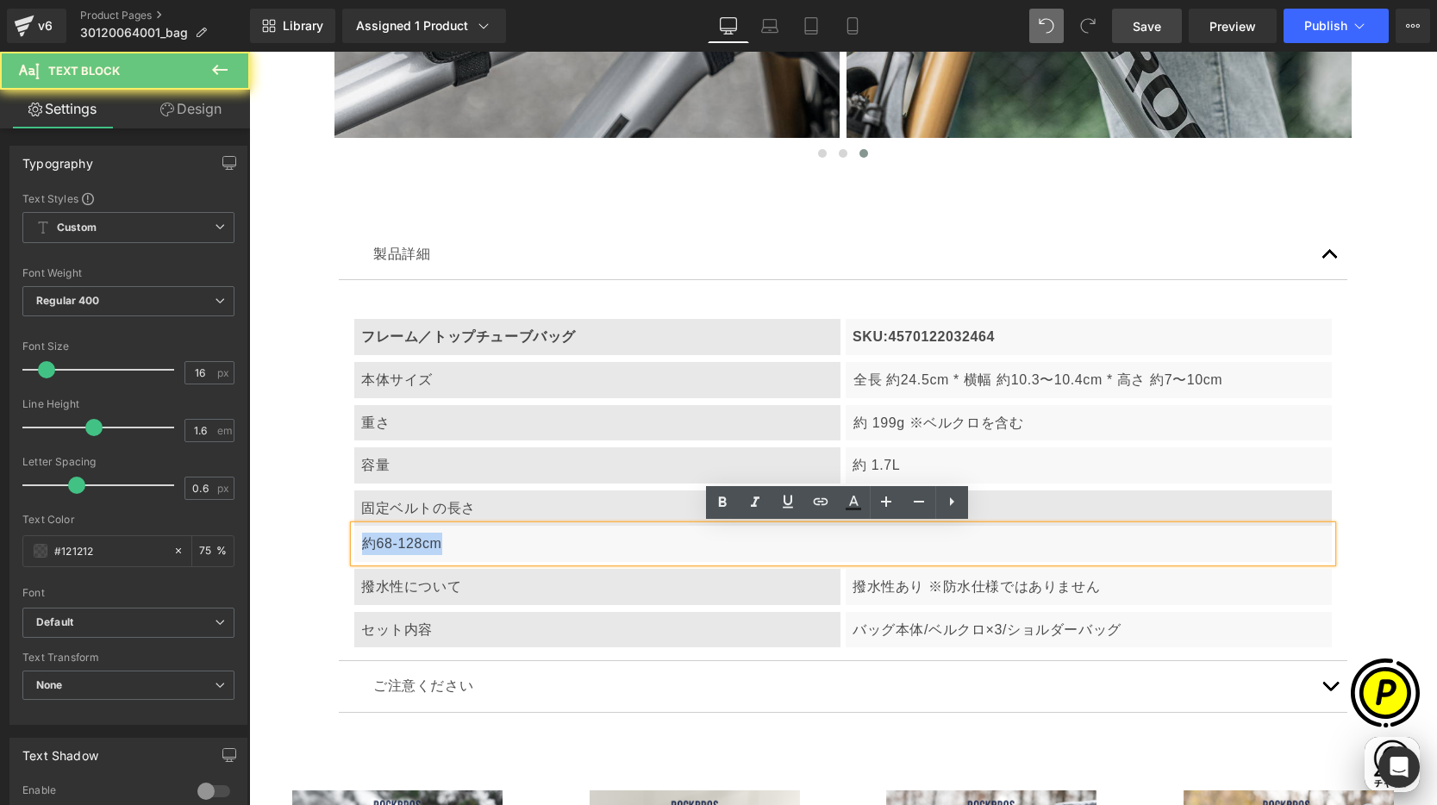
drag, startPoint x: 357, startPoint y: 544, endPoint x: 471, endPoint y: 554, distance: 114.2
click at [471, 554] on p "約68-128cm" at bounding box center [843, 544] width 963 height 22
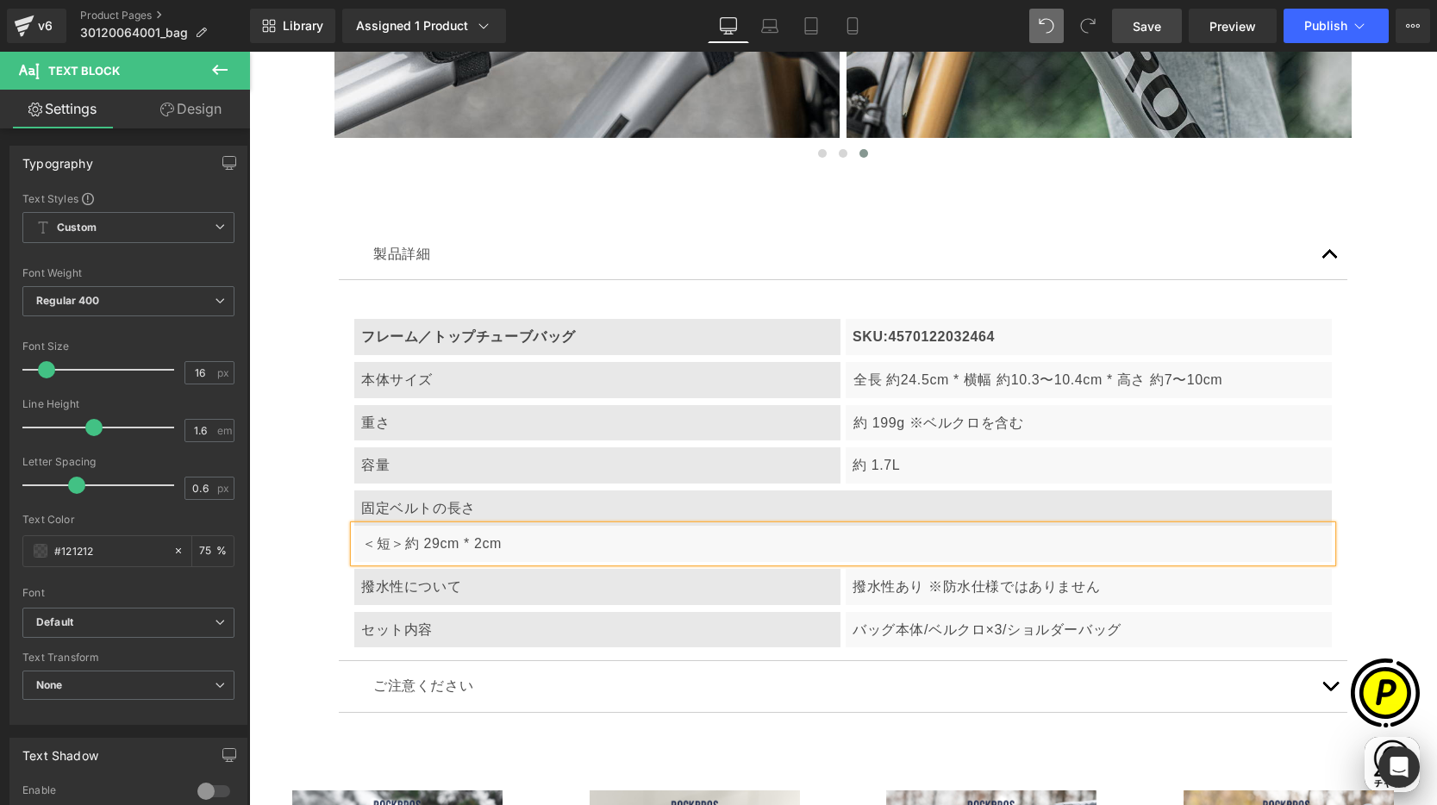
scroll to position [0, 336]
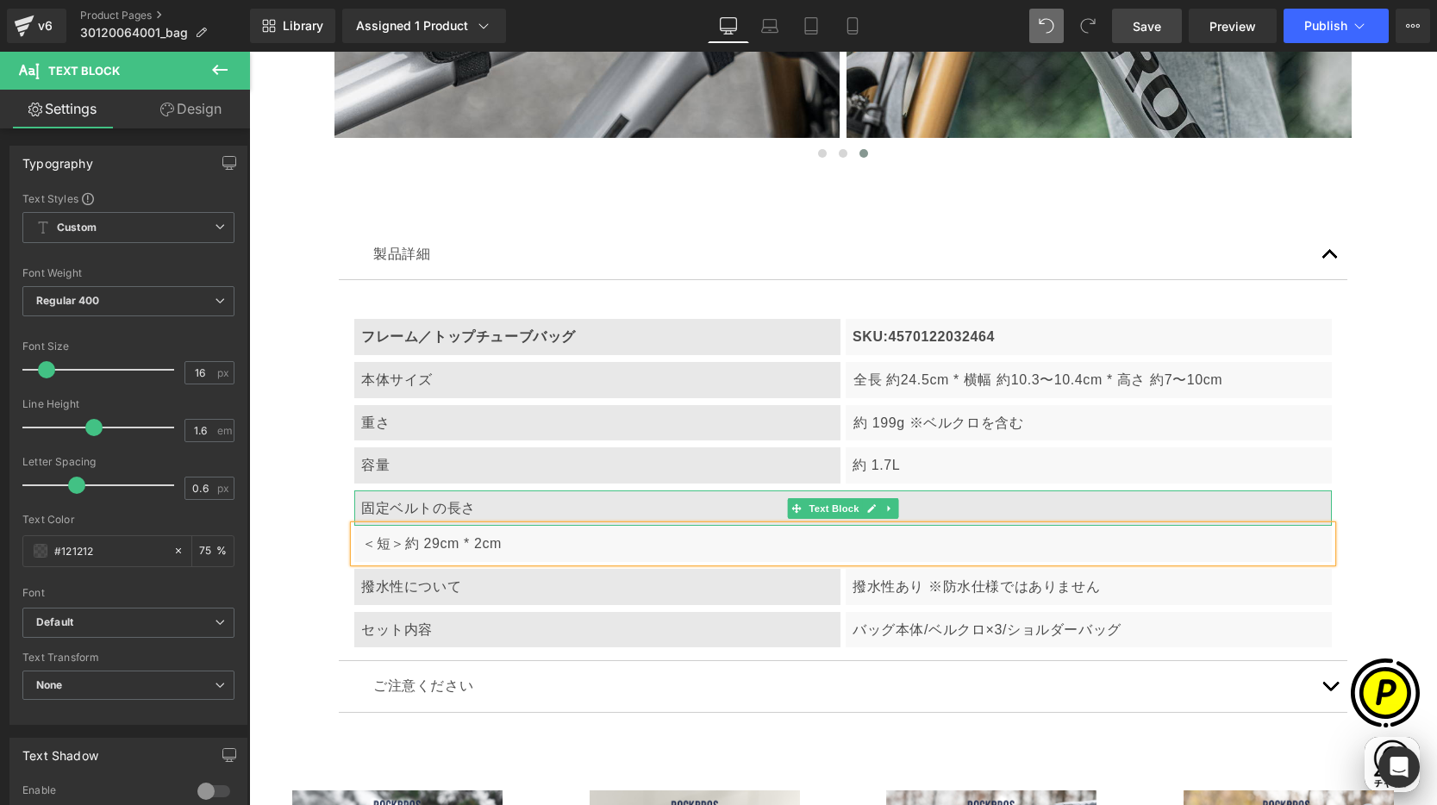
click at [458, 514] on div "固定ベルトの長さ" at bounding box center [842, 508] width 977 height 36
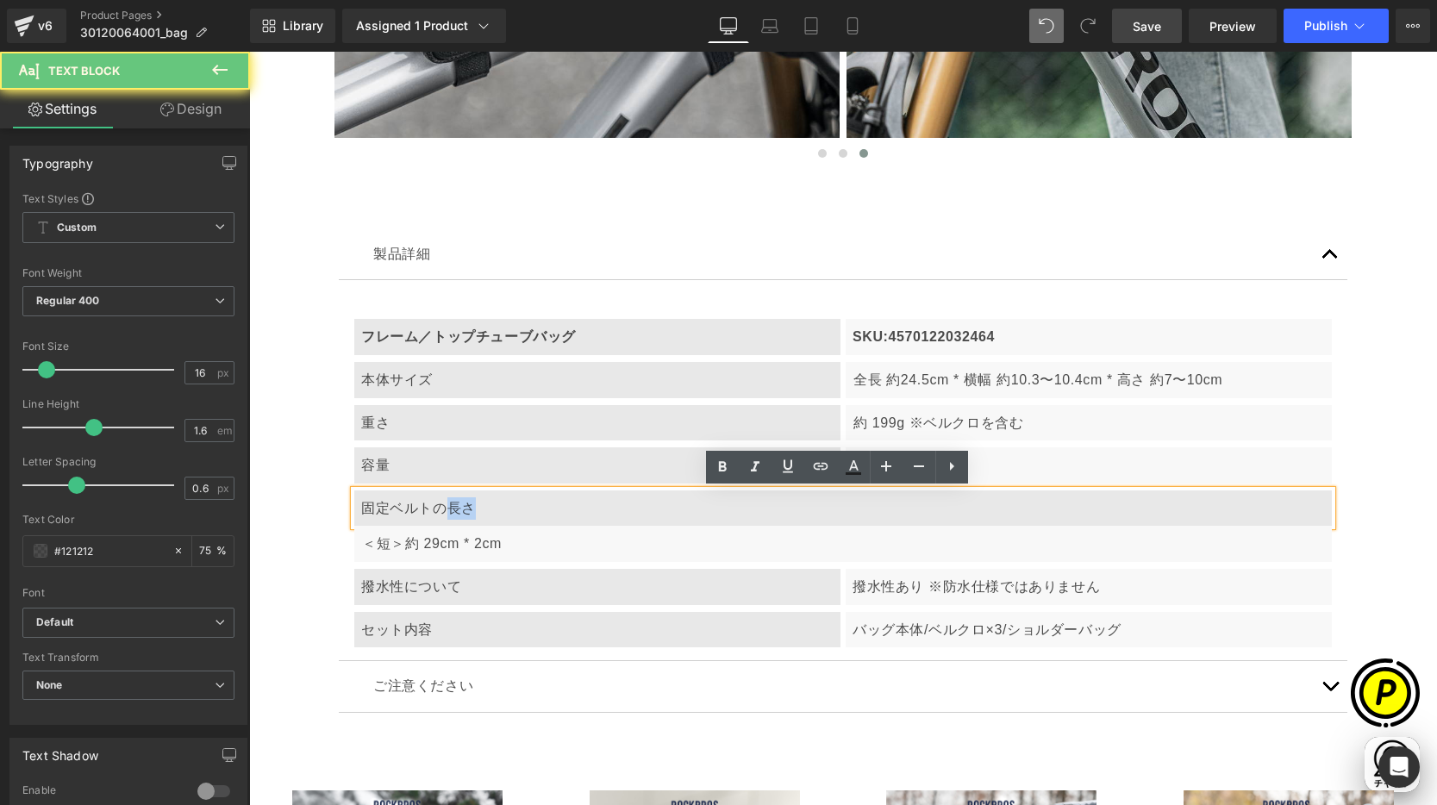
drag, startPoint x: 440, startPoint y: 508, endPoint x: 477, endPoint y: 511, distance: 37.1
click at [477, 511] on div "固定ベルトの長さ" at bounding box center [842, 508] width 977 height 36
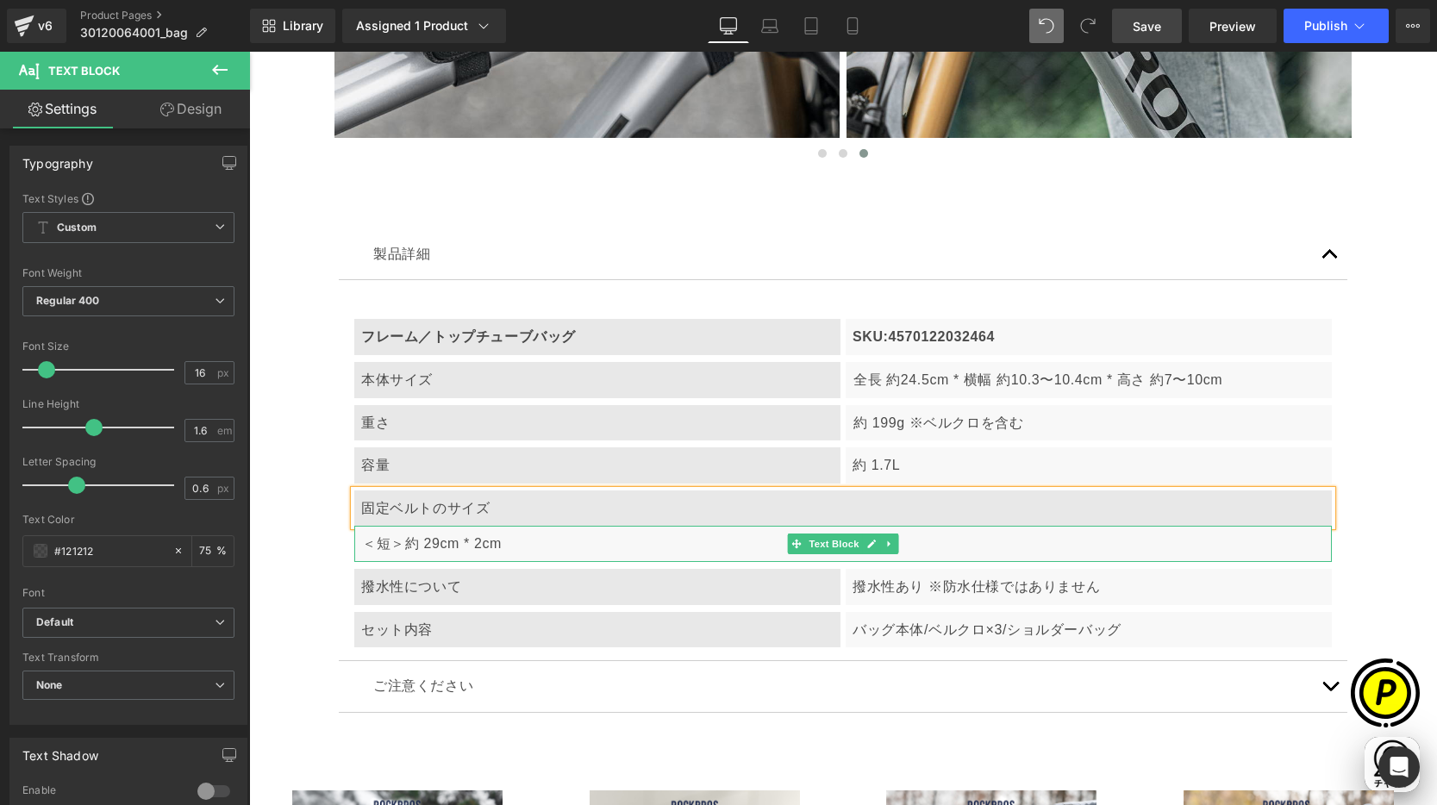
click at [517, 547] on p "＜短＞約 29cm * 2cm" at bounding box center [843, 544] width 963 height 22
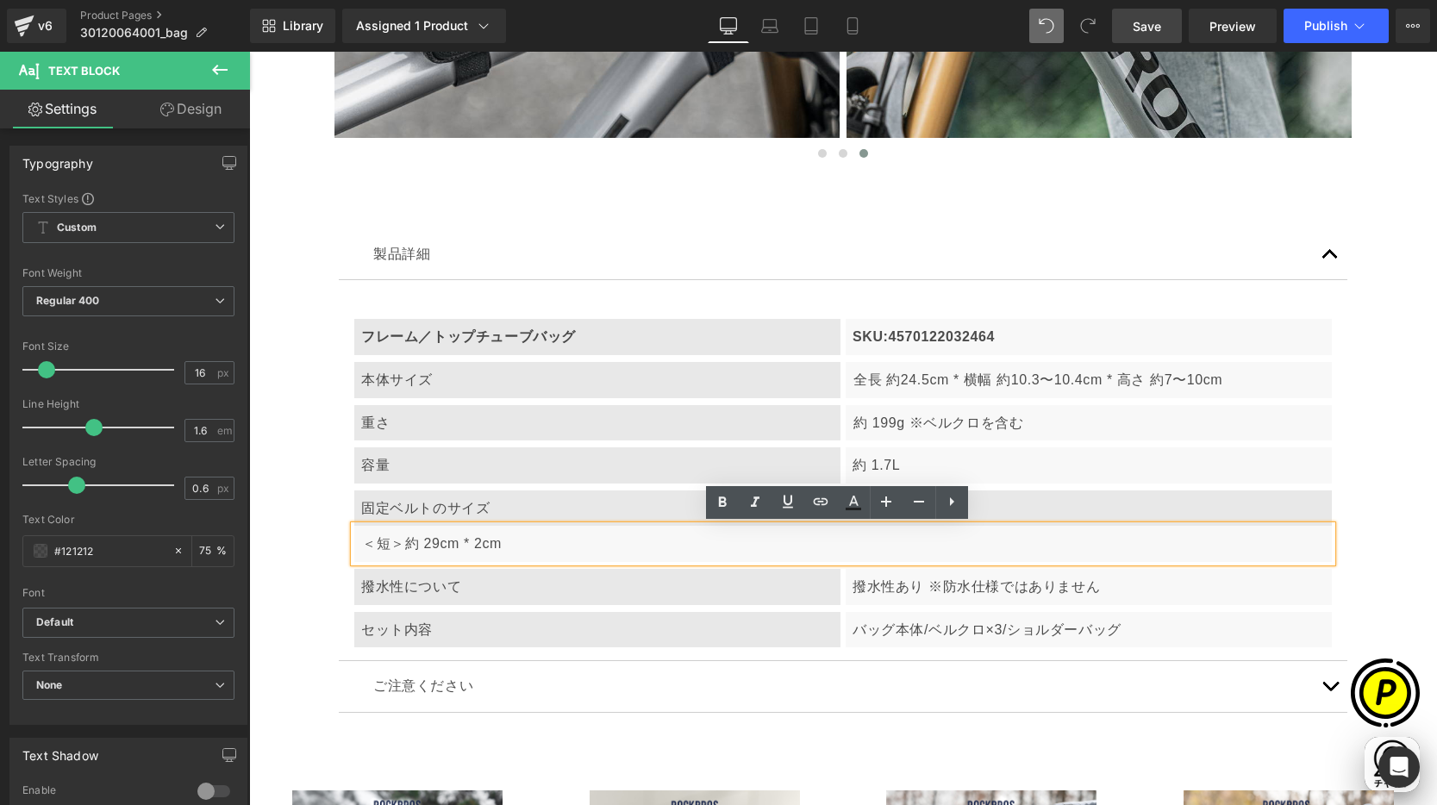
scroll to position [0, 672]
click at [383, 540] on p "＜短＞約 29cm * 2cm" at bounding box center [843, 544] width 963 height 22
click at [515, 546] on p "＜短＞約 29cm * 2cm" at bounding box center [843, 544] width 963 height 22
click at [383, 541] on p "＜短＞約 29cm * 2cm" at bounding box center [843, 544] width 963 height 22
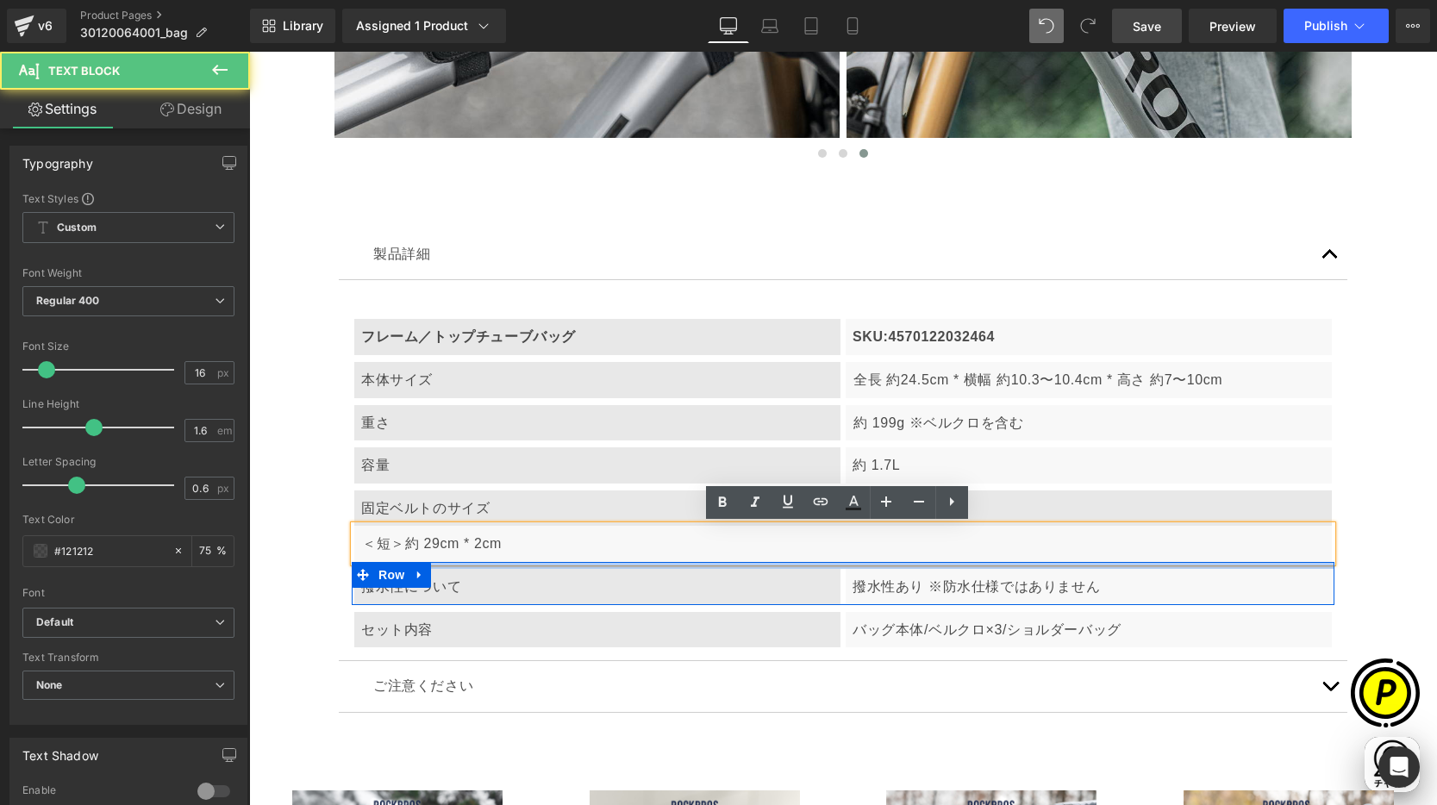
scroll to position [0, 0]
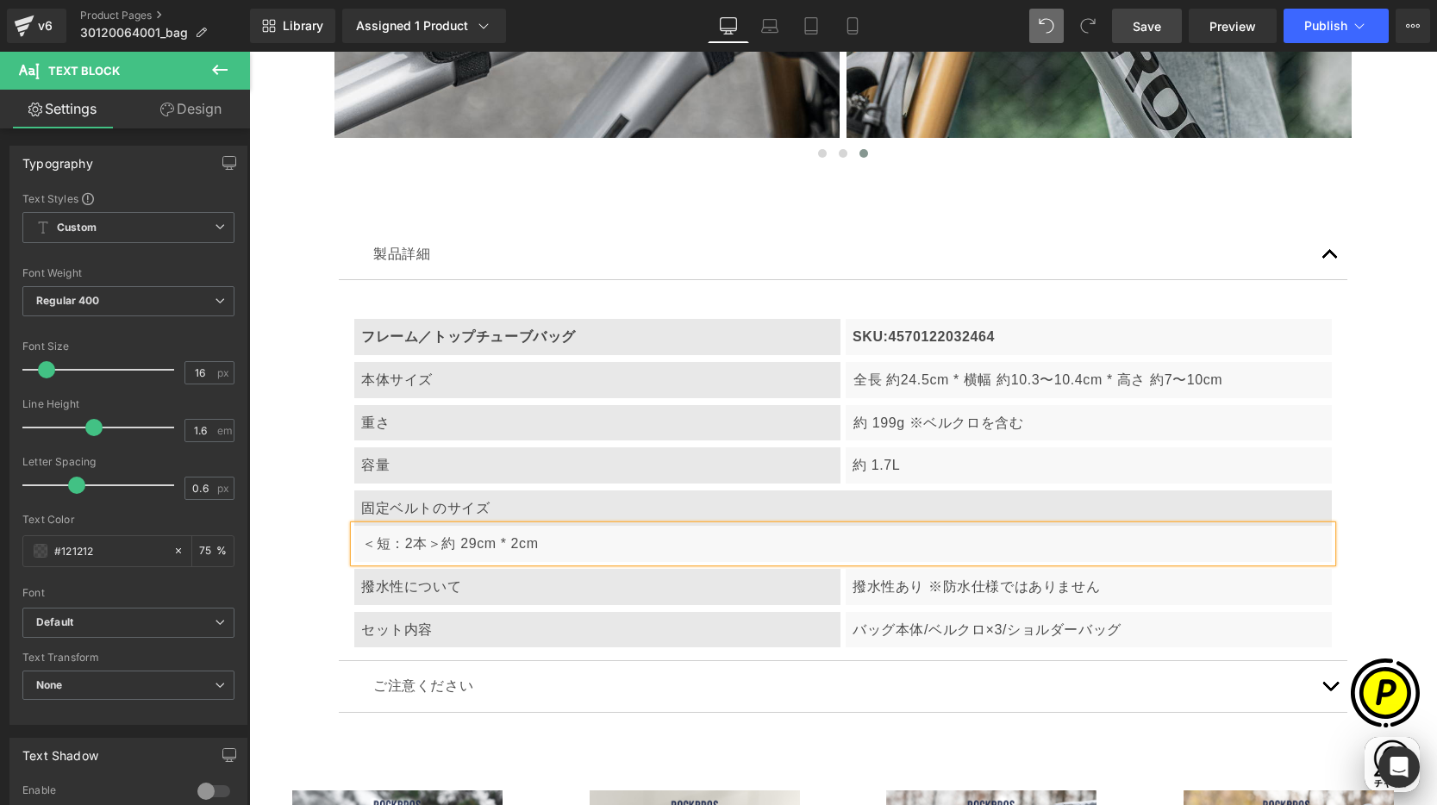
drag, startPoint x: 569, startPoint y: 542, endPoint x: 585, endPoint y: 555, distance: 20.9
click at [570, 545] on p "＜短：2本＞約 29cm * 2cm" at bounding box center [843, 544] width 963 height 22
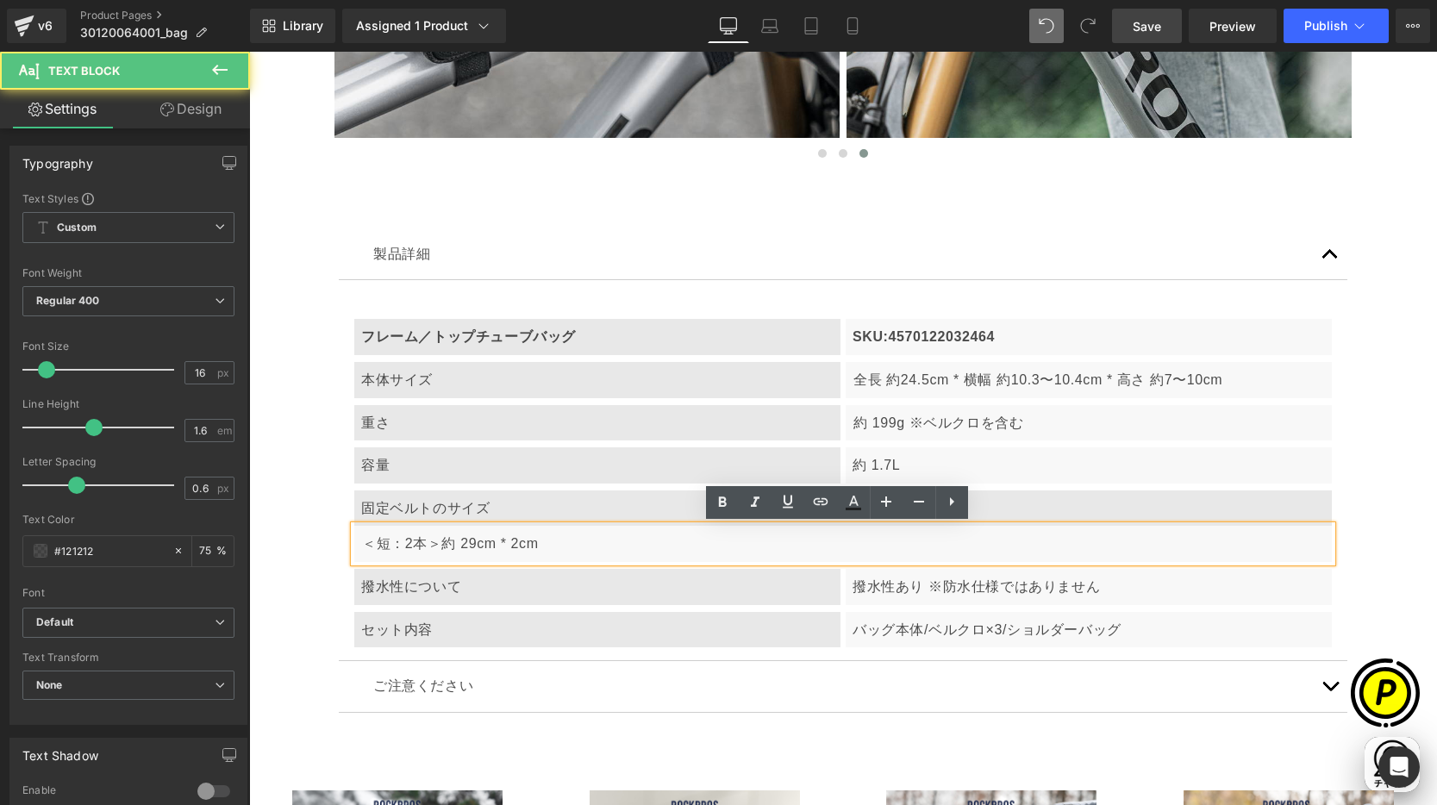
scroll to position [0, 336]
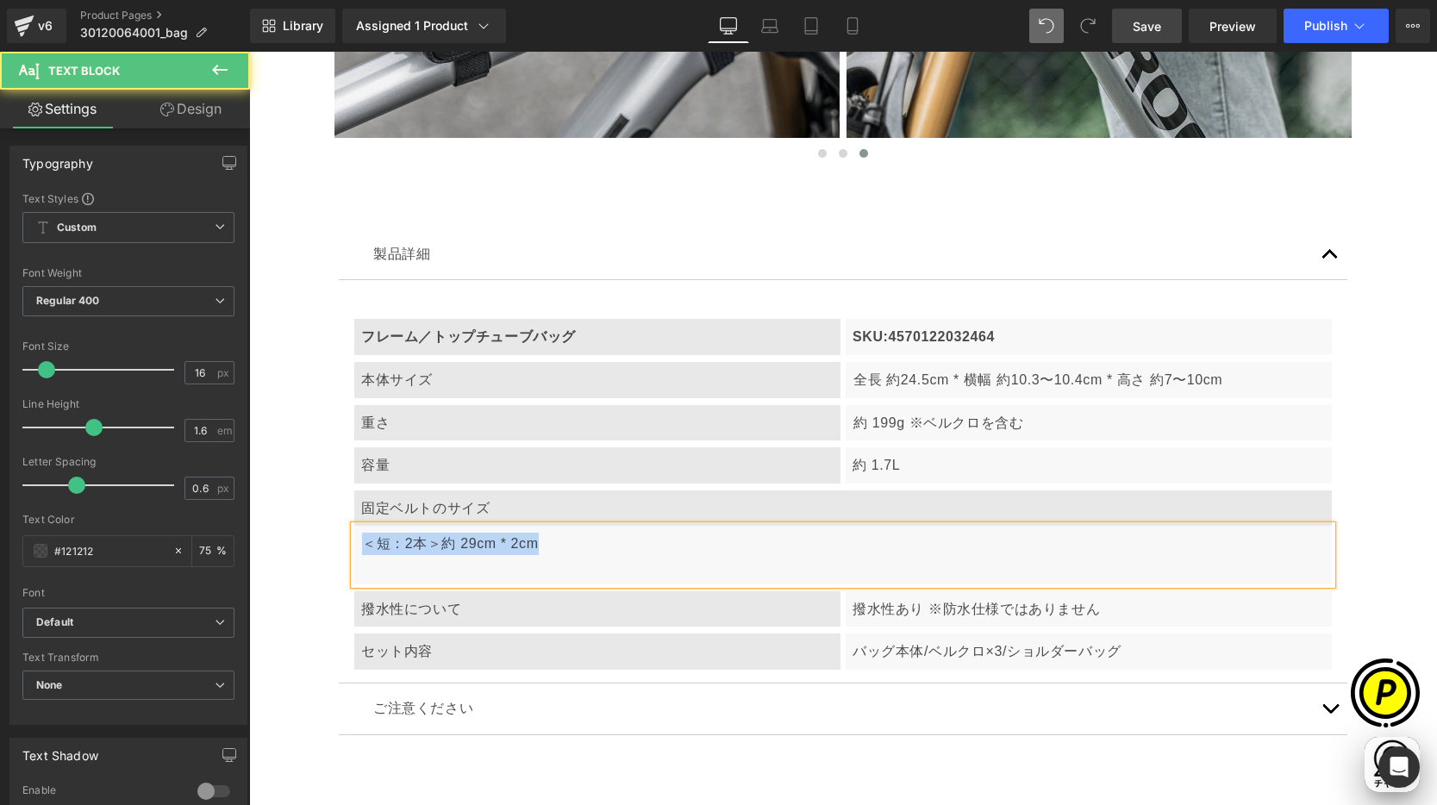
drag, startPoint x: 357, startPoint y: 544, endPoint x: 540, endPoint y: 543, distance: 182.7
click at [540, 543] on p "＜短：2本＞約 29cm * 2cm" at bounding box center [843, 555] width 963 height 44
copy p "＜短：2本＞約 29cm * 2cm"
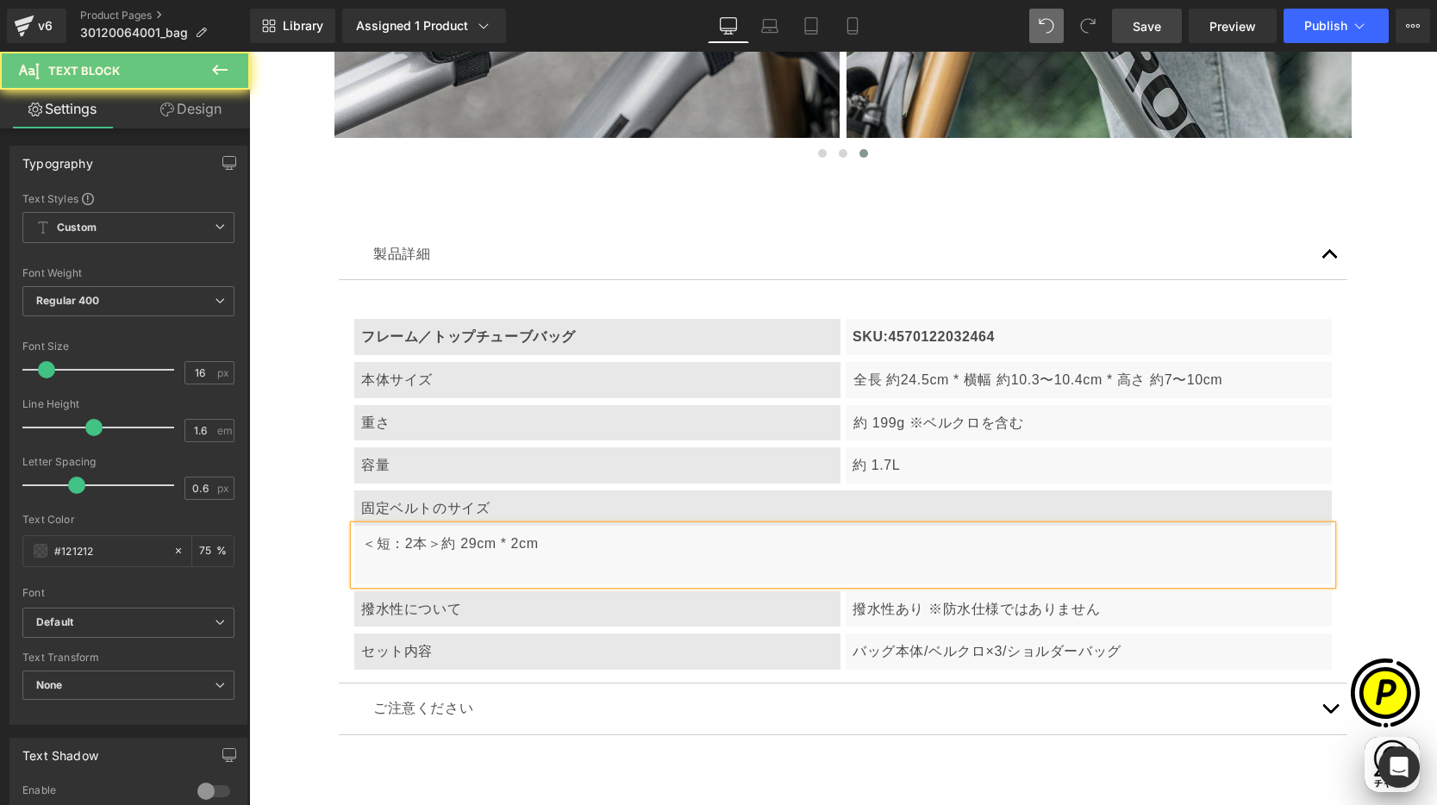
click at [366, 565] on p "＜短：2本＞約 29cm * 2cm" at bounding box center [843, 555] width 963 height 44
drag, startPoint x: 370, startPoint y: 565, endPoint x: 379, endPoint y: 565, distance: 9.5
click at [379, 565] on p "＜短：2本＞約 29cm * 2cm ＜短：2本＞約 29cm * 2cm" at bounding box center [843, 555] width 963 height 44
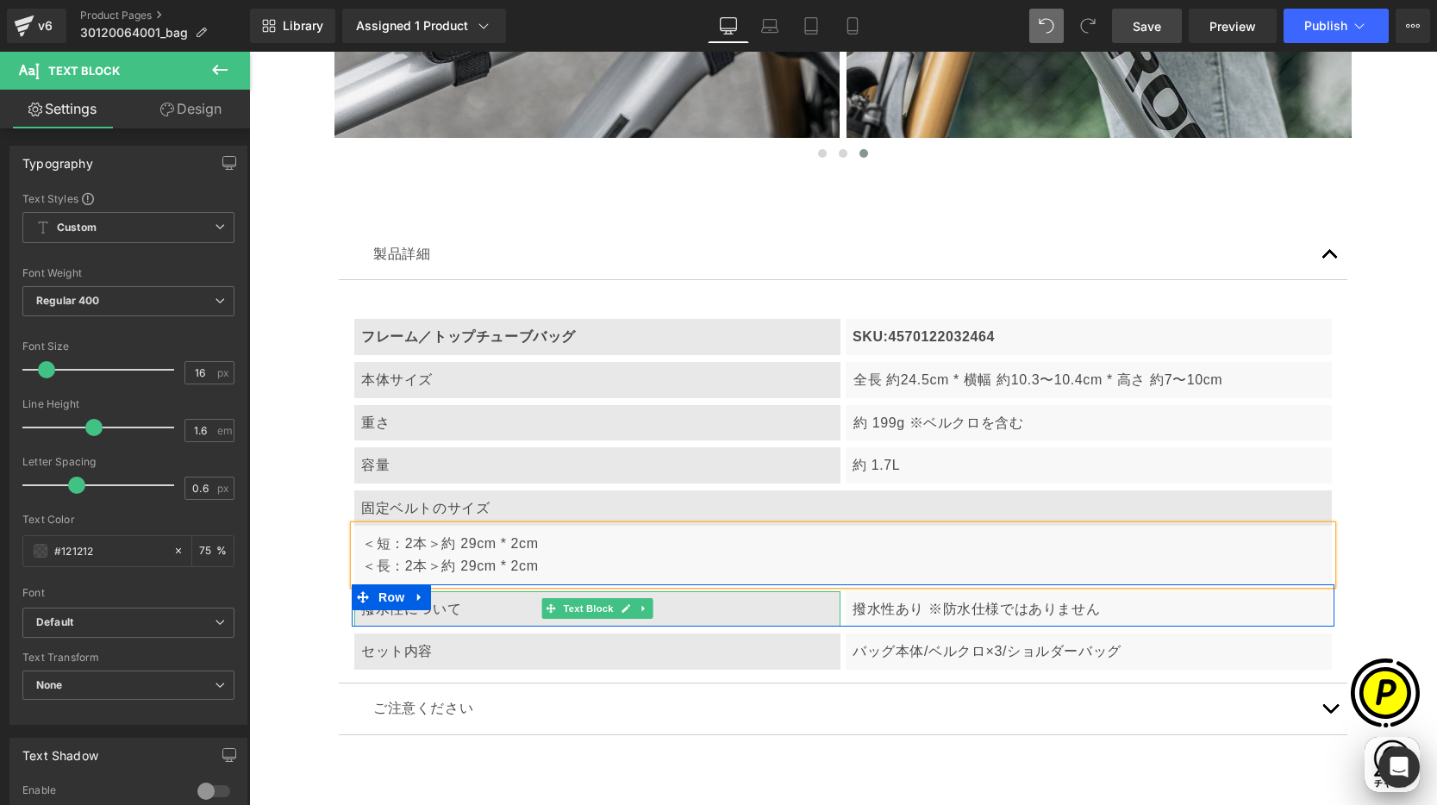
scroll to position [0, 1008]
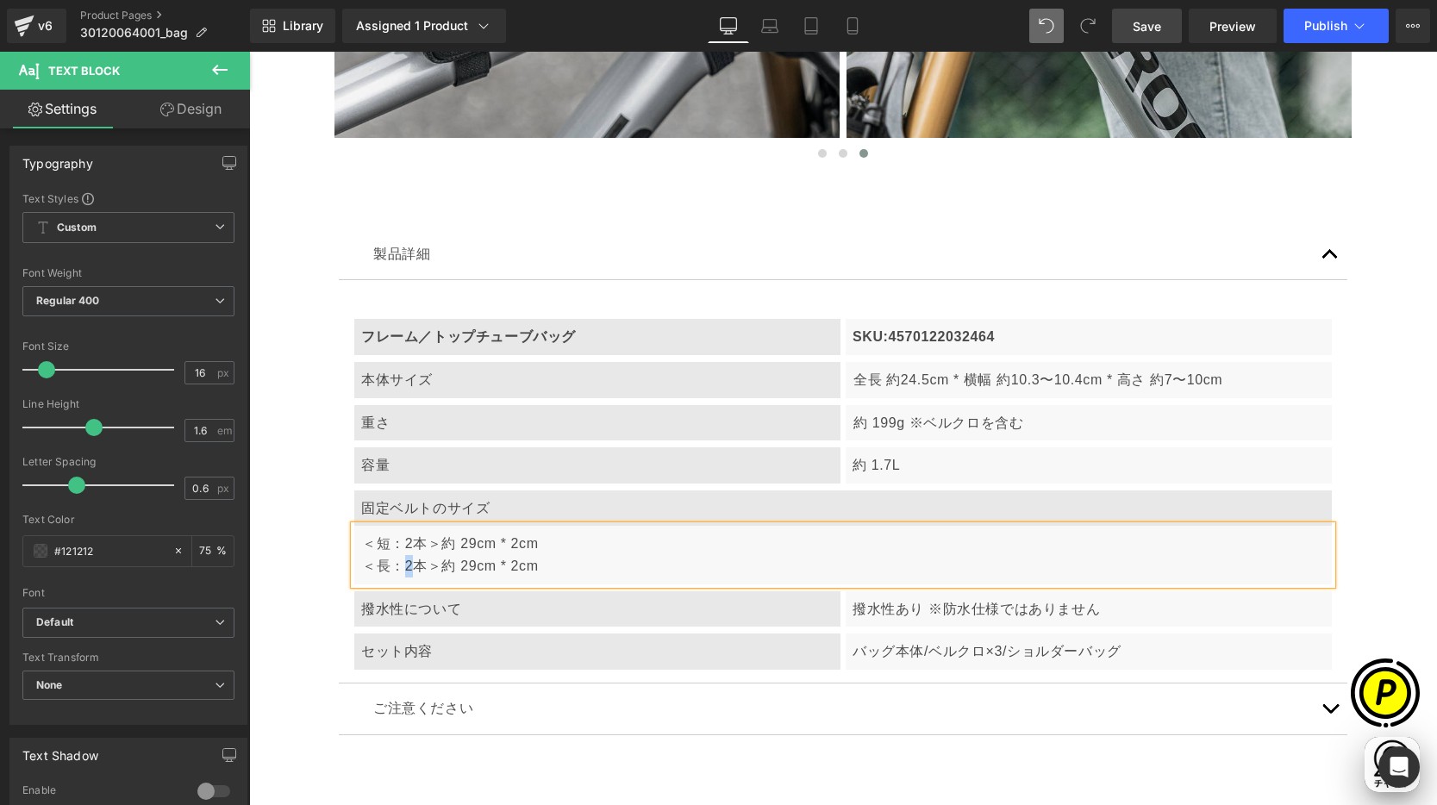
click at [403, 569] on p "＜短：2本＞約 29cm * 2cm ＜長：2本＞約 29cm * 2cm" at bounding box center [843, 555] width 963 height 44
click at [467, 573] on p "＜短：2本＞約 29cm * 2cm ＜長：1本＞約 29cm * 2cm" at bounding box center [843, 555] width 963 height 44
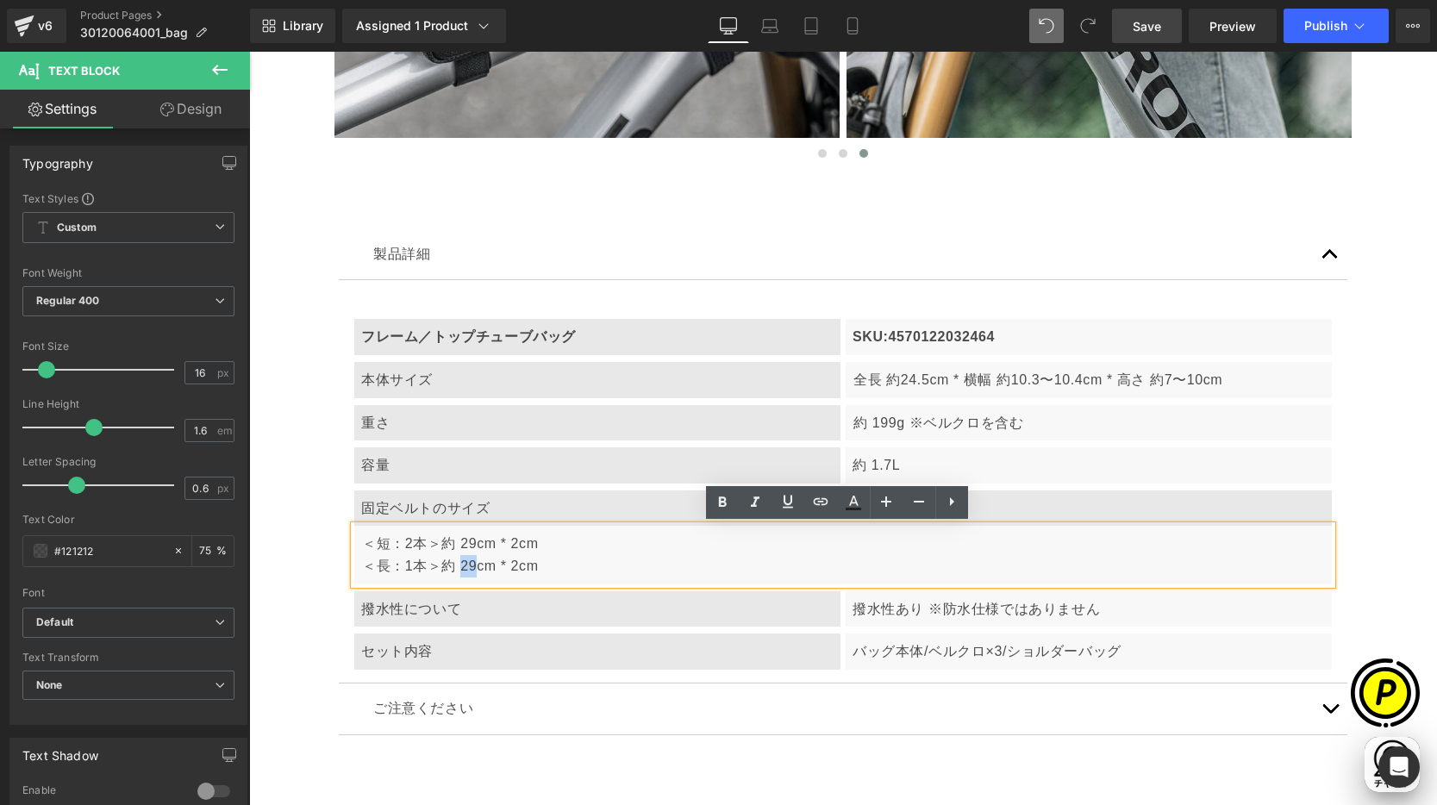
drag, startPoint x: 457, startPoint y: 565, endPoint x: 467, endPoint y: 565, distance: 10.3
click at [467, 565] on p "＜短：2本＞約 29cm * 2cm ＜長：1本＞約 29cm * 2cm" at bounding box center [843, 555] width 963 height 44
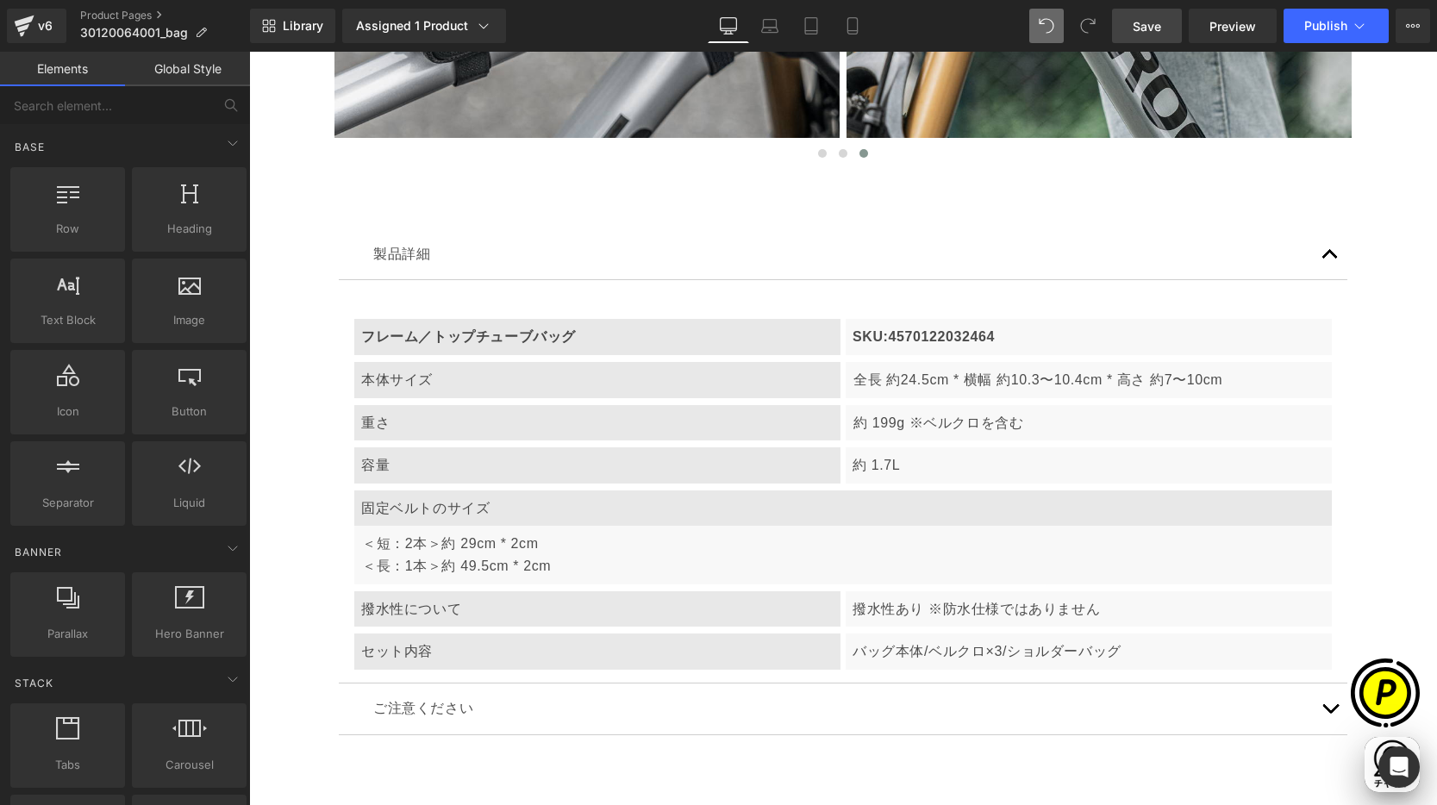
scroll to position [0, 1008]
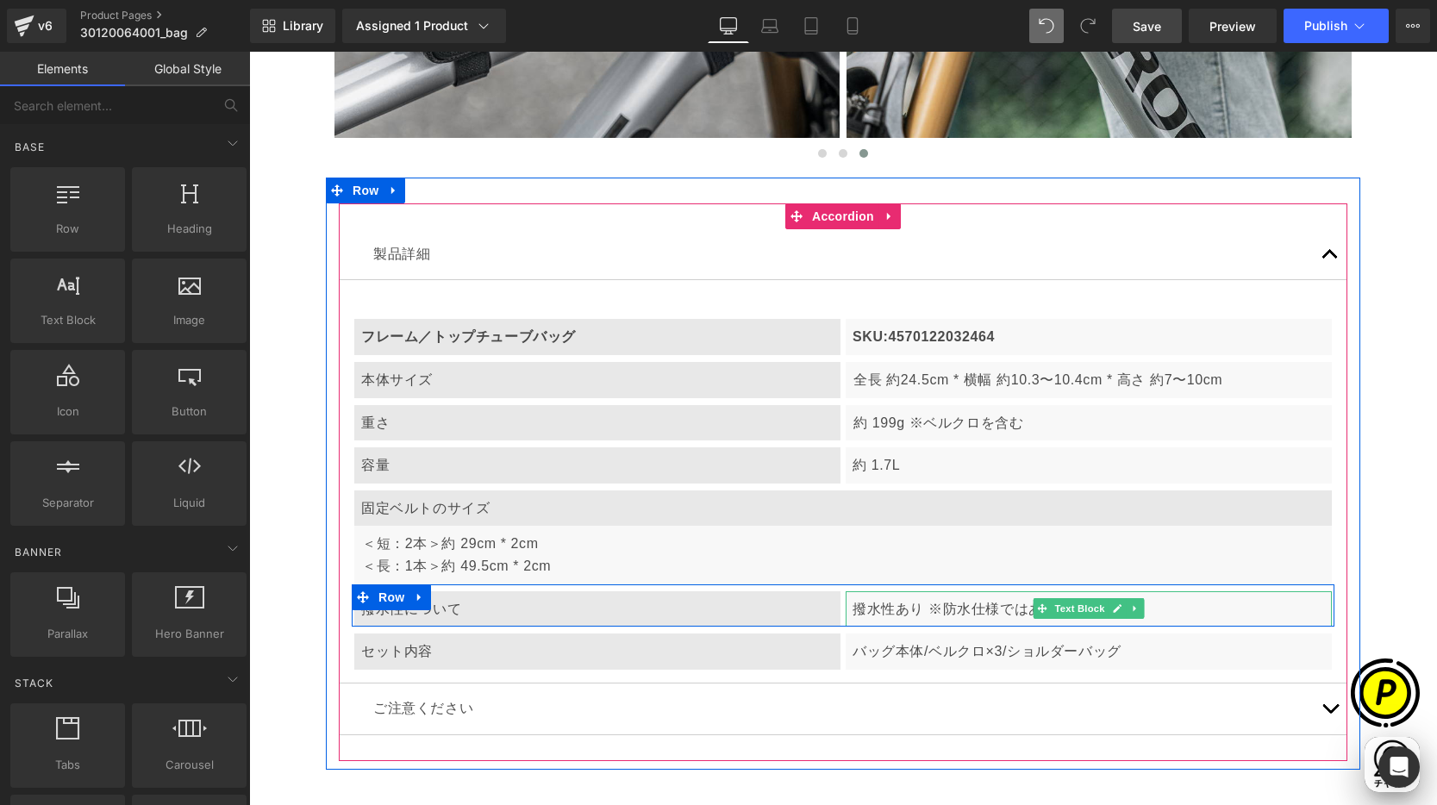
click at [997, 603] on p "撥水性あり ※防水仕様ではありません" at bounding box center [1088, 609] width 472 height 22
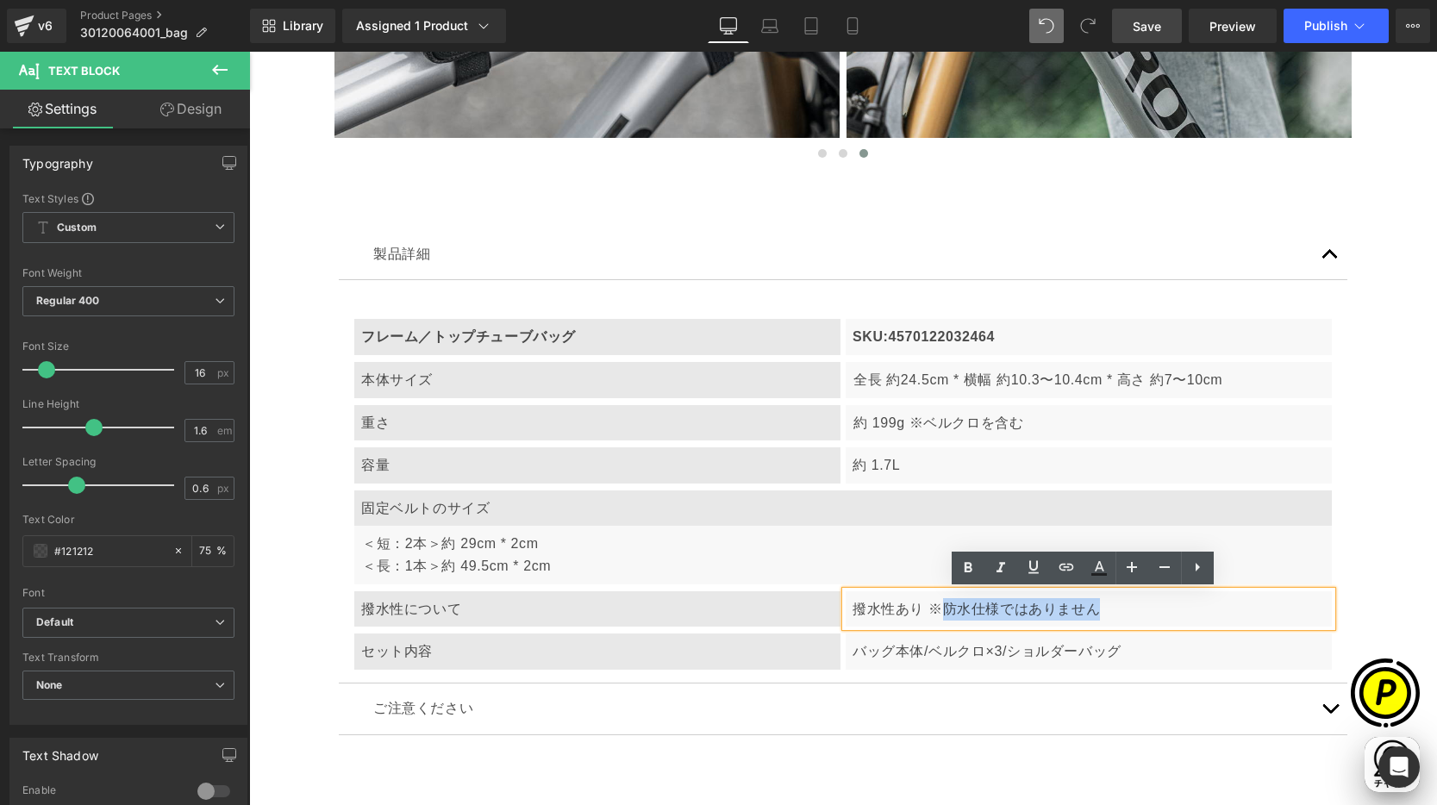
drag, startPoint x: 926, startPoint y: 605, endPoint x: 1130, endPoint y: 614, distance: 203.6
click at [1130, 614] on p "撥水性あり ※防水仕様ではありません" at bounding box center [1088, 609] width 472 height 22
paste div
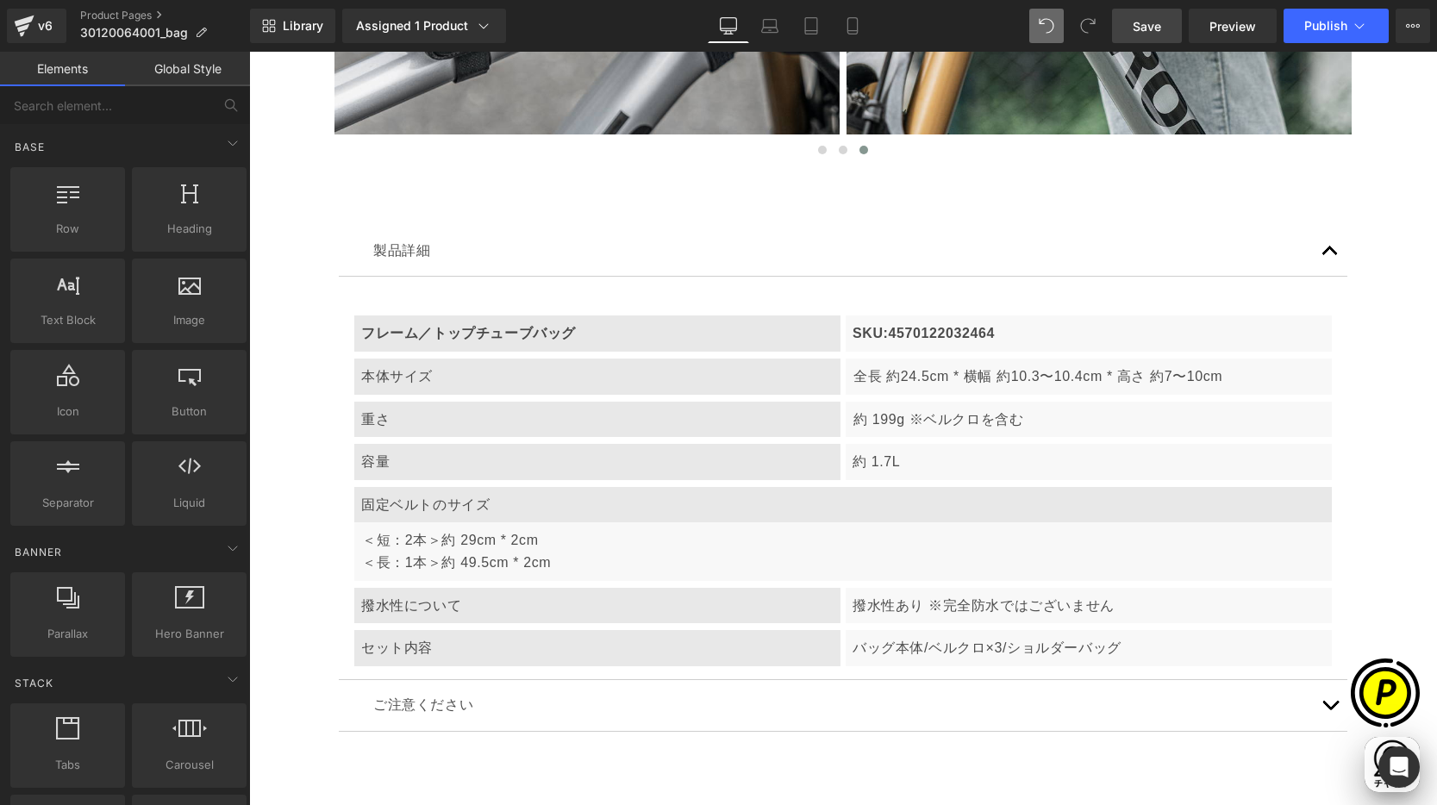
scroll to position [0, 336]
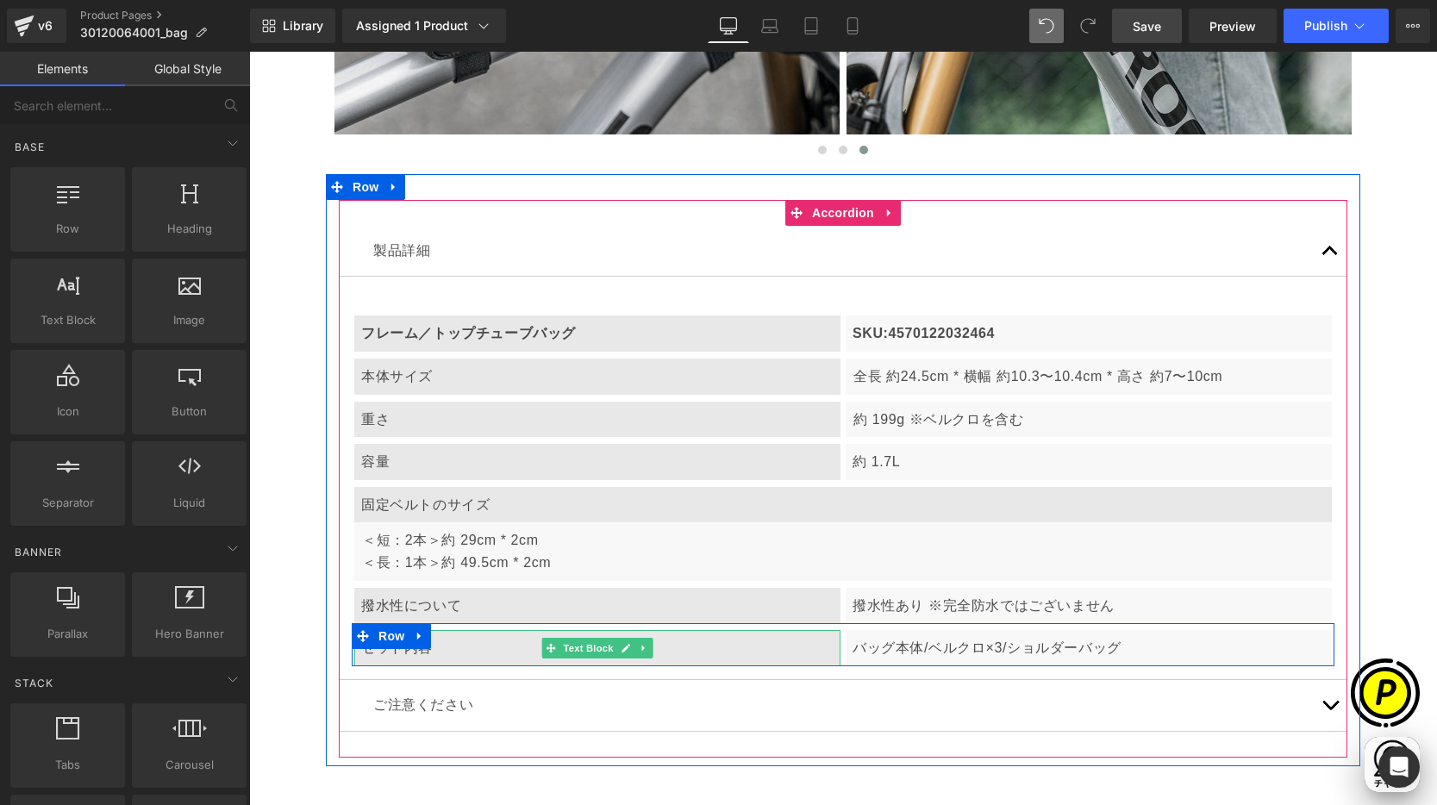
drag, startPoint x: 456, startPoint y: 651, endPoint x: 373, endPoint y: 652, distance: 82.7
click at [456, 652] on p "セット内容" at bounding box center [597, 648] width 472 height 22
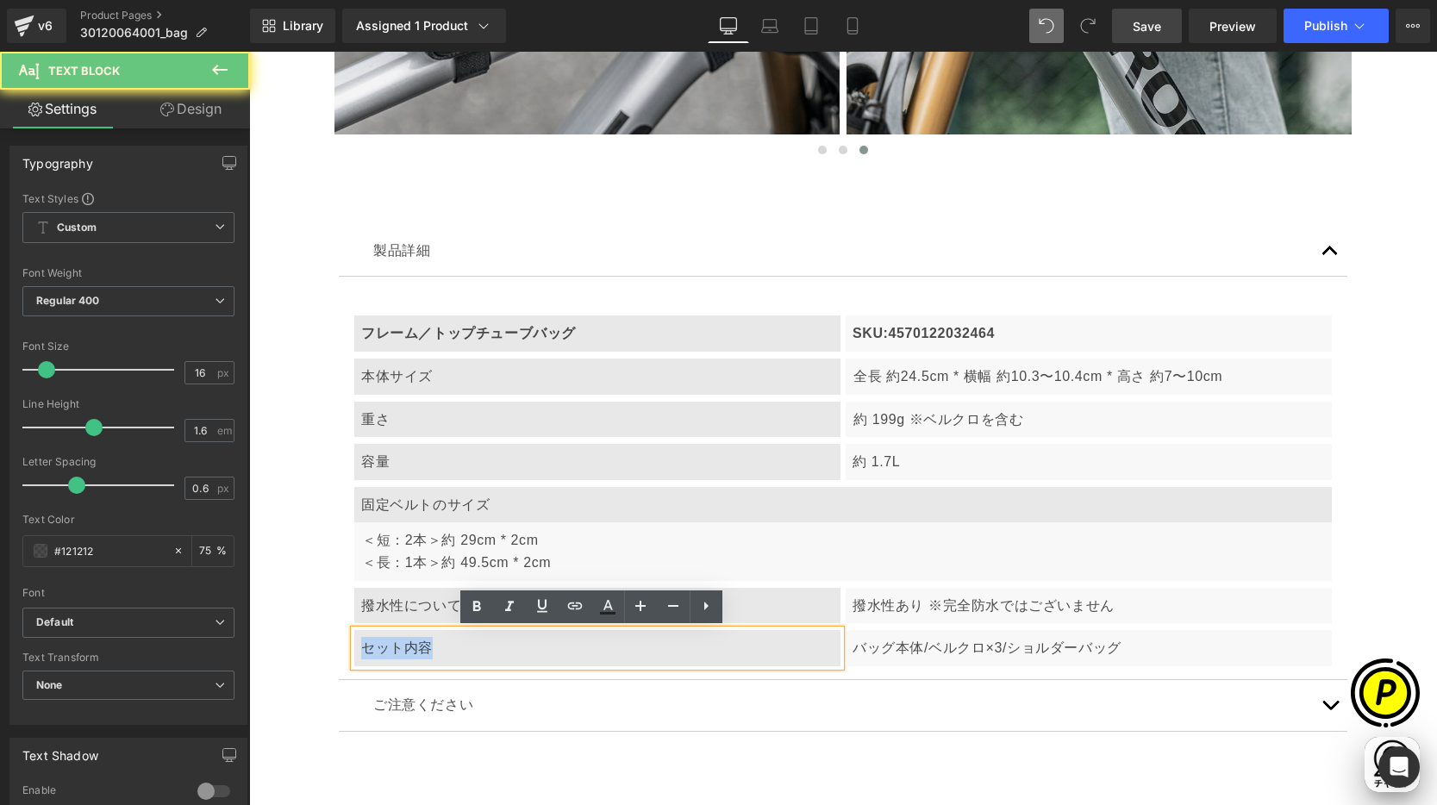
drag, startPoint x: 360, startPoint y: 648, endPoint x: 444, endPoint y: 652, distance: 83.7
click at [448, 654] on p "セット内容" at bounding box center [597, 648] width 472 height 22
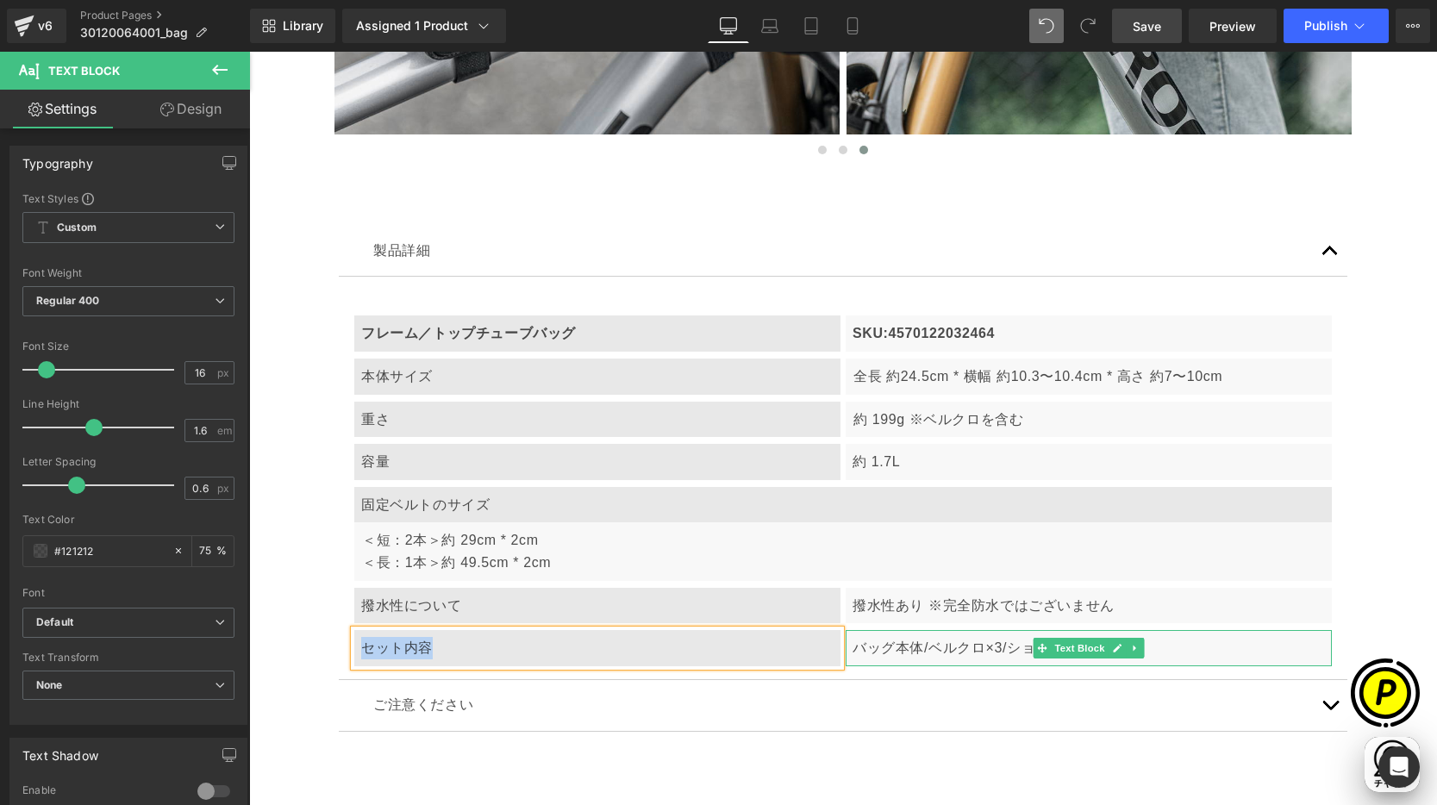
click at [941, 660] on div "バッグ本体/ベルクロ×3/ショルダーバッグ" at bounding box center [1088, 648] width 486 height 36
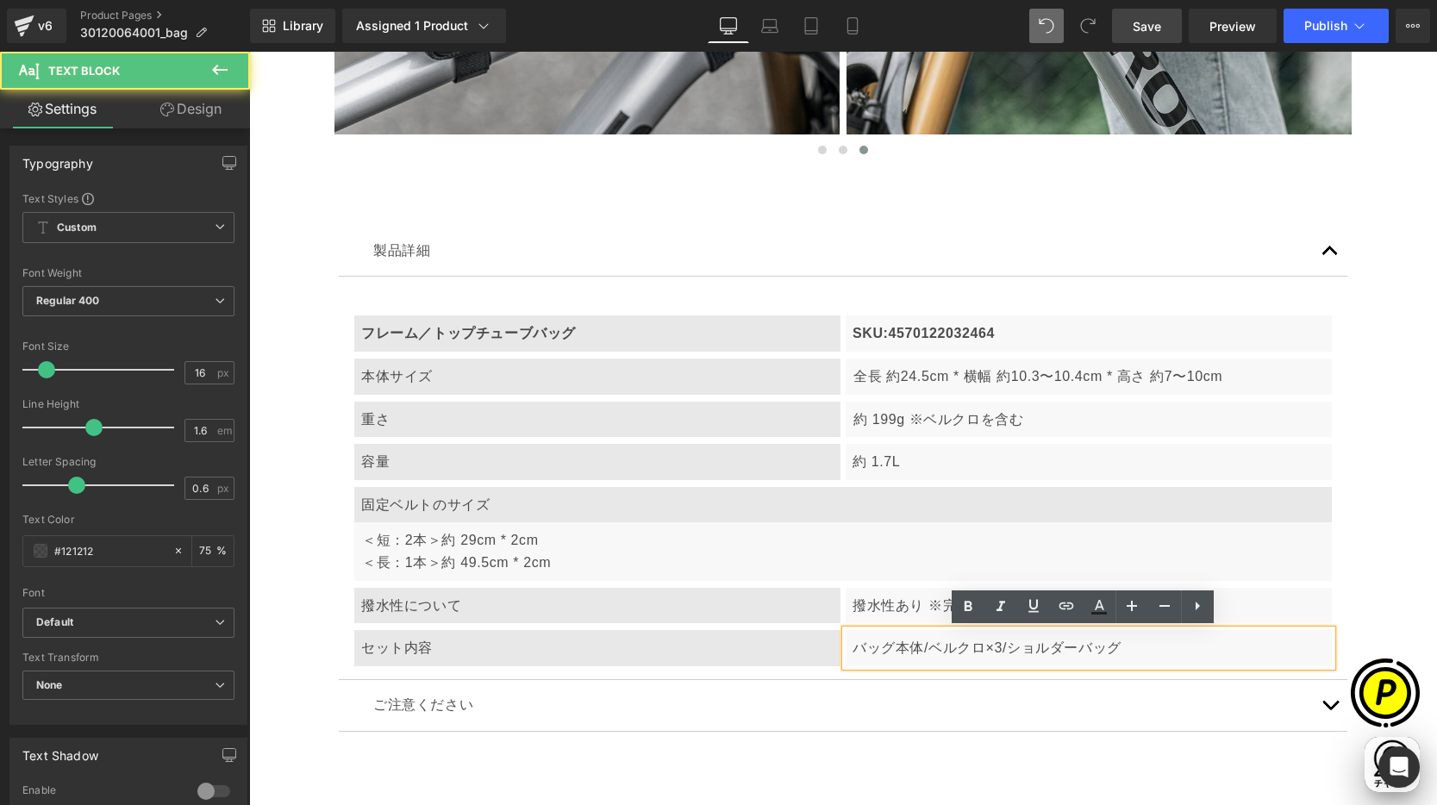
click at [915, 645] on p "バッグ本体/ベルクロ×3/ショルダーバッグ" at bounding box center [1088, 648] width 472 height 22
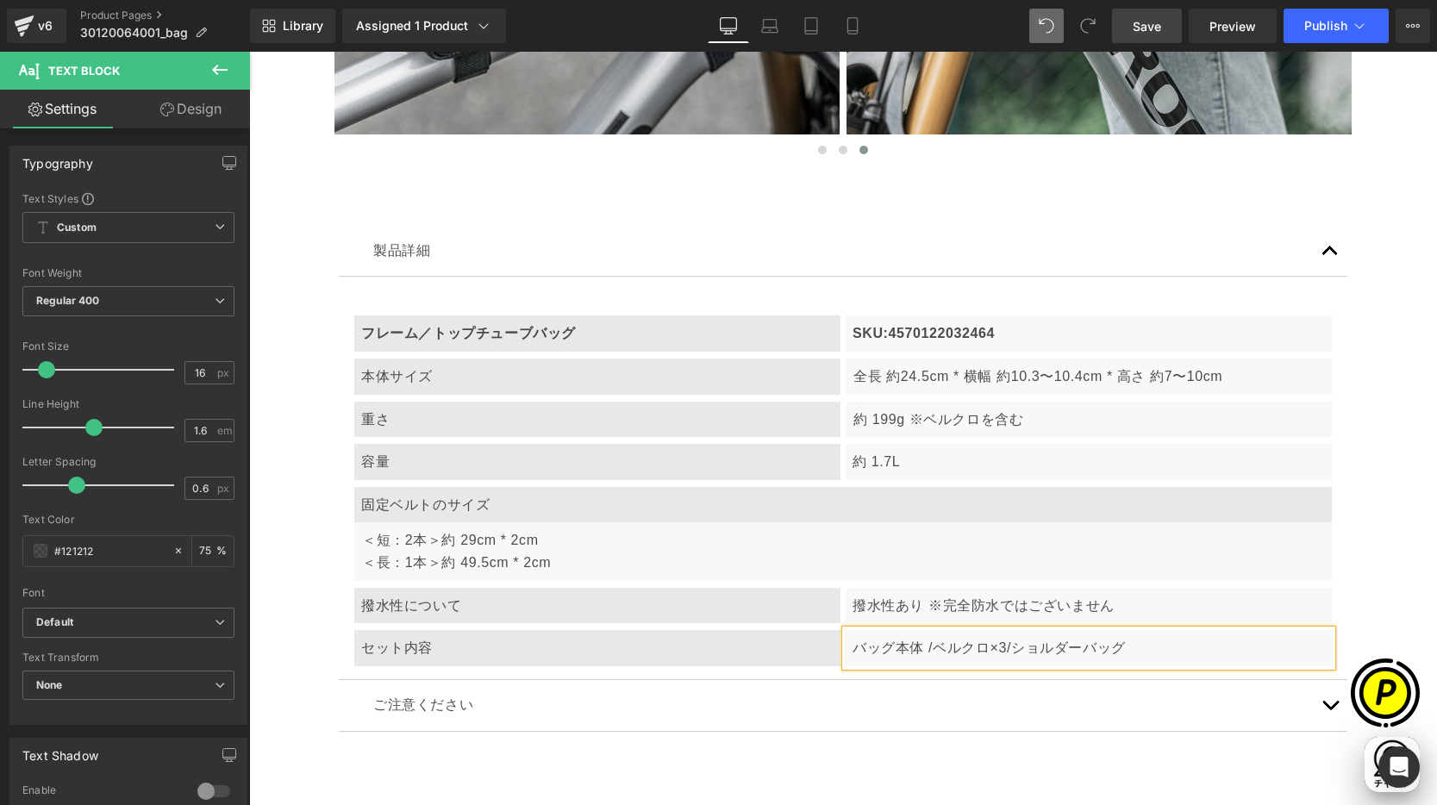
click at [926, 646] on p "バッグ本体 /ベルクロ×3/ショルダーバッグ" at bounding box center [1088, 648] width 472 height 22
click at [1003, 650] on p "バッグ本体 / ベルクロ×3/ショルダーバッグ" at bounding box center [1088, 648] width 472 height 22
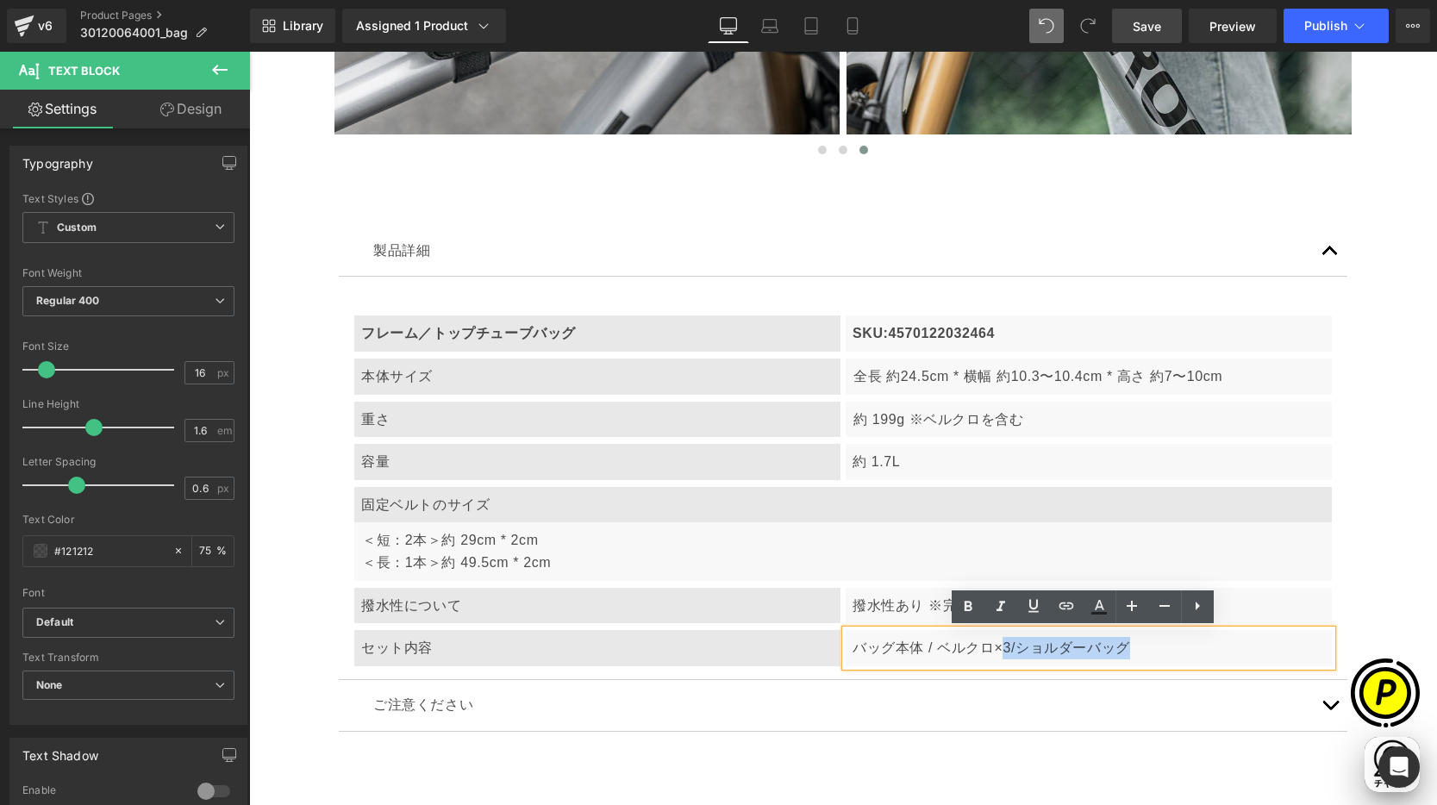
drag, startPoint x: 1001, startPoint y: 642, endPoint x: 1174, endPoint y: 662, distance: 173.5
click at [1174, 662] on div "バッグ本体 / ベルクロ×3/ショルダーバッグ" at bounding box center [1088, 648] width 486 height 36
click at [1149, 658] on p "バッグ本体 / ベルクロ×3/ショルダーバッグ" at bounding box center [1088, 648] width 472 height 22
drag, startPoint x: 1005, startPoint y: 643, endPoint x: 1164, endPoint y: 650, distance: 159.6
click at [1164, 650] on p "バッグ本体 / ベルクロ×3/ショルダーバッグ" at bounding box center [1088, 648] width 472 height 22
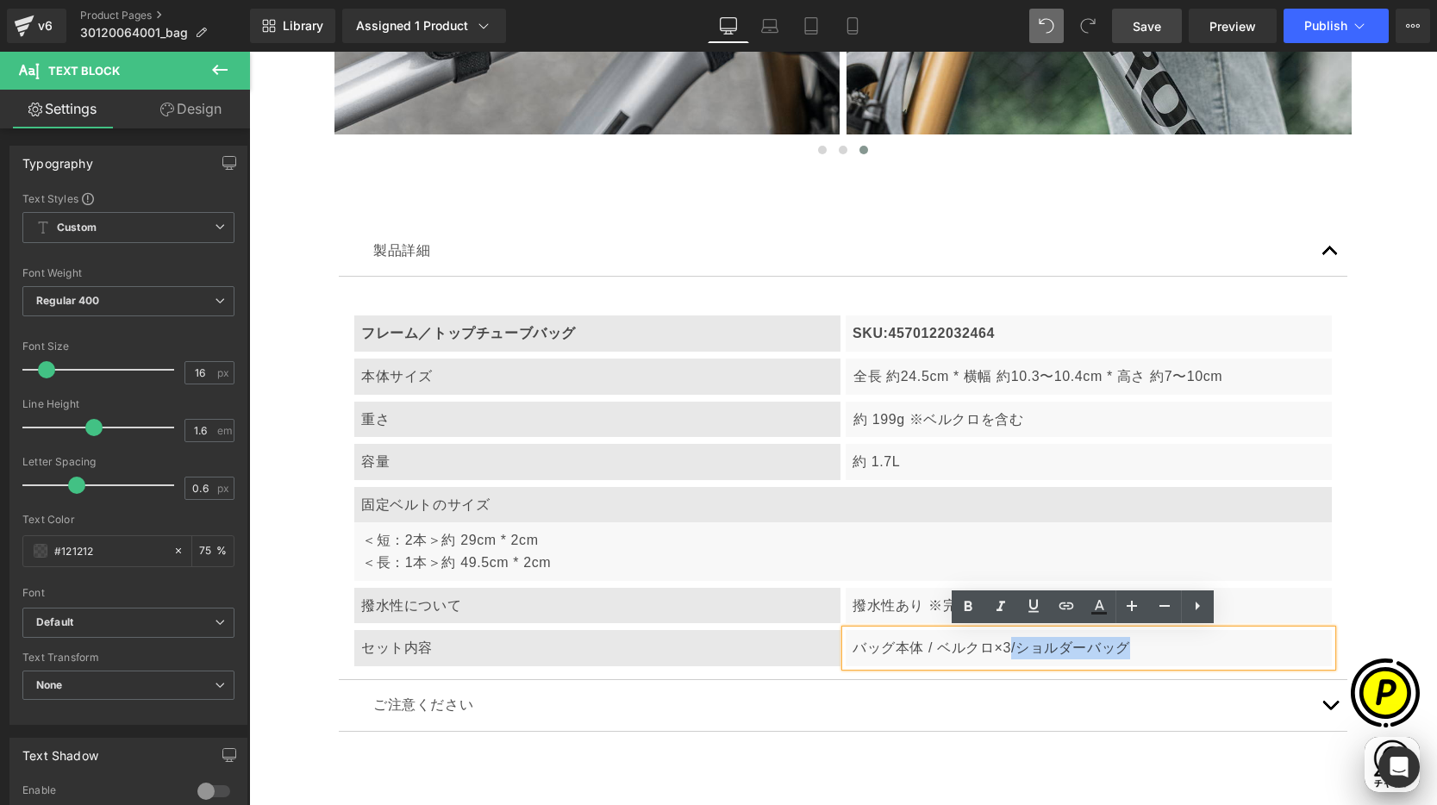
scroll to position [0, 1008]
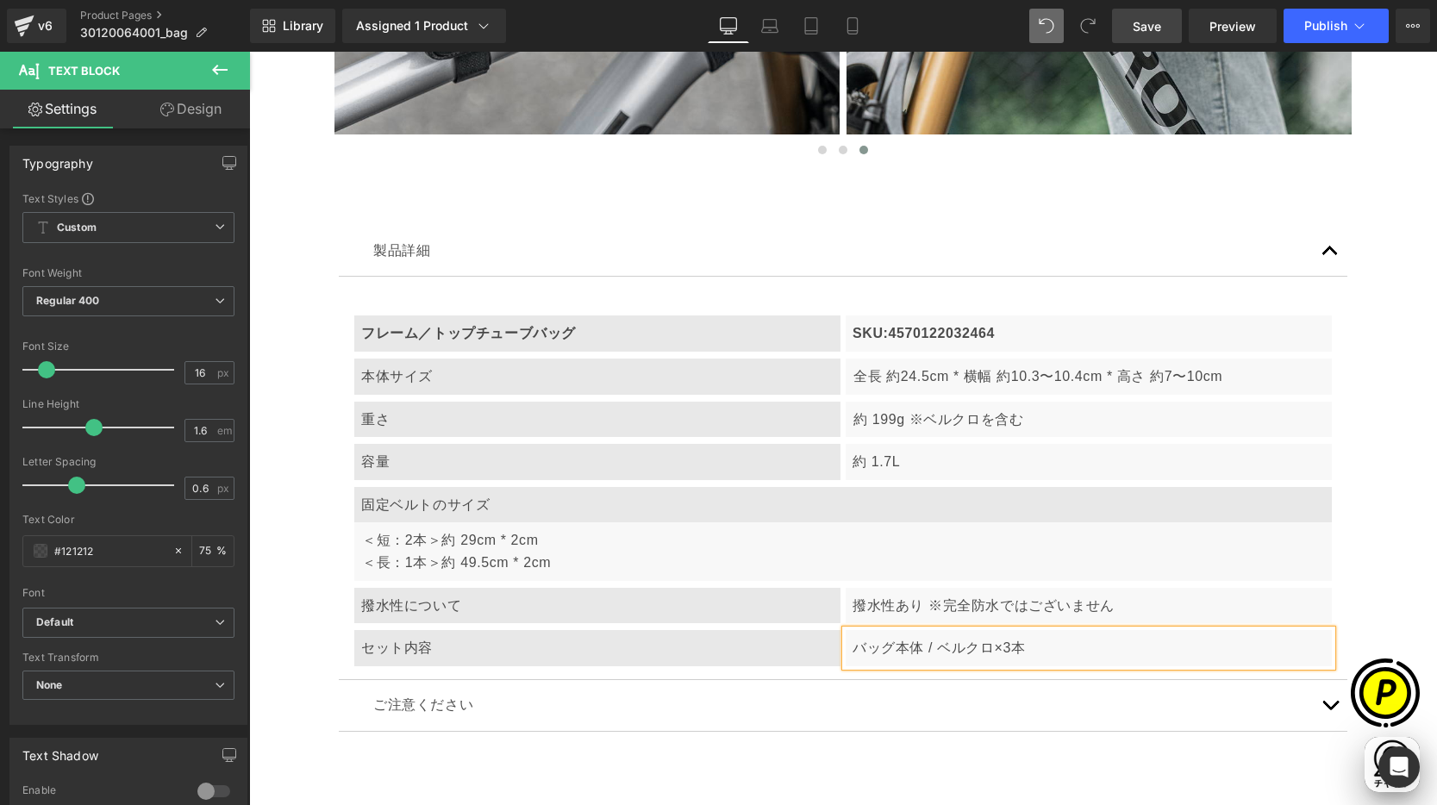
click at [936, 646] on p "バッグ本体 / ベルクロ×3本" at bounding box center [1088, 648] width 472 height 22
click at [1020, 653] on p "バッグ本体 / 固定用ベルト×3本" at bounding box center [1088, 648] width 472 height 22
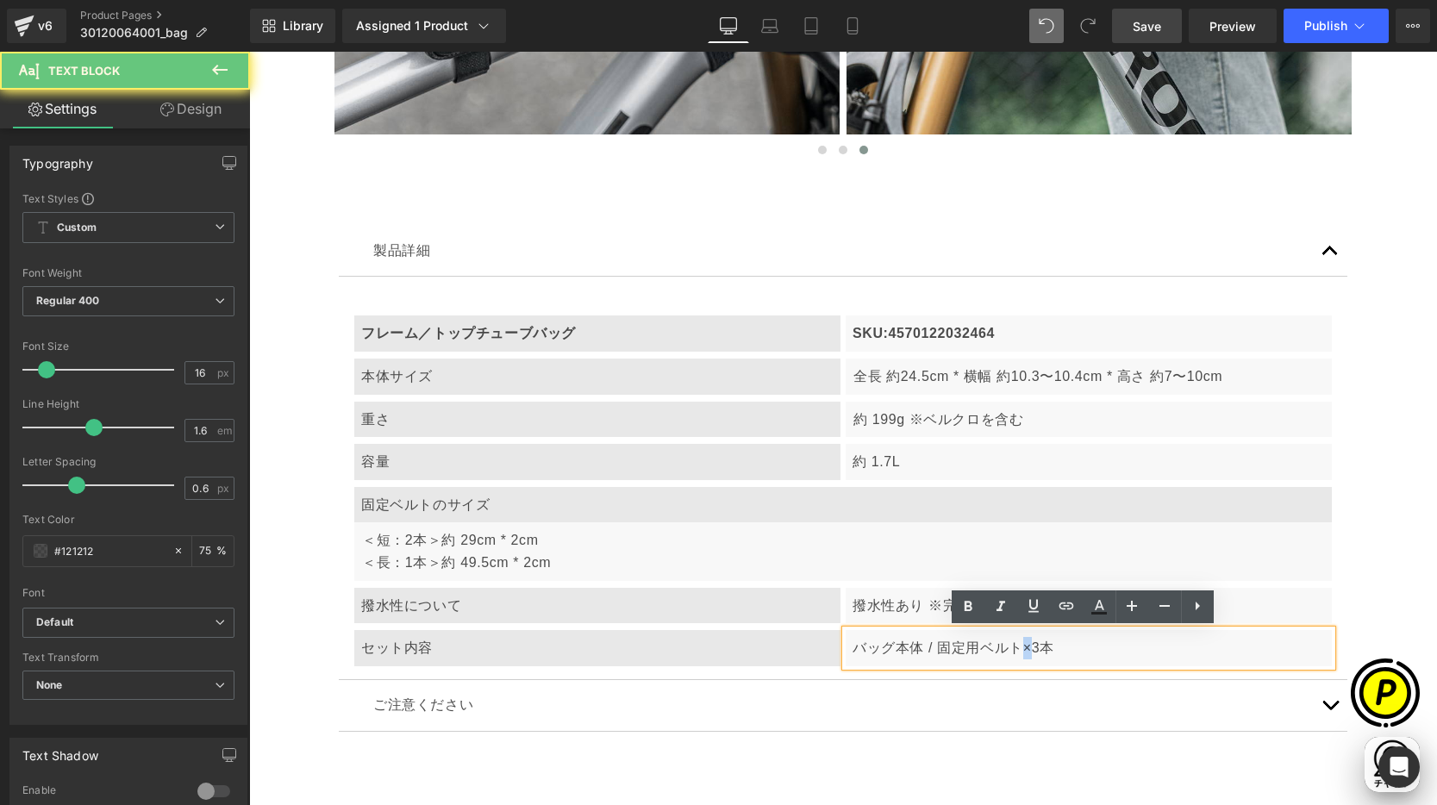
scroll to position [0, 336]
click at [1025, 651] on p "バッグ本体 / 固定用ベルト×3本" at bounding box center [1088, 648] width 472 height 22
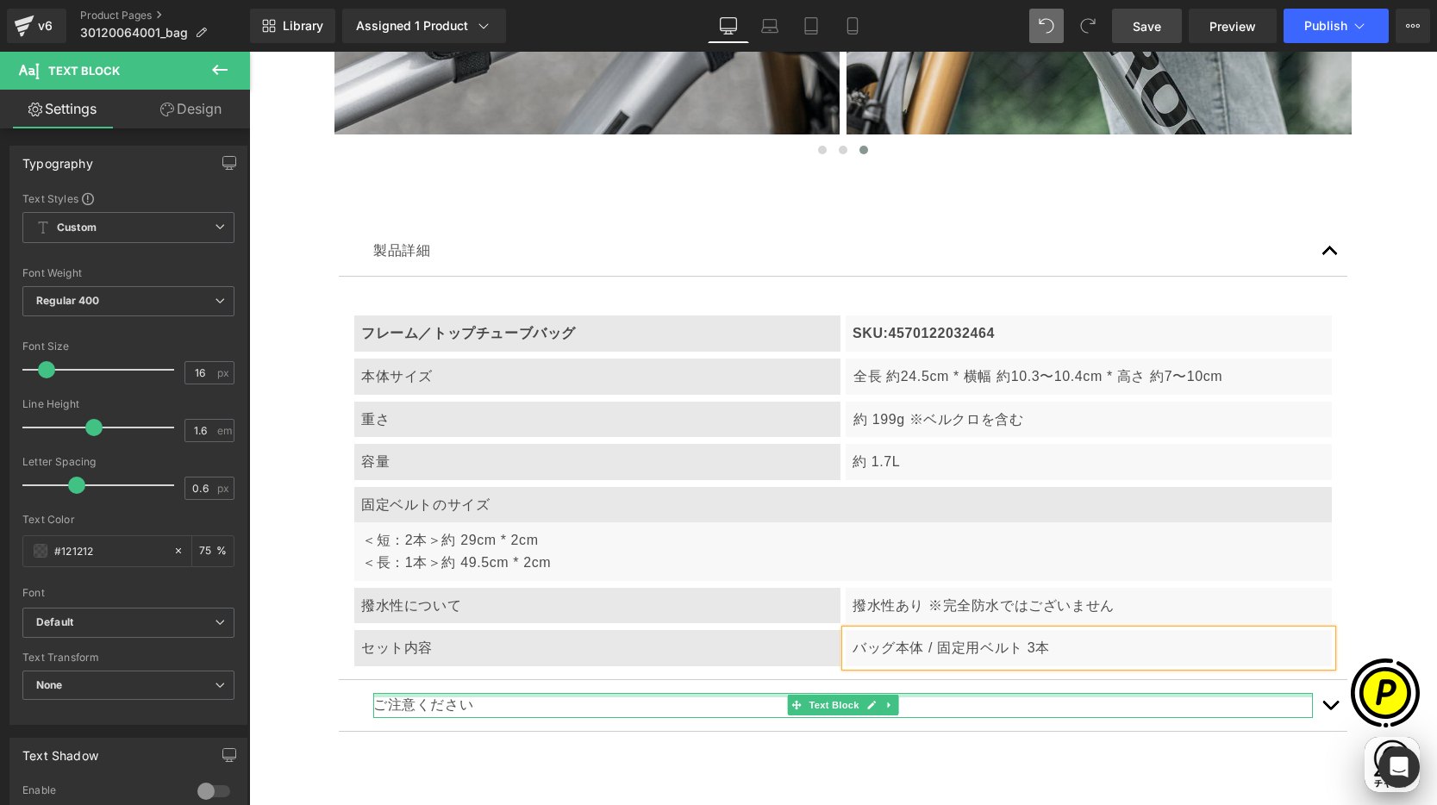
click at [1031, 694] on div at bounding box center [842, 695] width 939 height 4
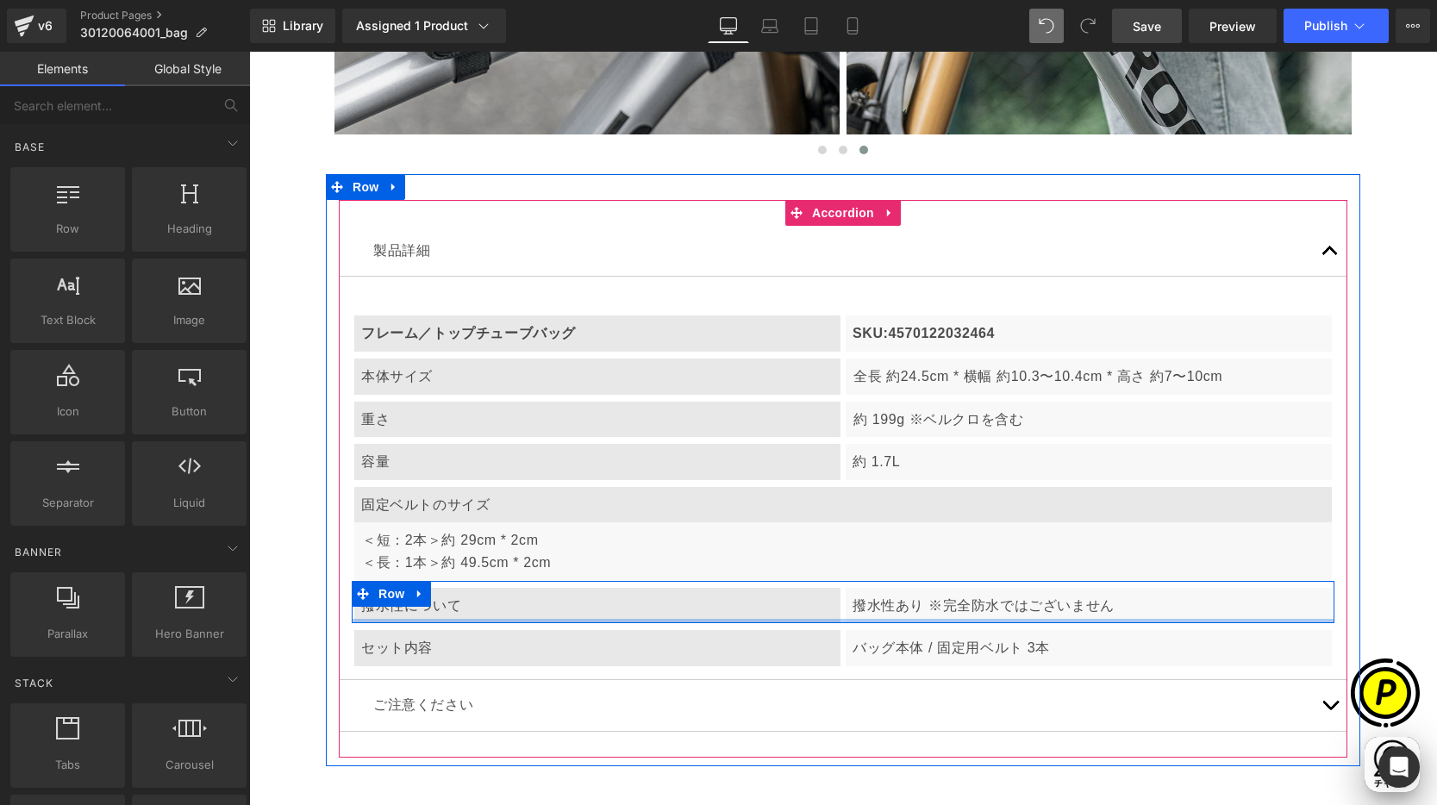
scroll to position [0, 672]
click at [417, 595] on icon at bounding box center [418, 593] width 3 height 8
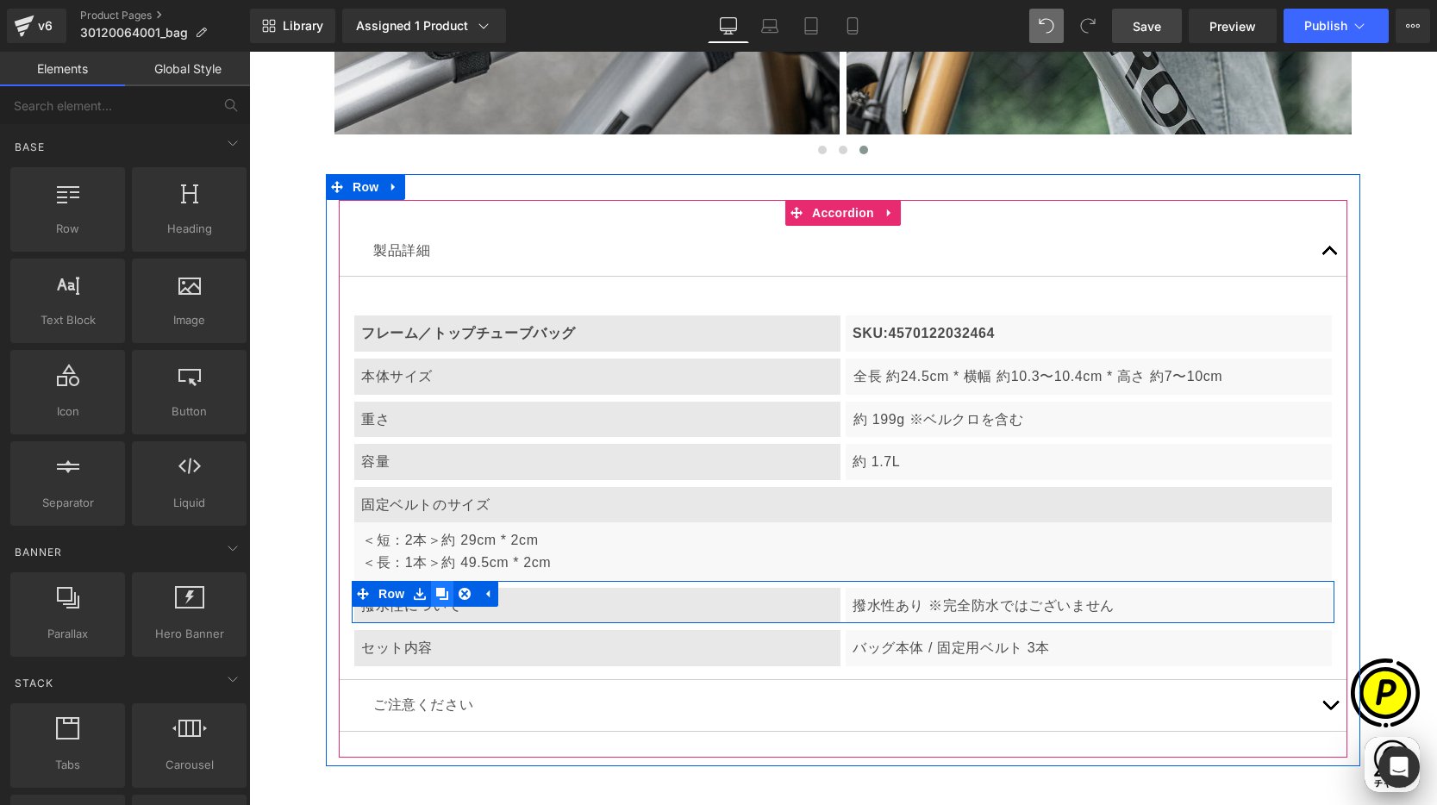
click at [440, 593] on icon at bounding box center [442, 593] width 12 height 13
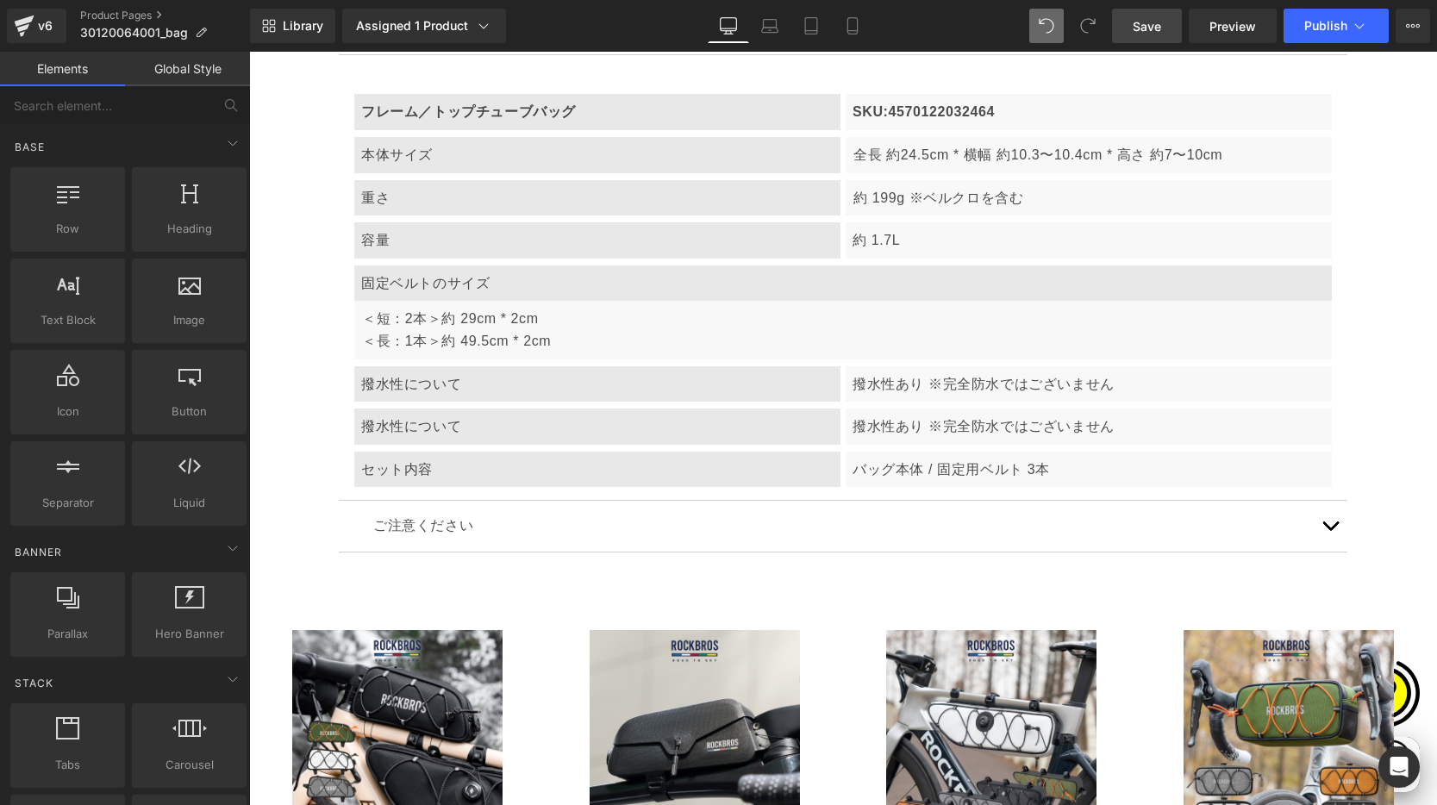
scroll to position [6442, 0]
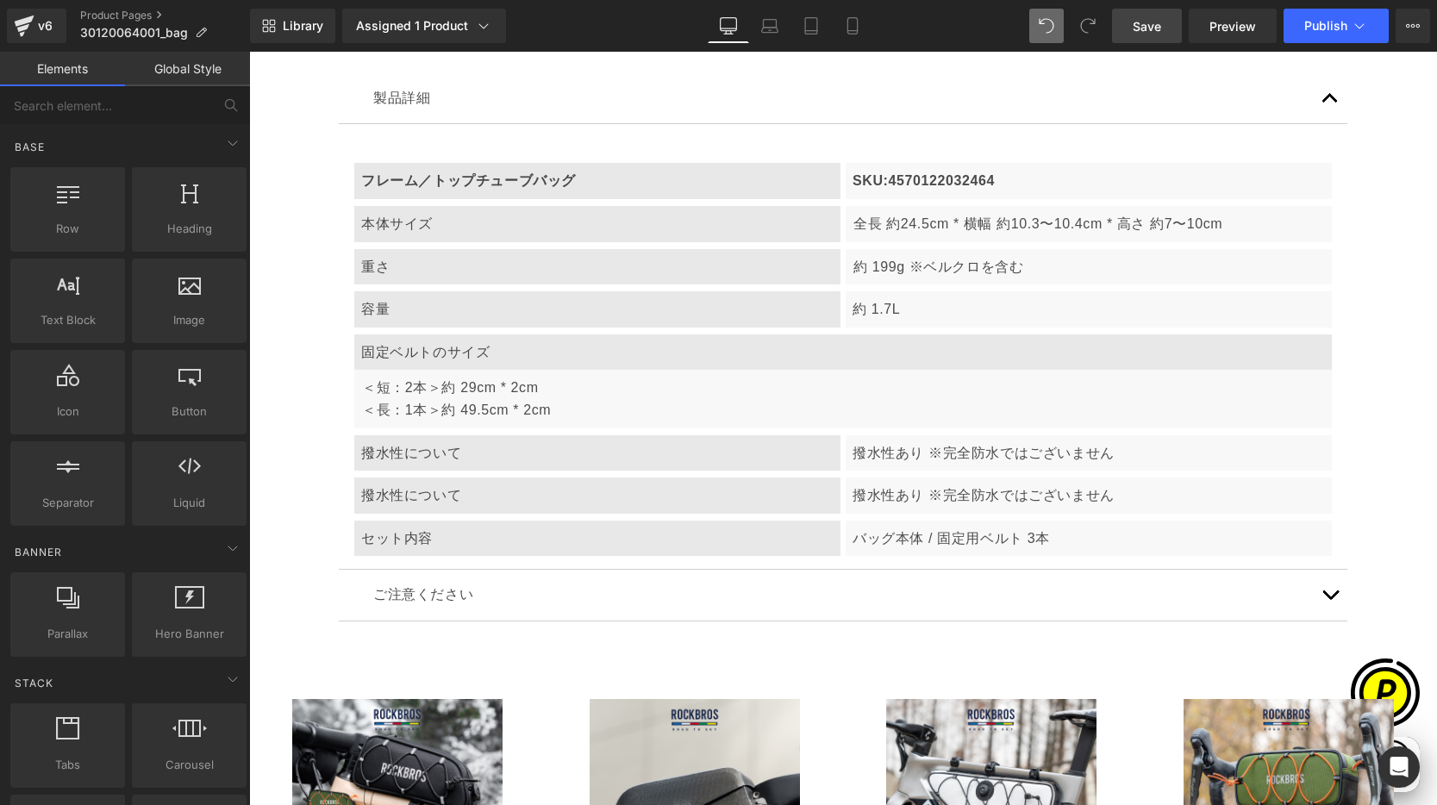
click at [486, 502] on p "撥水性について" at bounding box center [597, 495] width 472 height 22
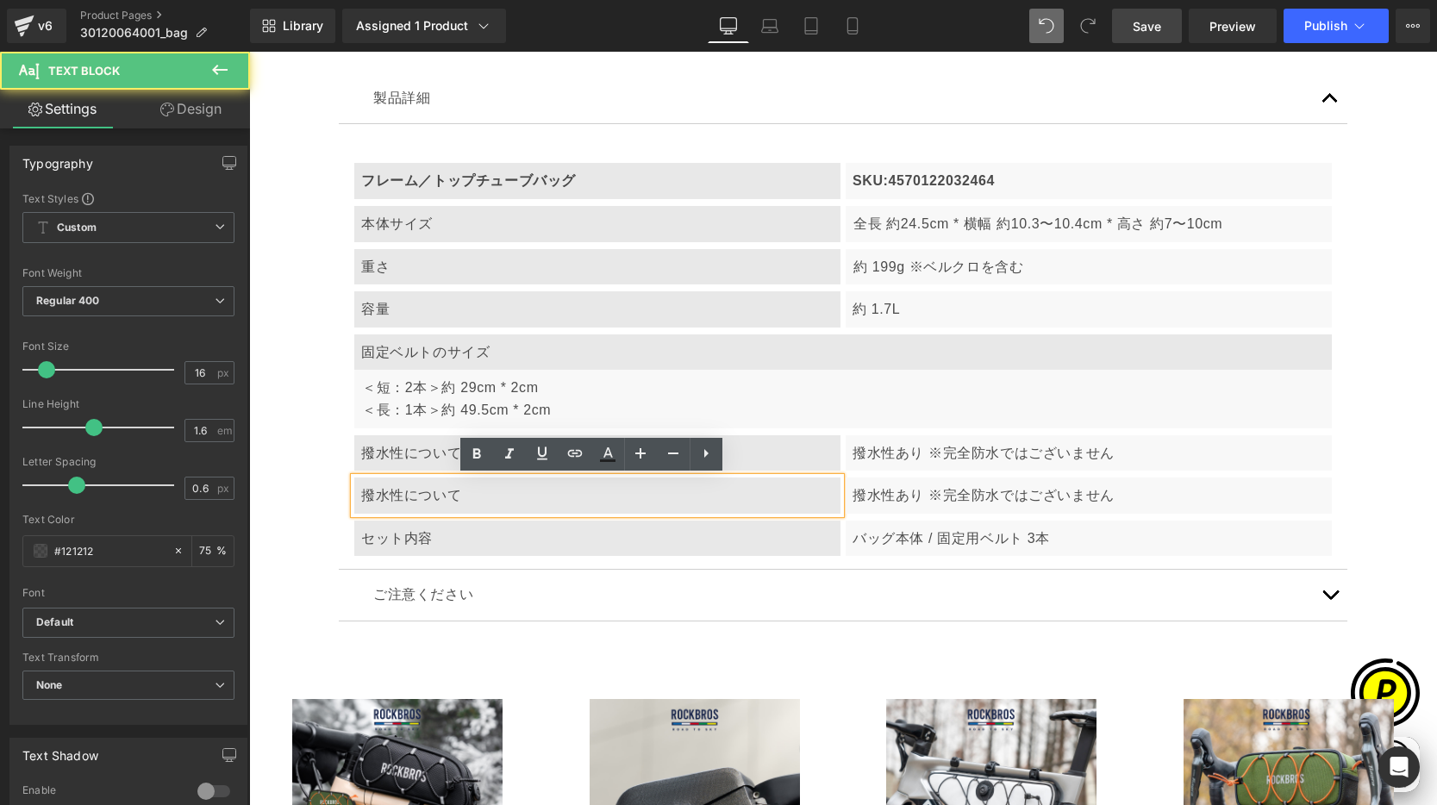
scroll to position [0, 1008]
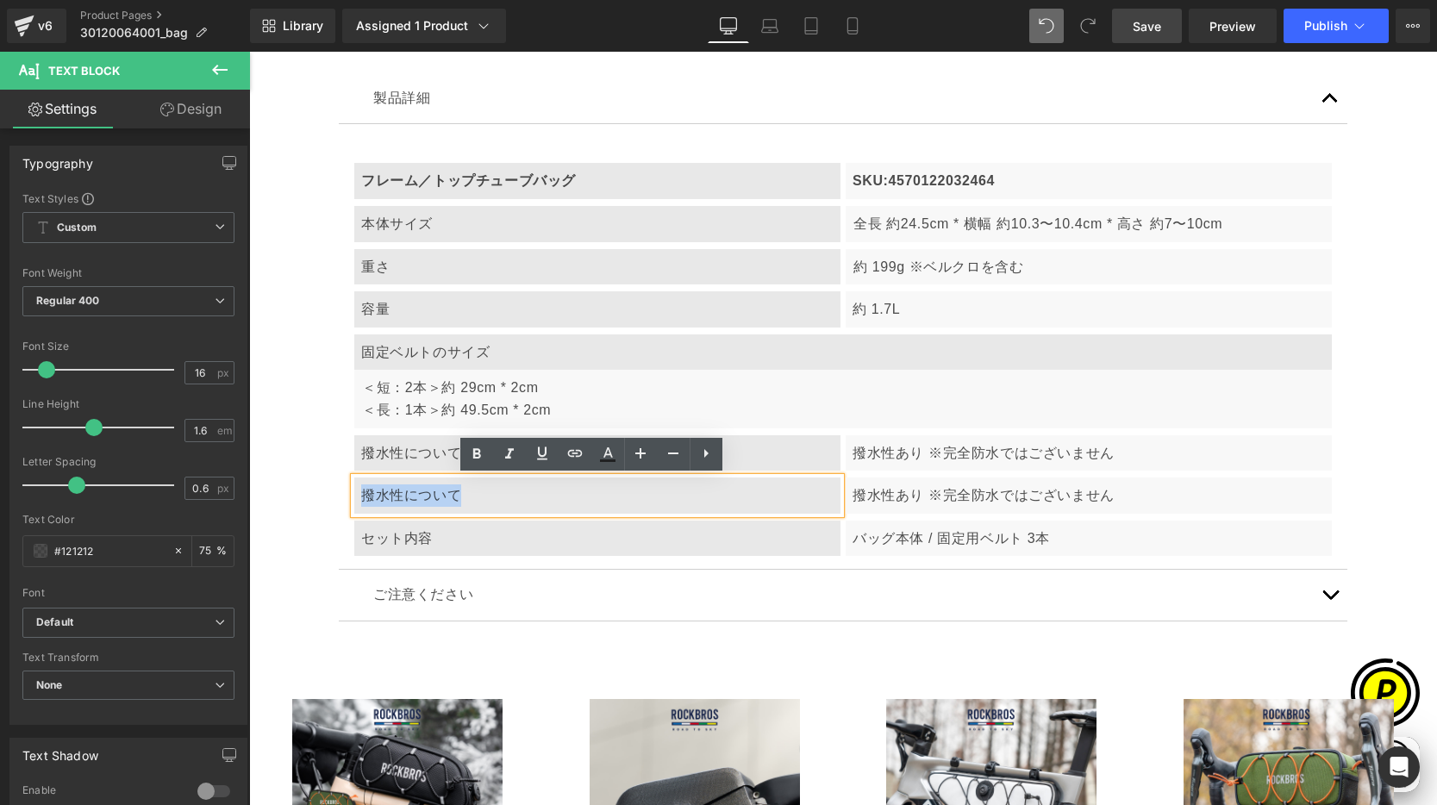
drag, startPoint x: 357, startPoint y: 490, endPoint x: 485, endPoint y: 489, distance: 128.4
click at [485, 489] on p "撥水性について" at bounding box center [597, 495] width 472 height 22
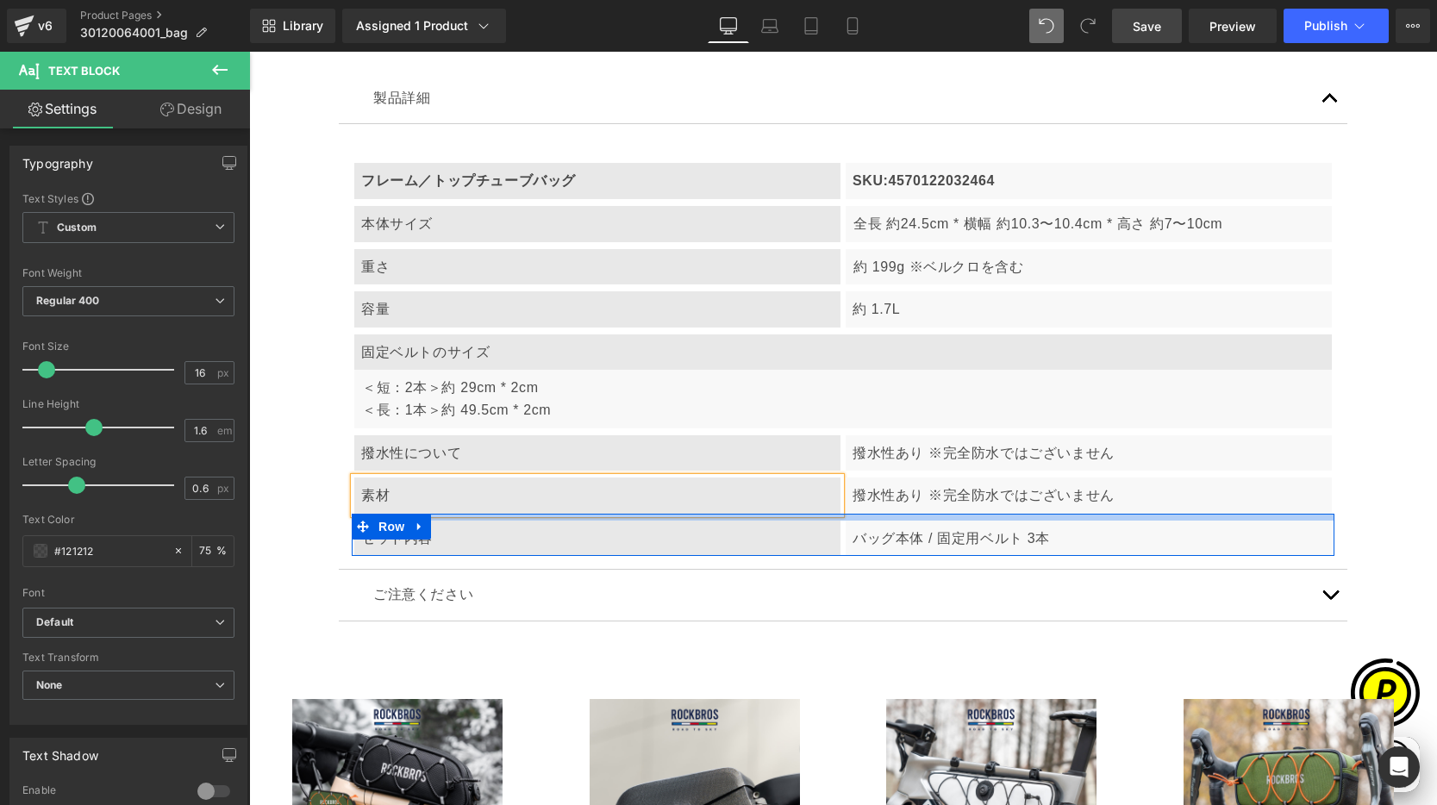
click at [868, 502] on p "撥水性あり ※完全防水ではございません" at bounding box center [1088, 495] width 472 height 22
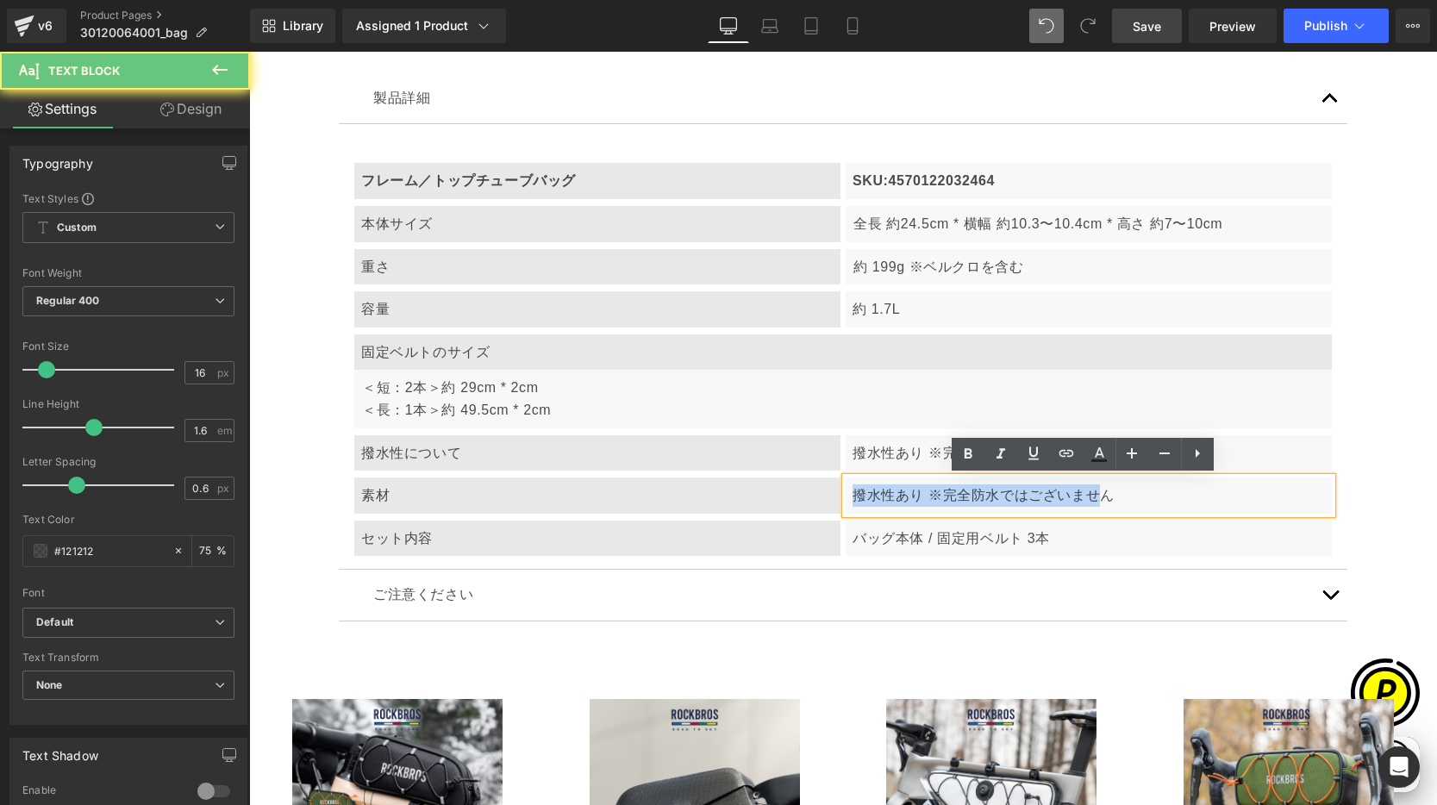
scroll to position [0, 0]
drag, startPoint x: 847, startPoint y: 495, endPoint x: 1120, endPoint y: 489, distance: 272.4
click at [1120, 489] on p "撥水性あり ※完全防水ではございません" at bounding box center [1088, 495] width 472 height 22
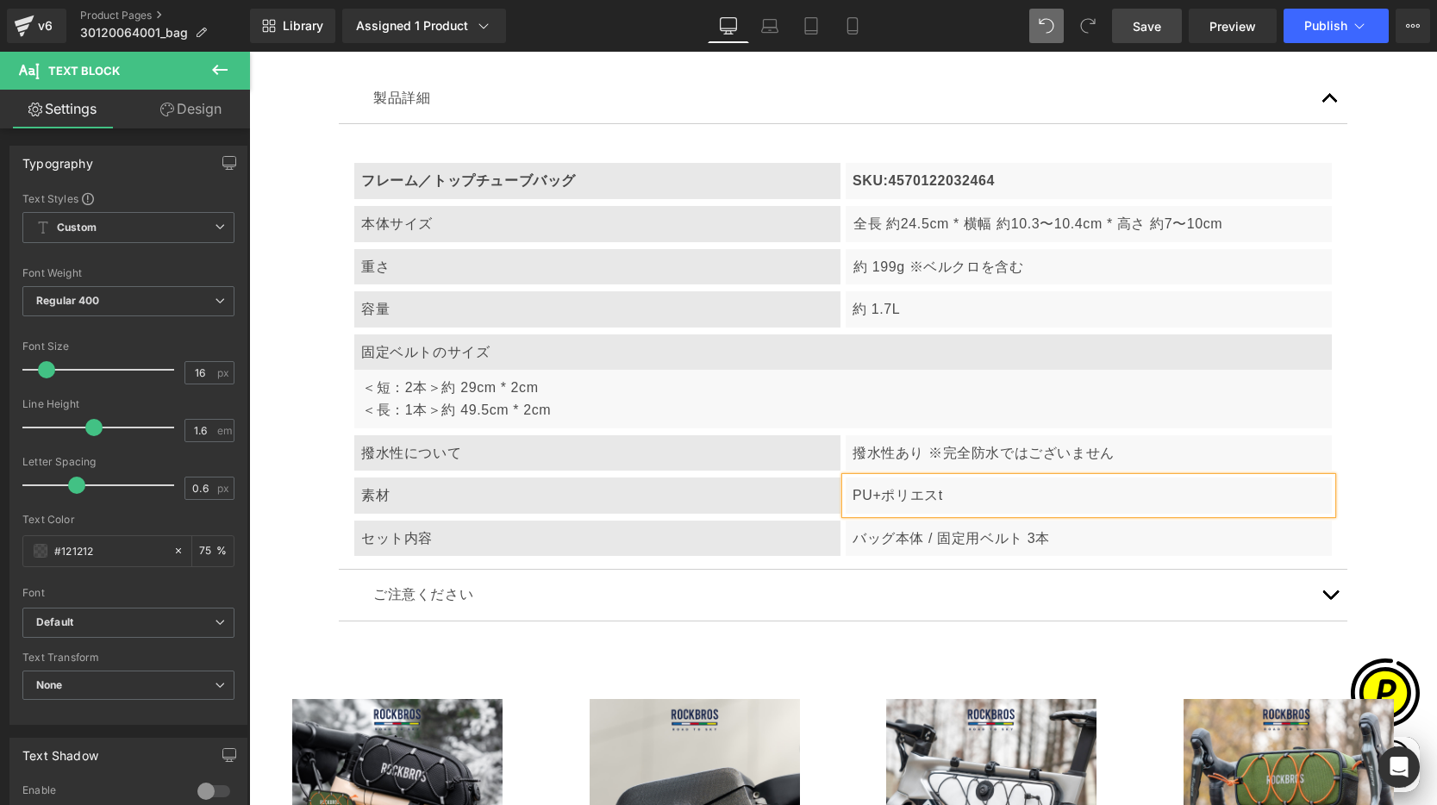
scroll to position [0, 336]
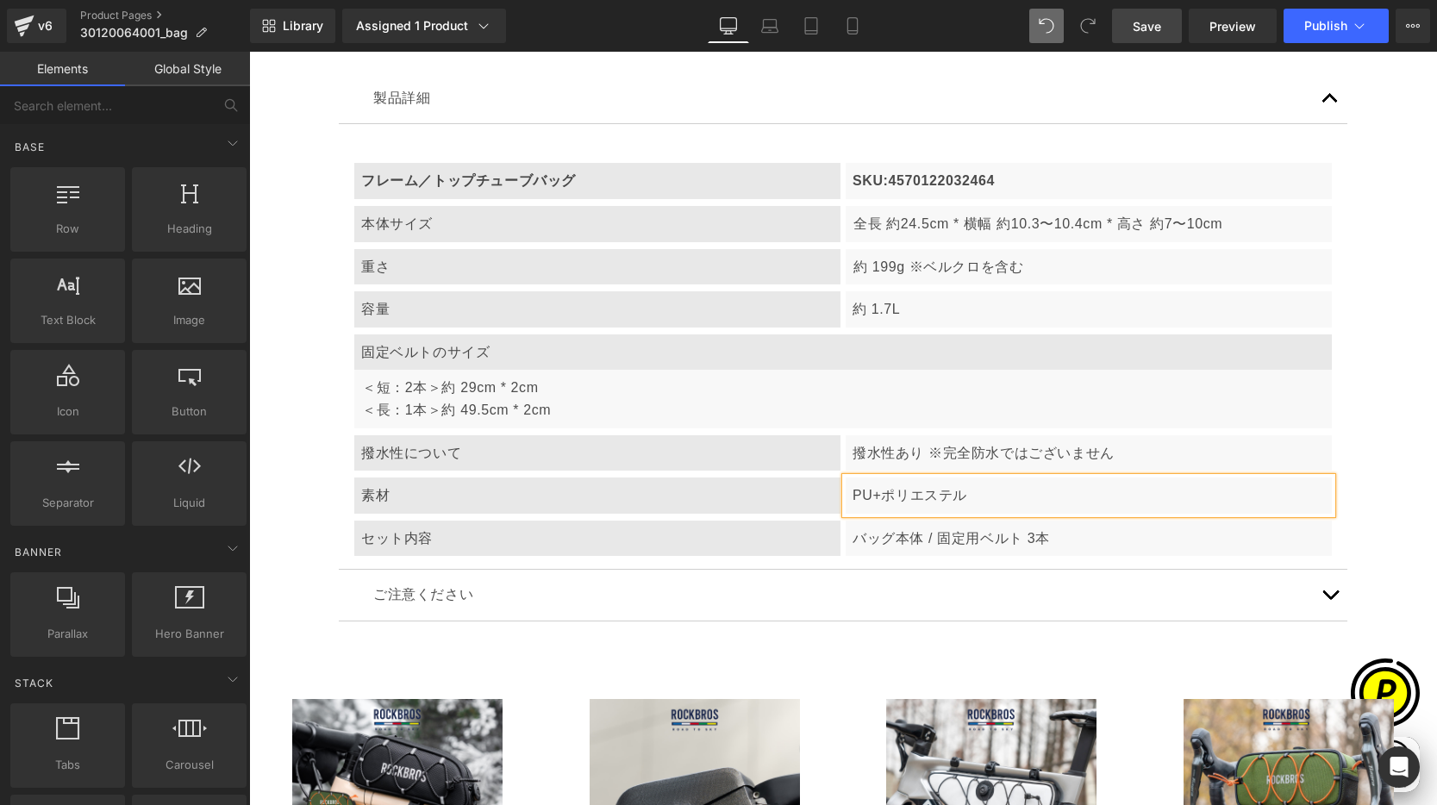
drag, startPoint x: 1143, startPoint y: 31, endPoint x: 942, endPoint y: 2, distance: 202.9
click at [1143, 31] on span "Save" at bounding box center [1146, 26] width 28 height 18
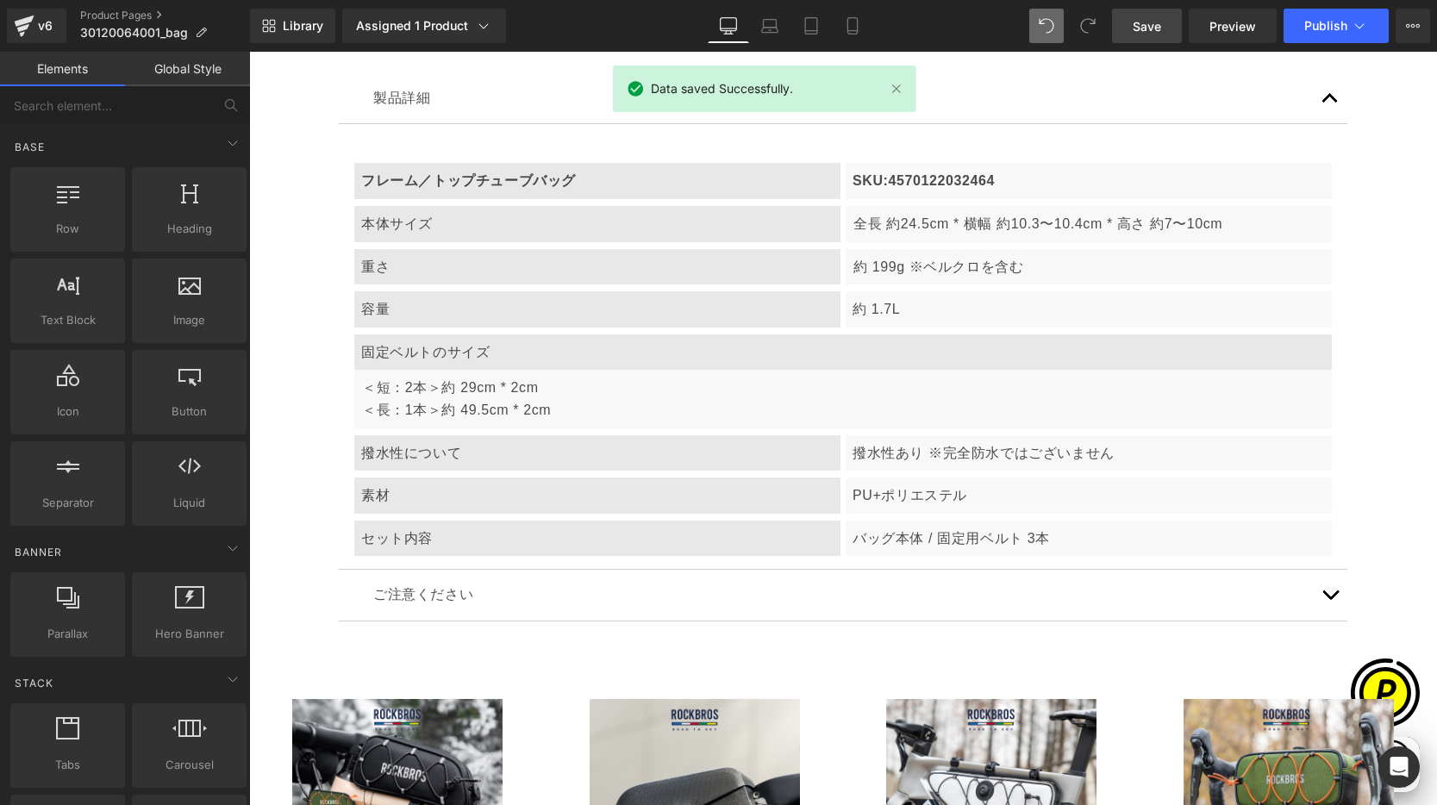
scroll to position [0, 1008]
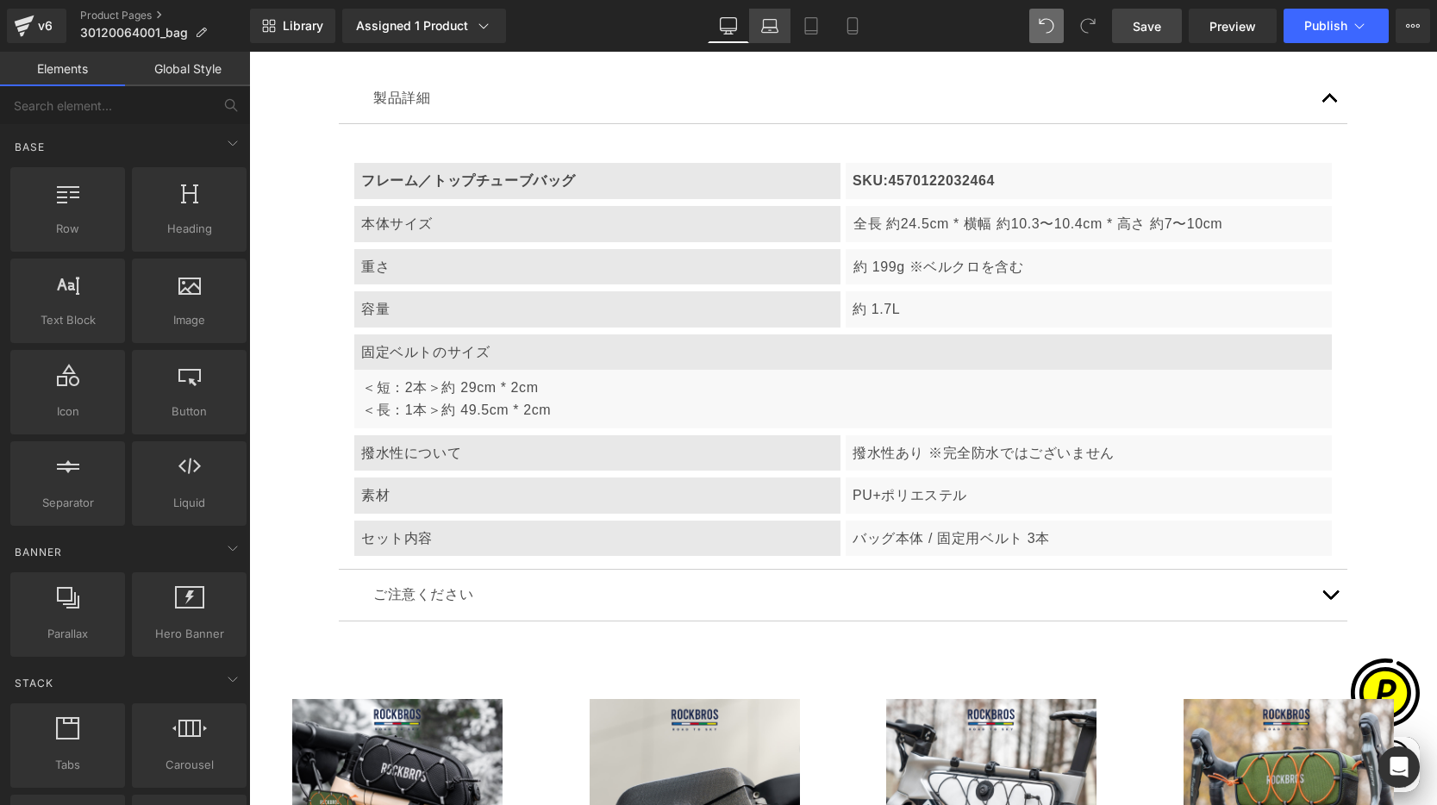
click at [777, 24] on icon at bounding box center [769, 25] width 17 height 17
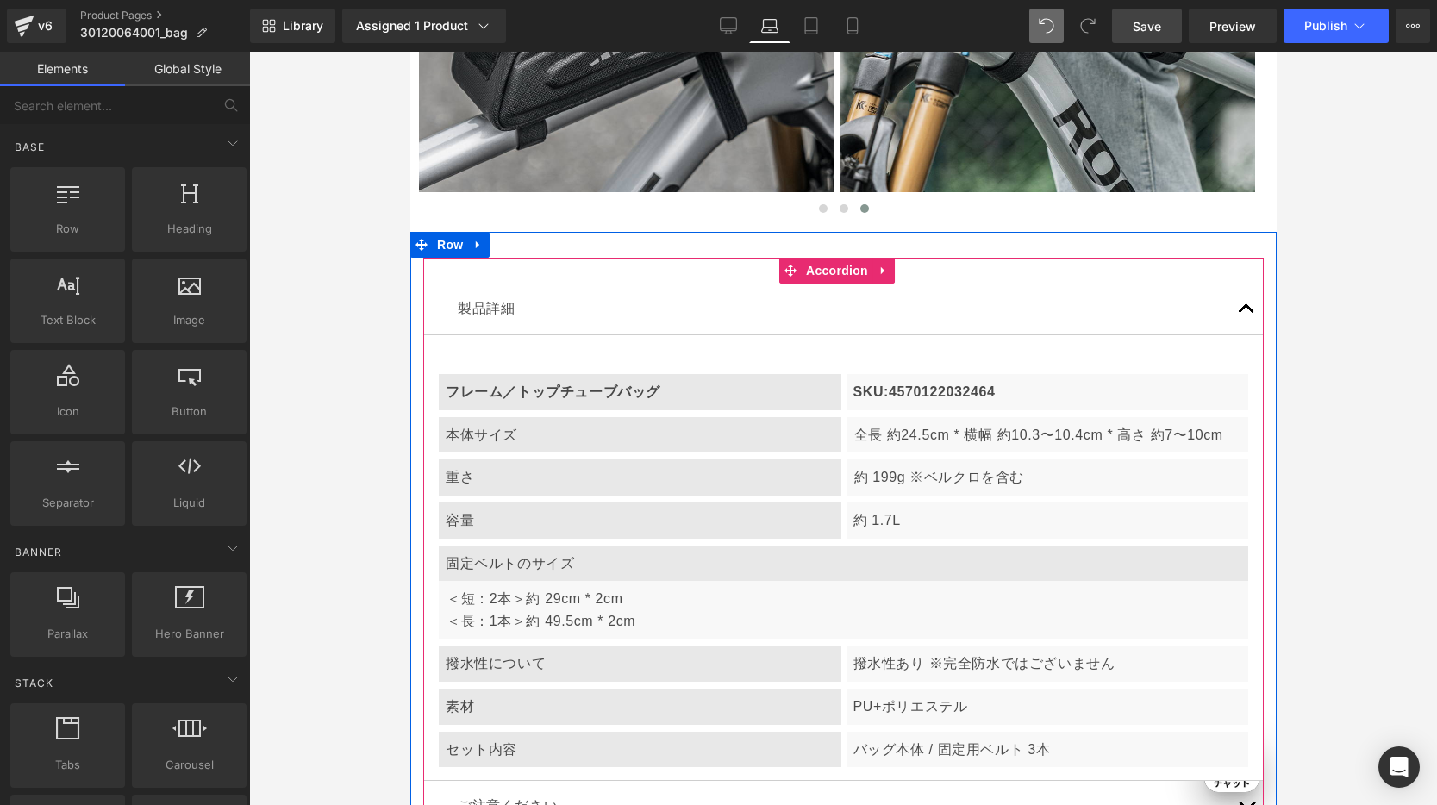
scroll to position [0, 0]
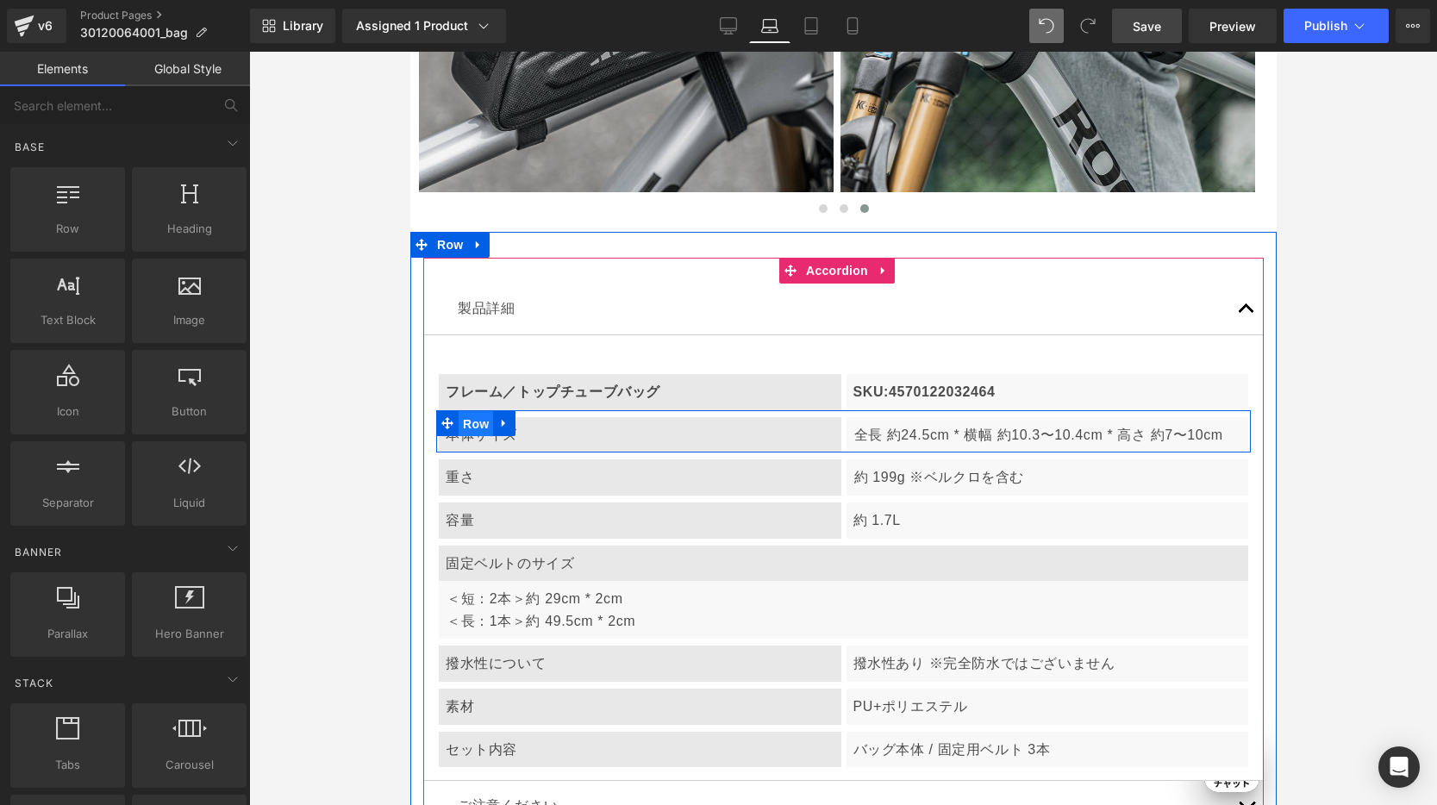
drag, startPoint x: 484, startPoint y: 394, endPoint x: 465, endPoint y: 386, distance: 20.5
click at [484, 411] on span "Row" at bounding box center [475, 424] width 34 height 26
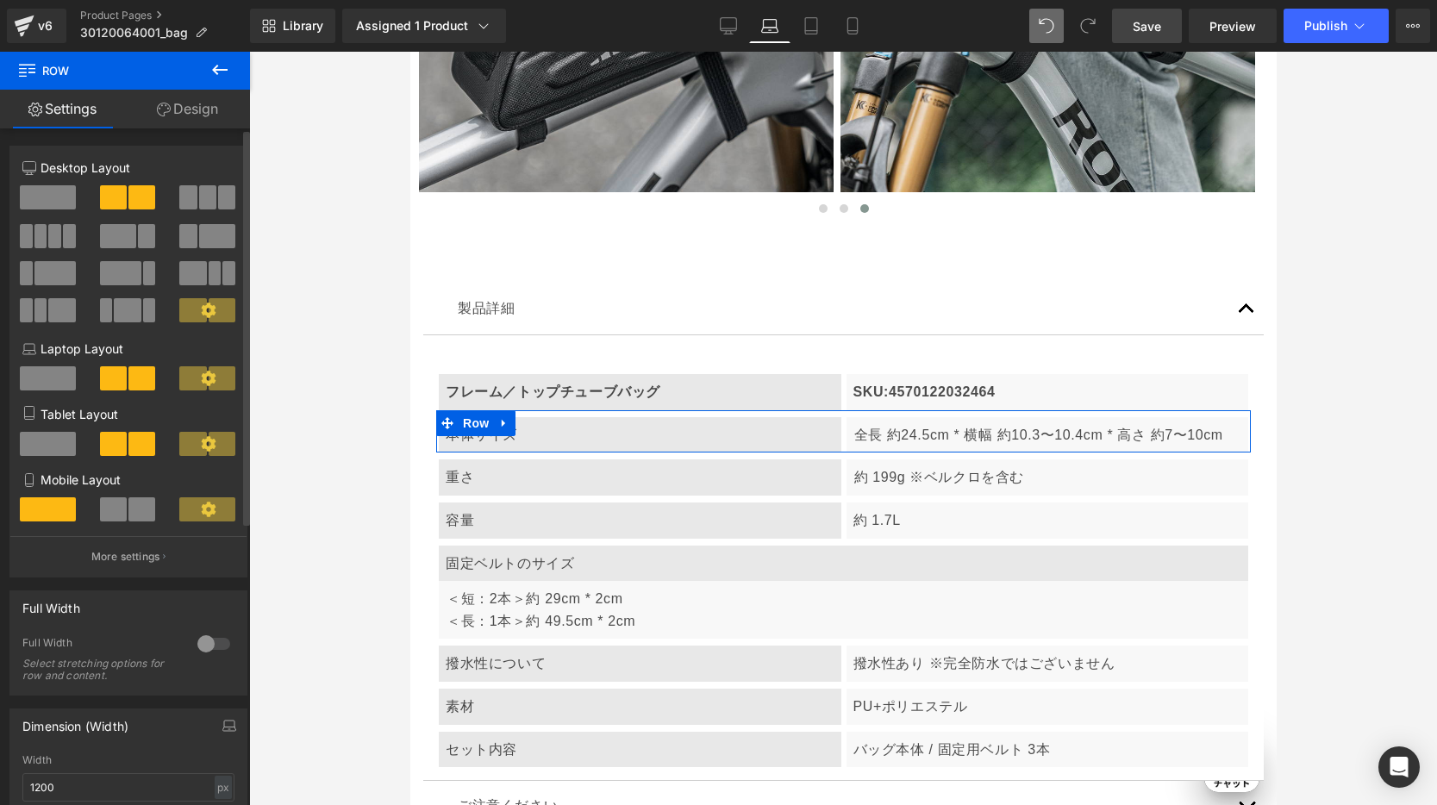
click at [52, 382] on span at bounding box center [48, 378] width 56 height 24
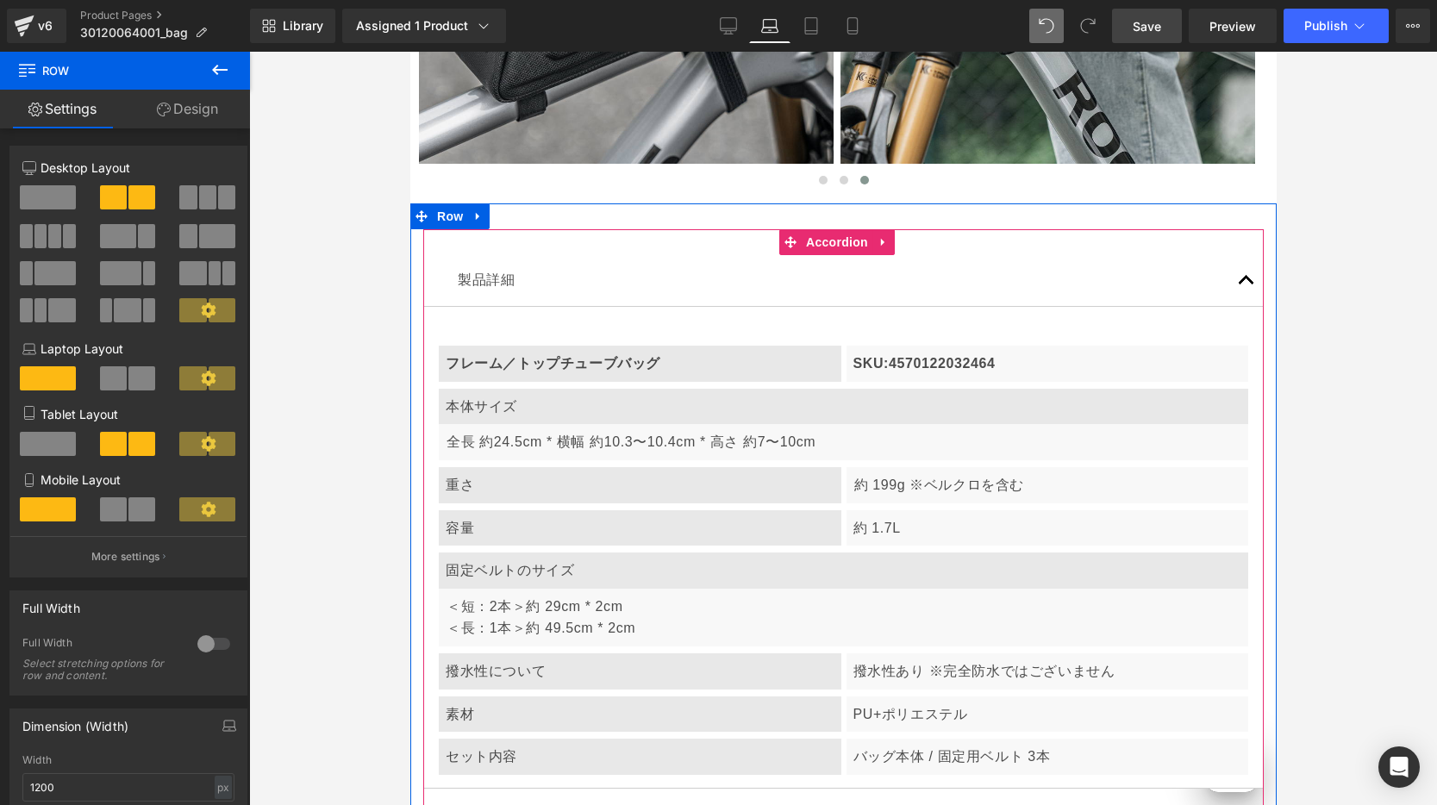
scroll to position [5608, 0]
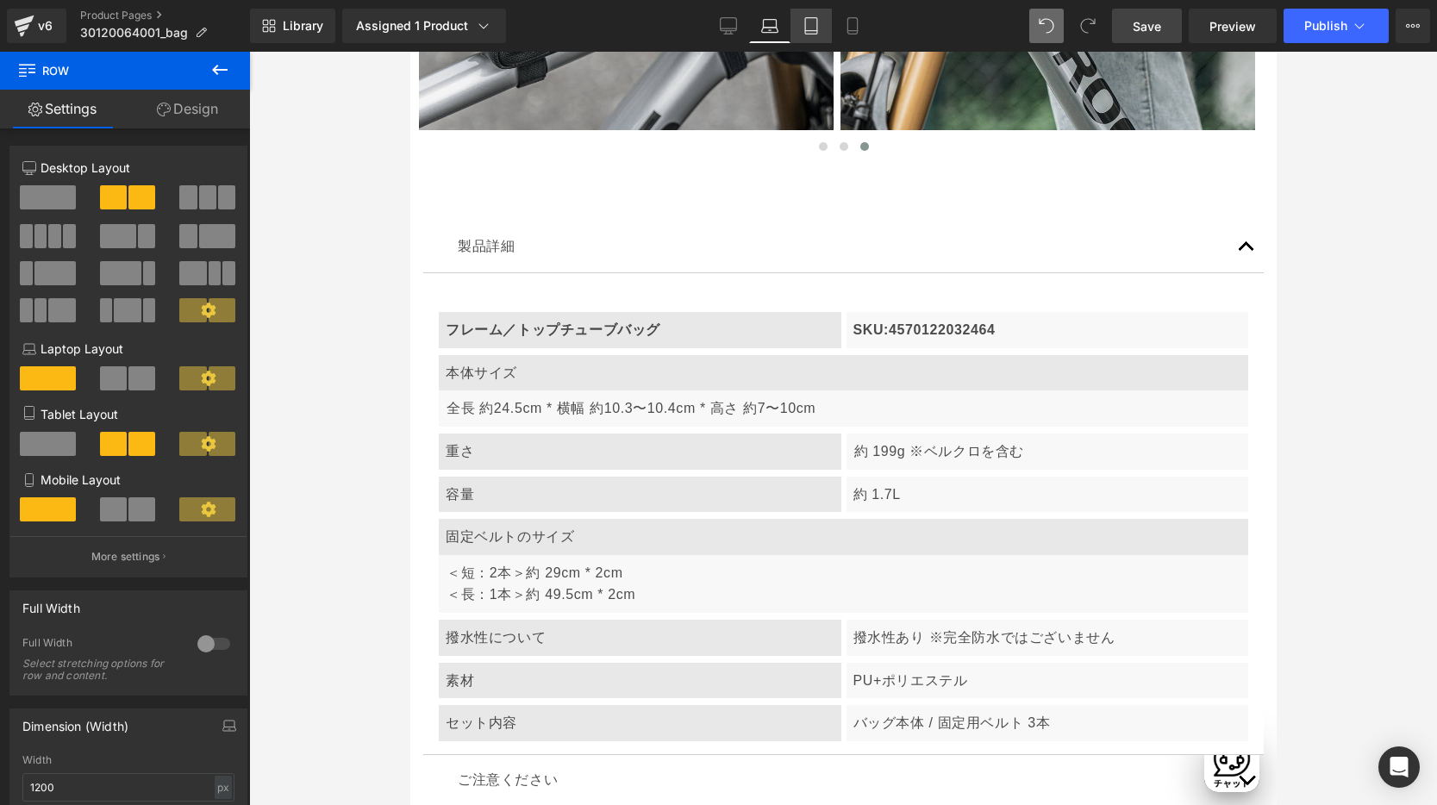
drag, startPoint x: 800, startPoint y: 30, endPoint x: 822, endPoint y: 38, distance: 23.7
click at [800, 28] on link "Tablet" at bounding box center [810, 26] width 41 height 34
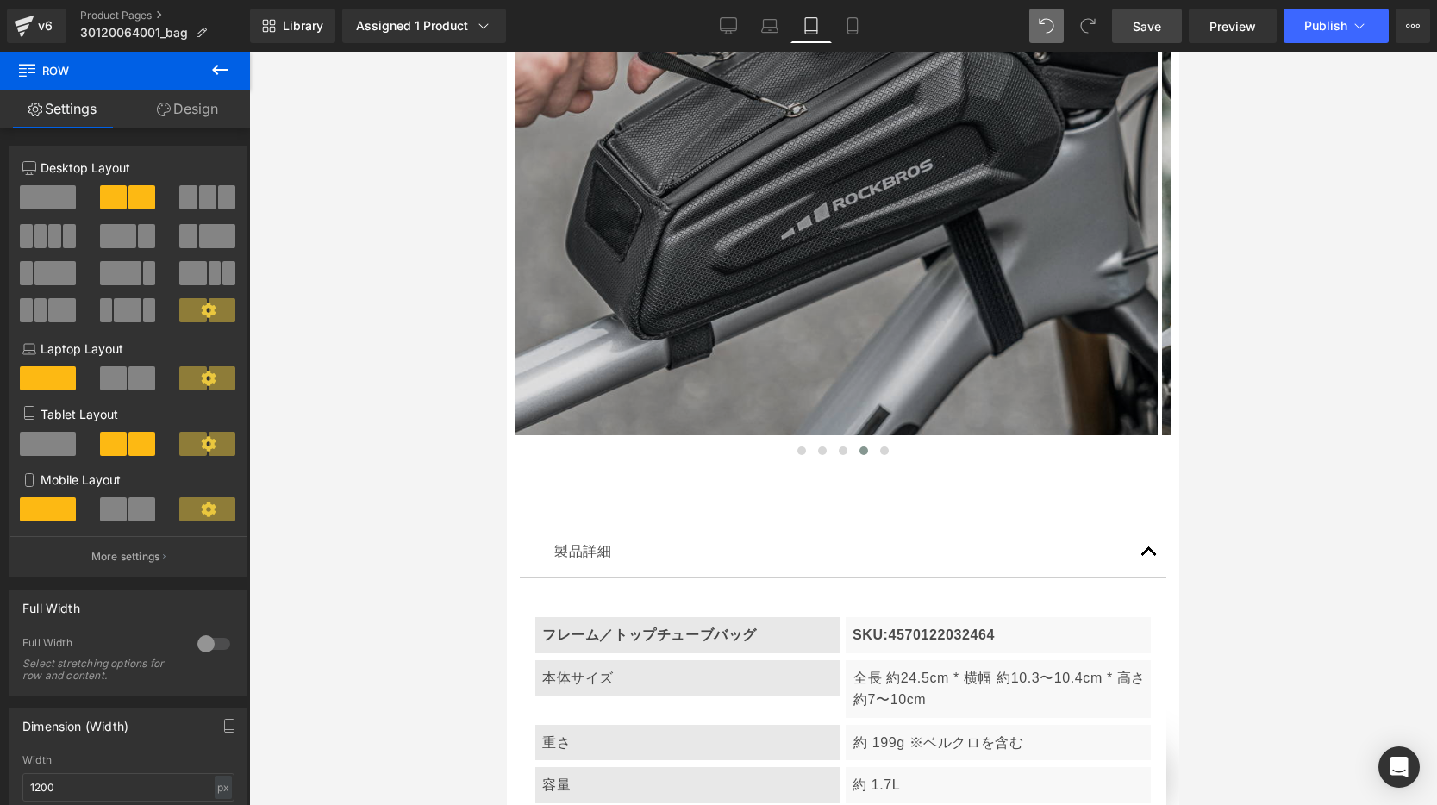
scroll to position [9497, 0]
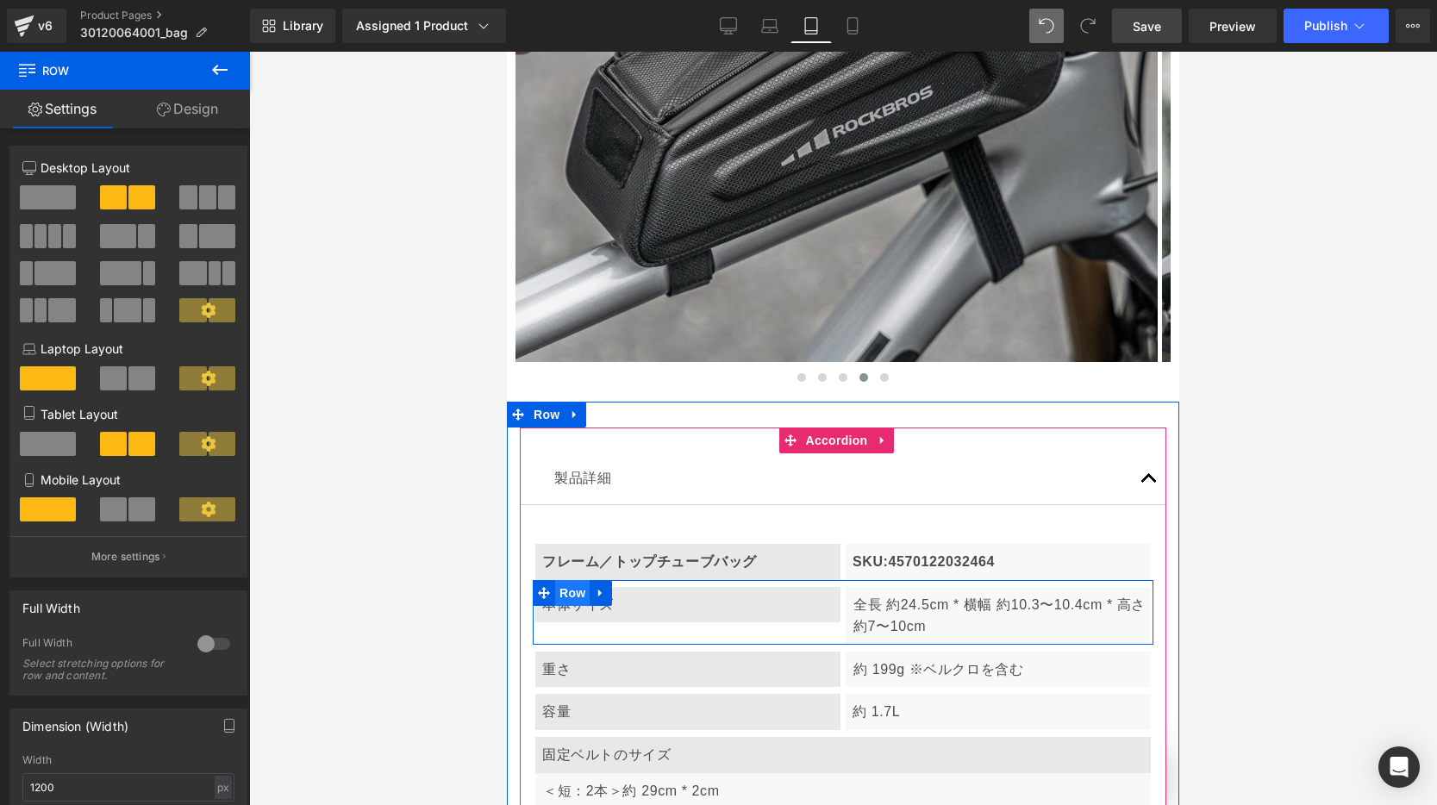
click at [569, 580] on span "Row" at bounding box center [572, 593] width 34 height 26
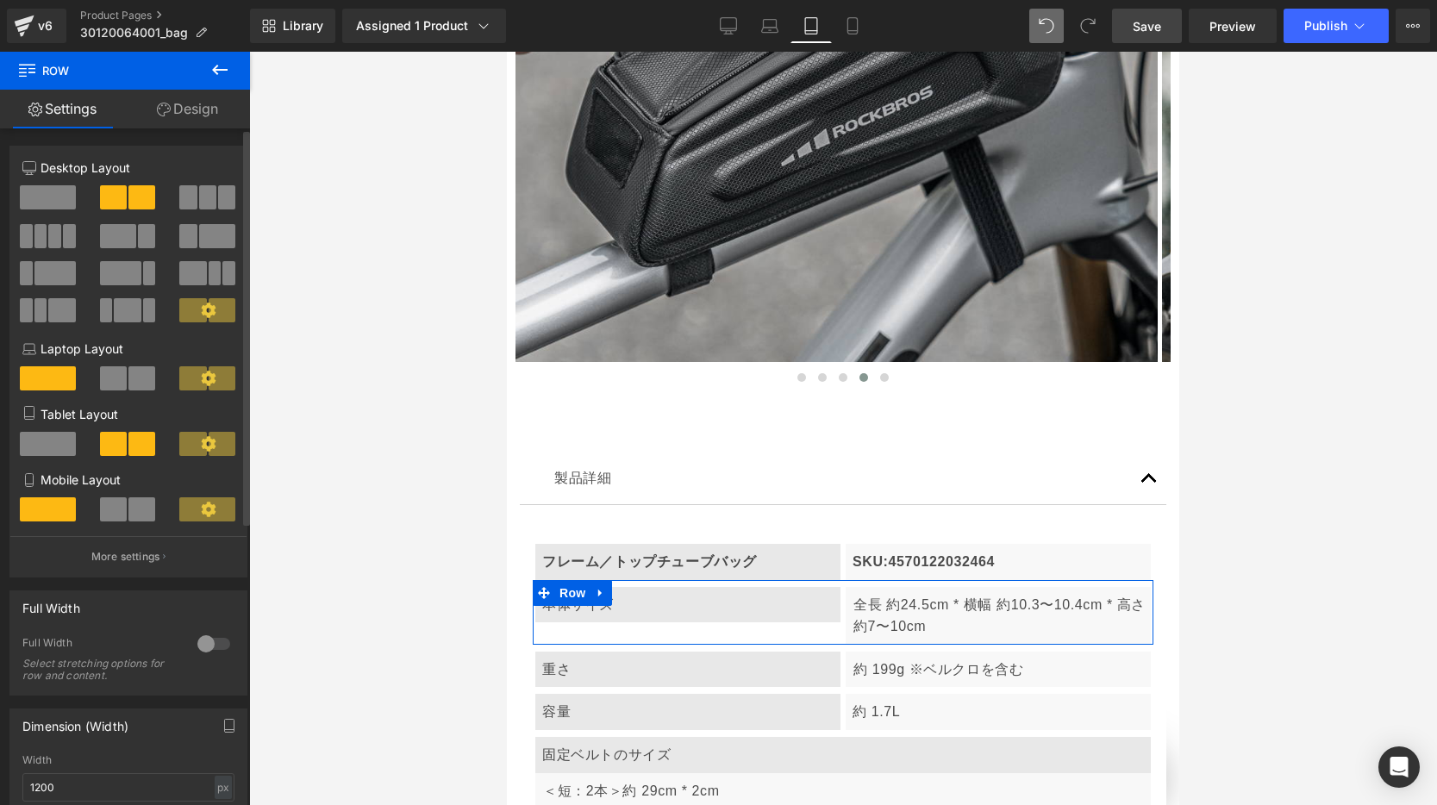
click at [51, 434] on span at bounding box center [48, 444] width 56 height 24
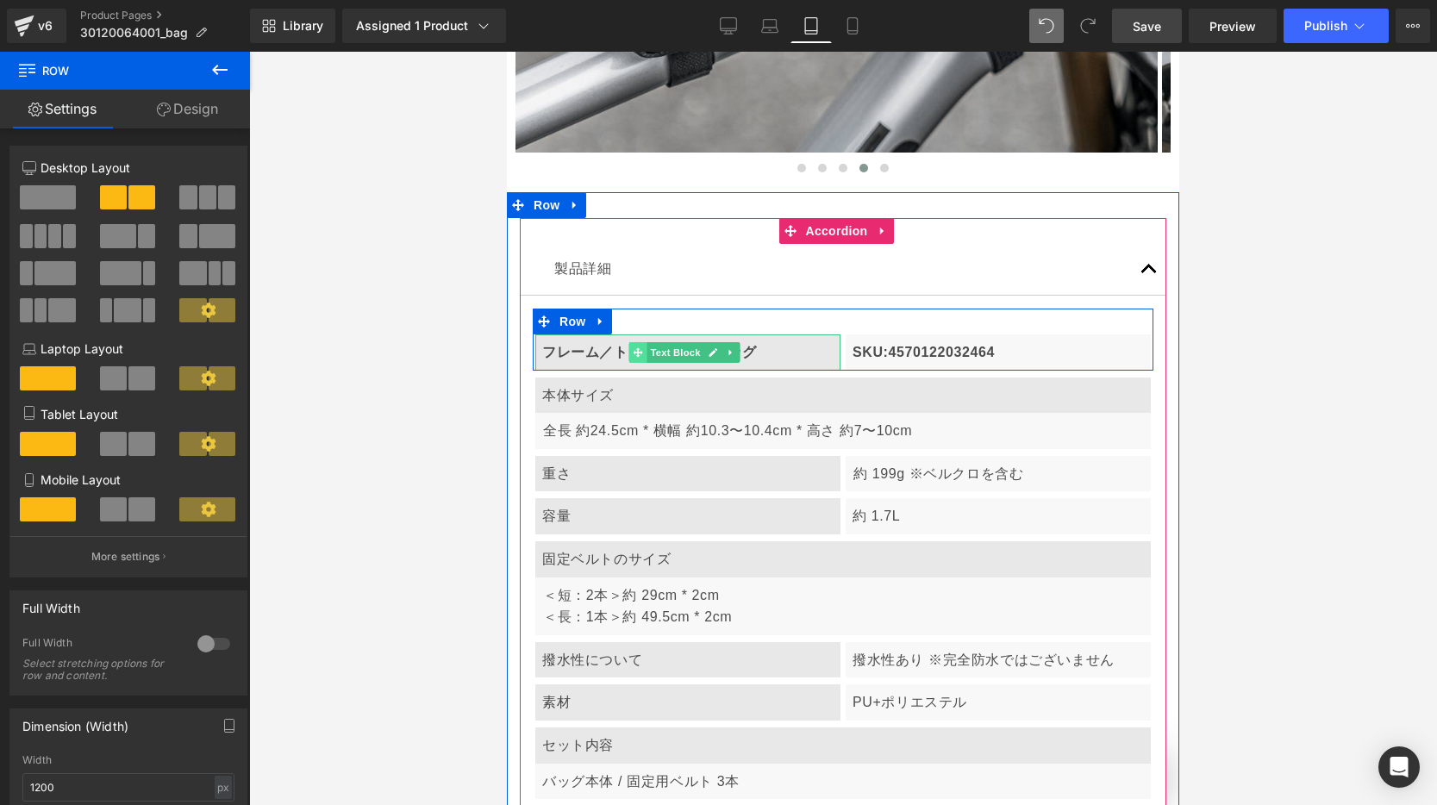
scroll to position [9717, 0]
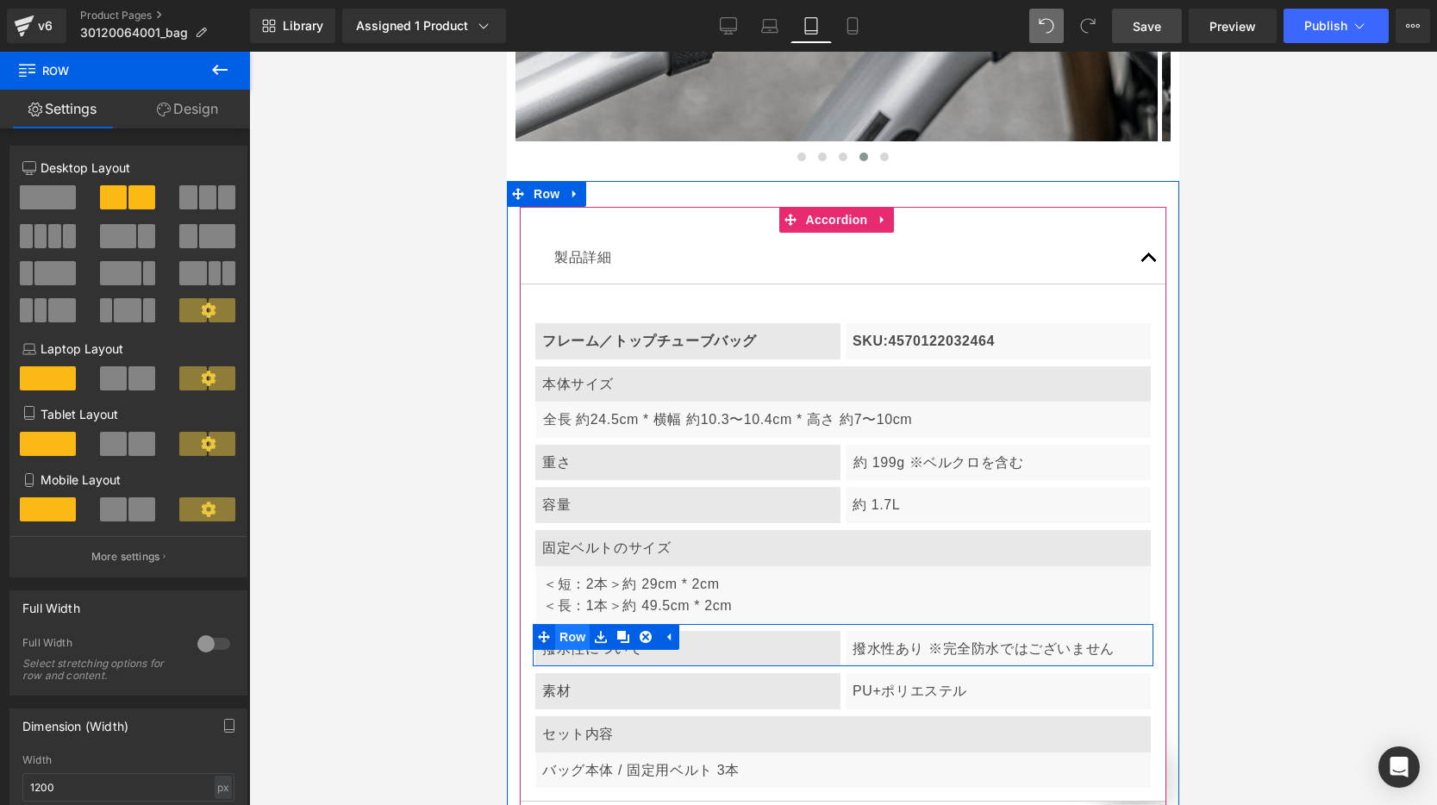
click at [576, 624] on span "Row" at bounding box center [572, 637] width 34 height 26
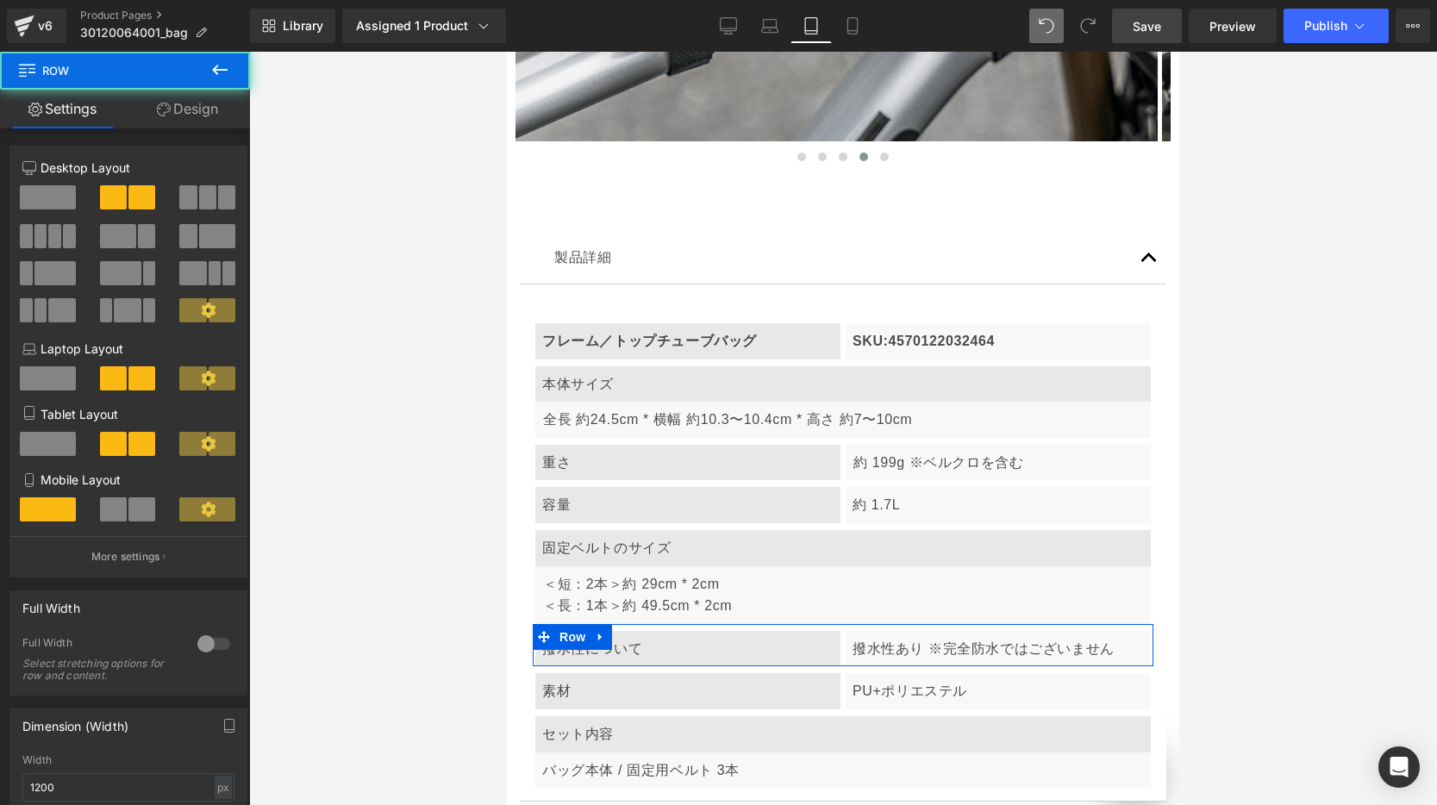
click at [48, 446] on span at bounding box center [48, 444] width 56 height 24
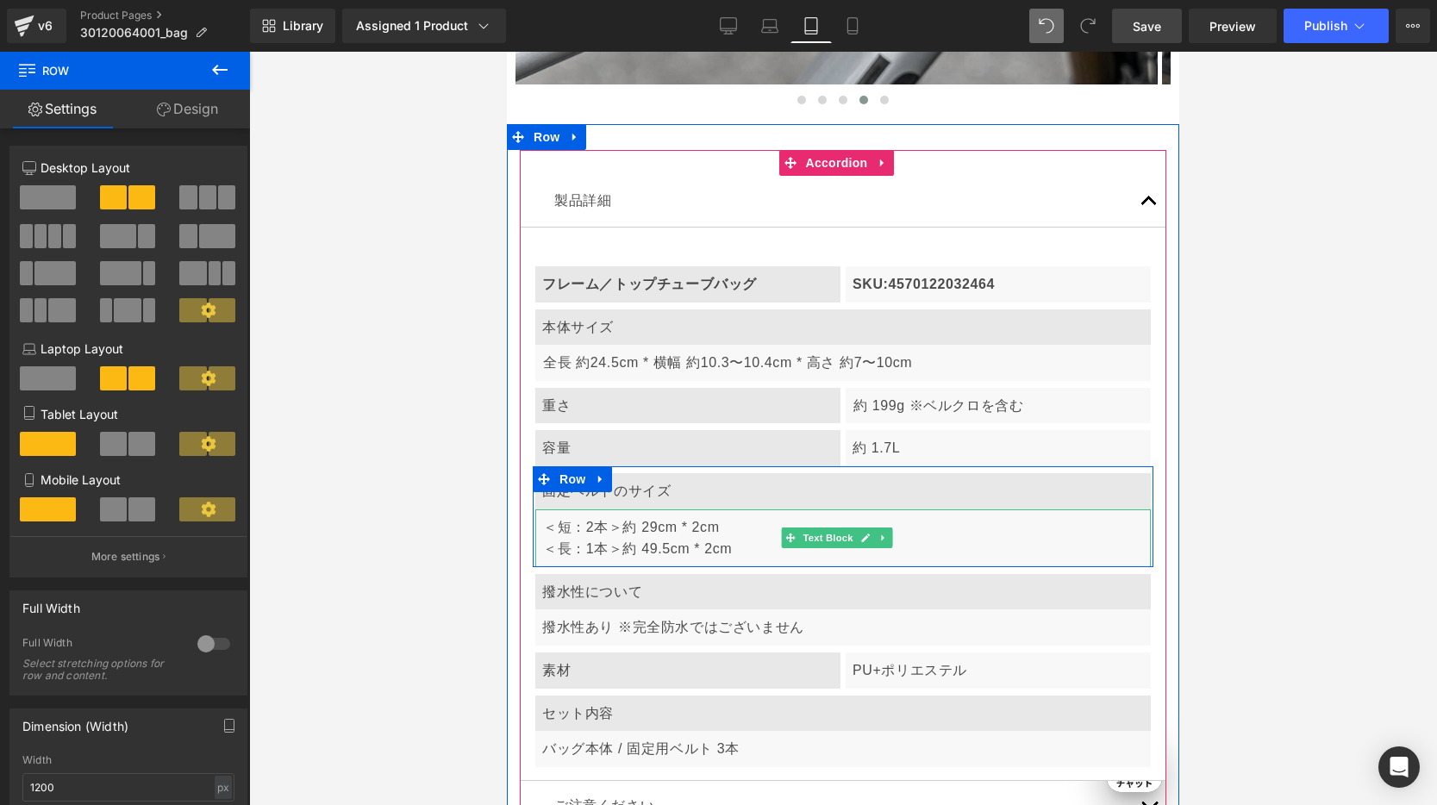
scroll to position [0, 1683]
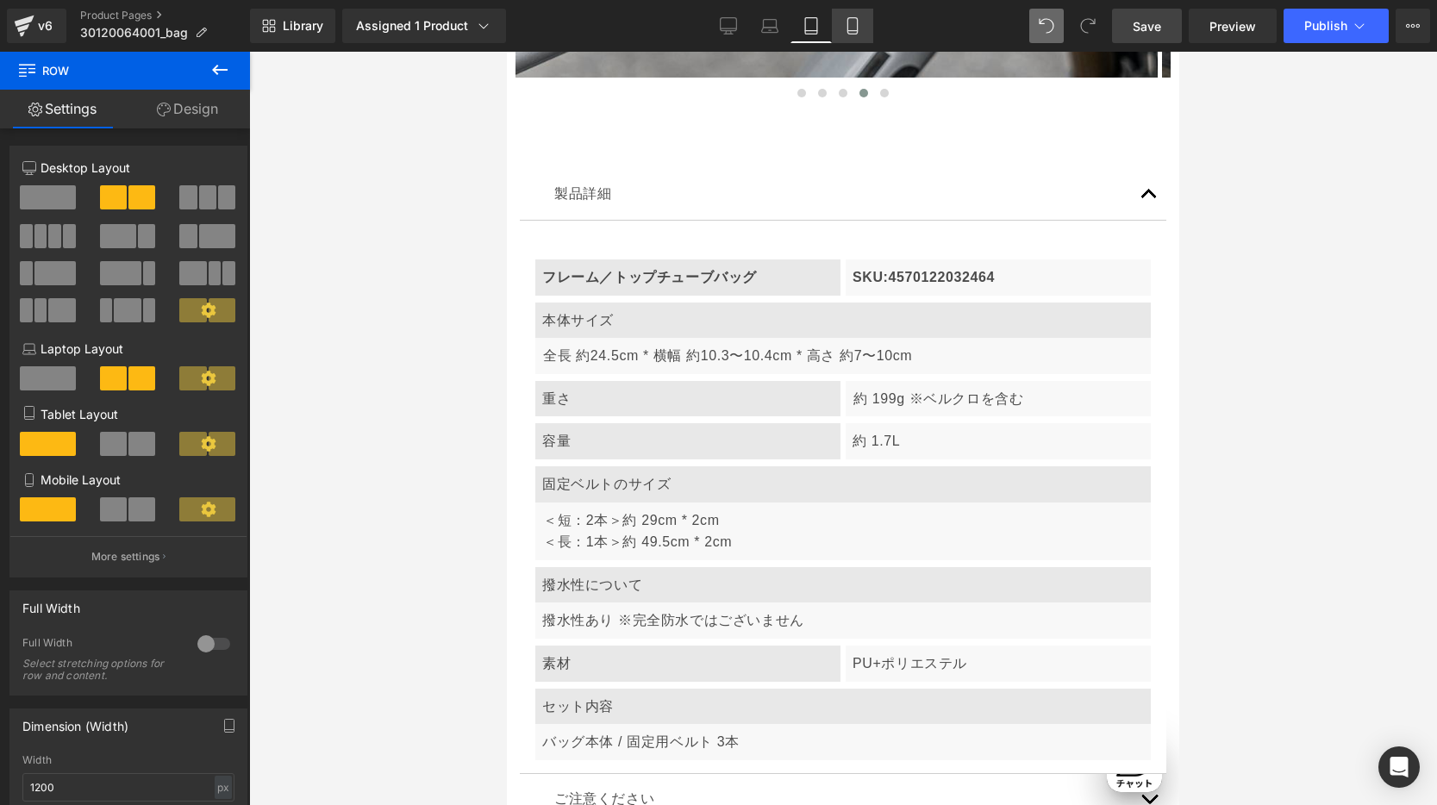
click at [844, 23] on icon at bounding box center [852, 25] width 17 height 17
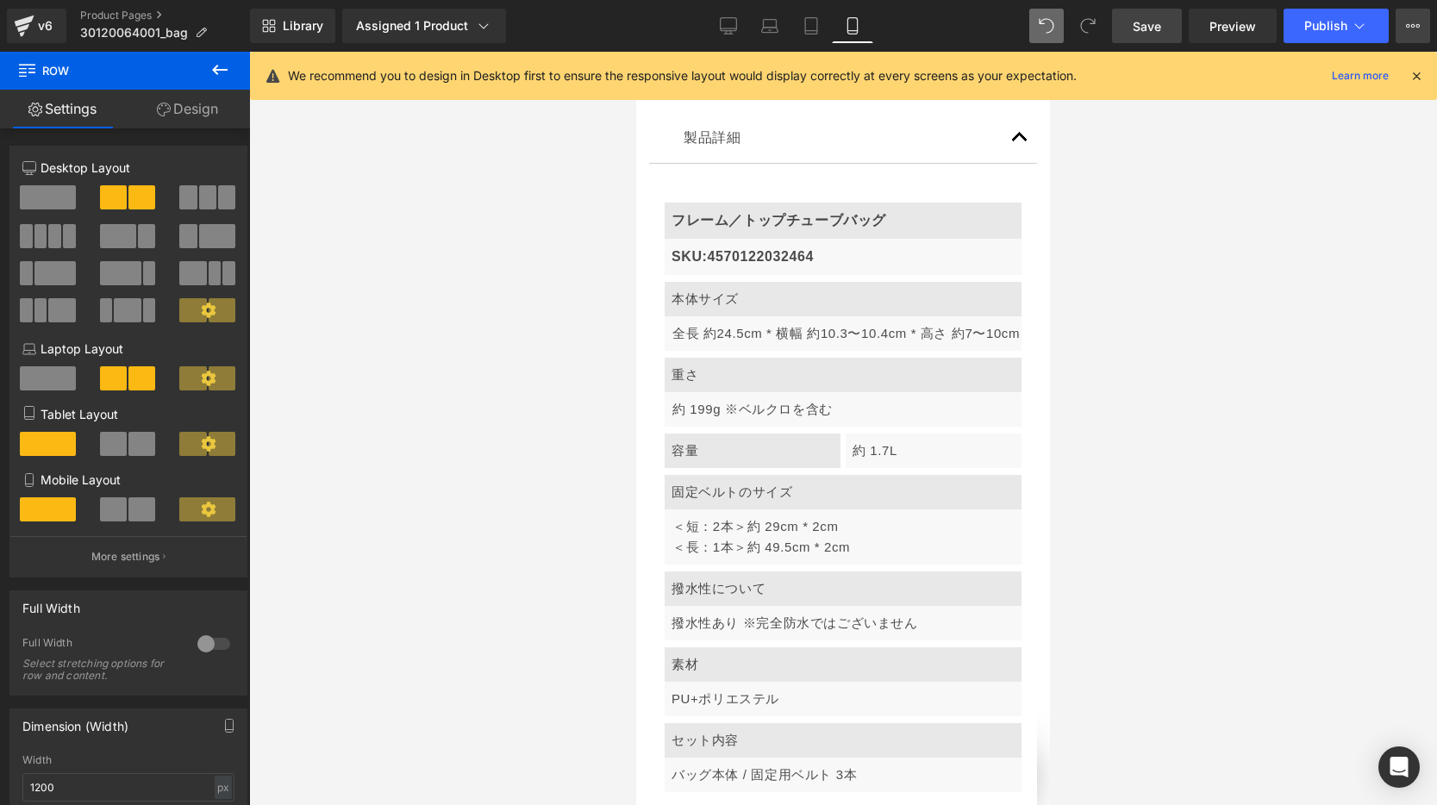
scroll to position [6719, 0]
click at [1375, 78] on icon at bounding box center [1416, 76] width 16 height 16
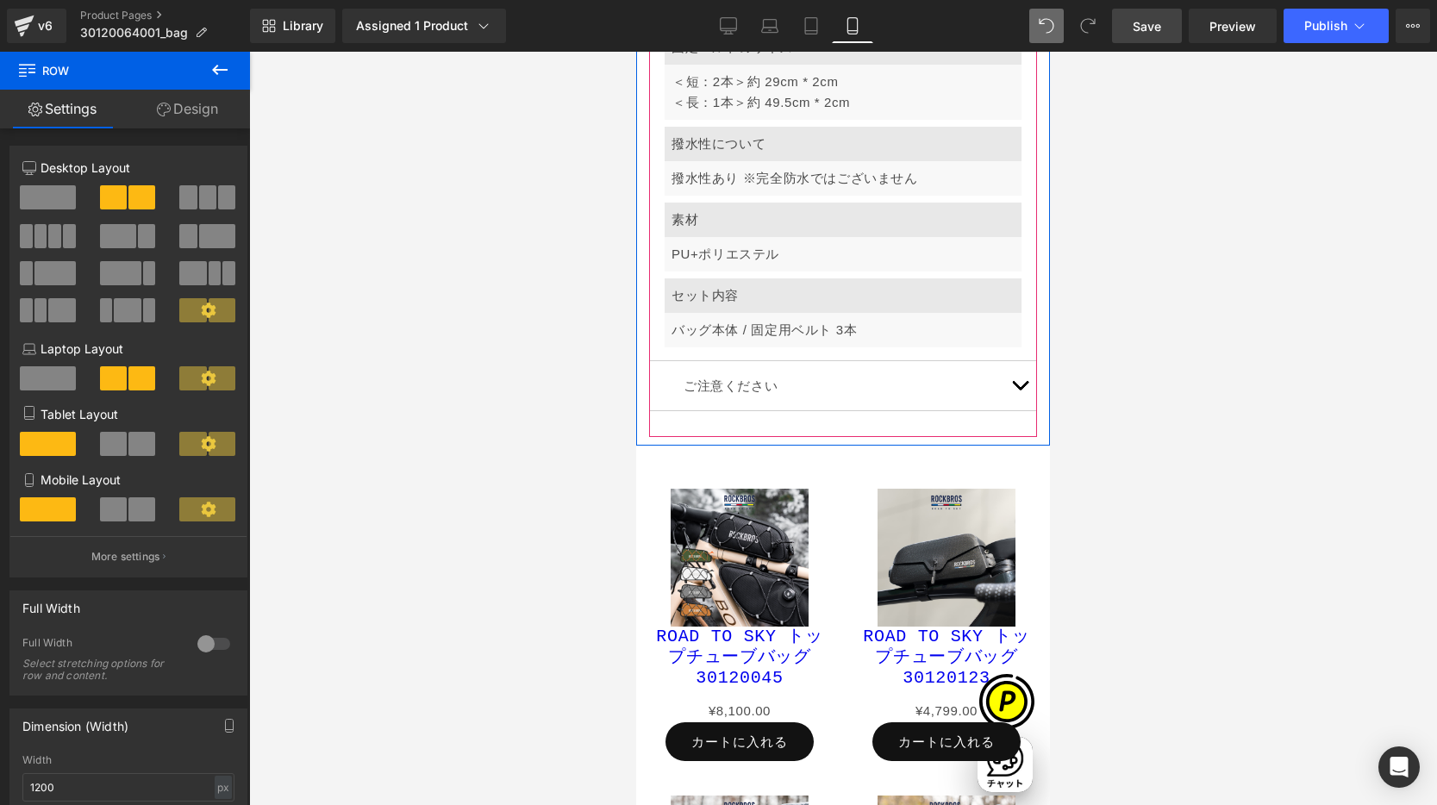
scroll to position [7202, 0]
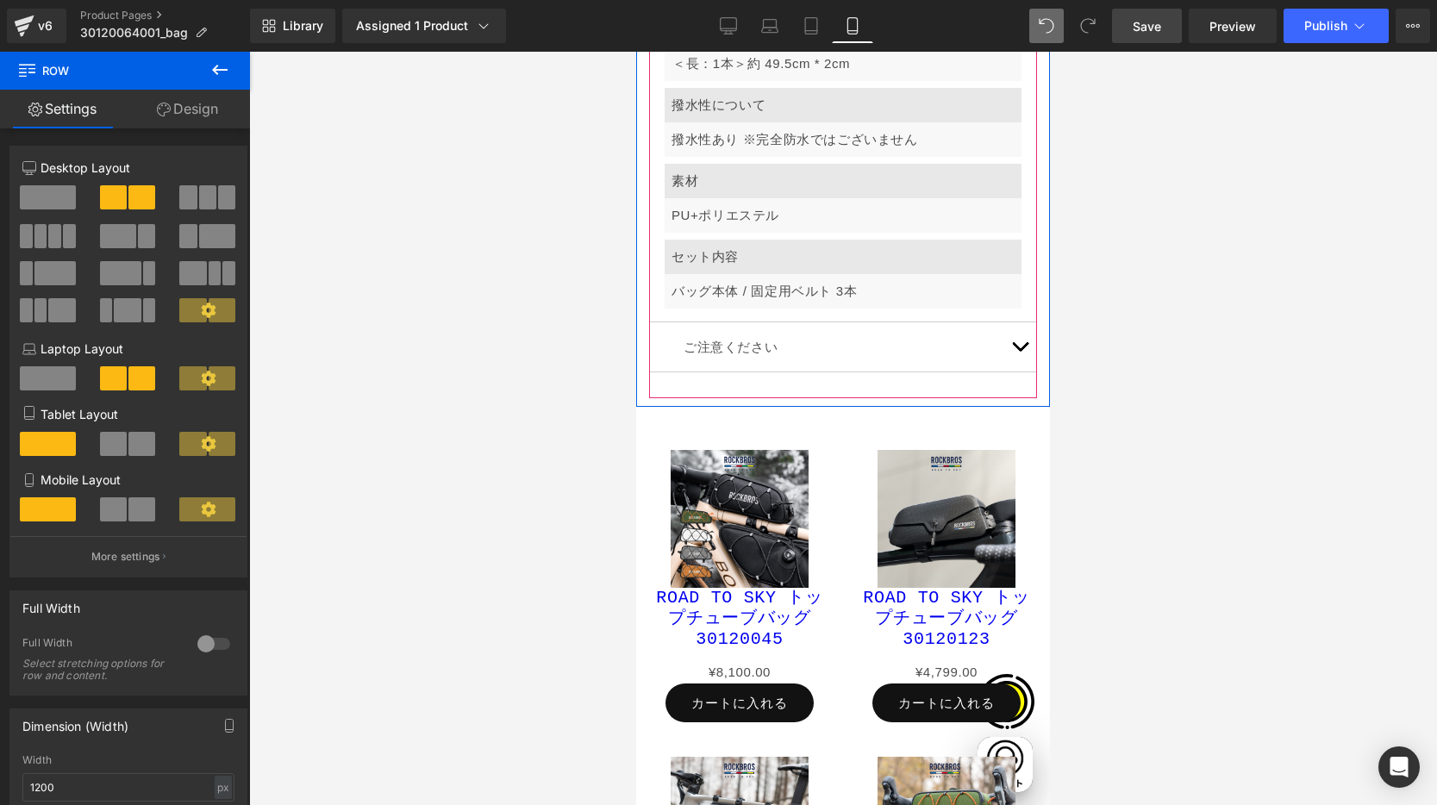
click at [1009, 322] on button "button" at bounding box center [1019, 346] width 34 height 49
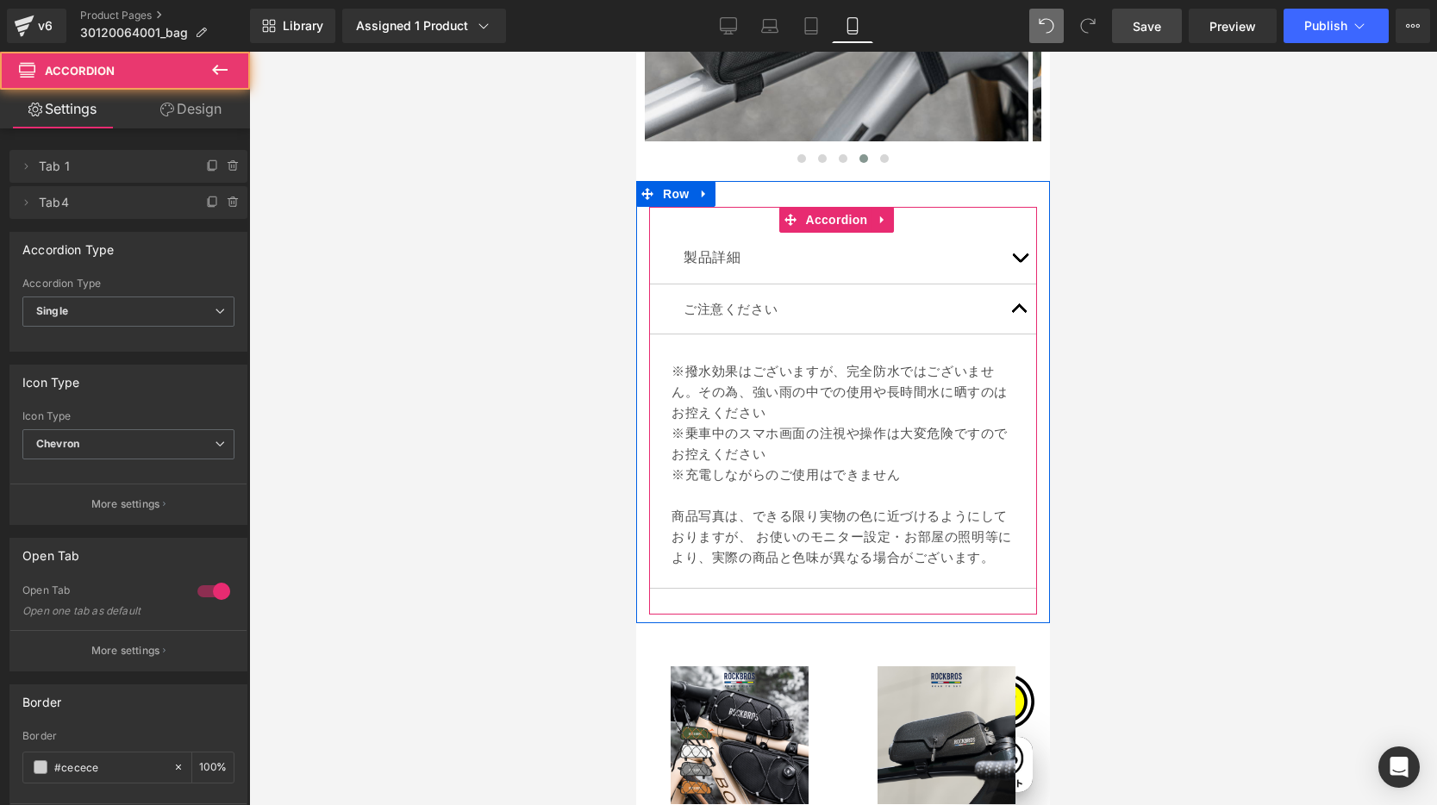
scroll to position [6540, 0]
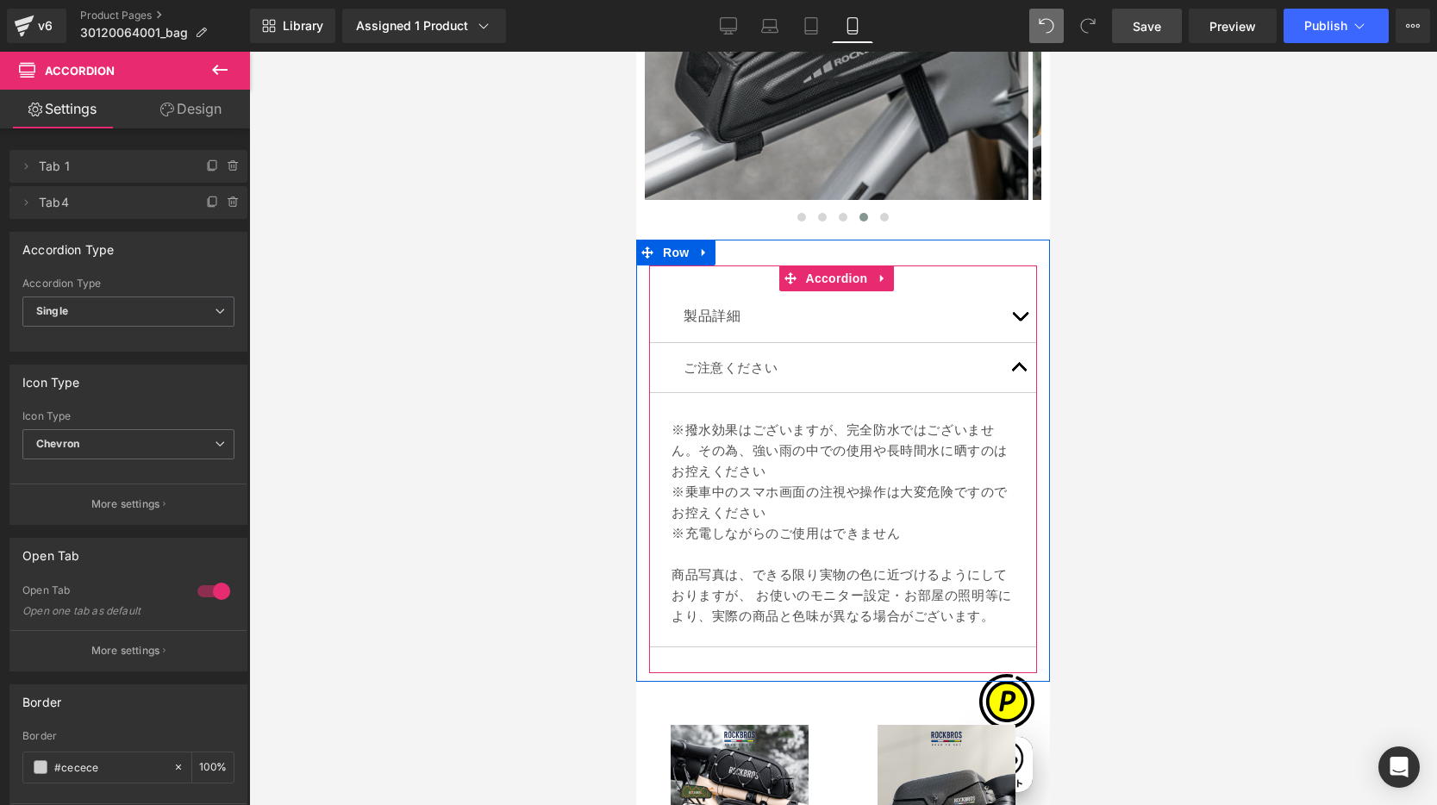
click at [1002, 291] on button "button" at bounding box center [1019, 316] width 34 height 51
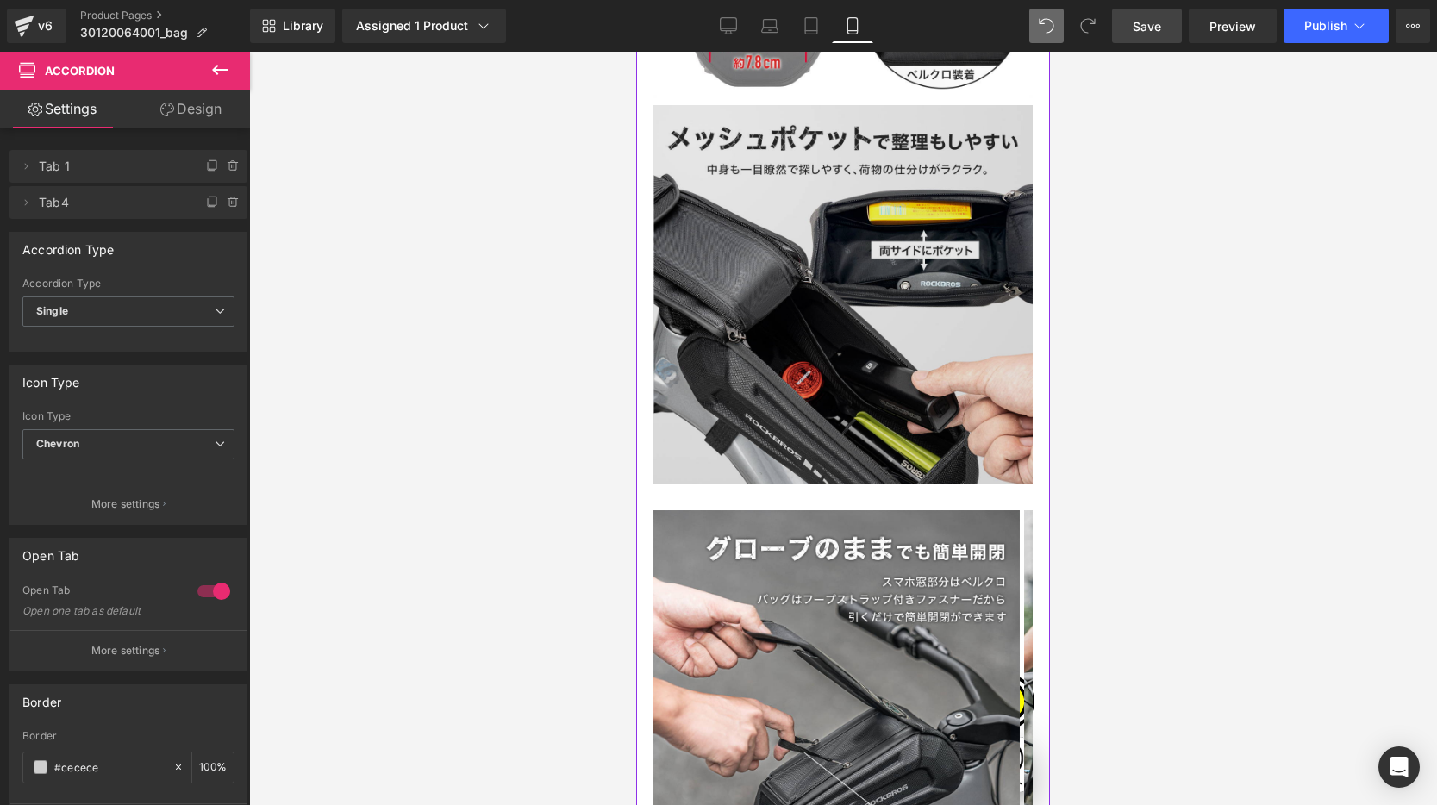
scroll to position [0, 0]
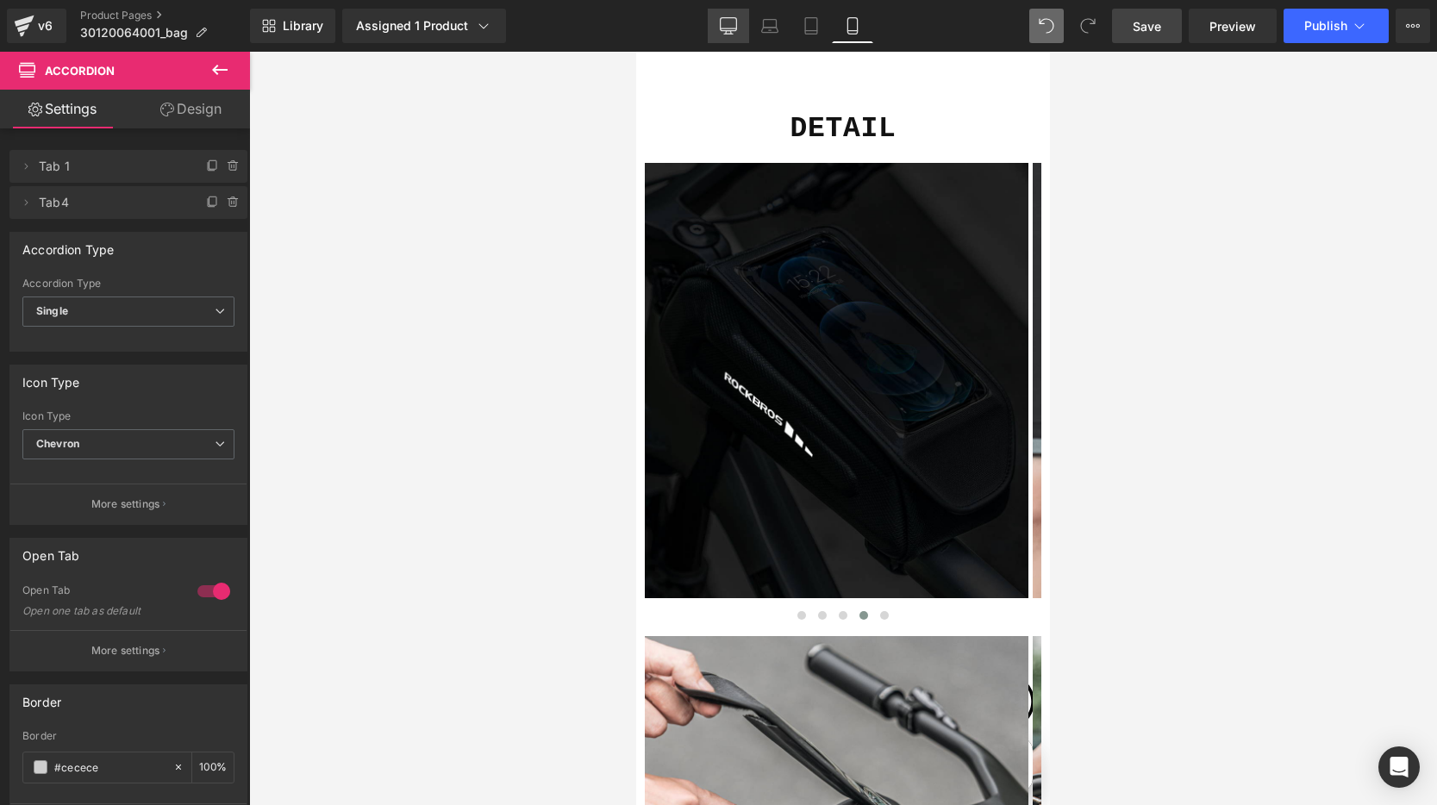
click at [726, 25] on icon at bounding box center [728, 25] width 17 height 17
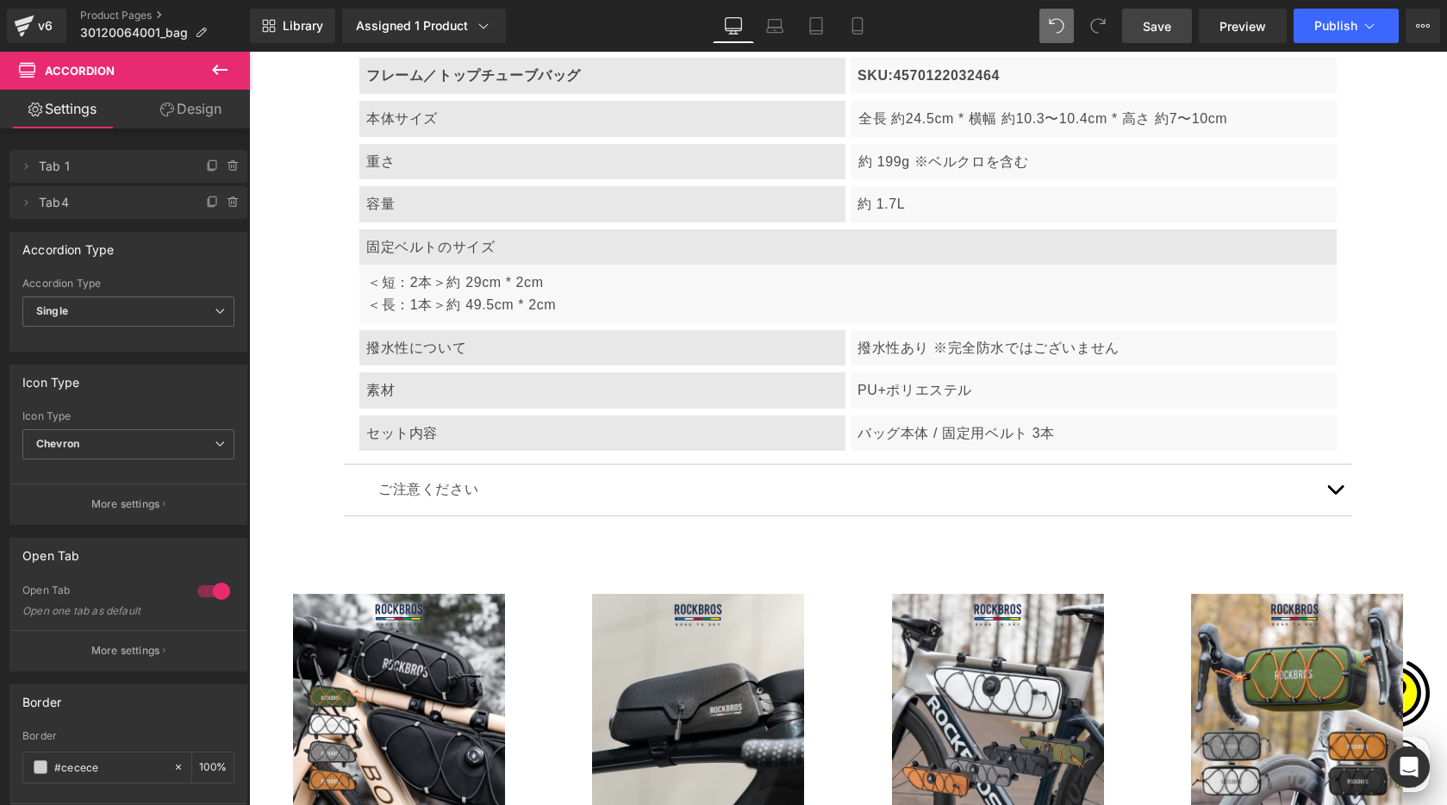
click at [1157, 18] on span "Save" at bounding box center [1157, 26] width 28 height 18
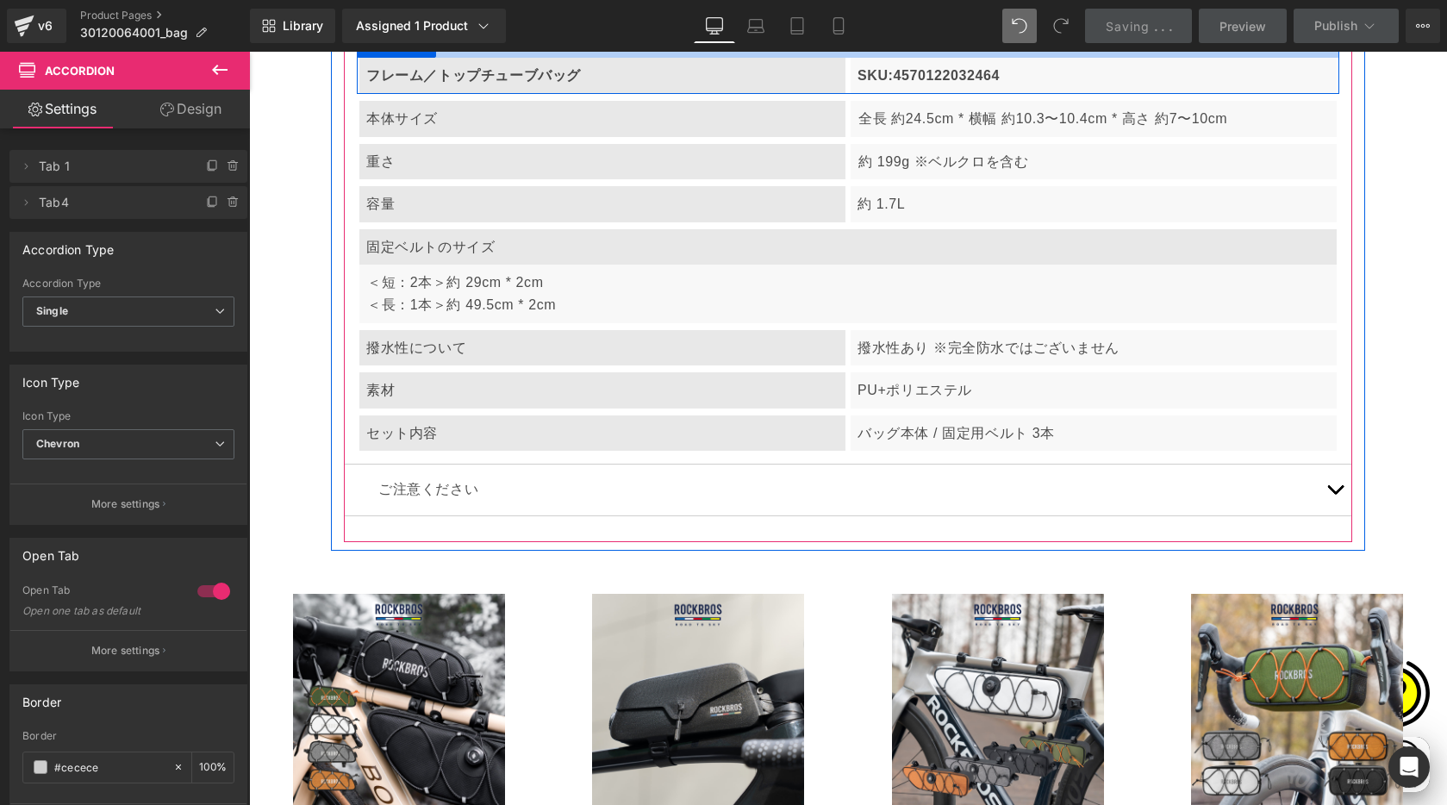
scroll to position [0, 336]
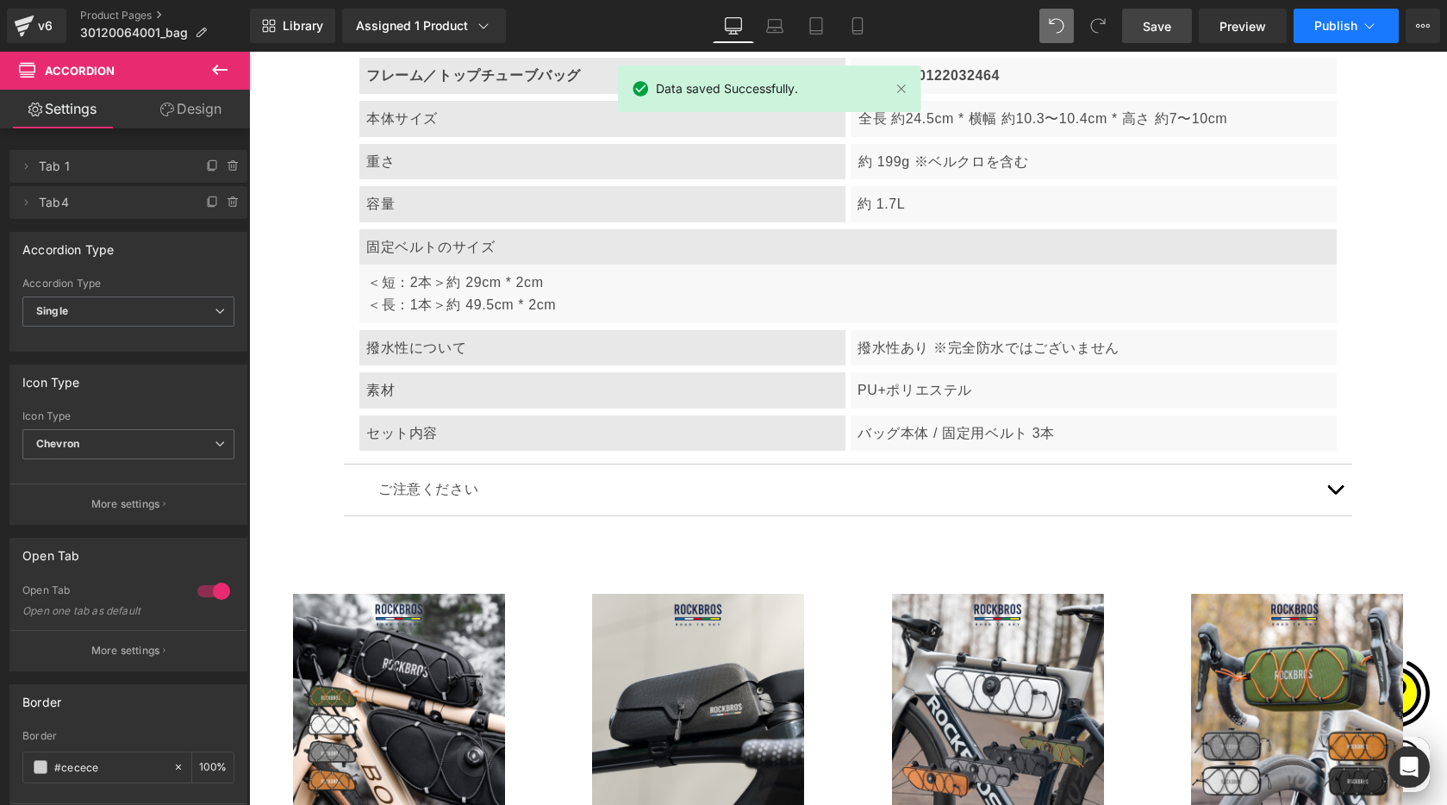
click at [1350, 22] on span "Publish" at bounding box center [1335, 26] width 43 height 14
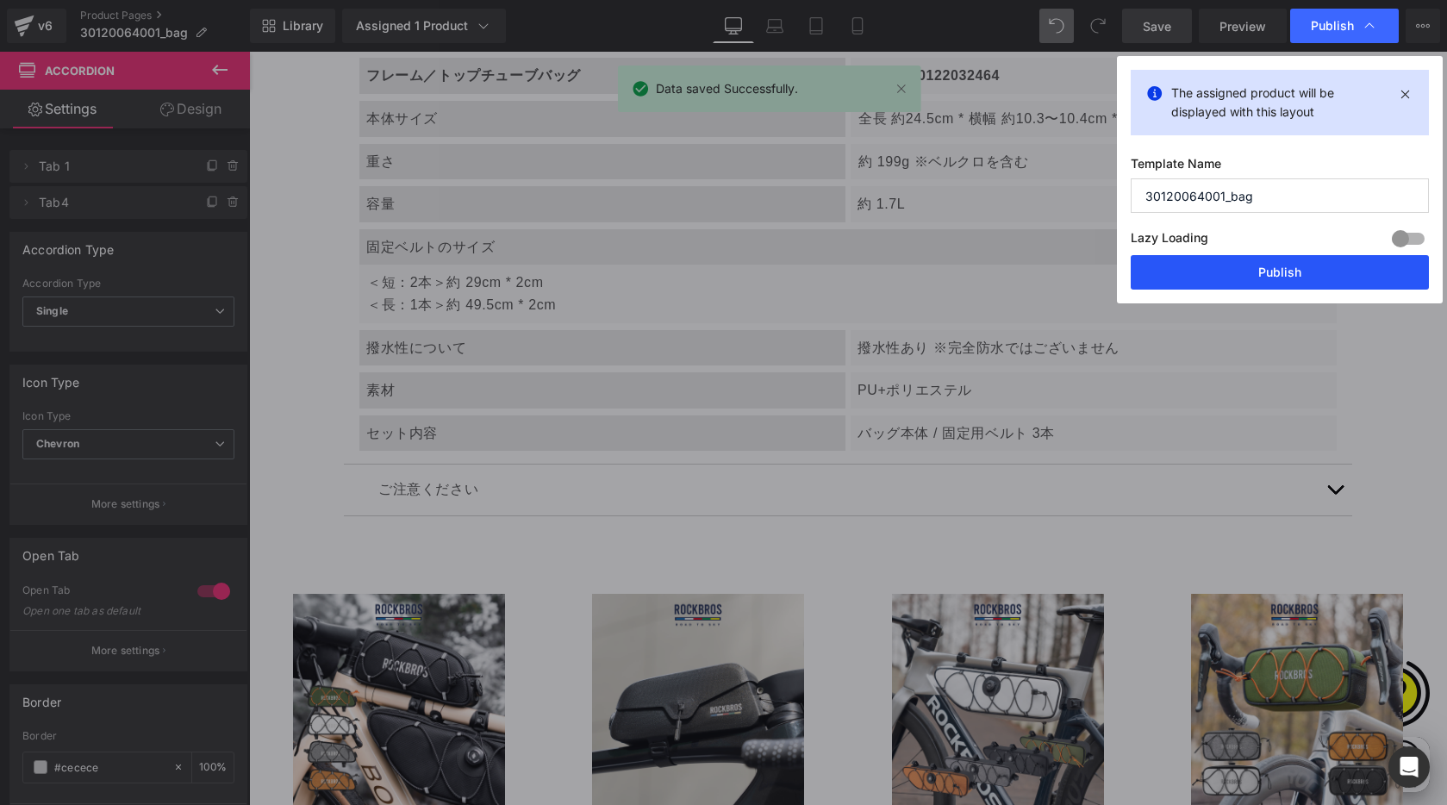
click at [1281, 263] on button "Publish" at bounding box center [1280, 272] width 298 height 34
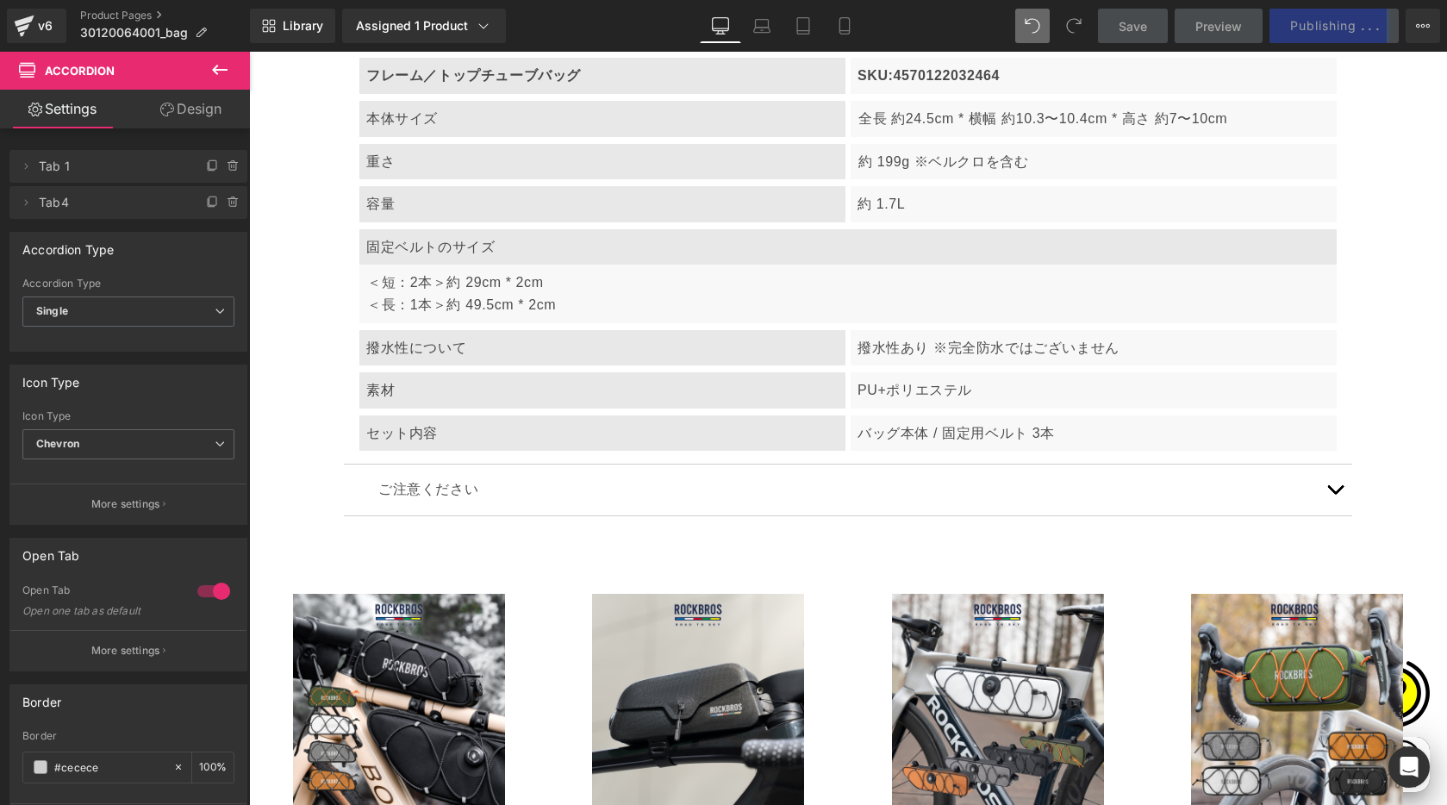
scroll to position [0, 1008]
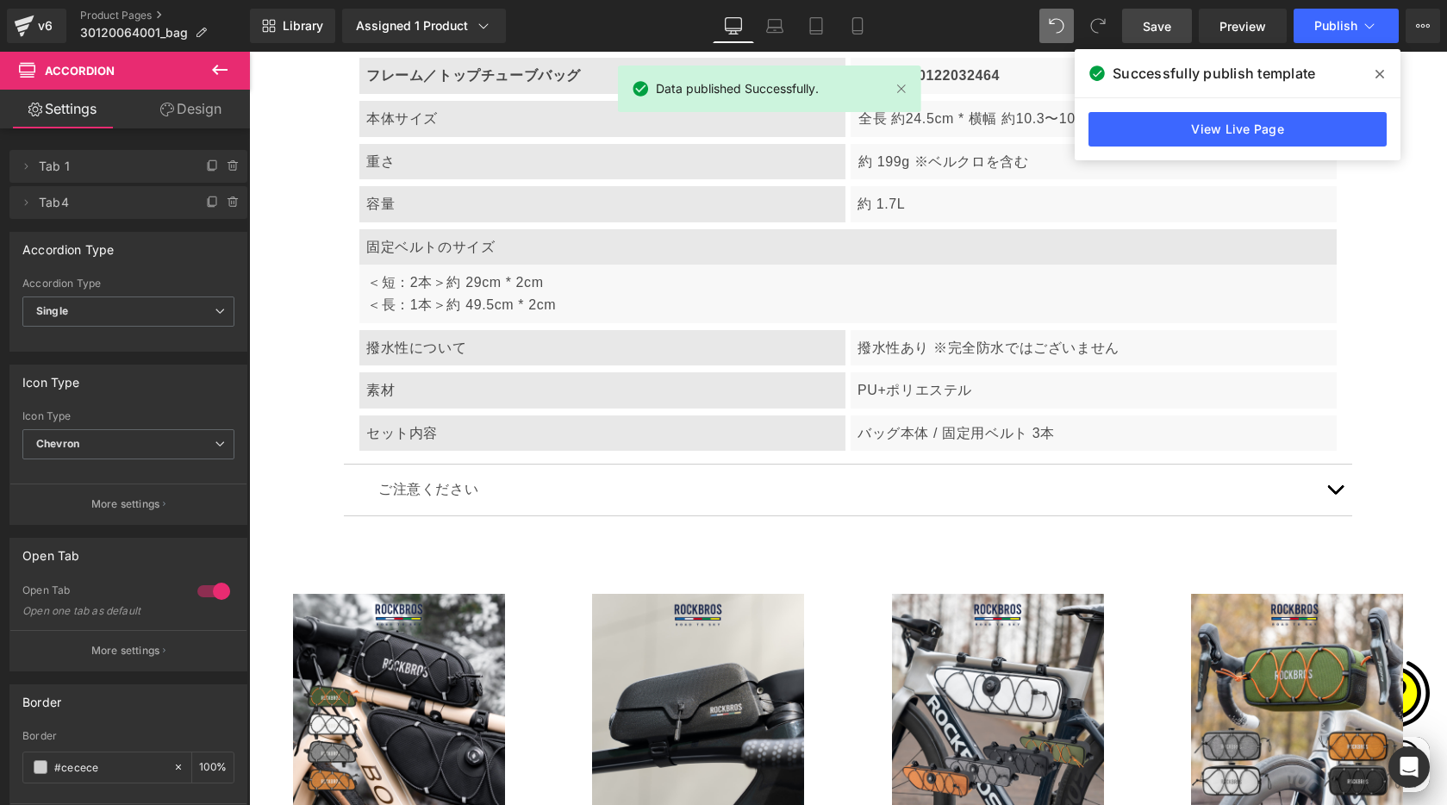
drag, startPoint x: 1378, startPoint y: 72, endPoint x: 1132, endPoint y: 47, distance: 246.9
click at [1375, 72] on icon at bounding box center [1379, 74] width 9 height 9
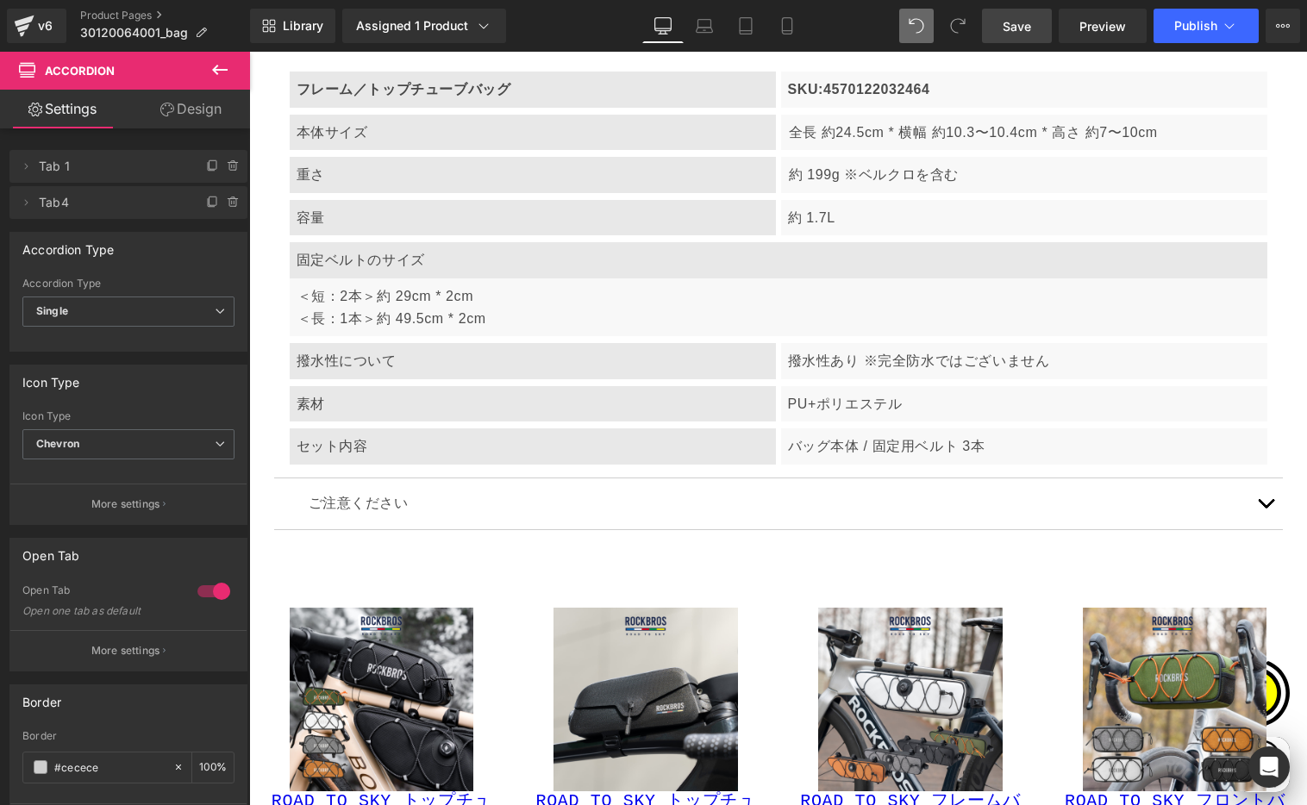
scroll to position [0, 0]
click at [833, 25] on div "Library Assigned 1 Product Product Preview ROCKBROS トップチューブバッグ 30120064001 Mana…" at bounding box center [778, 26] width 1057 height 34
click at [124, 9] on link "Product Pages" at bounding box center [165, 16] width 170 height 14
